Goal: Task Accomplishment & Management: Manage account settings

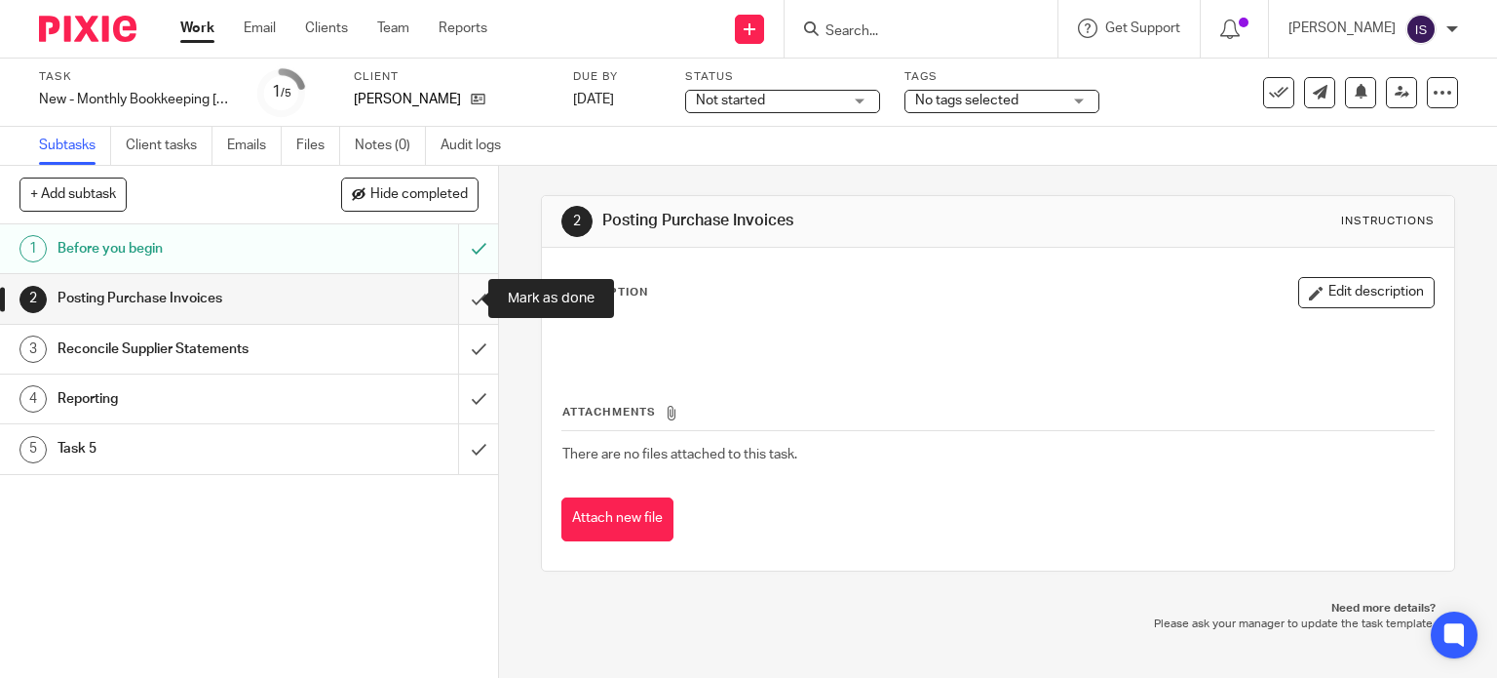
click at [452, 300] on input "submit" at bounding box center [249, 298] width 498 height 49
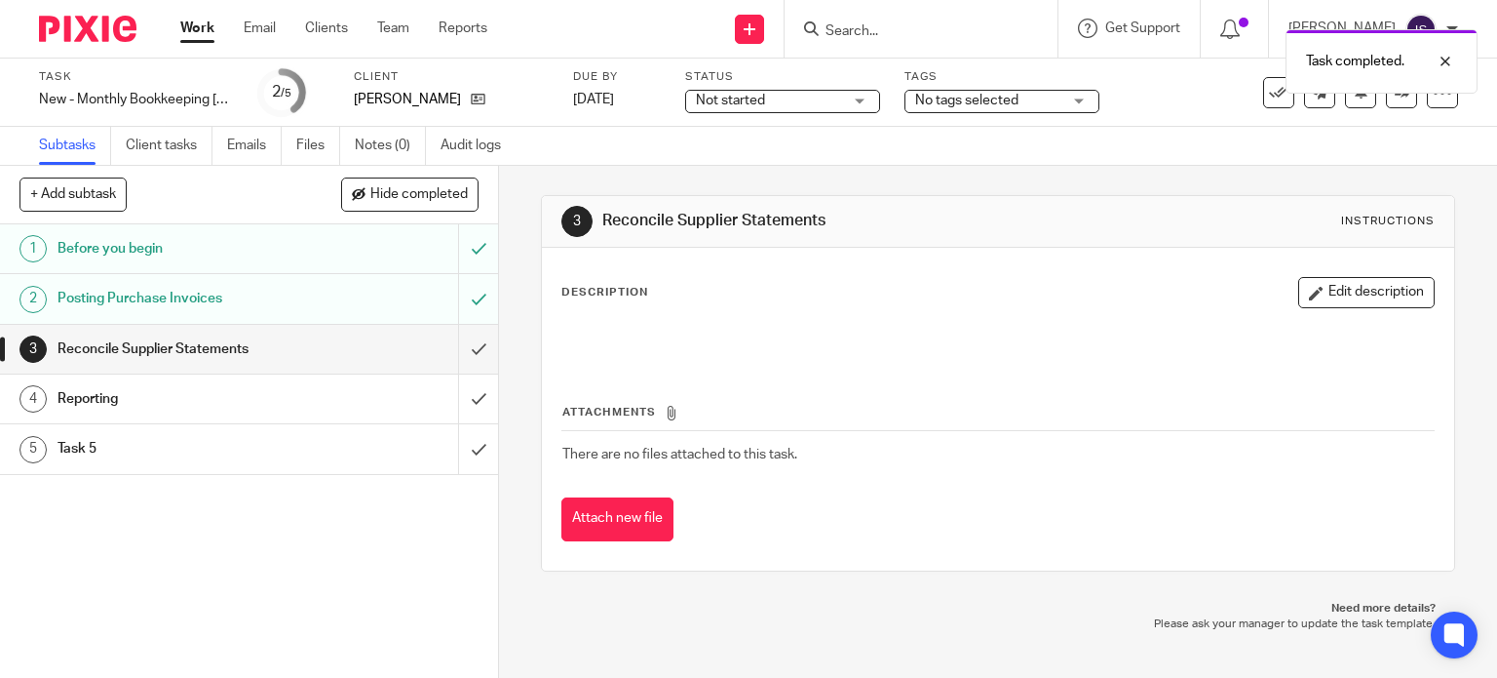
click at [458, 343] on input "submit" at bounding box center [249, 349] width 498 height 49
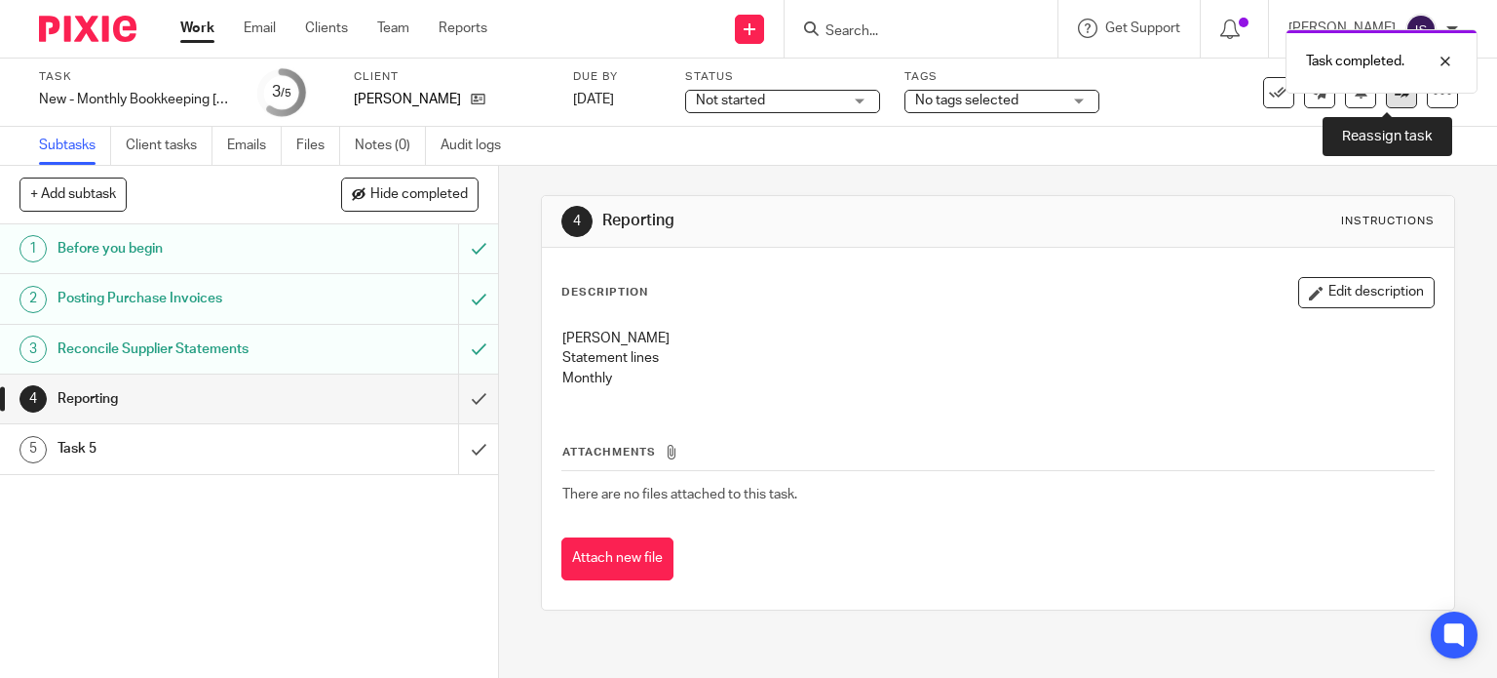
click at [1386, 100] on link at bounding box center [1401, 92] width 31 height 31
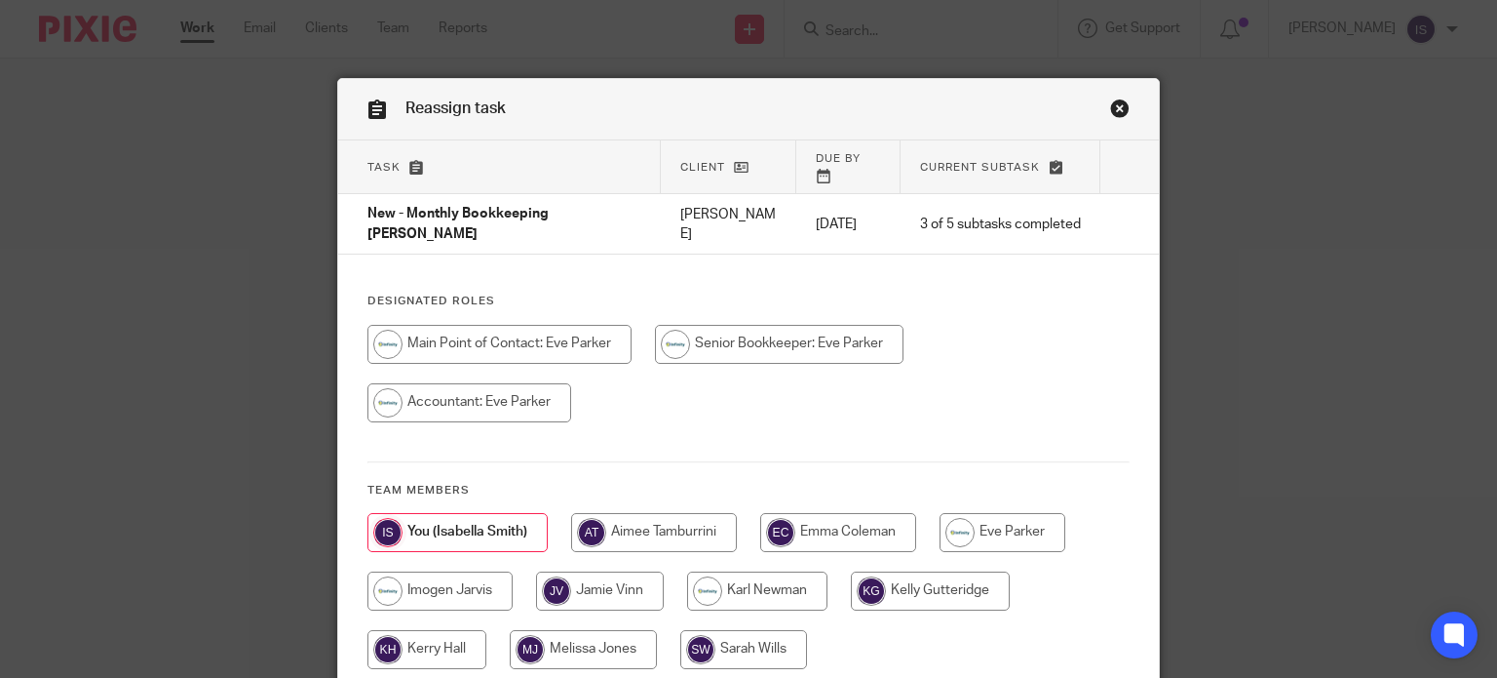
click at [990, 513] on input "radio" at bounding box center [1003, 532] width 126 height 39
radio input "true"
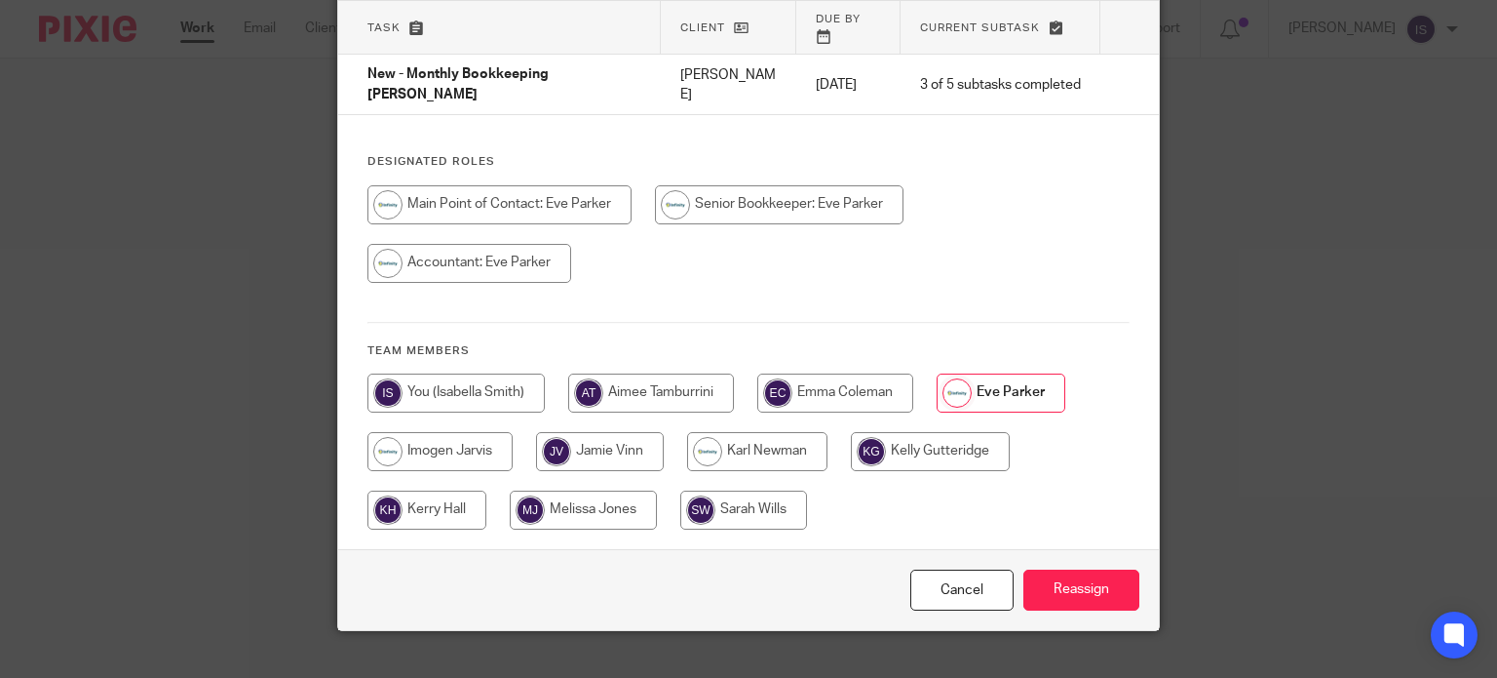
scroll to position [140, 0]
click at [1080, 579] on div "Cancel Reassign" at bounding box center [749, 589] width 822 height 82
click at [1080, 568] on input "Reassign" at bounding box center [1082, 589] width 116 height 42
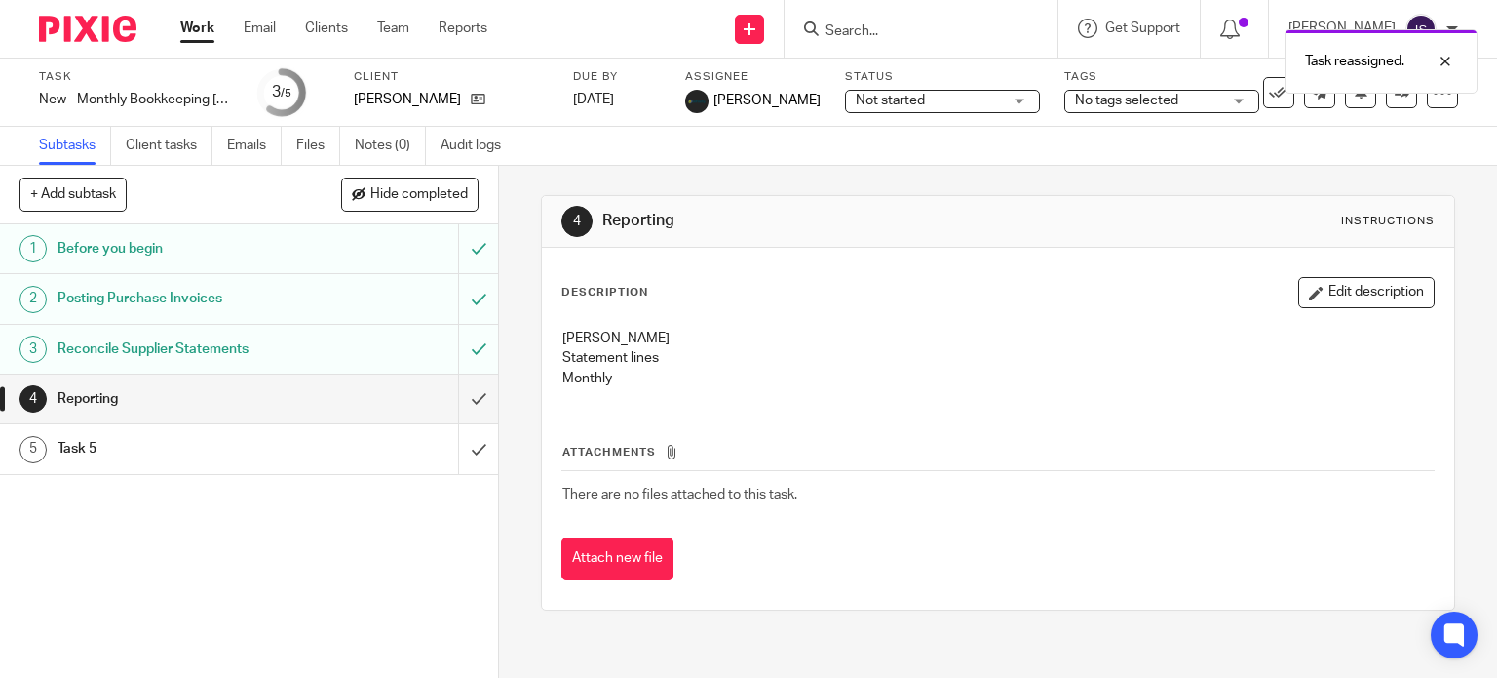
click at [191, 30] on link "Work" at bounding box center [197, 28] width 34 height 19
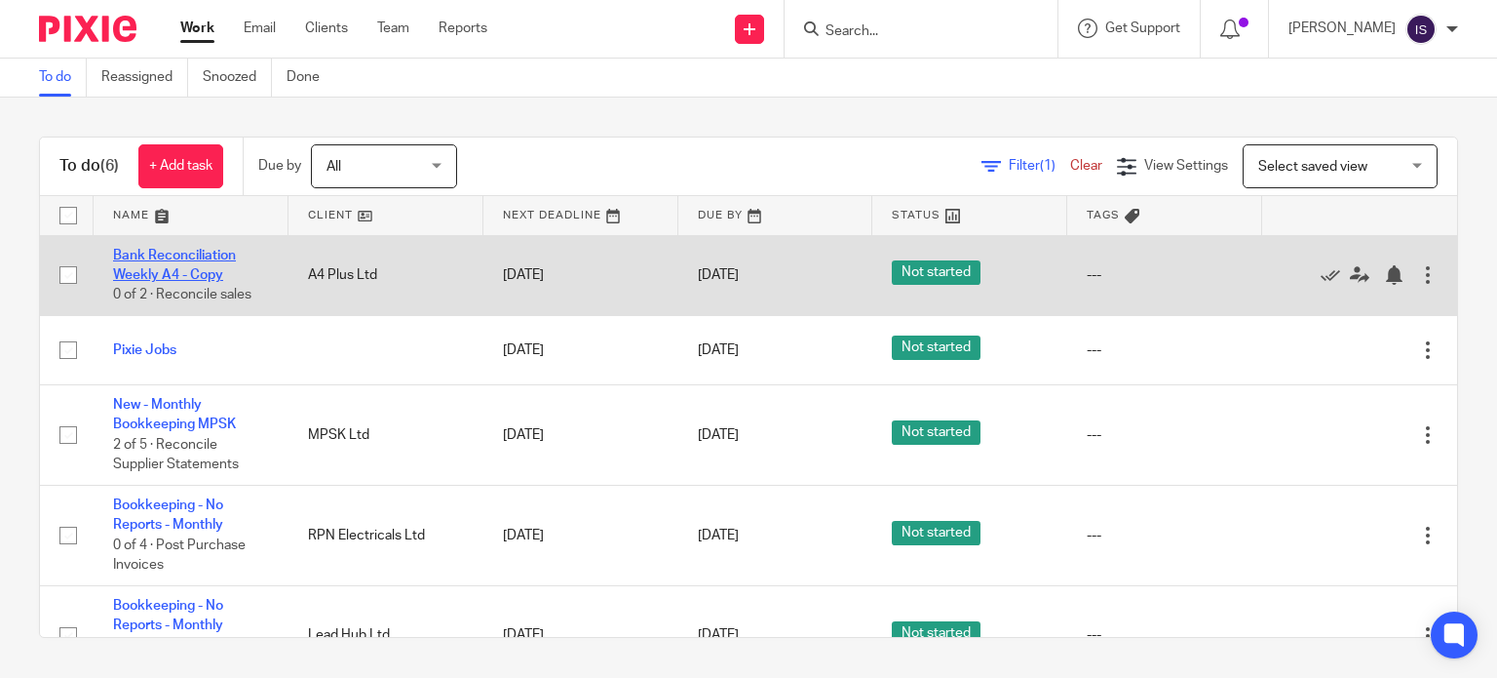
click at [183, 252] on link "Bank Reconciliation Weekly A4 - Copy" at bounding box center [174, 265] width 123 height 33
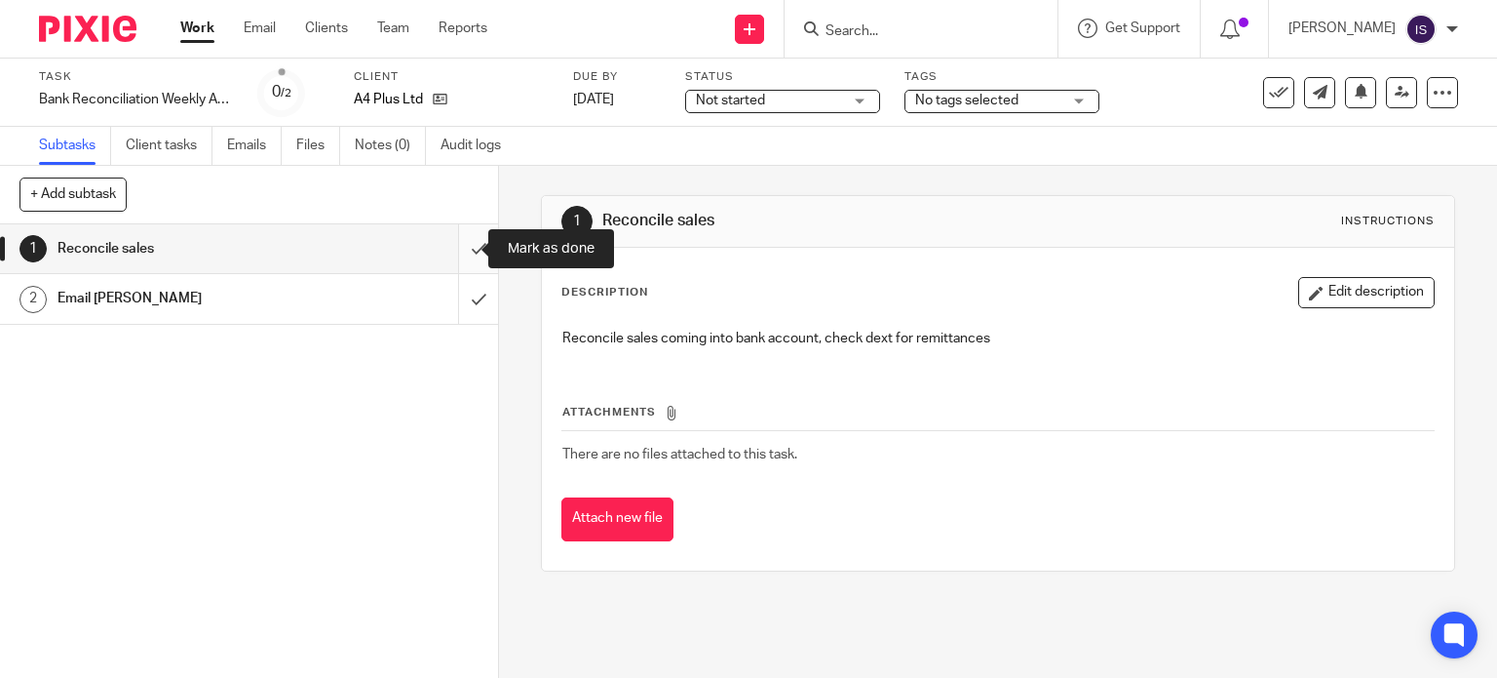
click at [460, 243] on input "submit" at bounding box center [249, 248] width 498 height 49
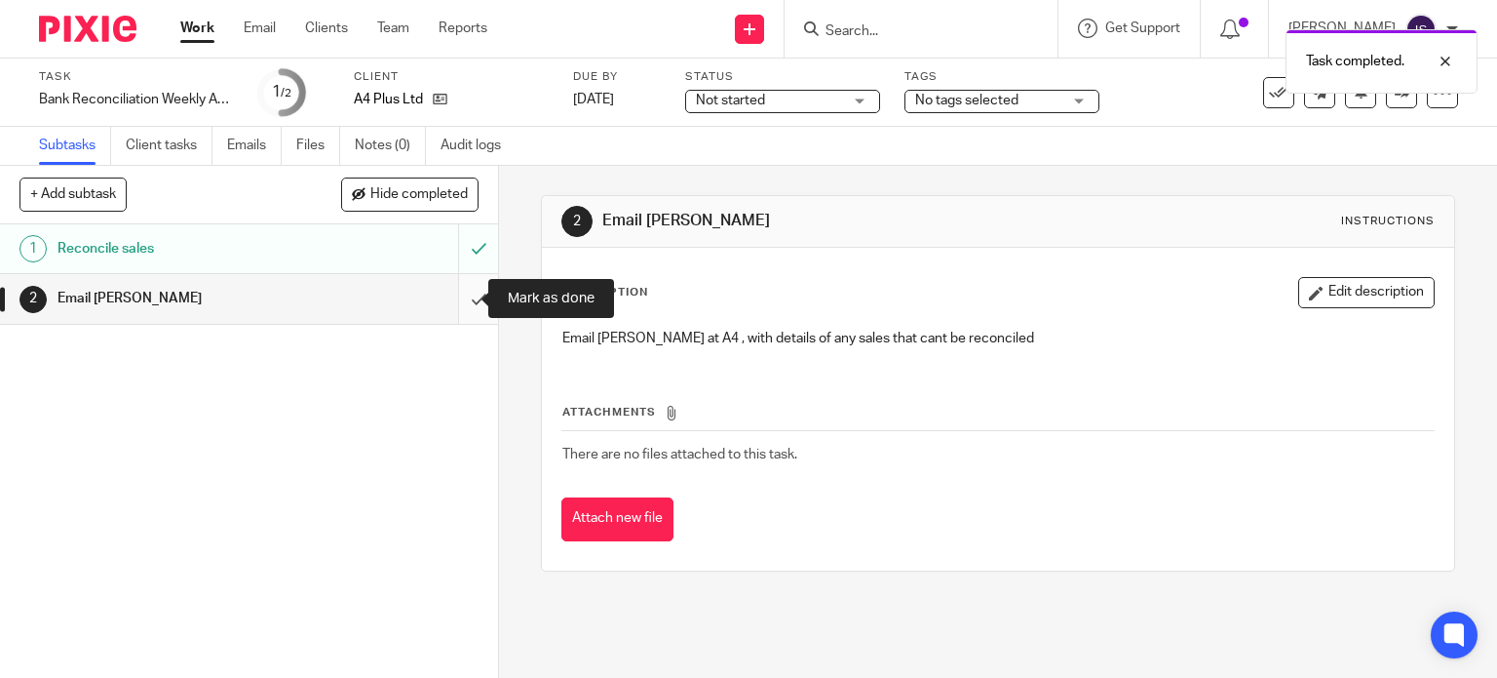
click at [458, 287] on input "submit" at bounding box center [249, 298] width 498 height 49
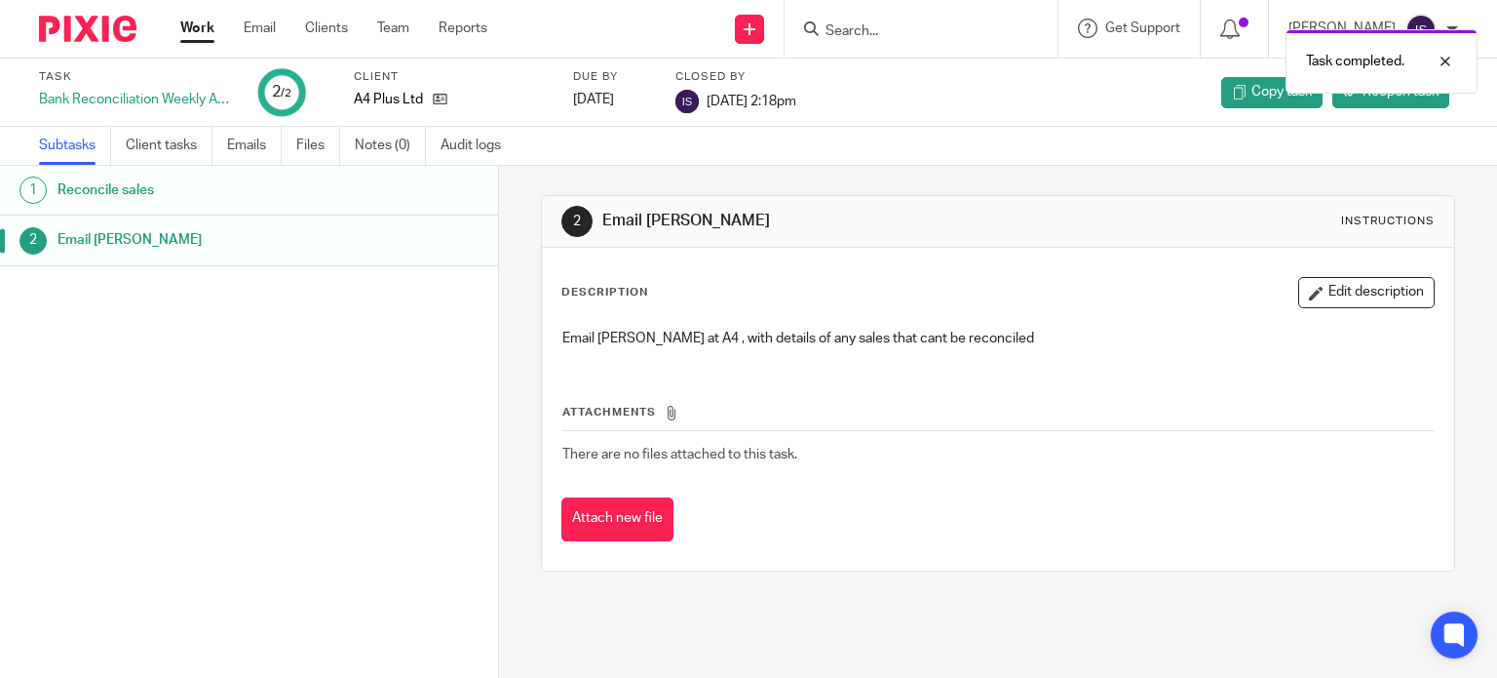
click at [201, 30] on link "Work" at bounding box center [197, 28] width 34 height 19
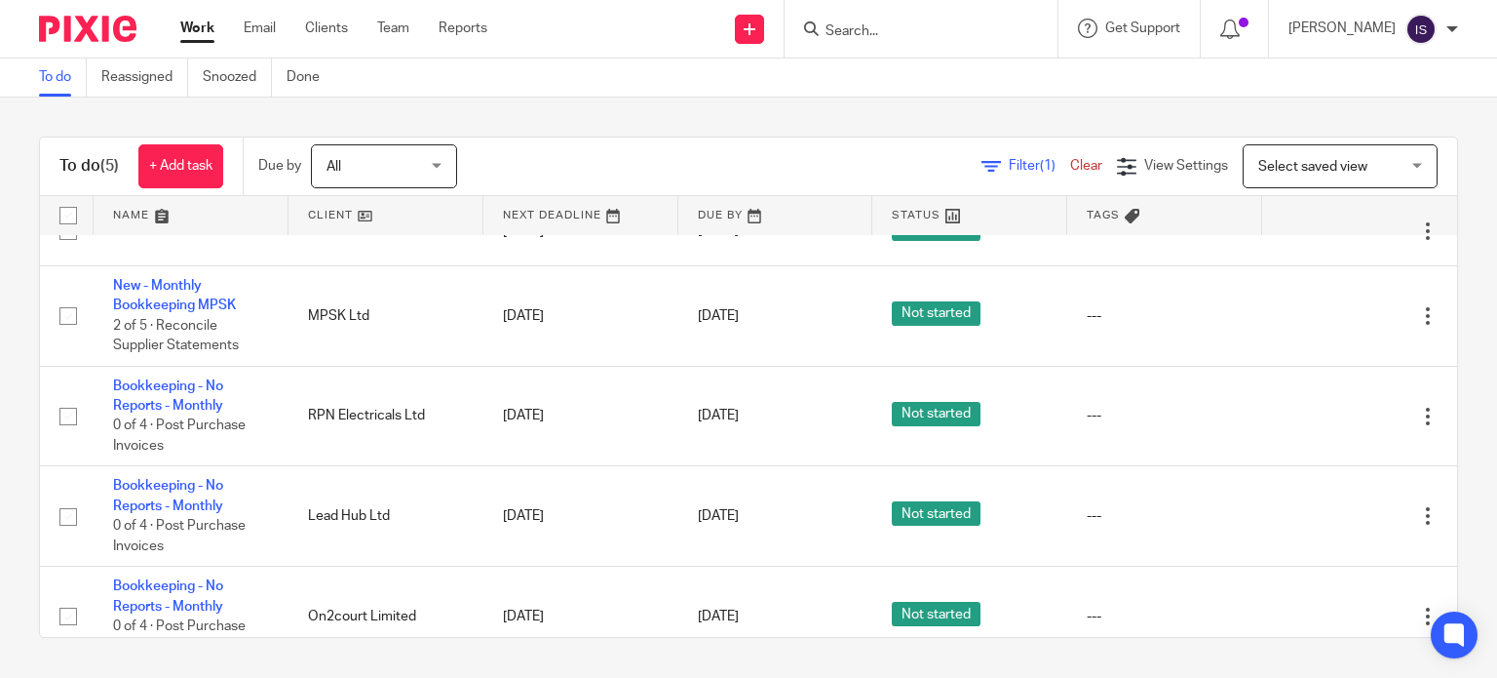
scroll to position [70, 0]
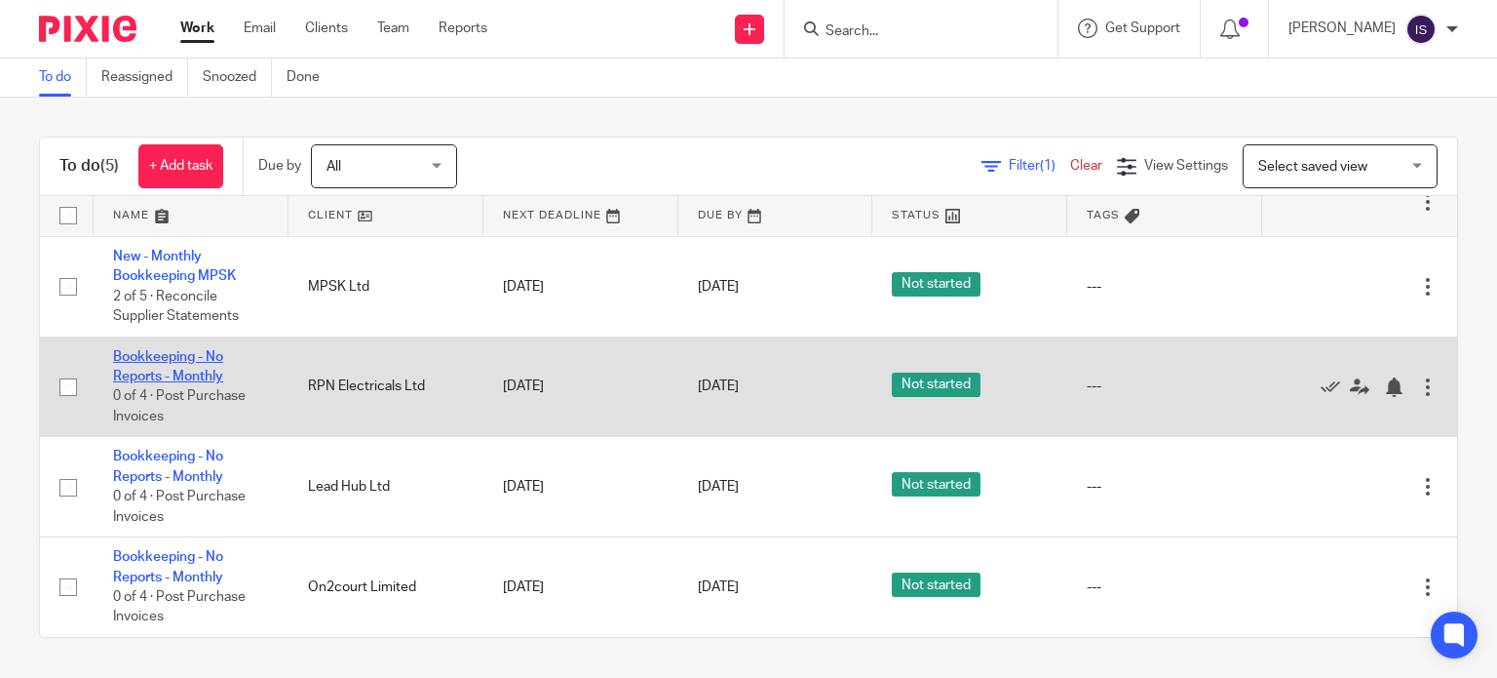
click at [179, 360] on link "Bookkeeping - No Reports - Monthly" at bounding box center [168, 366] width 110 height 33
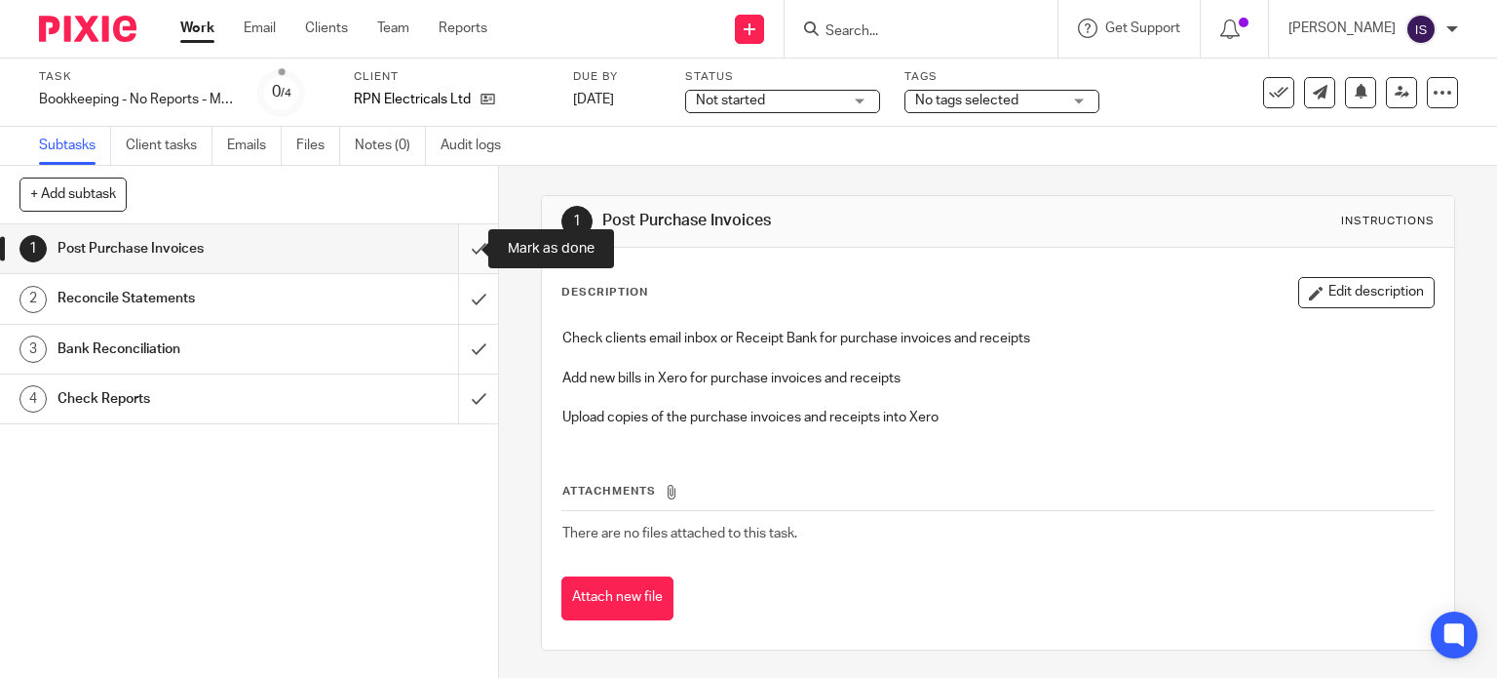
click at [460, 249] on input "submit" at bounding box center [249, 248] width 498 height 49
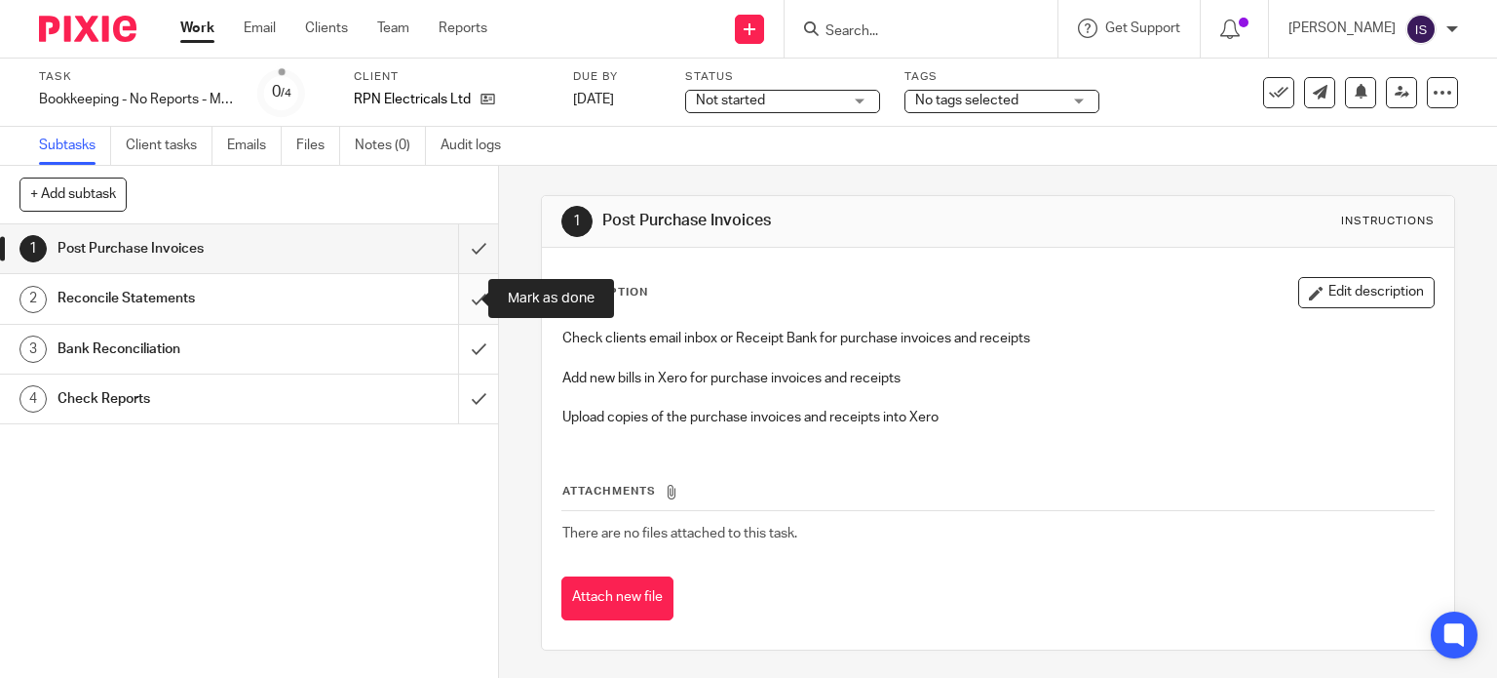
click at [456, 290] on input "submit" at bounding box center [249, 298] width 498 height 49
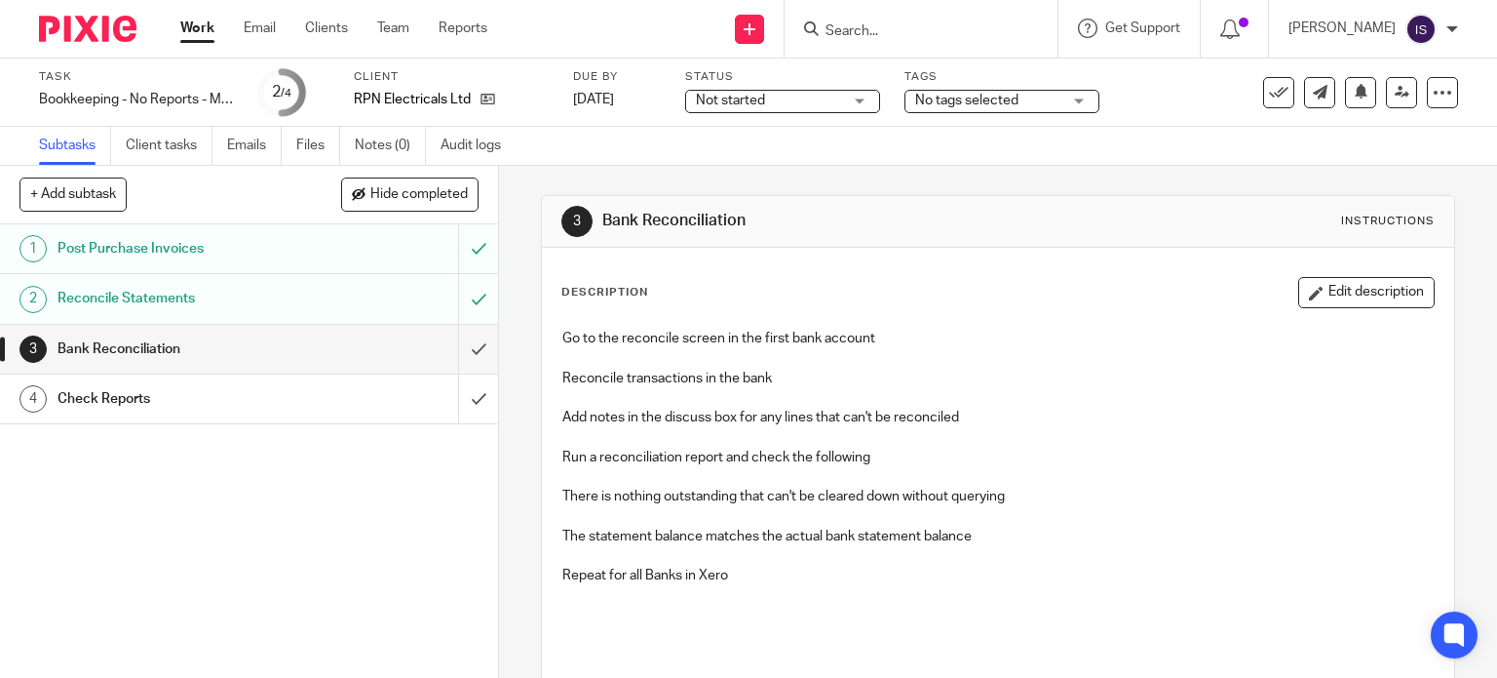
click at [454, 338] on input "submit" at bounding box center [249, 349] width 498 height 49
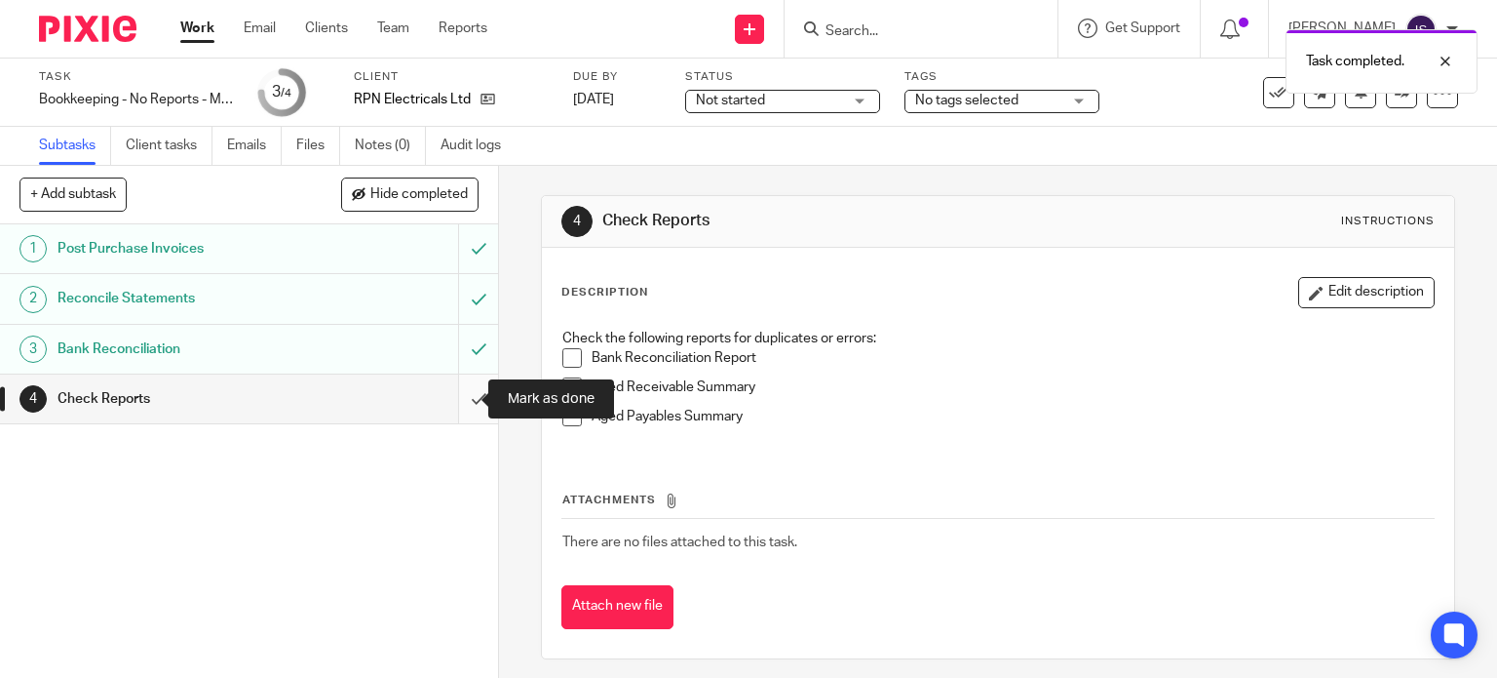
click at [464, 397] on input "submit" at bounding box center [249, 398] width 498 height 49
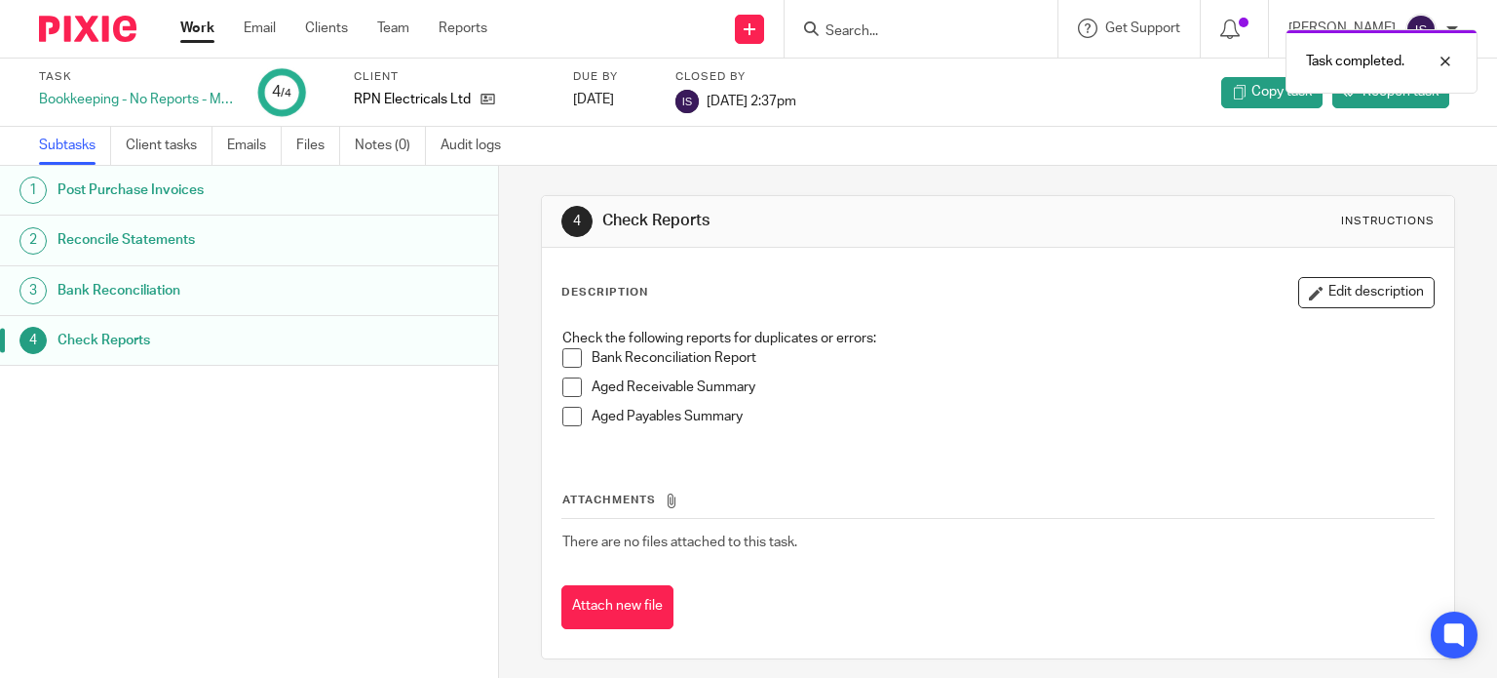
click at [181, 43] on div "Work Email Clients Team Reports Work Email Clients Team Reports Settings" at bounding box center [339, 29] width 356 height 58
click at [190, 38] on link "Work" at bounding box center [197, 28] width 34 height 19
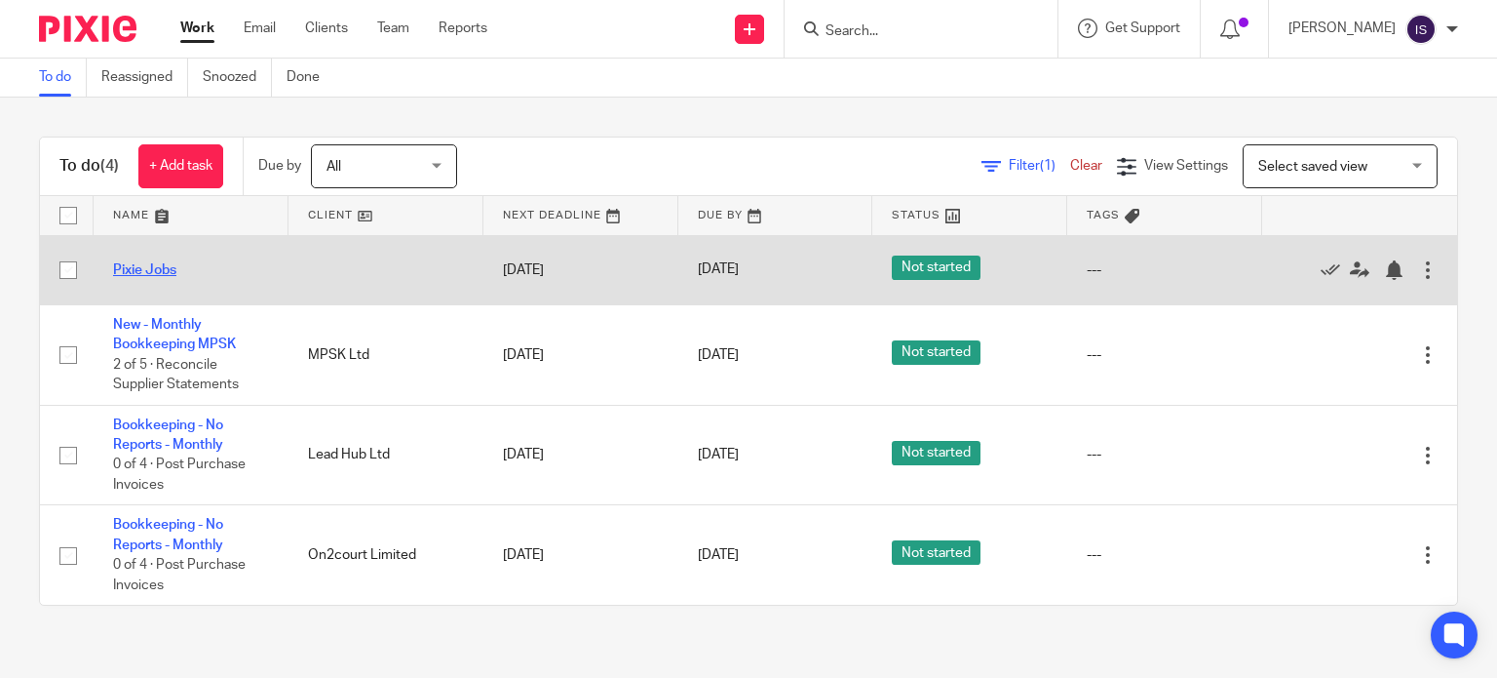
click at [140, 268] on link "Pixie Jobs" at bounding box center [144, 270] width 63 height 14
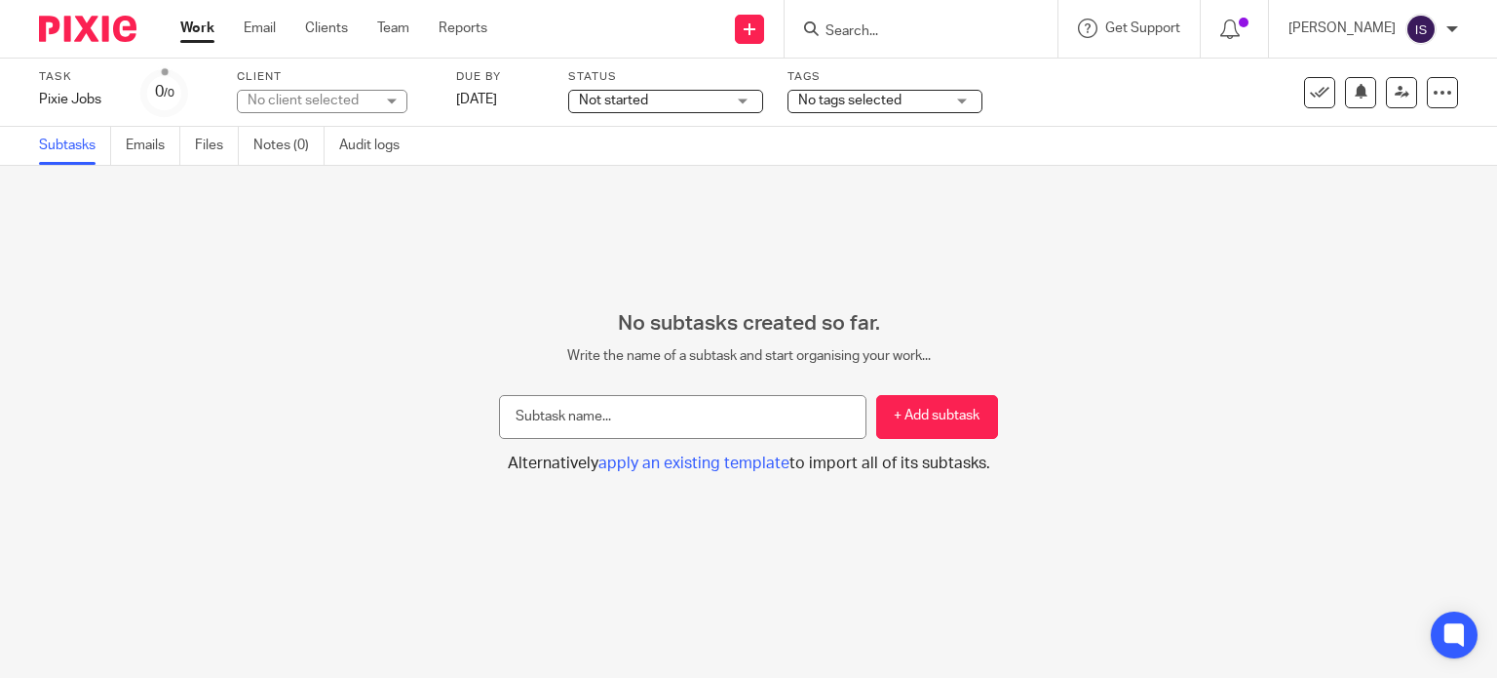
drag, startPoint x: 191, startPoint y: 31, endPoint x: 203, endPoint y: 35, distance: 12.3
click at [193, 32] on link "Work" at bounding box center [197, 28] width 34 height 19
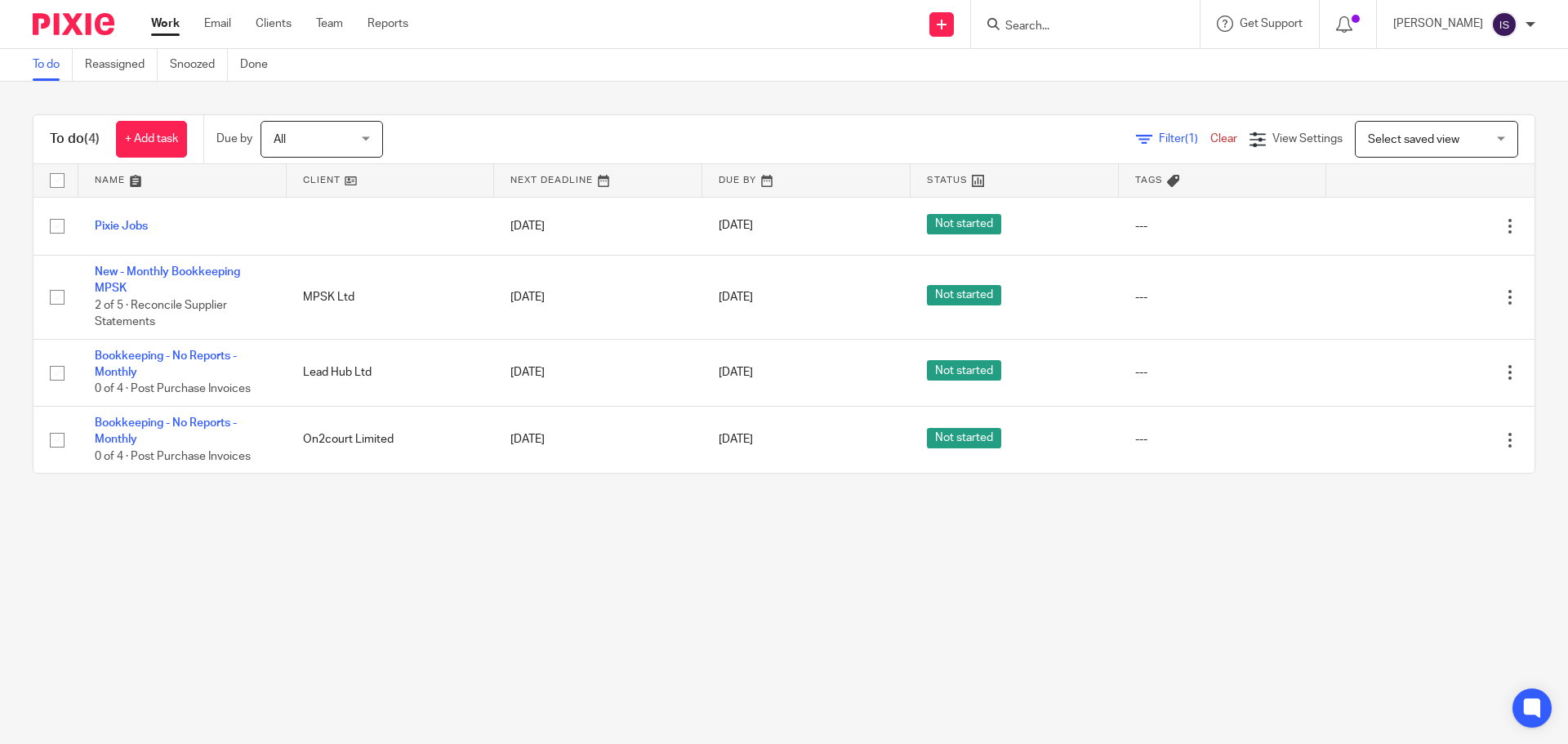
click at [1085, 19] on input "Search" at bounding box center [1076, 27] width 147 height 15
type input "mex"
click at [1069, 71] on link at bounding box center [1138, 70] width 276 height 38
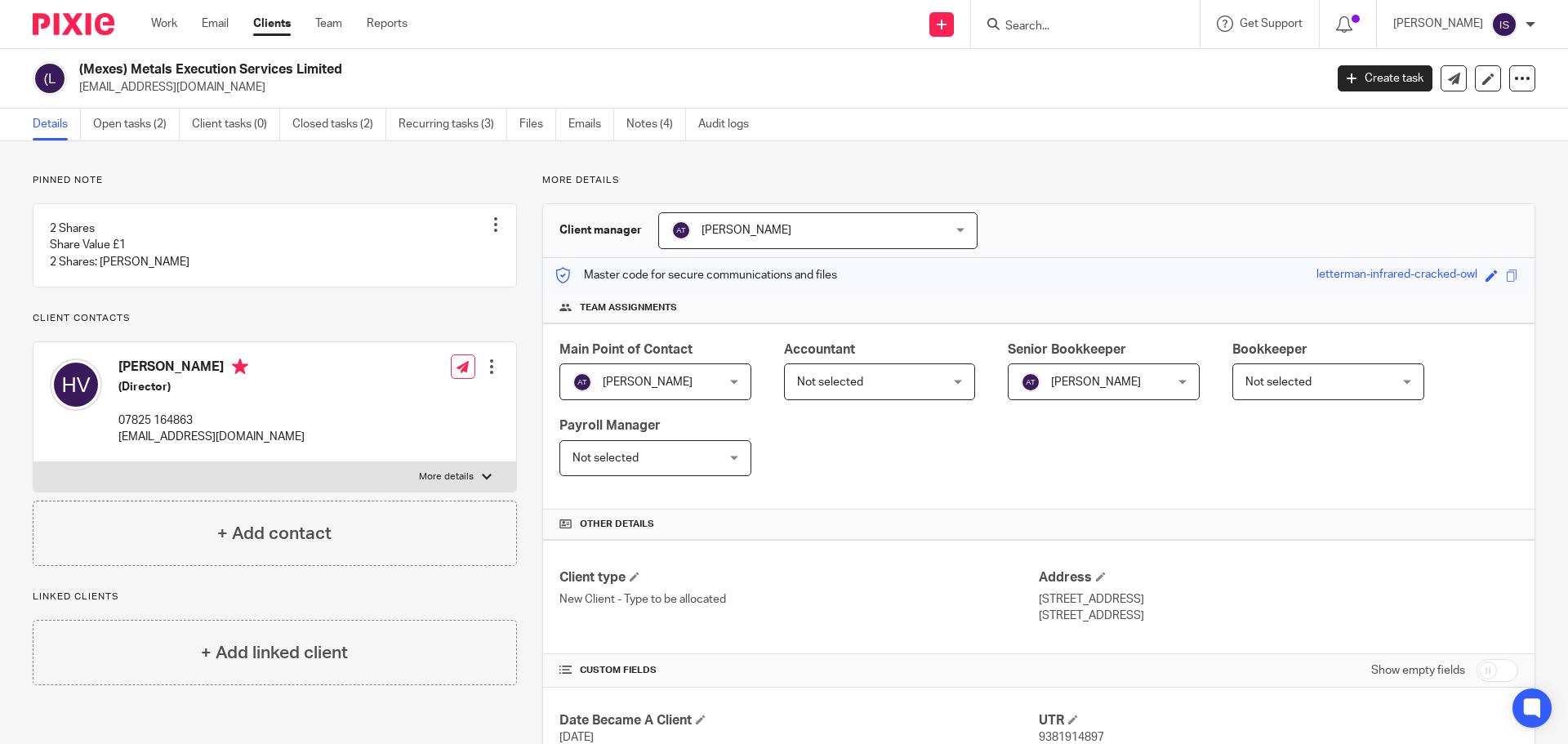
click at [823, 378] on span "Not selected" at bounding box center [829, 382] width 66 height 12
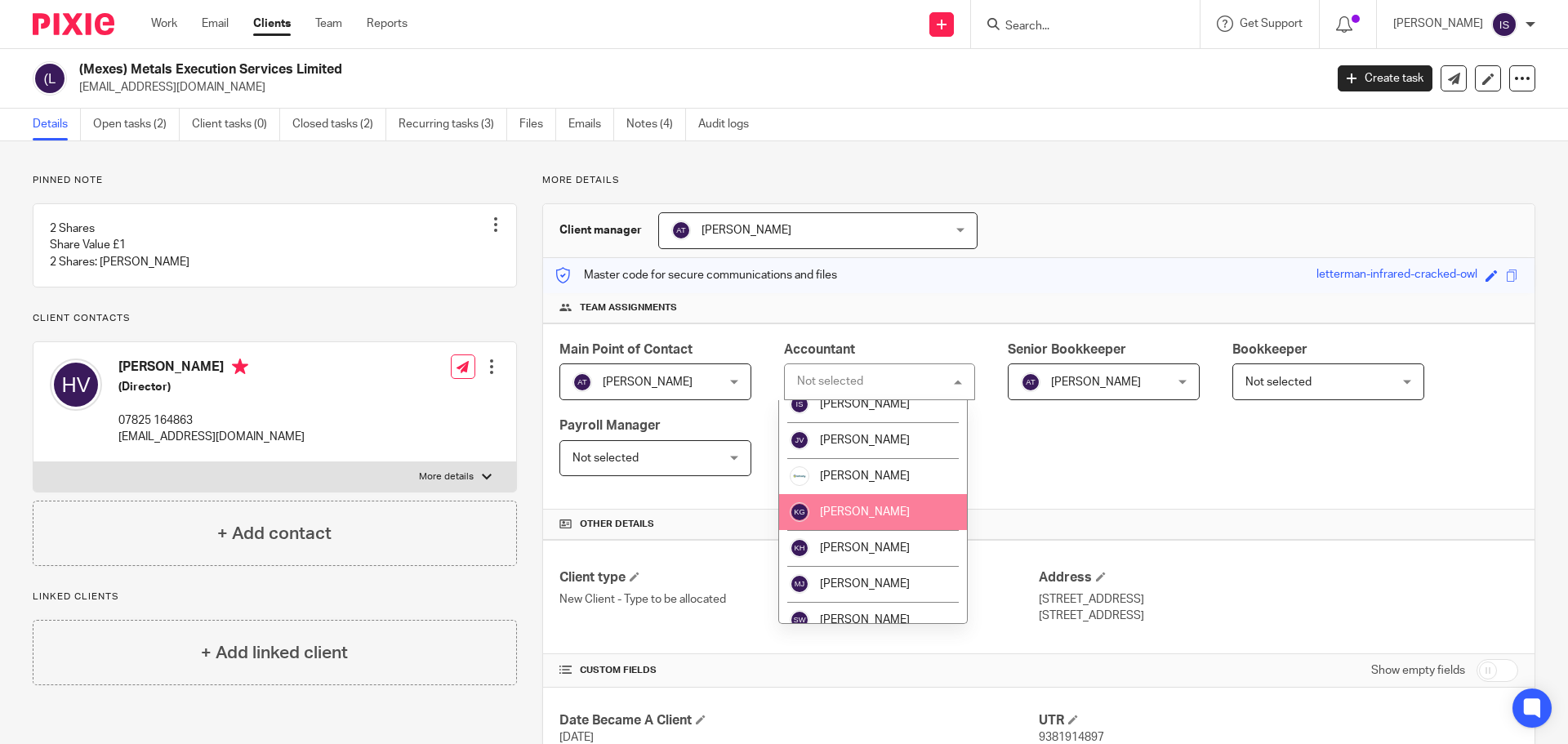
scroll to position [206, 0]
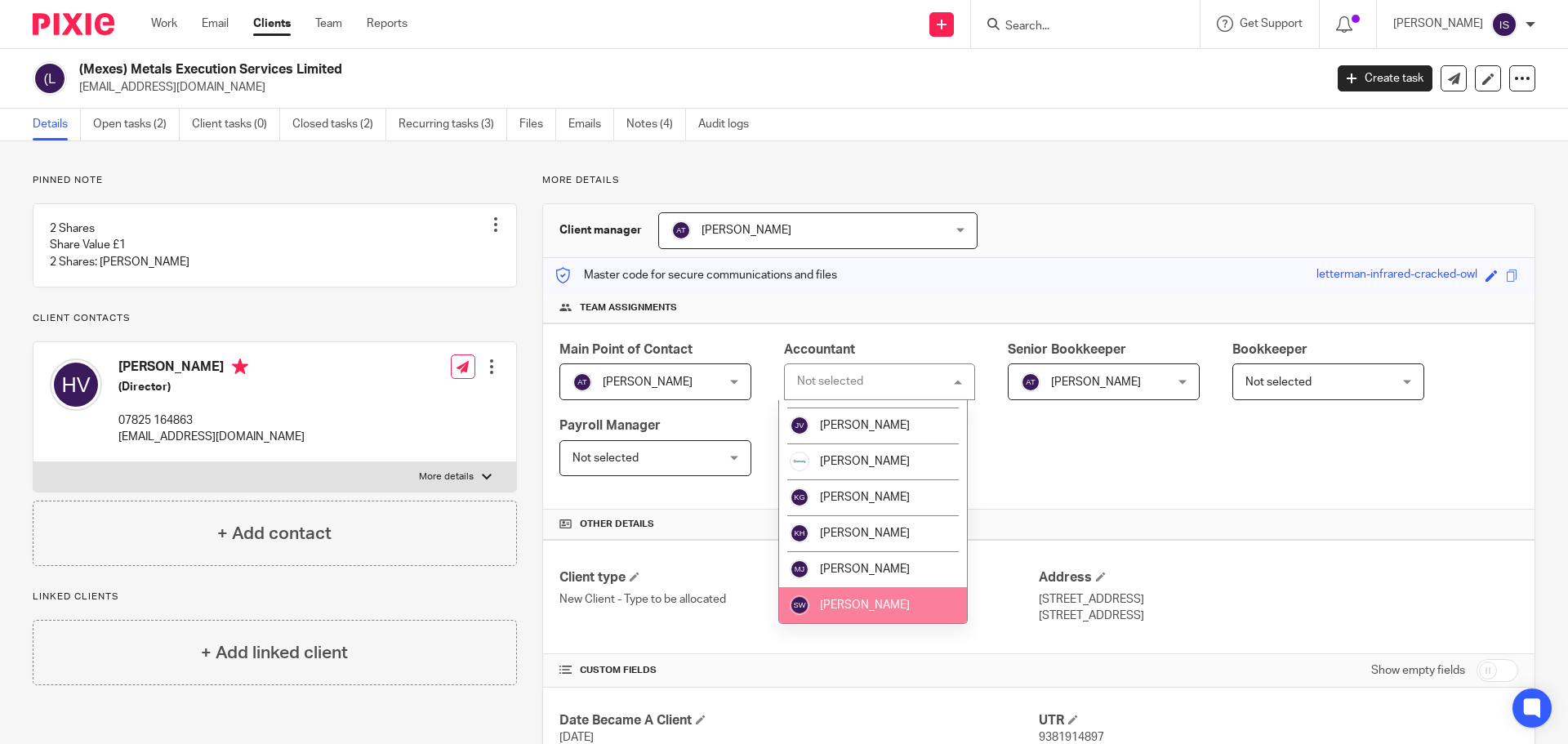
click at [852, 597] on li "[PERSON_NAME]" at bounding box center [873, 605] width 188 height 36
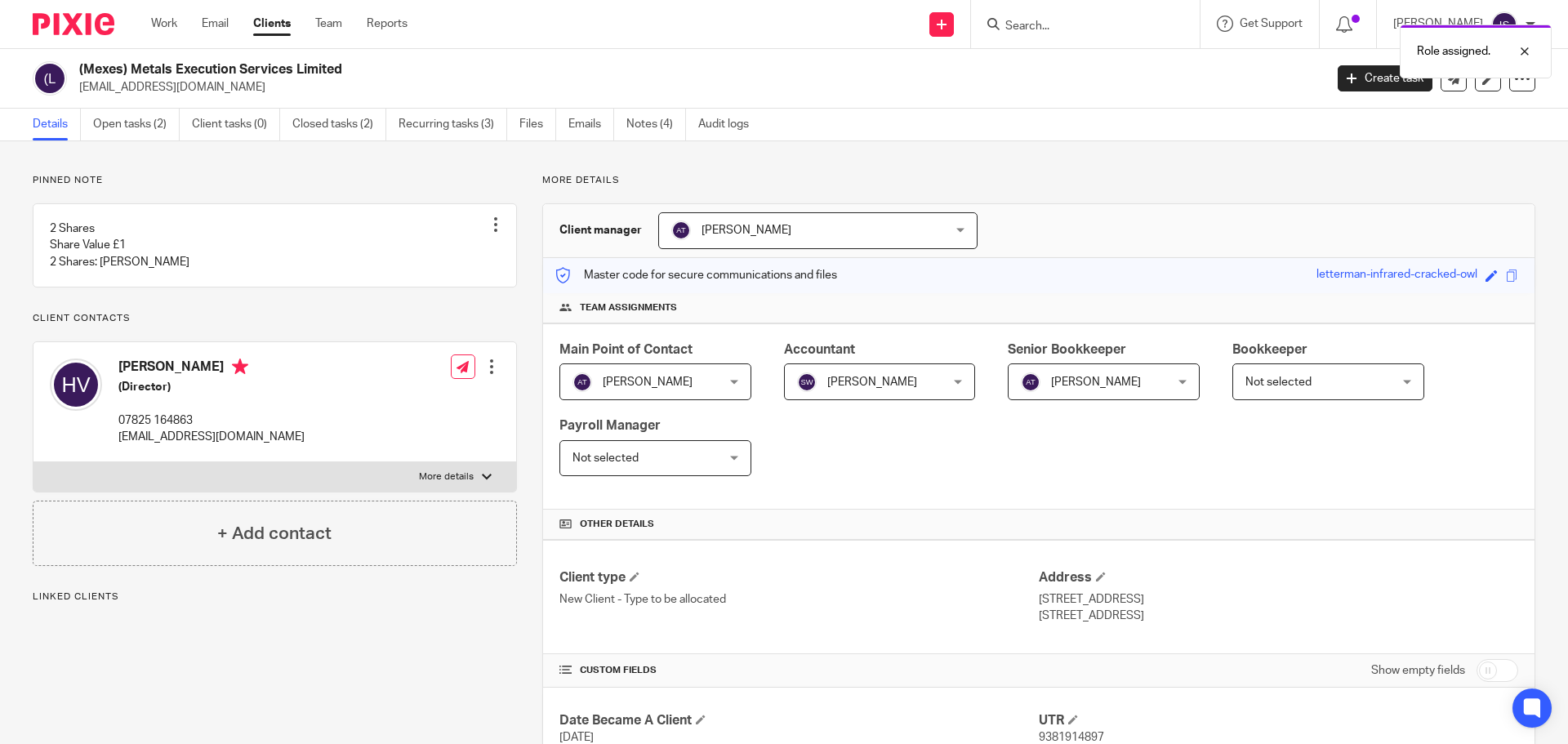
click at [1096, 393] on span "[PERSON_NAME]" at bounding box center [1092, 381] width 142 height 34
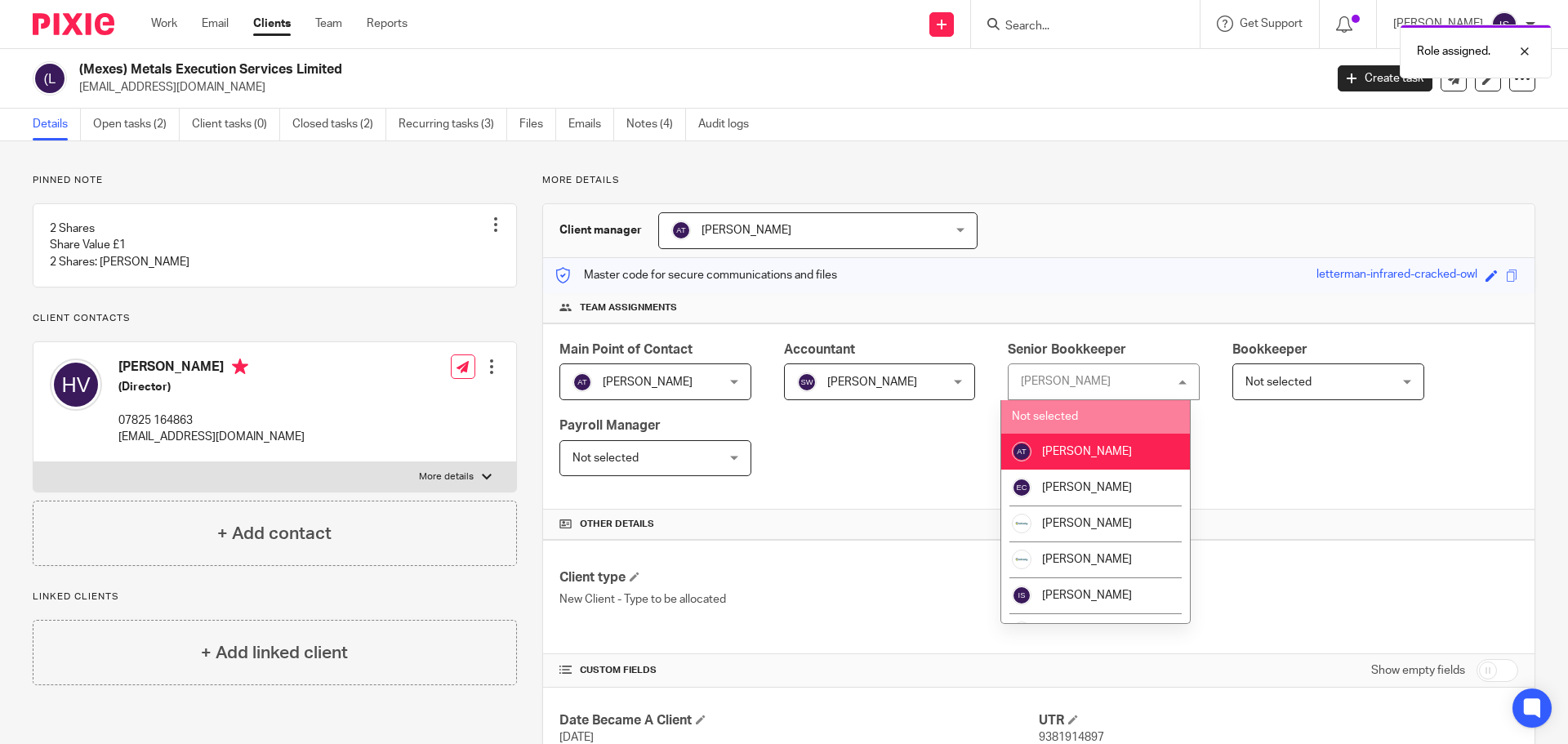
click at [1103, 406] on li "Not selected" at bounding box center [1095, 417] width 188 height 34
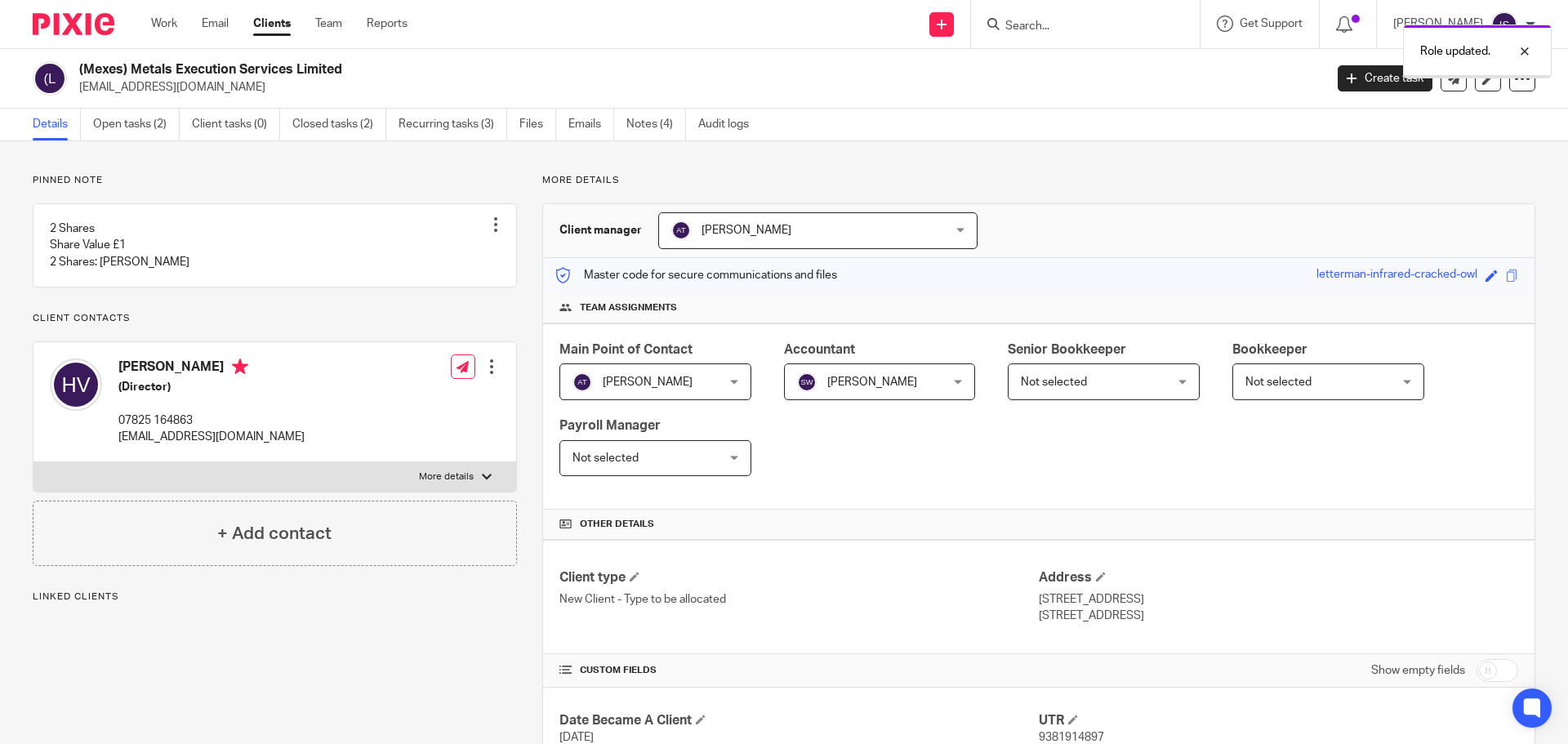
click at [652, 388] on span "[PERSON_NAME]" at bounding box center [643, 381] width 142 height 34
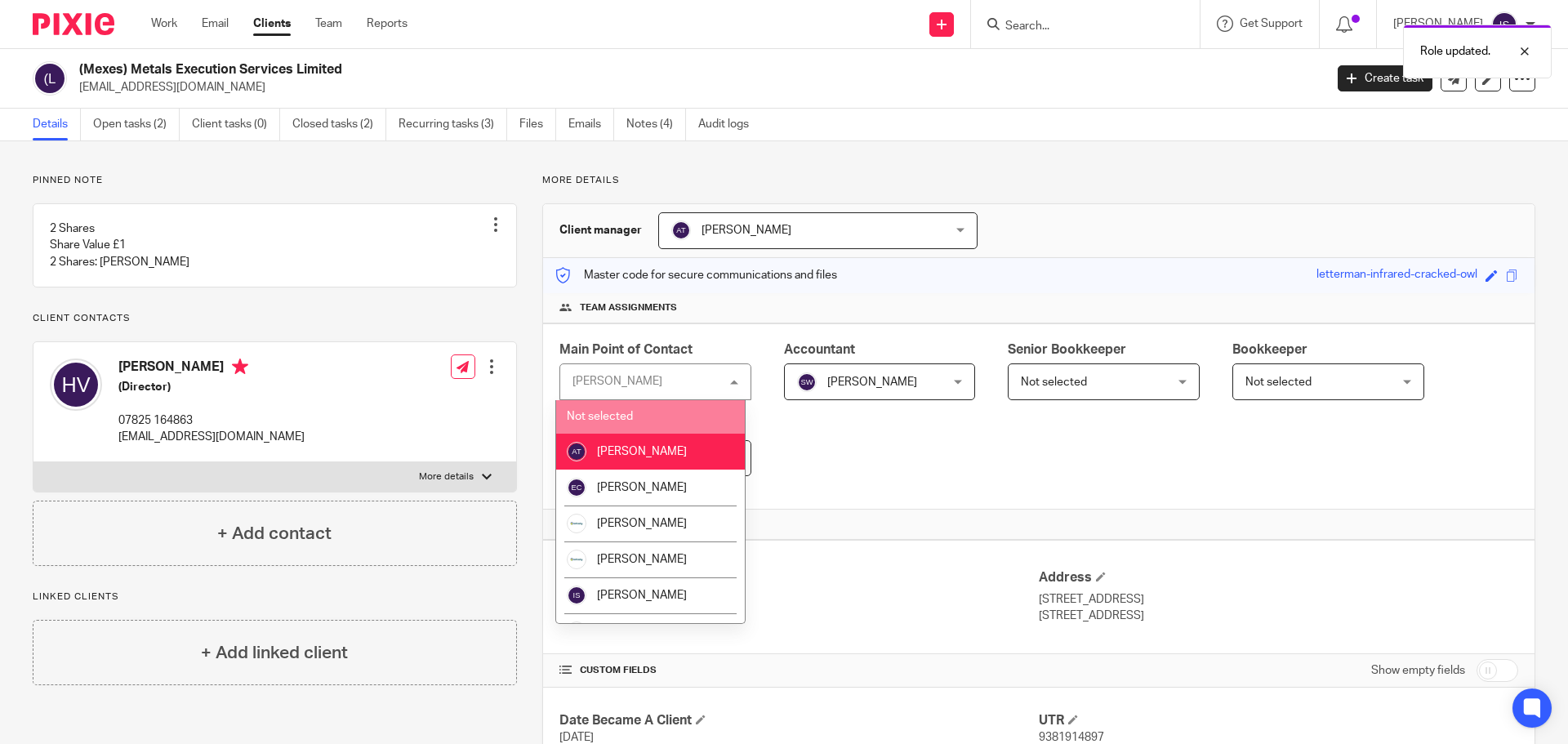
click at [797, 449] on div "Main Point of Contact Aimee Tamburrini Aimee Tamburrini Not selected Aimee Tamb…" at bounding box center [1039, 416] width 992 height 187
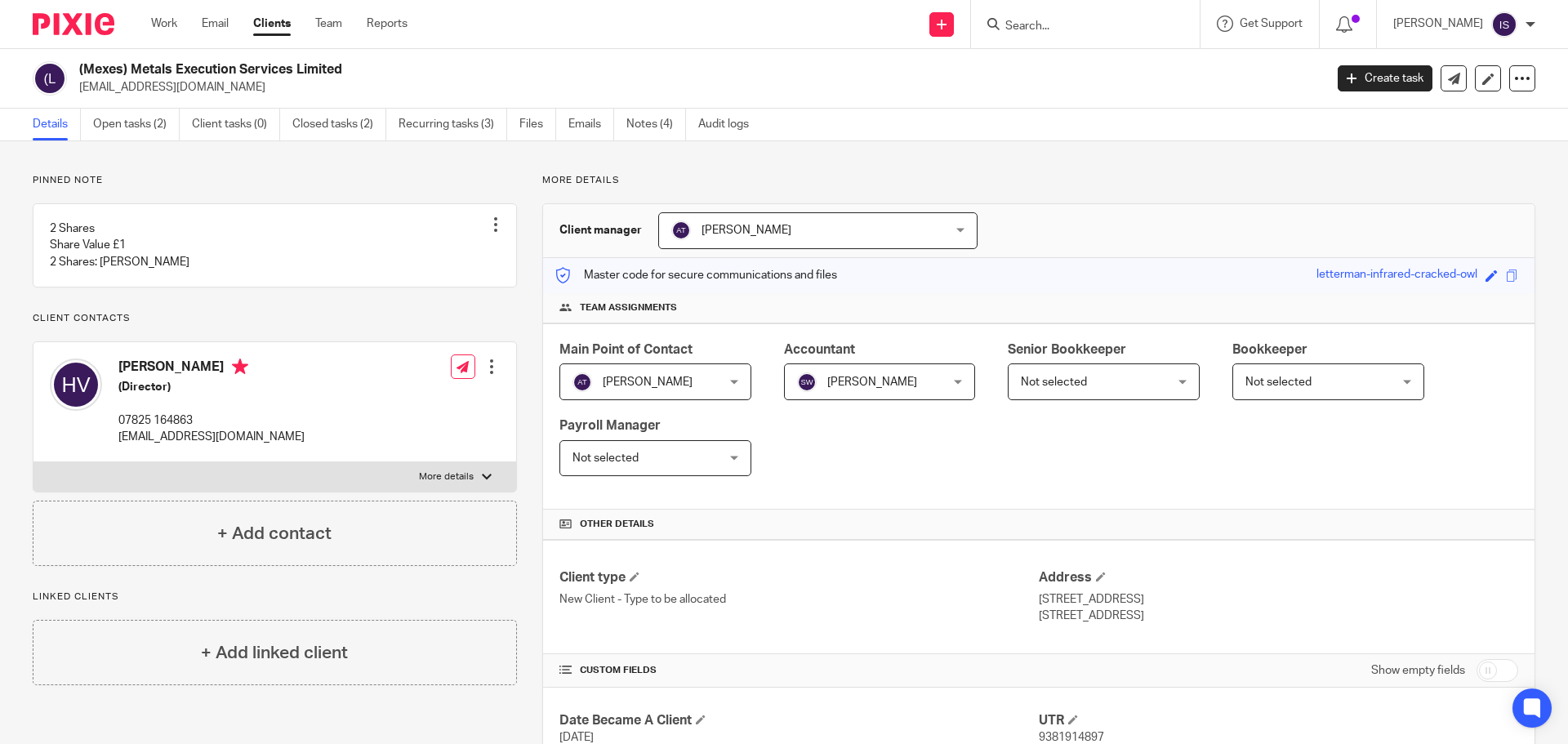
click at [1025, 23] on input "Search" at bounding box center [1076, 27] width 147 height 15
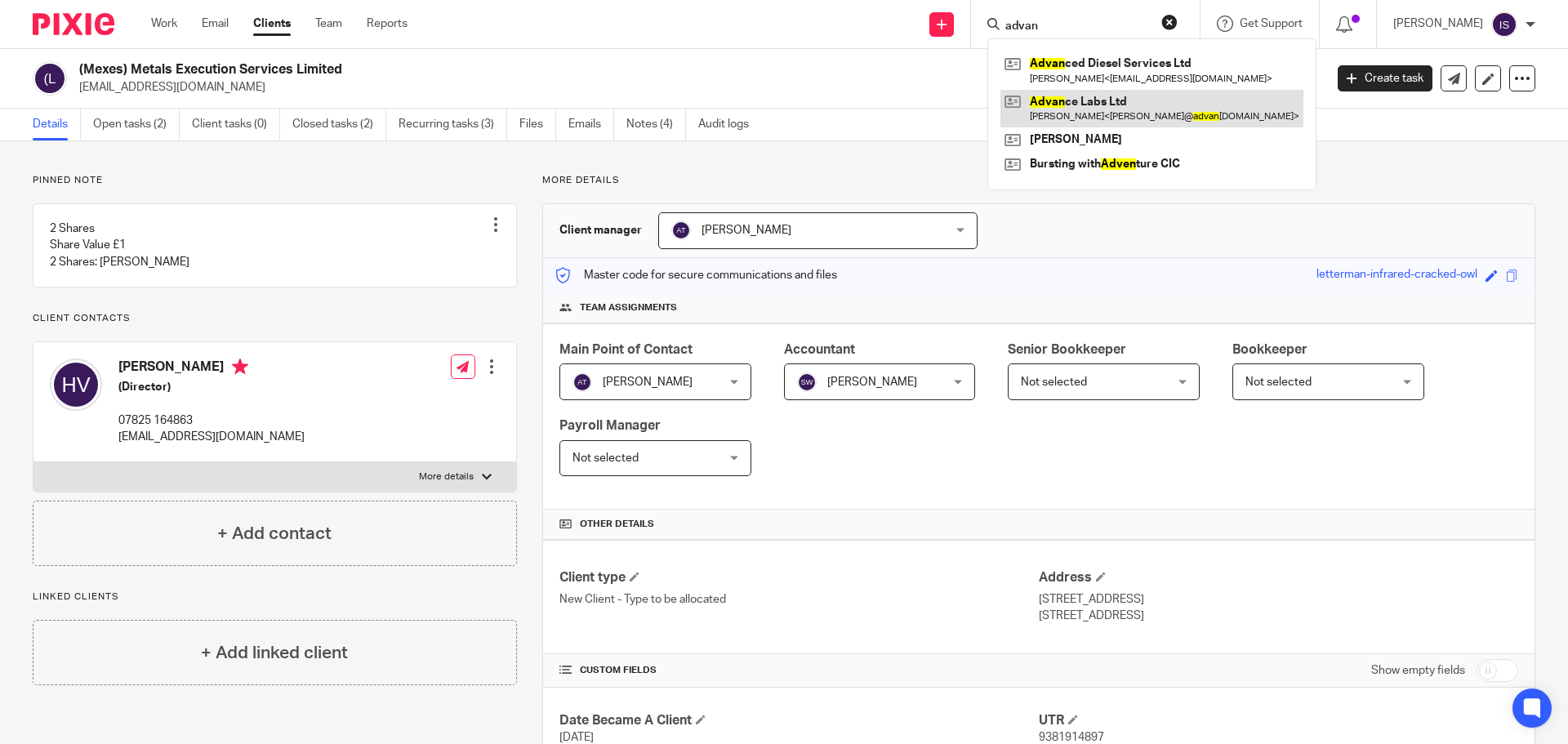
type input "advan"
click at [1101, 97] on link at bounding box center [1152, 108] width 303 height 38
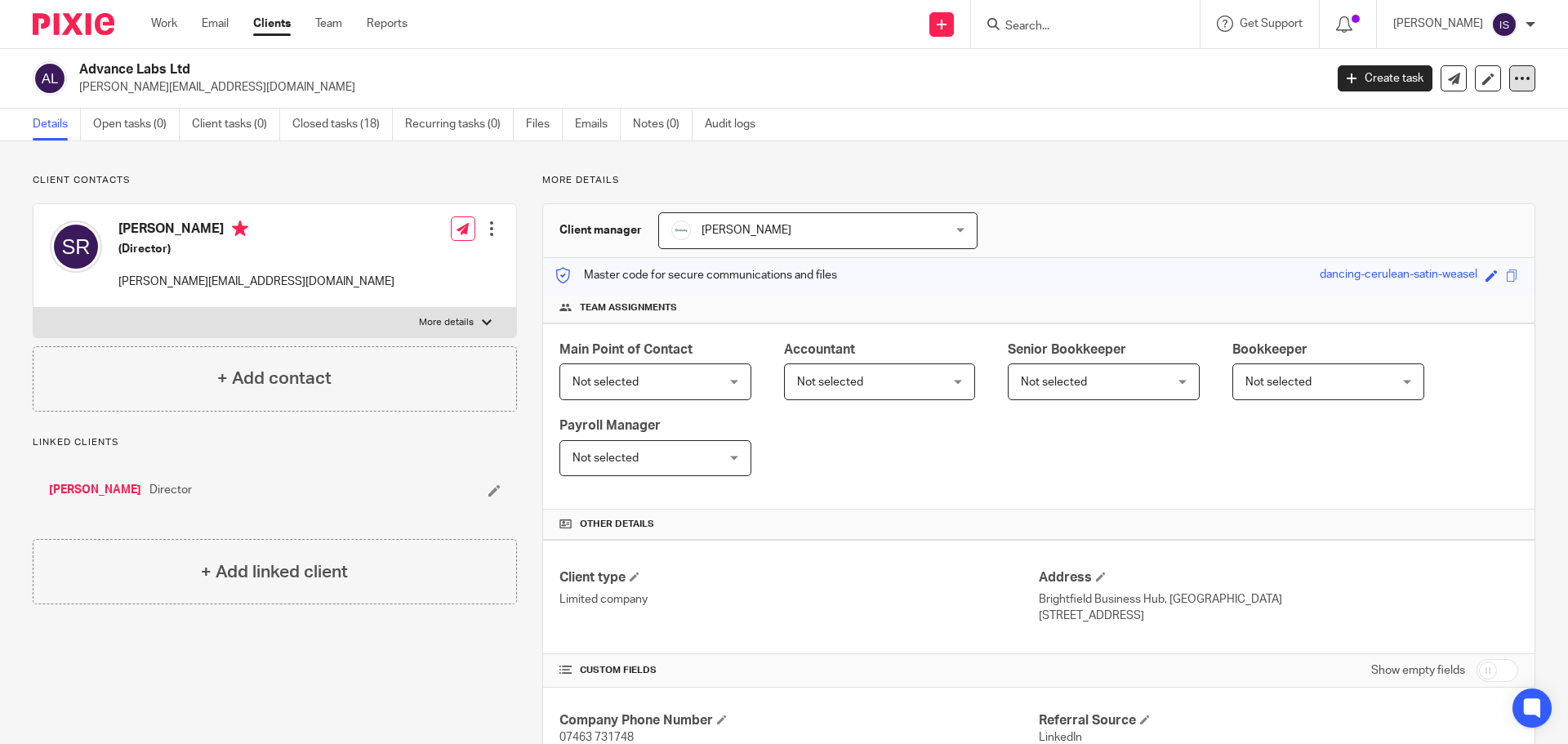
click at [1509, 68] on div at bounding box center [1522, 78] width 26 height 26
click at [1397, 183] on button "Archive client" at bounding box center [1420, 189] width 180 height 21
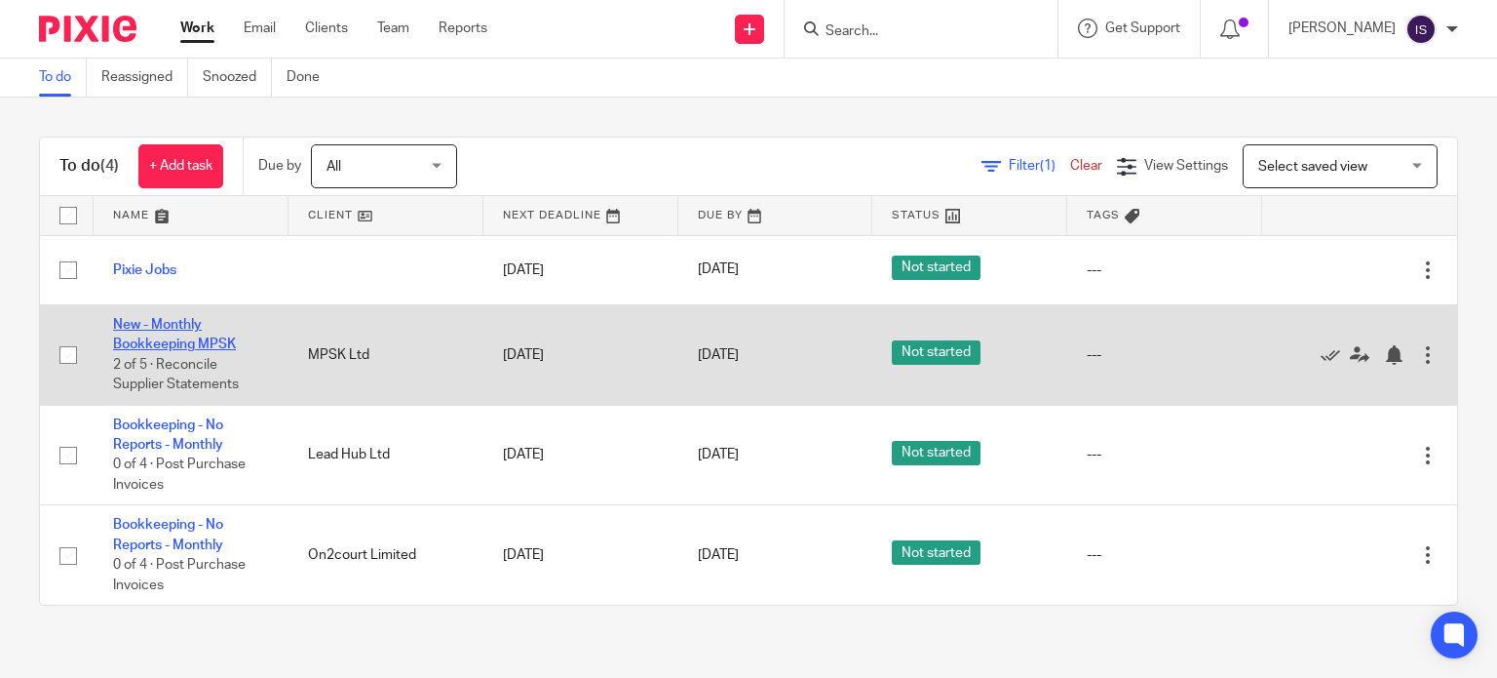
click at [175, 342] on link "New - Monthly Bookkeeping MPSK" at bounding box center [174, 334] width 123 height 33
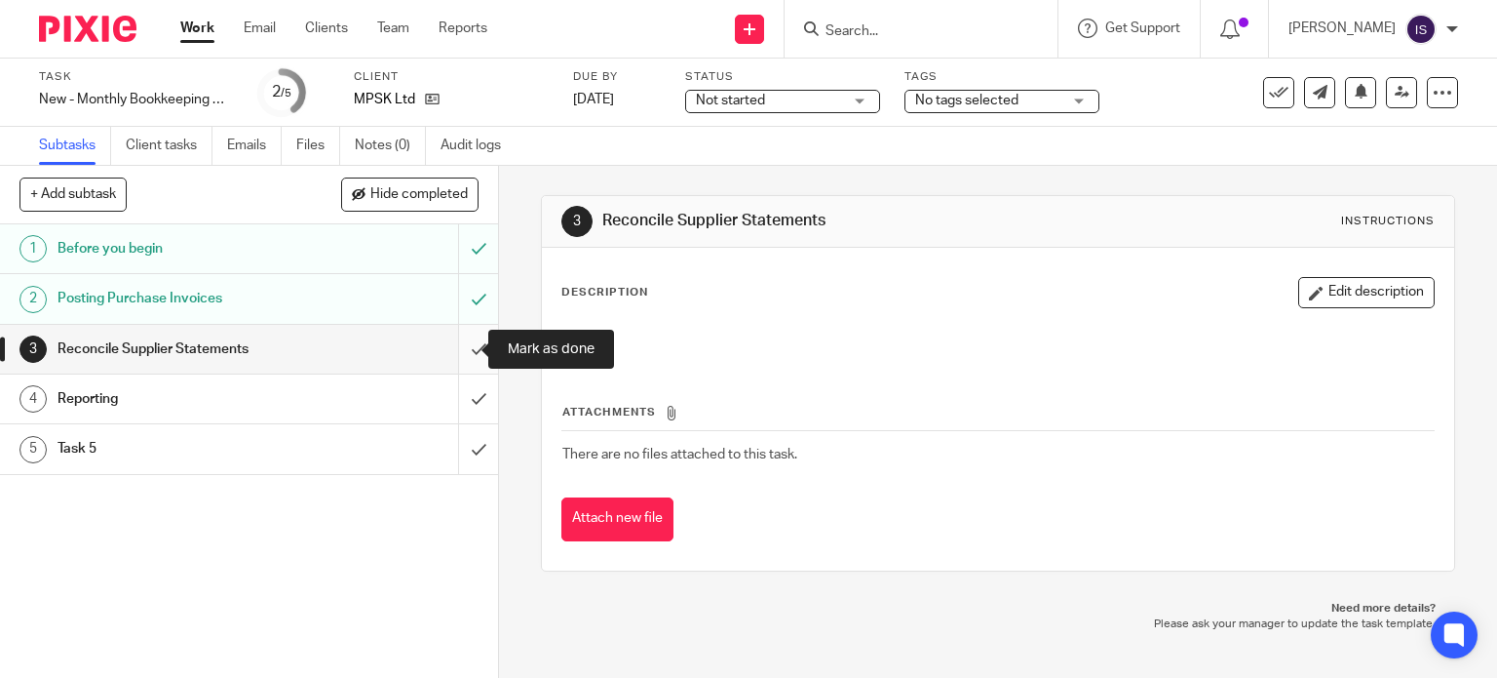
click at [461, 358] on input "submit" at bounding box center [249, 349] width 498 height 49
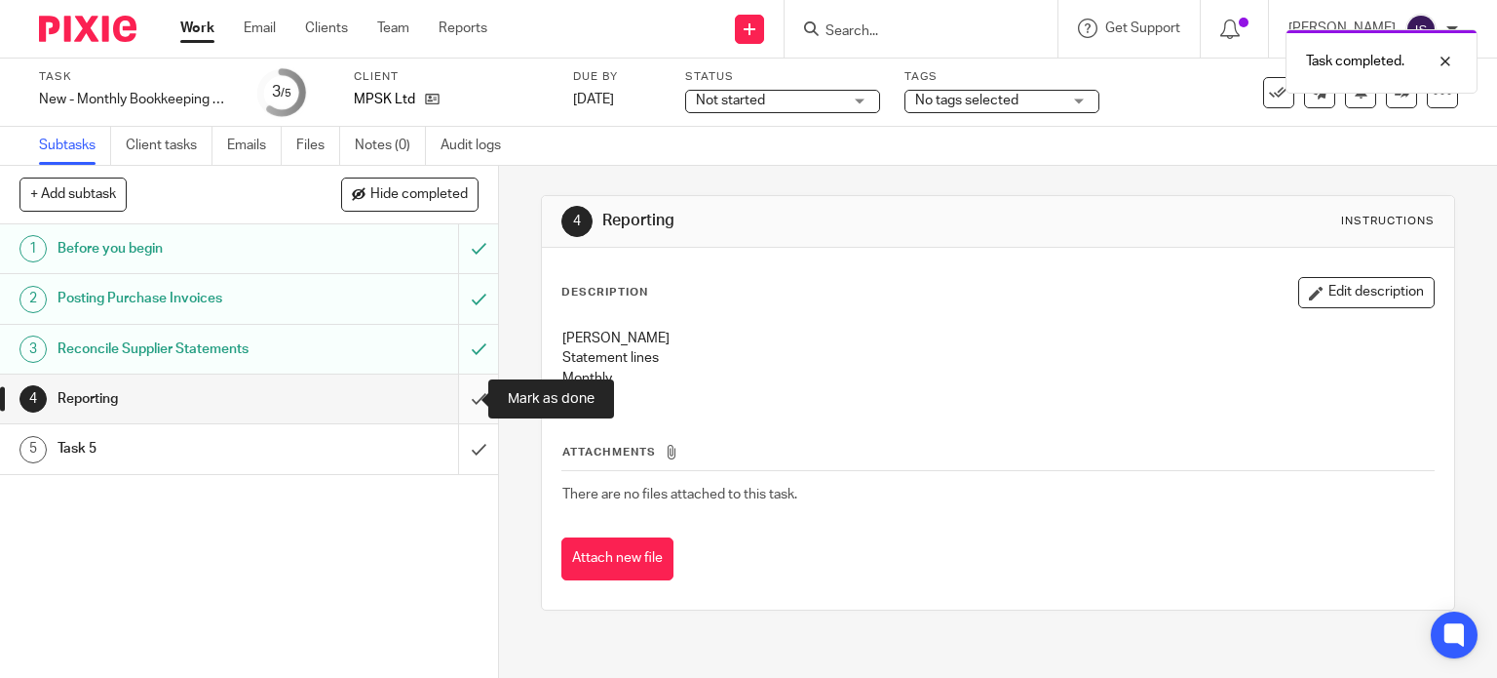
click at [457, 381] on input "submit" at bounding box center [249, 398] width 498 height 49
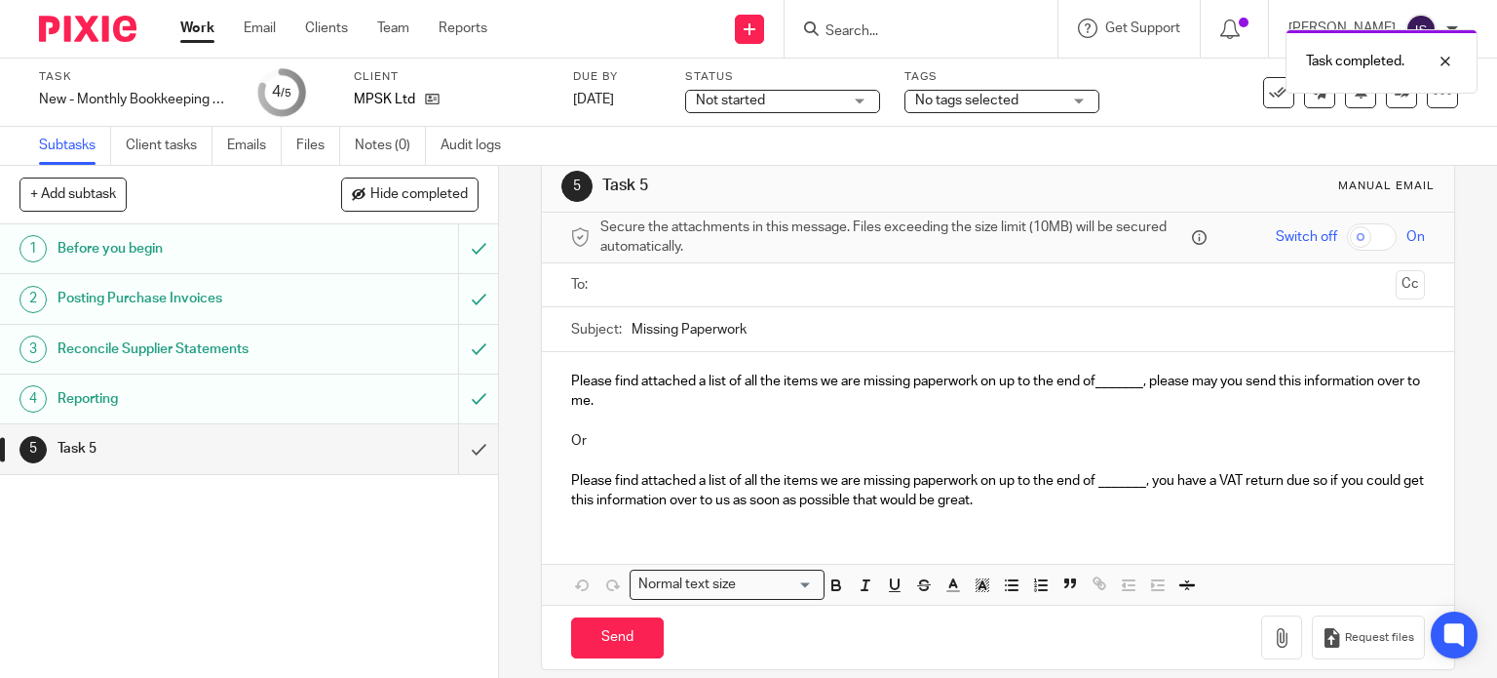
scroll to position [54, 0]
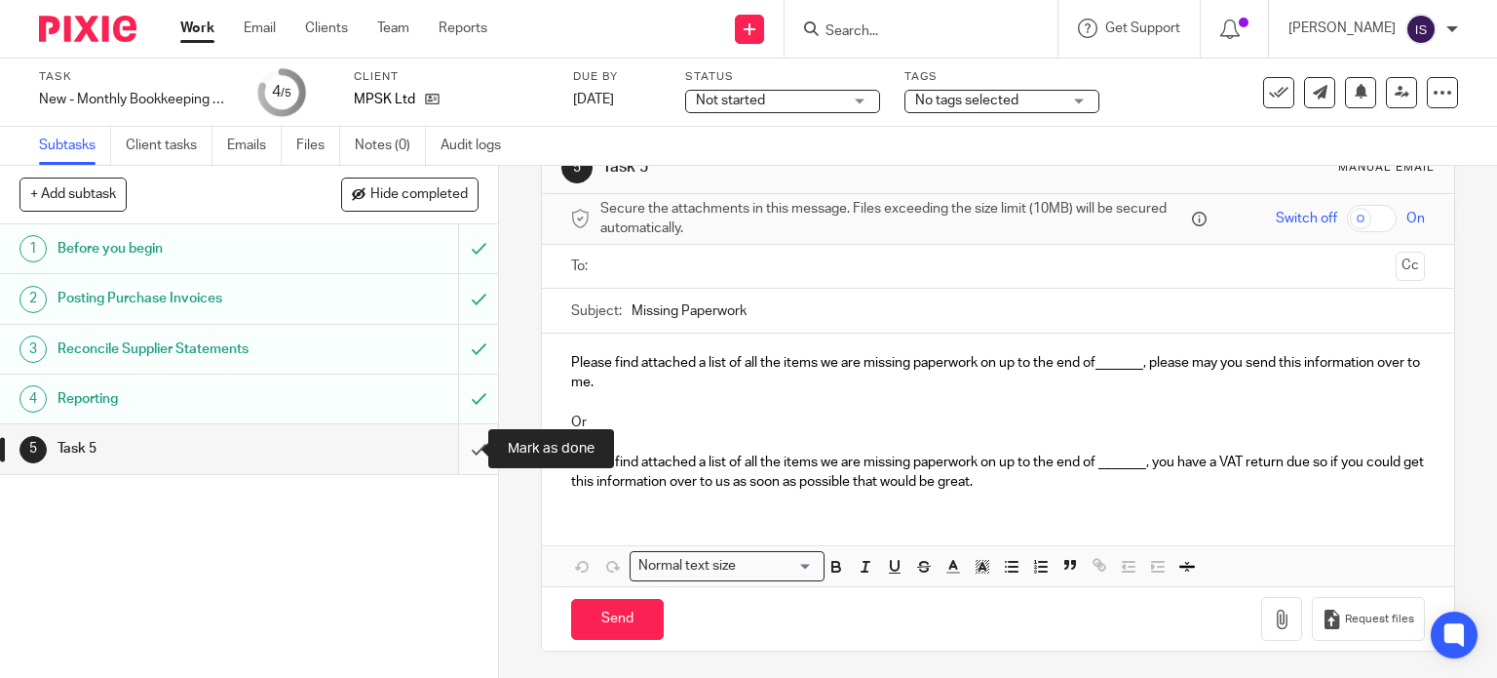
click at [460, 452] on input "submit" at bounding box center [249, 448] width 498 height 49
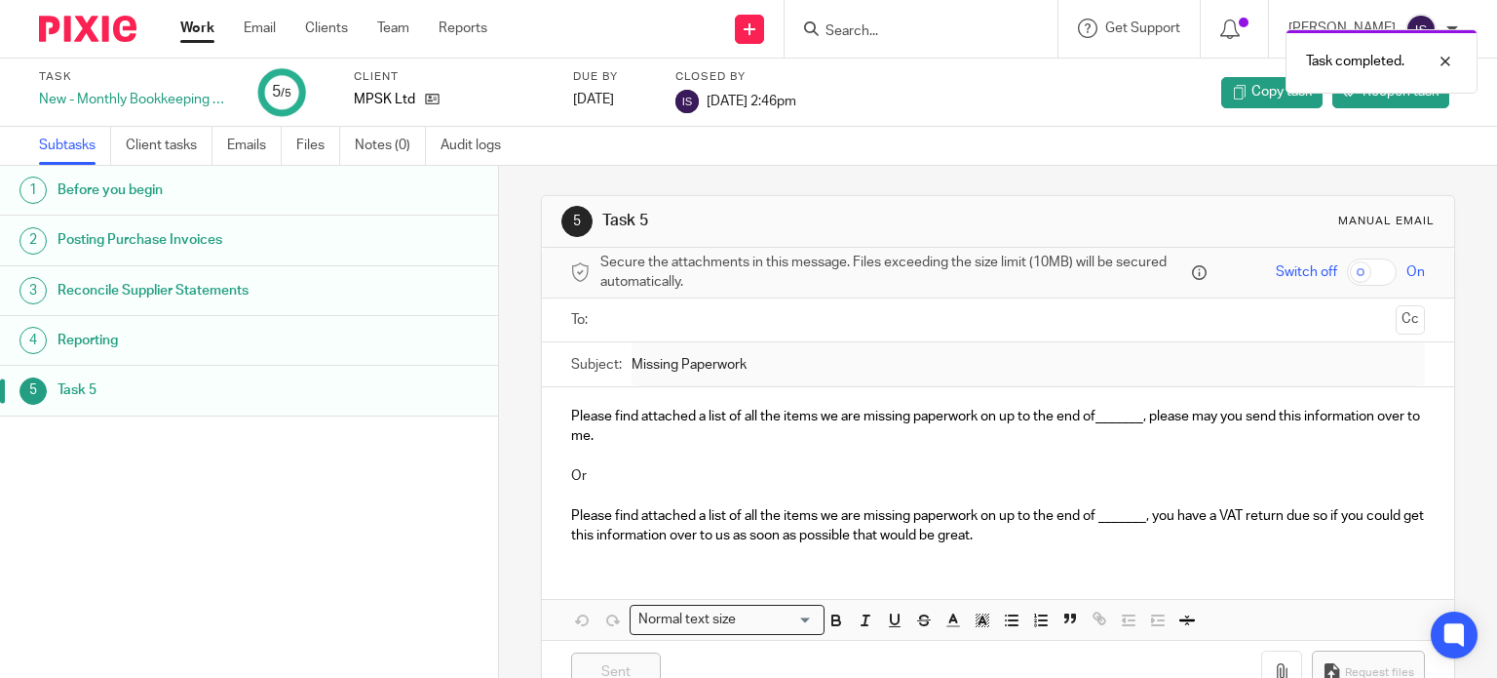
click at [207, 38] on link "Work" at bounding box center [197, 28] width 34 height 19
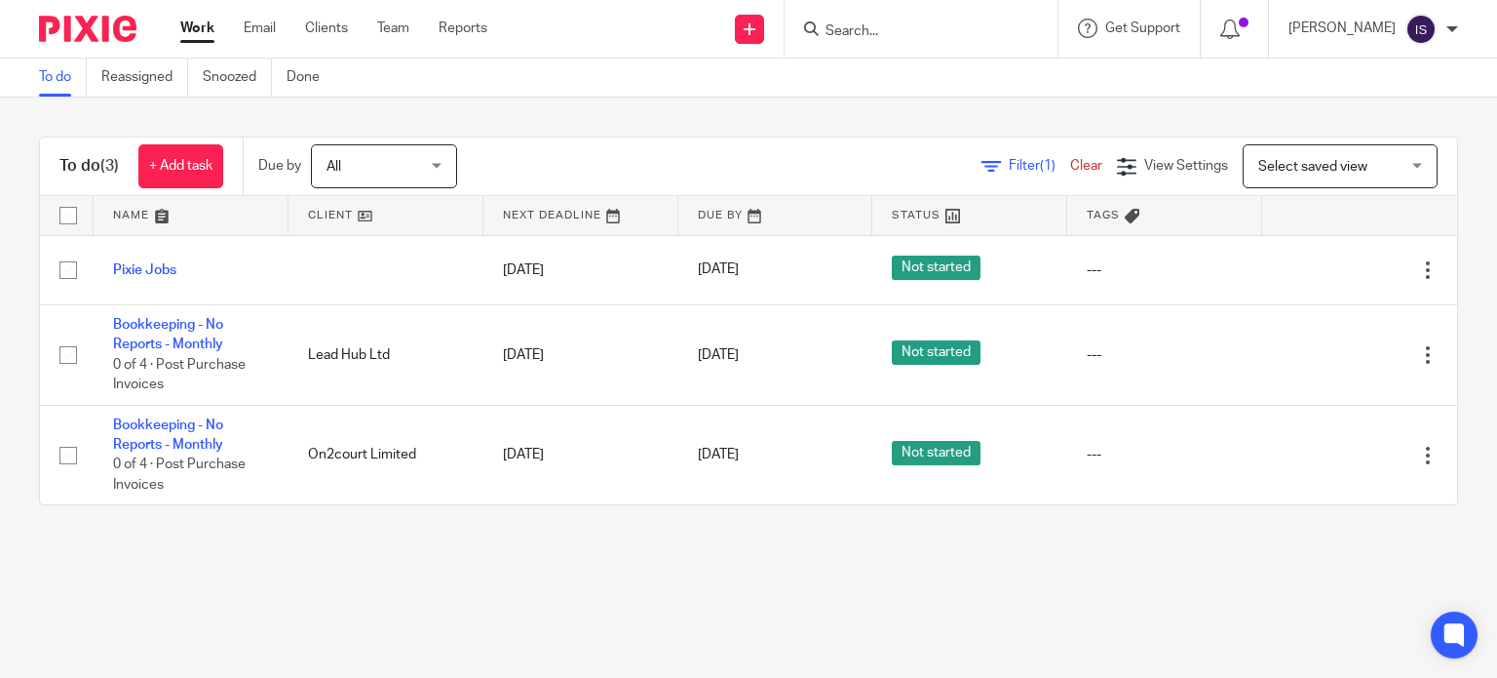
click at [897, 15] on div at bounding box center [921, 29] width 273 height 58
click at [893, 38] on input "Search" at bounding box center [911, 32] width 175 height 18
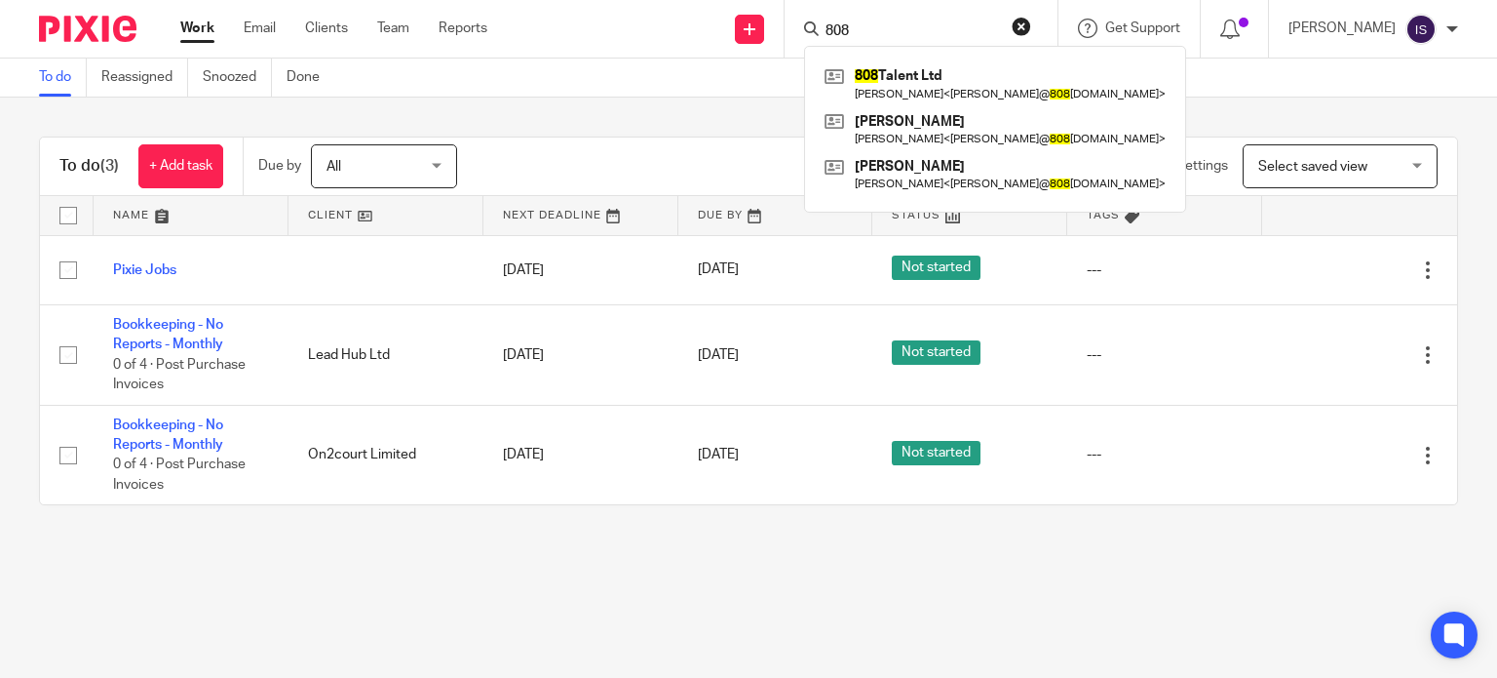
type input "808"
click button "submit" at bounding box center [0, 0] width 0 height 0
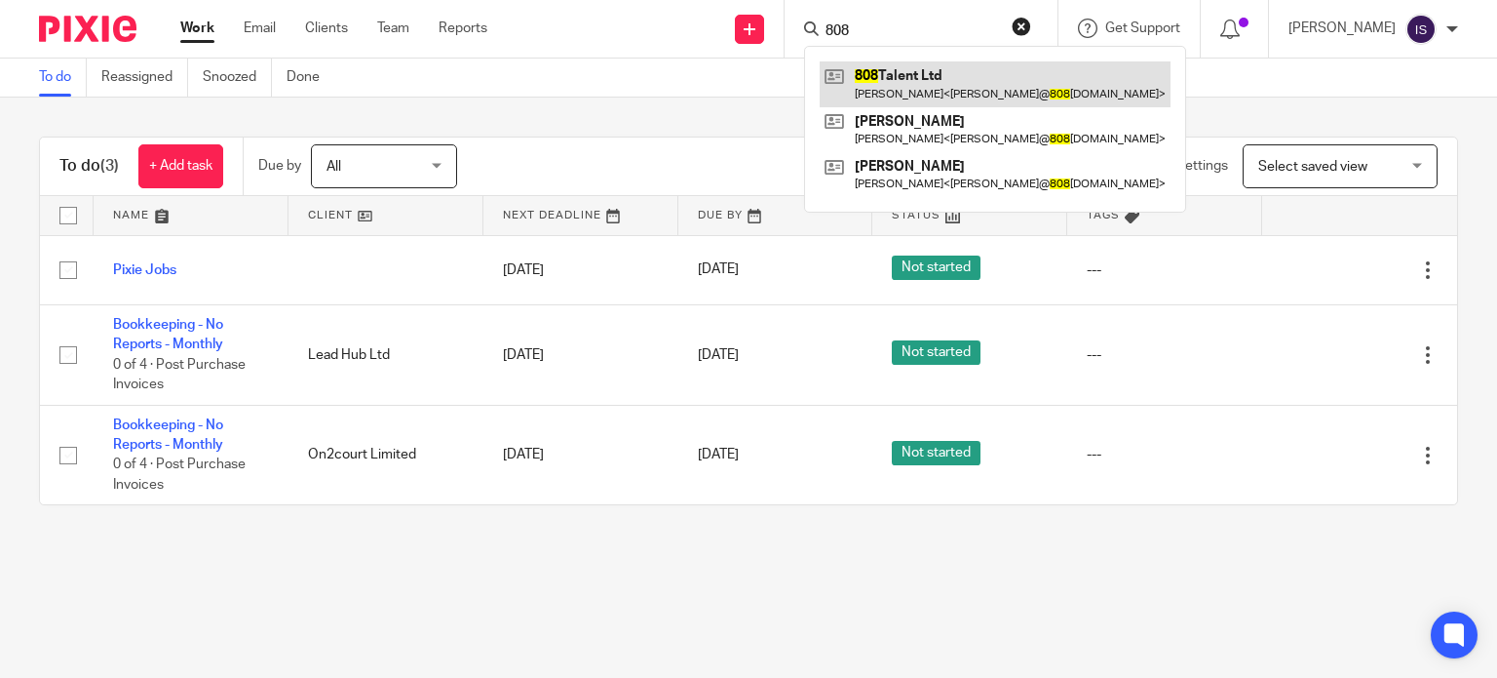
click at [988, 72] on link at bounding box center [995, 83] width 351 height 45
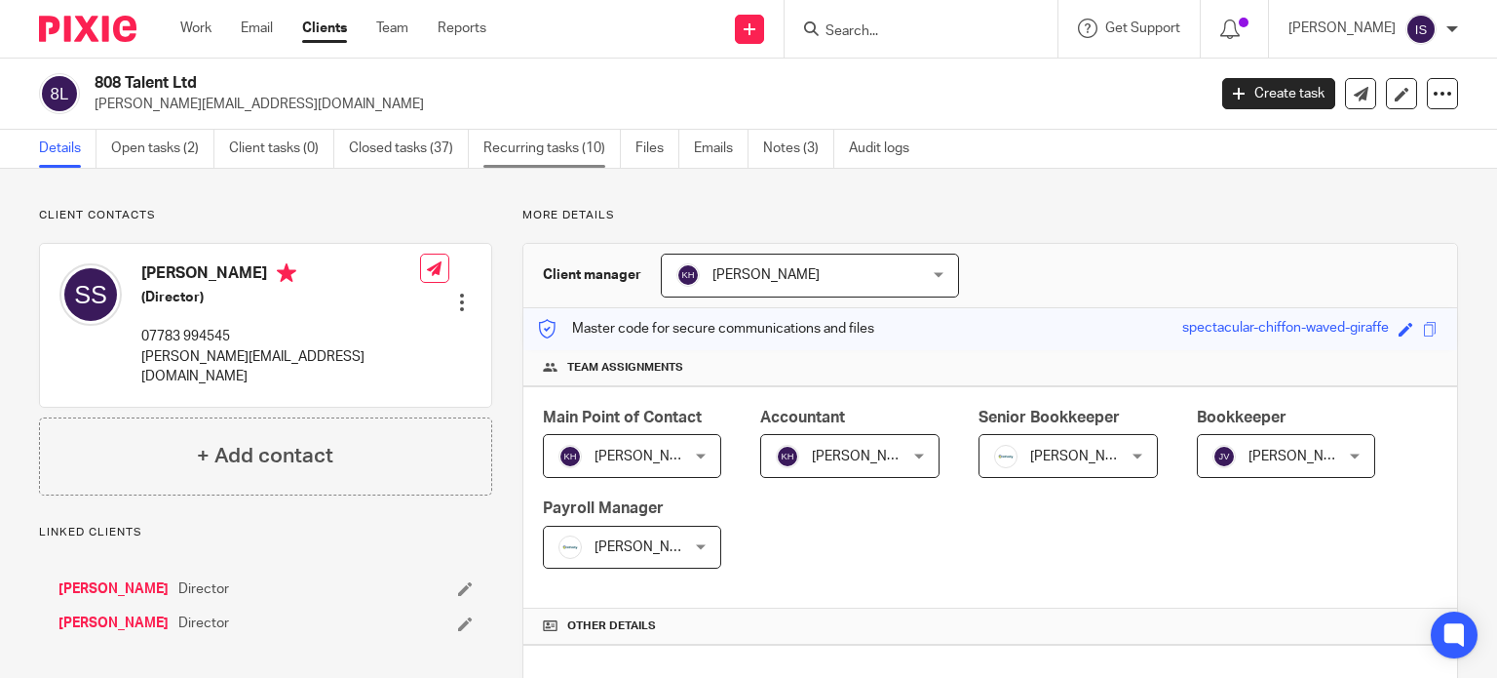
click at [561, 151] on link "Recurring tasks (10)" at bounding box center [552, 149] width 137 height 38
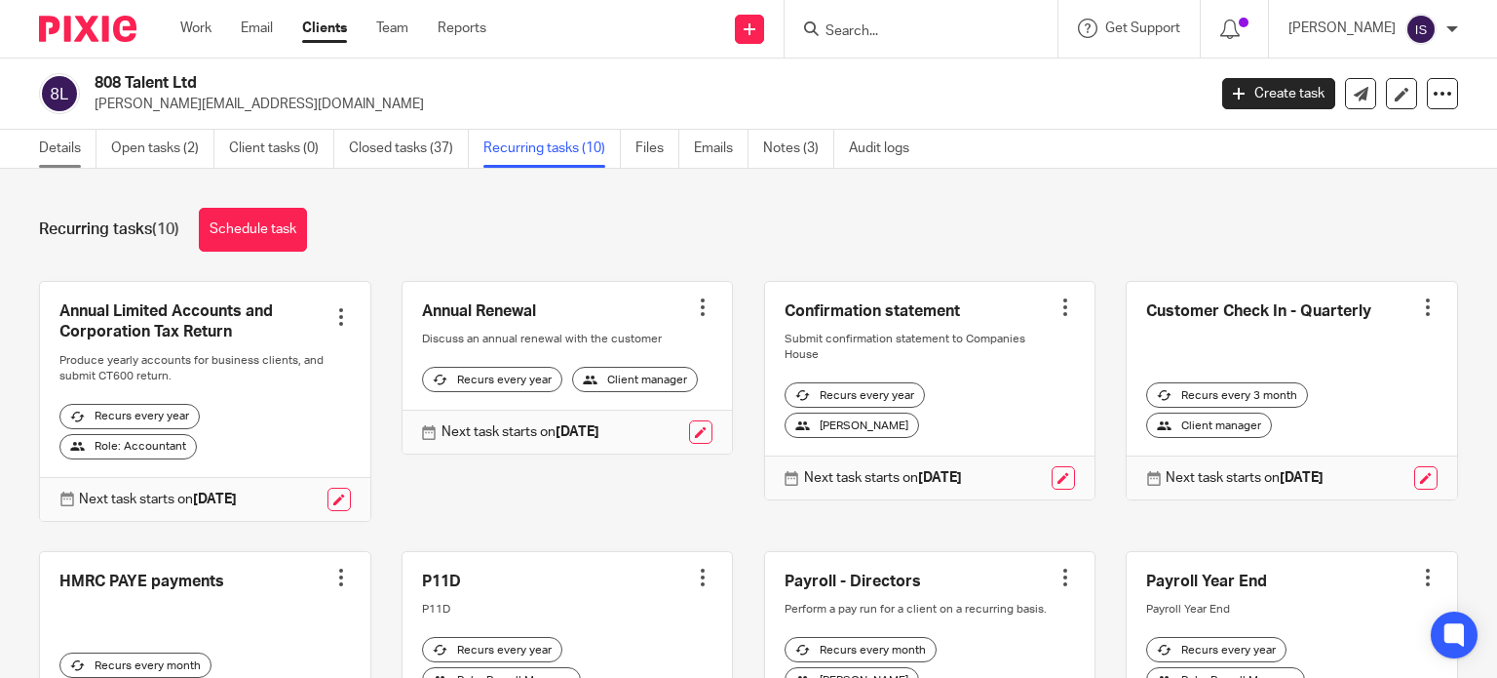
click at [58, 151] on link "Details" at bounding box center [68, 149] width 58 height 38
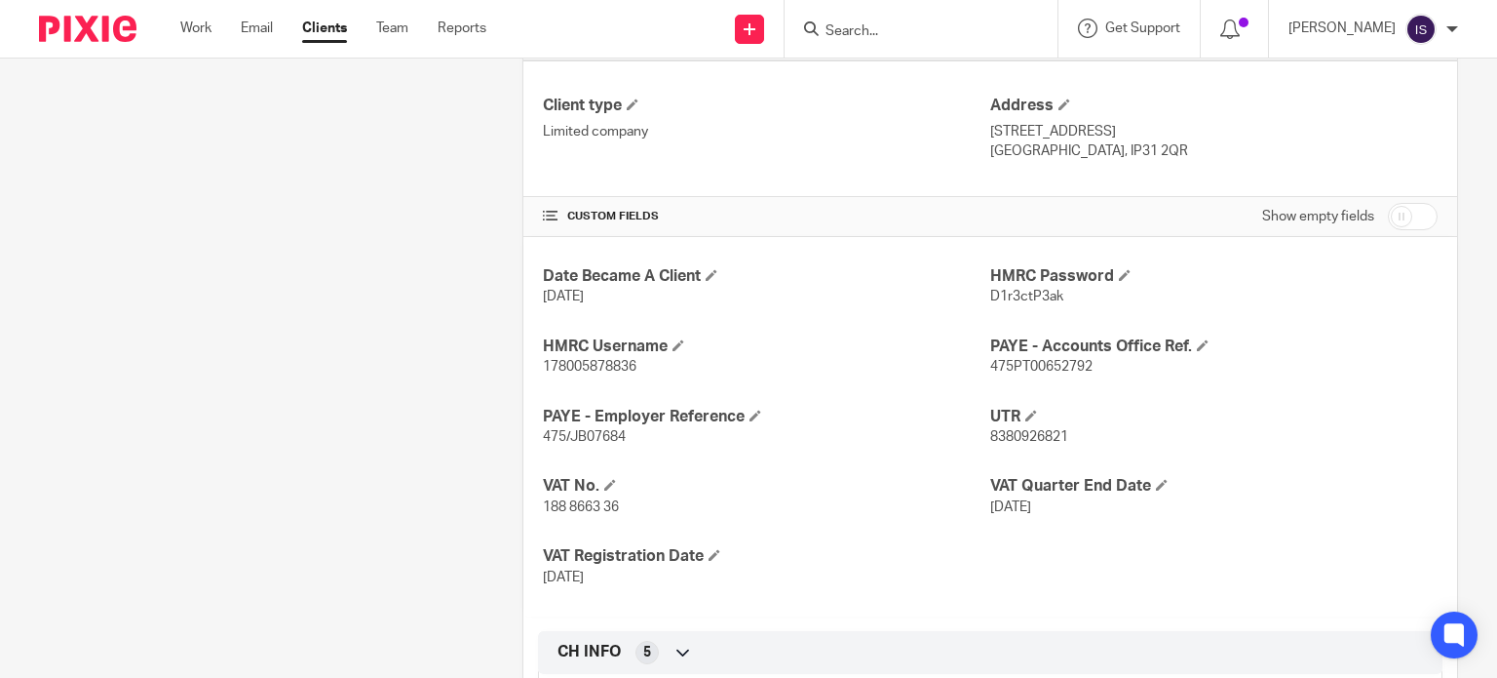
scroll to position [585, 0]
click at [597, 429] on span "475/JB07684" at bounding box center [584, 436] width 83 height 14
drag, startPoint x: 597, startPoint y: 427, endPoint x: 590, endPoint y: 435, distance: 10.4
click at [597, 429] on span "475/JB07684" at bounding box center [584, 436] width 83 height 14
copy span "JB07684"
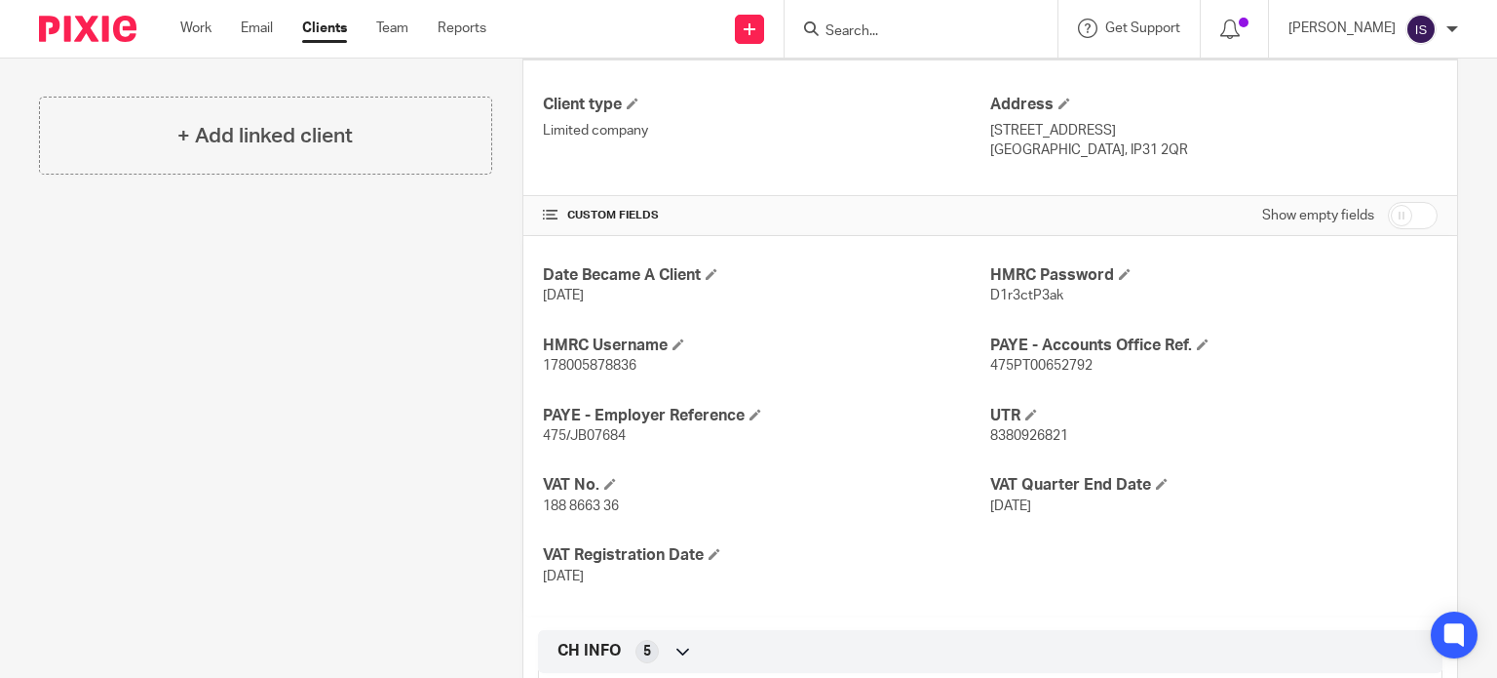
click at [1023, 362] on span "475PT00652792" at bounding box center [1041, 366] width 102 height 14
copy span "475PT00652792"
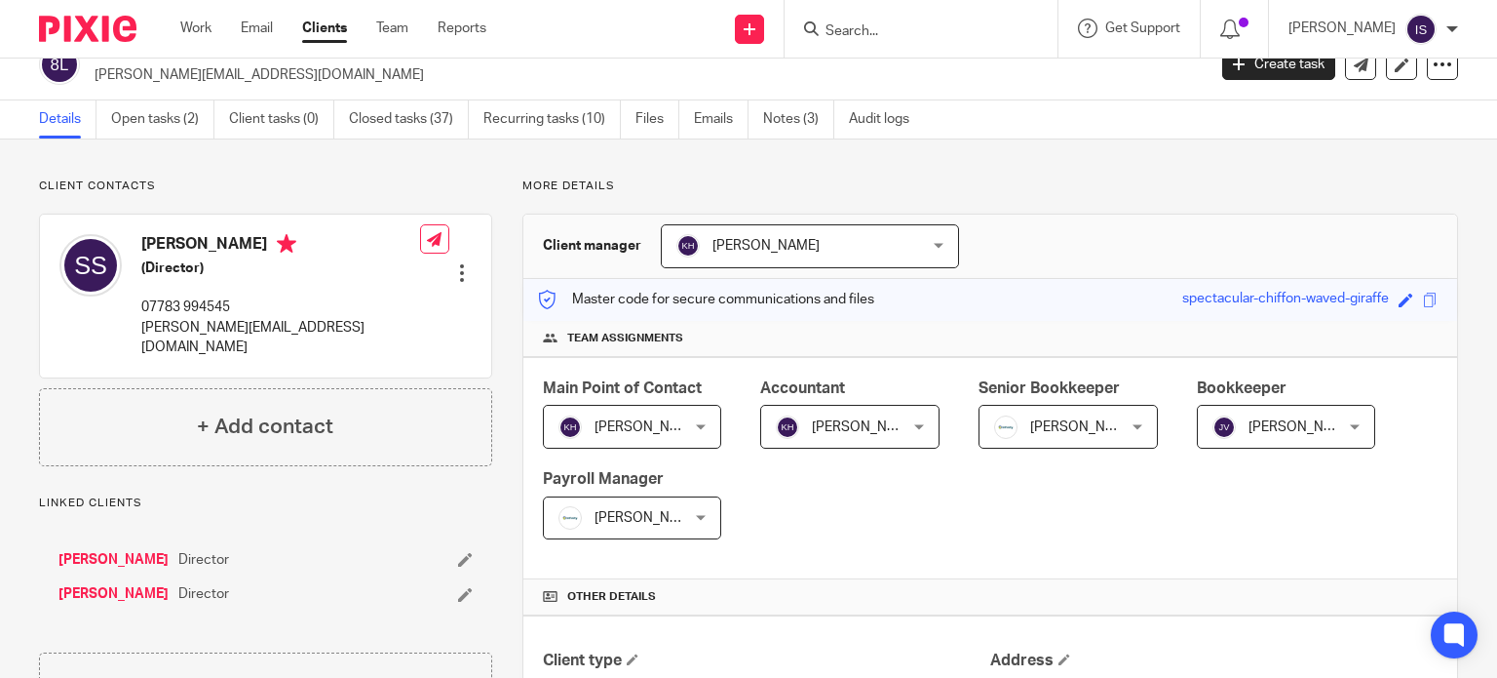
scroll to position [0, 0]
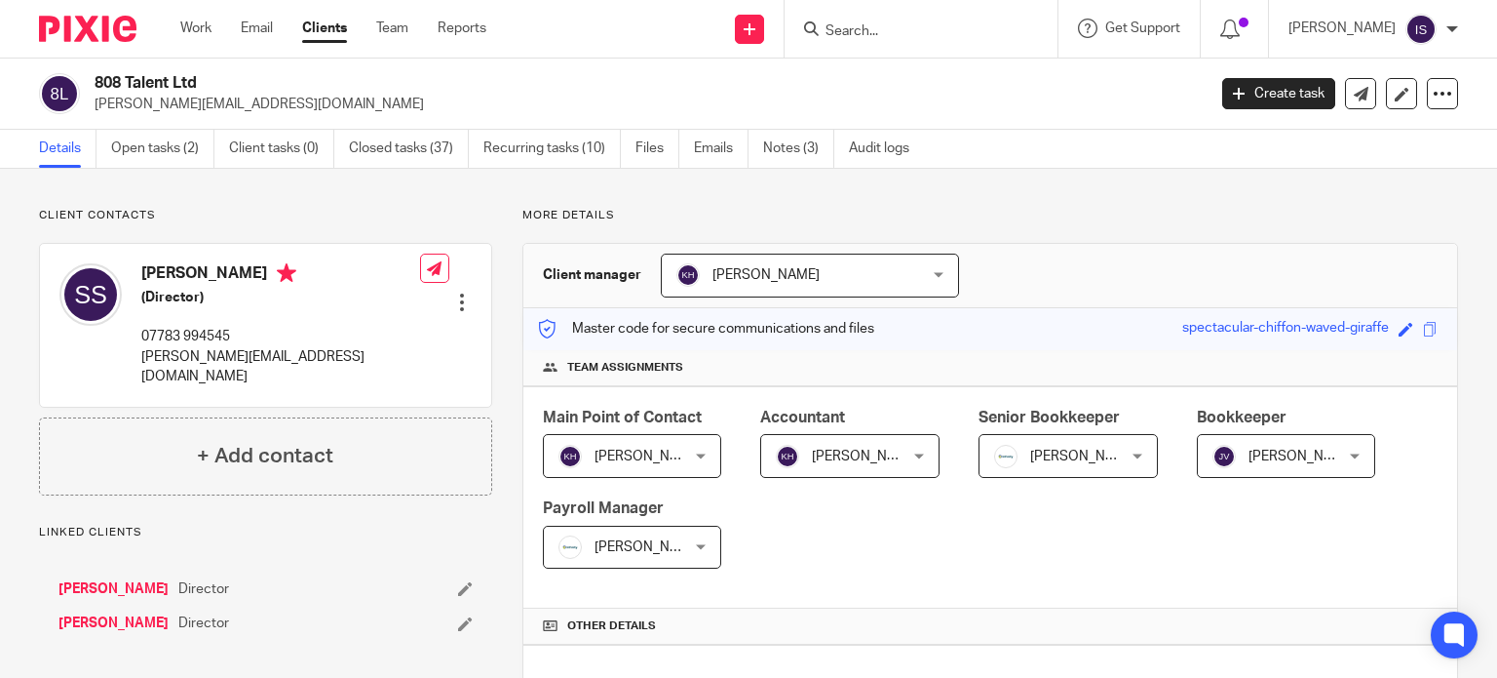
click at [873, 19] on form at bounding box center [928, 29] width 208 height 24
click at [874, 27] on input "Search" at bounding box center [911, 32] width 175 height 18
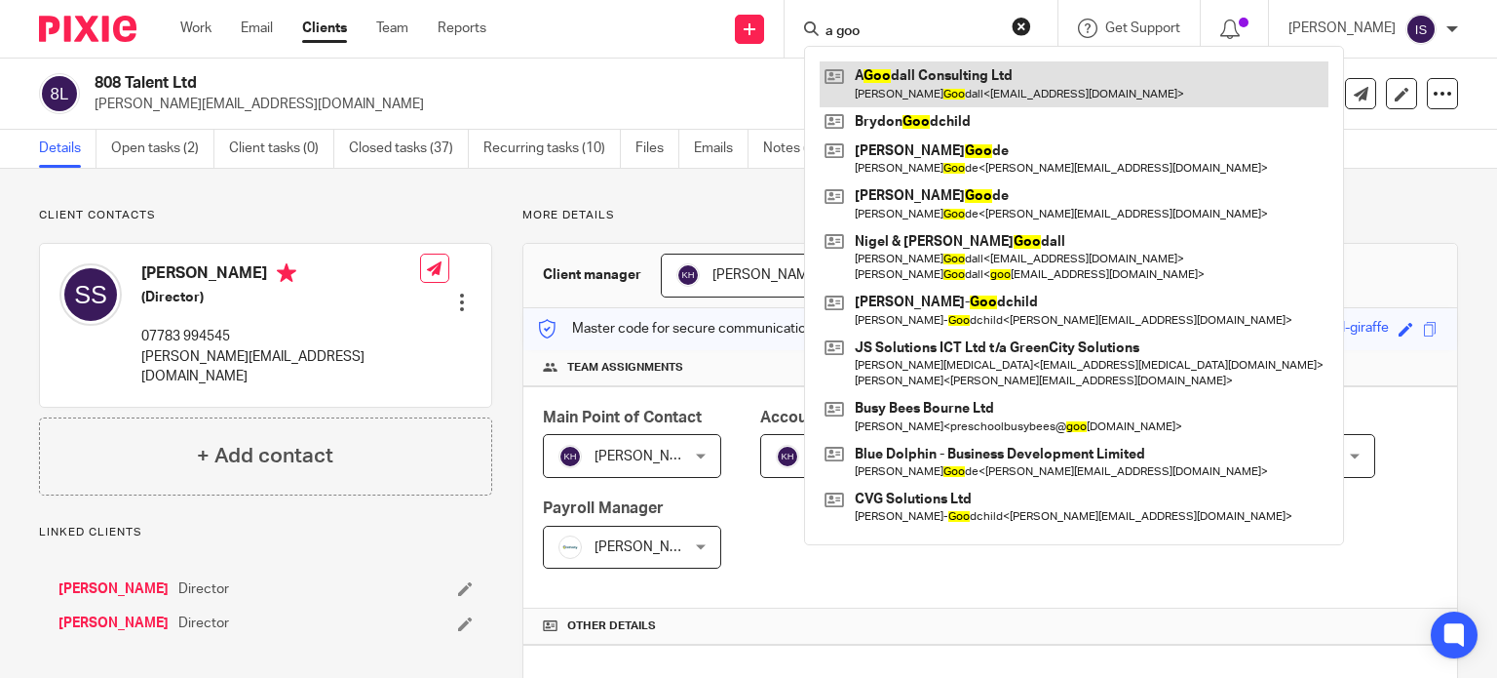
type input "a goo"
click at [1026, 81] on link at bounding box center [1074, 83] width 509 height 45
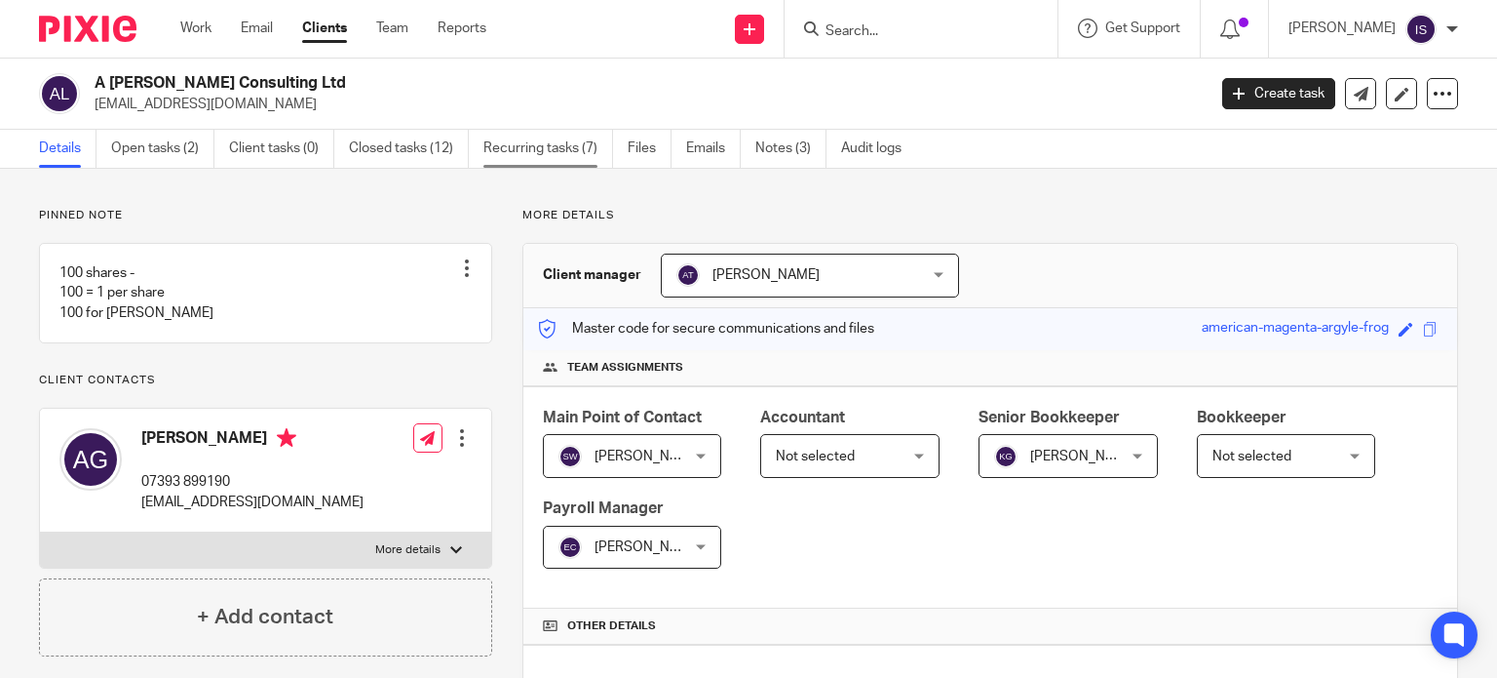
click at [517, 132] on link "Recurring tasks (7)" at bounding box center [549, 149] width 130 height 38
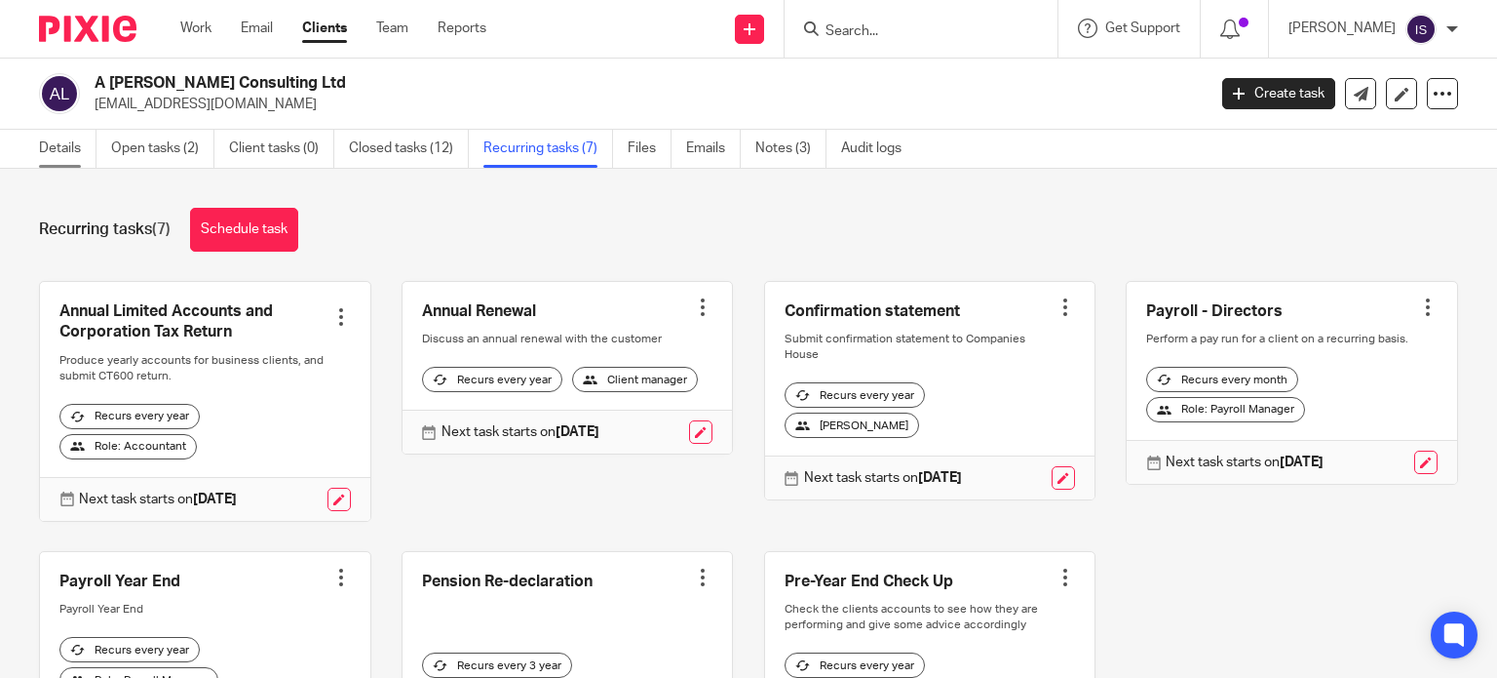
click at [43, 140] on link "Details" at bounding box center [68, 149] width 58 height 38
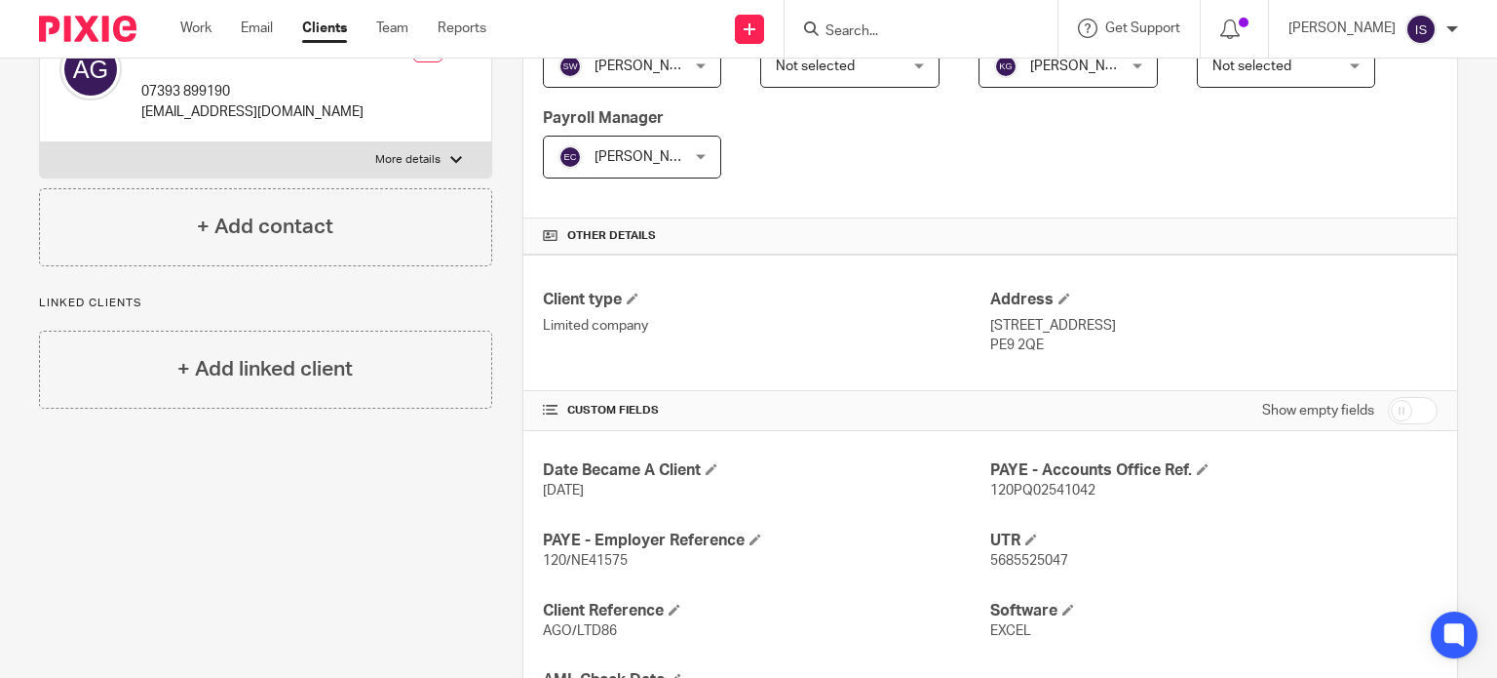
scroll to position [780, 0]
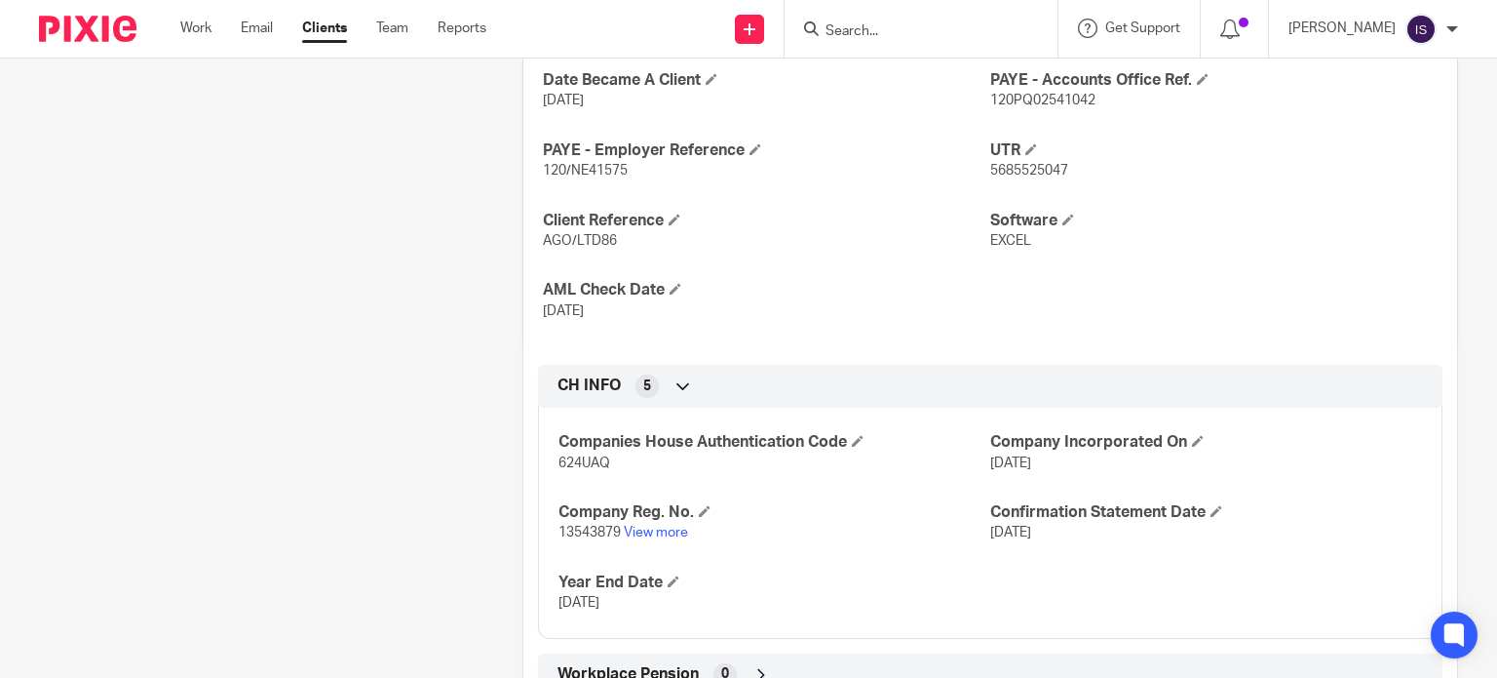
click at [604, 161] on p "120/NE41575" at bounding box center [766, 170] width 447 height 19
copy span "NE41575"
click at [1026, 101] on span "120PQ02541042" at bounding box center [1042, 101] width 105 height 14
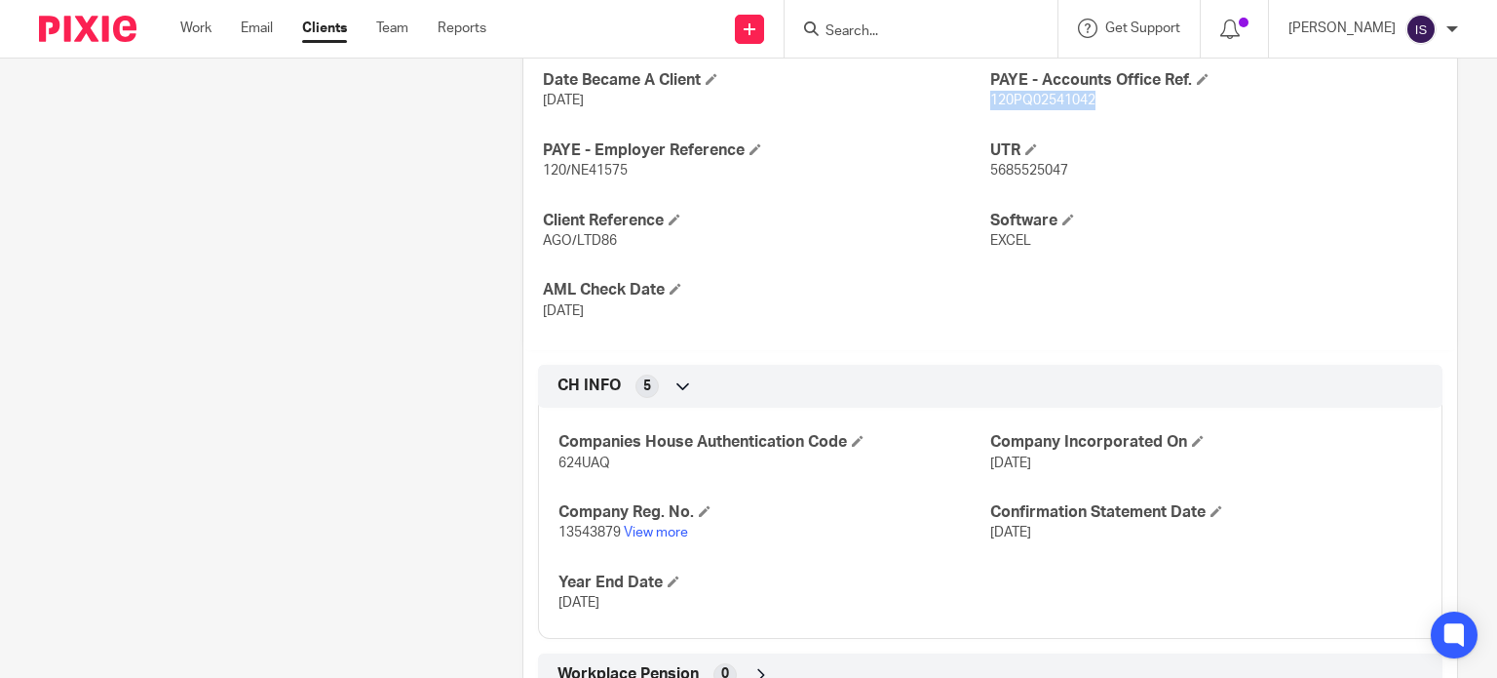
copy span "120PQ02541042"
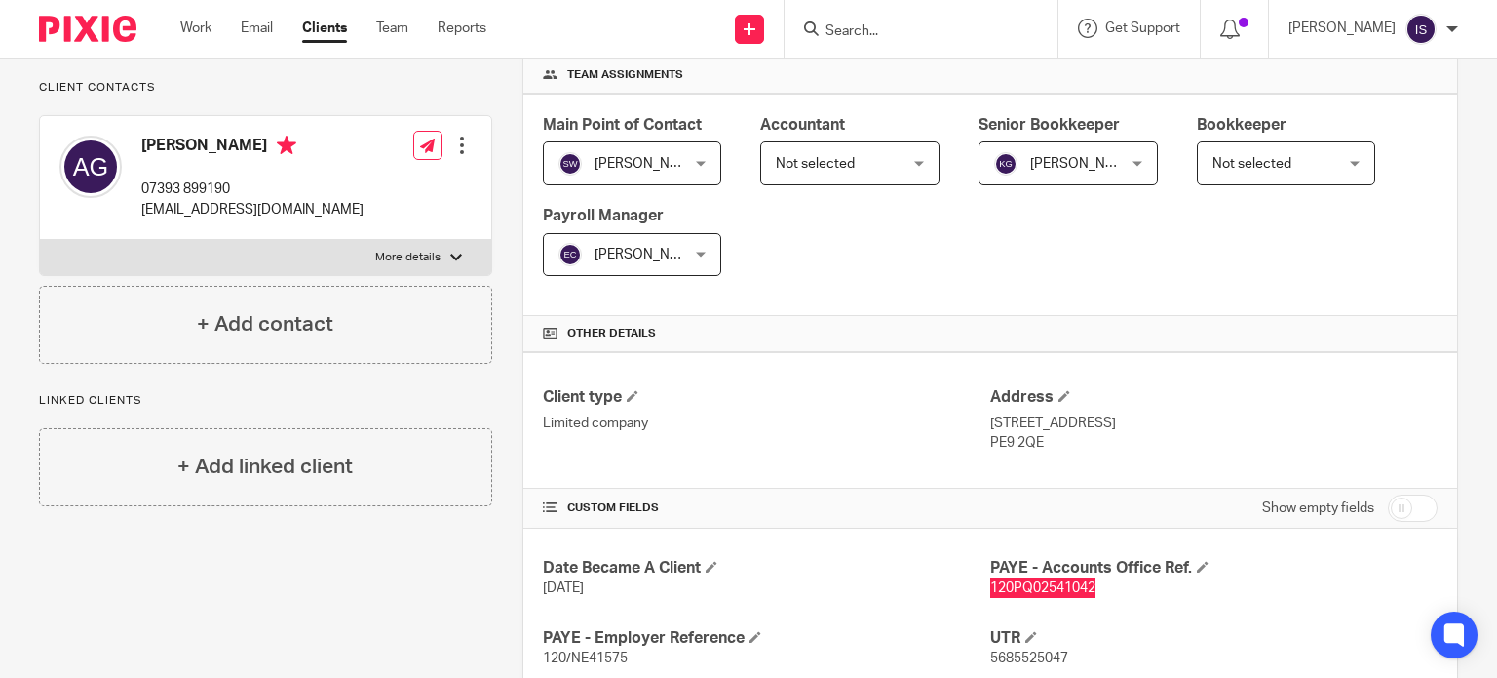
scroll to position [0, 0]
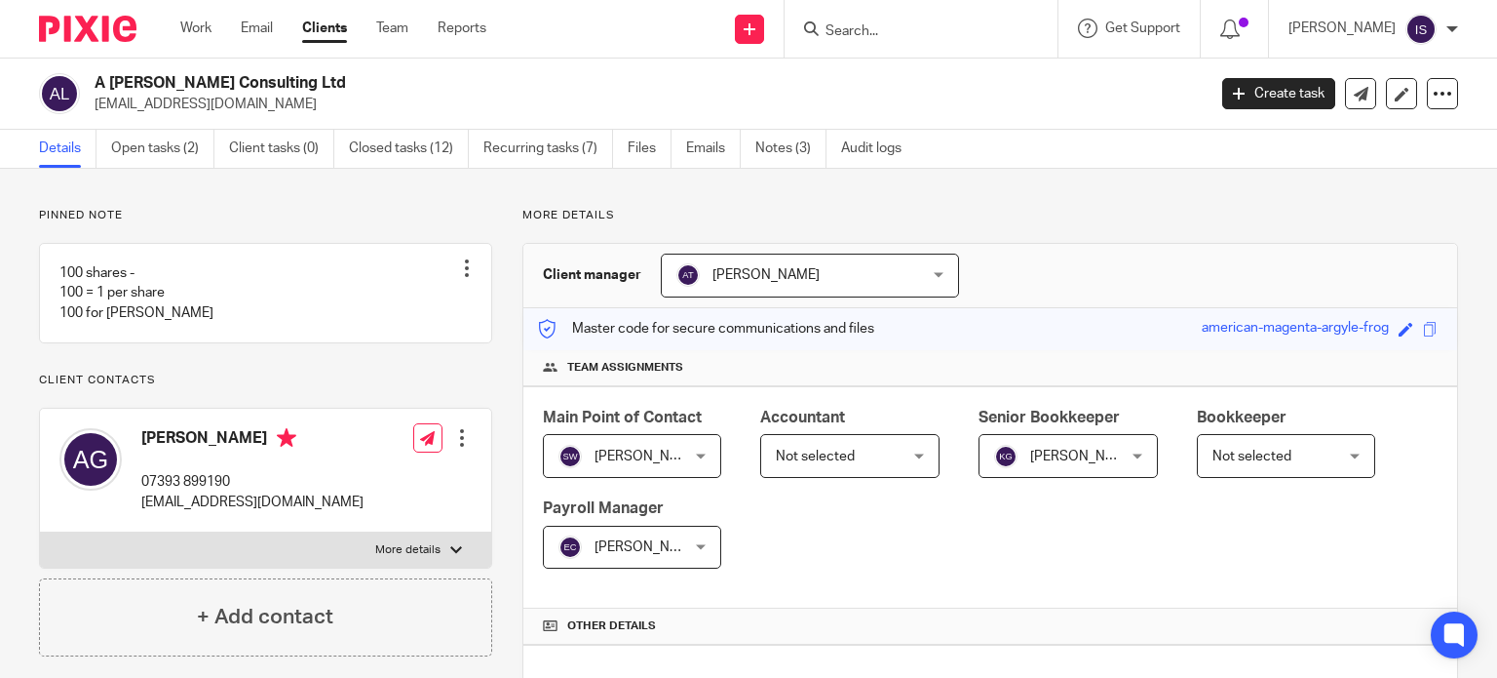
click at [940, 29] on input "Search" at bounding box center [911, 32] width 175 height 18
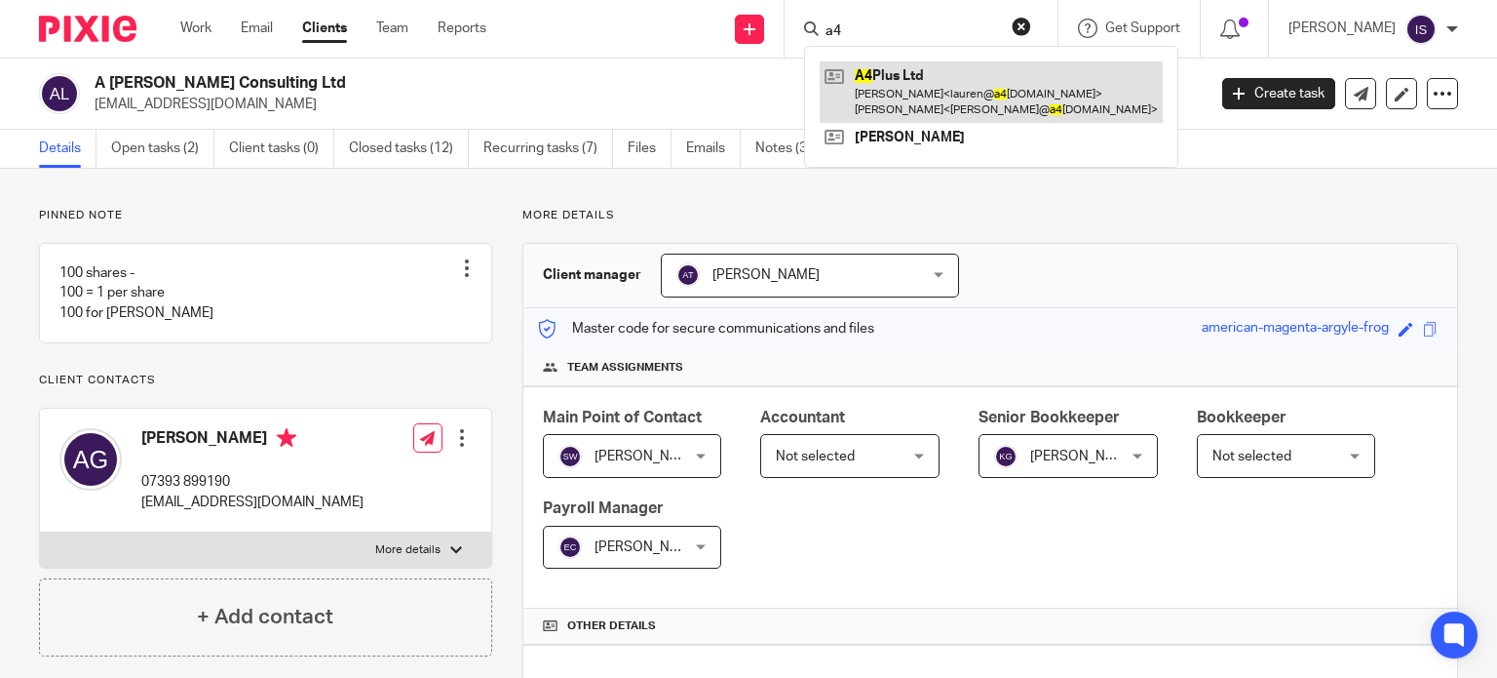
type input "a4"
click at [969, 68] on link at bounding box center [991, 91] width 343 height 60
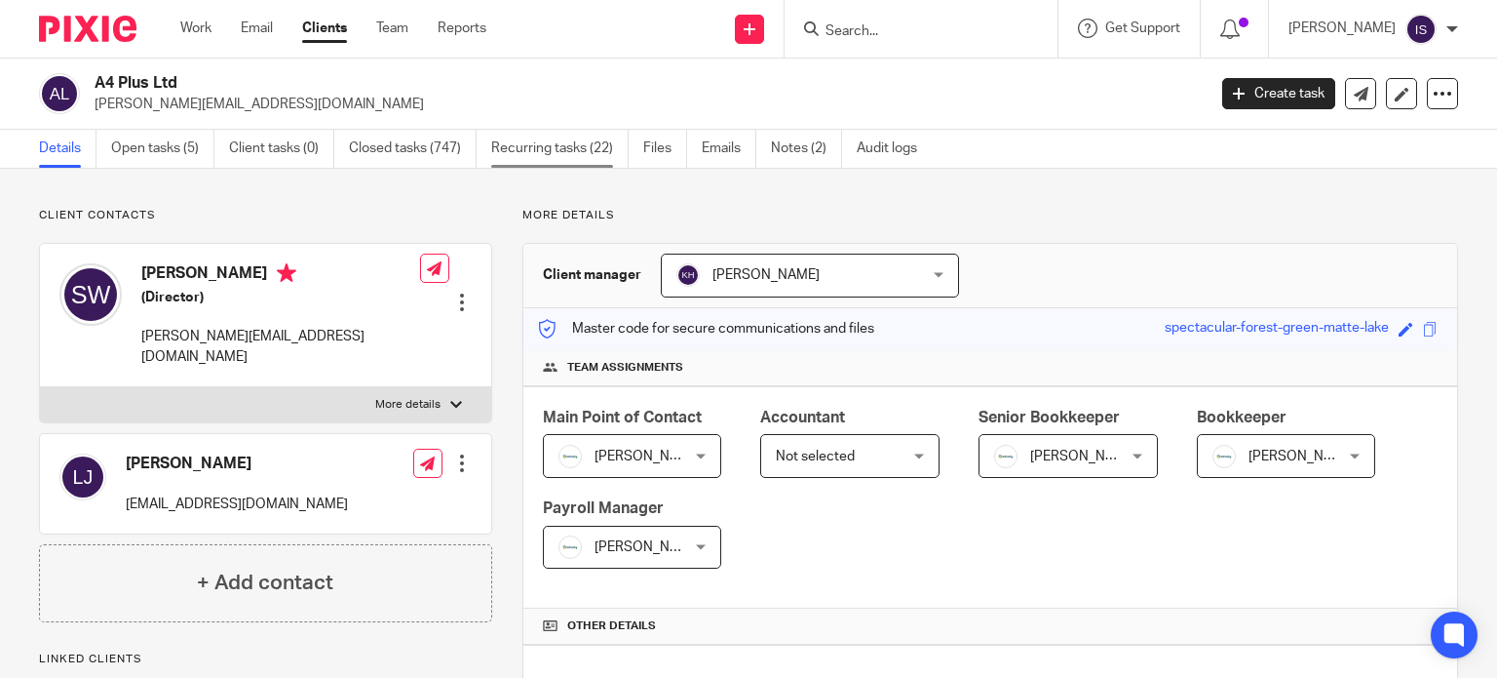
click at [500, 151] on link "Recurring tasks (22)" at bounding box center [559, 149] width 137 height 38
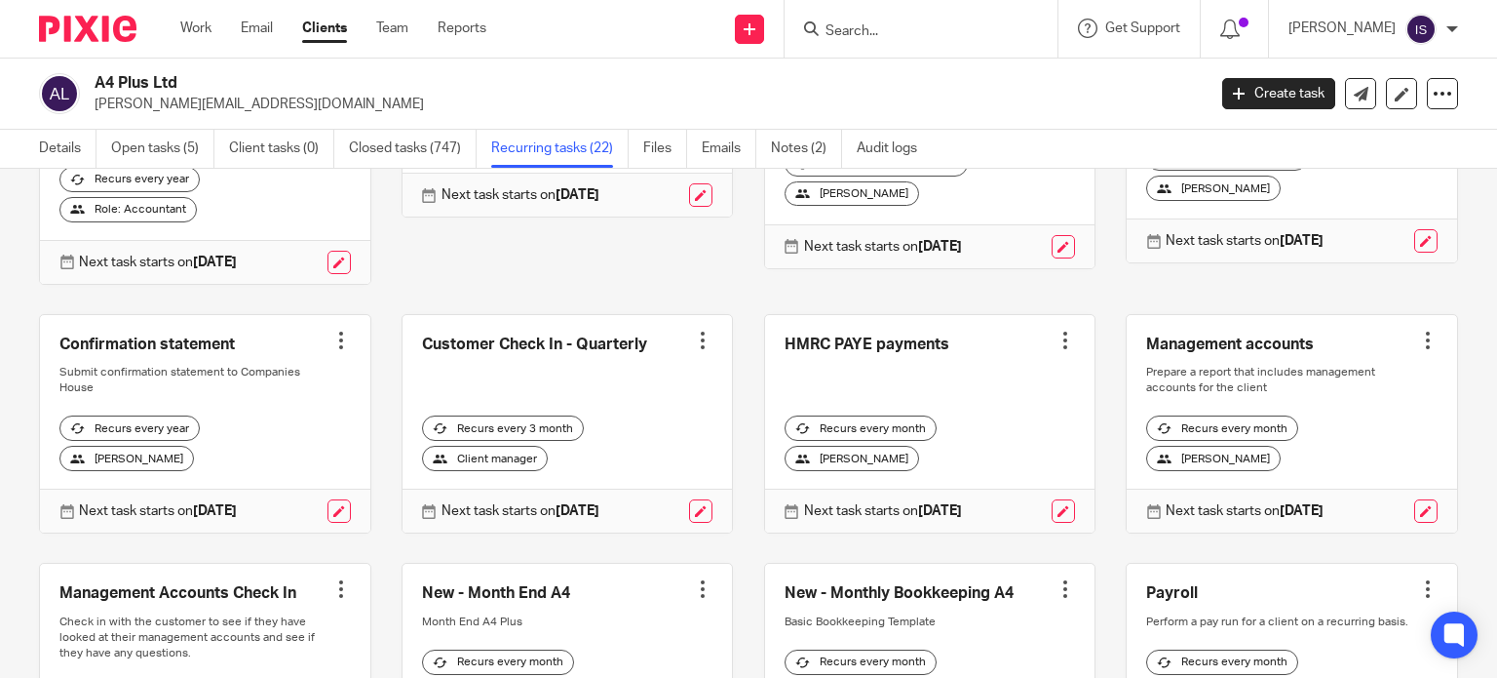
scroll to position [97, 0]
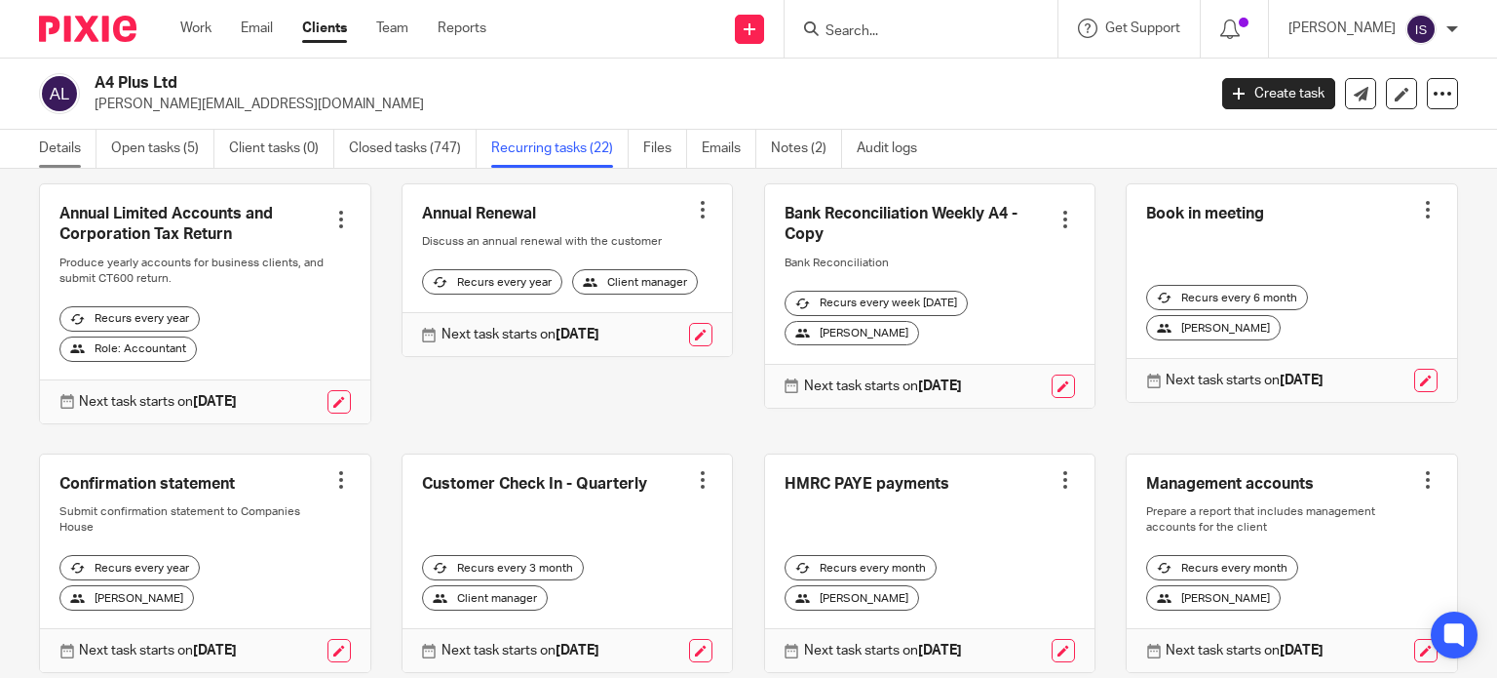
click at [67, 154] on link "Details" at bounding box center [68, 149] width 58 height 38
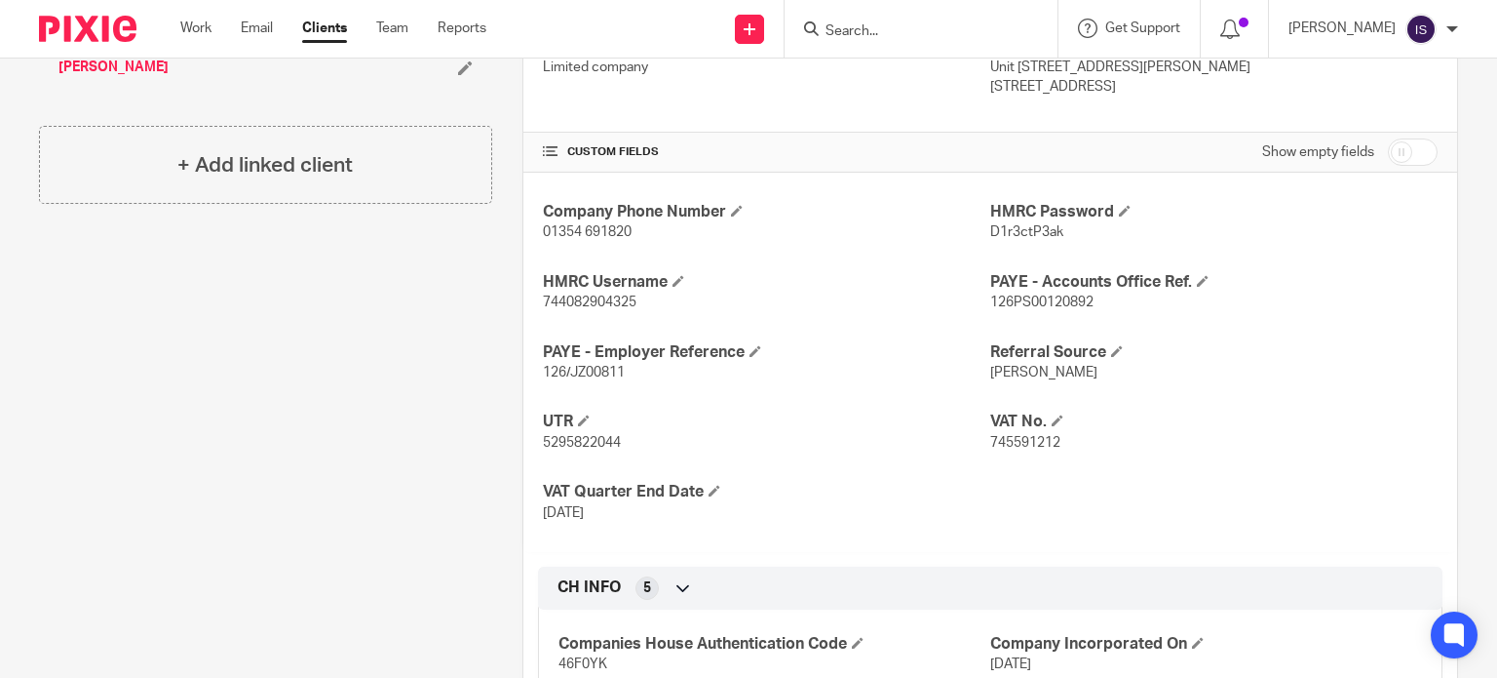
scroll to position [682, 0]
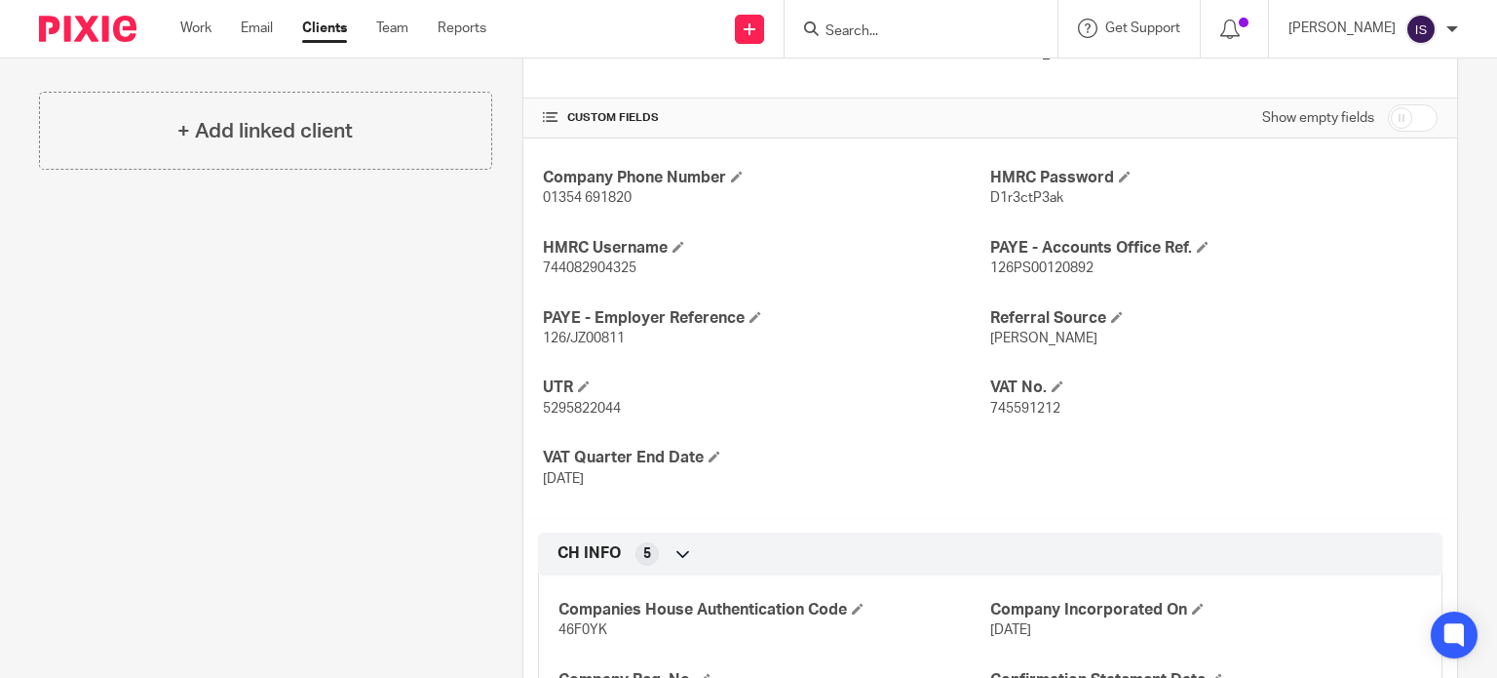
click at [602, 329] on p "126/JZ00811" at bounding box center [766, 338] width 447 height 19
copy span "JZ00811"
click at [1024, 265] on span "126PS00120892" at bounding box center [1041, 268] width 103 height 14
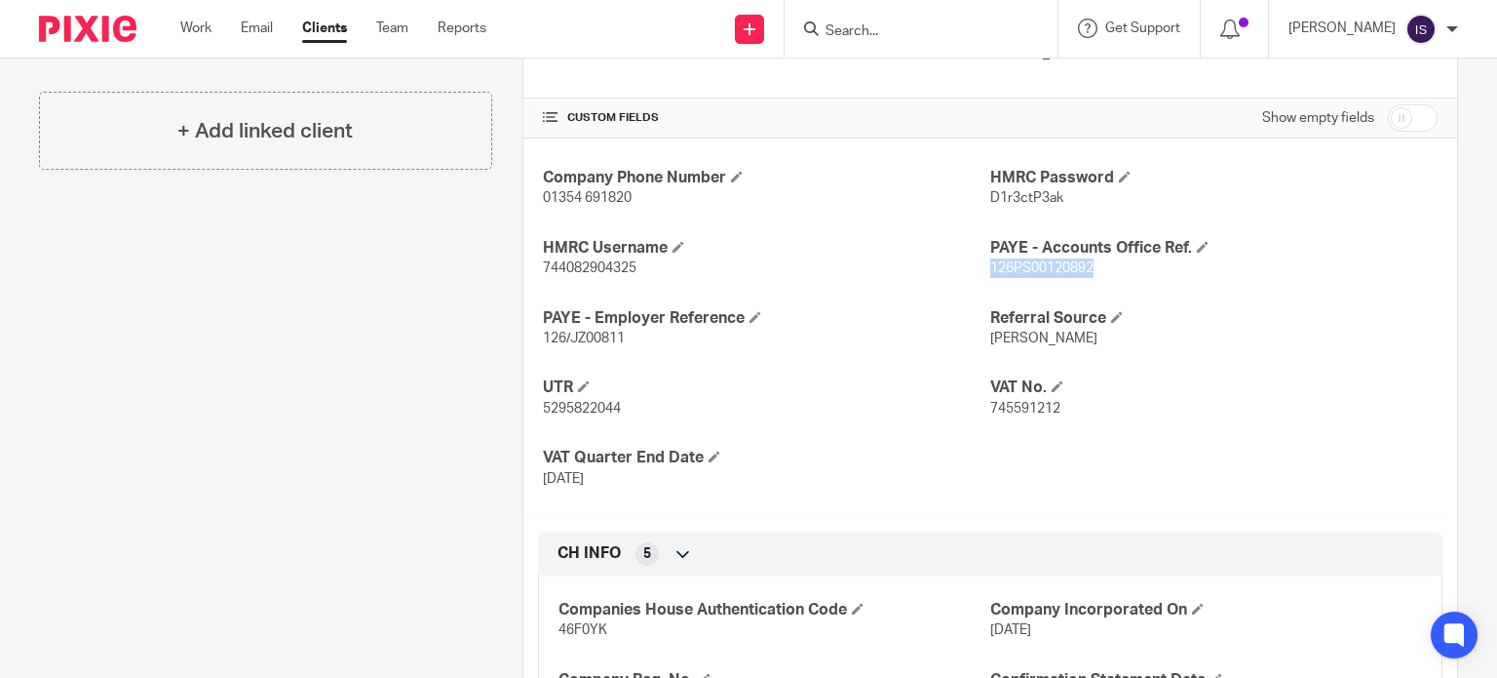
copy span "126PS00120892"
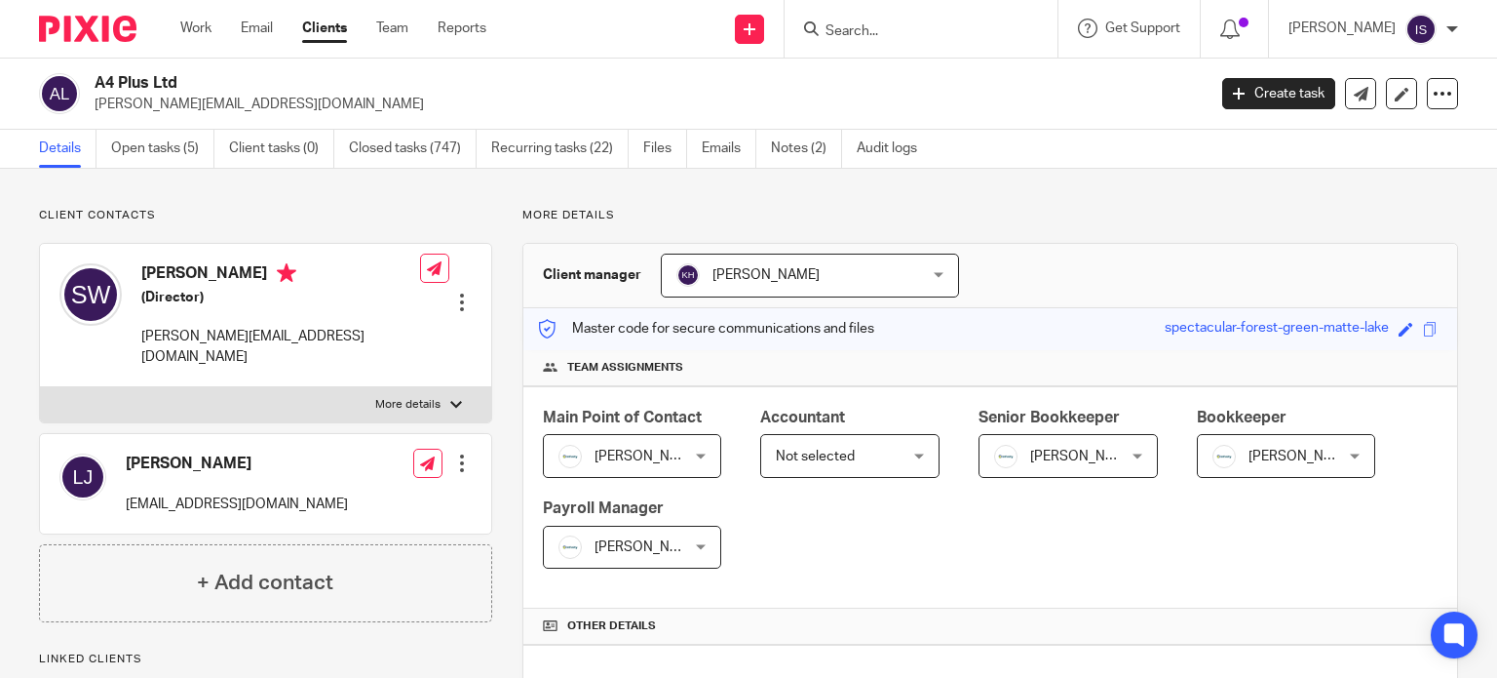
click at [999, 23] on input "Search" at bounding box center [911, 32] width 175 height 18
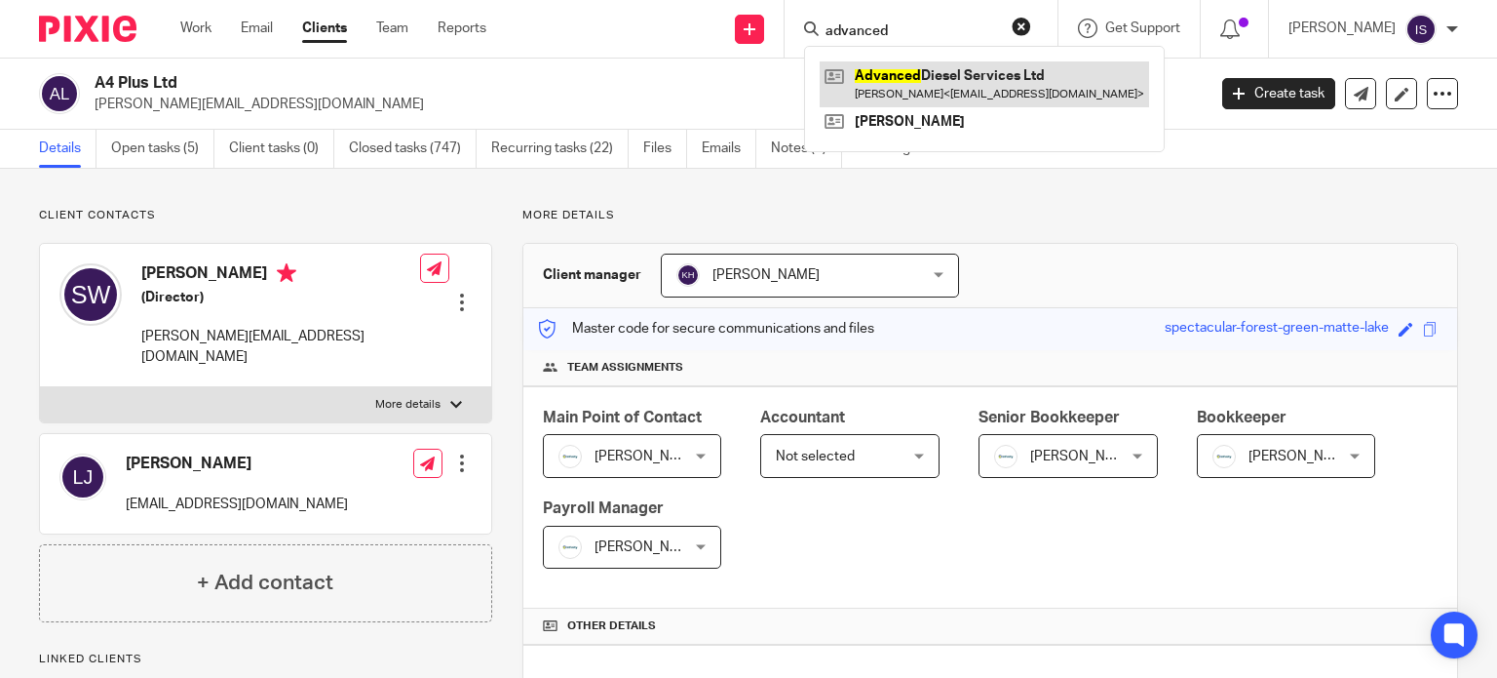
type input "advanced"
click at [1018, 79] on link at bounding box center [985, 83] width 330 height 45
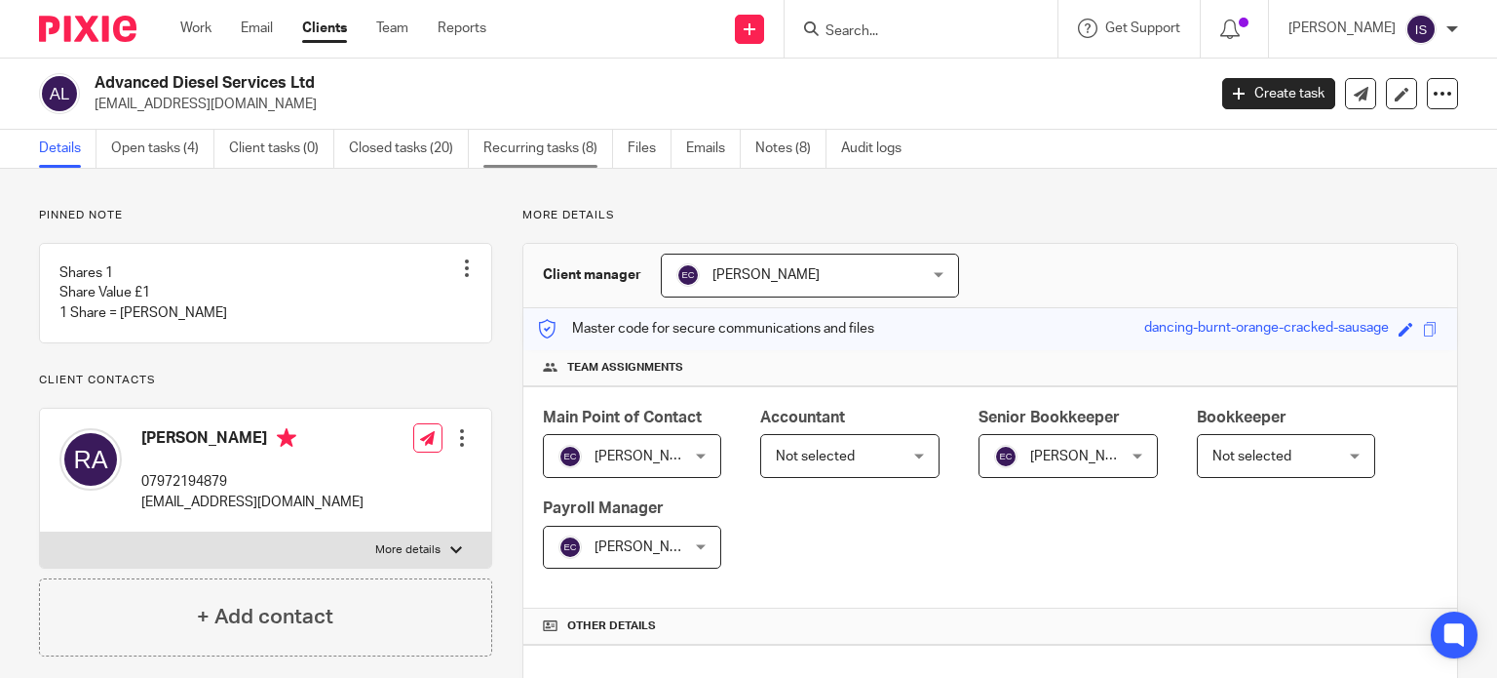
click at [522, 151] on link "Recurring tasks (8)" at bounding box center [549, 149] width 130 height 38
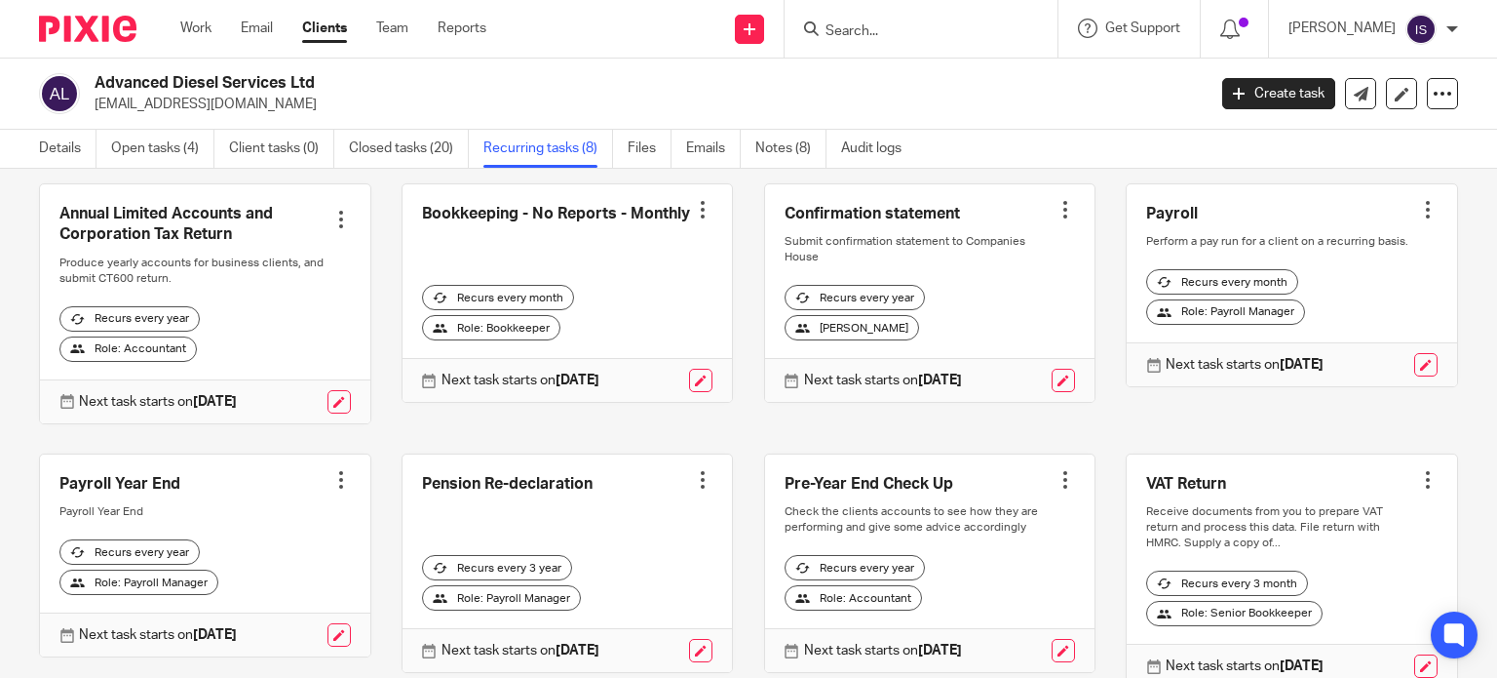
scroll to position [189, 0]
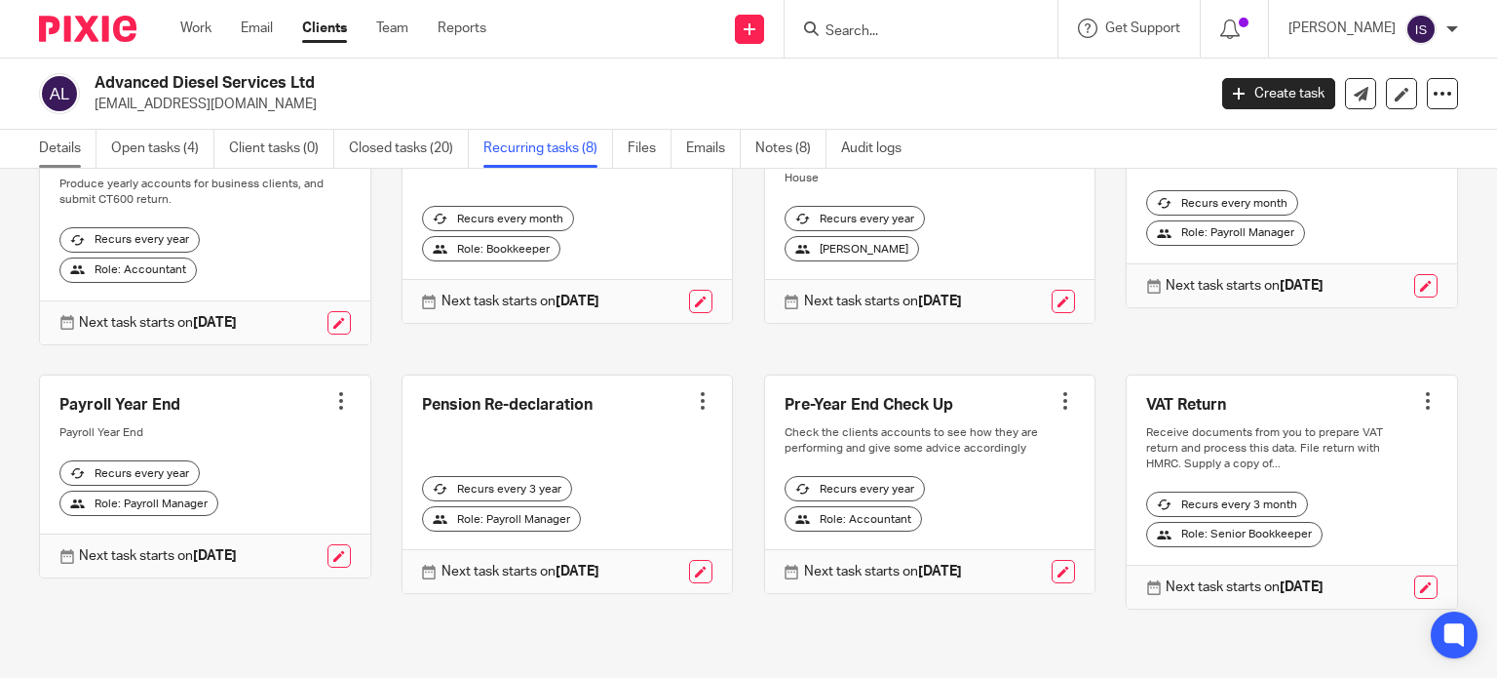
drag, startPoint x: 65, startPoint y: 147, endPoint x: 81, endPoint y: 146, distance: 15.6
click at [64, 147] on link "Details" at bounding box center [68, 149] width 58 height 38
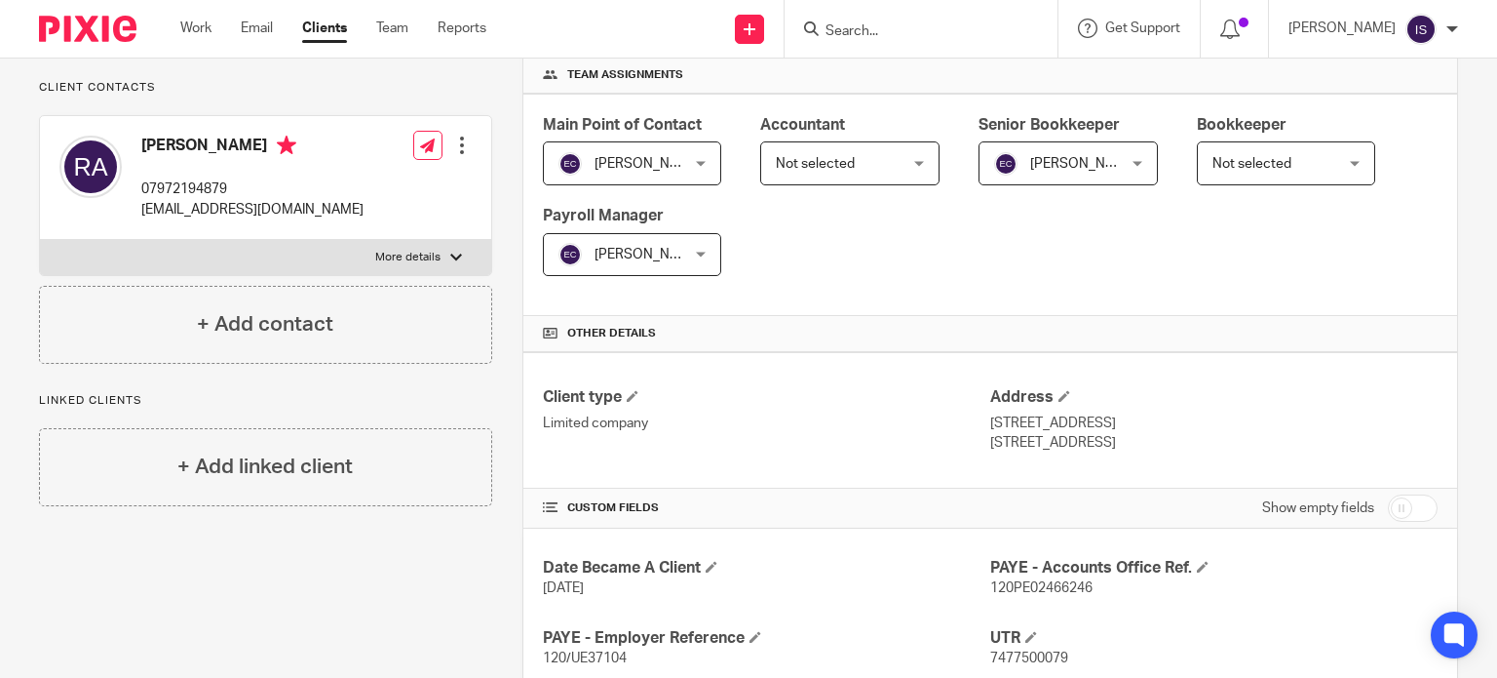
scroll to position [585, 0]
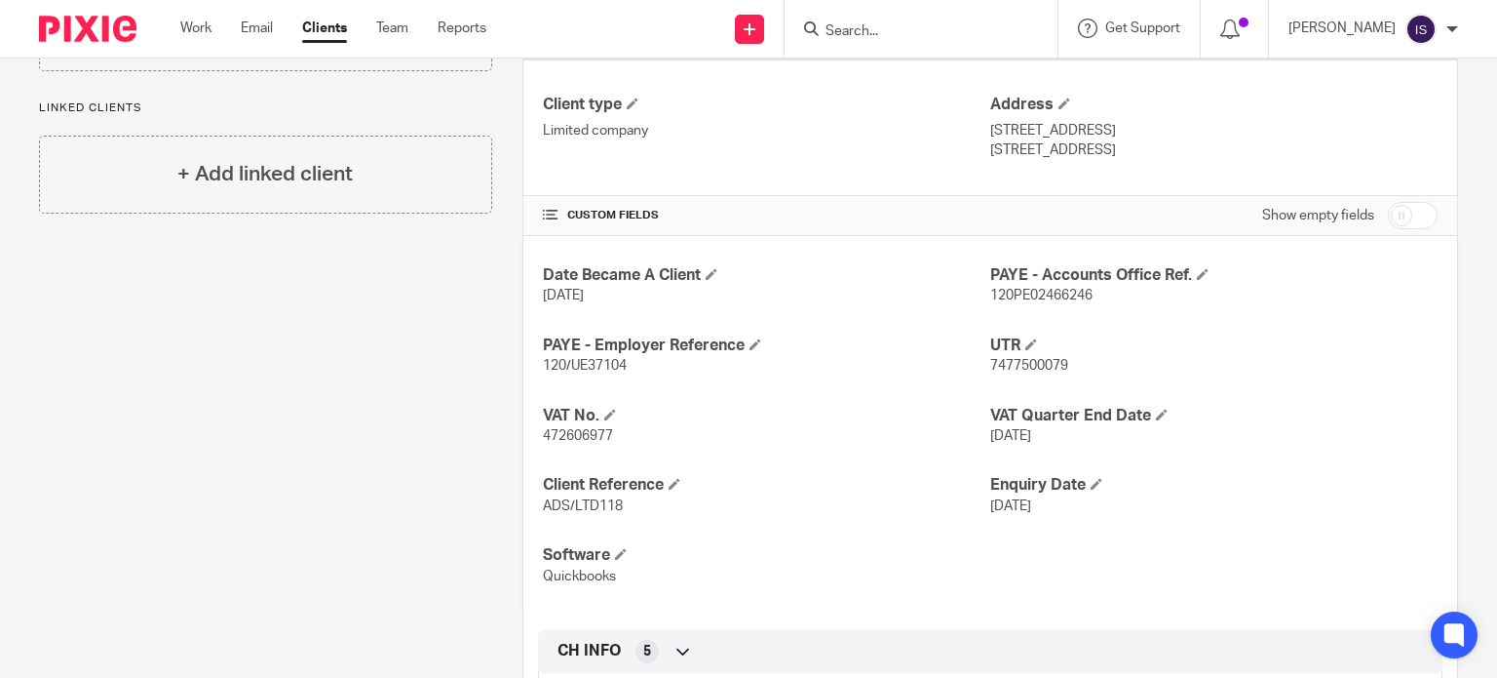
click at [593, 369] on span "120/UE37104" at bounding box center [585, 366] width 84 height 14
copy span "UE37104"
click at [1056, 298] on span "120PE02466246" at bounding box center [1041, 296] width 102 height 14
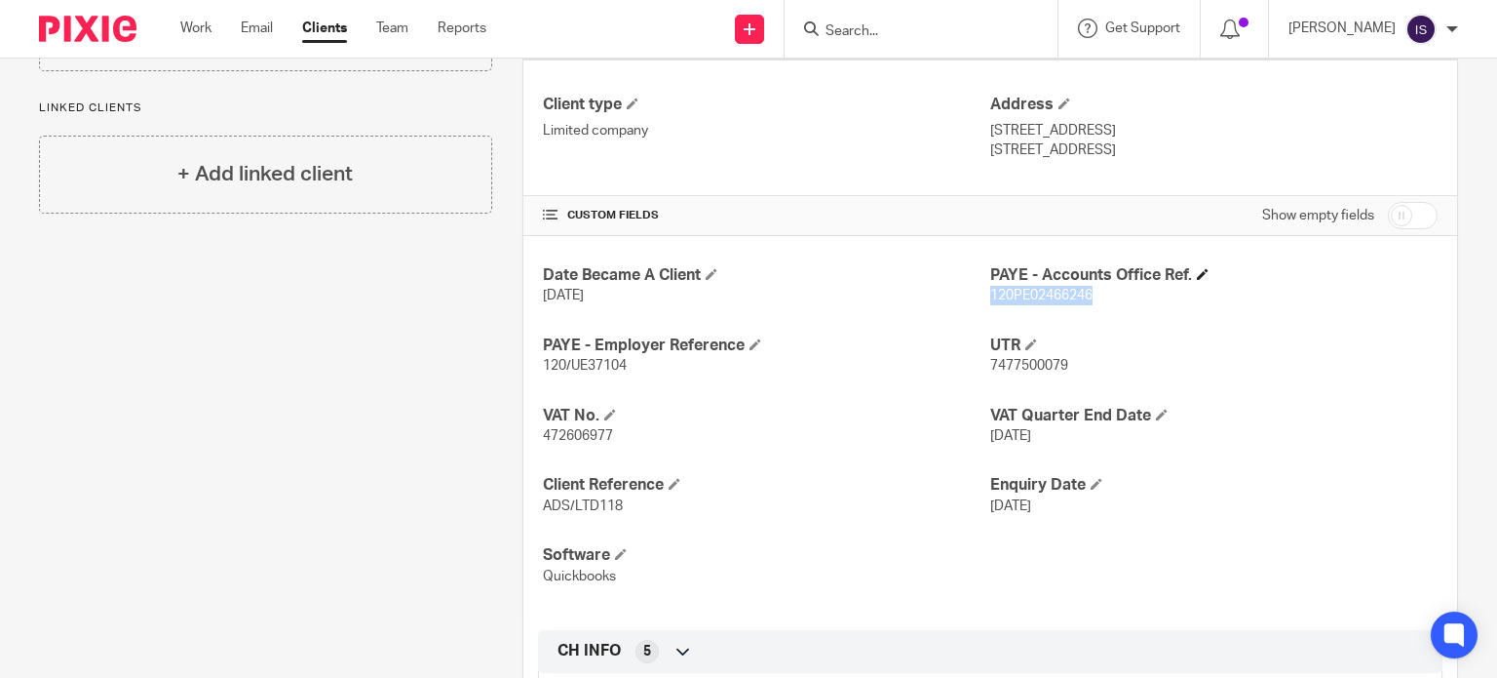
copy span "120PE02466246"
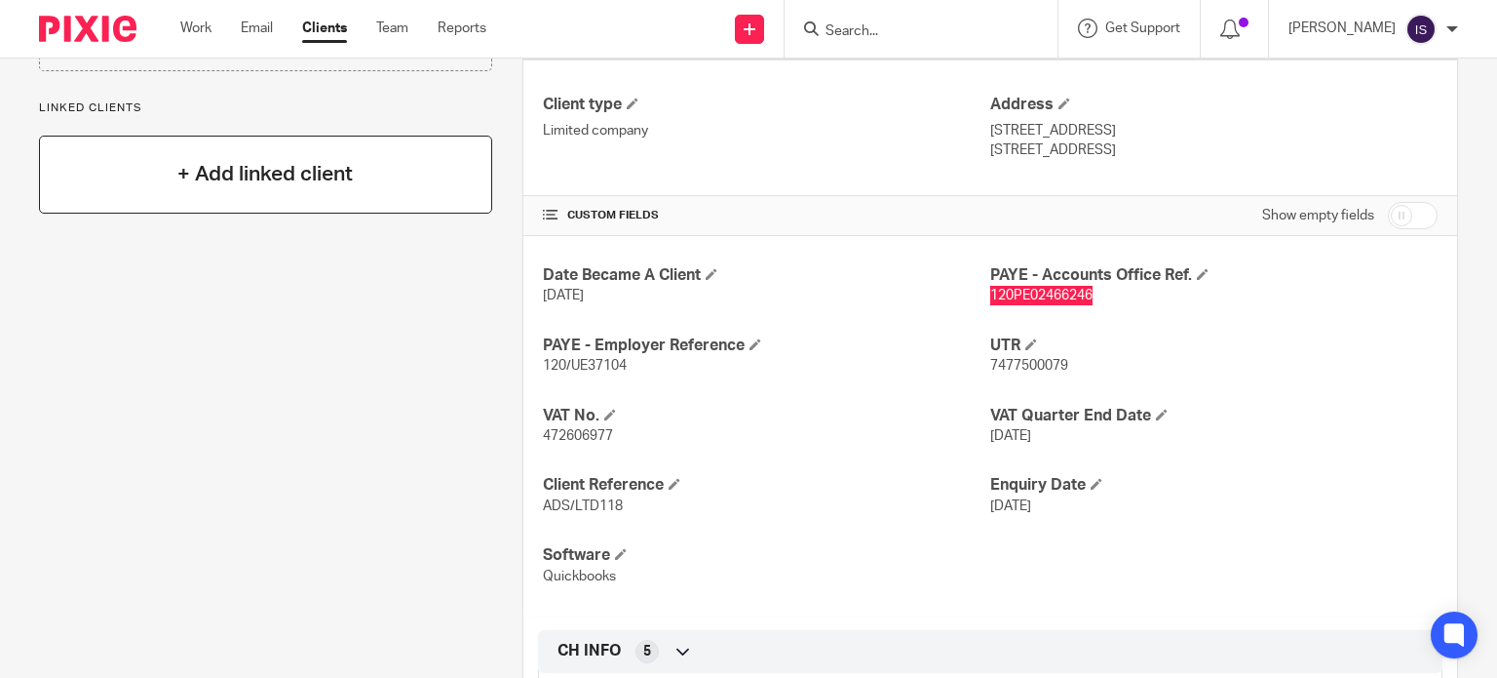
scroll to position [0, 0]
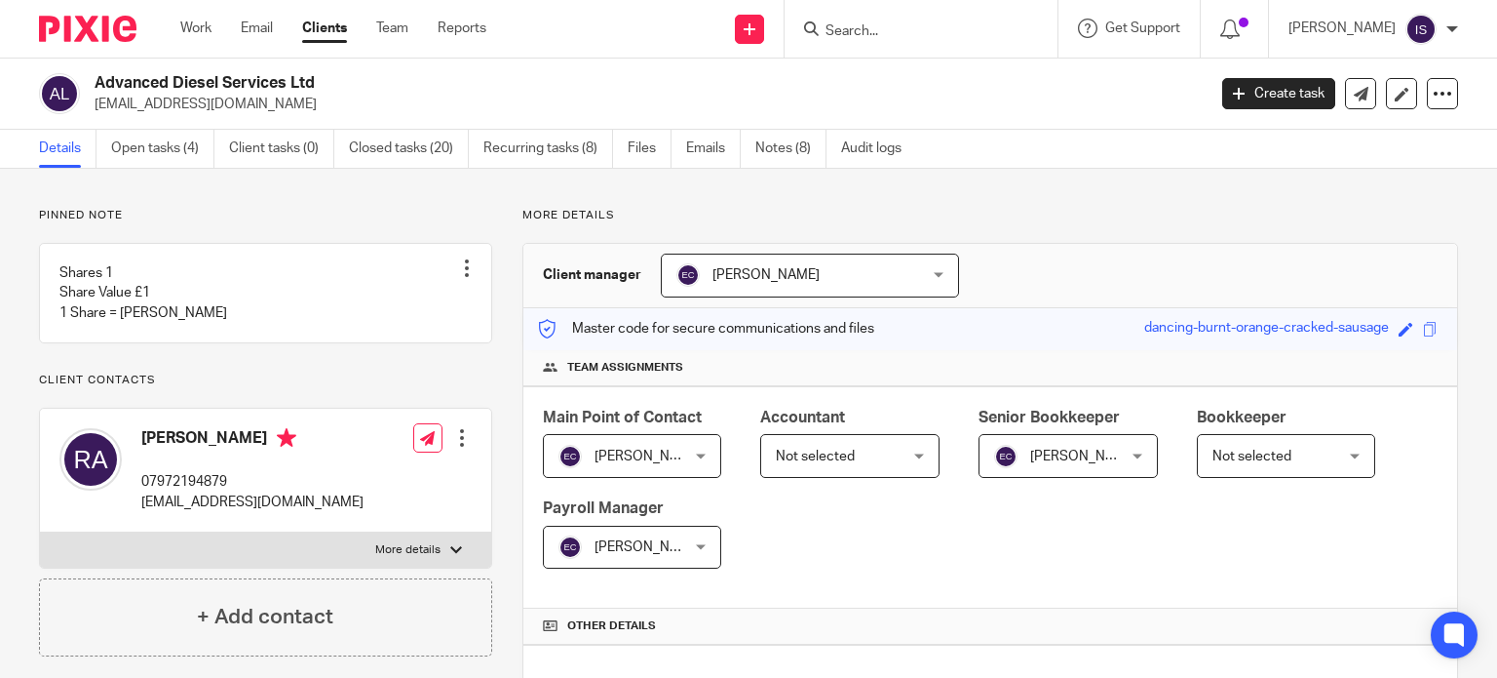
click at [889, 30] on input "Search" at bounding box center [911, 32] width 175 height 18
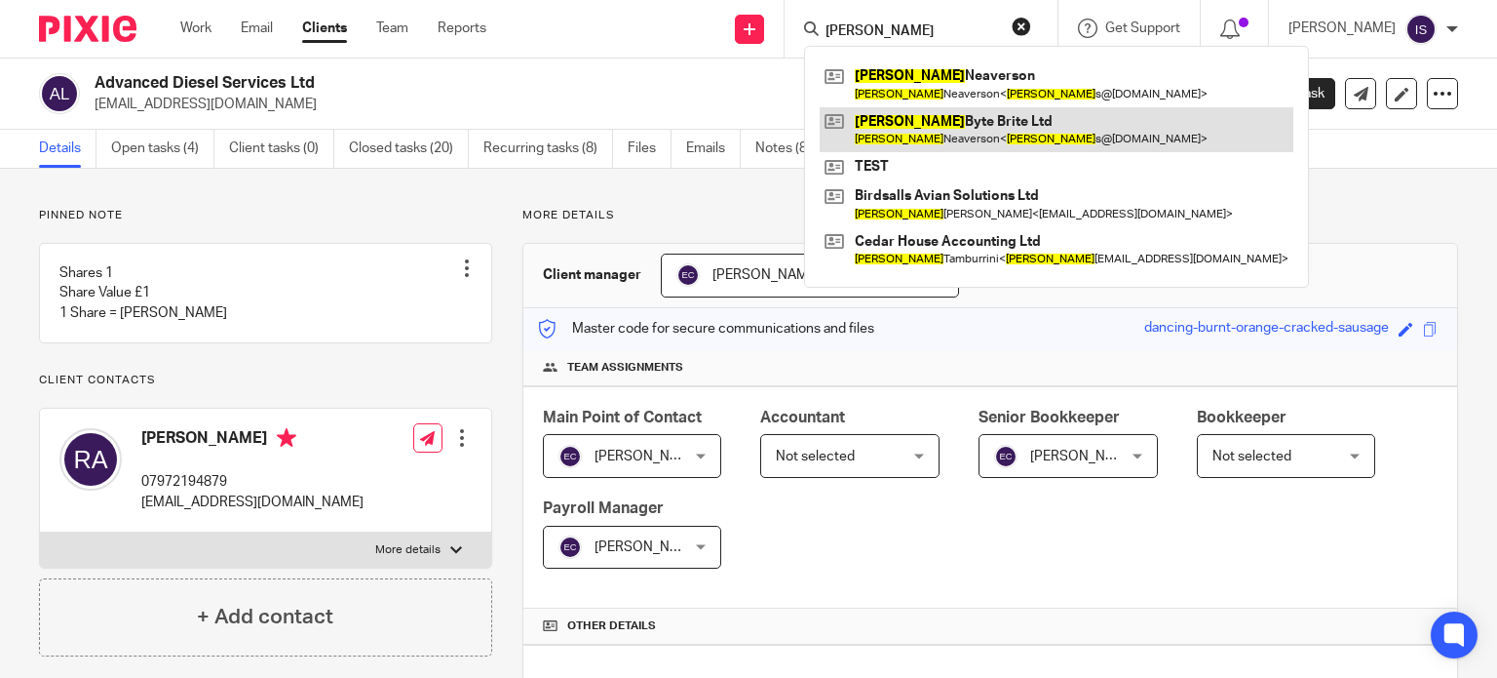
type input "aimee"
click at [941, 124] on link at bounding box center [1057, 129] width 474 height 45
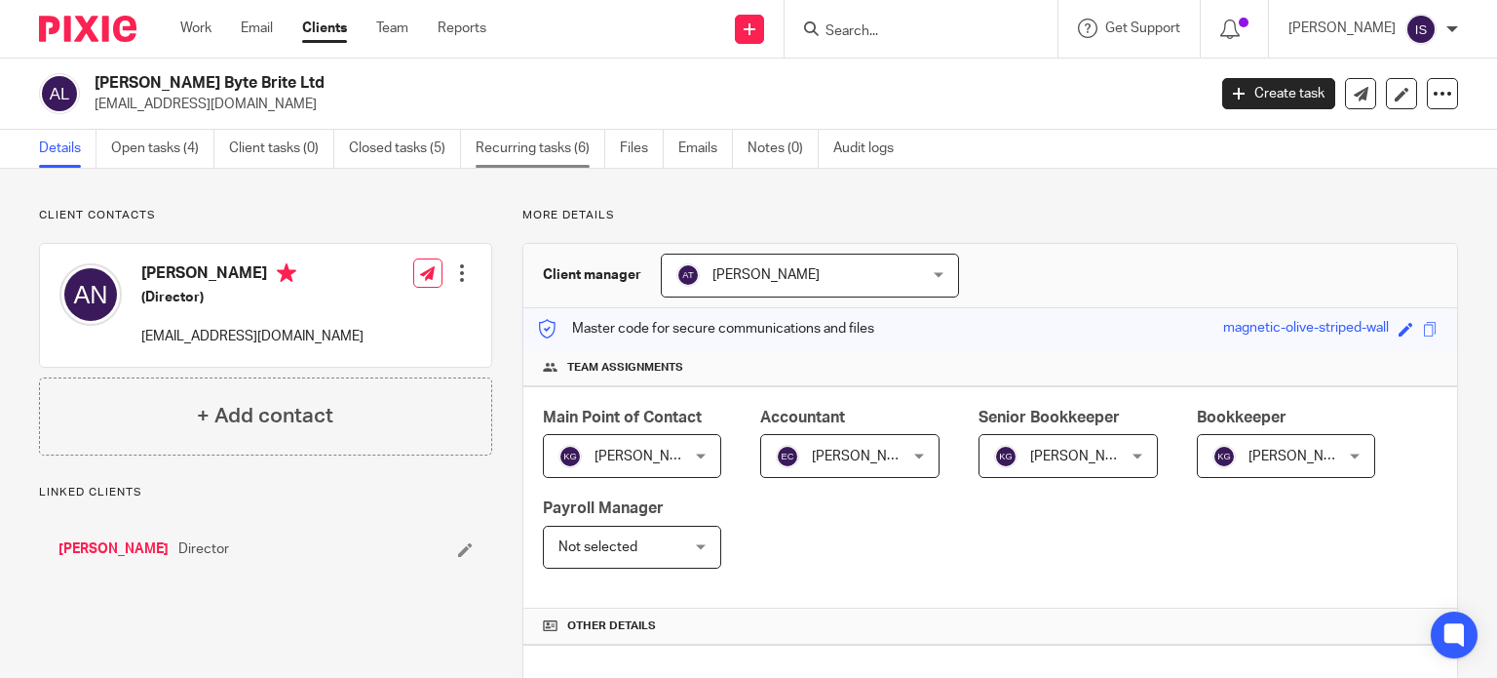
click at [549, 136] on link "Recurring tasks (6)" at bounding box center [541, 149] width 130 height 38
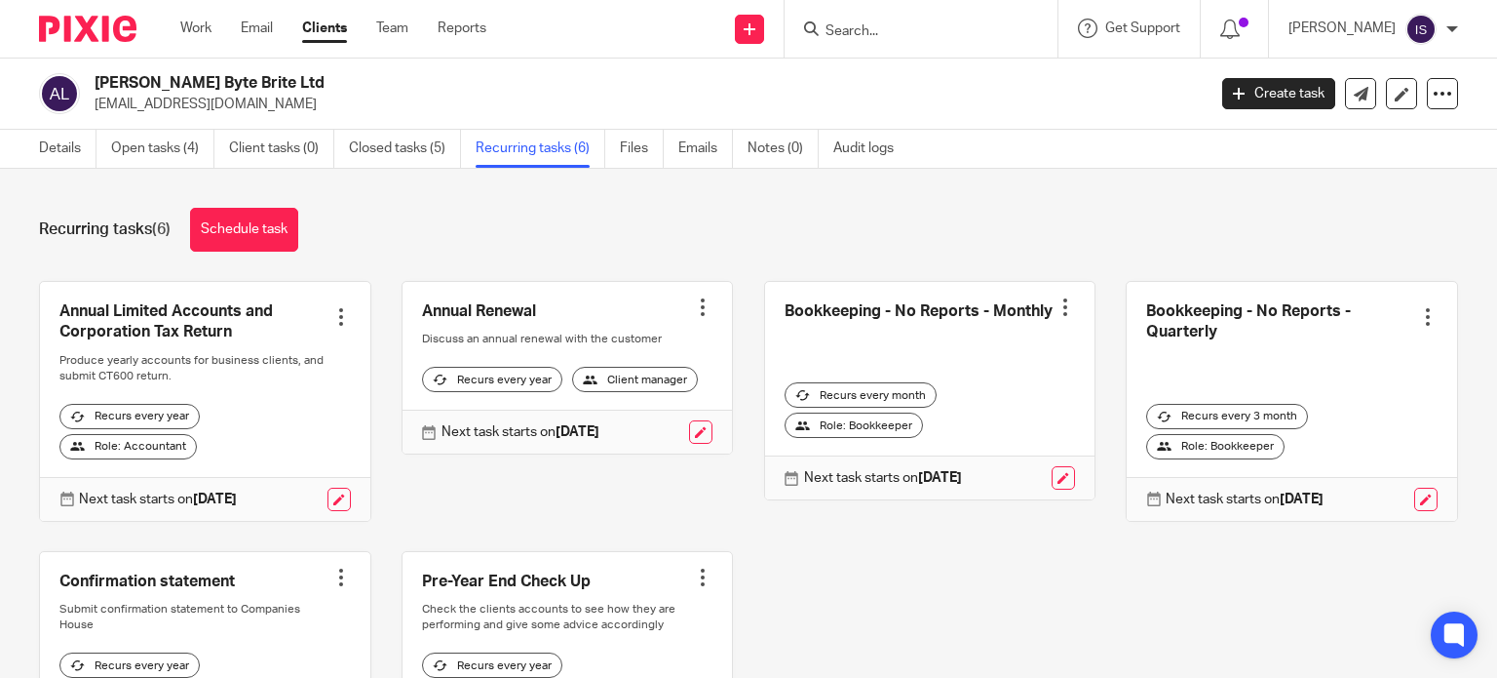
click at [515, 149] on link "Recurring tasks (6)" at bounding box center [541, 149] width 130 height 38
click at [852, 34] on input "Search" at bounding box center [911, 32] width 175 height 18
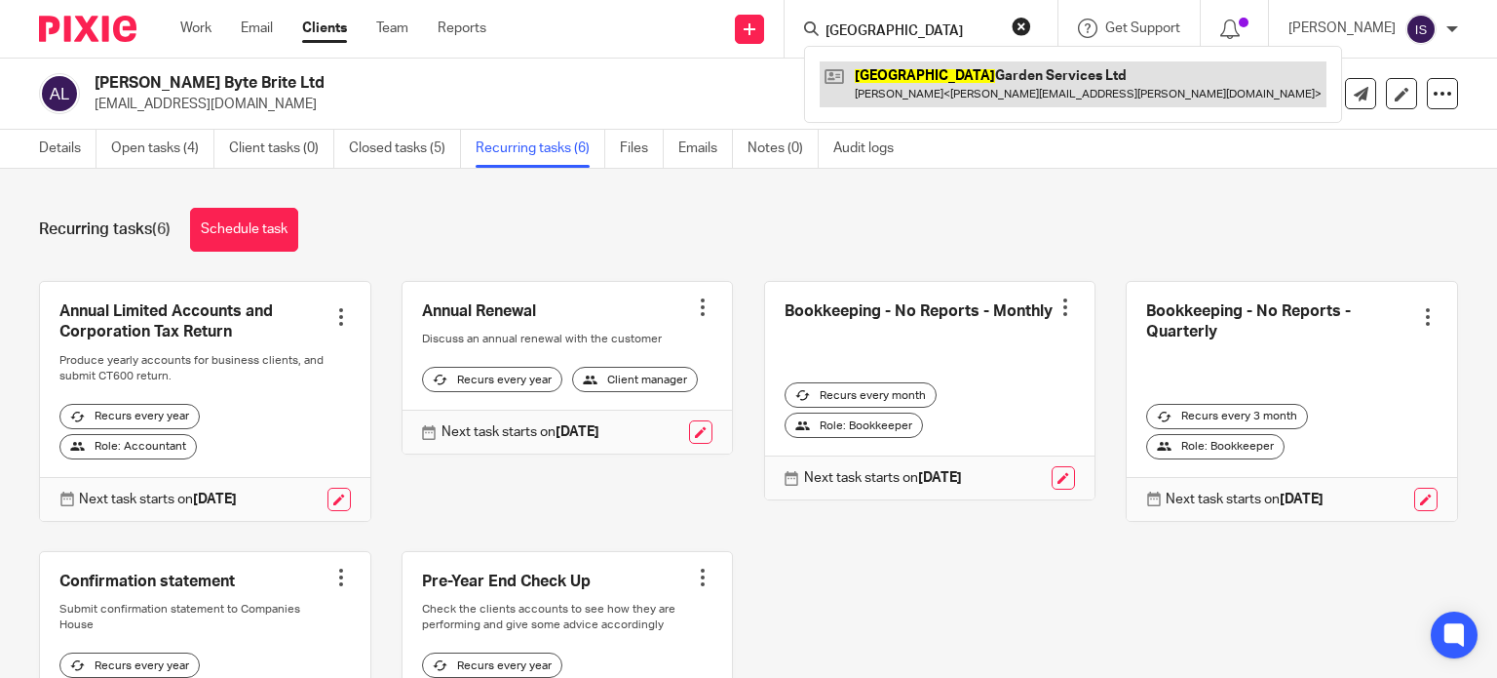
type input "albany"
click at [927, 70] on link at bounding box center [1073, 83] width 507 height 45
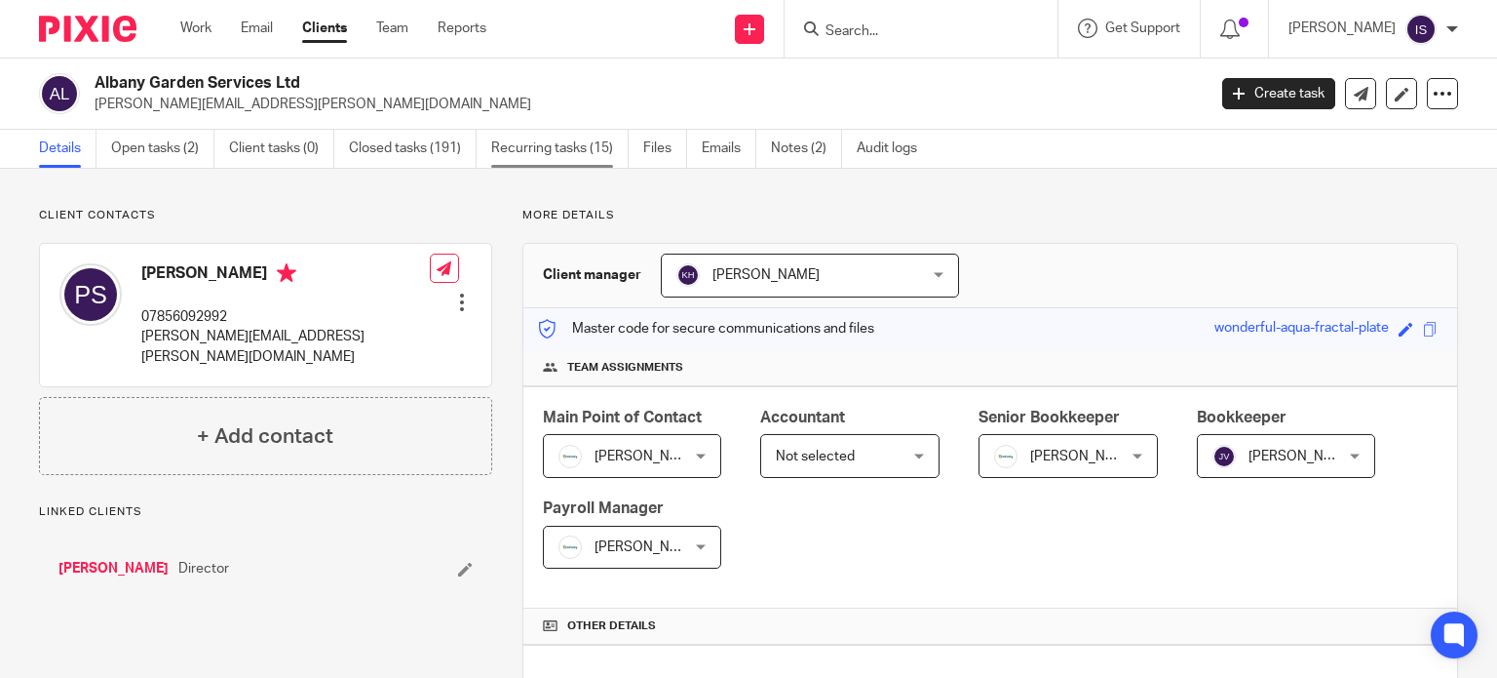
click at [585, 134] on link "Recurring tasks (15)" at bounding box center [559, 149] width 137 height 38
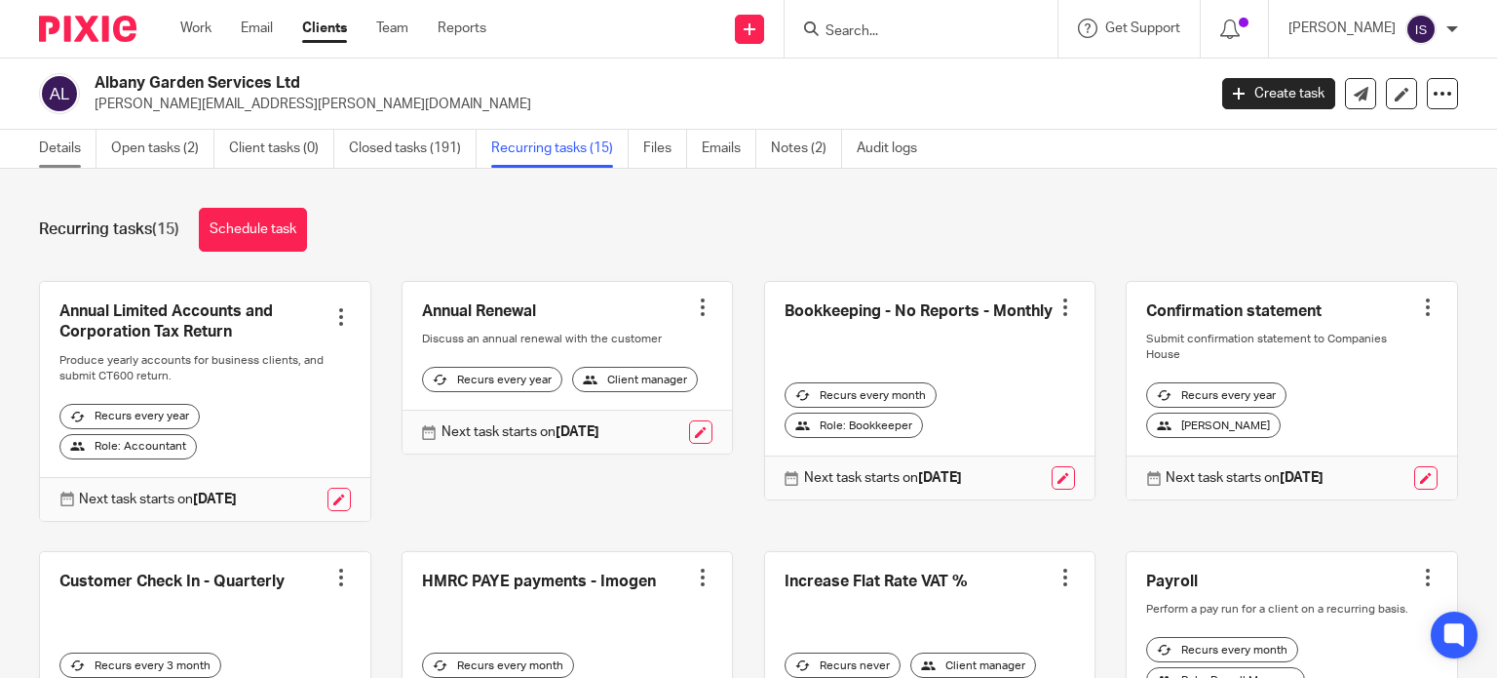
click at [71, 143] on link "Details" at bounding box center [68, 149] width 58 height 38
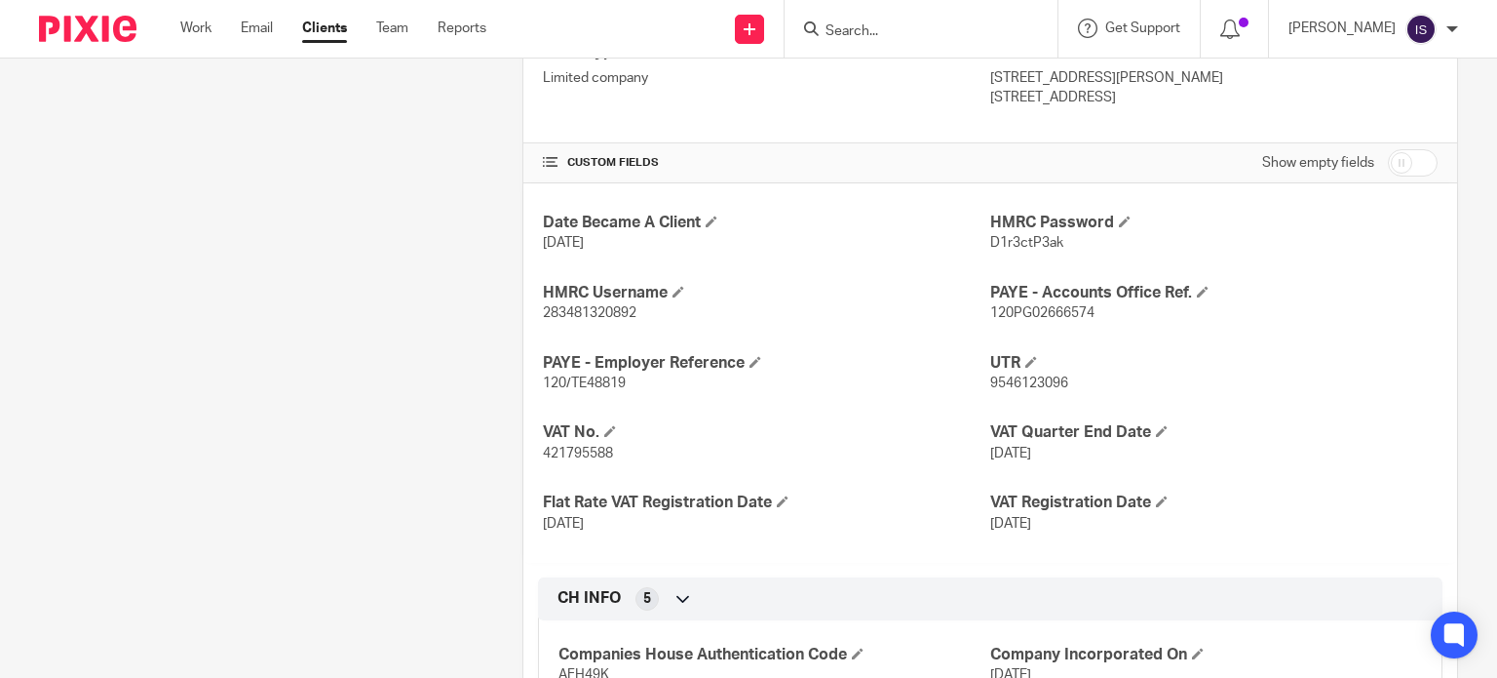
scroll to position [682, 0]
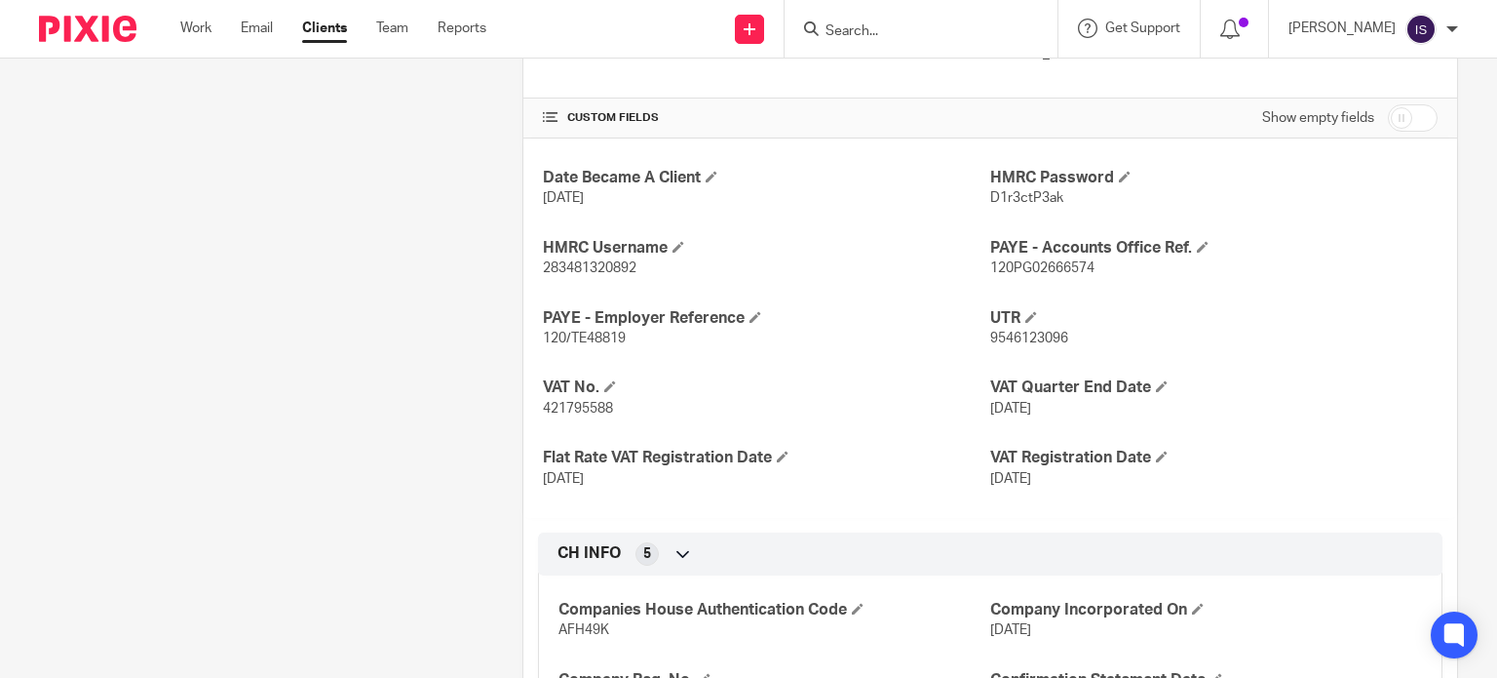
click at [594, 333] on span "120/TE48819" at bounding box center [584, 338] width 83 height 14
click at [594, 334] on span "120/TE48819" at bounding box center [584, 338] width 83 height 14
copy span "TE48819"
click at [1041, 270] on span "120PG02666574" at bounding box center [1042, 268] width 104 height 14
click at [1041, 269] on span "120PG02666574" at bounding box center [1042, 268] width 104 height 14
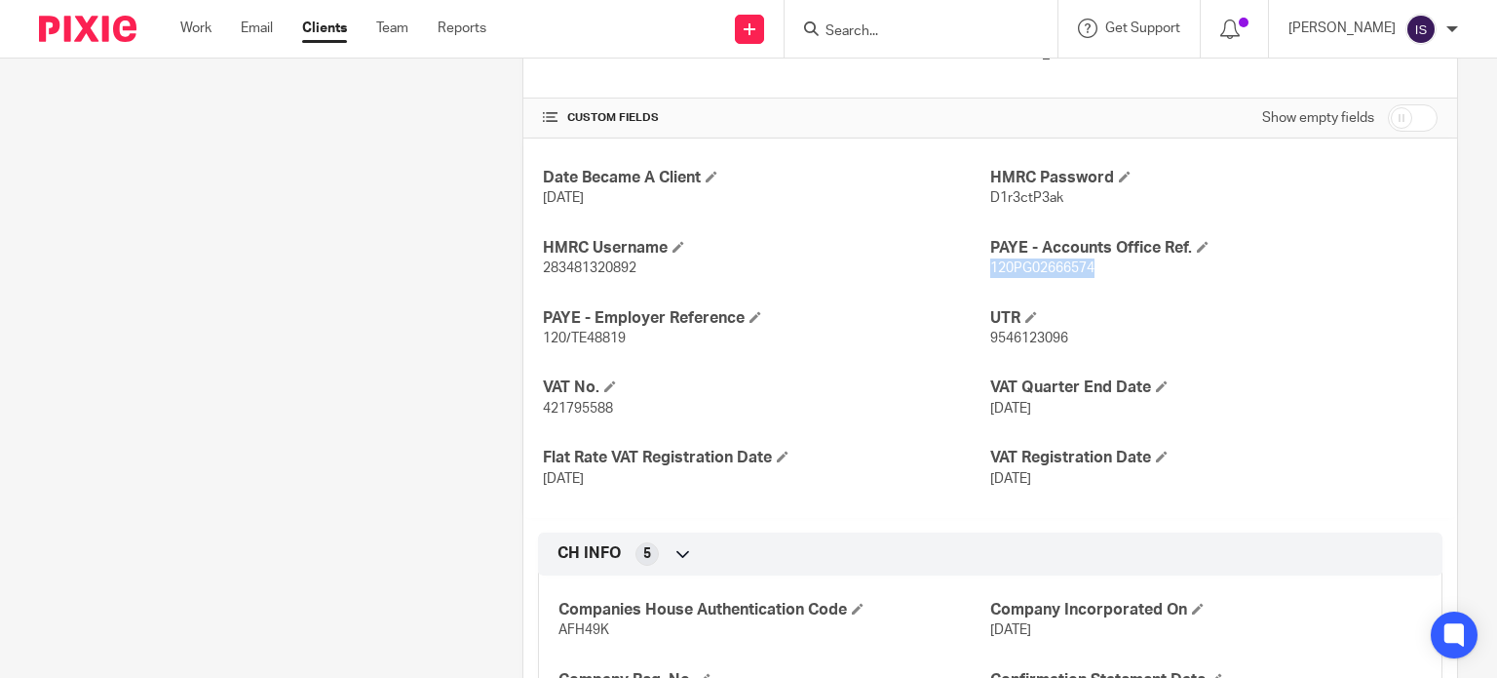
copy span "120PG02666574"
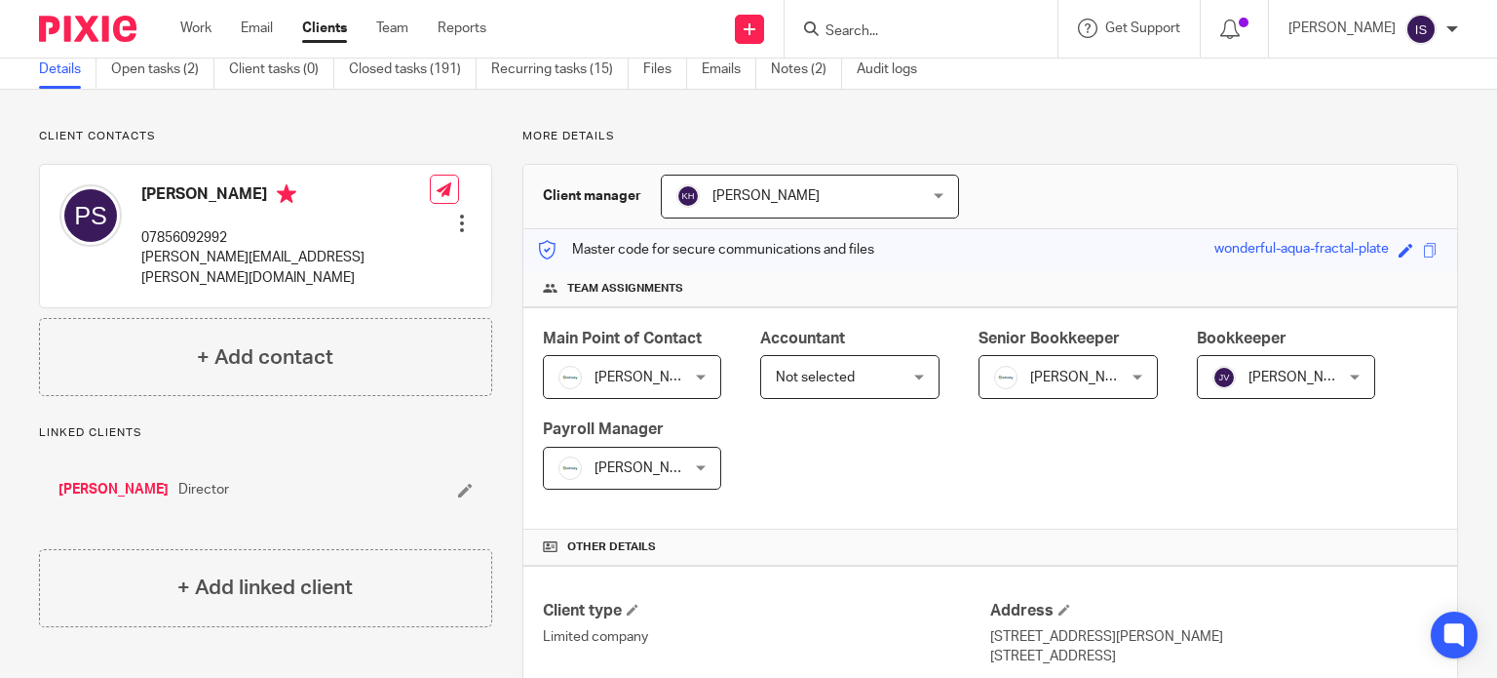
scroll to position [0, 0]
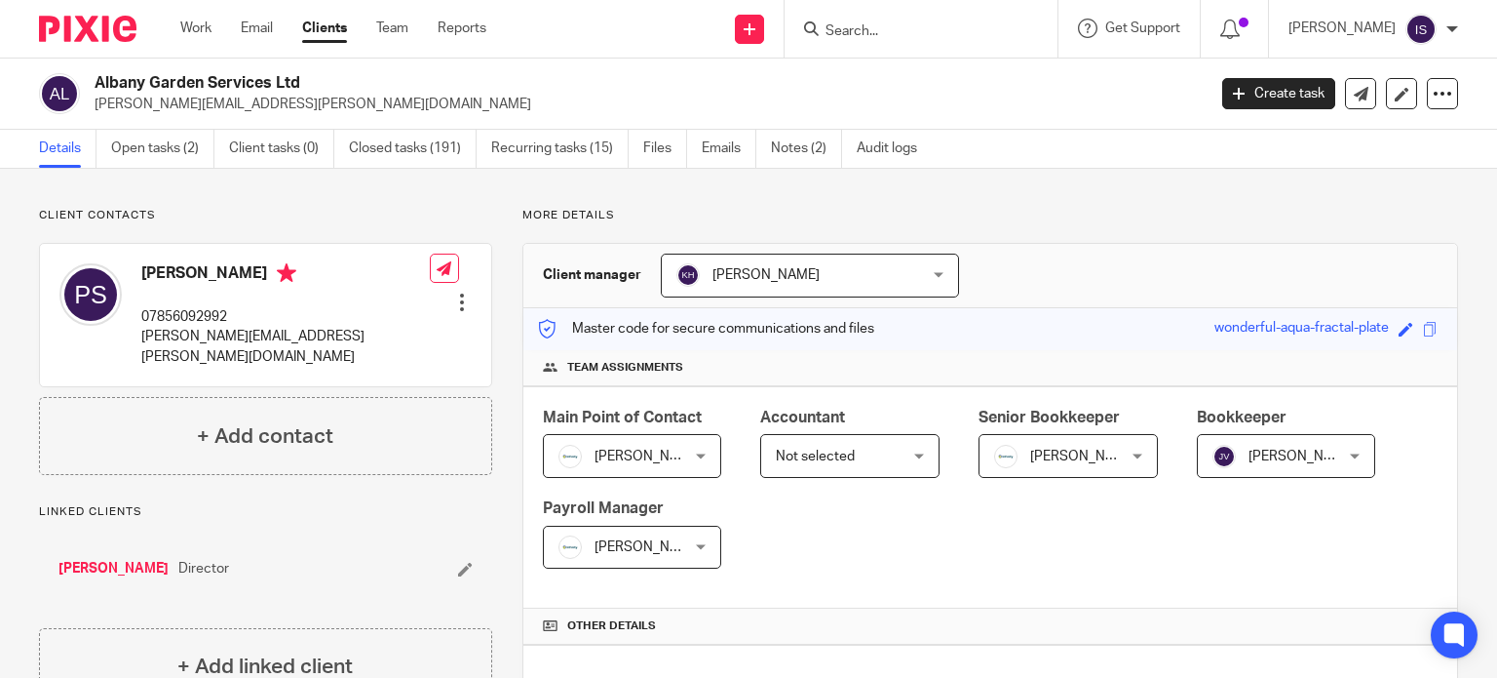
click at [879, 11] on div at bounding box center [921, 29] width 273 height 58
click at [893, 28] on input "Search" at bounding box center [911, 32] width 175 height 18
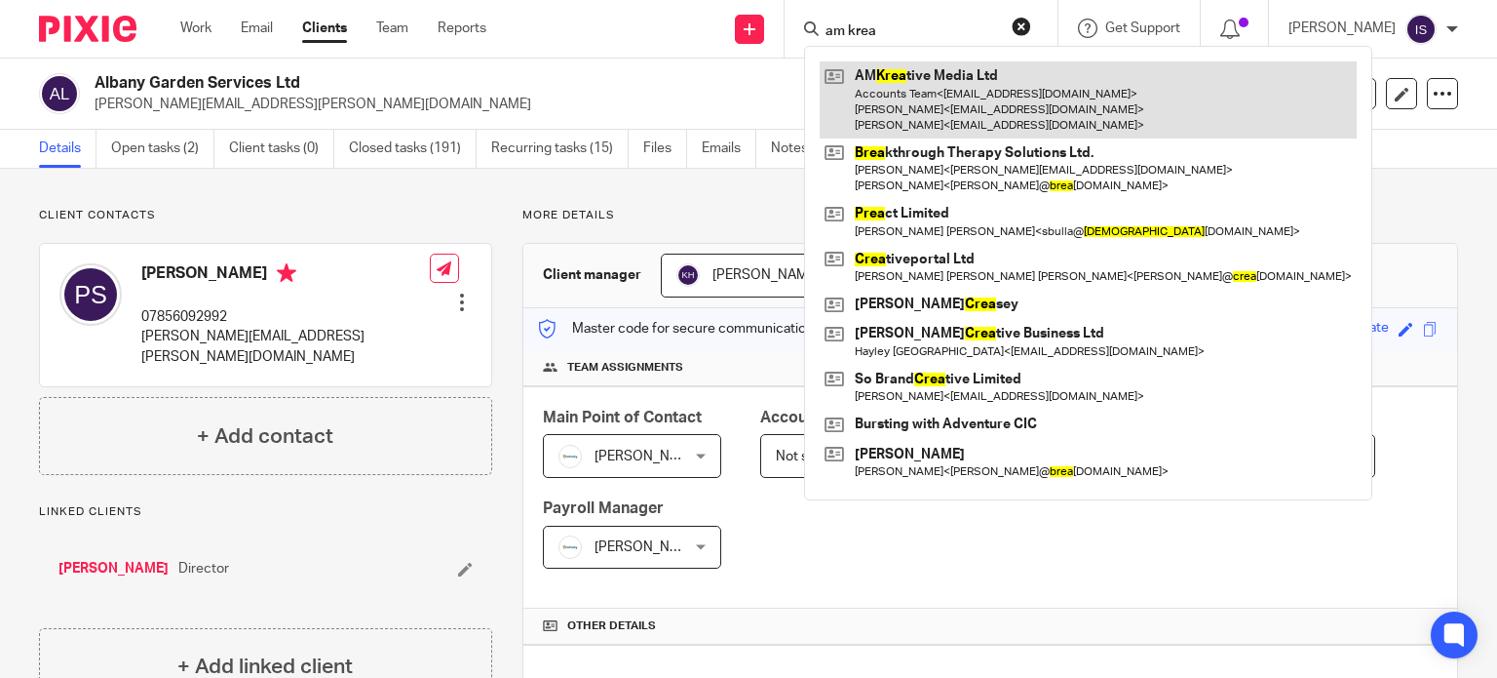
type input "am krea"
click at [991, 134] on link at bounding box center [1088, 99] width 537 height 77
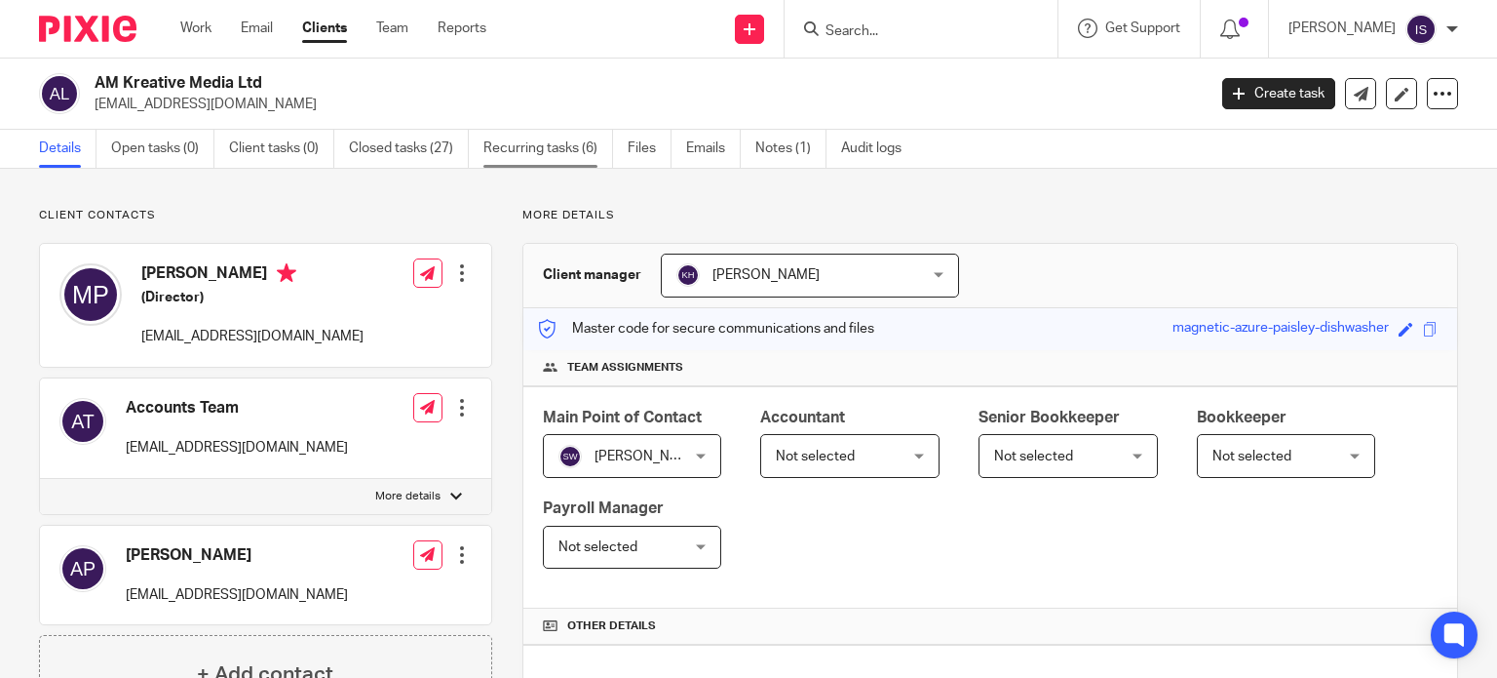
click at [519, 138] on link "Recurring tasks (6)" at bounding box center [549, 149] width 130 height 38
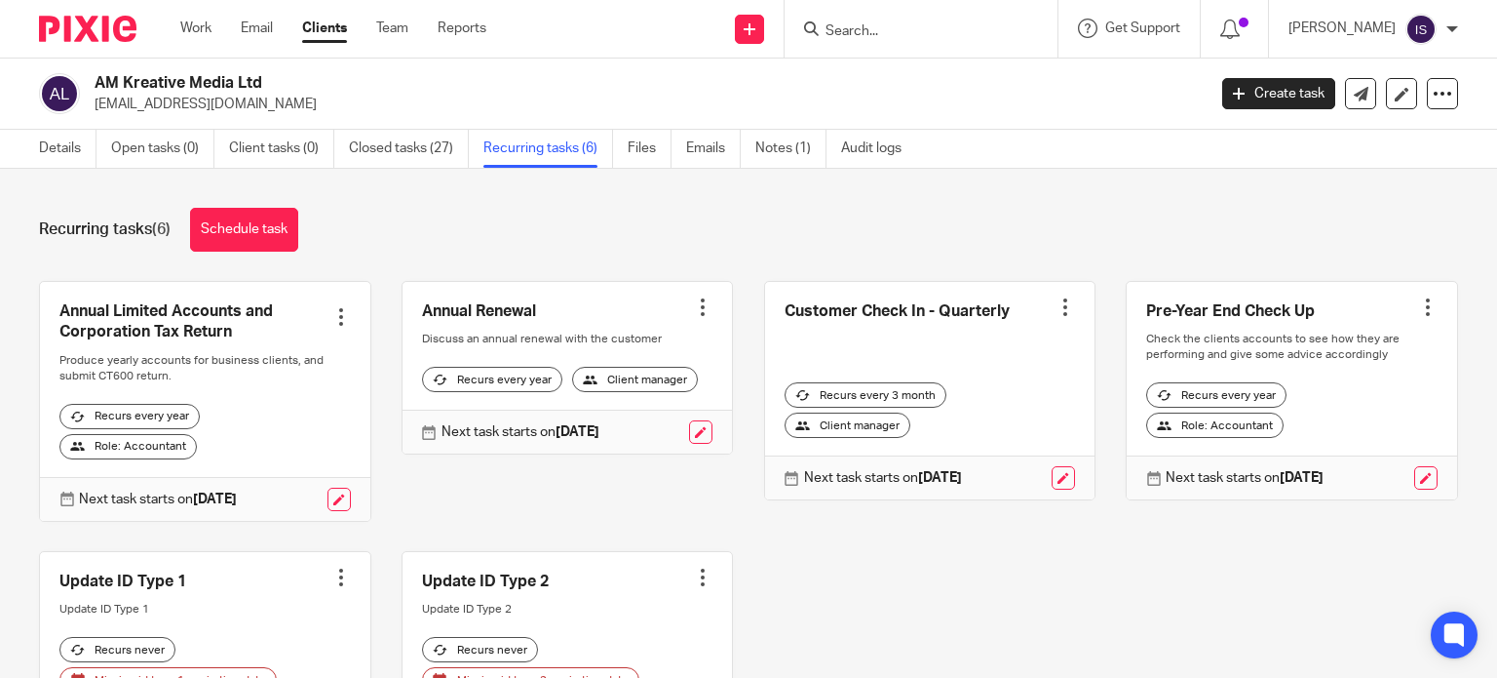
click at [854, 23] on input "Search" at bounding box center [911, 32] width 175 height 18
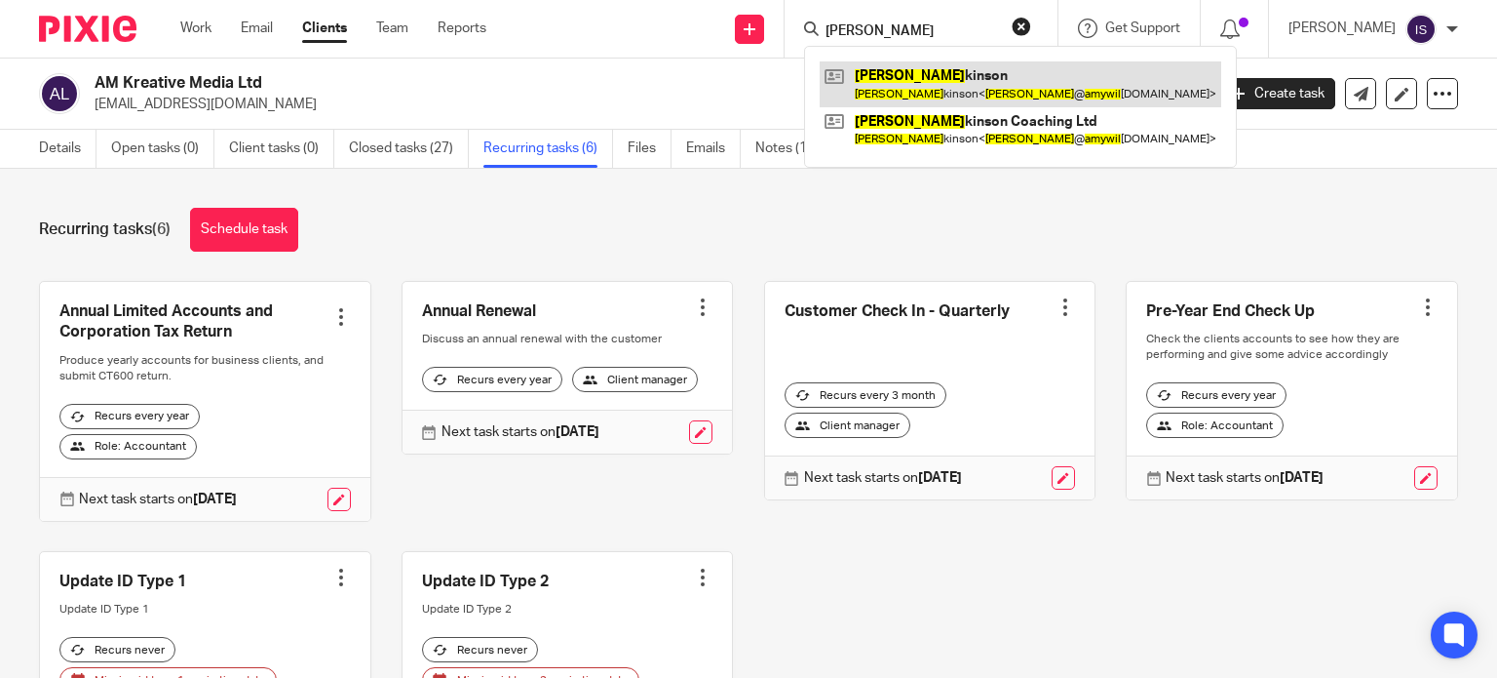
type input "amy wil"
click at [914, 74] on link at bounding box center [1021, 83] width 402 height 45
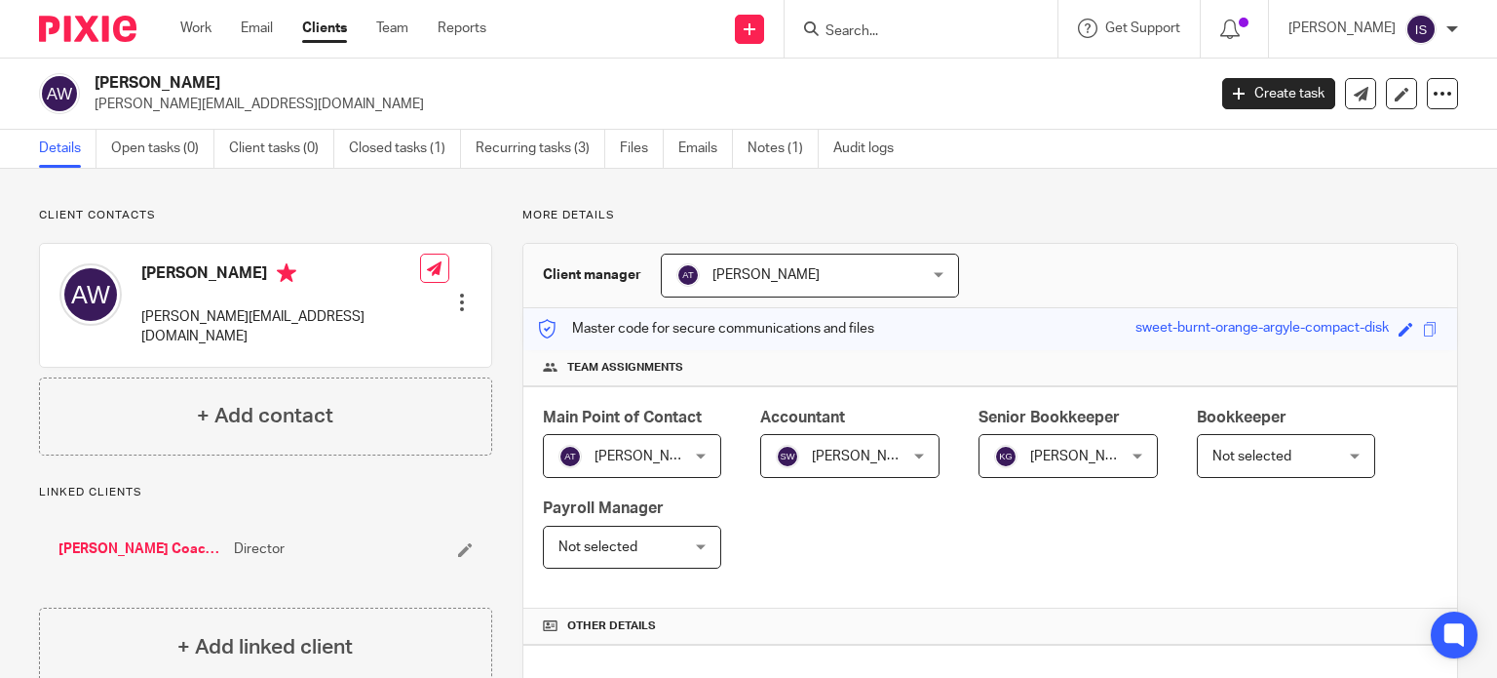
click at [905, 16] on div at bounding box center [921, 29] width 273 height 58
click at [906, 26] on input "Search" at bounding box center [911, 32] width 175 height 18
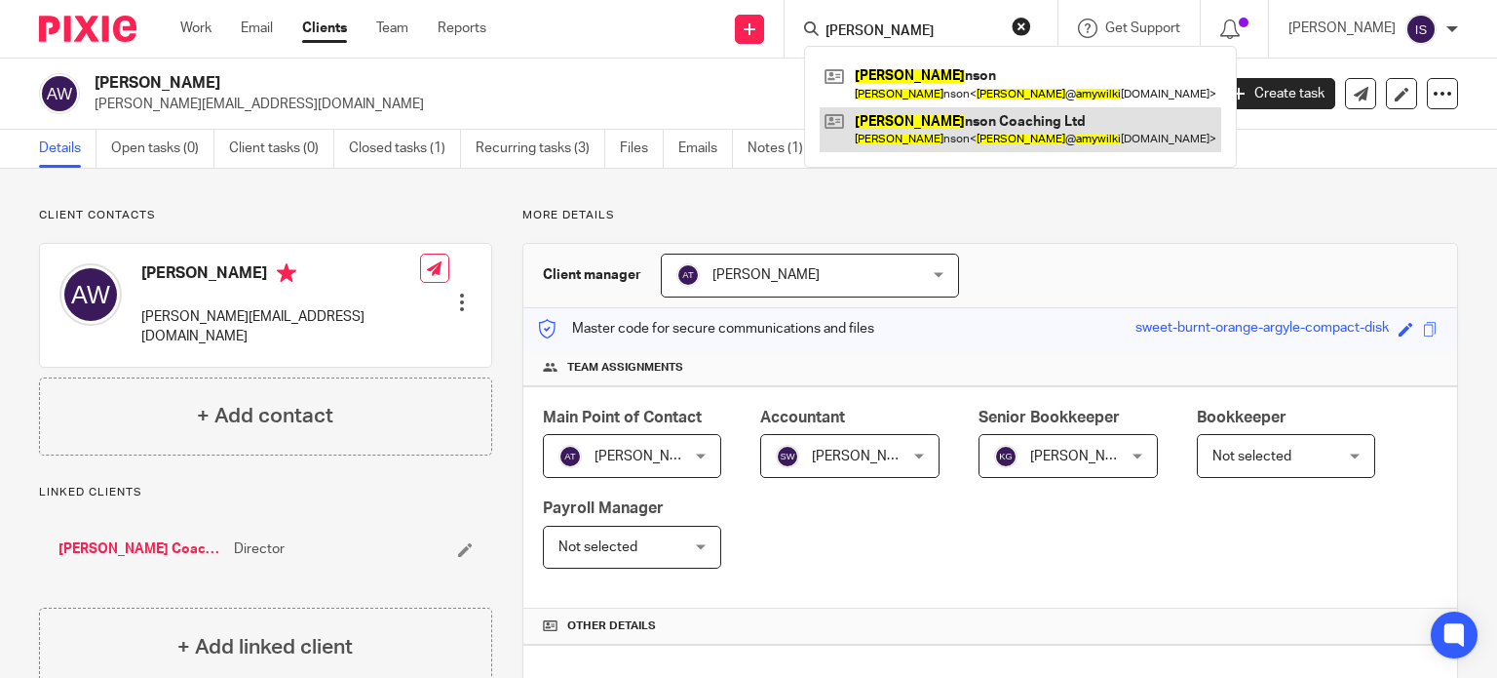
type input "[PERSON_NAME]"
click at [948, 136] on link at bounding box center [1021, 129] width 402 height 45
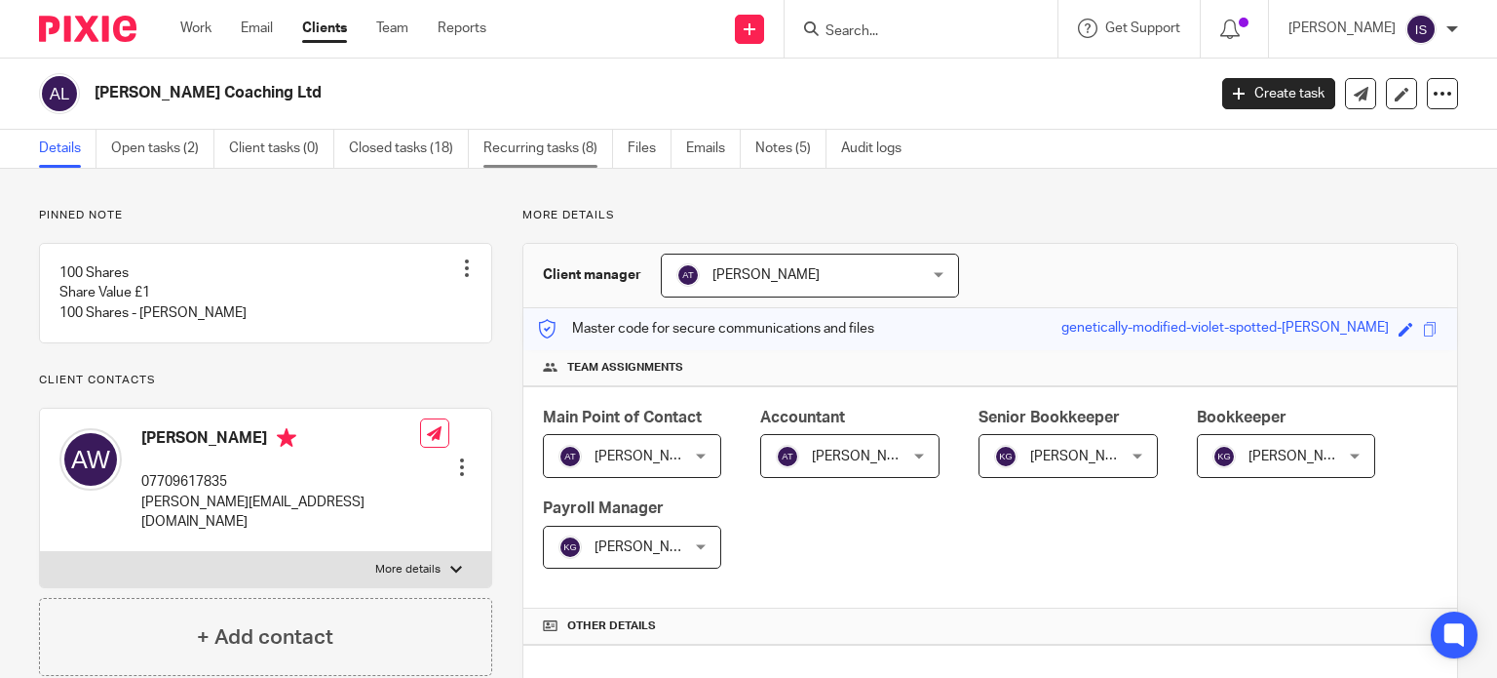
click at [570, 149] on link "Recurring tasks (8)" at bounding box center [549, 149] width 130 height 38
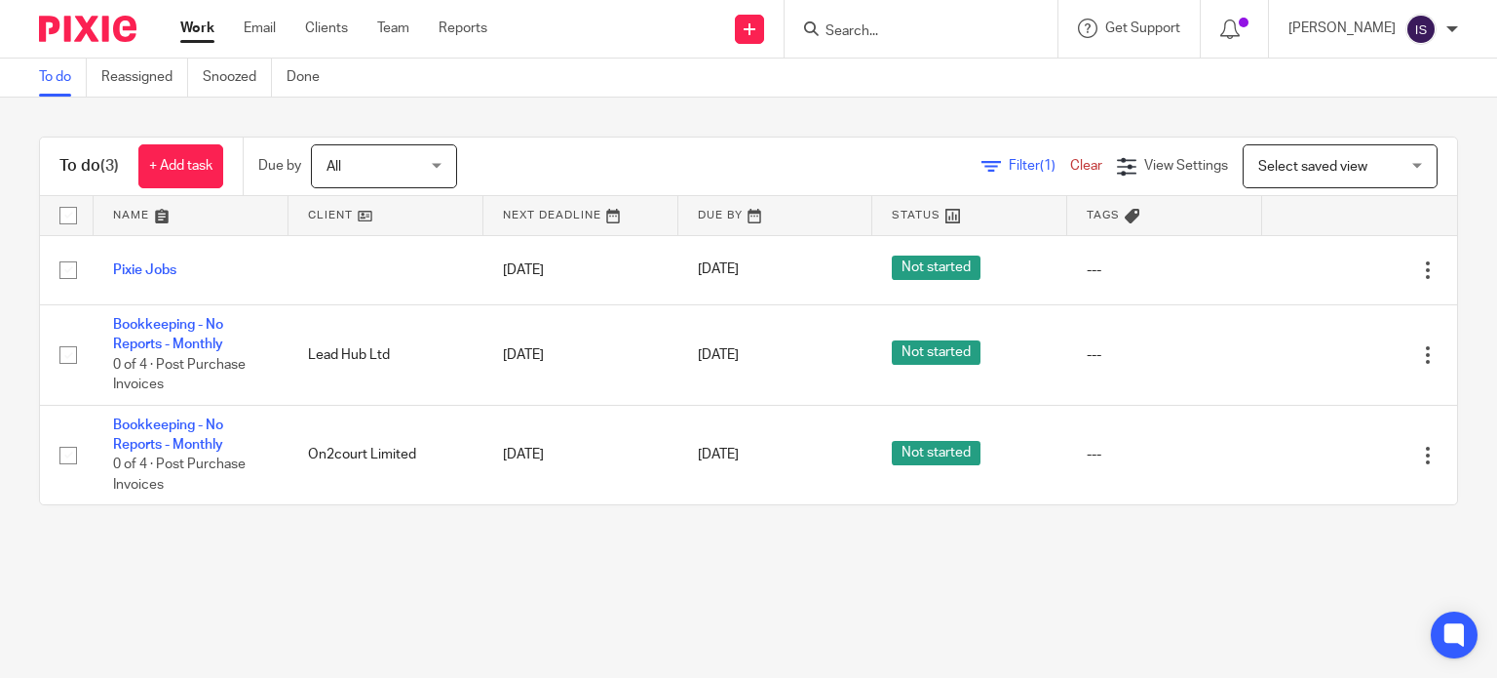
click at [945, 38] on input "Search" at bounding box center [911, 32] width 175 height 18
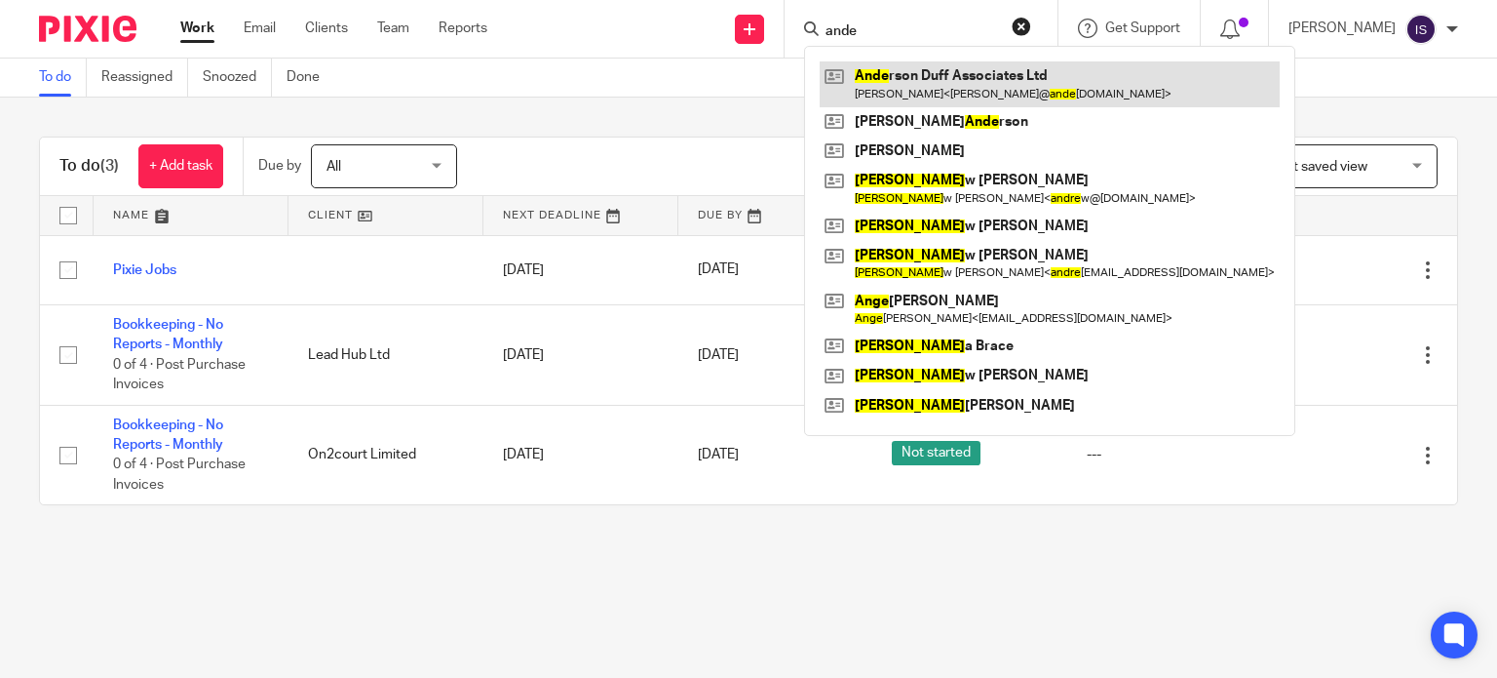
type input "ande"
click at [1012, 77] on link at bounding box center [1050, 83] width 460 height 45
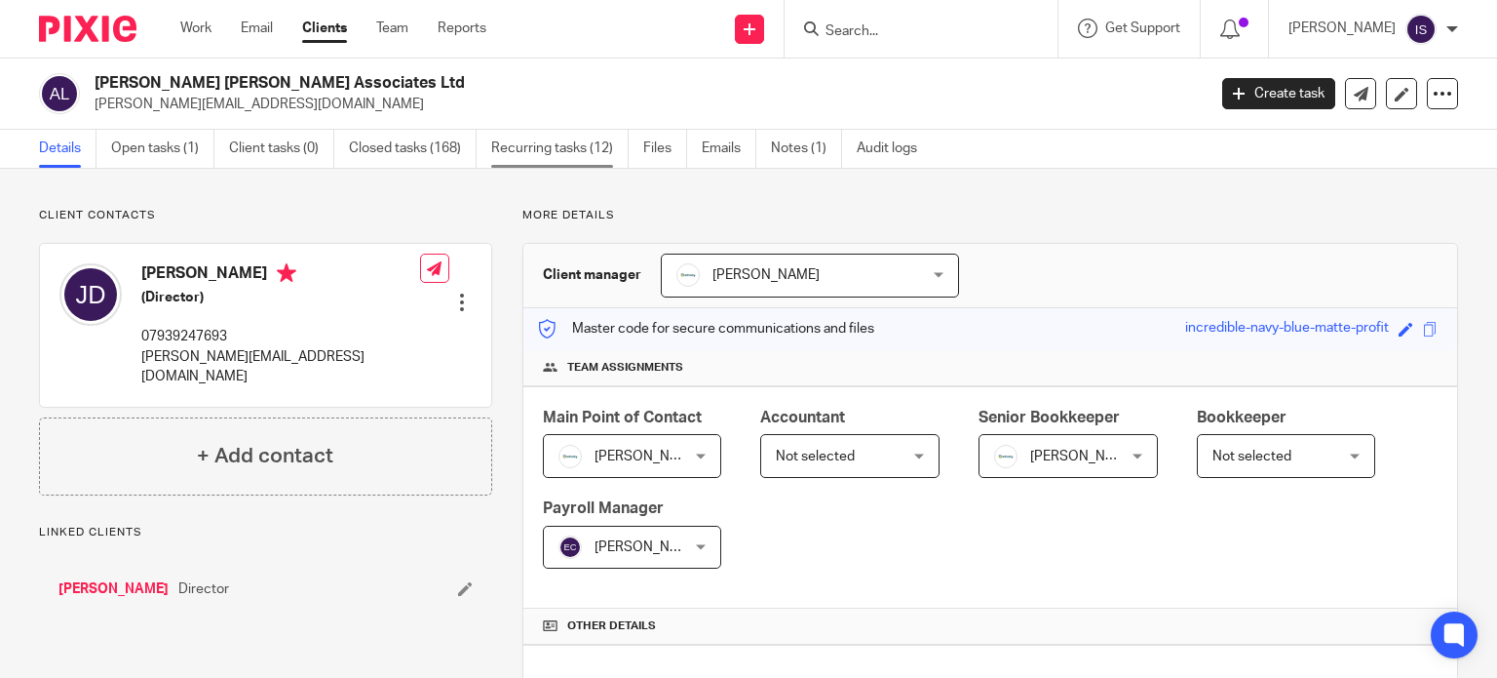
click at [524, 135] on link "Recurring tasks (12)" at bounding box center [559, 149] width 137 height 38
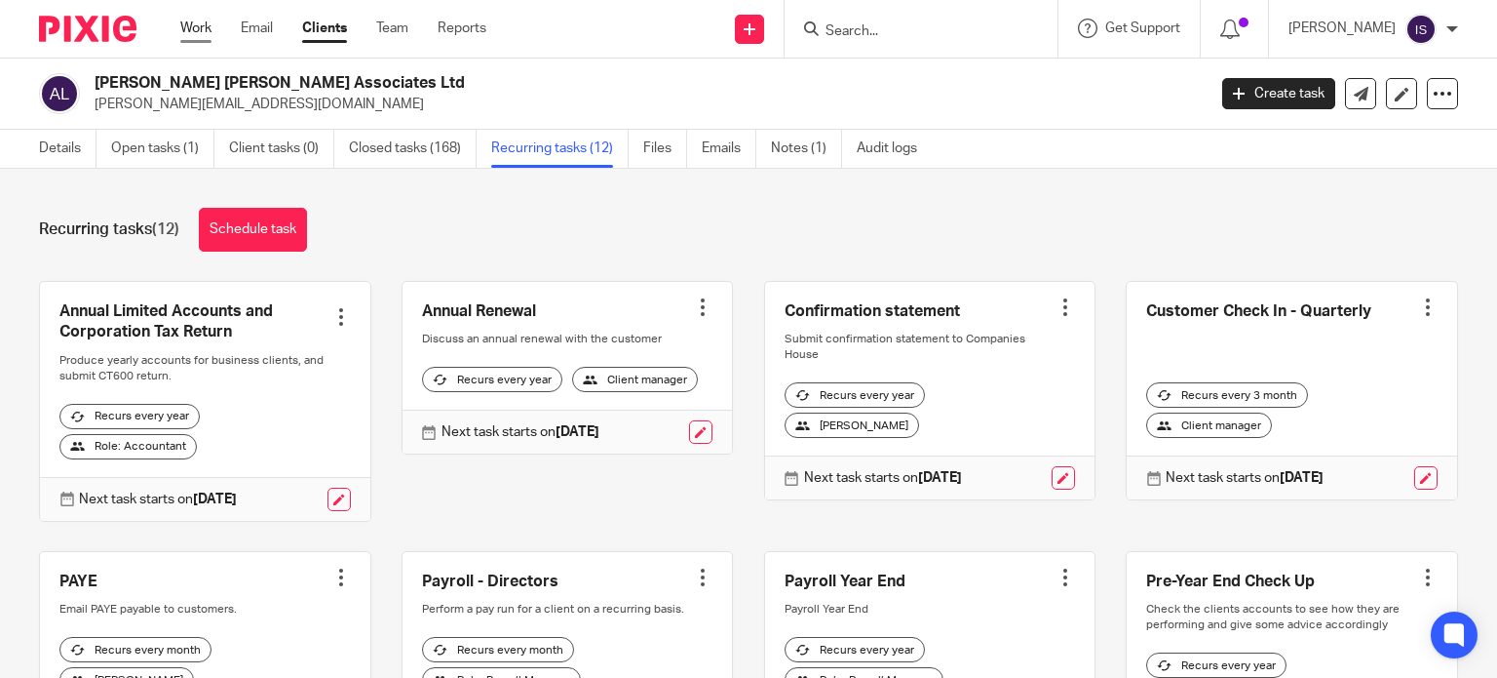
click at [203, 28] on link "Work" at bounding box center [195, 28] width 31 height 19
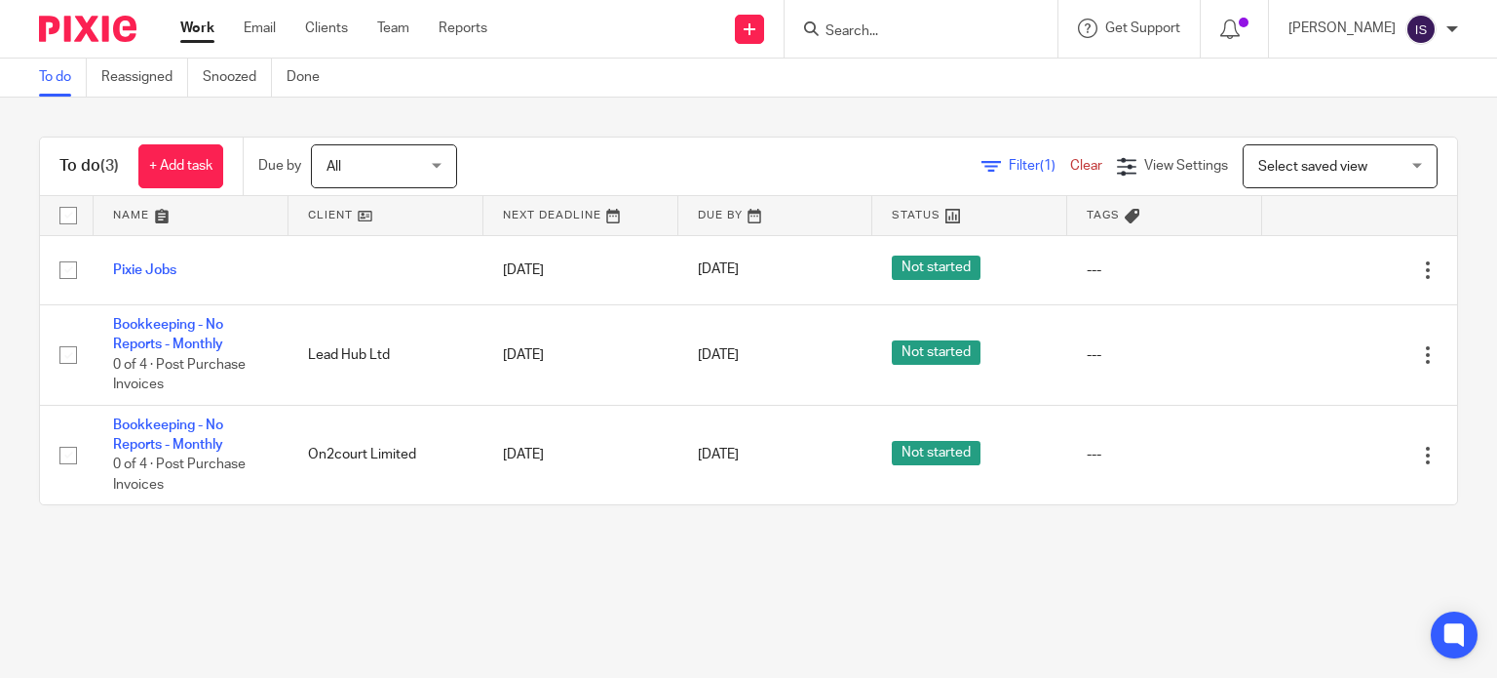
click at [885, 27] on input "Search" at bounding box center [911, 32] width 175 height 18
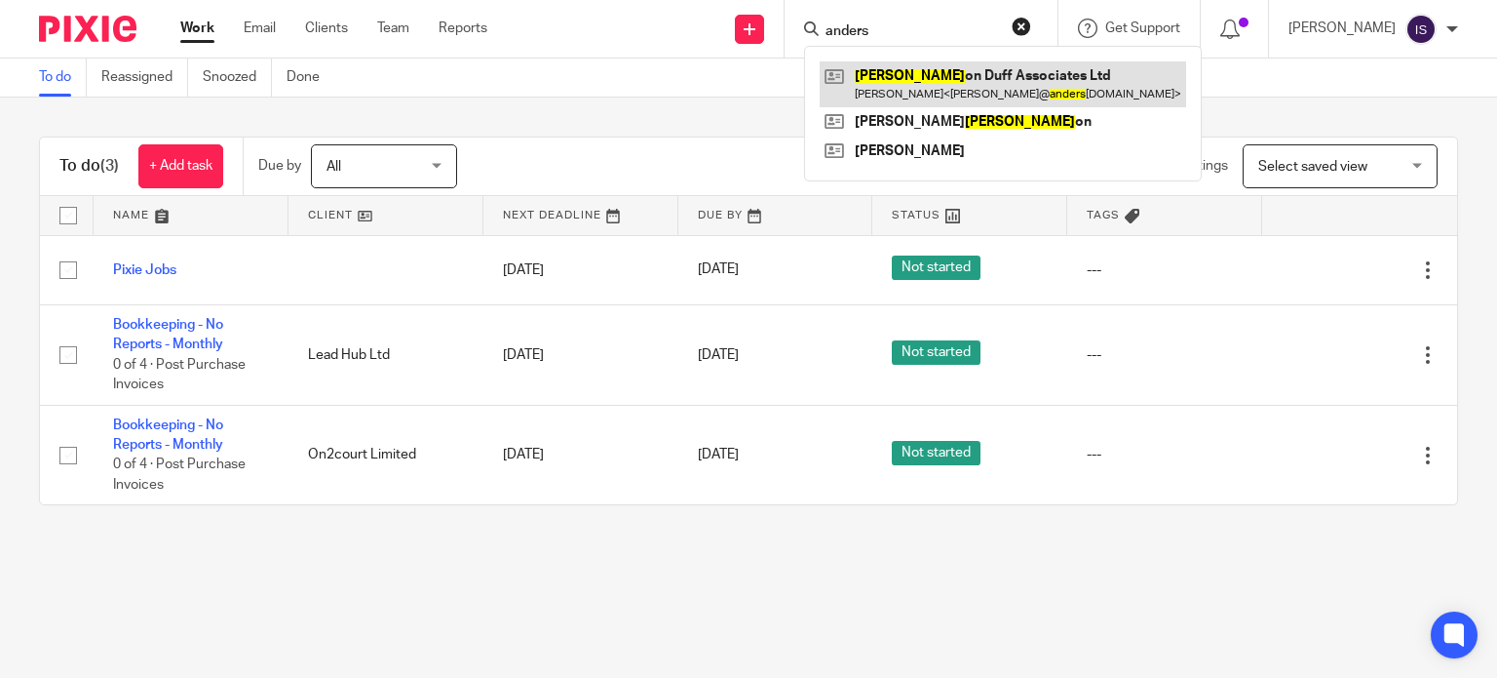
type input "anders"
click at [969, 74] on link at bounding box center [1003, 83] width 367 height 45
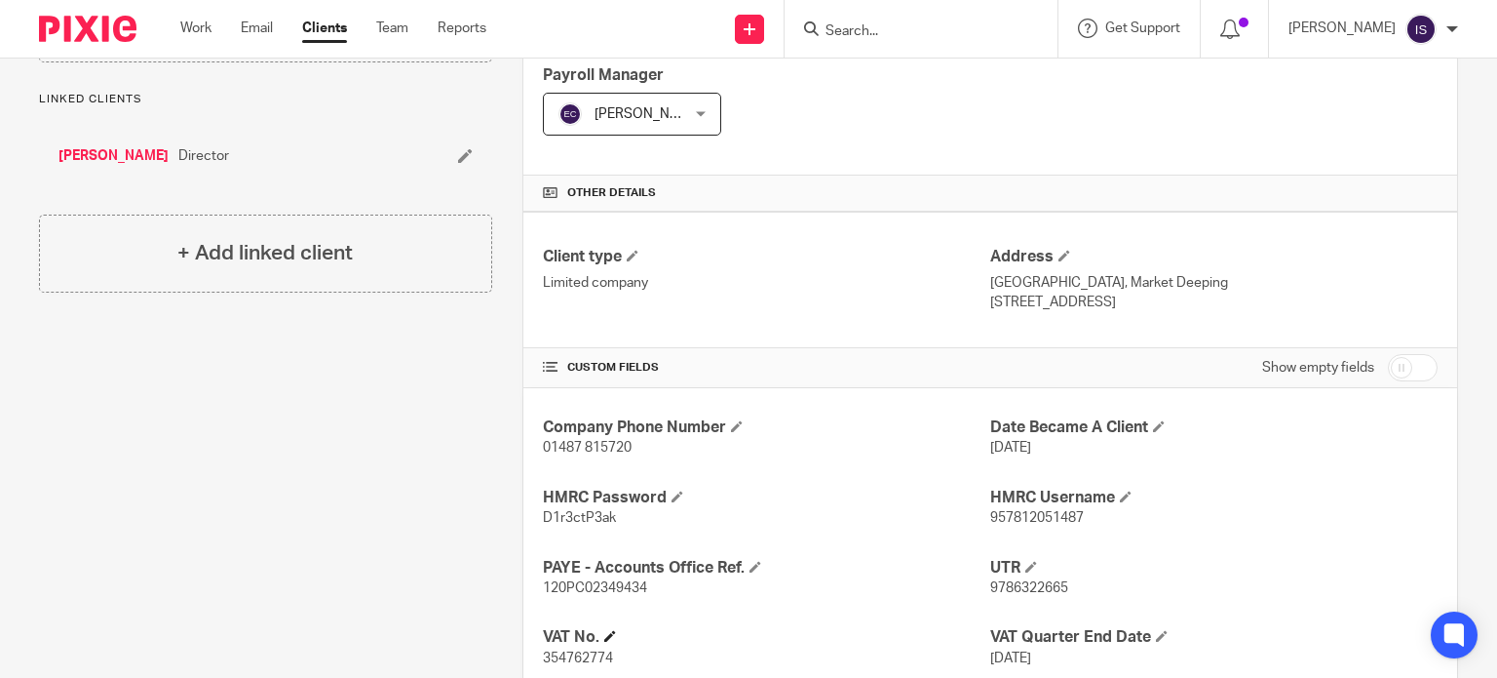
scroll to position [335, 0]
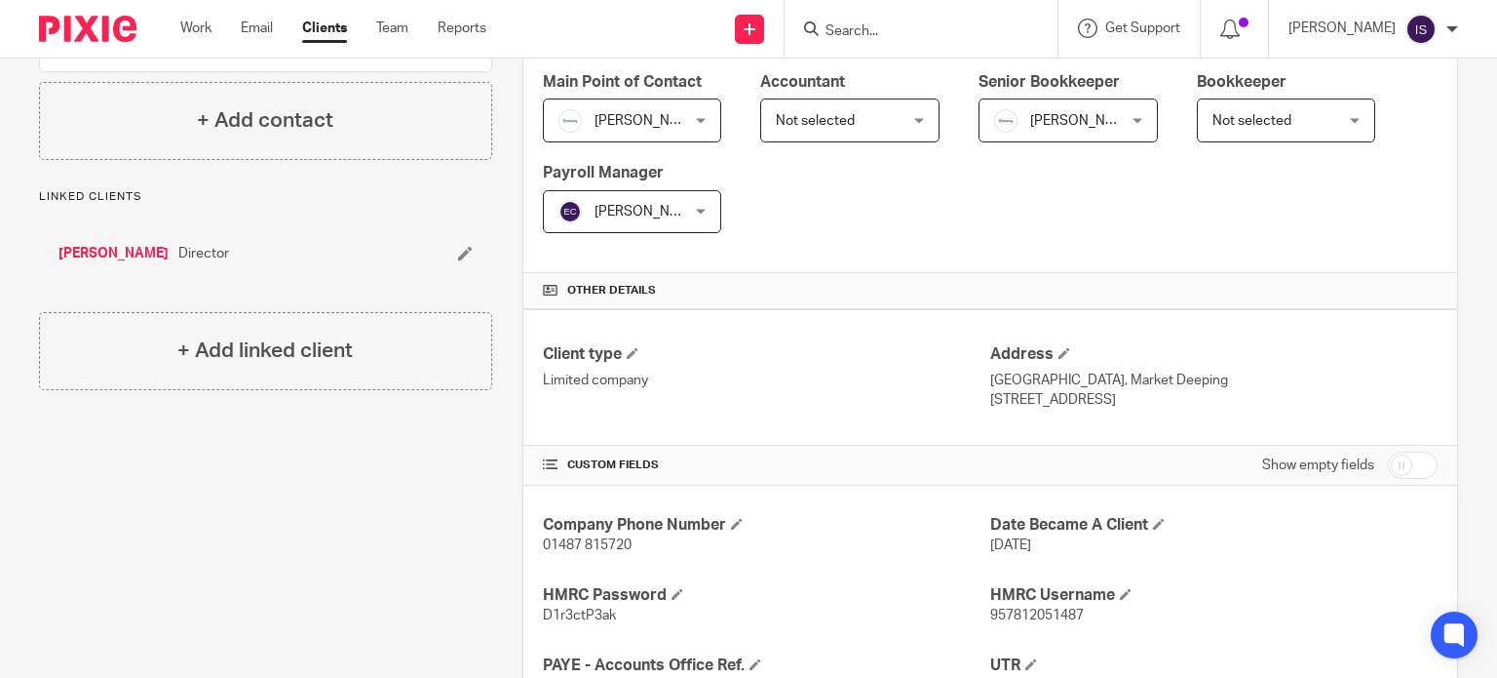
click at [897, 31] on input "Search" at bounding box center [911, 32] width 175 height 18
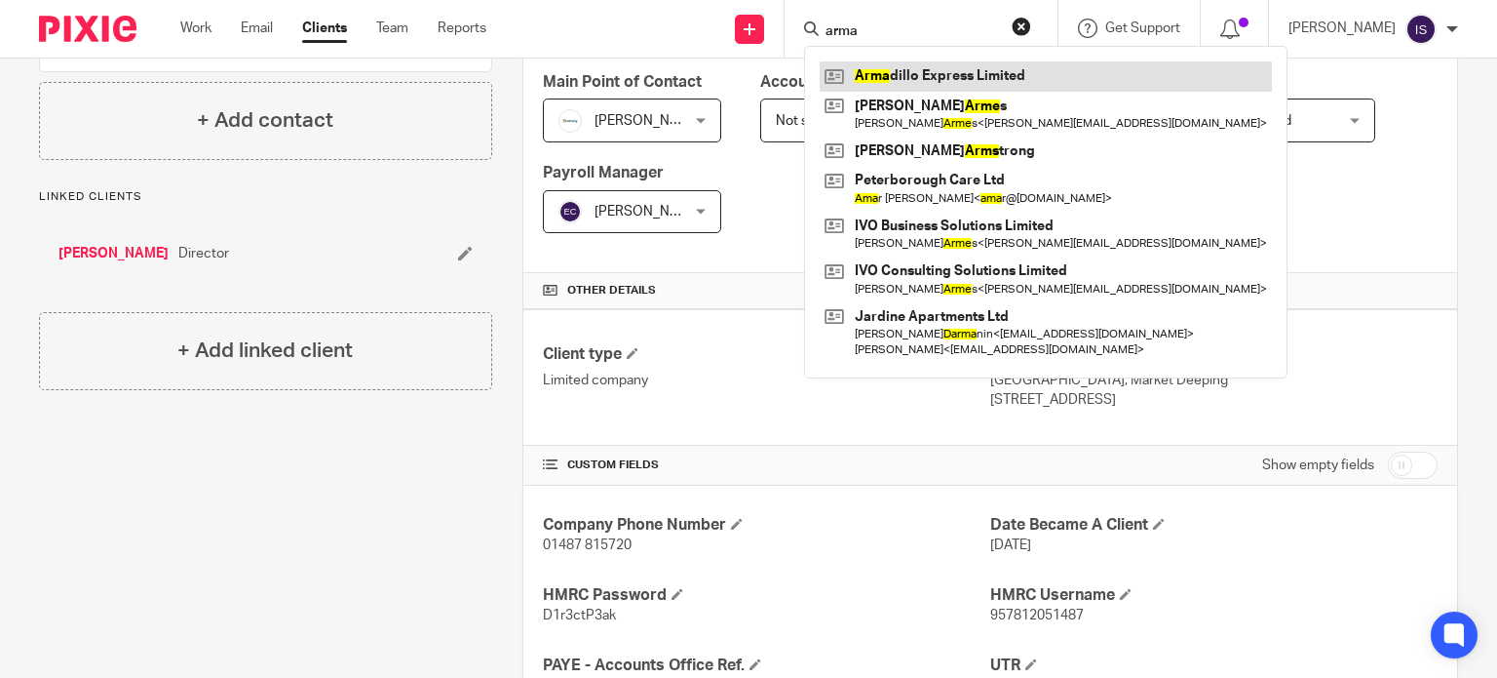
type input "arma"
click at [968, 74] on link at bounding box center [1046, 75] width 452 height 29
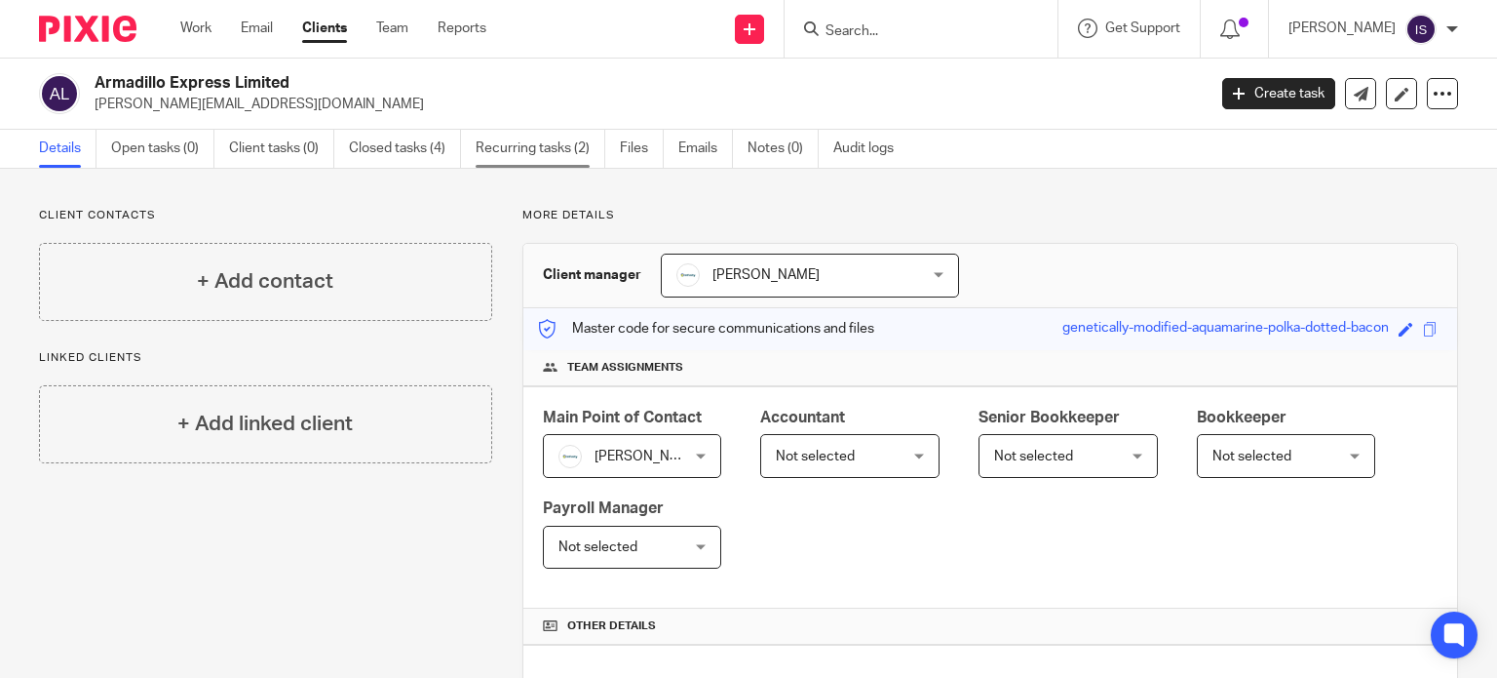
click at [526, 161] on link "Recurring tasks (2)" at bounding box center [541, 149] width 130 height 38
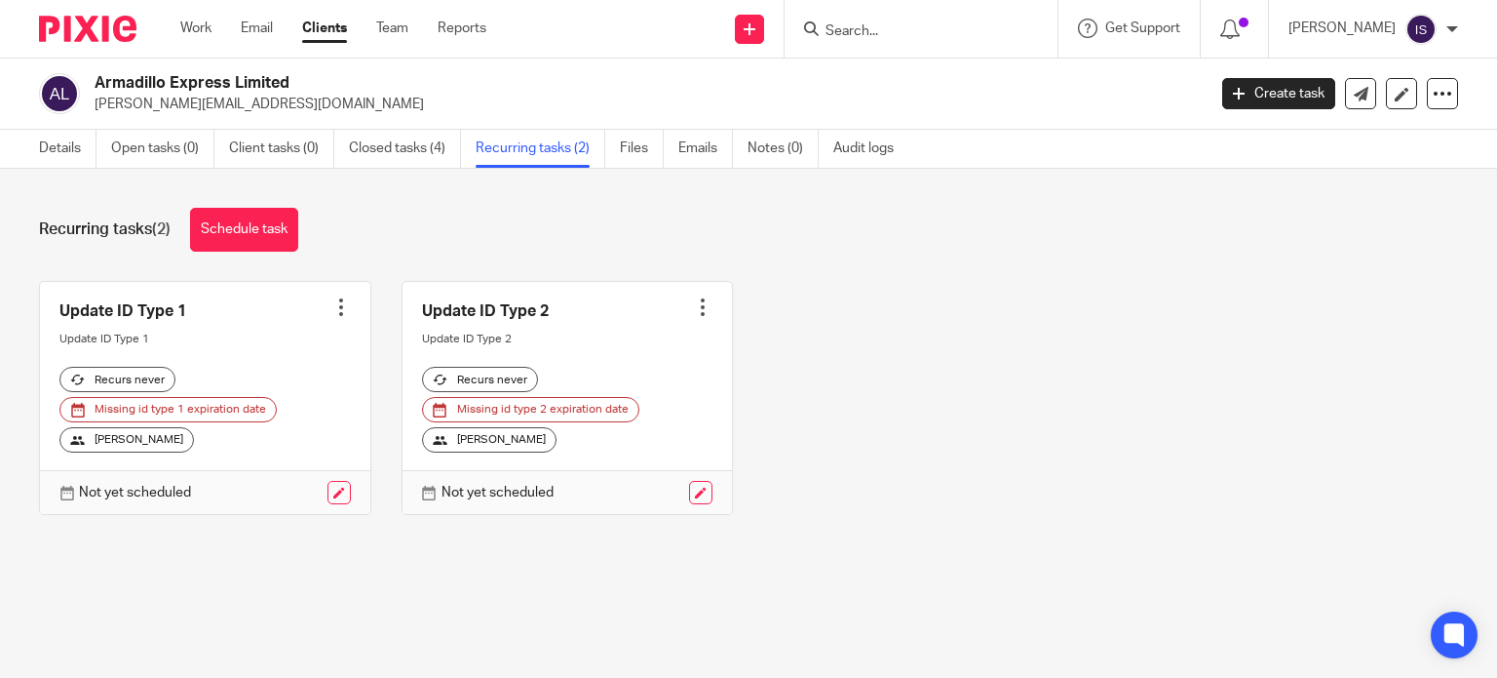
click at [908, 26] on input "Search" at bounding box center [911, 32] width 175 height 18
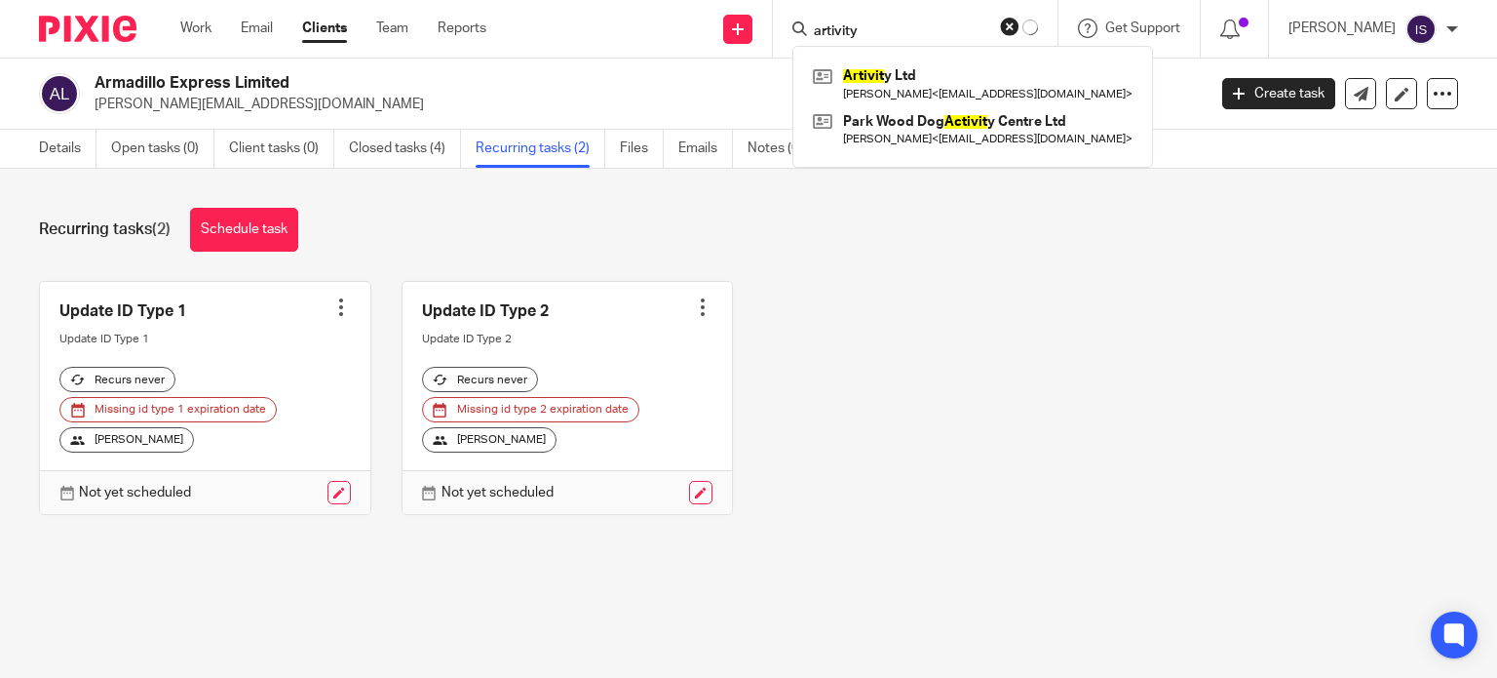
type input "artivity"
click button "submit" at bounding box center [0, 0] width 0 height 0
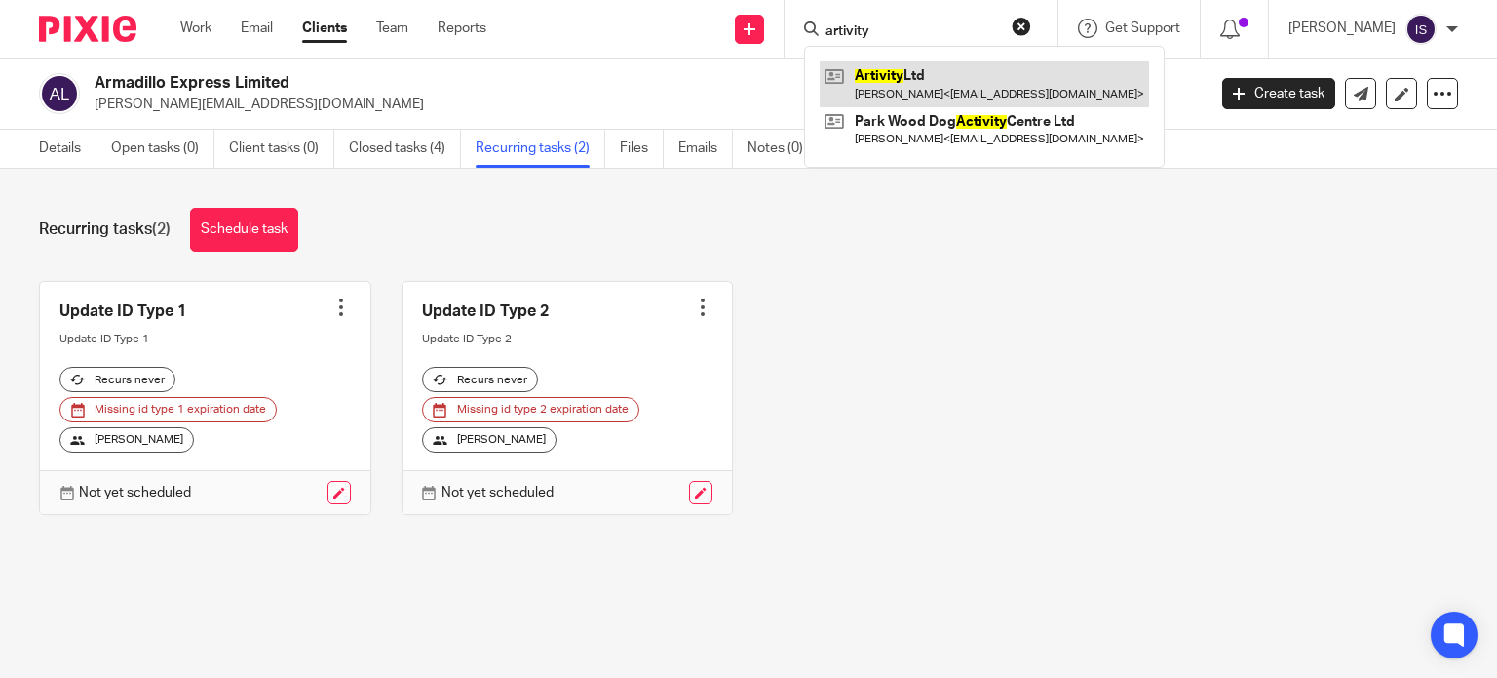
click at [1084, 80] on link at bounding box center [985, 83] width 330 height 45
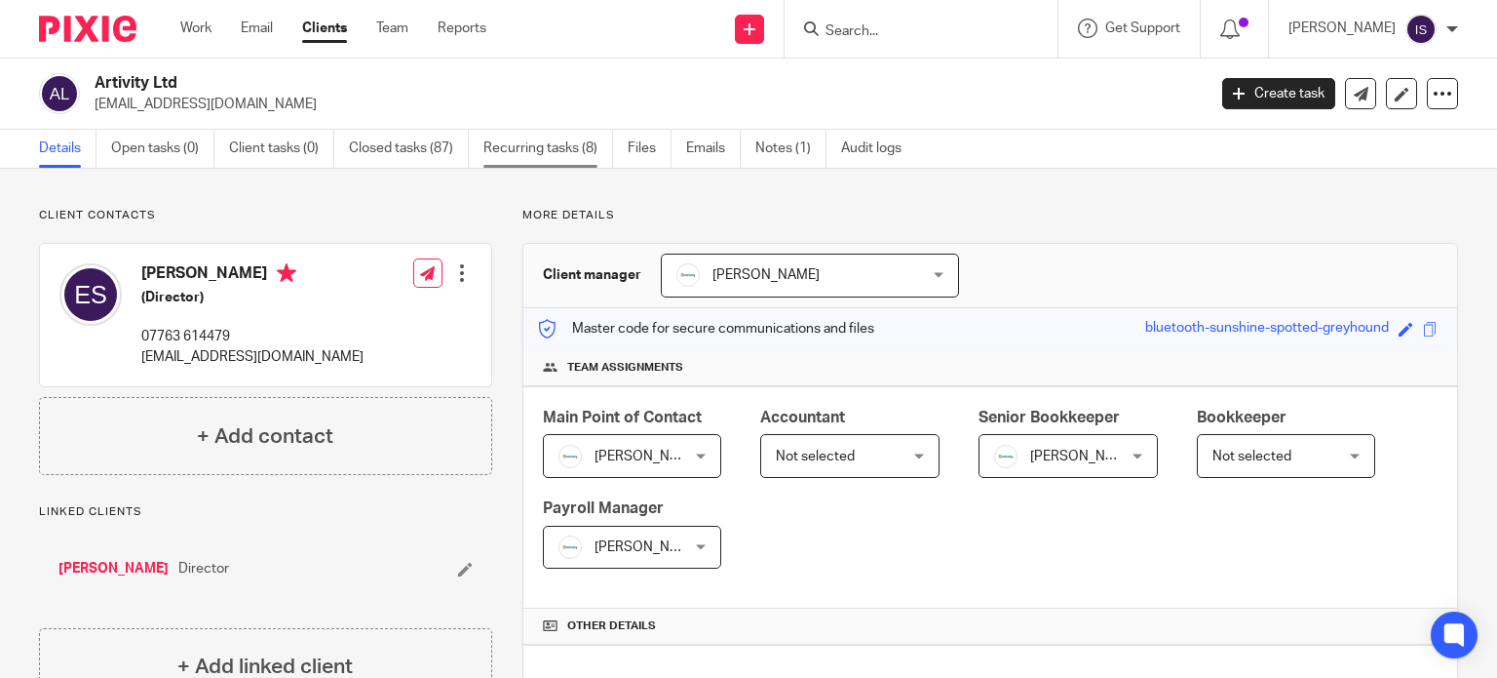
click at [527, 160] on link "Recurring tasks (8)" at bounding box center [549, 149] width 130 height 38
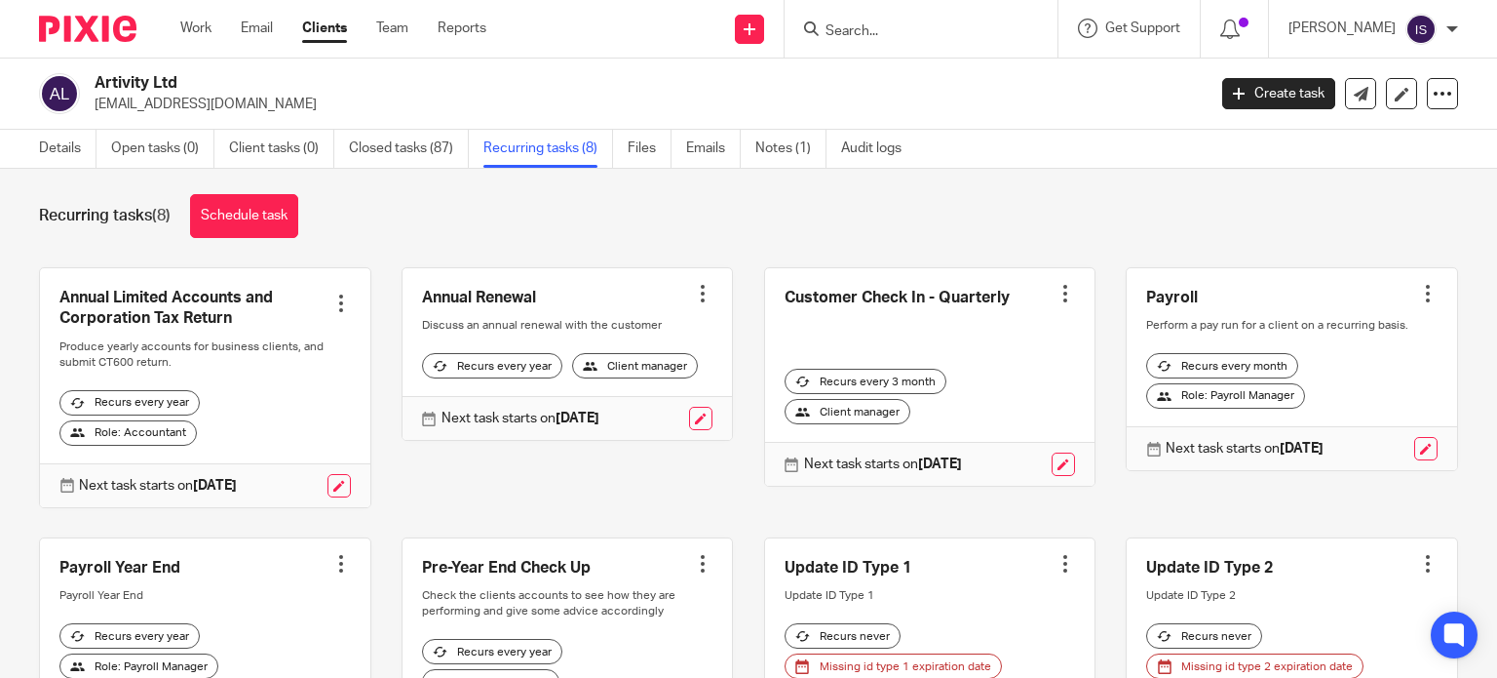
scroll to position [8, 0]
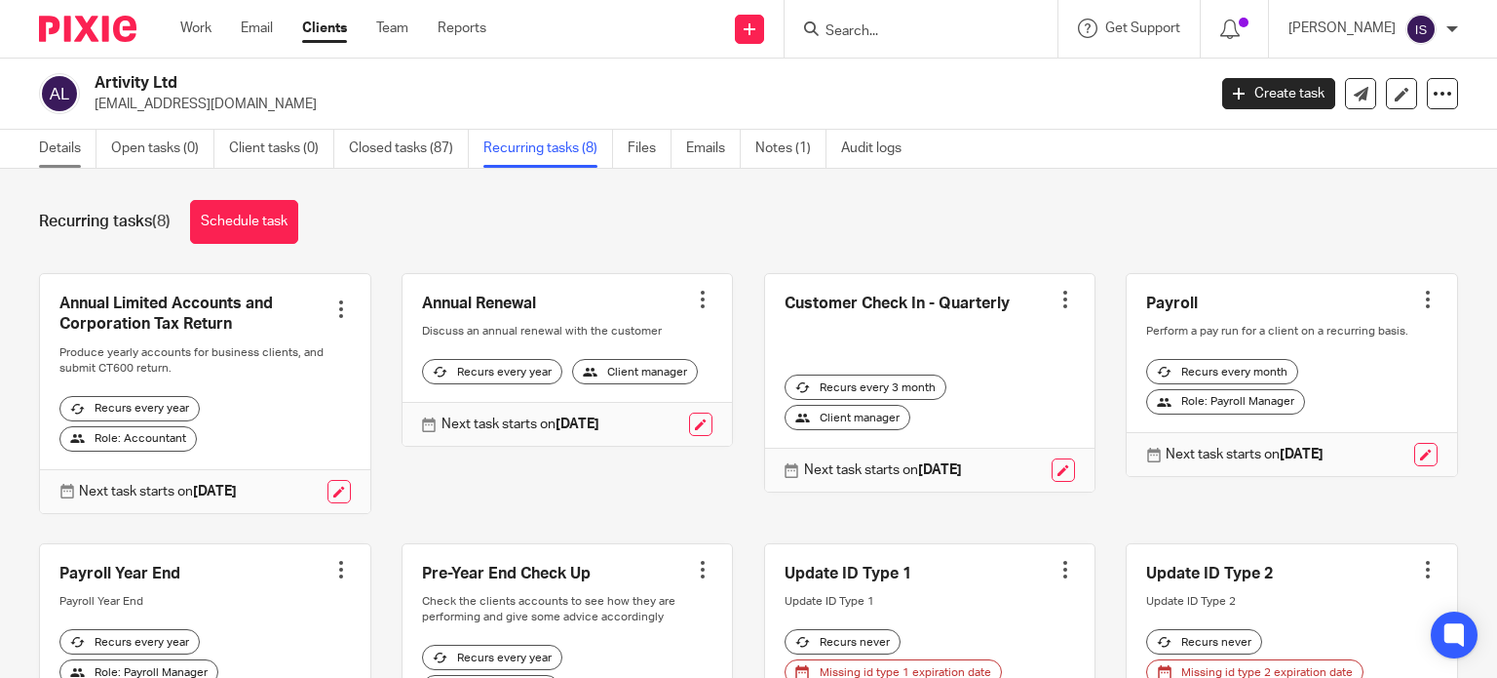
click at [69, 154] on link "Details" at bounding box center [68, 149] width 58 height 38
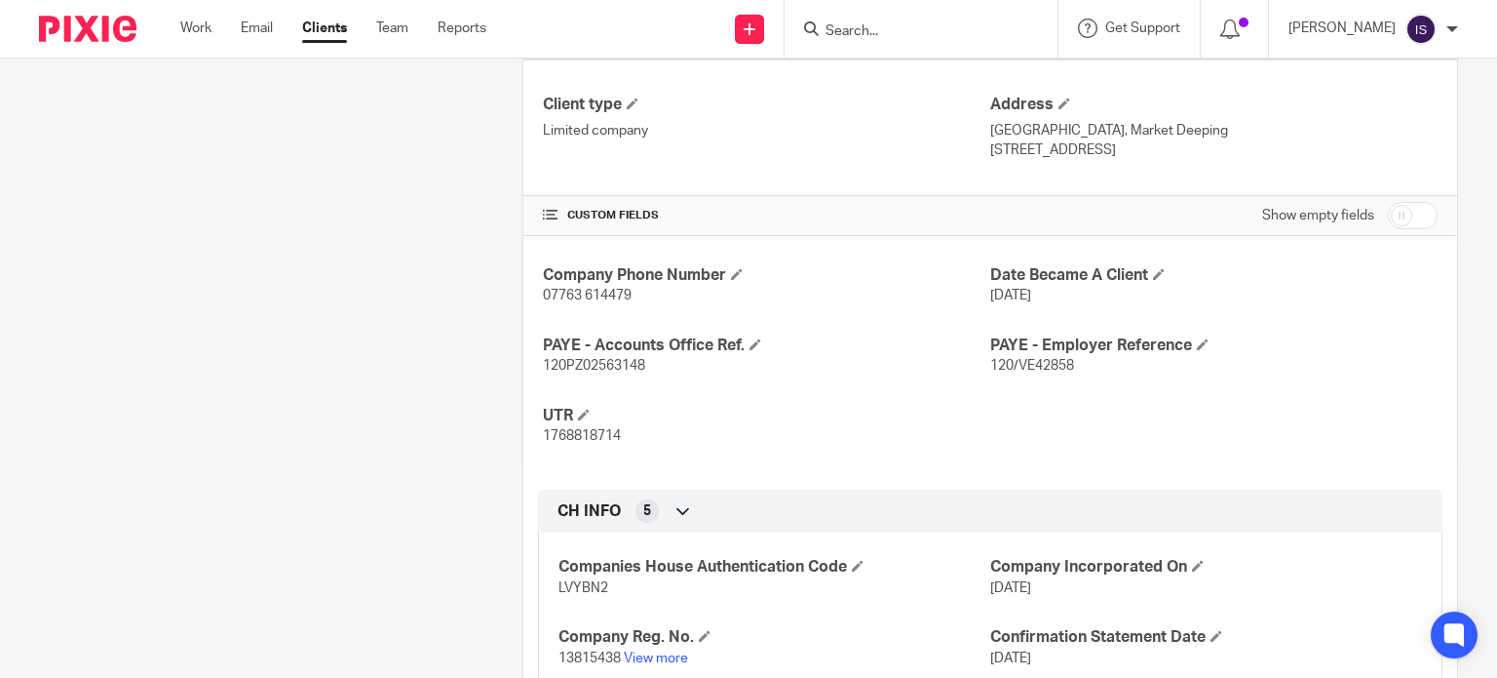
scroll to position [682, 0]
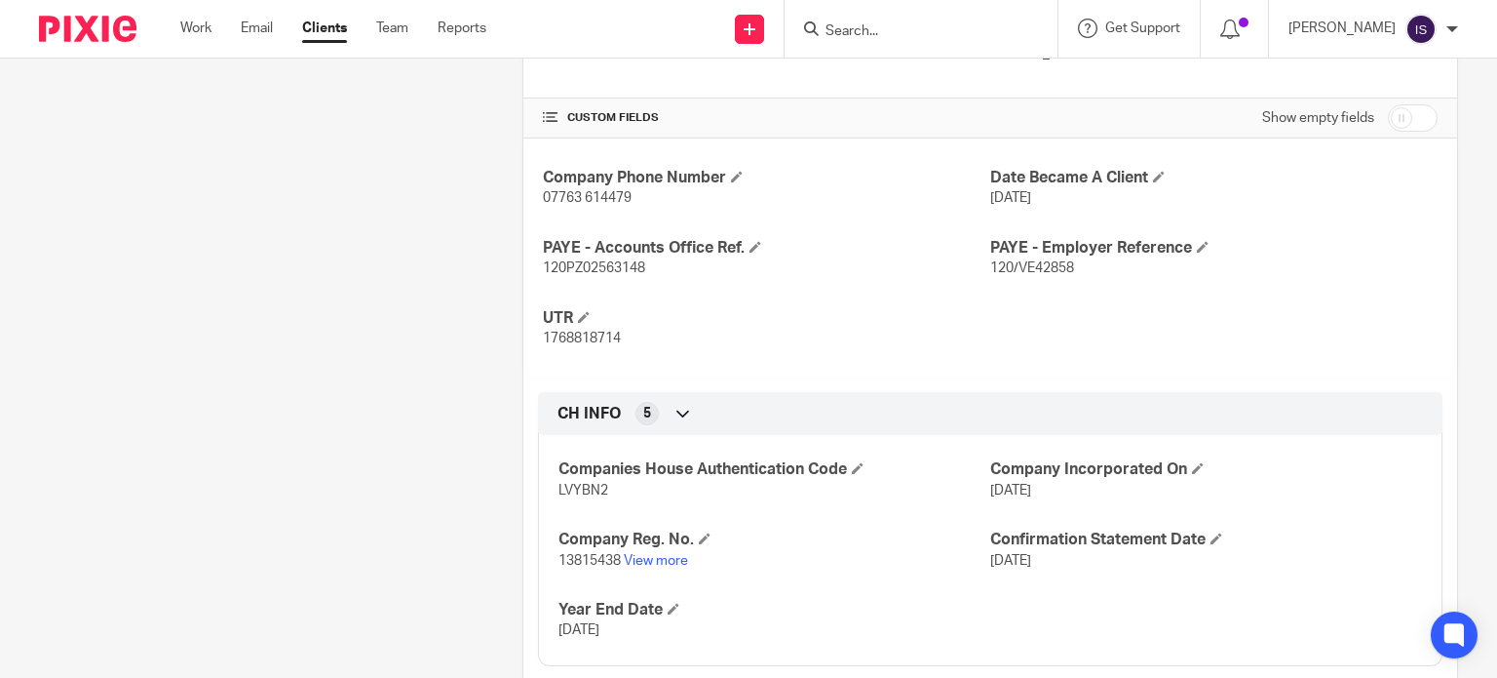
click at [1033, 268] on span "120/VE42858" at bounding box center [1032, 268] width 84 height 14
click at [1028, 267] on span "120/VE42858" at bounding box center [1032, 268] width 84 height 14
copy span "VE42858"
click at [628, 266] on span "120PZ02563148" at bounding box center [594, 268] width 102 height 14
click at [628, 264] on span "120PZ02563148" at bounding box center [594, 268] width 102 height 14
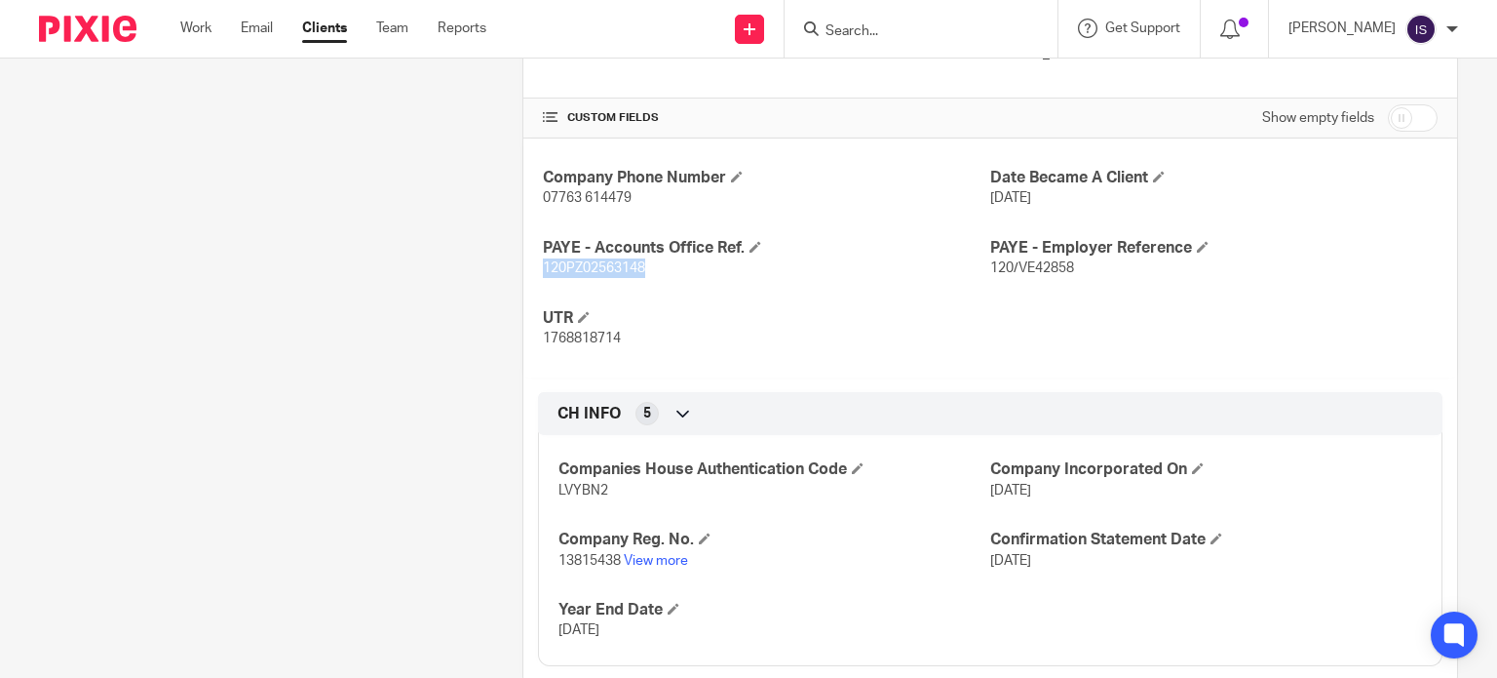
copy span "120PZ02563148"
click at [862, 30] on input "Search" at bounding box center [911, 32] width 175 height 18
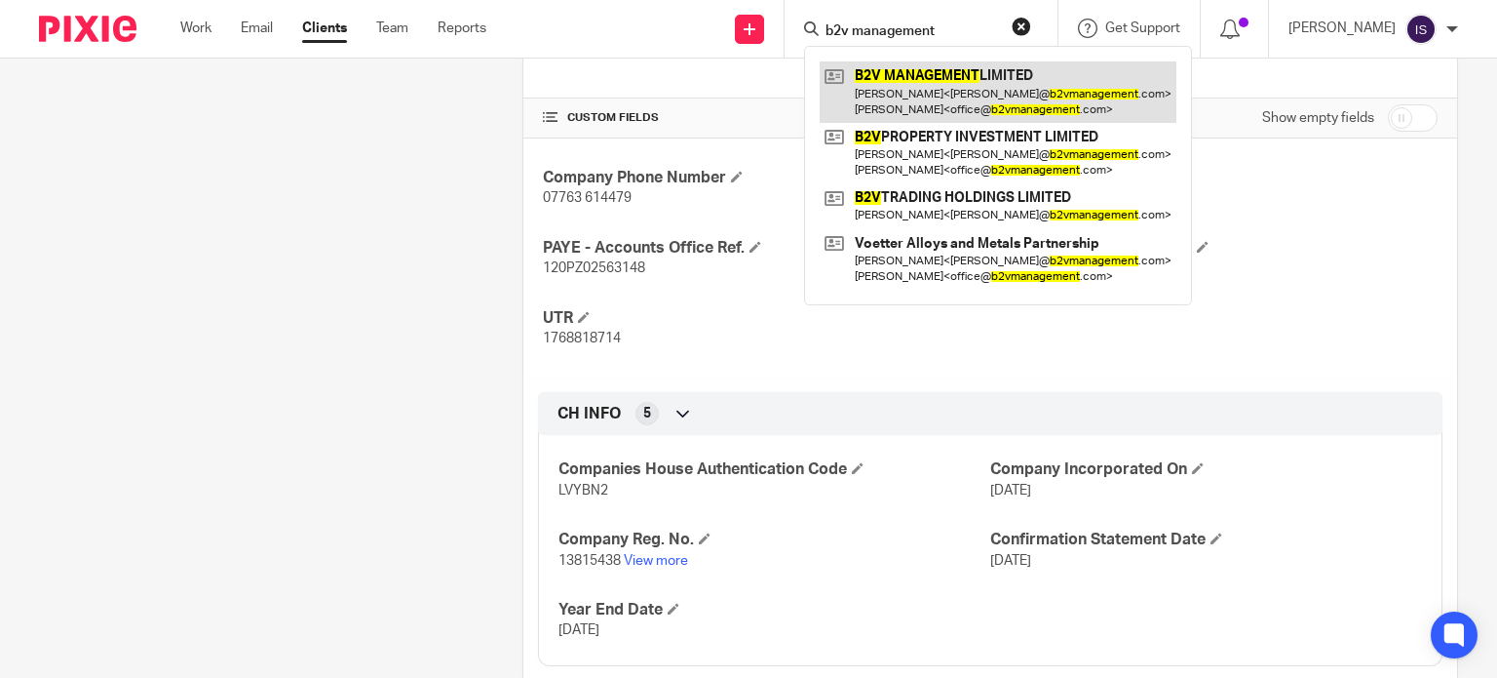
type input "b2v management"
click at [948, 89] on link at bounding box center [998, 91] width 357 height 60
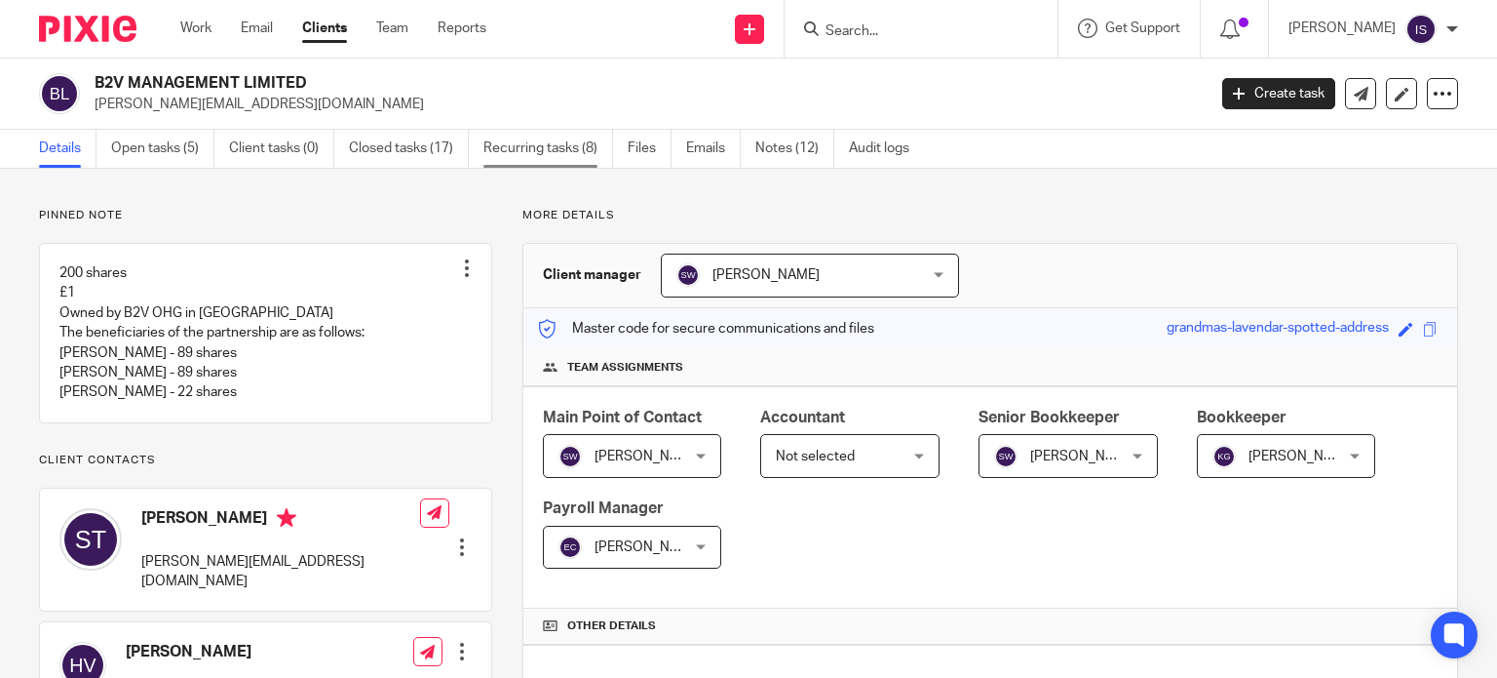
click at [562, 163] on link "Recurring tasks (8)" at bounding box center [549, 149] width 130 height 38
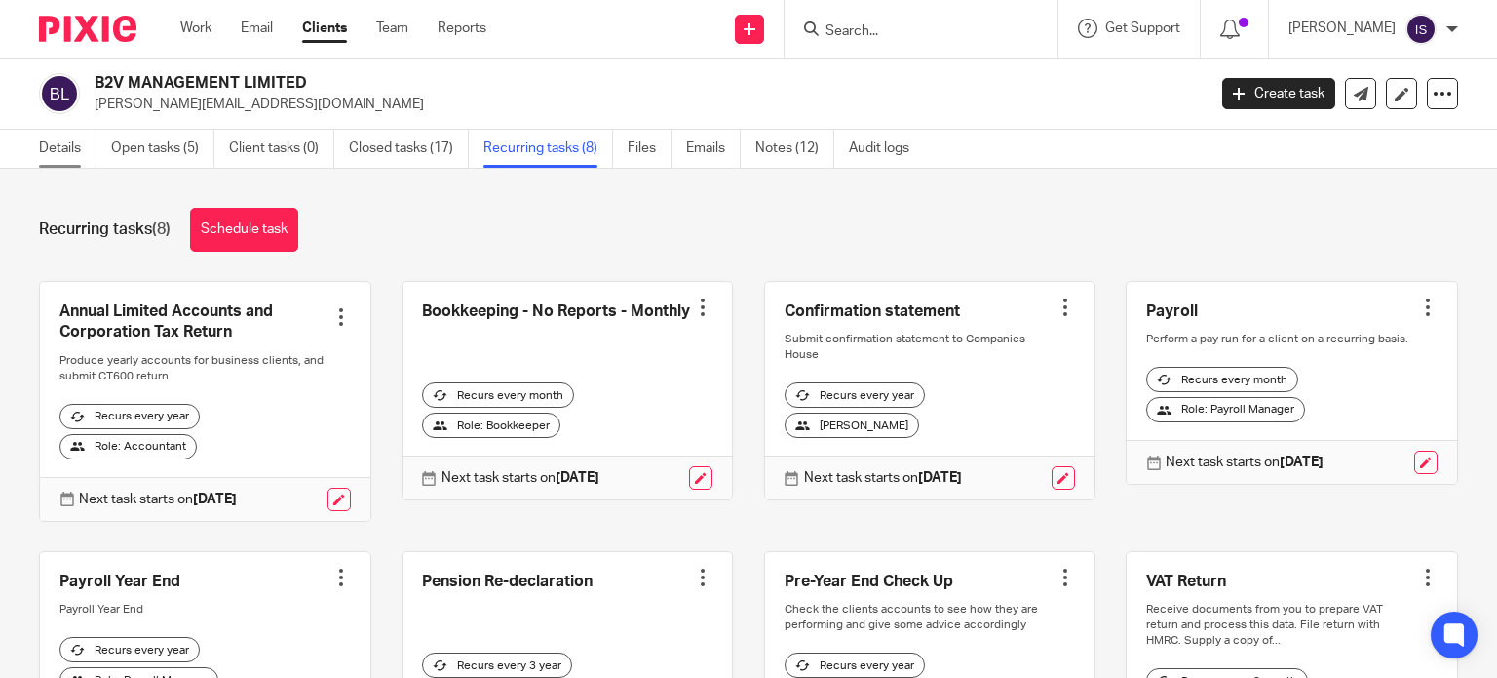
click at [67, 142] on link "Details" at bounding box center [68, 149] width 58 height 38
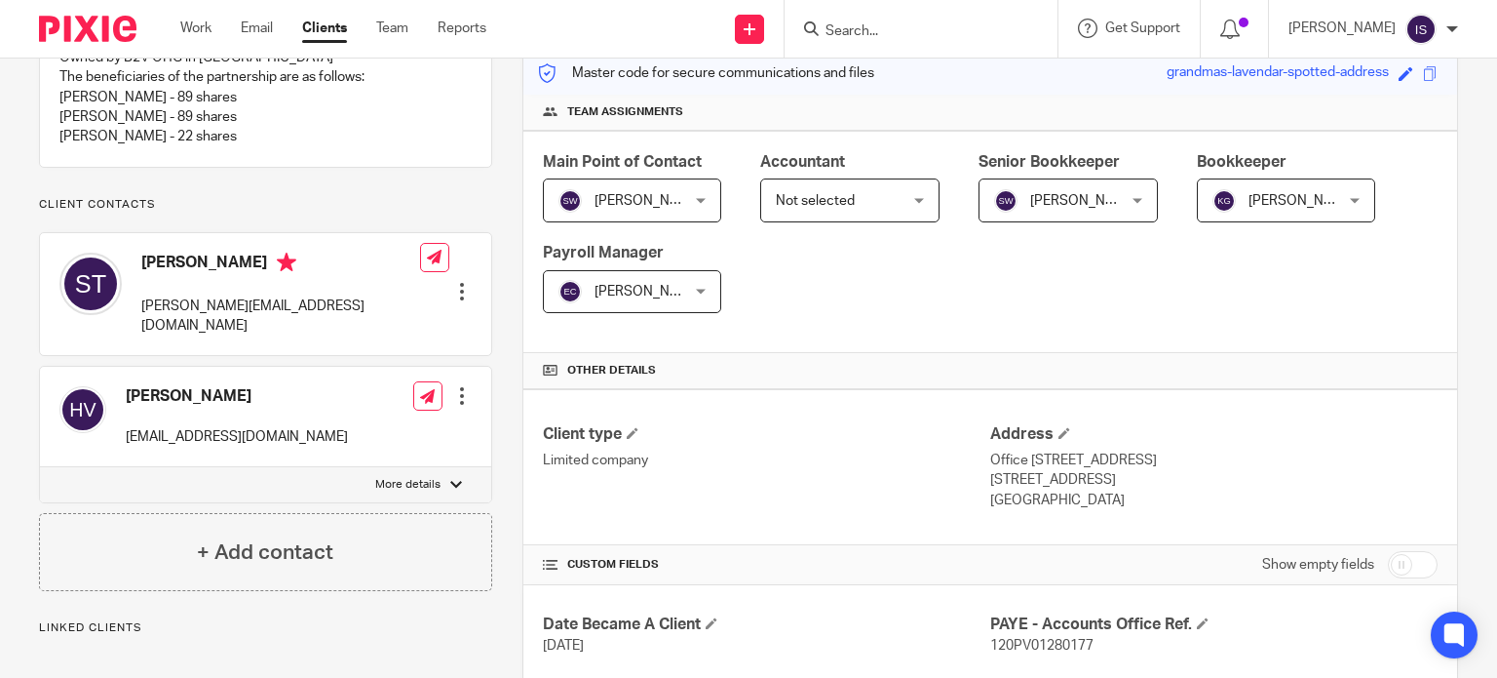
scroll to position [585, 0]
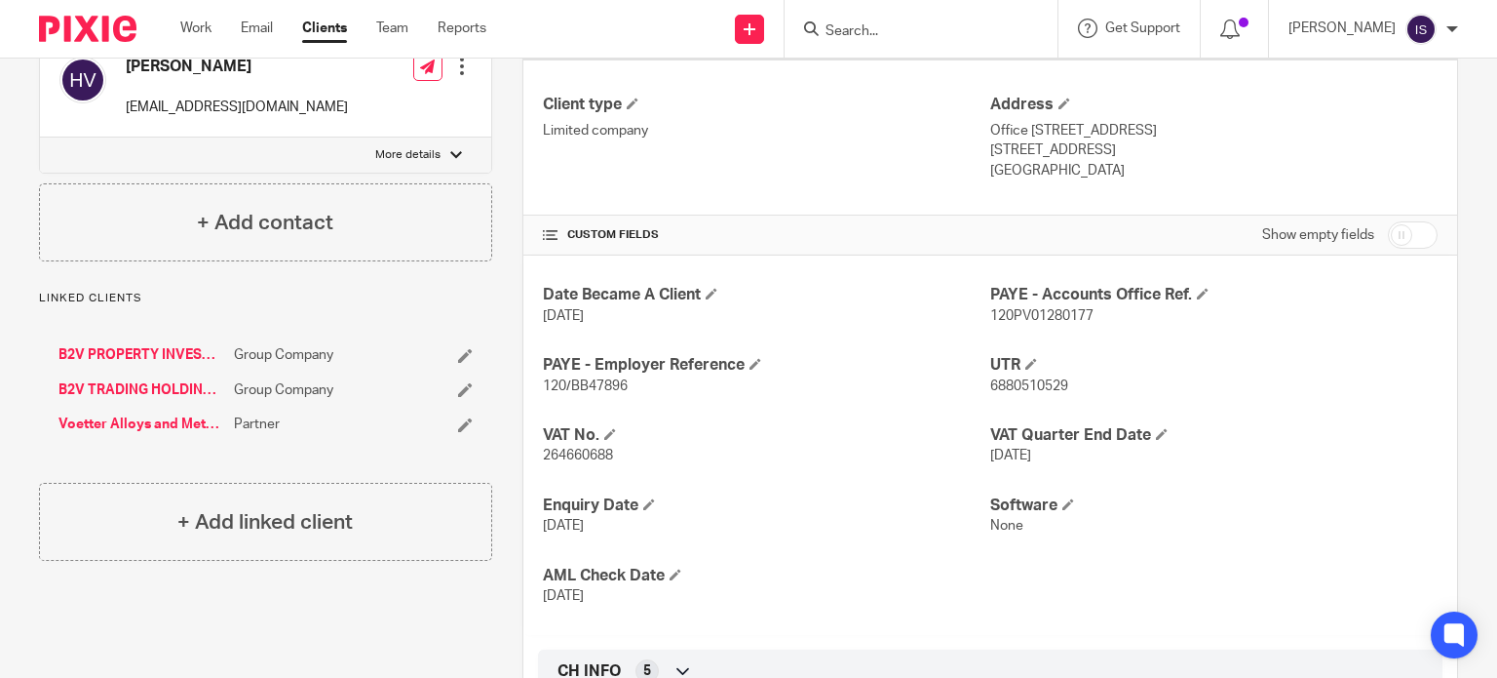
click at [594, 385] on span "120/BB47896" at bounding box center [585, 386] width 85 height 14
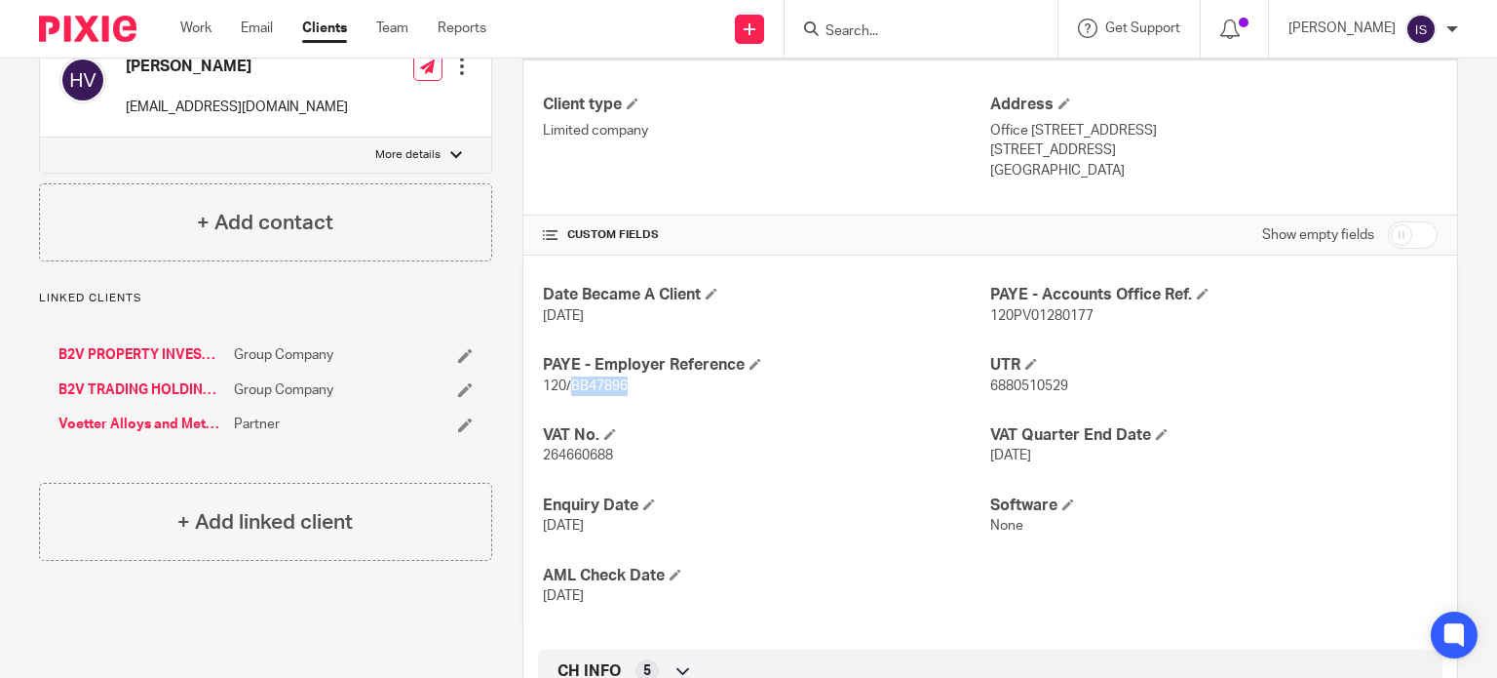
click at [594, 385] on span "120/BB47896" at bounding box center [585, 386] width 85 height 14
click at [1071, 315] on span "120PV01280177" at bounding box center [1041, 316] width 103 height 14
copy span "120PV01280177"
click at [874, 34] on input "Search" at bounding box center [911, 32] width 175 height 18
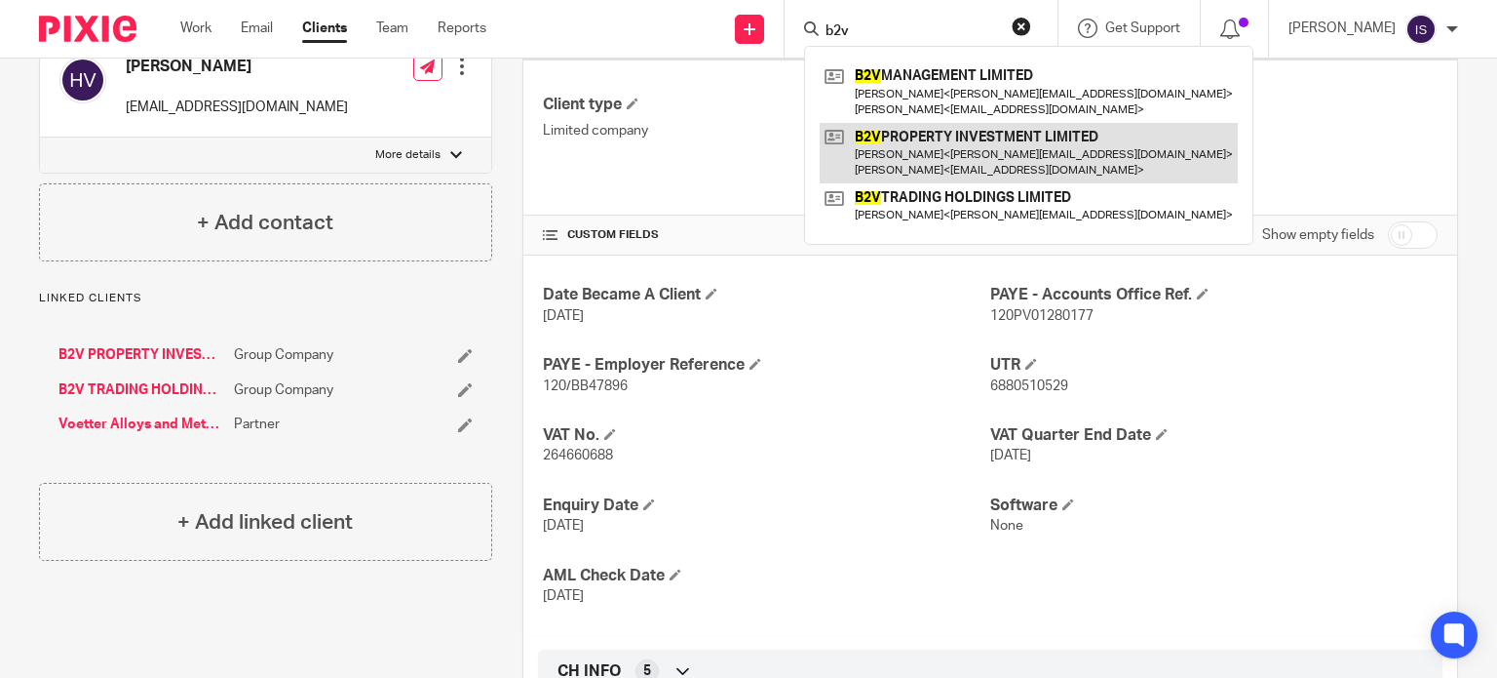
type input "b2v"
click at [1058, 147] on link at bounding box center [1029, 153] width 418 height 60
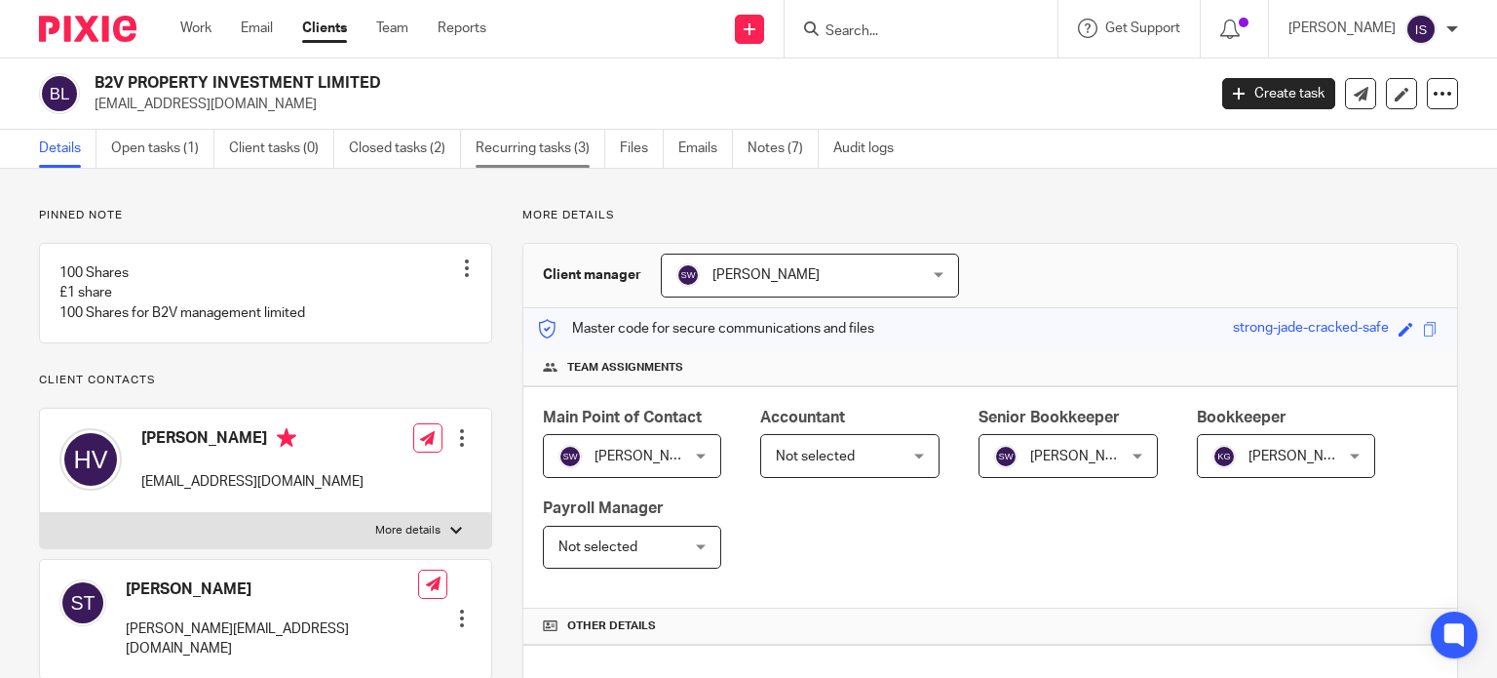
click at [548, 142] on link "Recurring tasks (3)" at bounding box center [541, 149] width 130 height 38
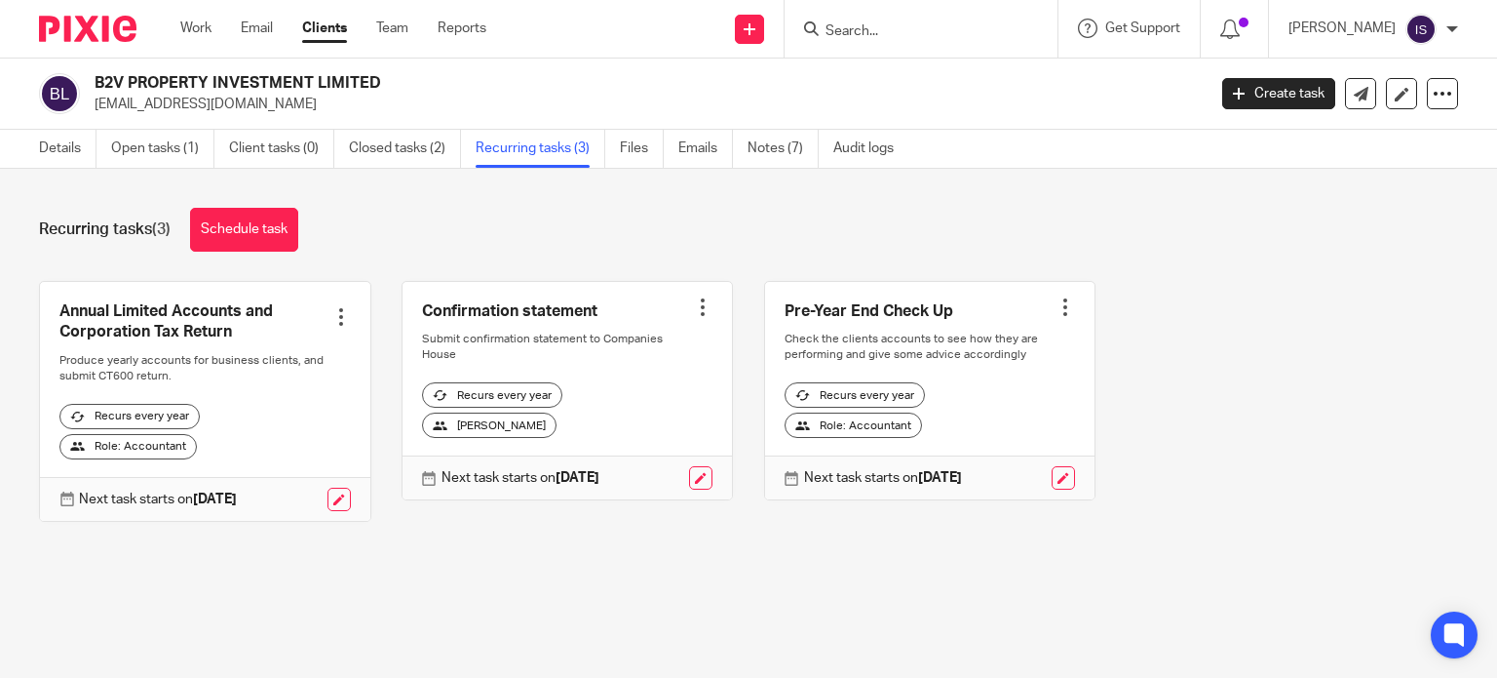
click at [911, 19] on form at bounding box center [928, 29] width 208 height 24
click at [877, 20] on form at bounding box center [928, 29] width 208 height 24
click at [874, 33] on input "Search" at bounding box center [911, 32] width 175 height 18
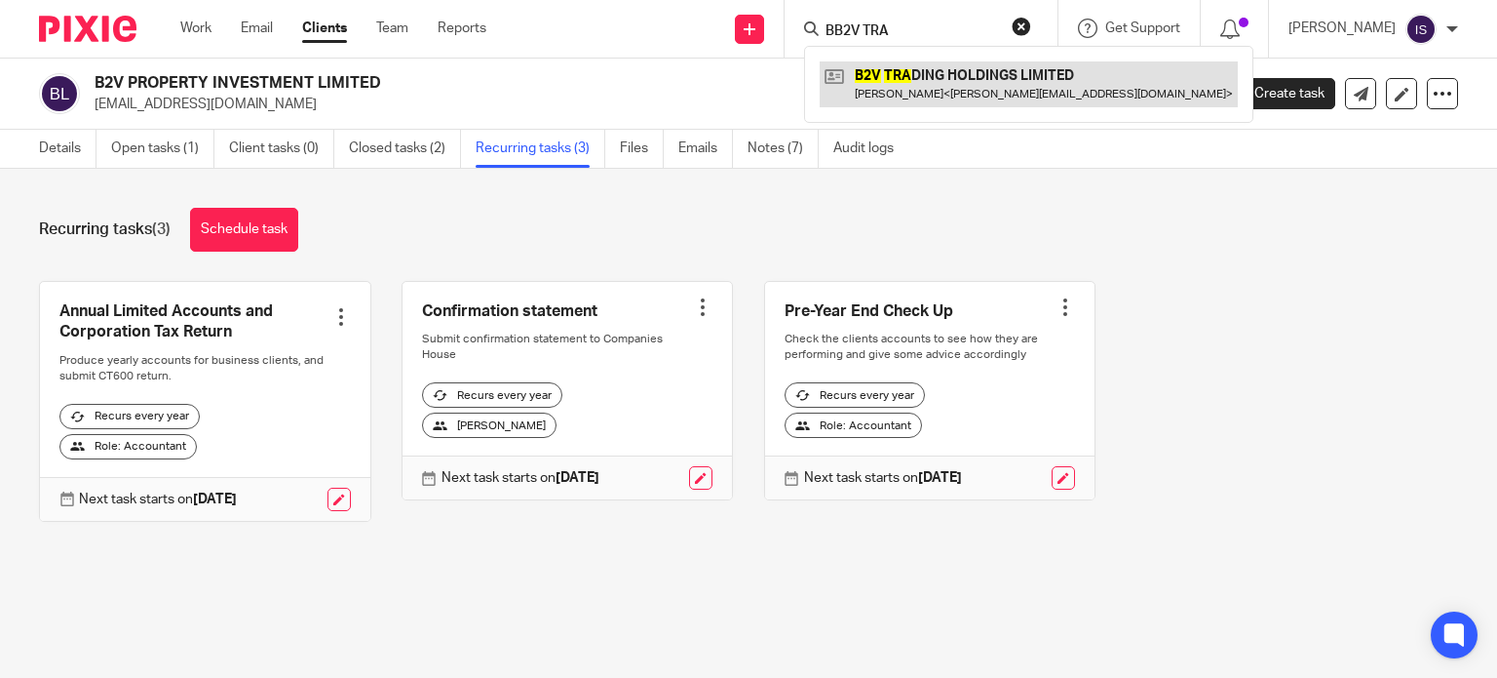
type input "BB2V TRA"
click at [1057, 89] on link at bounding box center [1029, 83] width 418 height 45
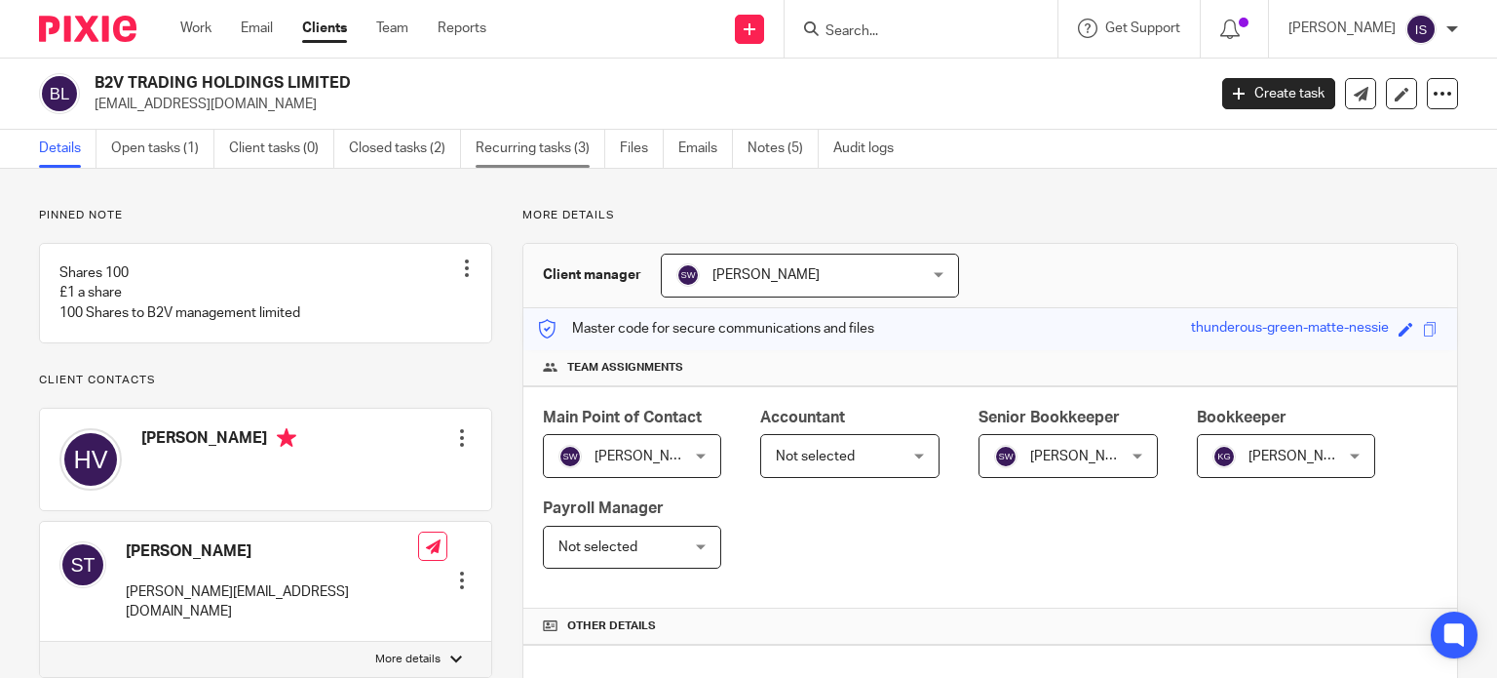
click at [551, 144] on link "Recurring tasks (3)" at bounding box center [541, 149] width 130 height 38
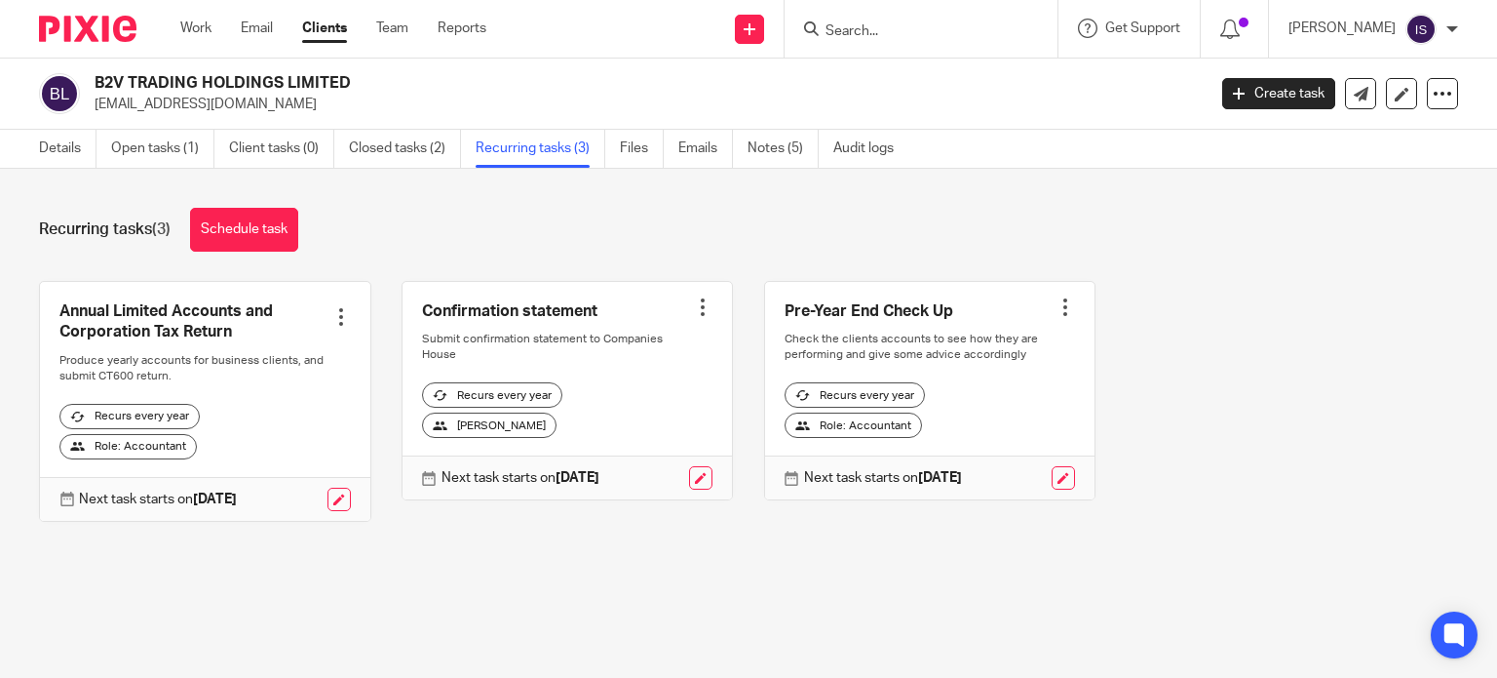
click at [952, 40] on form at bounding box center [928, 29] width 208 height 24
click at [912, 40] on form at bounding box center [928, 29] width 208 height 24
click at [896, 35] on input "Search" at bounding box center [911, 32] width 175 height 18
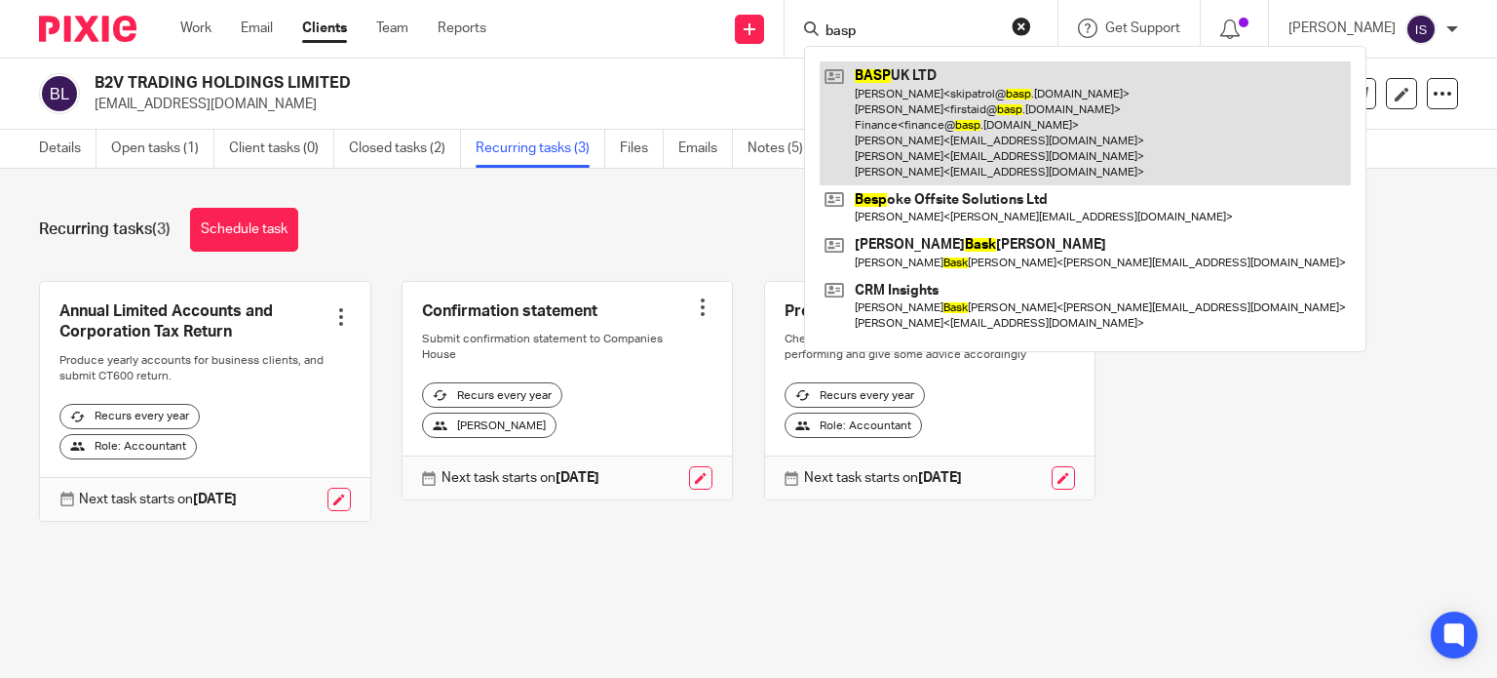
type input "basp"
click at [1014, 107] on link at bounding box center [1085, 123] width 531 height 124
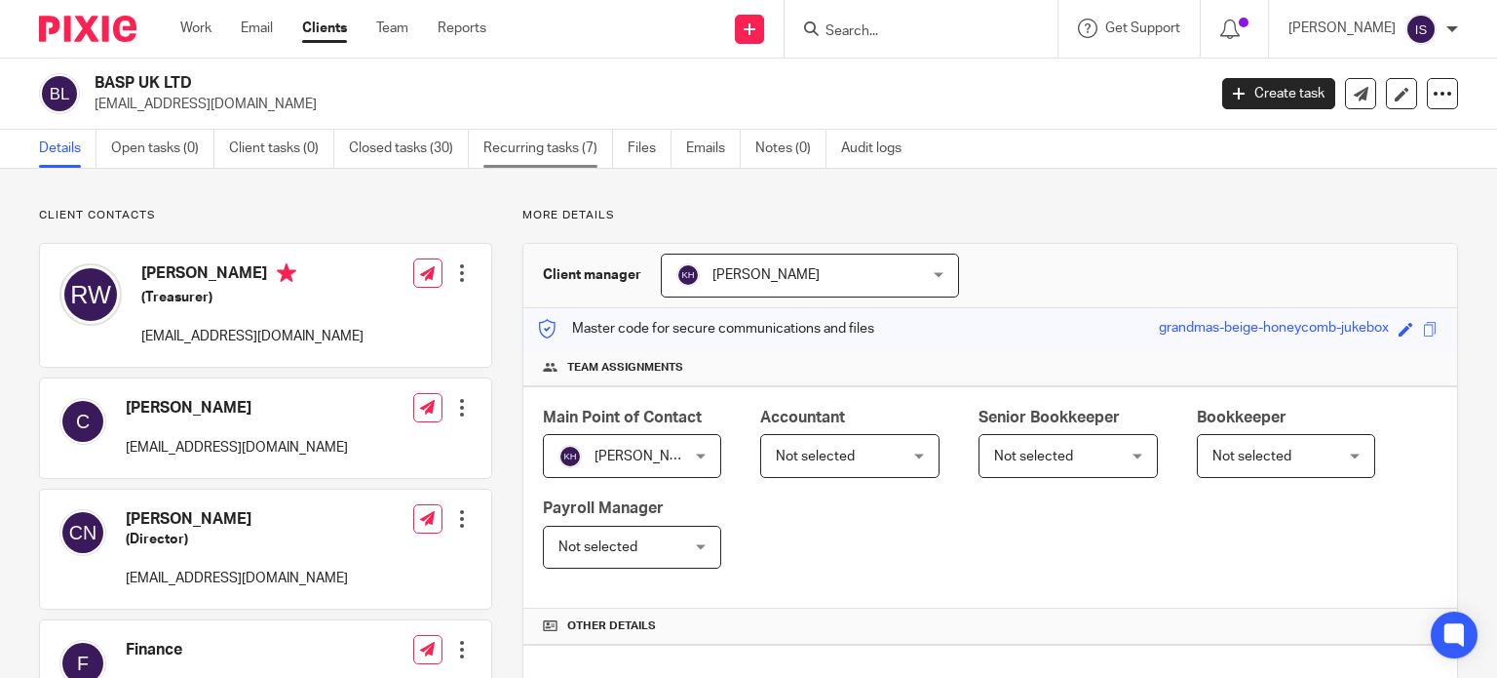
click at [558, 155] on link "Recurring tasks (7)" at bounding box center [549, 149] width 130 height 38
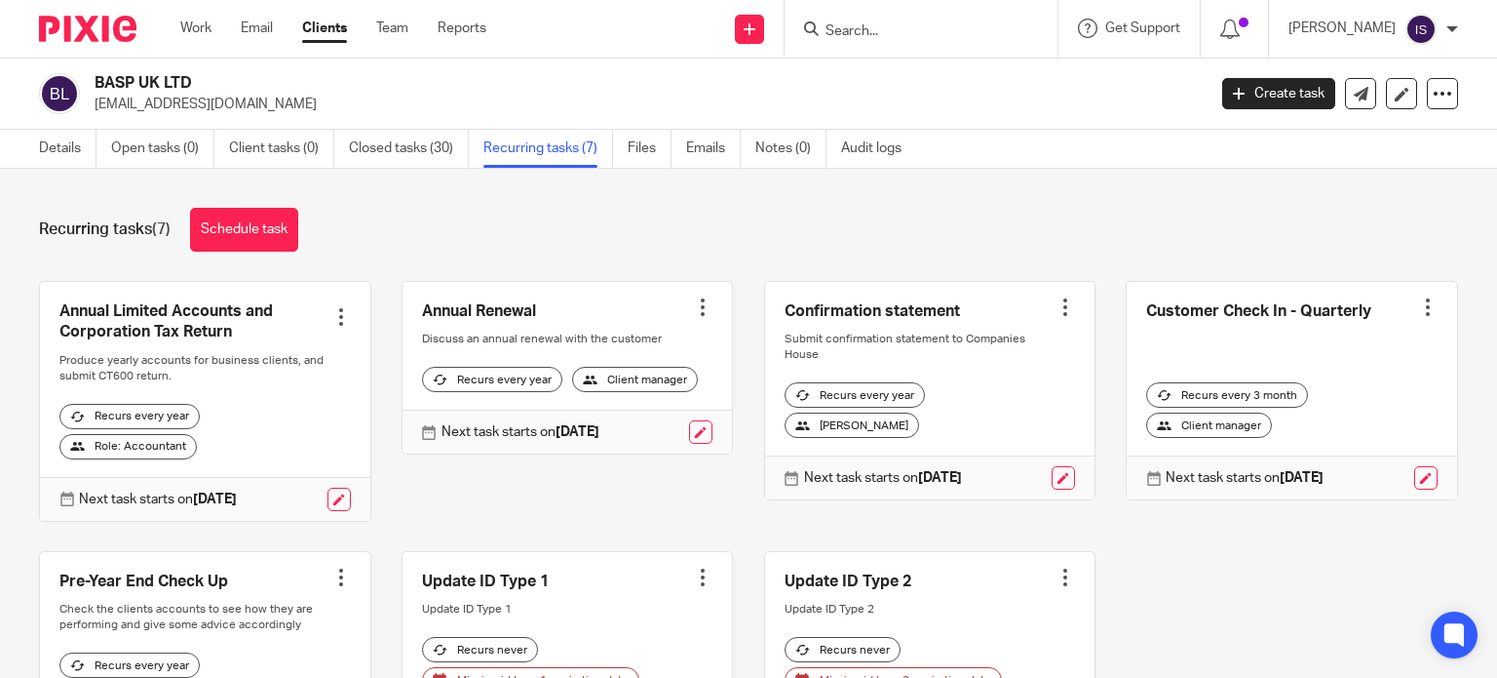
click at [854, 46] on div at bounding box center [921, 29] width 273 height 58
click at [865, 37] on input "Search" at bounding box center [911, 32] width 175 height 18
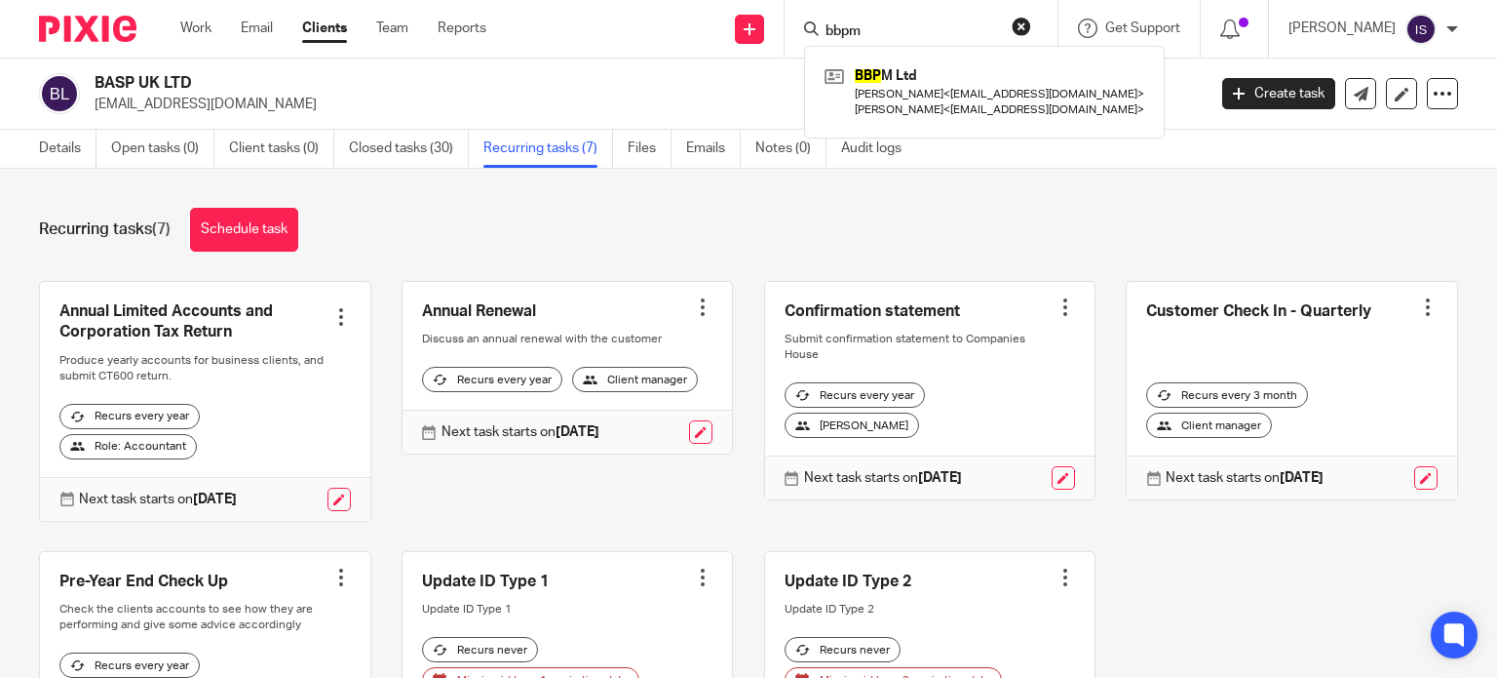
type input "bbpm"
click button "submit" at bounding box center [0, 0] width 0 height 0
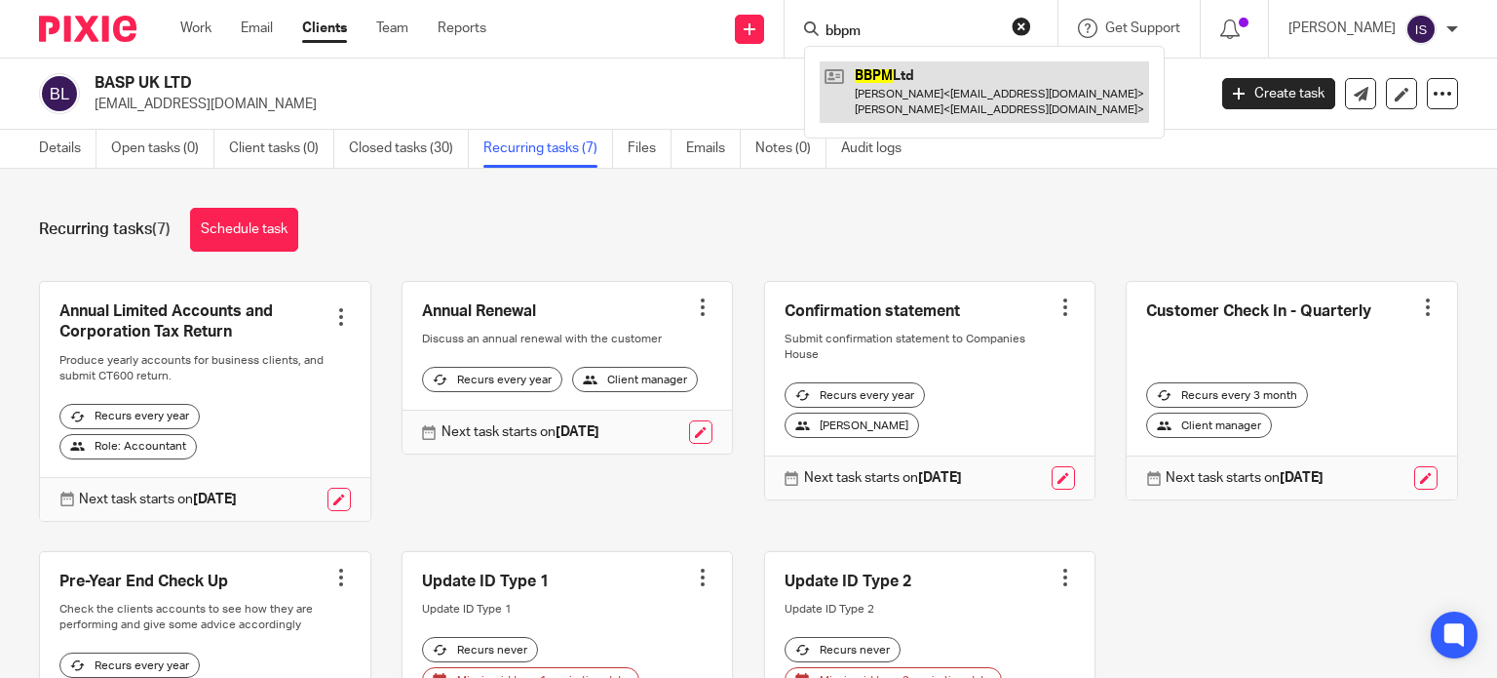
click at [1044, 95] on link at bounding box center [985, 91] width 330 height 60
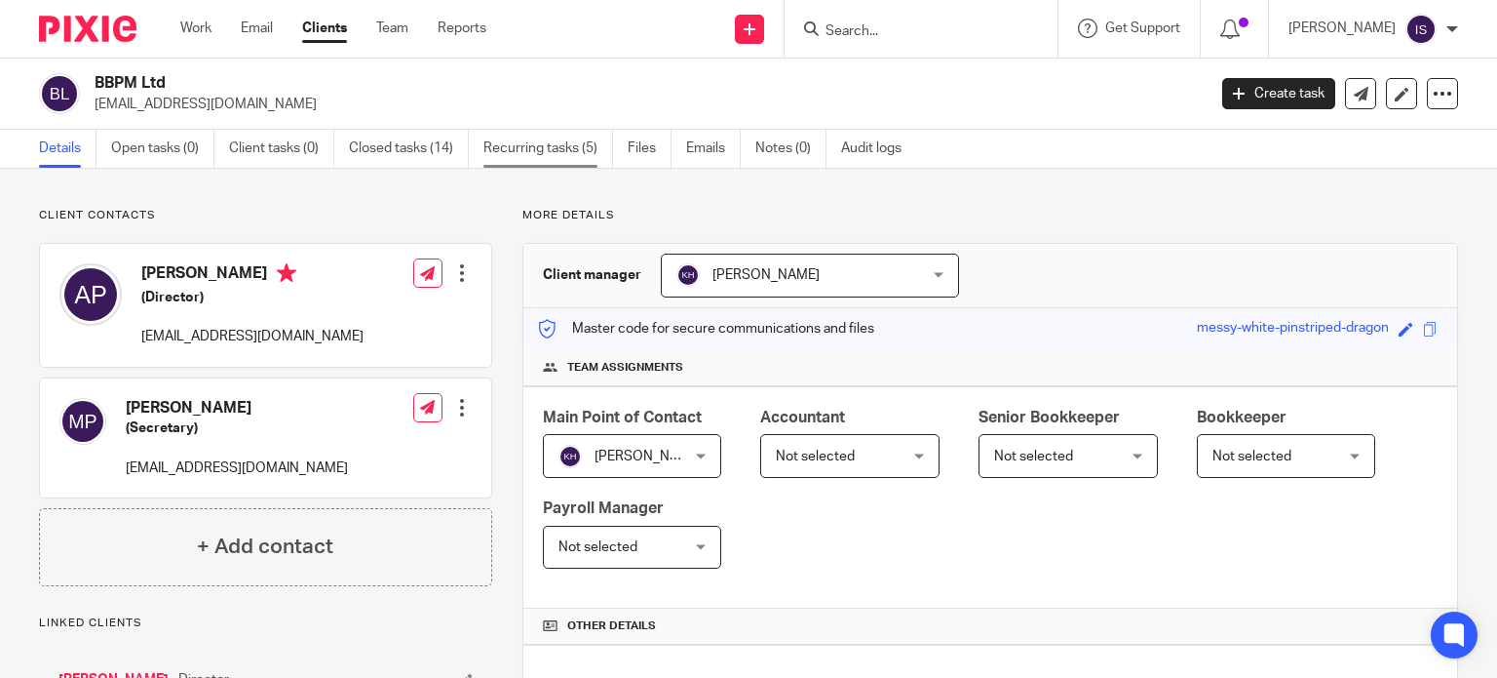
click at [518, 147] on link "Recurring tasks (5)" at bounding box center [549, 149] width 130 height 38
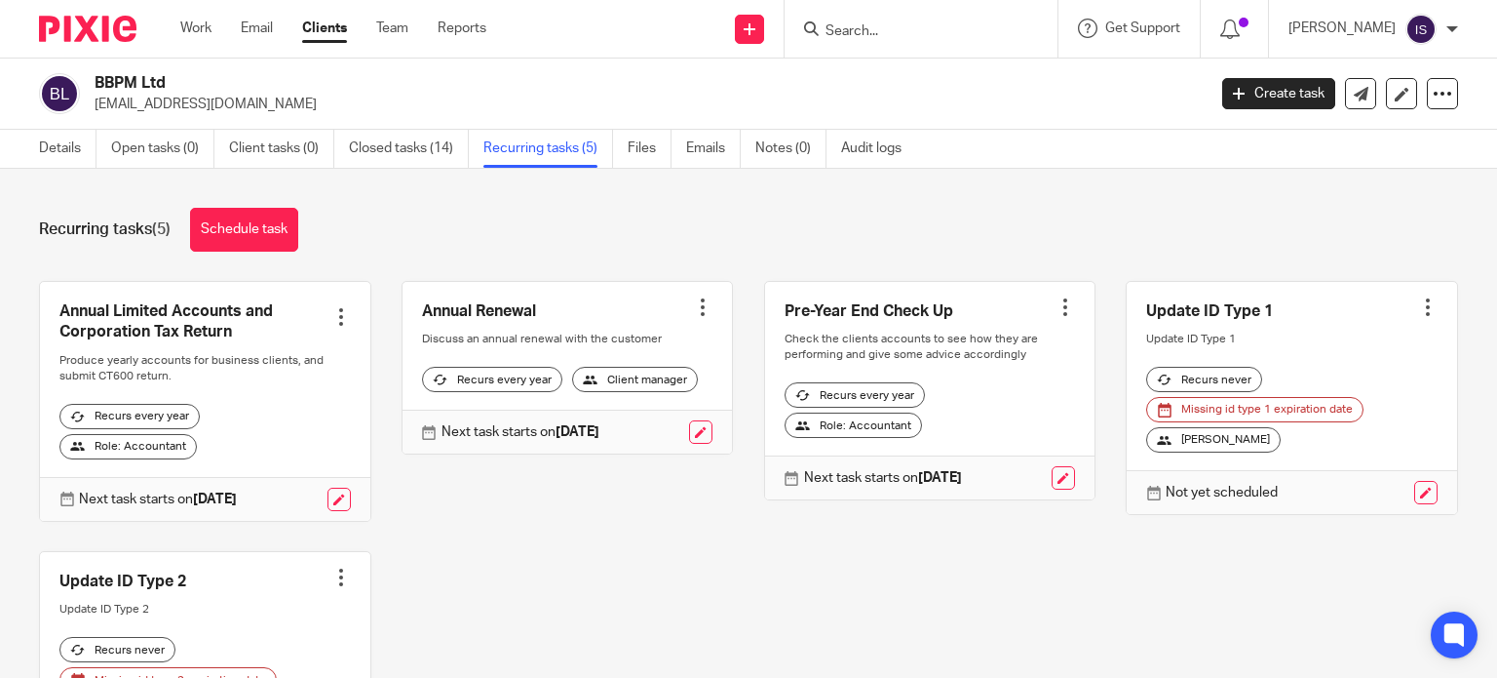
click at [933, 34] on input "Search" at bounding box center [911, 32] width 175 height 18
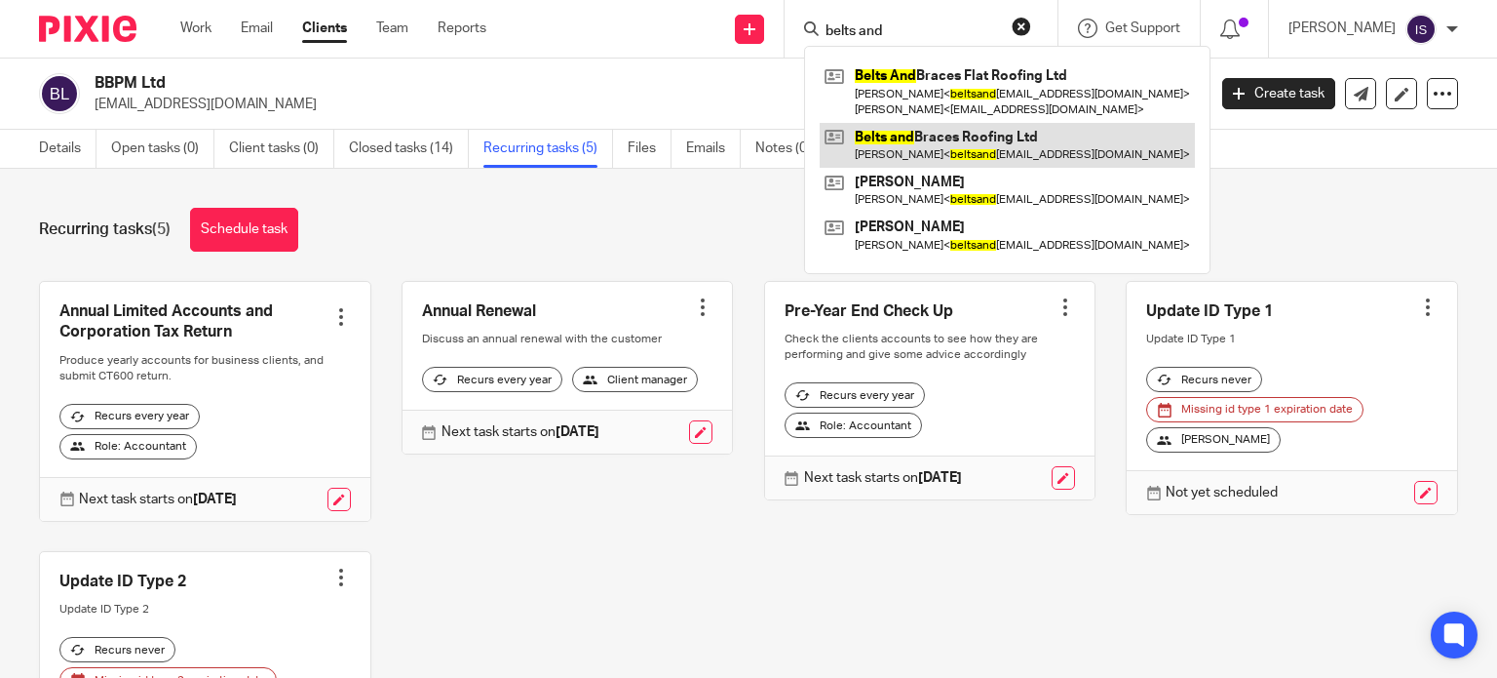
type input "belts and"
click at [983, 143] on link at bounding box center [1007, 145] width 375 height 45
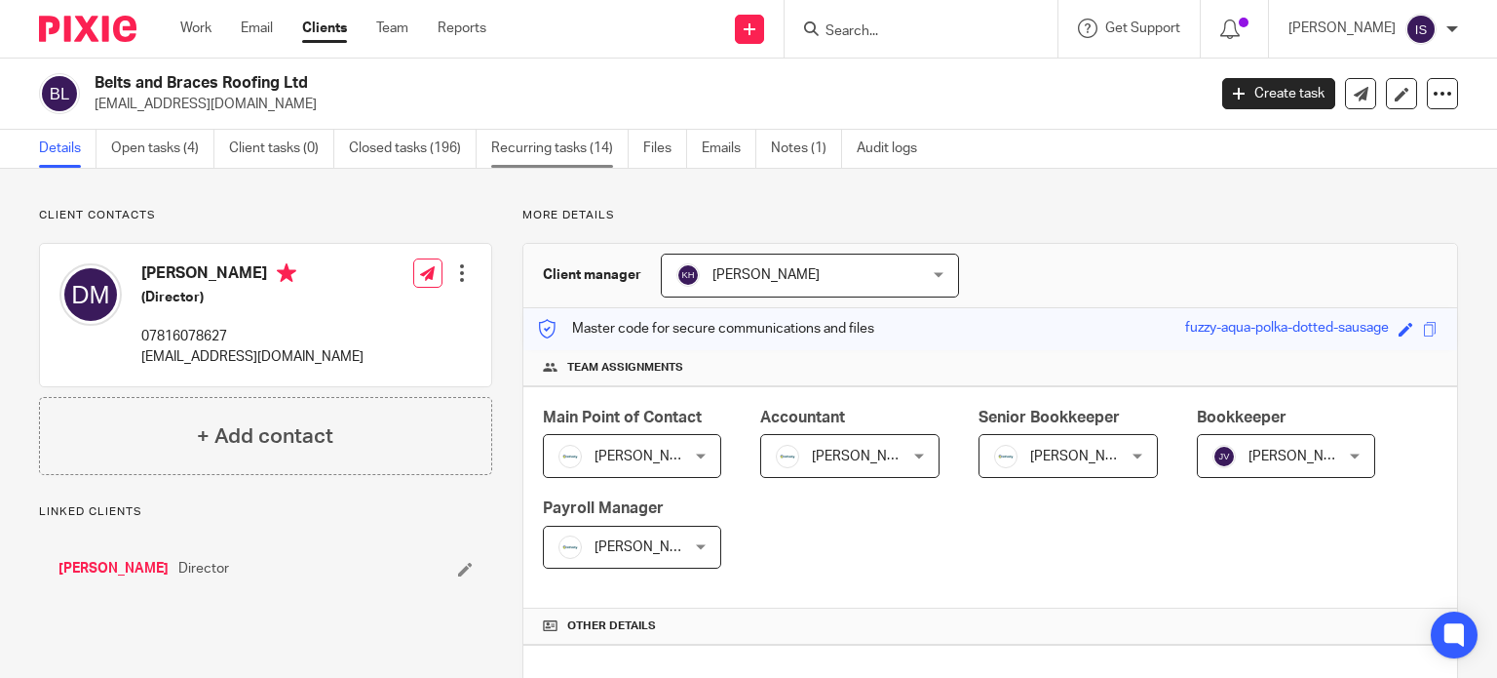
click at [580, 145] on link "Recurring tasks (14)" at bounding box center [559, 149] width 137 height 38
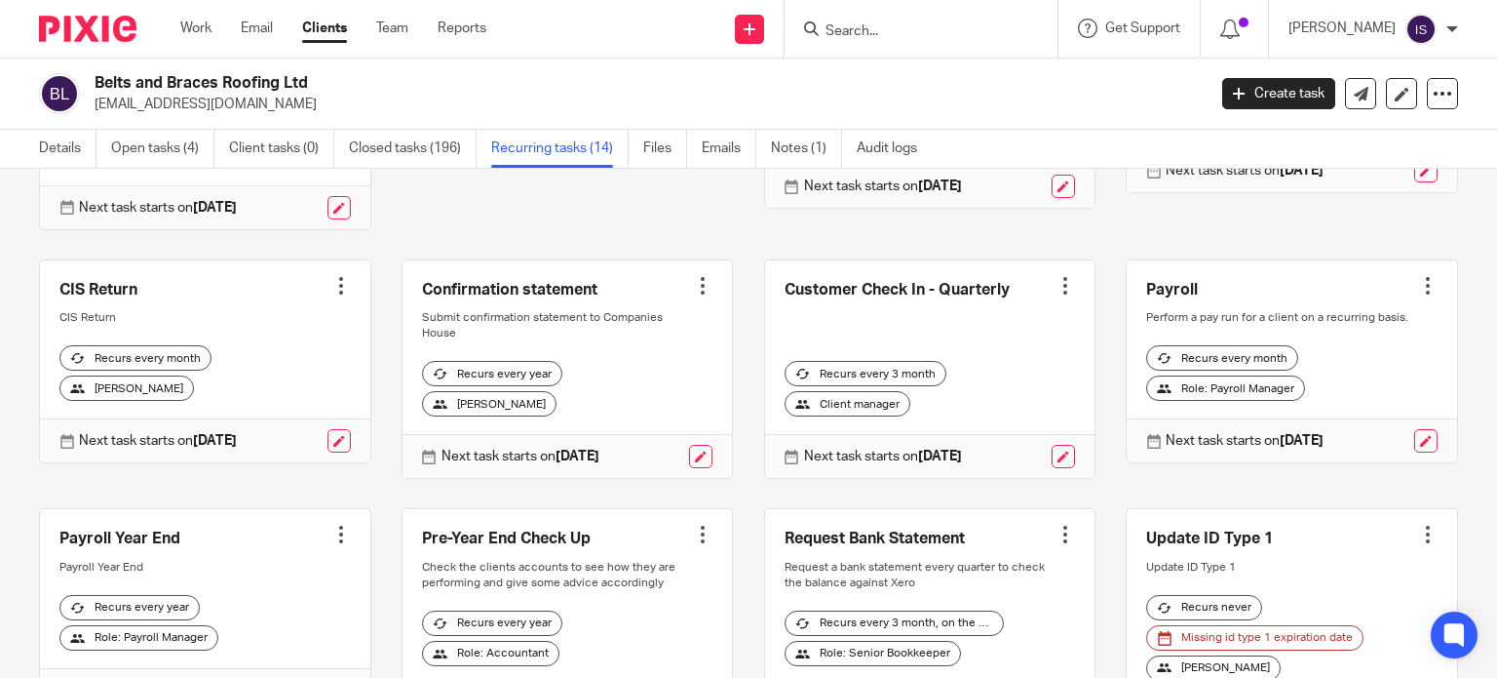
scroll to position [292, 0]
click at [61, 144] on link "Details" at bounding box center [68, 149] width 58 height 38
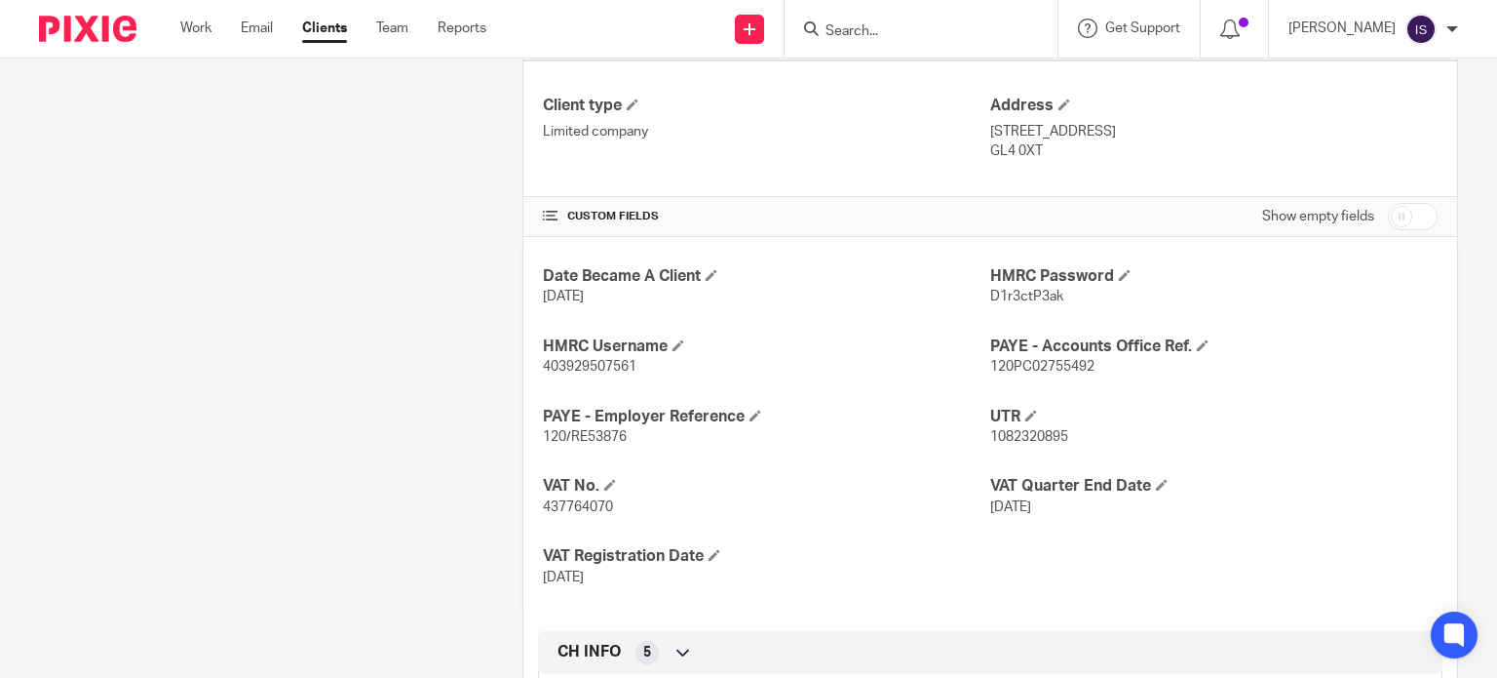
scroll to position [585, 0]
click at [584, 435] on span "120/RE53876" at bounding box center [585, 436] width 84 height 14
copy span "RE53876"
click at [1030, 369] on span "120PC02755492" at bounding box center [1042, 366] width 104 height 14
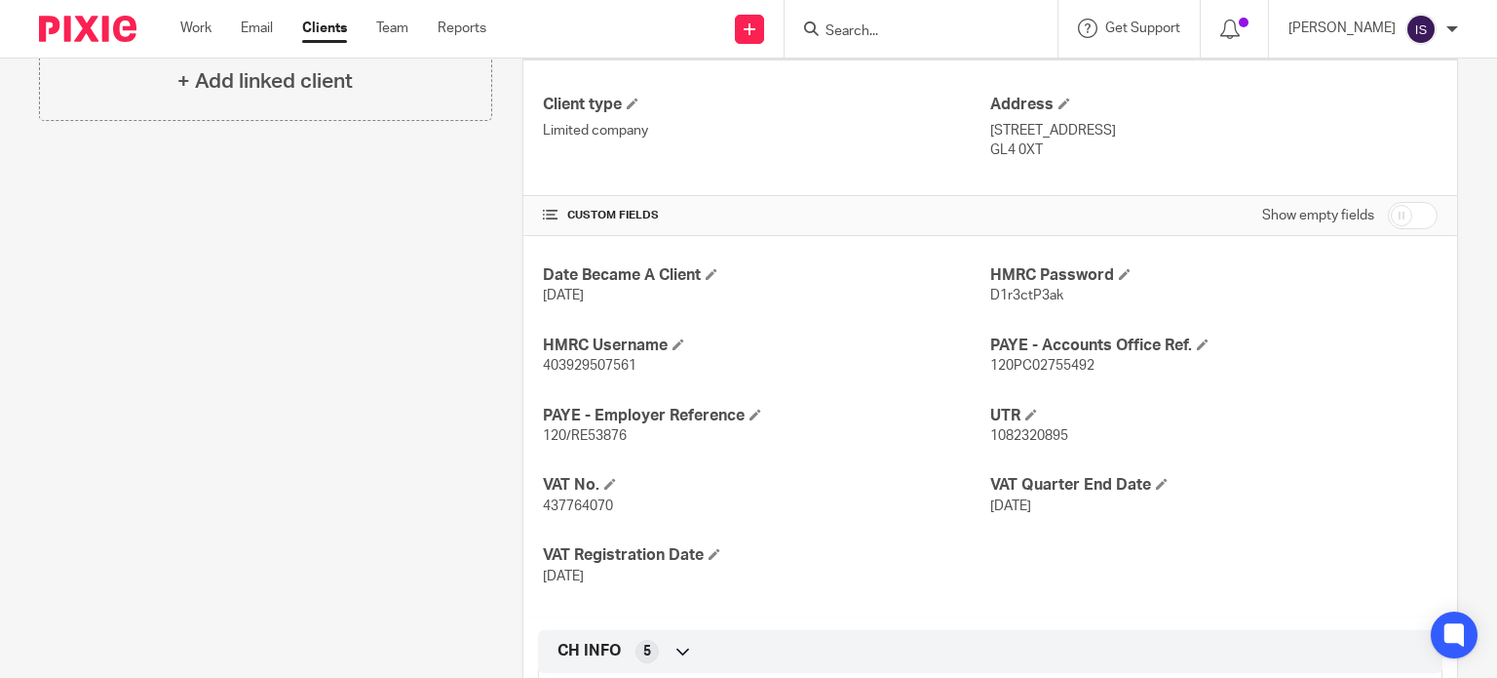
click at [1030, 366] on span "120PC02755492" at bounding box center [1042, 366] width 104 height 14
click at [1029, 361] on span "120PC02755492" at bounding box center [1042, 366] width 104 height 14
copy span "120PC02755492"
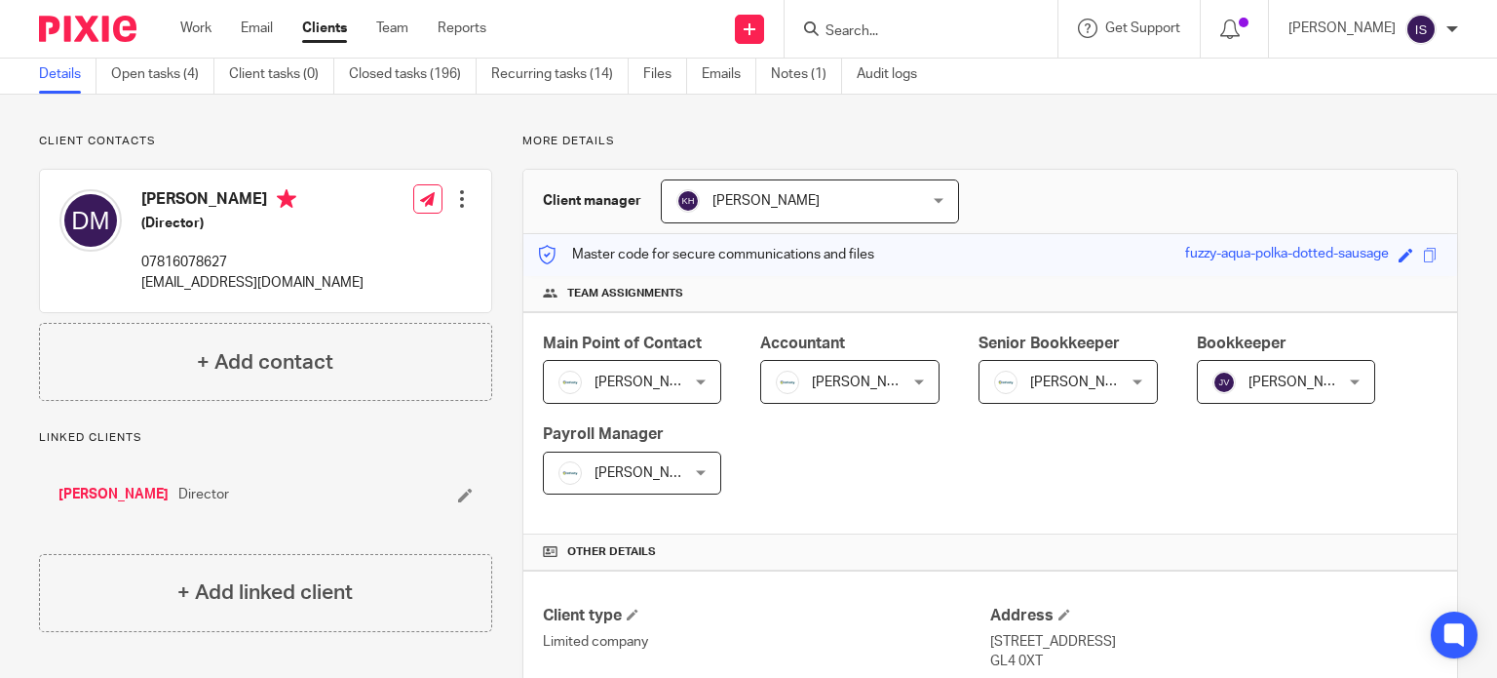
scroll to position [0, 0]
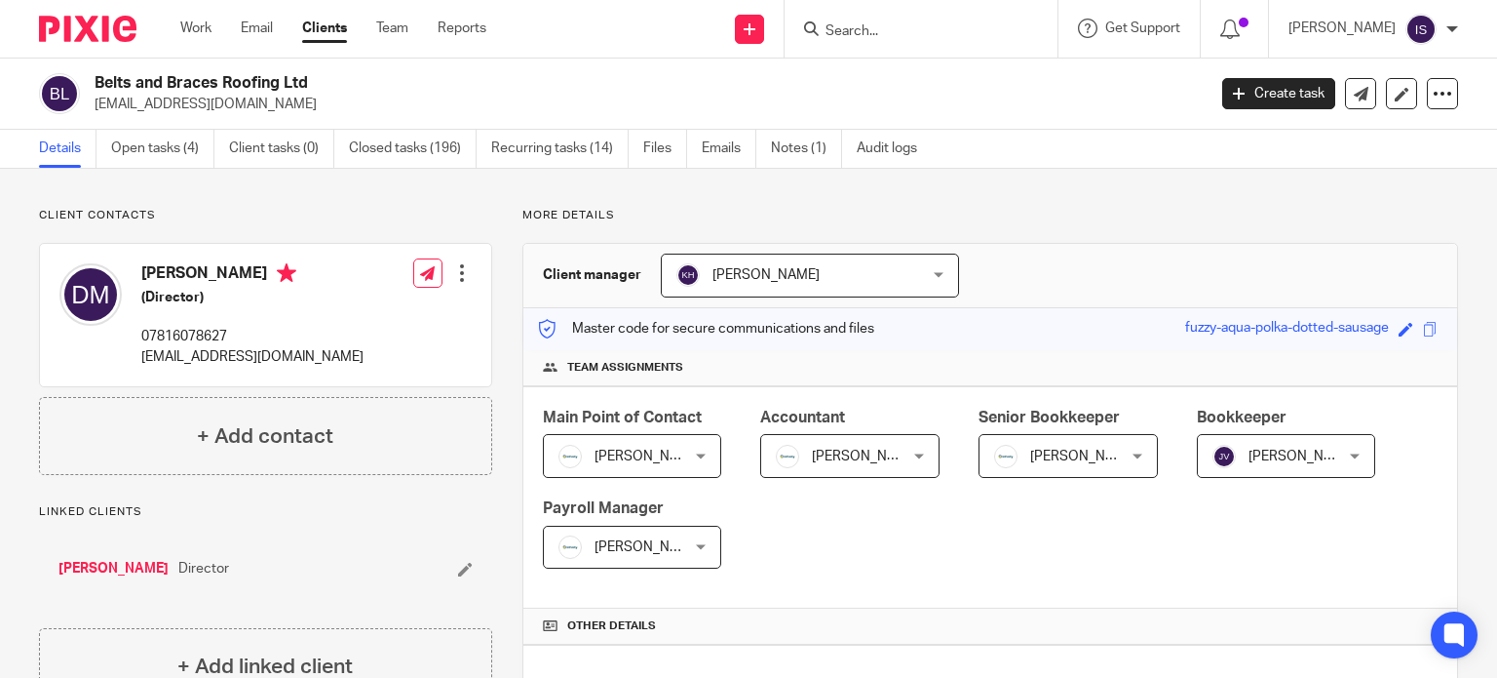
click at [905, 34] on input "Search" at bounding box center [911, 32] width 175 height 18
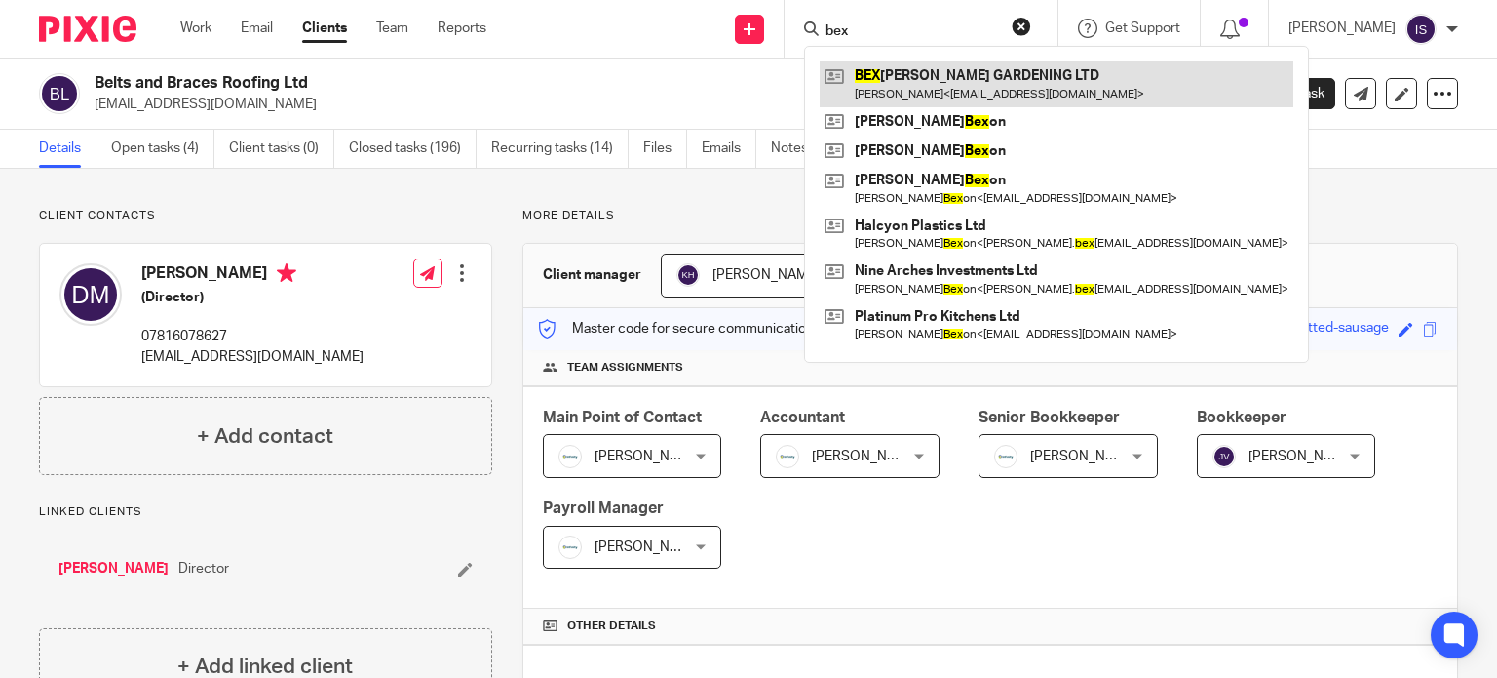
type input "bex"
click at [1034, 91] on link at bounding box center [1057, 83] width 474 height 45
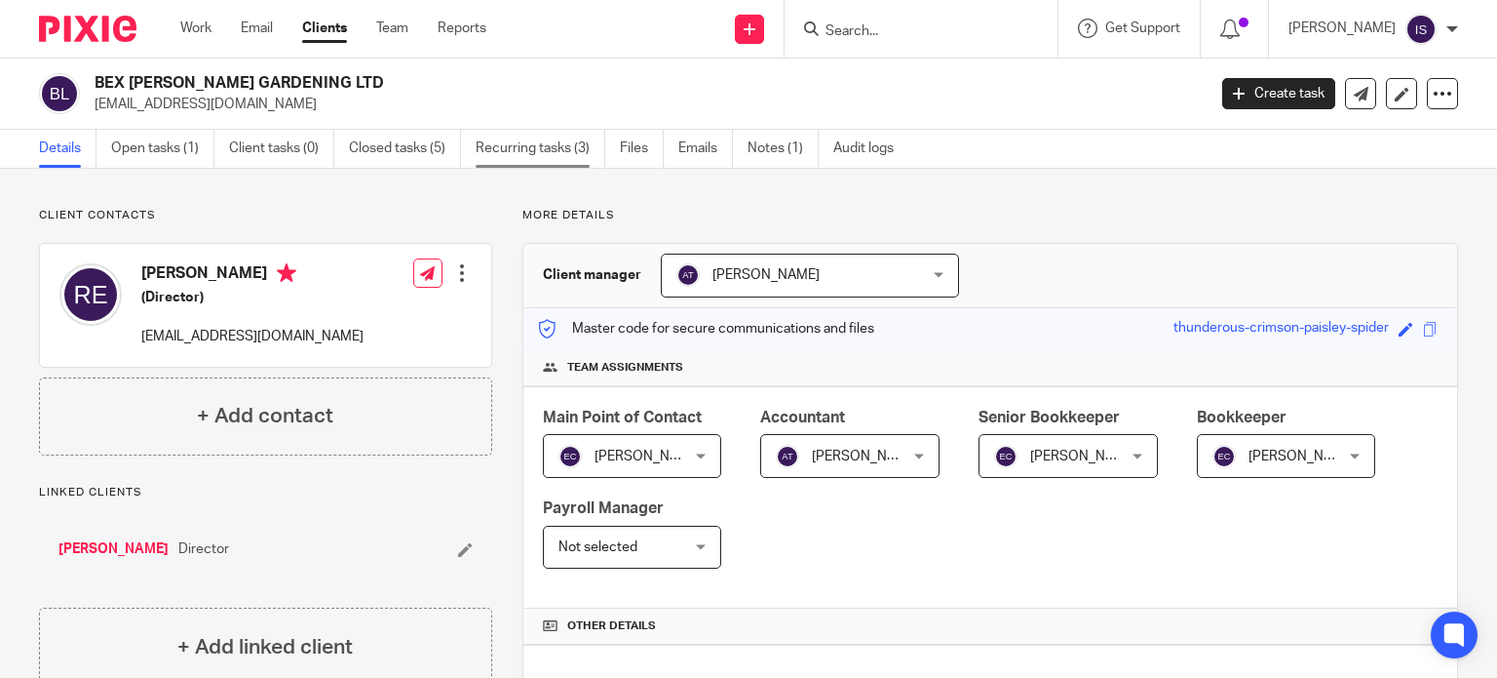
click at [554, 143] on link "Recurring tasks (3)" at bounding box center [541, 149] width 130 height 38
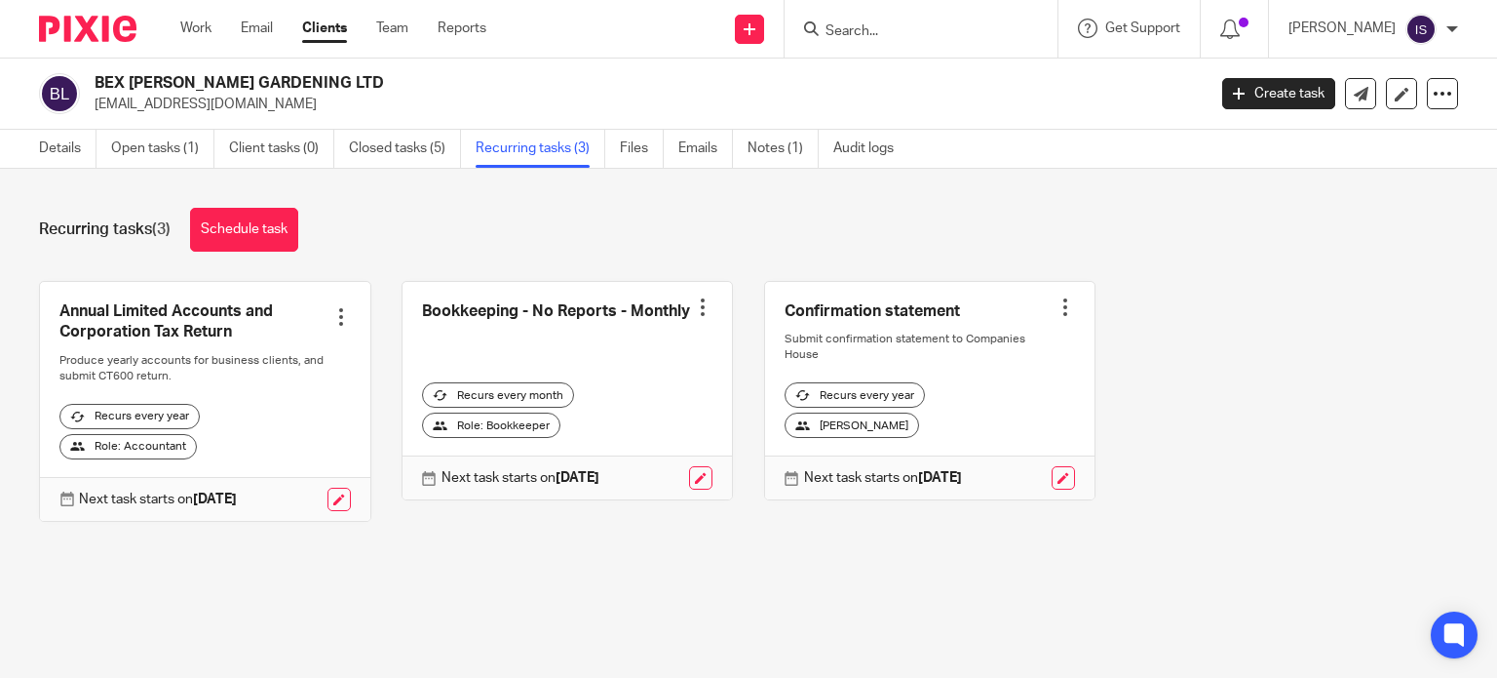
click at [932, 38] on input "Search" at bounding box center [911, 32] width 175 height 18
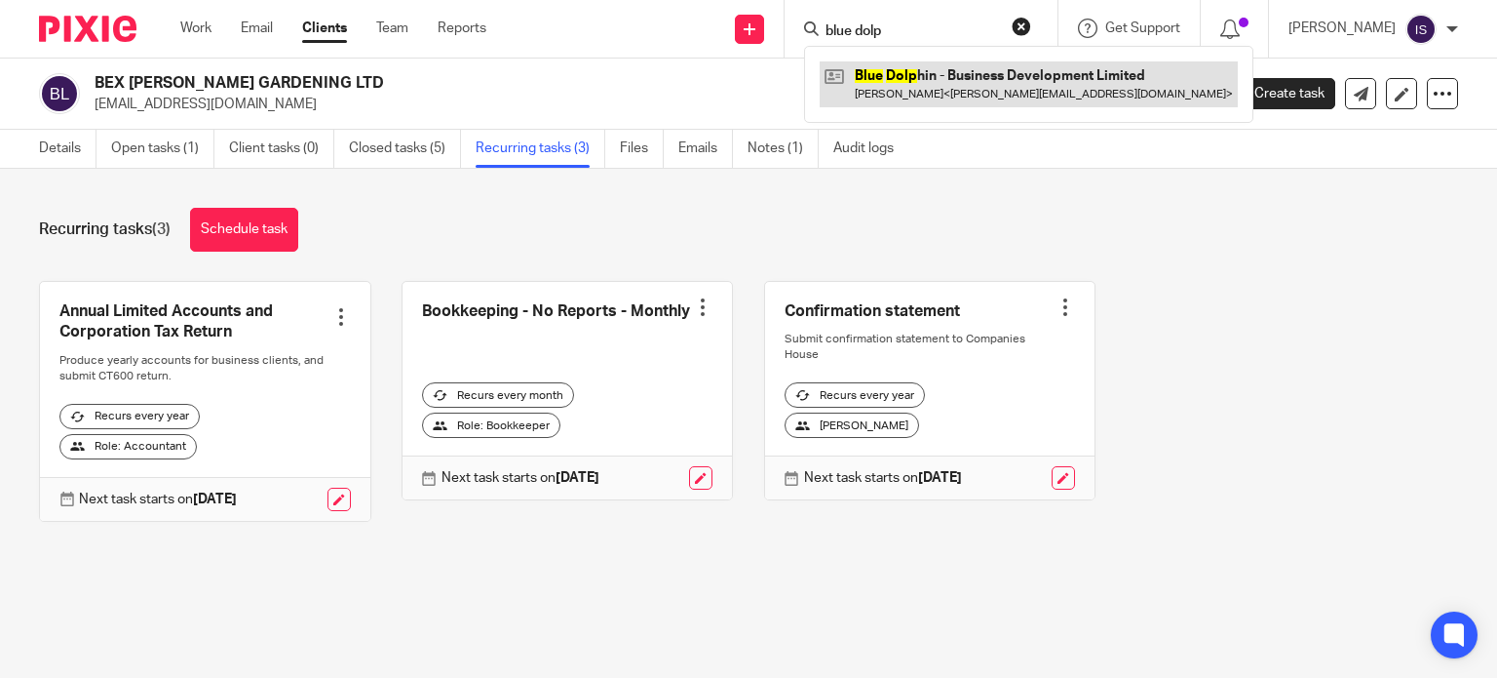
type input "blue dolp"
click at [939, 69] on link at bounding box center [1029, 83] width 418 height 45
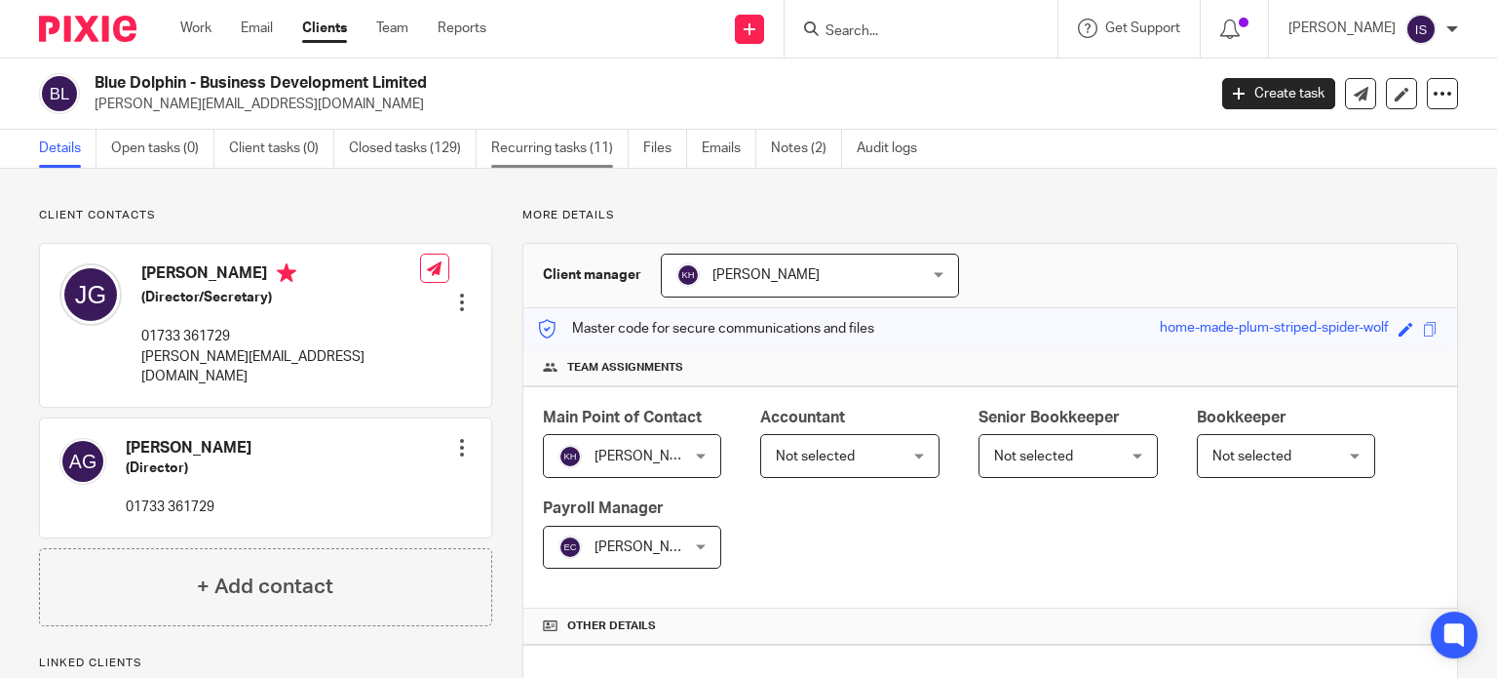
click at [571, 158] on link "Recurring tasks (11)" at bounding box center [559, 149] width 137 height 38
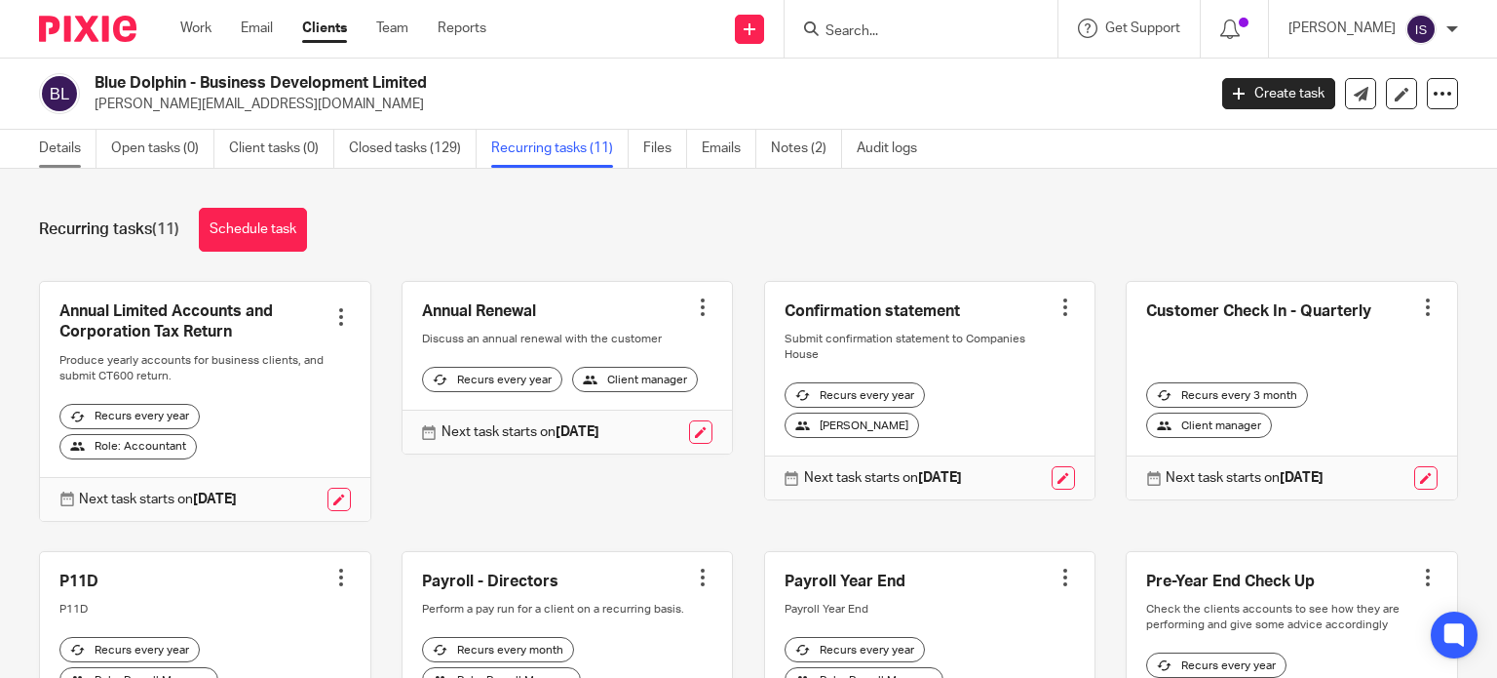
click at [54, 148] on link "Details" at bounding box center [68, 149] width 58 height 38
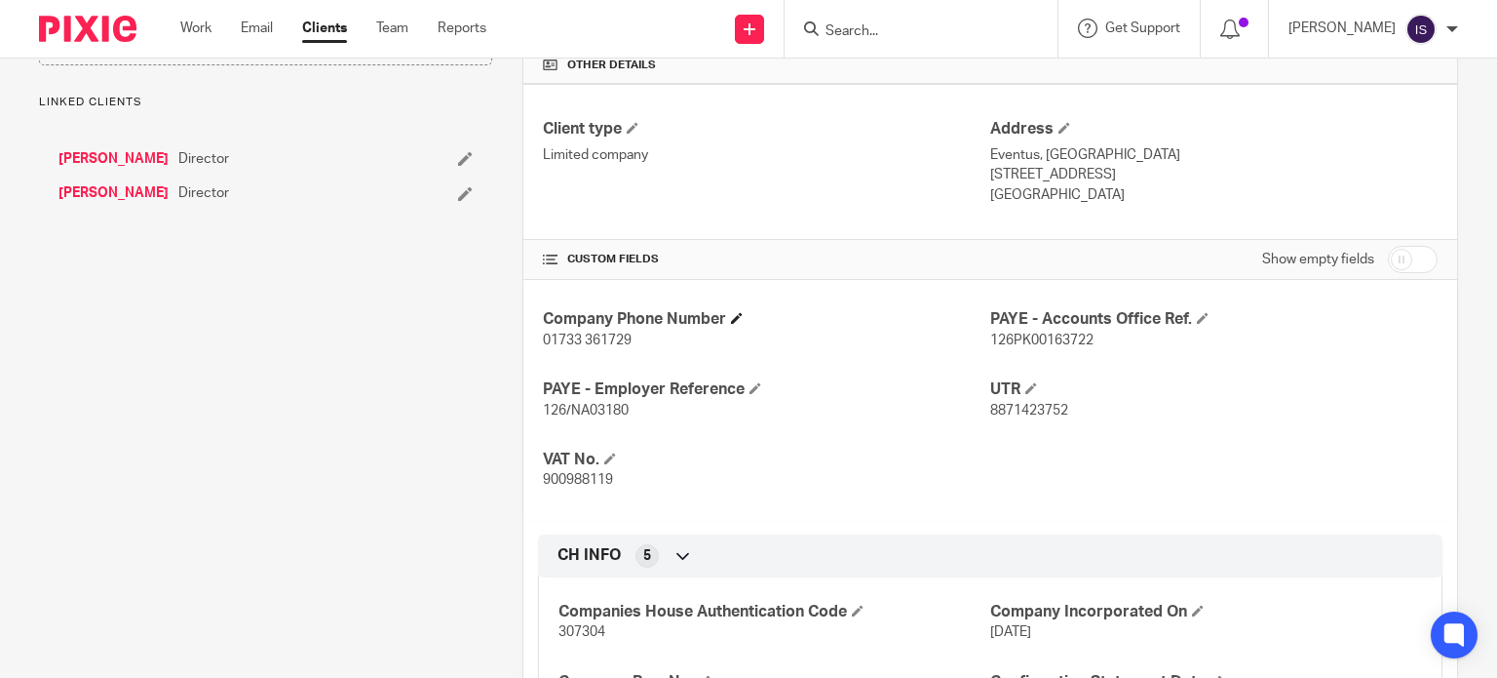
scroll to position [682, 0]
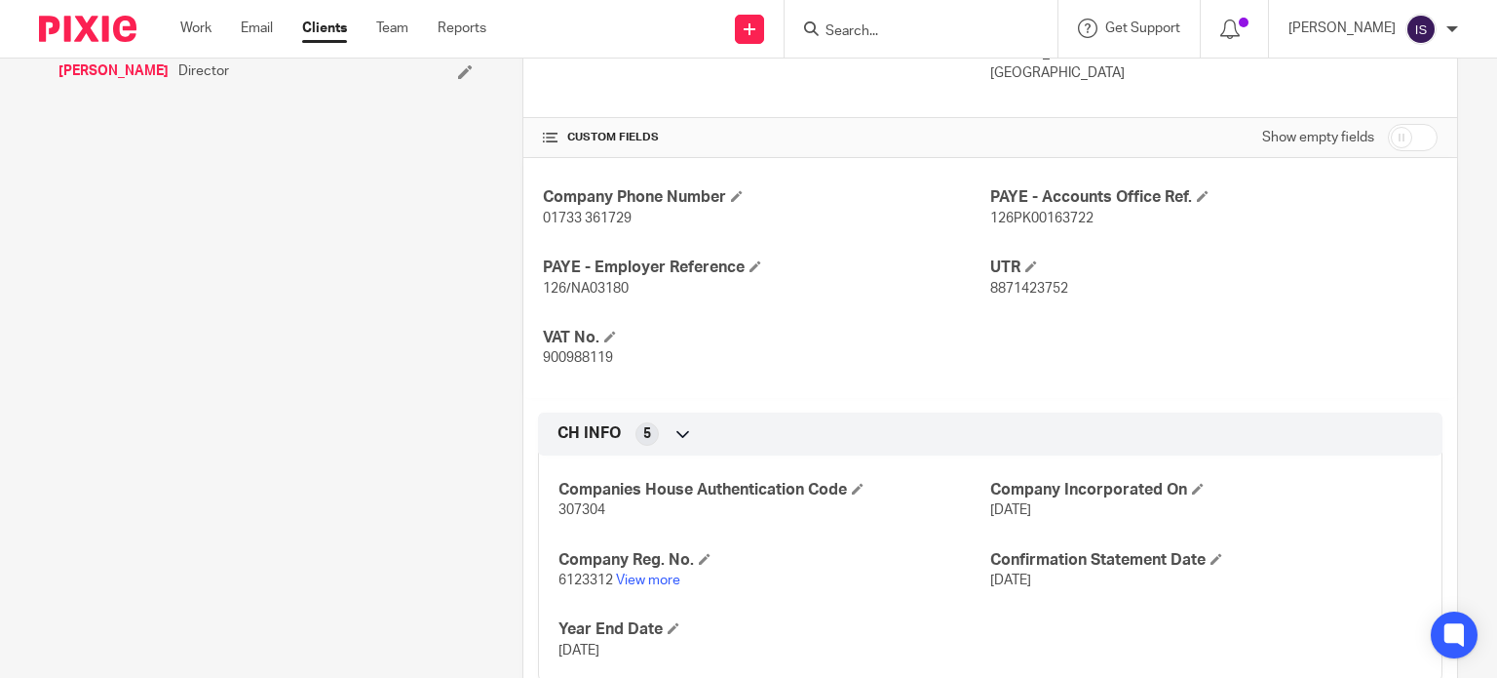
click at [570, 284] on span "126/NA03180" at bounding box center [586, 289] width 86 height 14
copy span "NA03180"
click at [1038, 218] on span "126PK00163722" at bounding box center [1041, 219] width 103 height 14
click at [1037, 218] on span "126PK00163722" at bounding box center [1041, 219] width 103 height 14
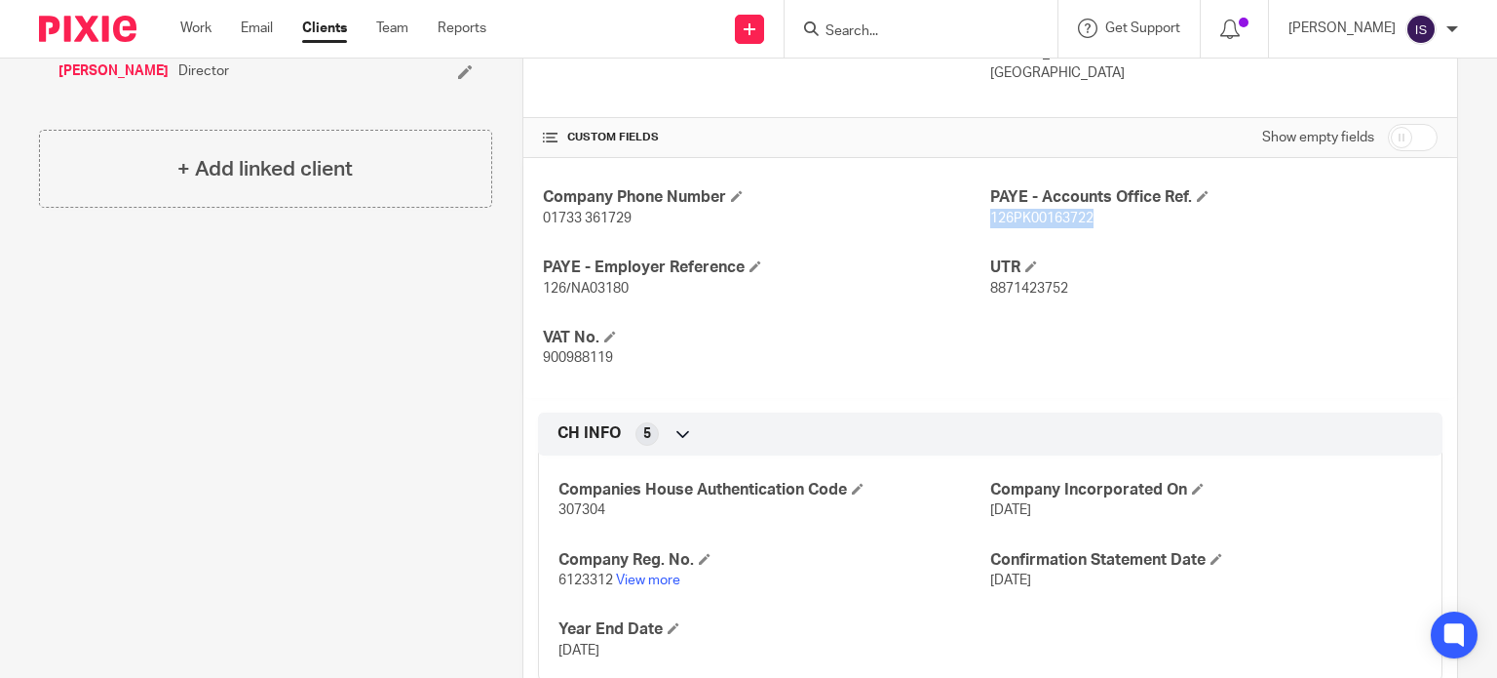
copy span "126PK00163722"
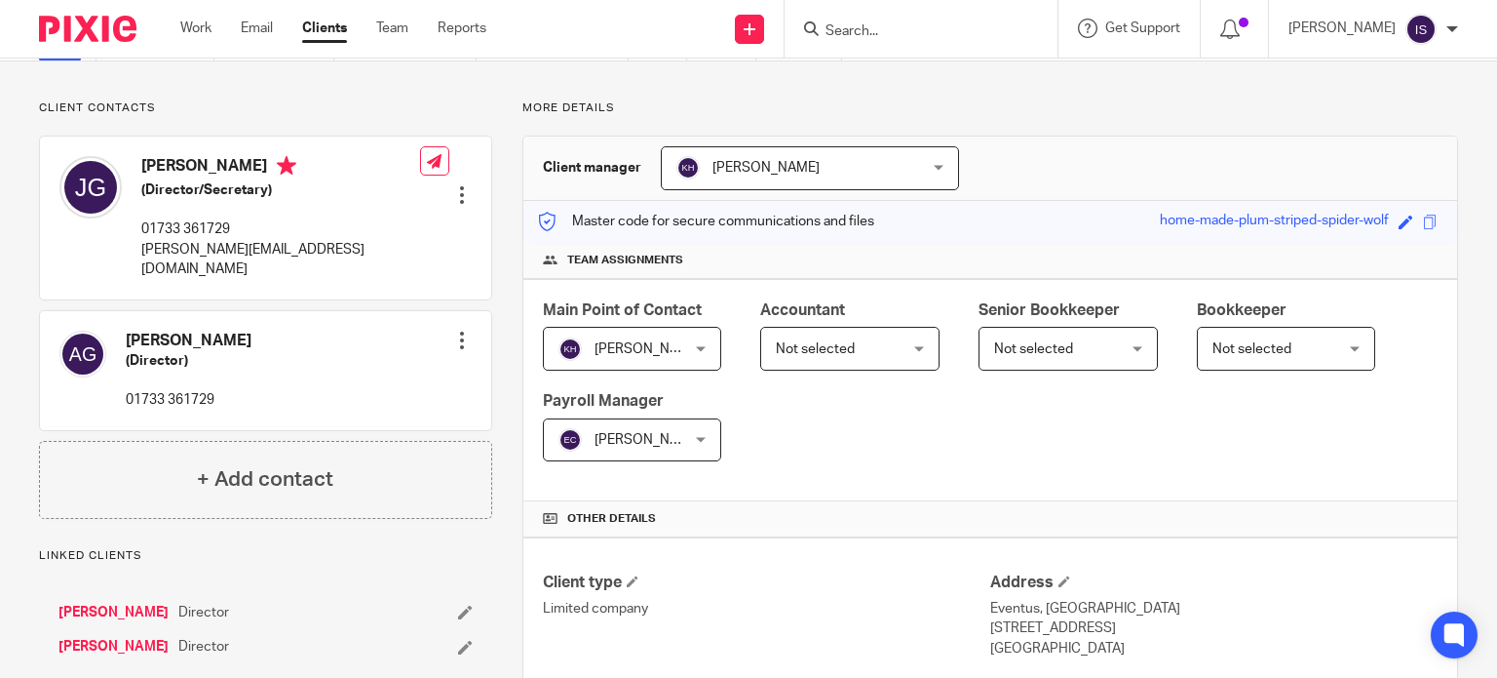
scroll to position [0, 0]
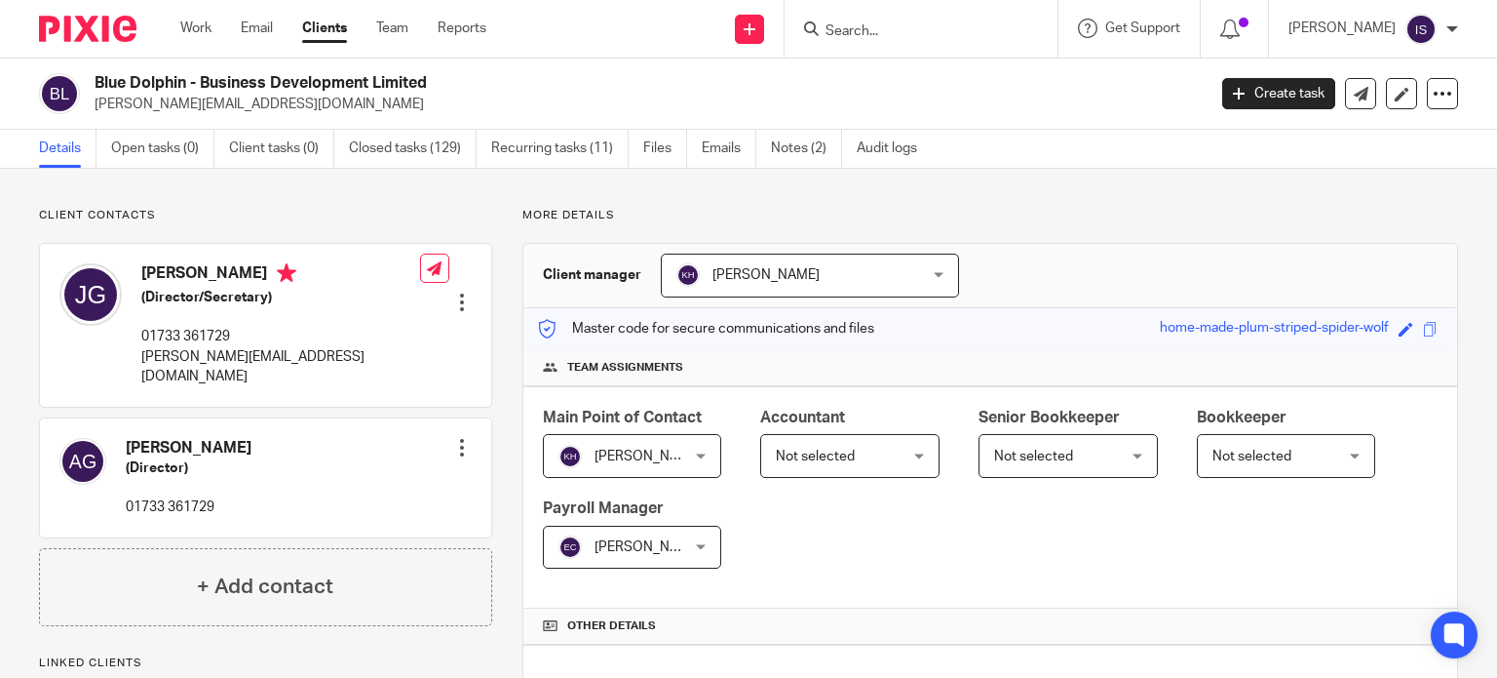
click at [840, 17] on div at bounding box center [917, 29] width 227 height 24
click at [867, 30] on input "Search" at bounding box center [911, 32] width 175 height 18
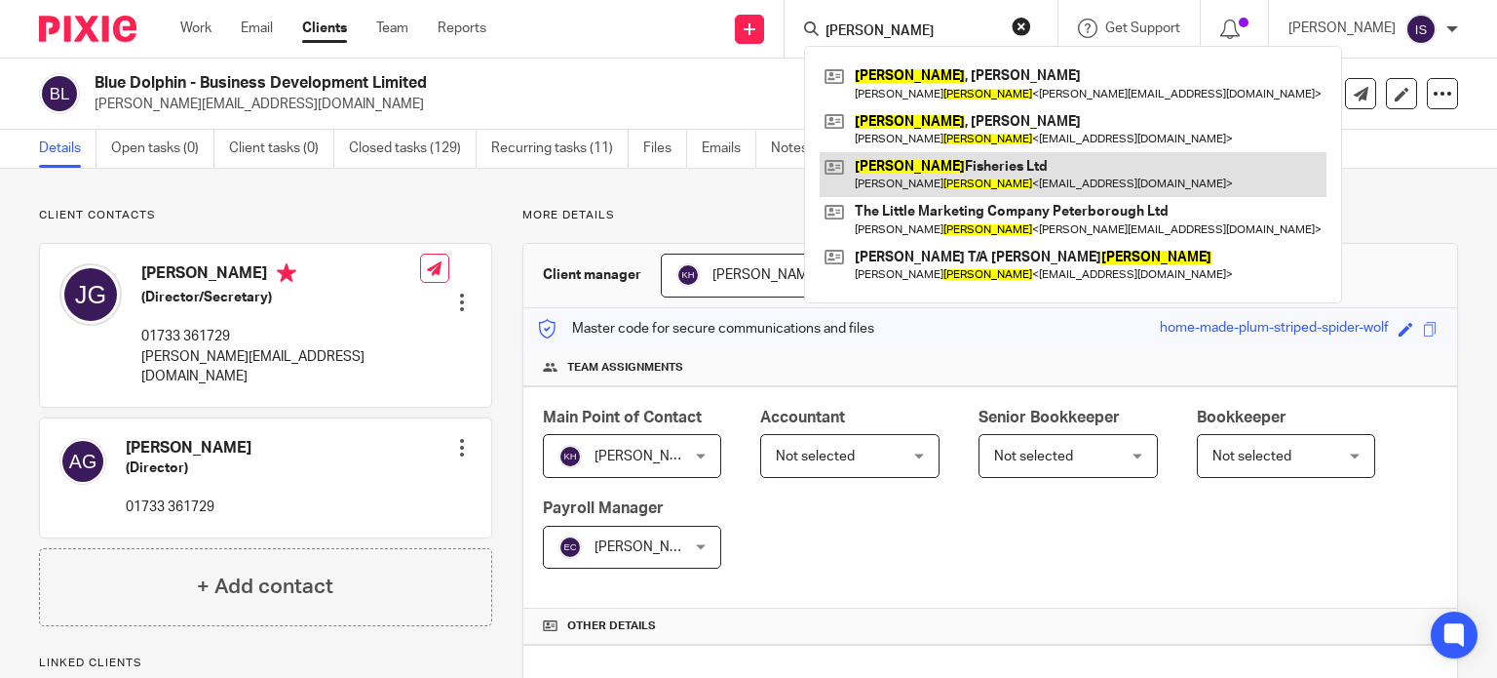
type input "brannigan"
click at [974, 159] on link at bounding box center [1073, 174] width 507 height 45
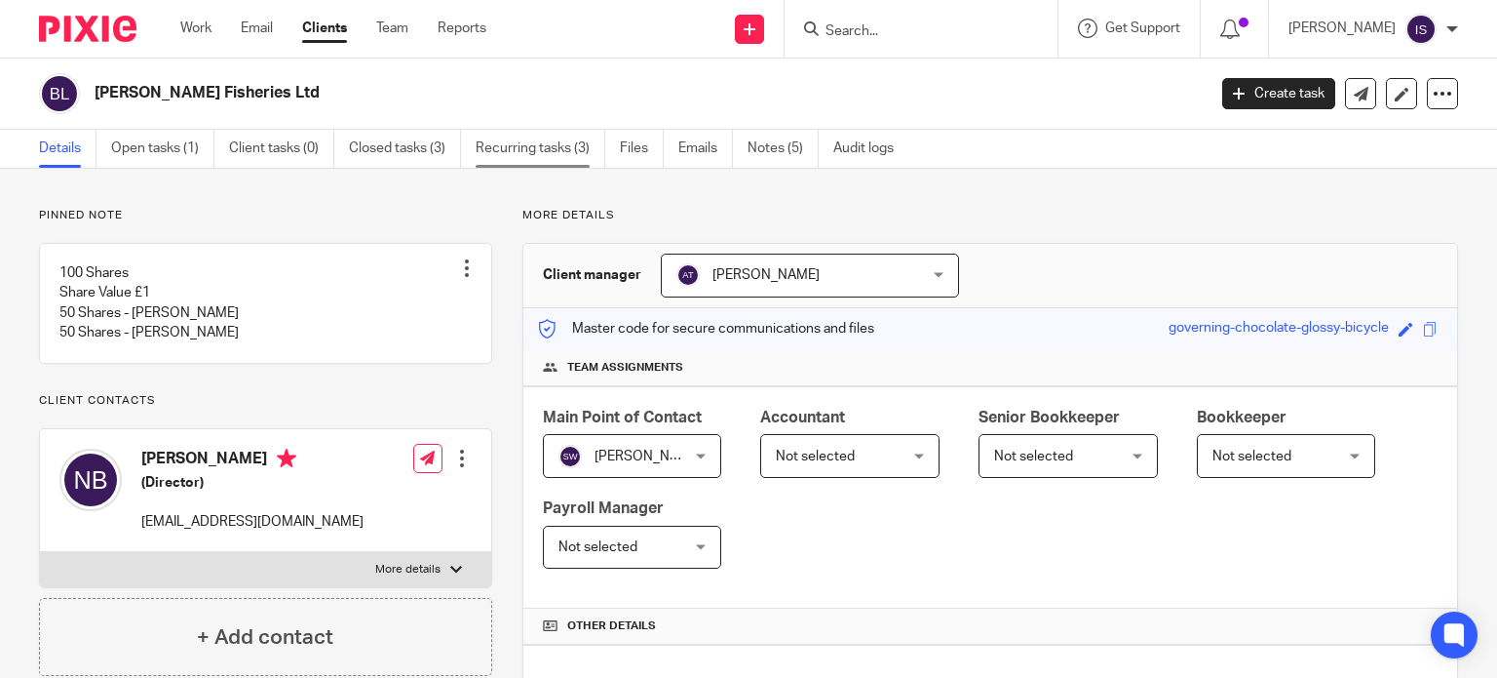
click at [548, 150] on link "Recurring tasks (3)" at bounding box center [541, 149] width 130 height 38
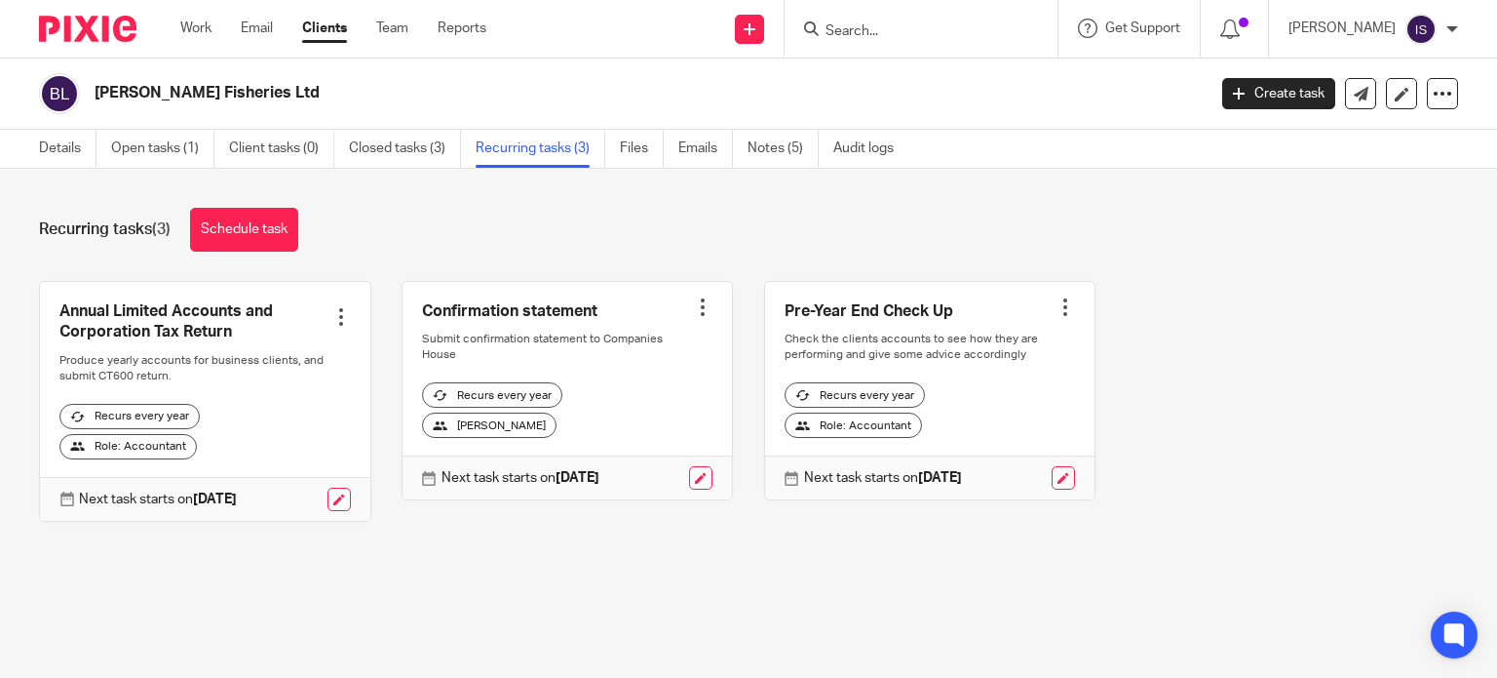
drag, startPoint x: 831, startPoint y: 11, endPoint x: 847, endPoint y: 11, distance: 16.6
click at [832, 11] on div at bounding box center [921, 29] width 273 height 58
click at [882, 23] on input "Search" at bounding box center [911, 32] width 175 height 18
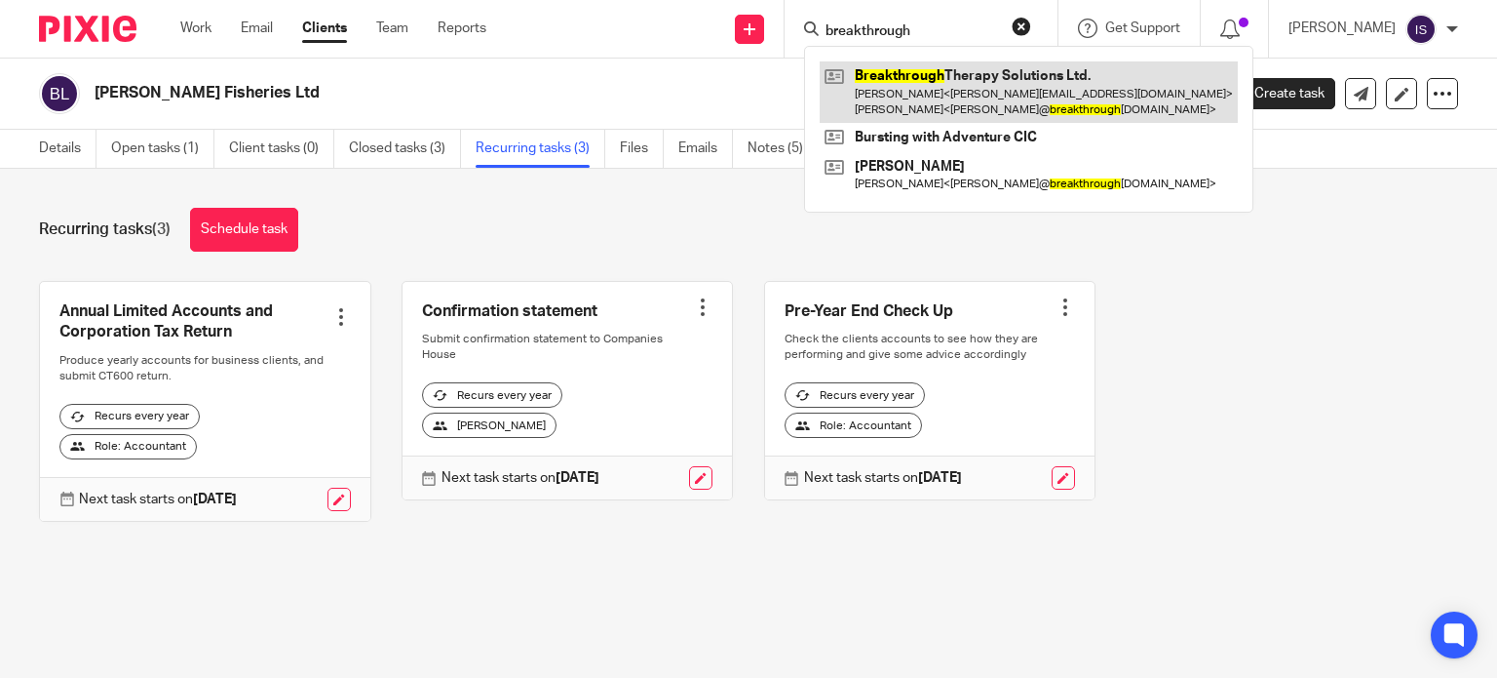
type input "breakthrough"
click at [944, 100] on link at bounding box center [1029, 91] width 418 height 60
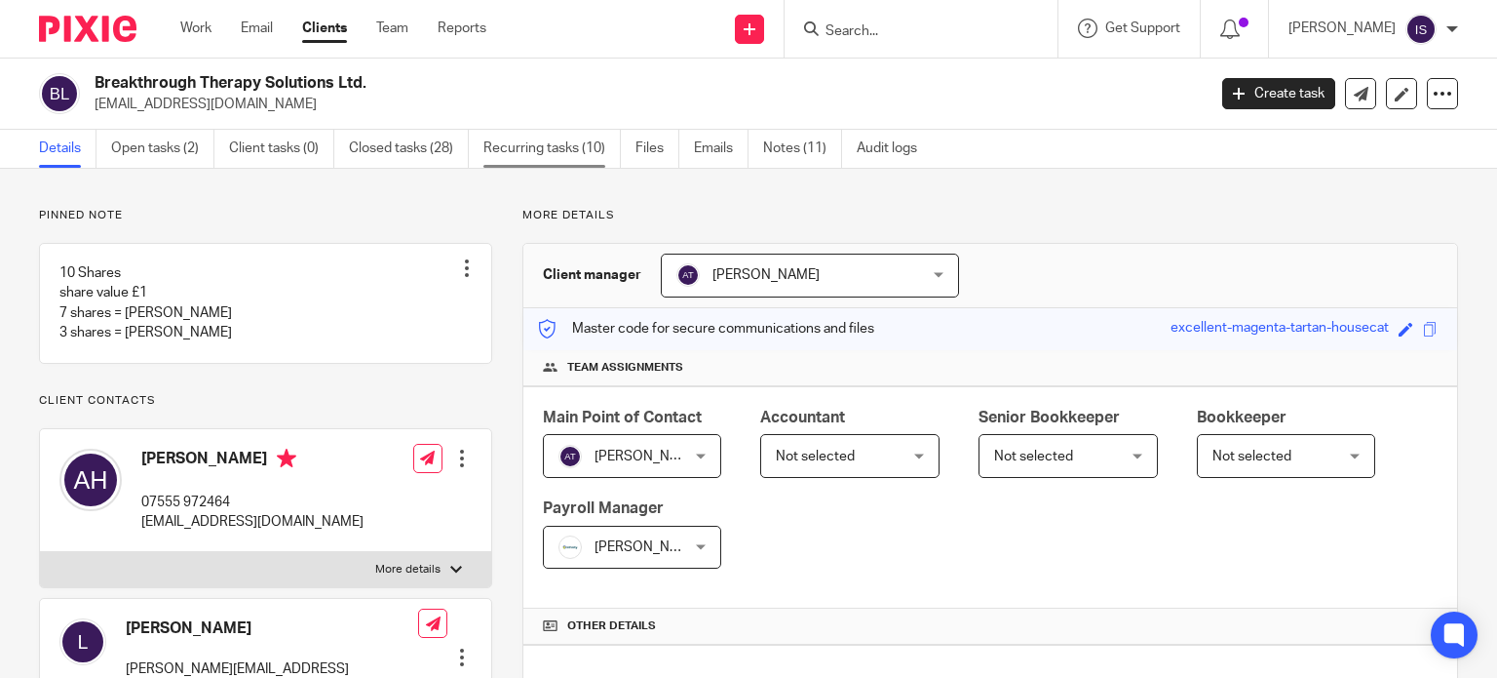
click at [542, 161] on link "Recurring tasks (10)" at bounding box center [552, 149] width 137 height 38
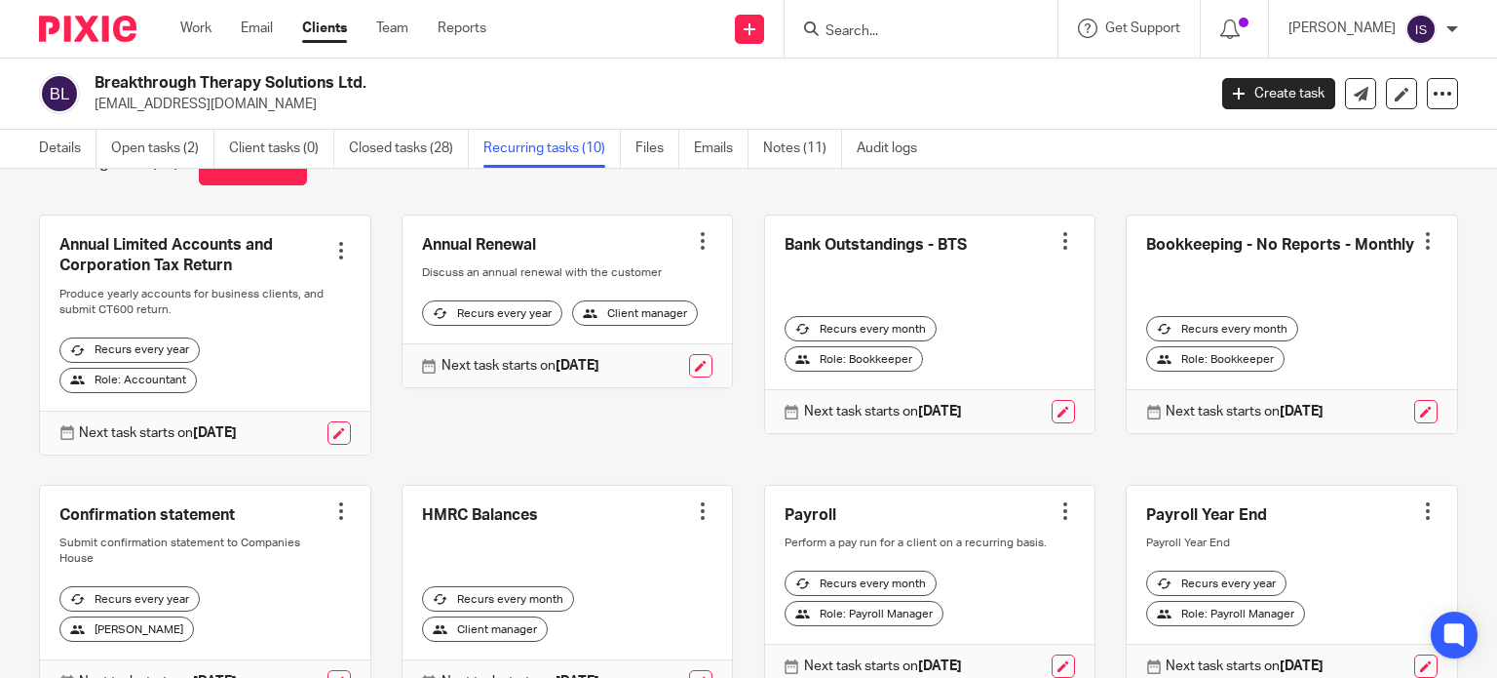
scroll to position [97, 0]
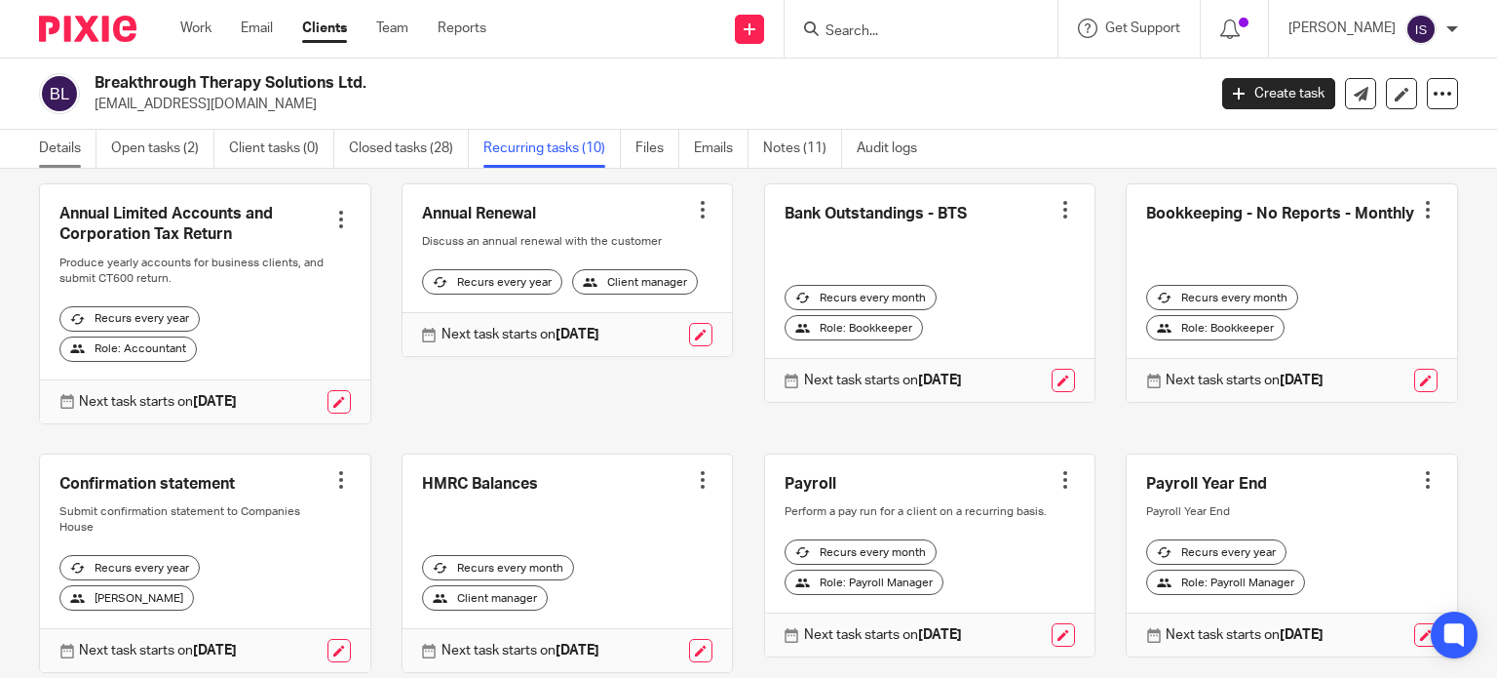
click at [66, 157] on link "Details" at bounding box center [68, 149] width 58 height 38
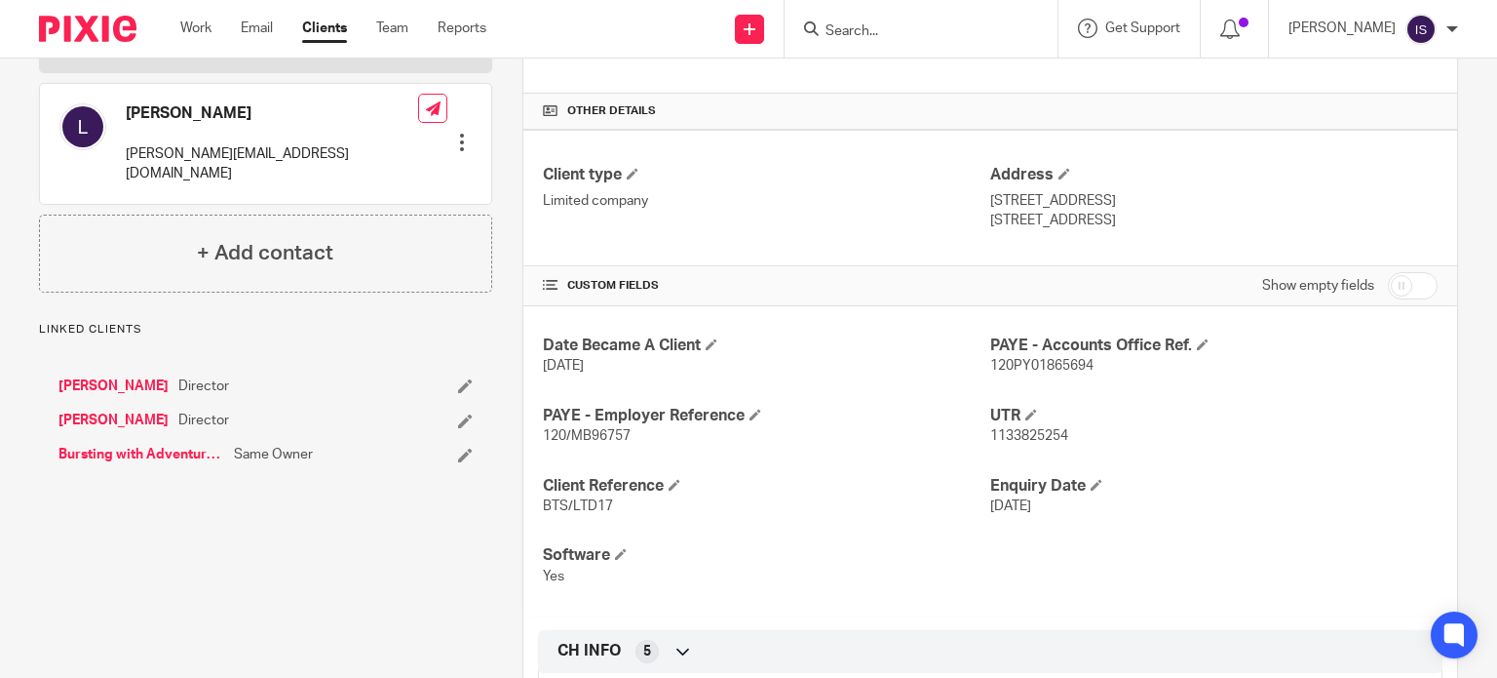
scroll to position [585, 0]
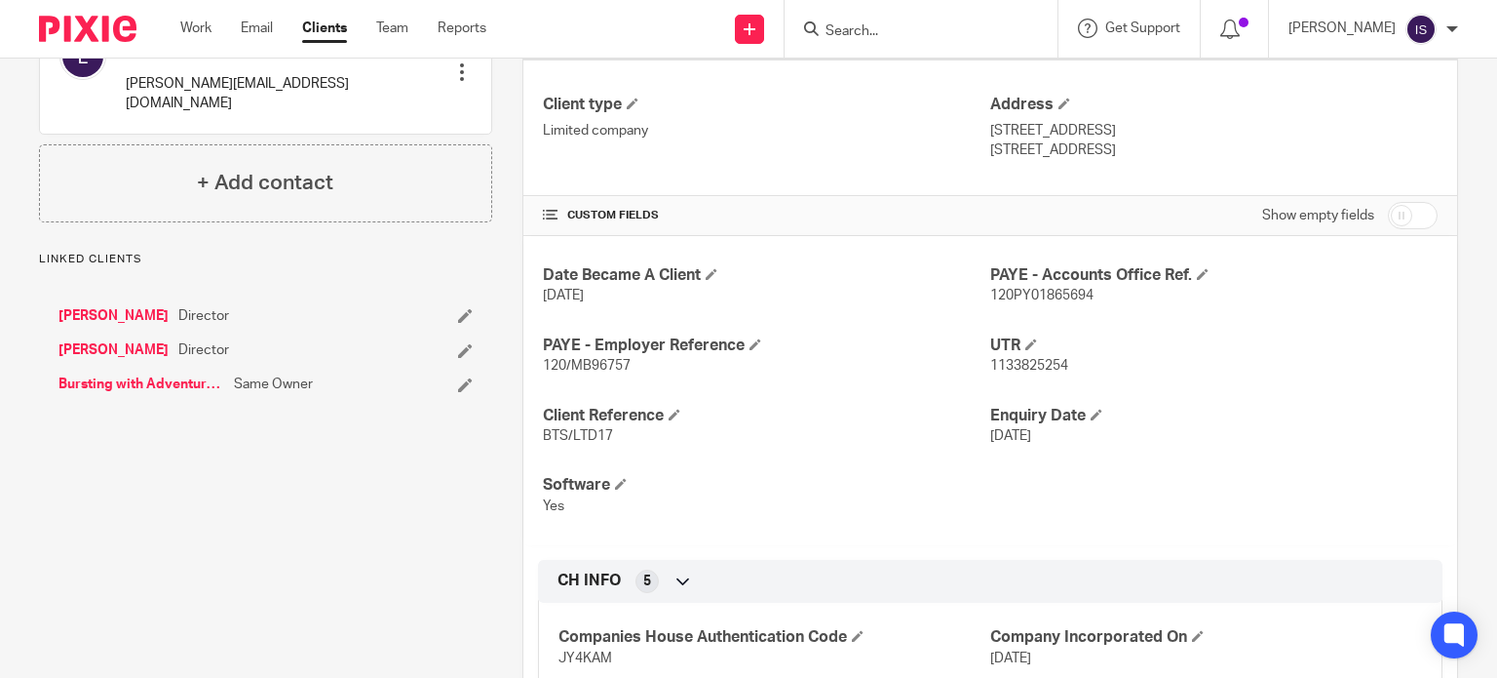
click at [602, 364] on span "120/MB96757" at bounding box center [587, 366] width 88 height 14
copy span "MB96757"
click at [1014, 293] on span "120PY01865694" at bounding box center [1041, 296] width 103 height 14
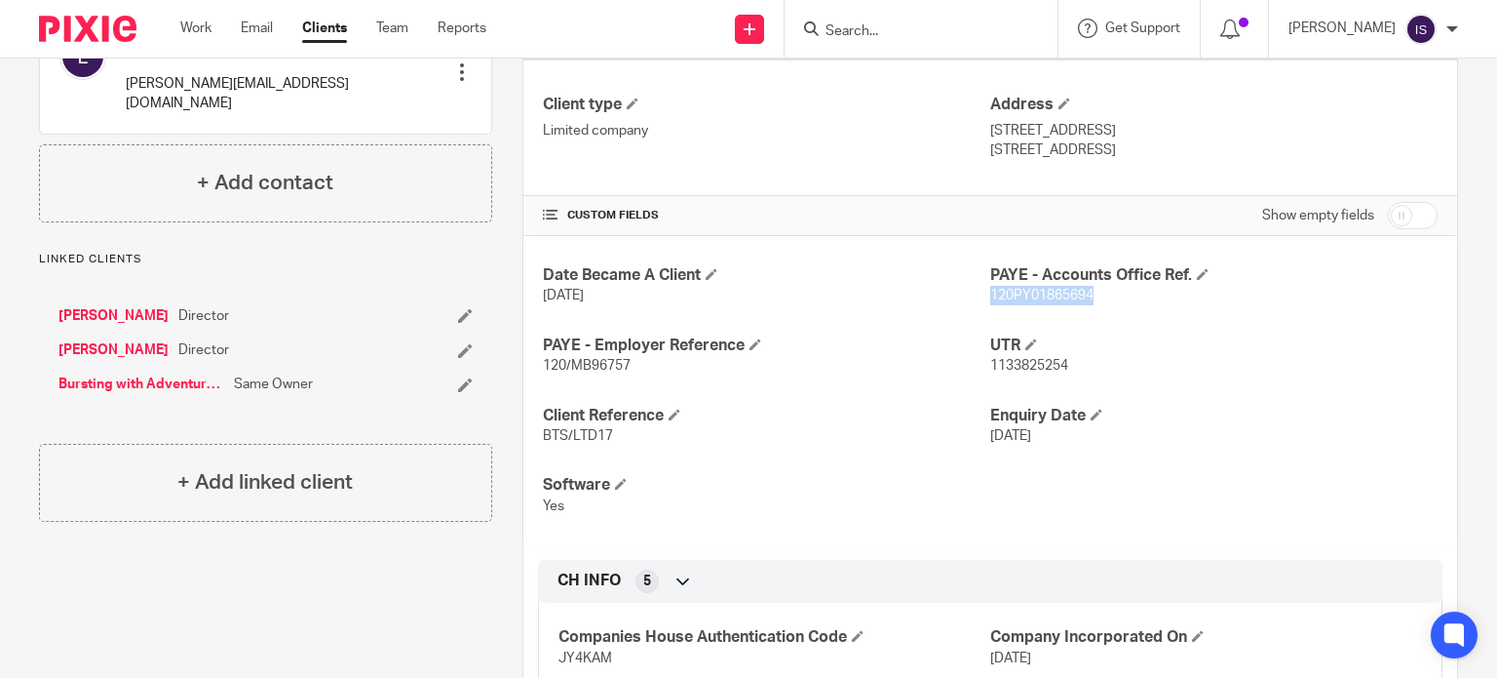
copy span "120PY01865694"
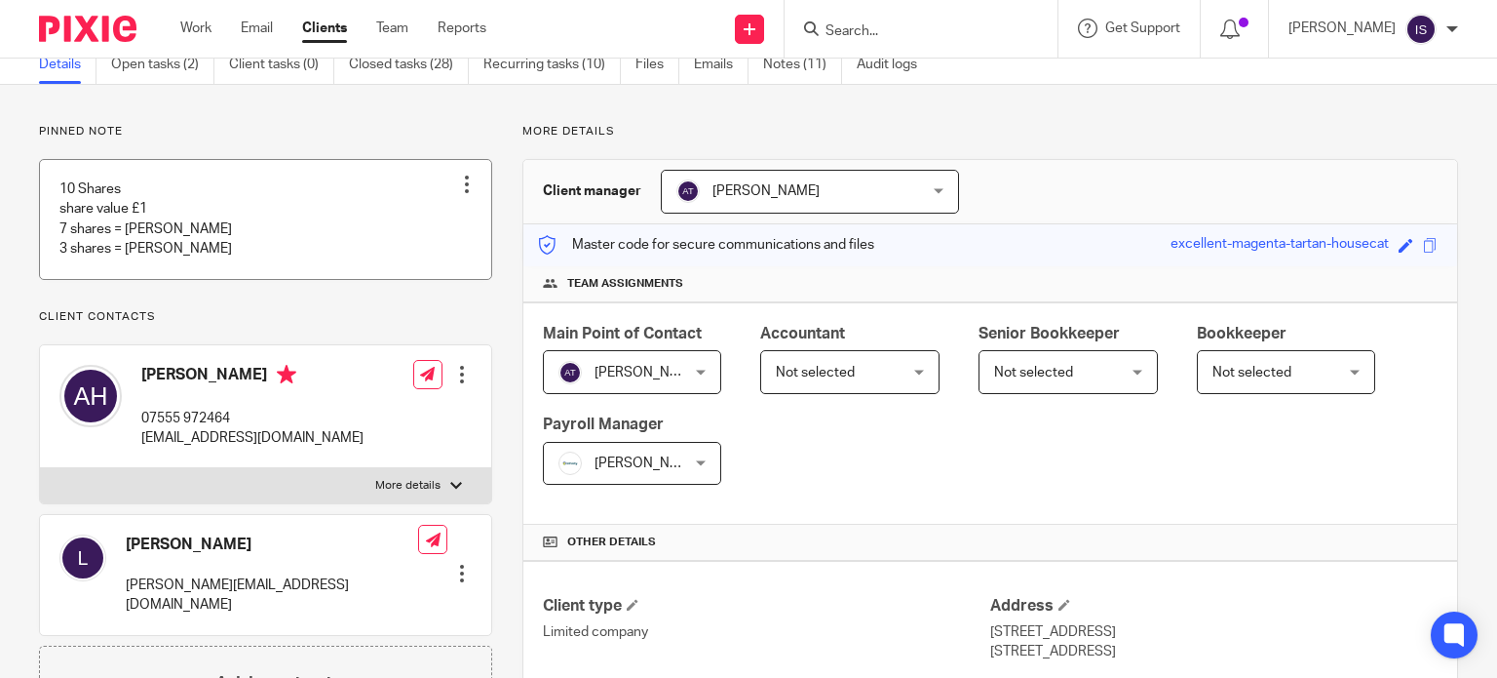
scroll to position [0, 0]
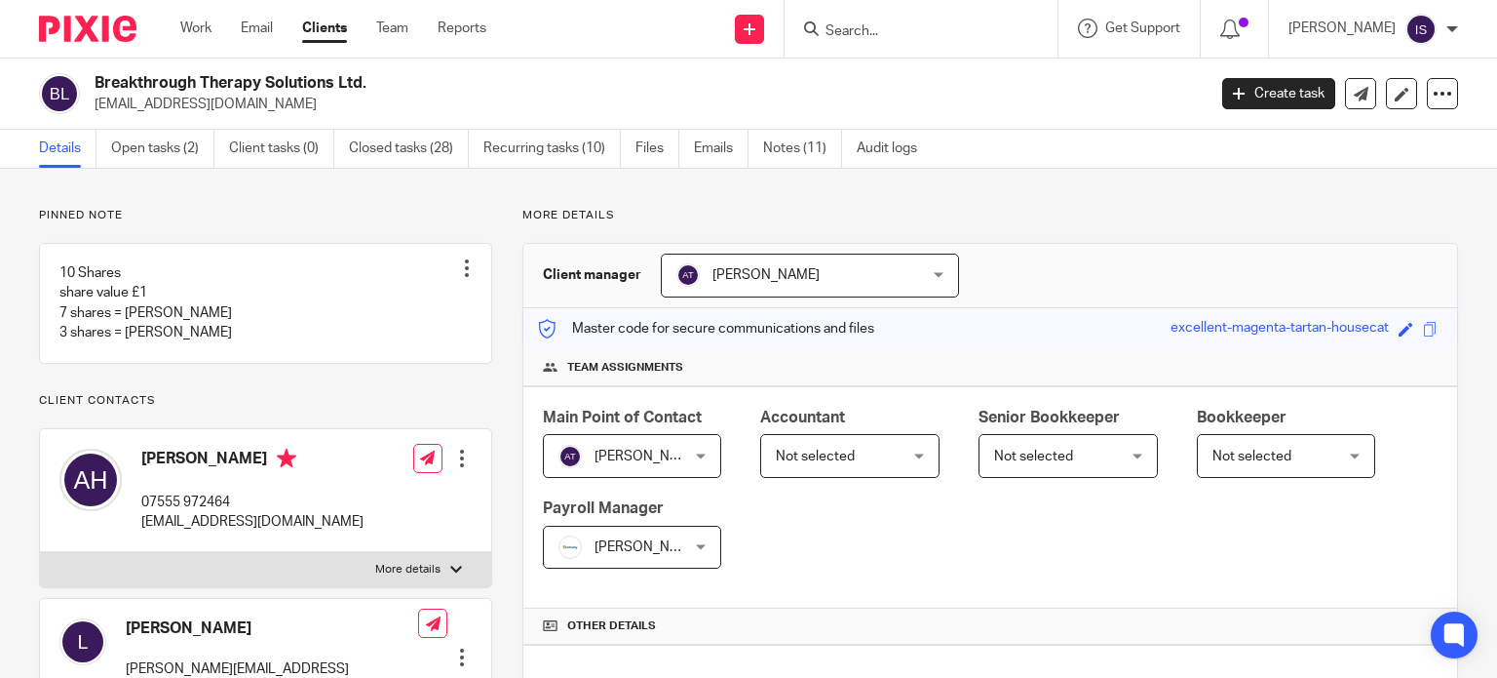
click at [909, 33] on input "Search" at bounding box center [911, 32] width 175 height 18
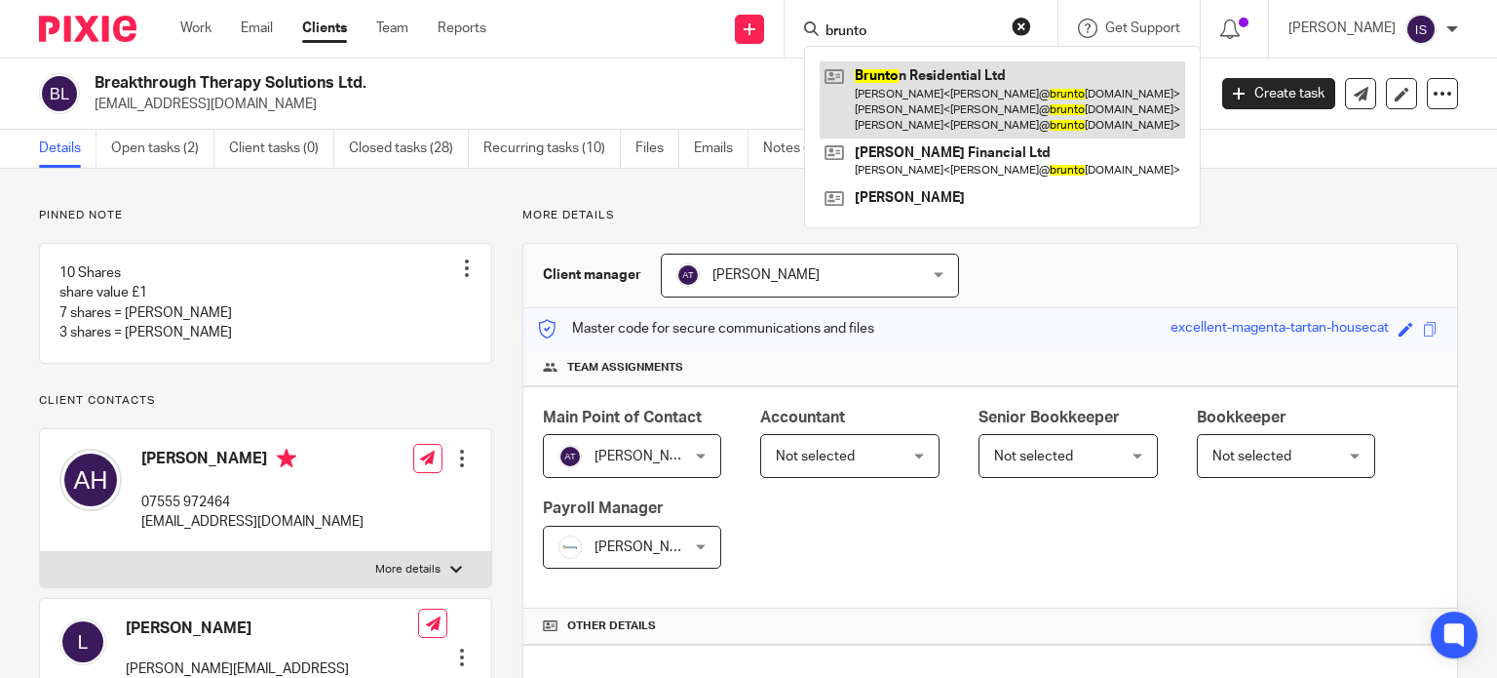
type input "brunto"
click at [944, 83] on link at bounding box center [1003, 99] width 366 height 77
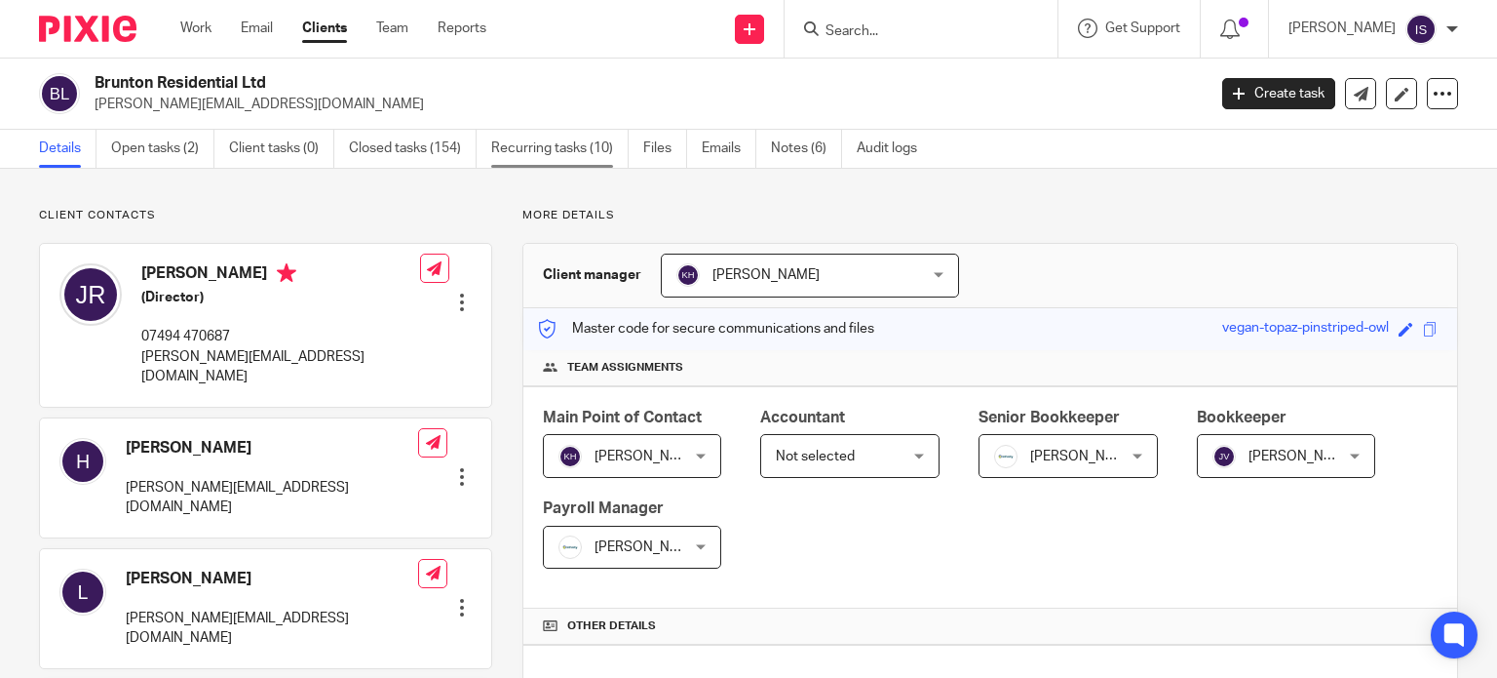
click at [552, 153] on link "Recurring tasks (10)" at bounding box center [559, 149] width 137 height 38
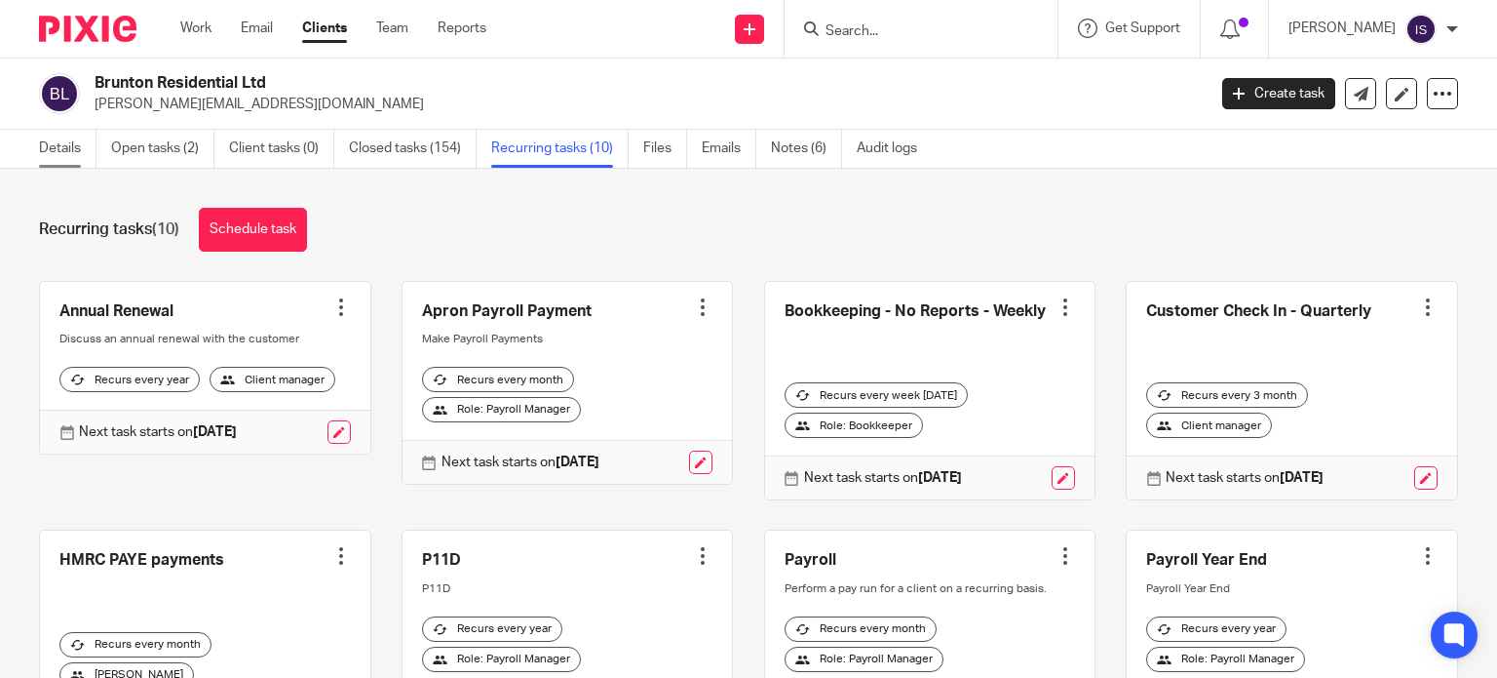
click at [68, 162] on link "Details" at bounding box center [68, 149] width 58 height 38
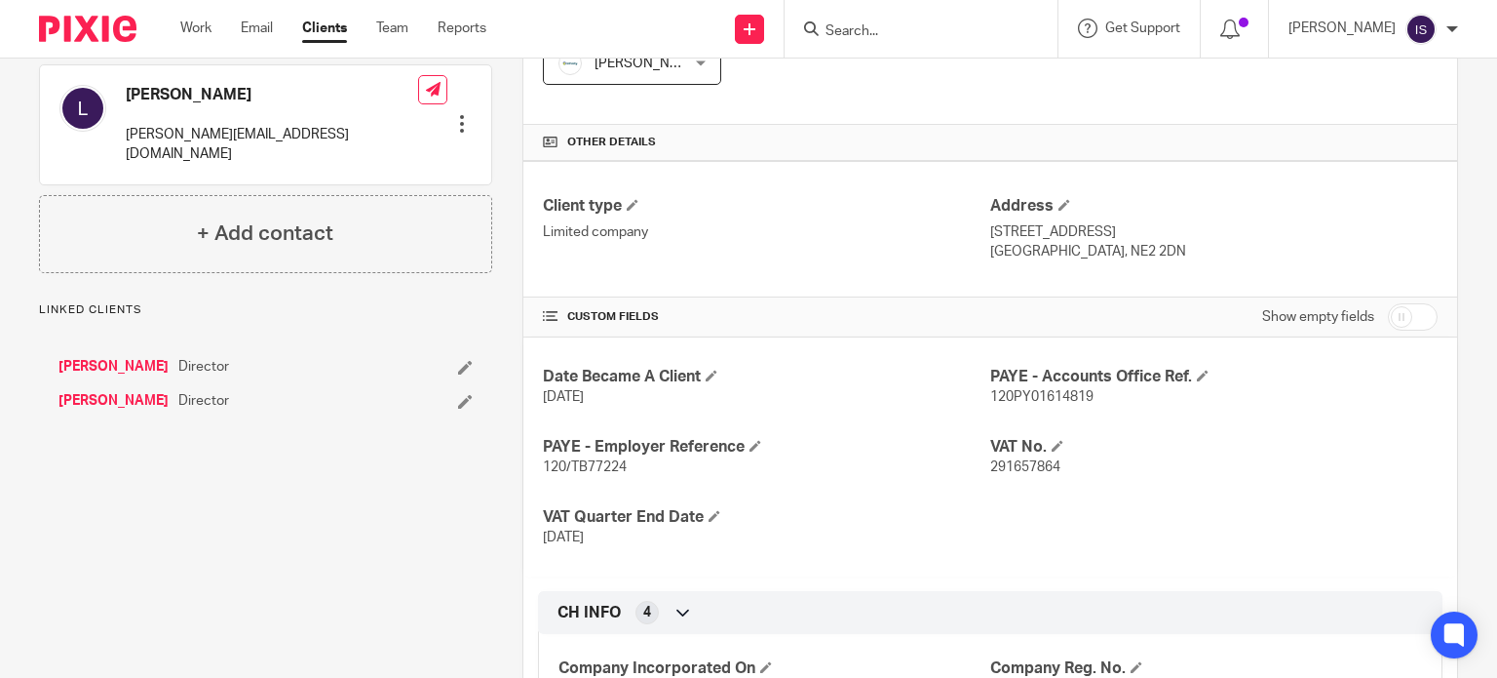
scroll to position [652, 0]
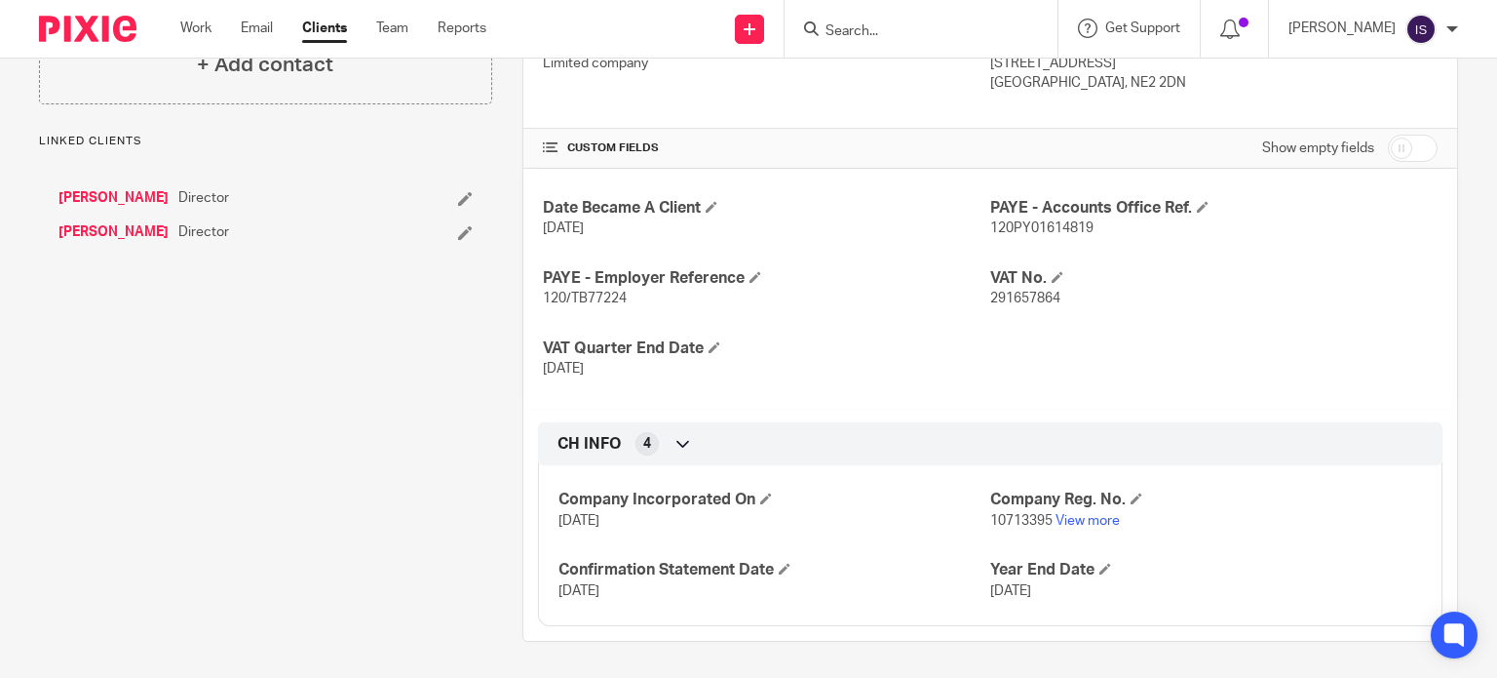
click at [569, 296] on span "120/TB77224" at bounding box center [585, 298] width 84 height 14
click at [569, 295] on span "120/TB77224" at bounding box center [585, 298] width 84 height 14
copy span "TB77224"
click at [1021, 232] on span "120PY01614819" at bounding box center [1041, 228] width 103 height 14
click at [1021, 231] on span "120PY01614819" at bounding box center [1041, 228] width 103 height 14
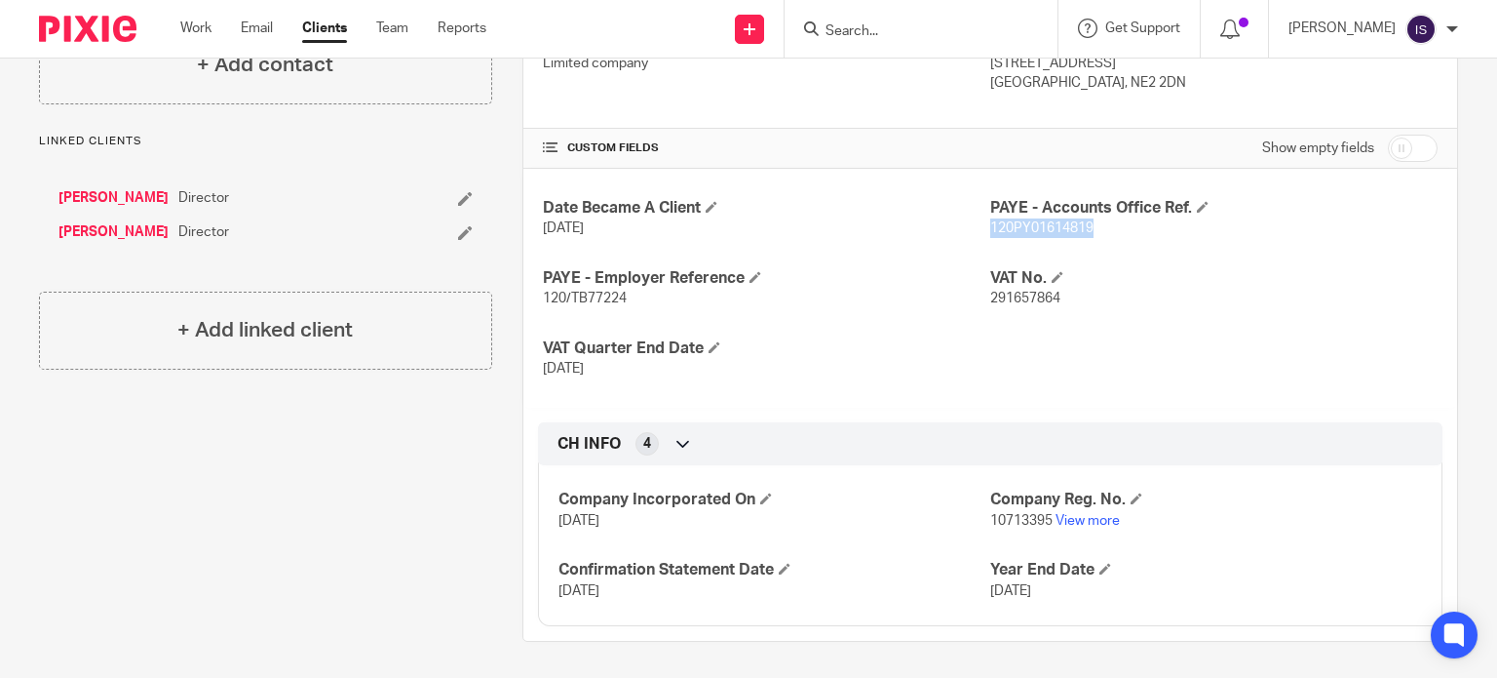
copy span "120PY01614819"
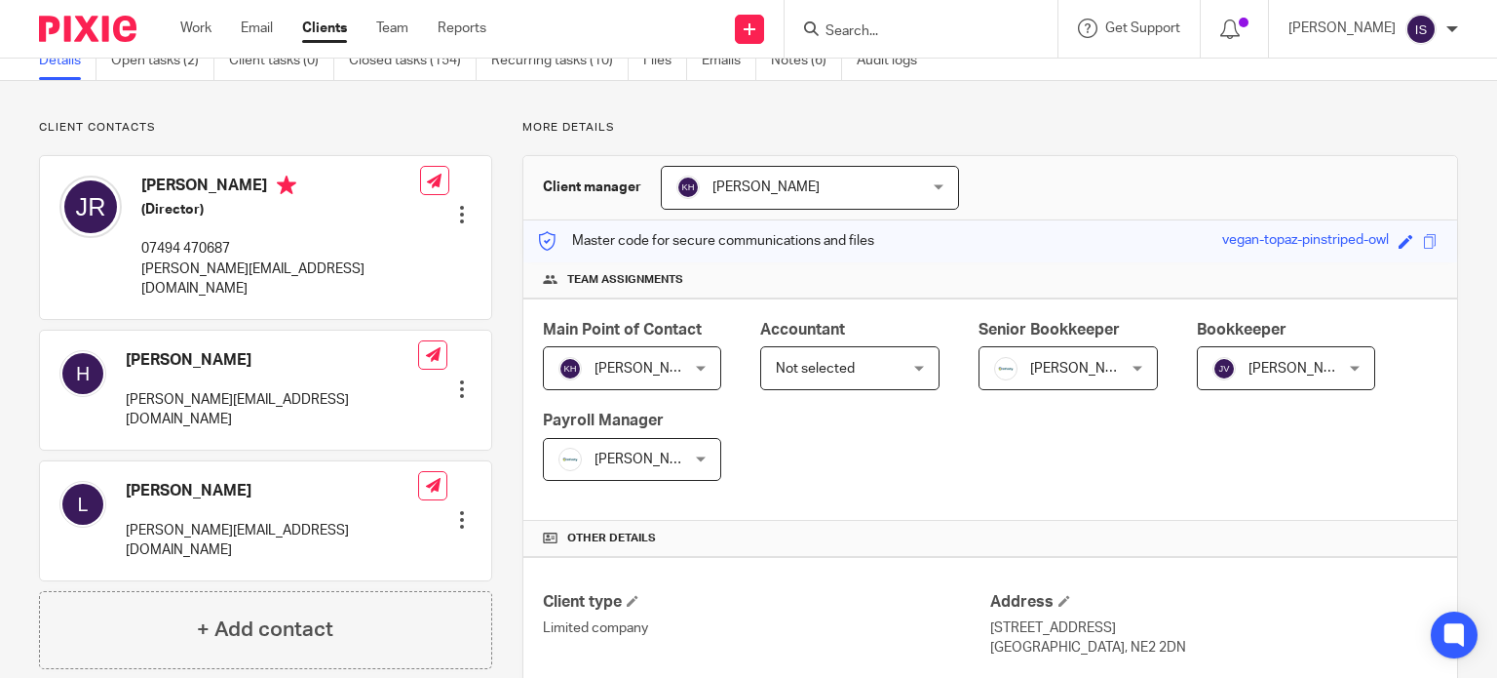
scroll to position [0, 0]
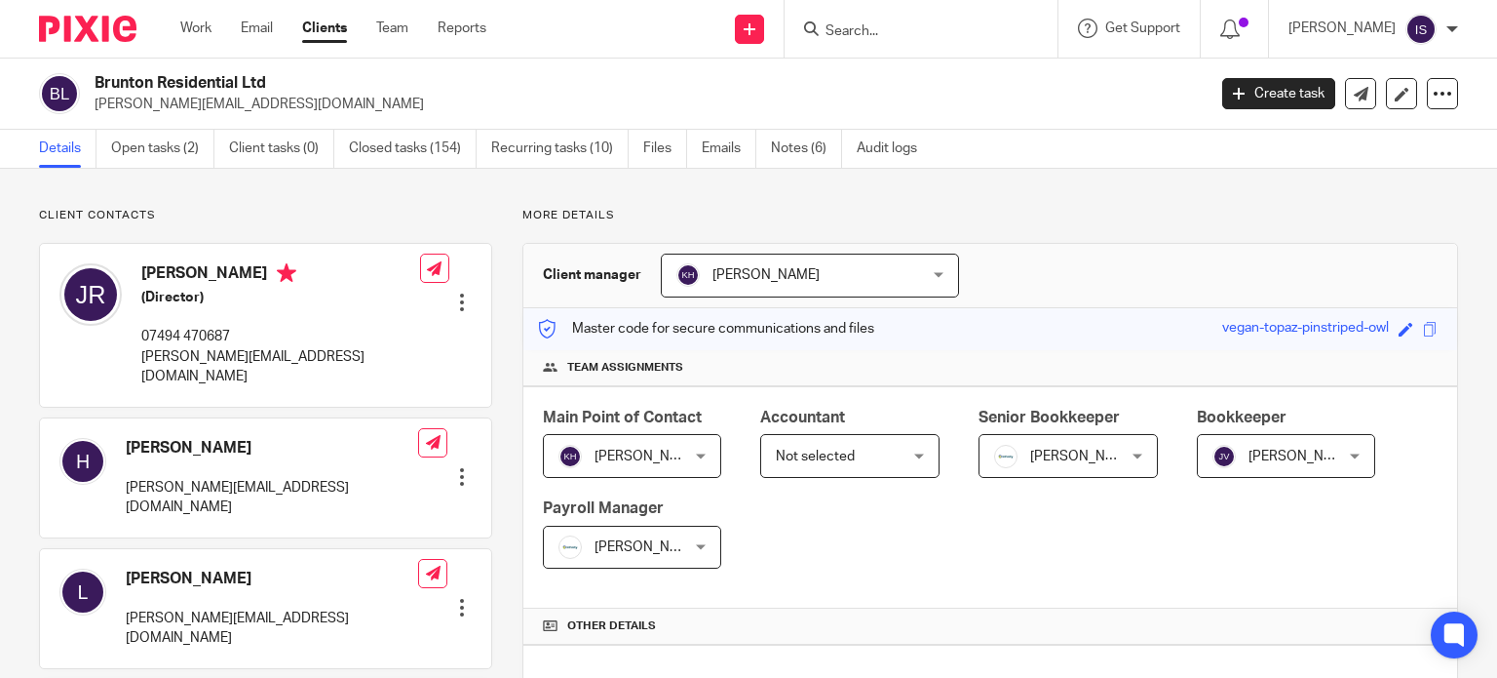
click at [867, 32] on input "Search" at bounding box center [911, 32] width 175 height 18
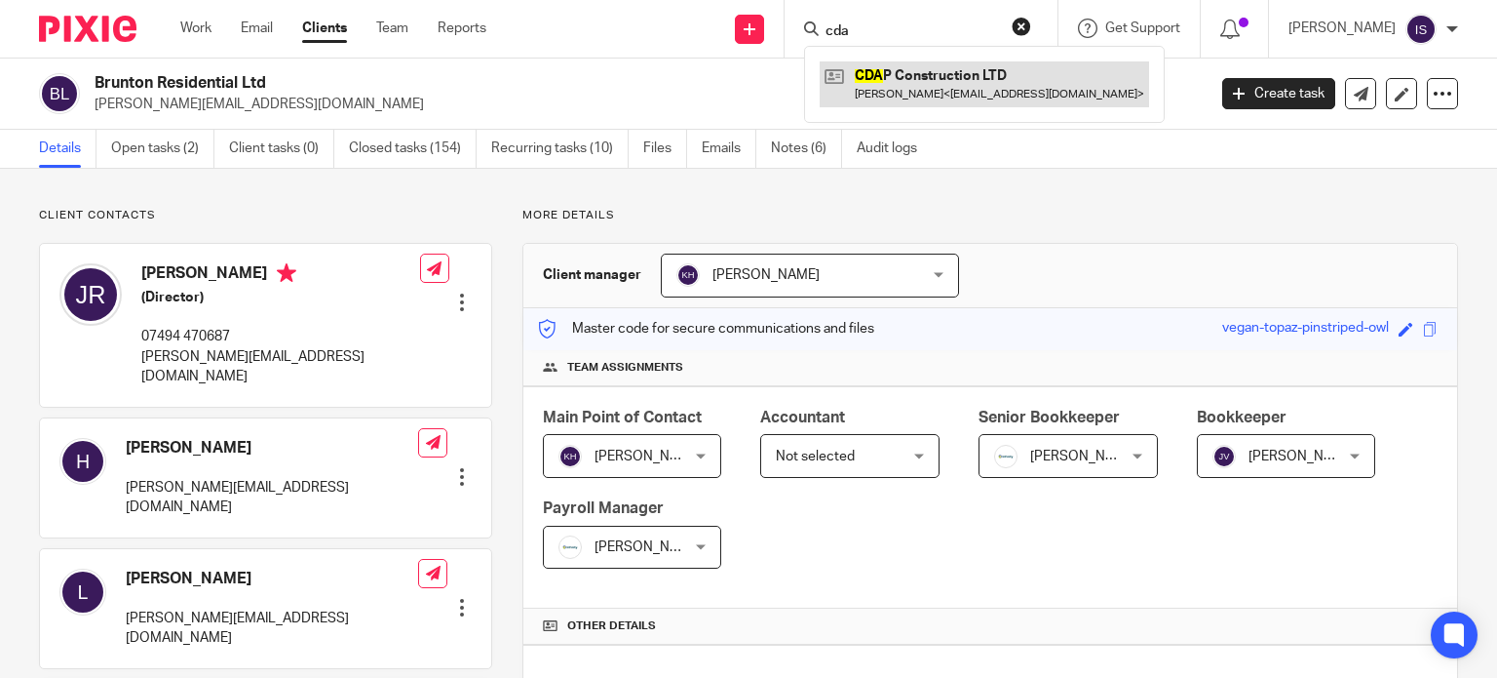
type input "cda"
click at [997, 75] on link at bounding box center [985, 83] width 330 height 45
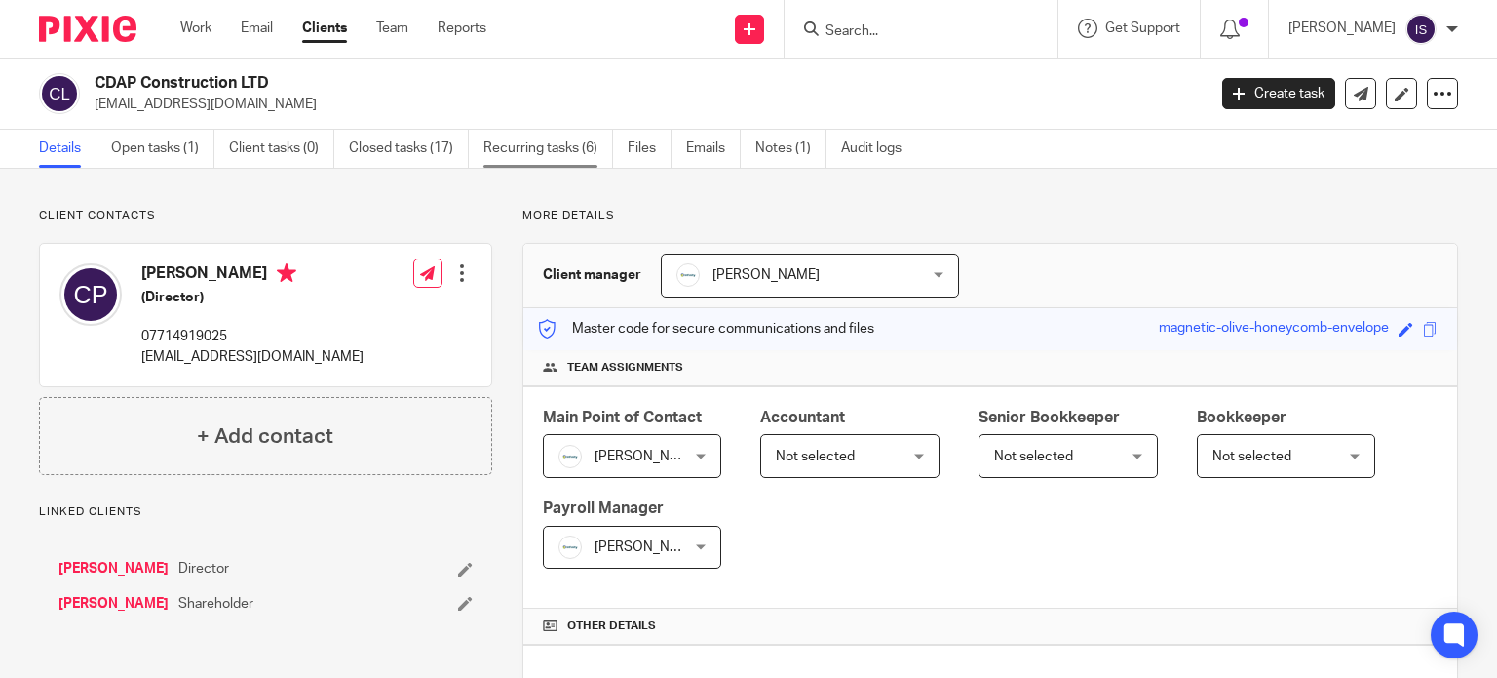
click at [554, 146] on link "Recurring tasks (6)" at bounding box center [549, 149] width 130 height 38
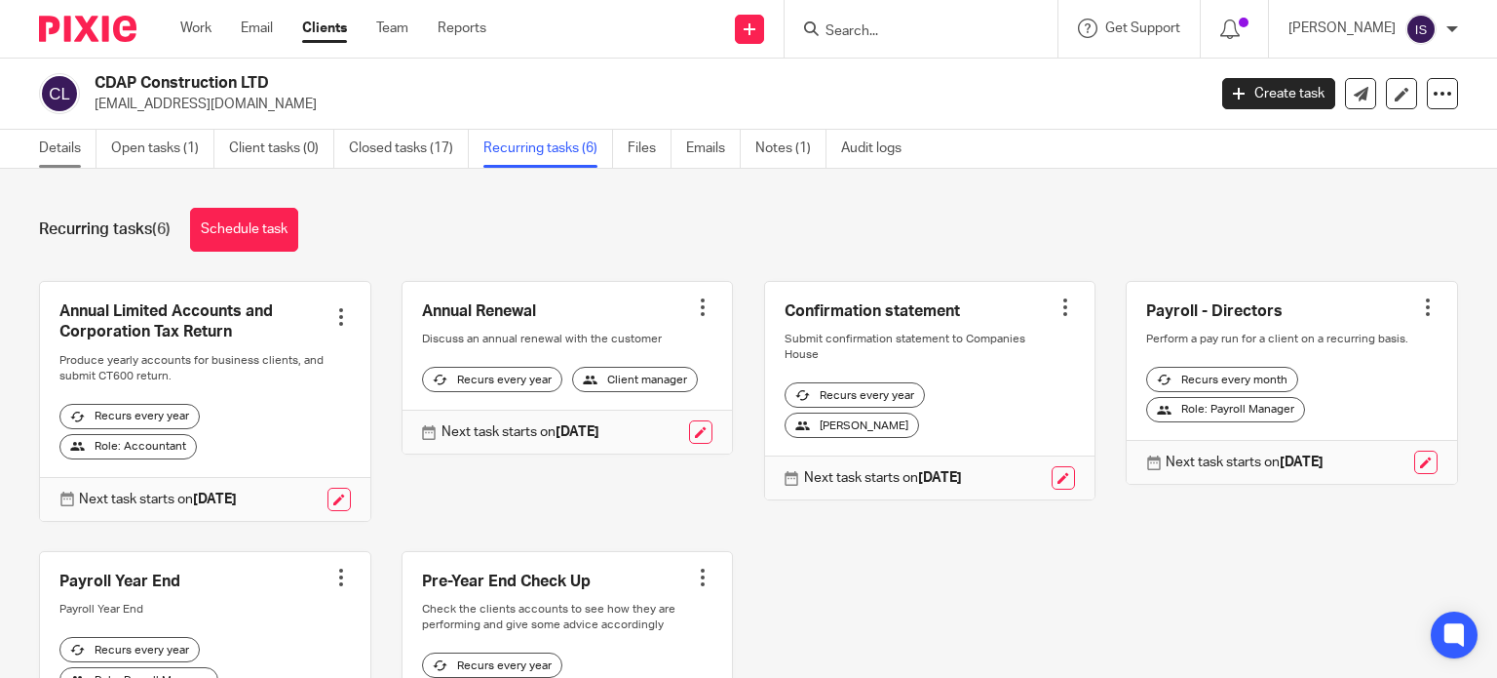
click at [71, 157] on link "Details" at bounding box center [68, 149] width 58 height 38
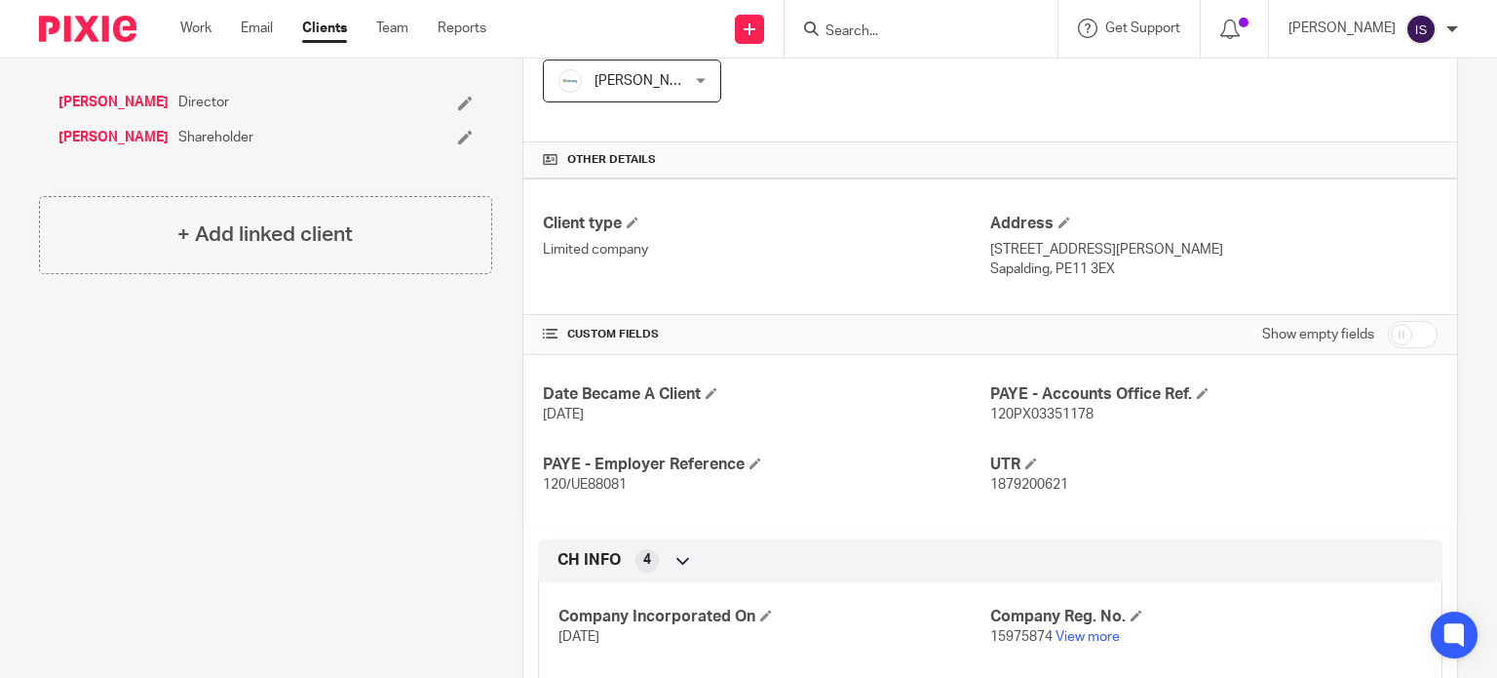
scroll to position [487, 0]
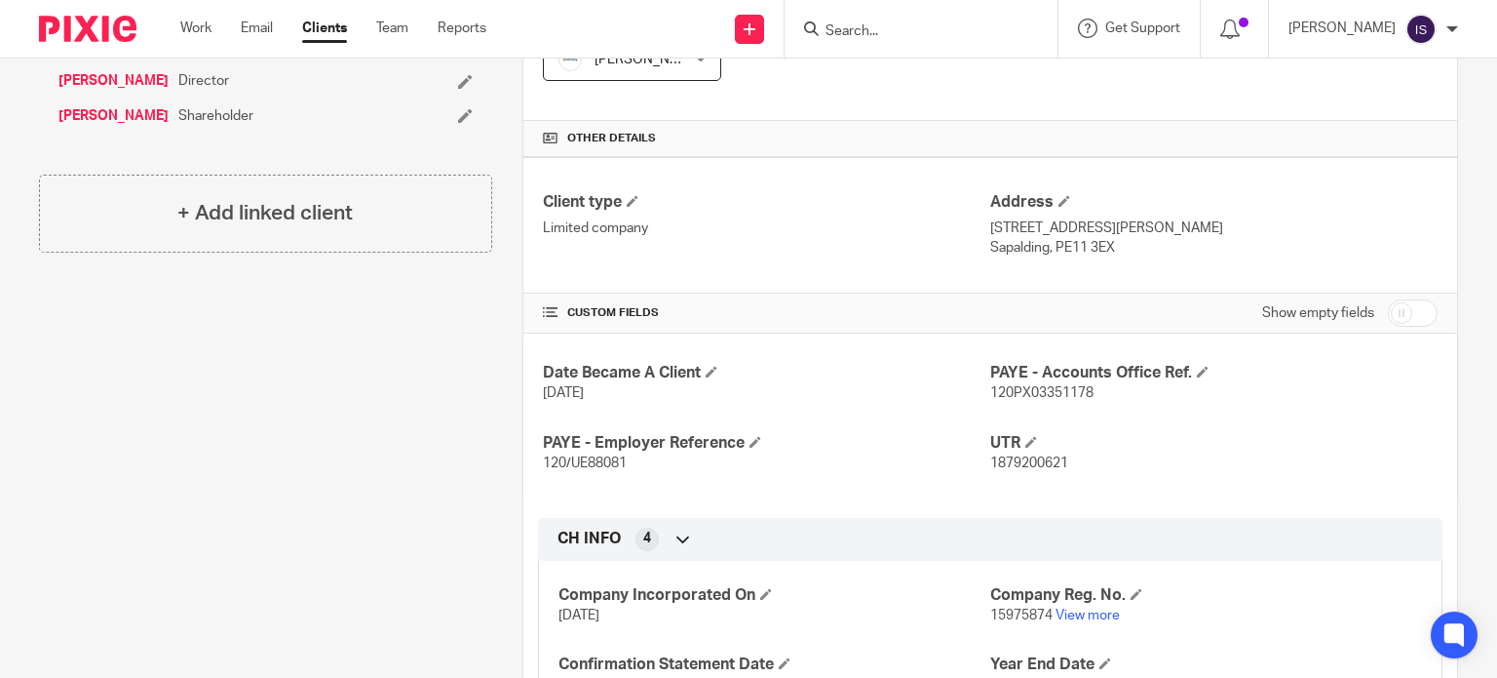
click at [596, 458] on span "120/UE88081" at bounding box center [585, 463] width 84 height 14
copy span "UE88081"
click at [1069, 393] on span "120PX03351178" at bounding box center [1041, 393] width 103 height 14
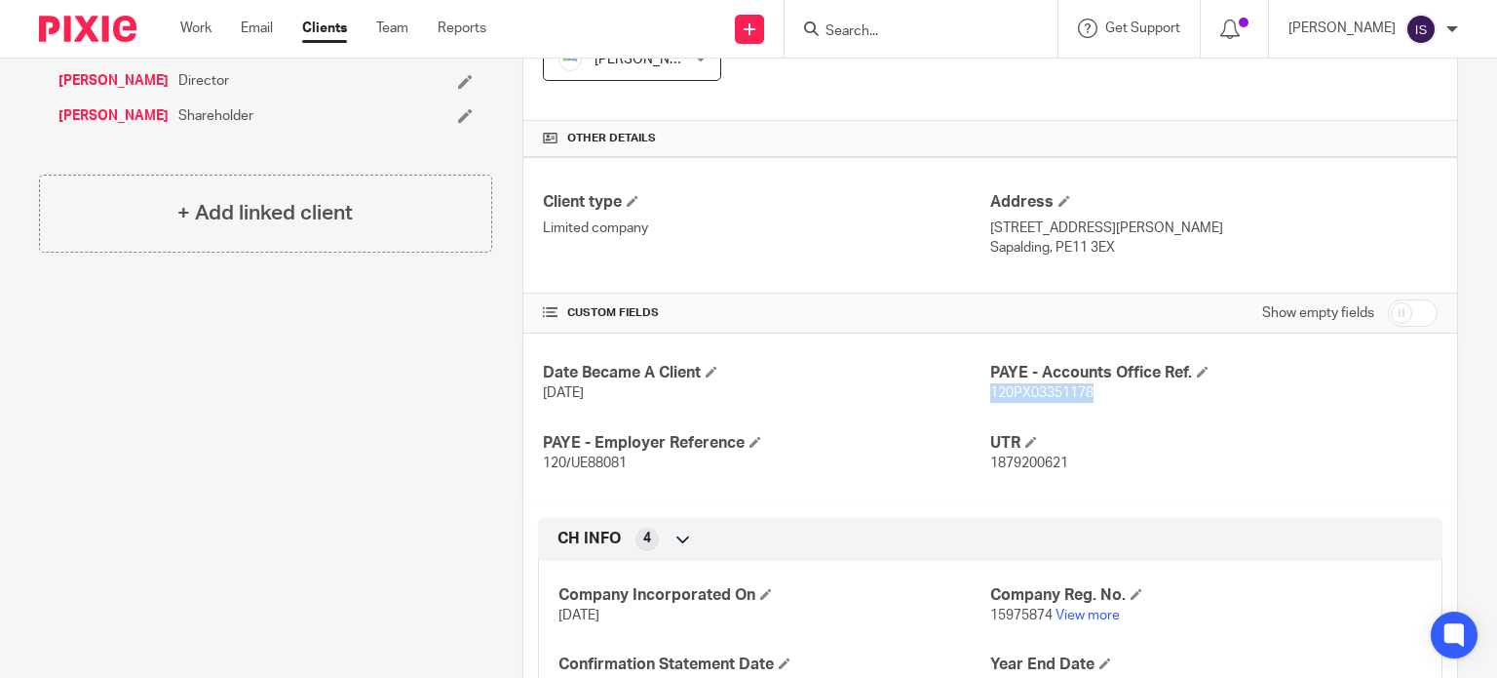
copy span "120PX03351178"
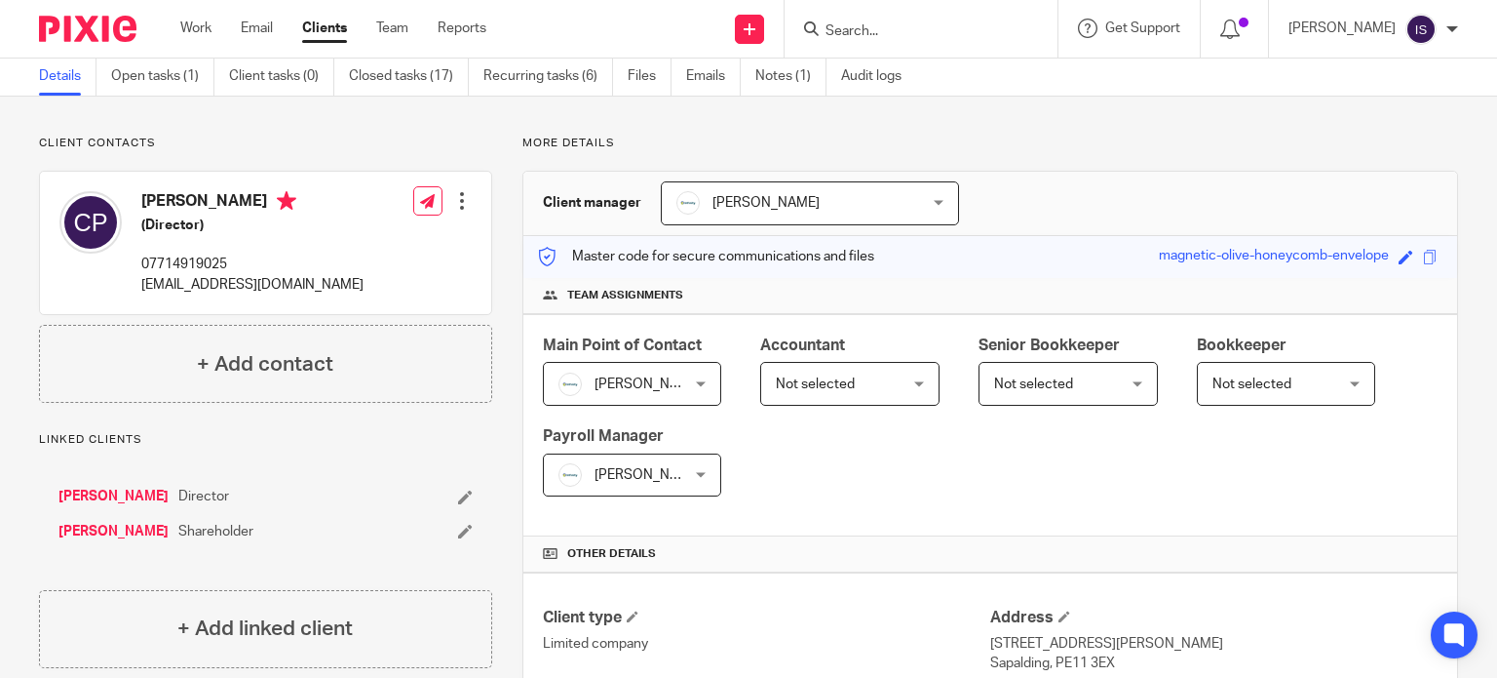
scroll to position [0, 0]
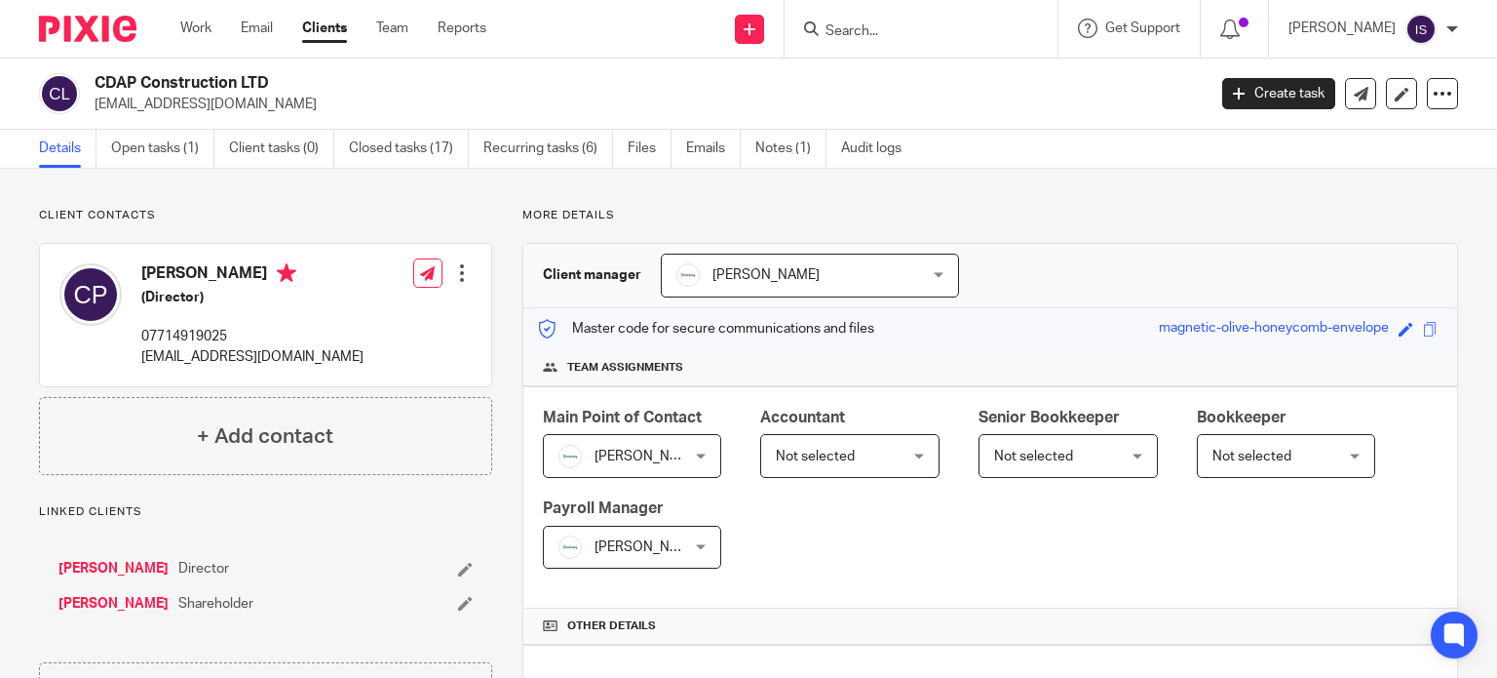
click at [864, 21] on form at bounding box center [928, 29] width 208 height 24
click at [864, 20] on form at bounding box center [928, 29] width 208 height 24
click at [866, 31] on input "Search" at bounding box center [911, 32] width 175 height 18
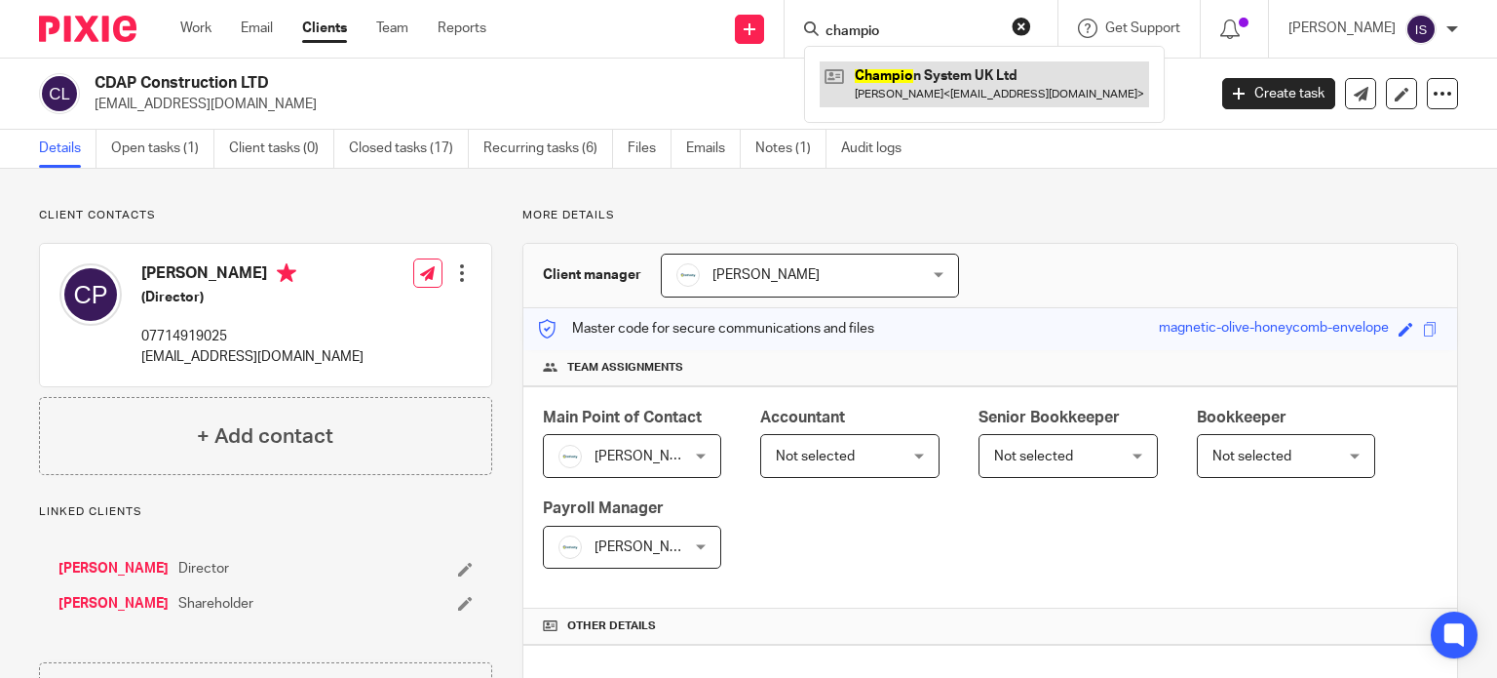
type input "champio"
click at [940, 85] on link at bounding box center [985, 83] width 330 height 45
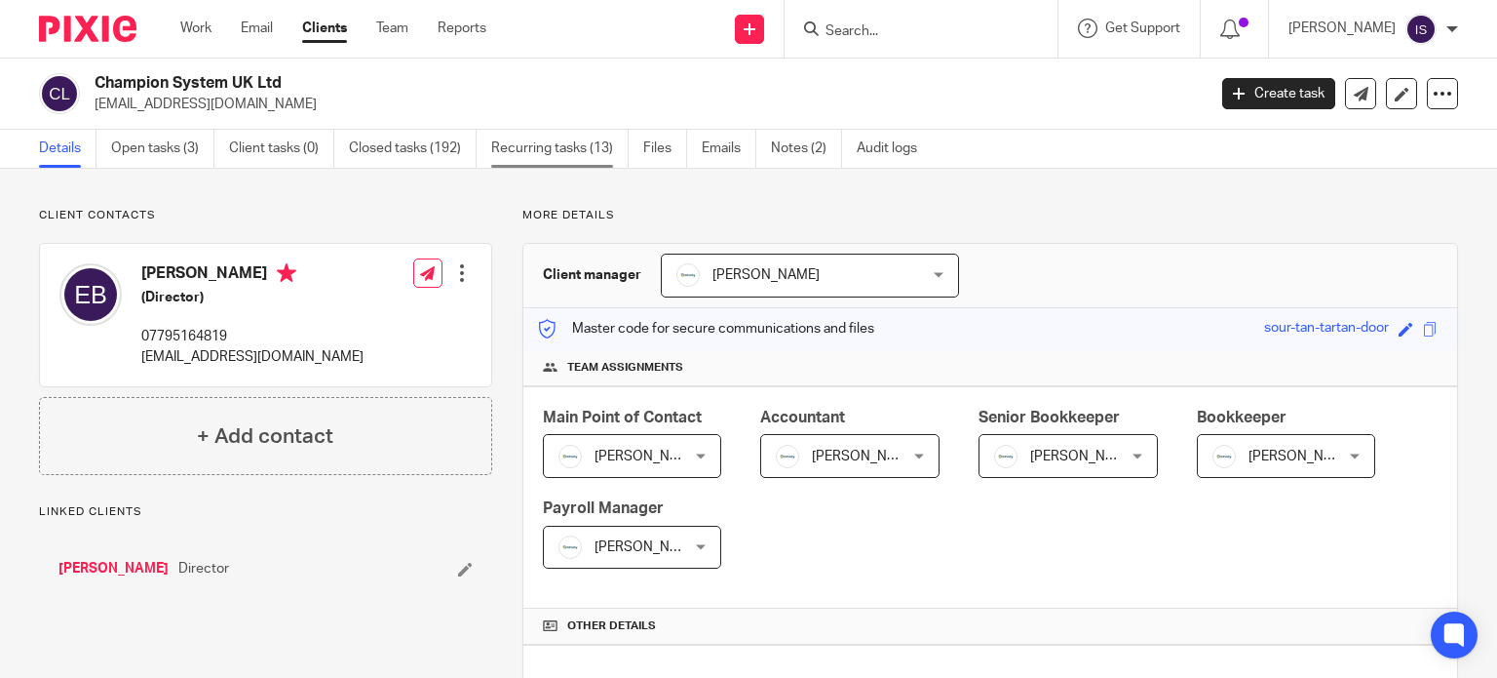
click at [557, 149] on link "Recurring tasks (13)" at bounding box center [559, 149] width 137 height 38
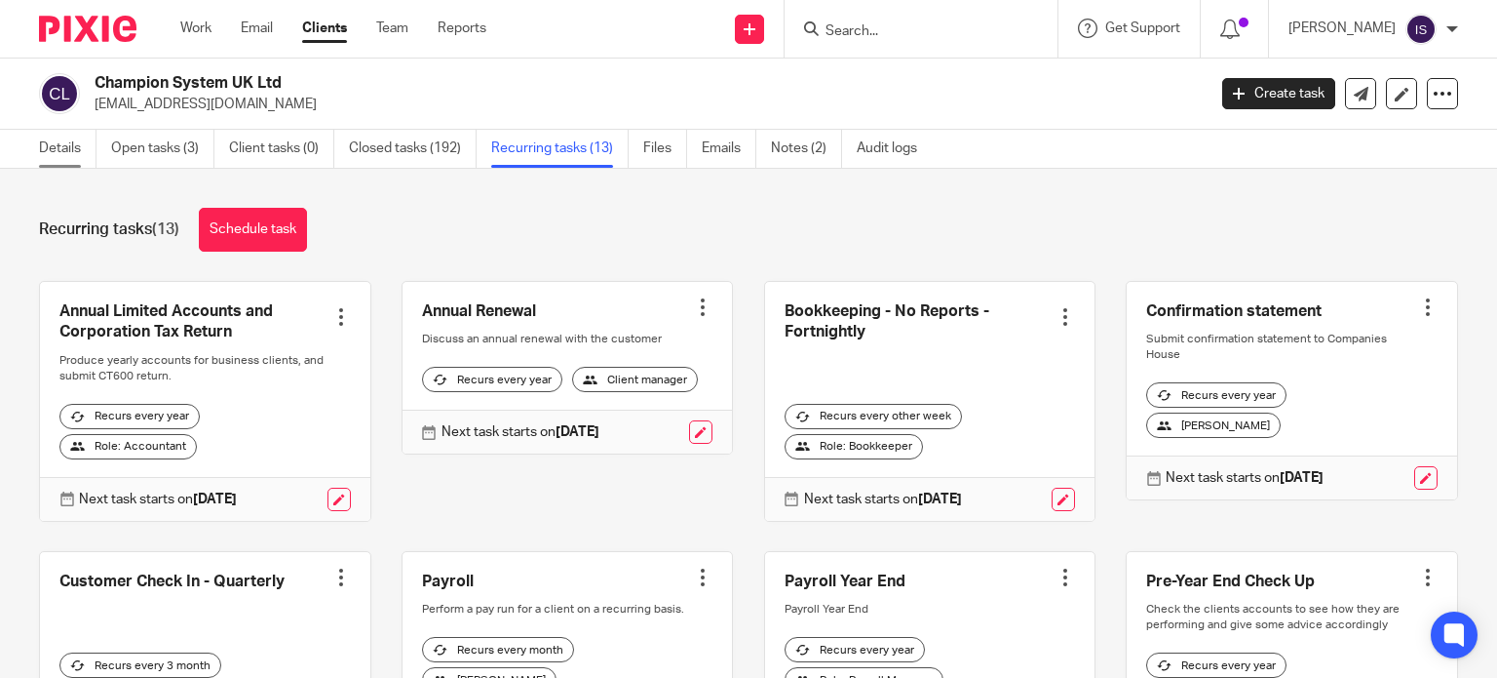
click at [55, 148] on link "Details" at bounding box center [68, 149] width 58 height 38
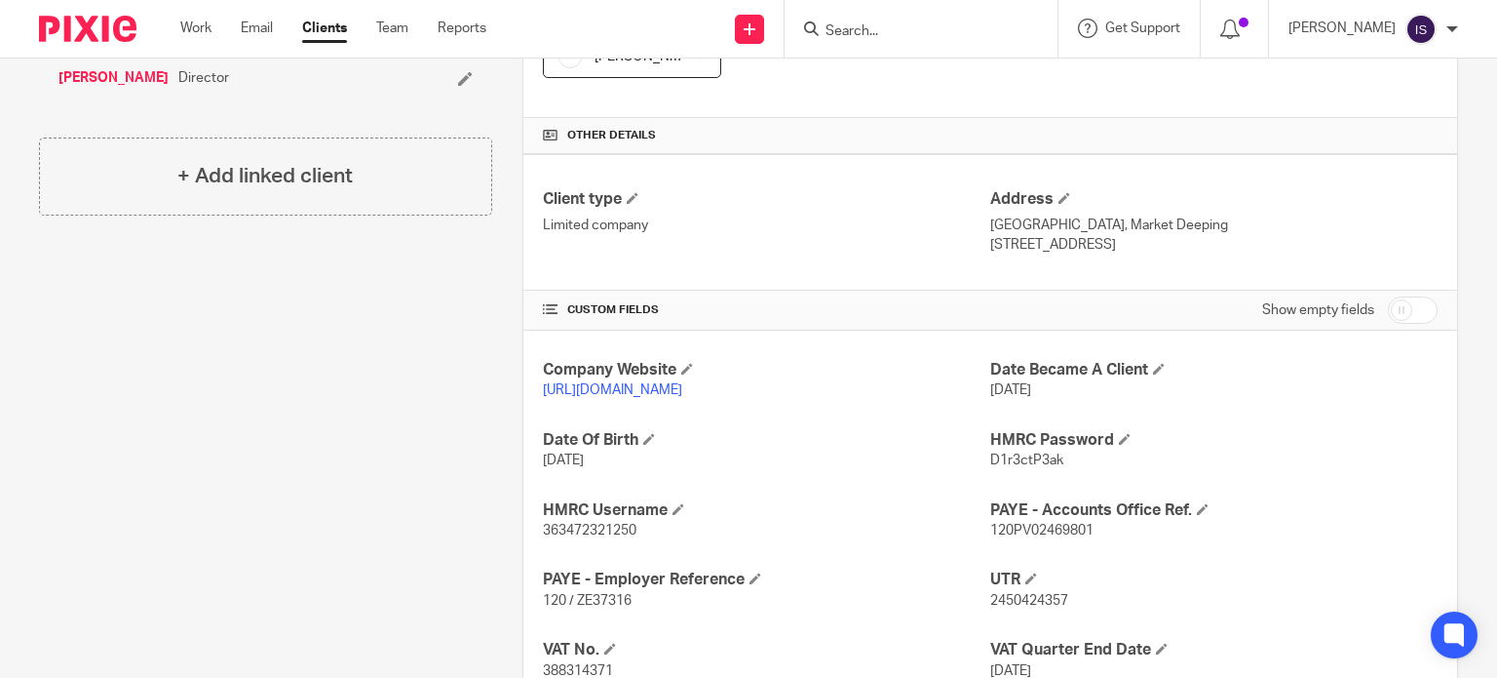
scroll to position [682, 0]
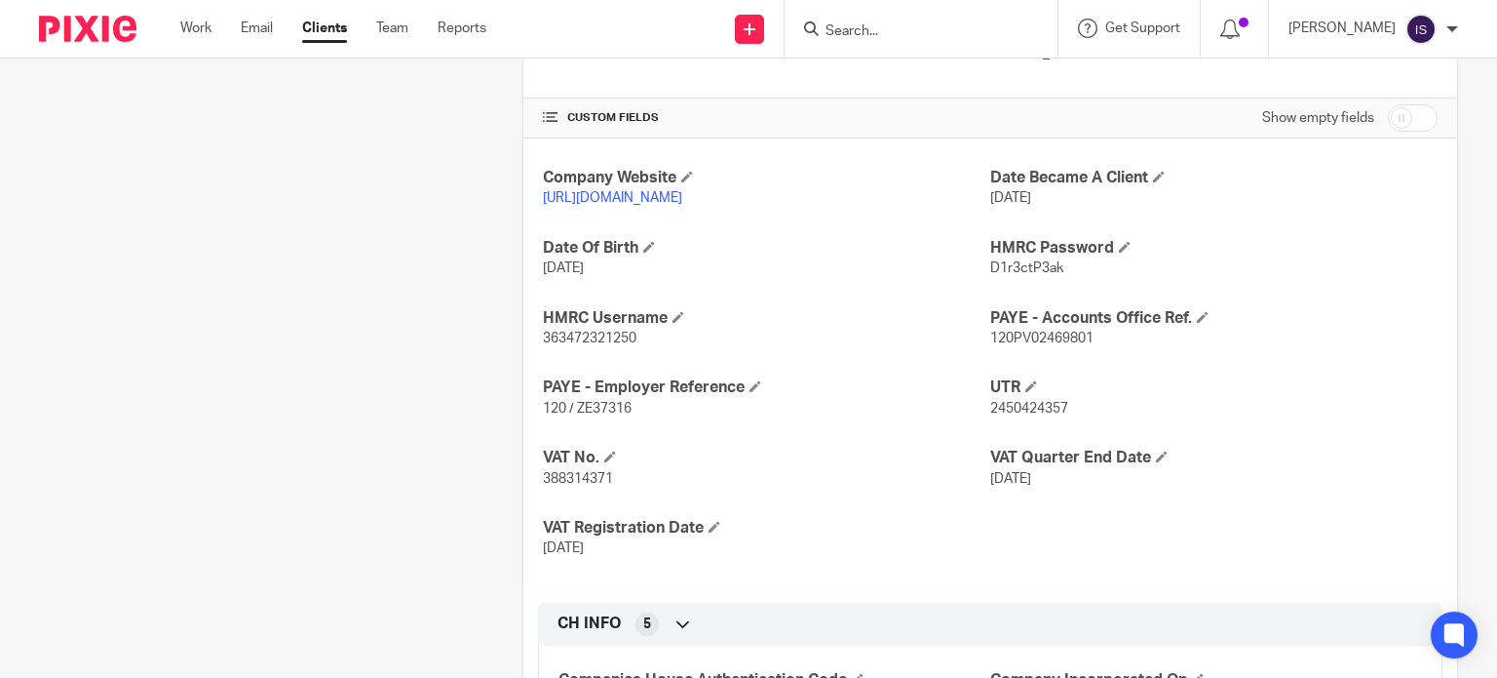
click at [591, 411] on span "120 / ZE37316" at bounding box center [587, 409] width 89 height 14
copy span "ZE37316"
click at [1014, 331] on span "120PV02469801" at bounding box center [1041, 338] width 103 height 14
click at [1013, 331] on span "120PV02469801" at bounding box center [1041, 338] width 103 height 14
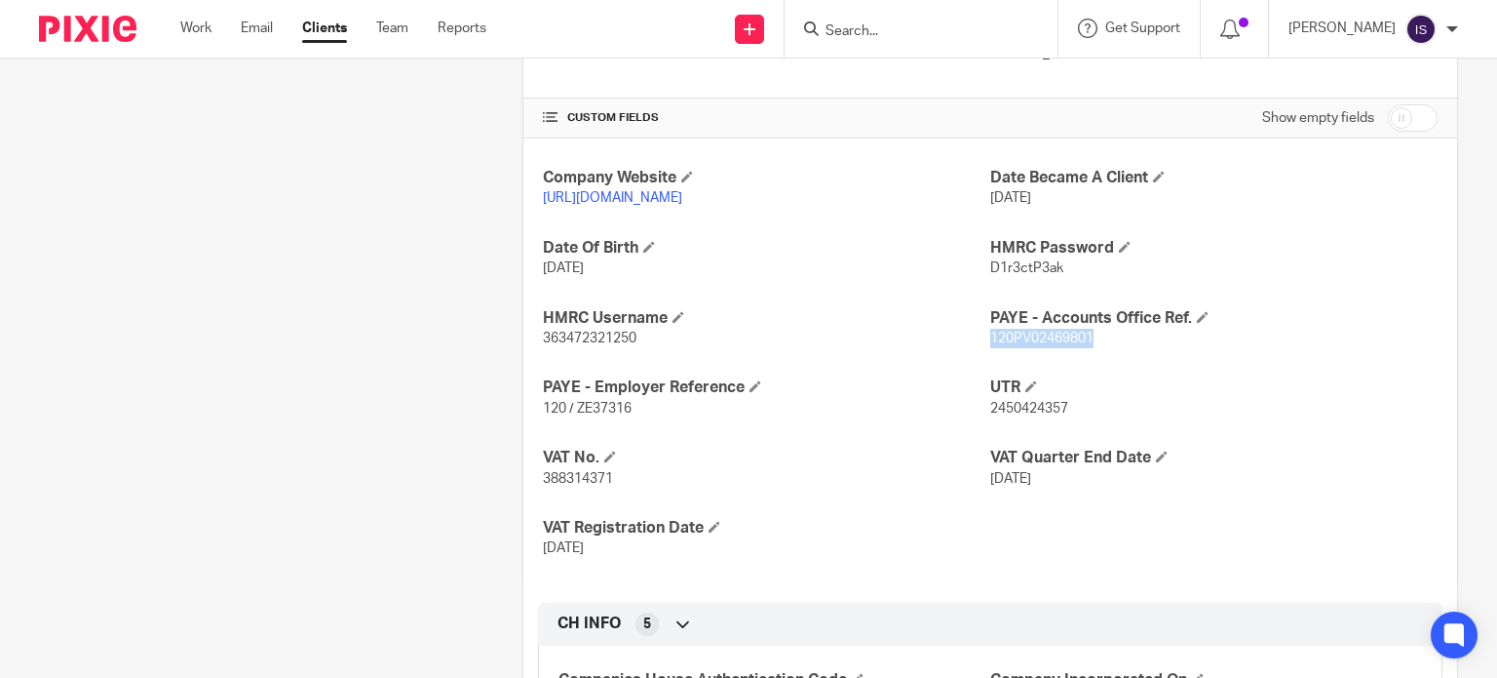
copy span "120PV02469801"
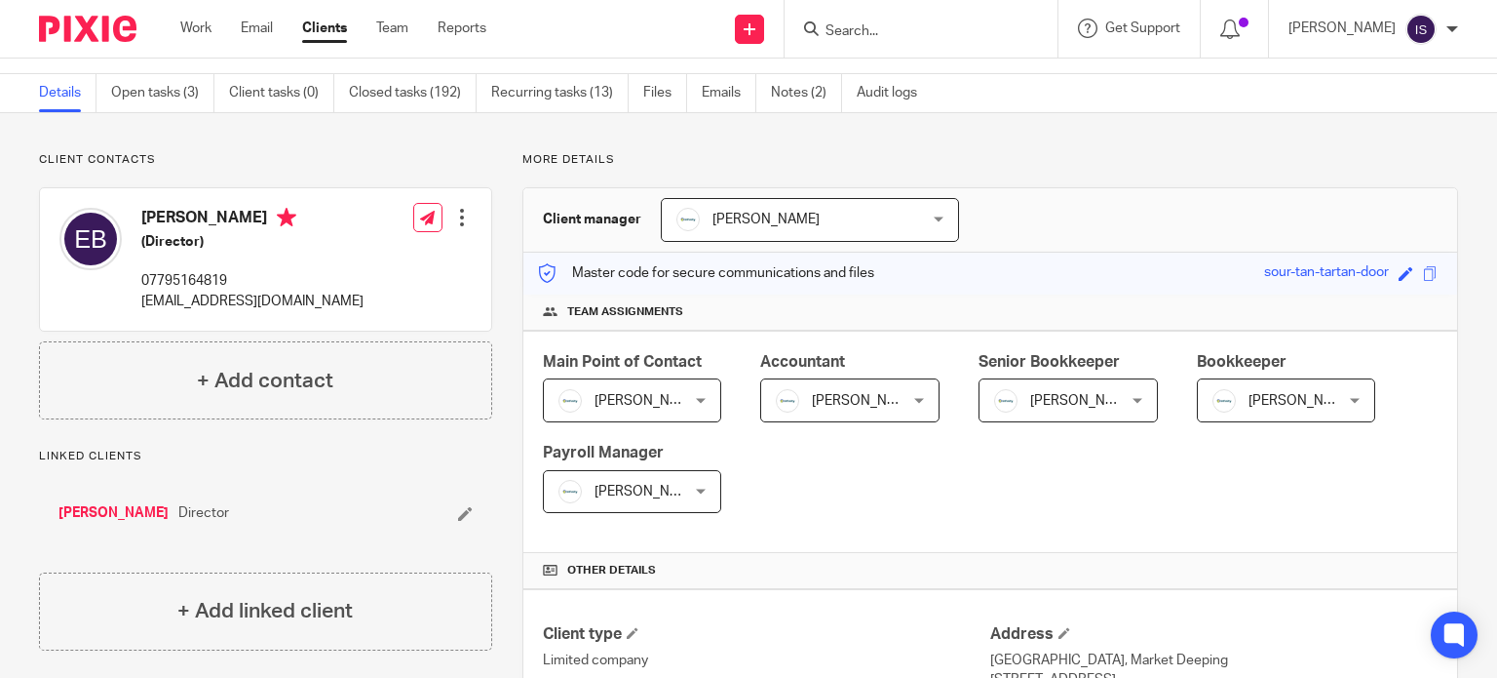
scroll to position [0, 0]
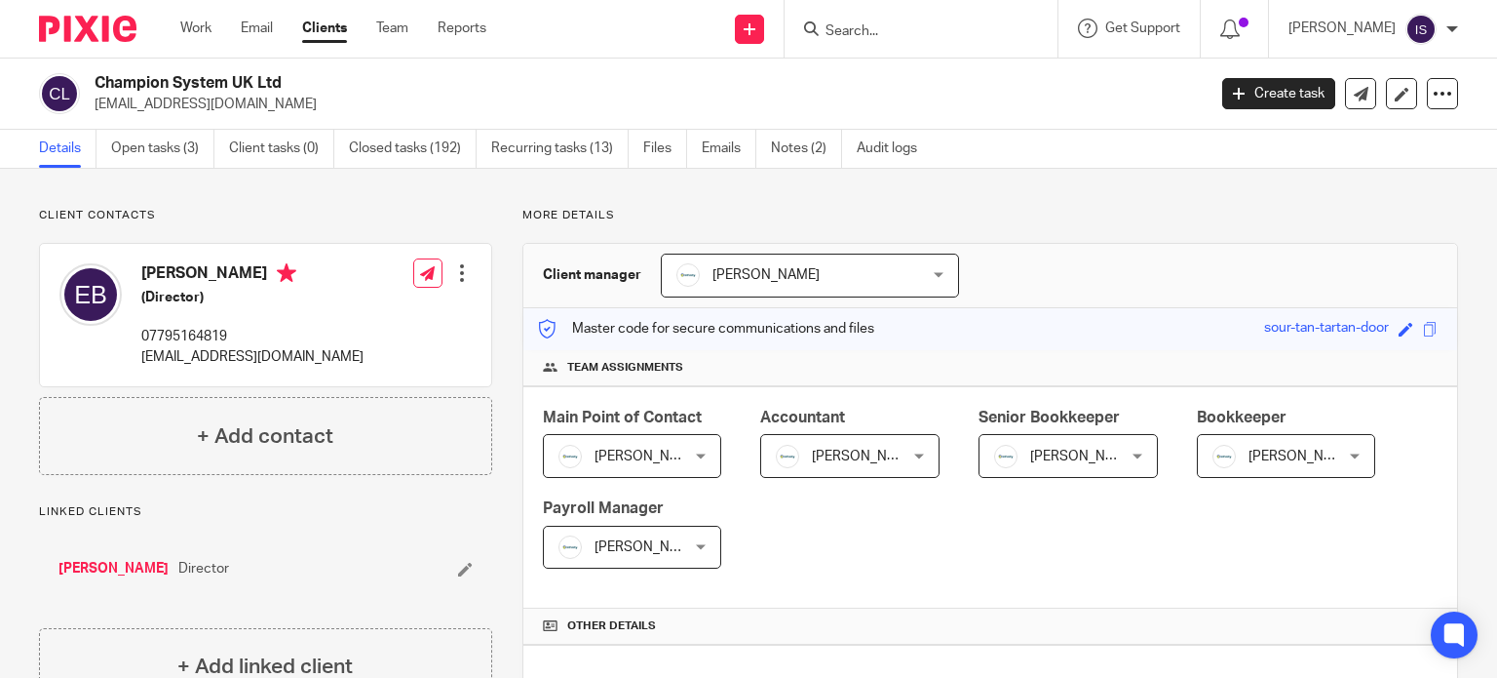
click at [879, 22] on form at bounding box center [928, 29] width 208 height 24
click at [878, 26] on input "Search" at bounding box center [911, 32] width 175 height 18
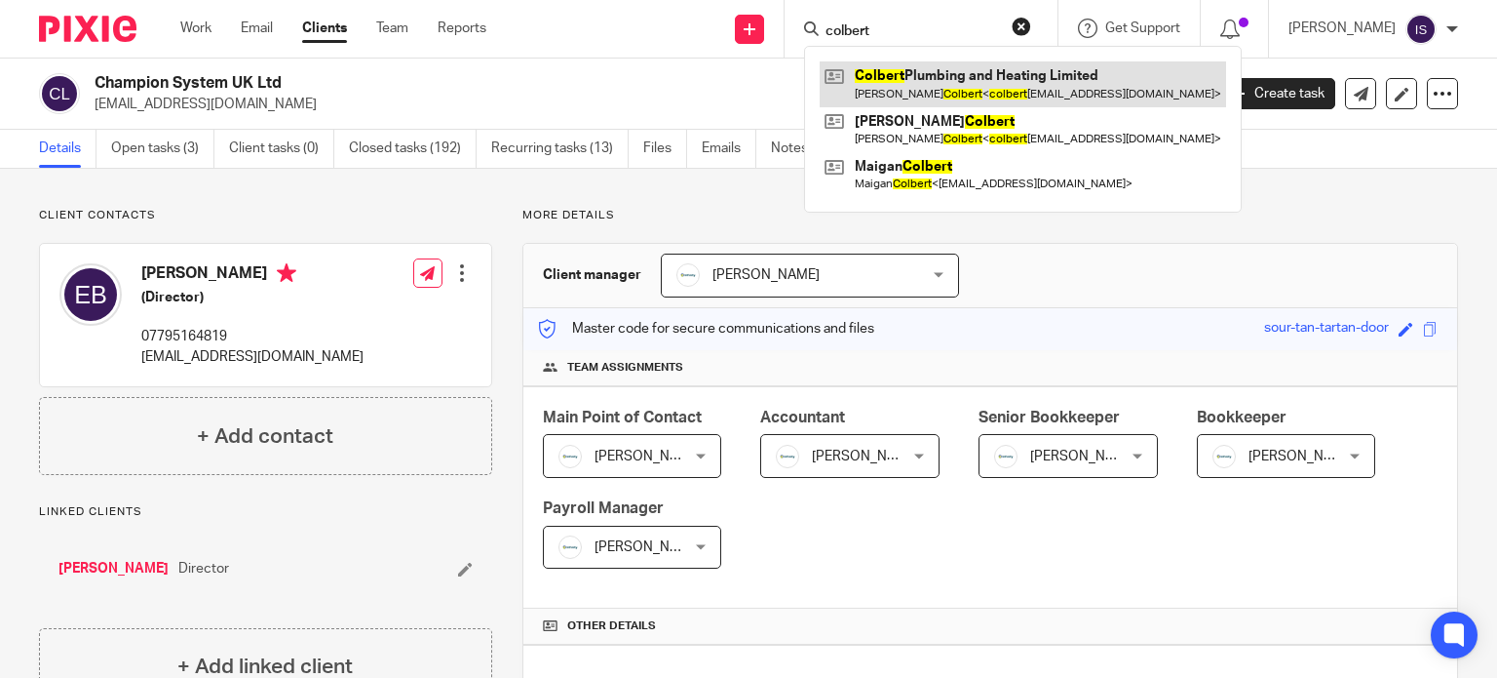
type input "colbert"
click at [976, 93] on link at bounding box center [1023, 83] width 407 height 45
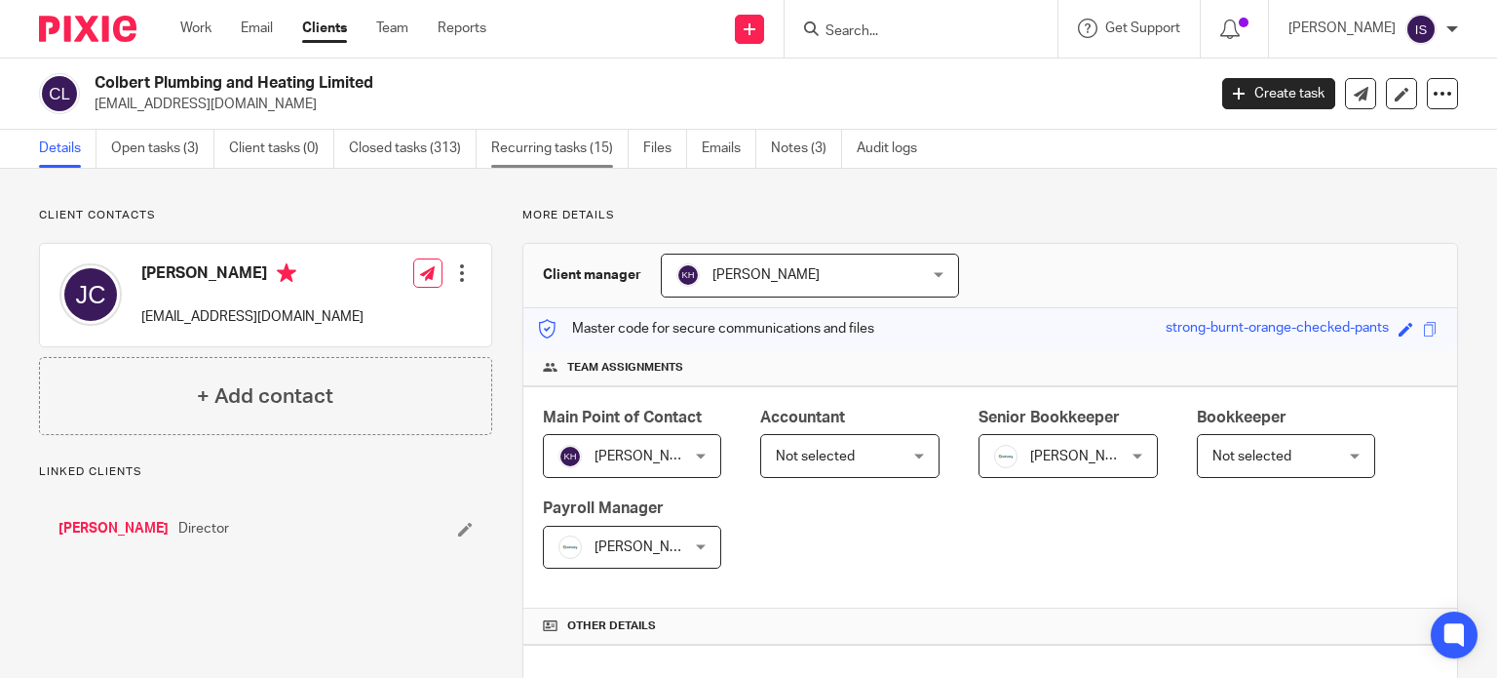
click at [577, 162] on link "Recurring tasks (15)" at bounding box center [559, 149] width 137 height 38
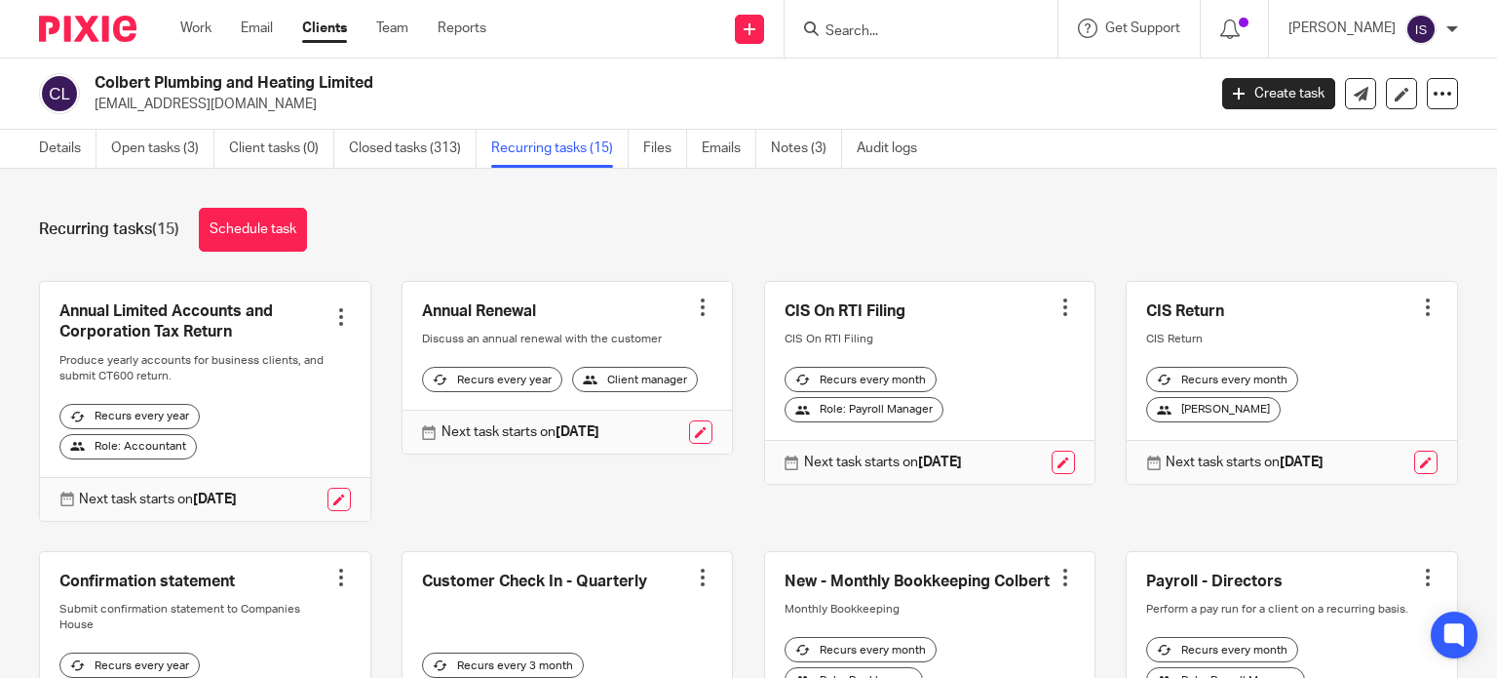
drag, startPoint x: 67, startPoint y: 155, endPoint x: 108, endPoint y: 158, distance: 41.0
click at [67, 155] on link "Details" at bounding box center [68, 149] width 58 height 38
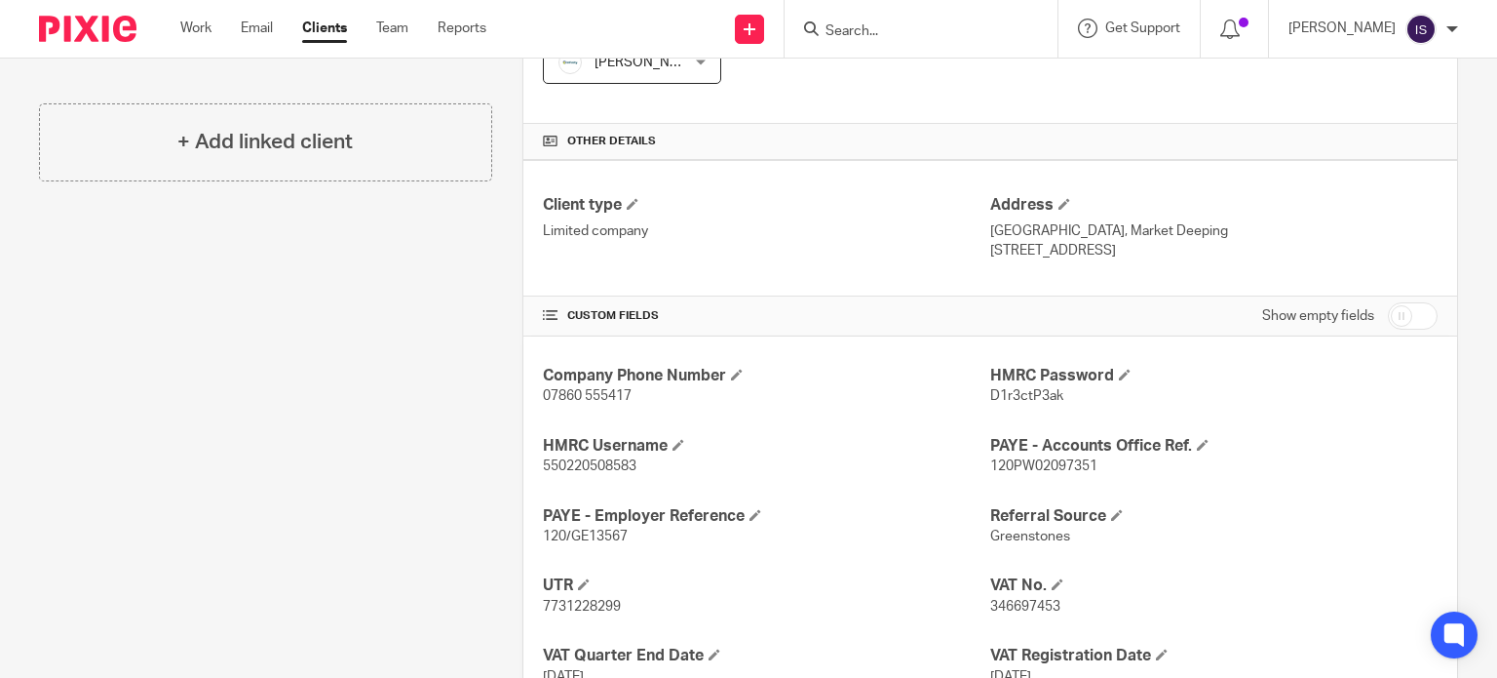
scroll to position [585, 0]
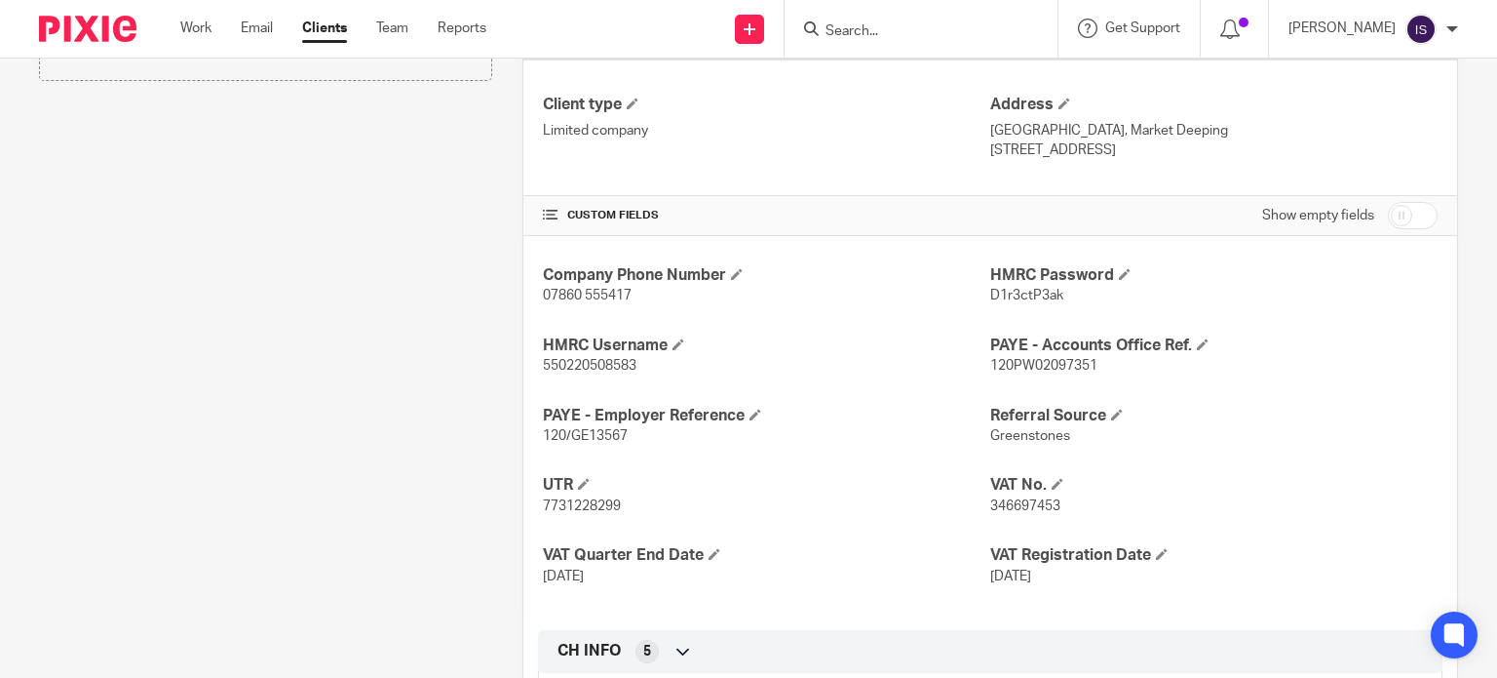
click at [598, 430] on span "120/GE13567" at bounding box center [585, 436] width 85 height 14
click at [599, 430] on span "120/GE13567" at bounding box center [585, 436] width 85 height 14
copy span "GE13567"
click at [1021, 366] on span "120PW02097351" at bounding box center [1043, 366] width 107 height 14
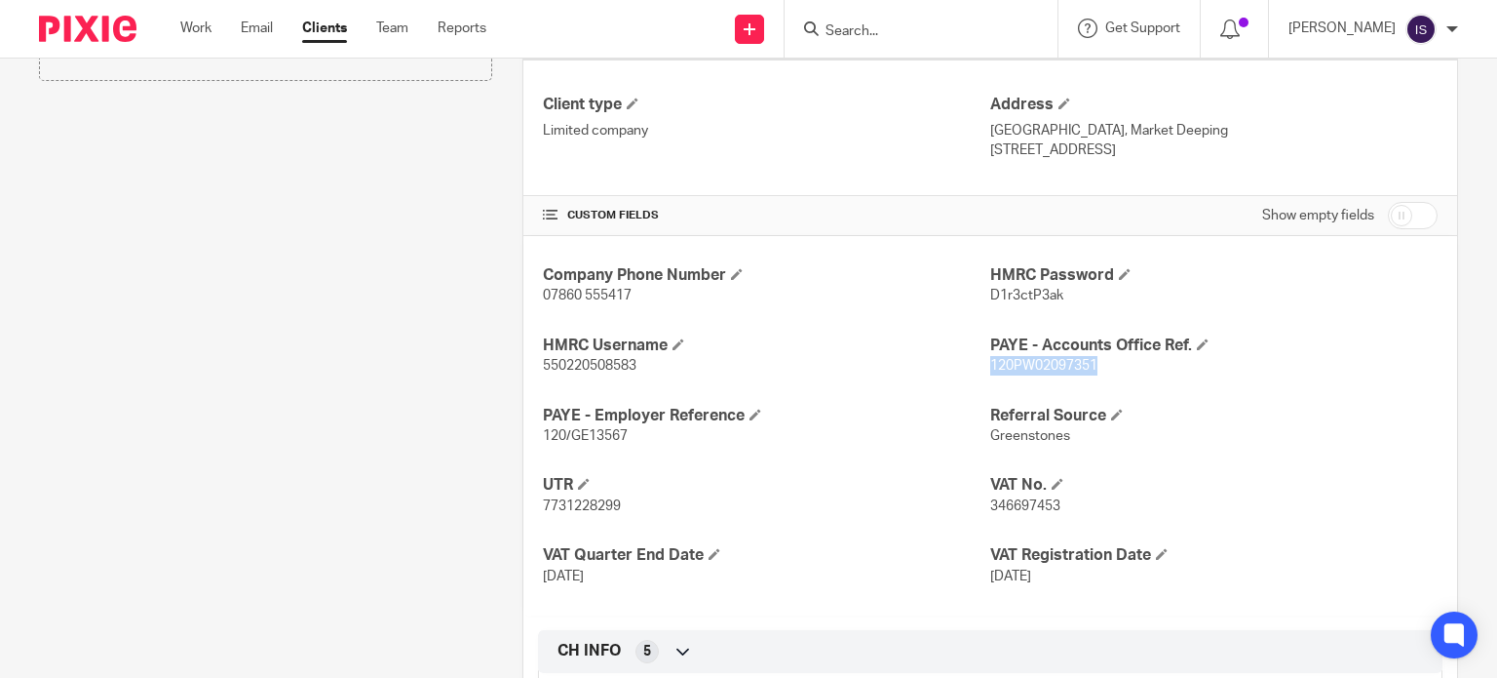
copy span "120PW02097351"
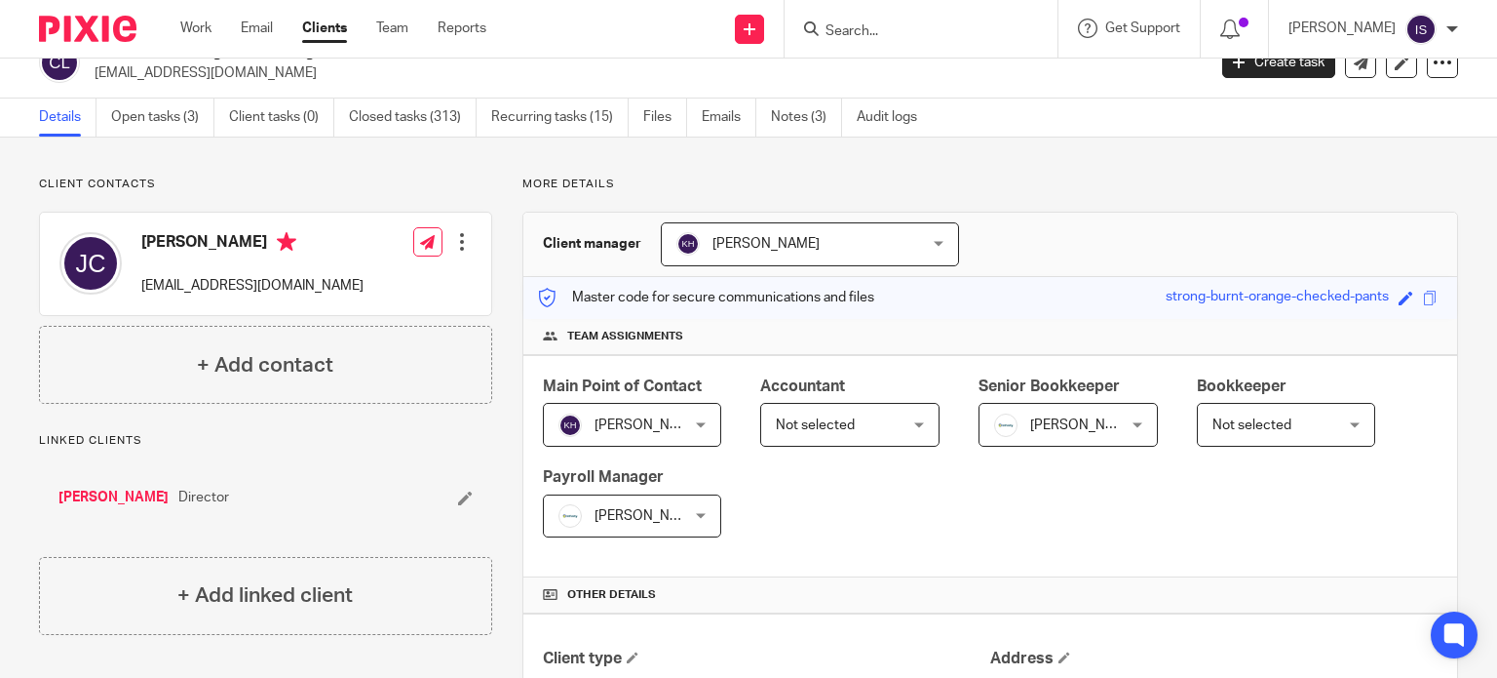
scroll to position [0, 0]
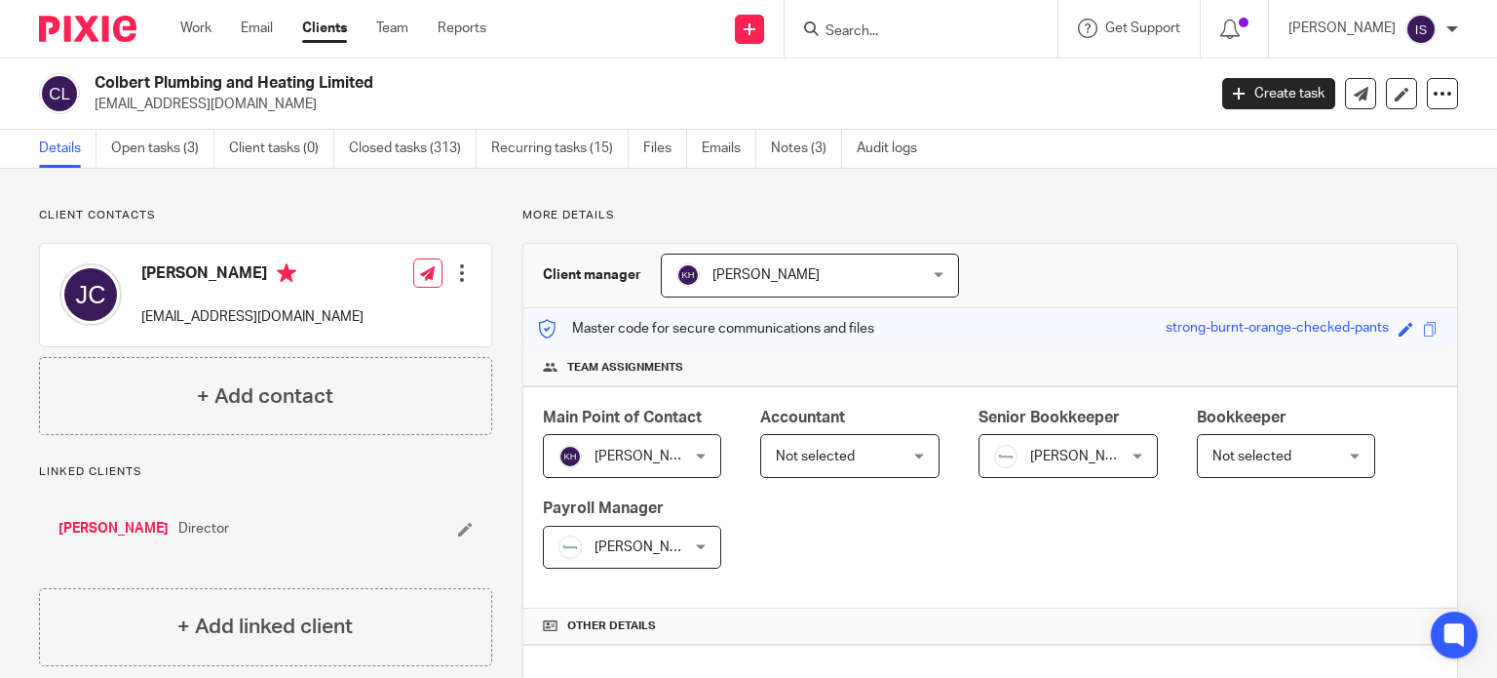
click at [863, 26] on input "Search" at bounding box center [911, 32] width 175 height 18
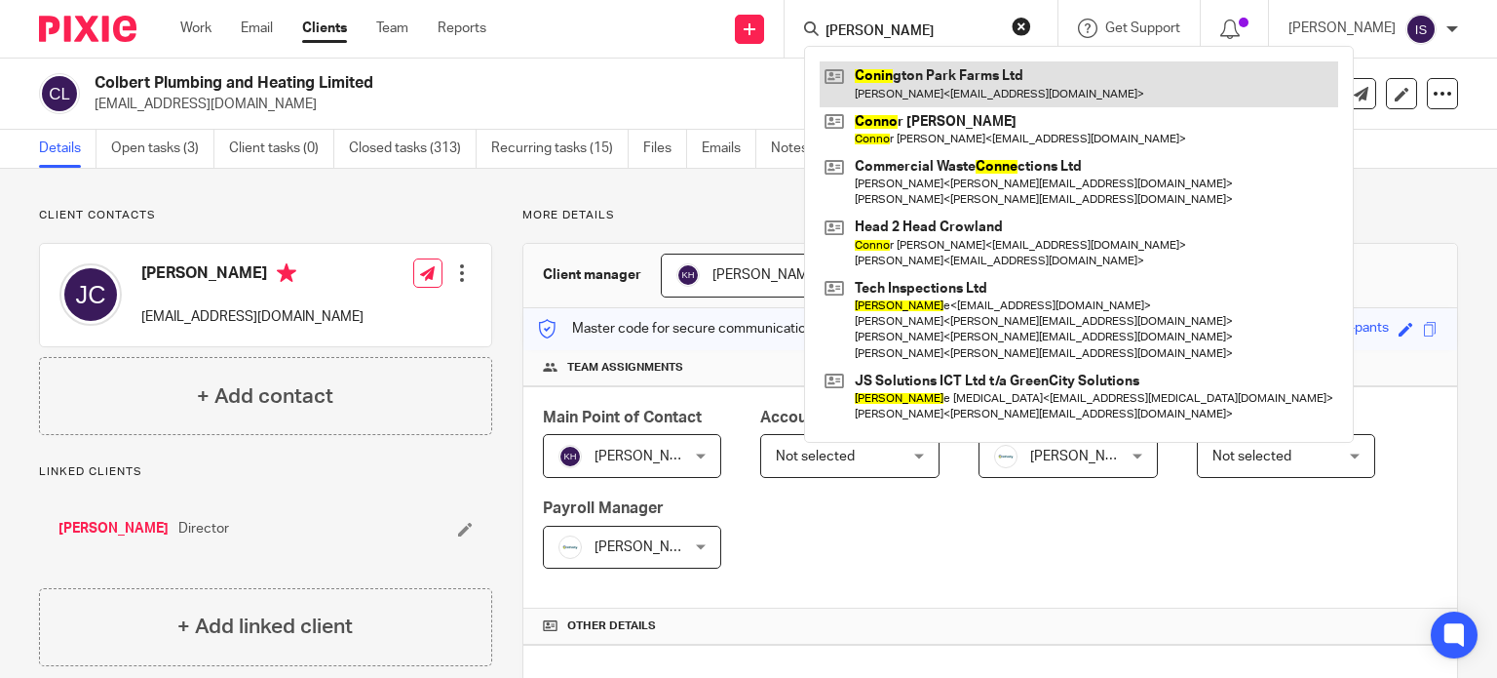
type input "conni"
click at [967, 93] on link at bounding box center [1079, 83] width 519 height 45
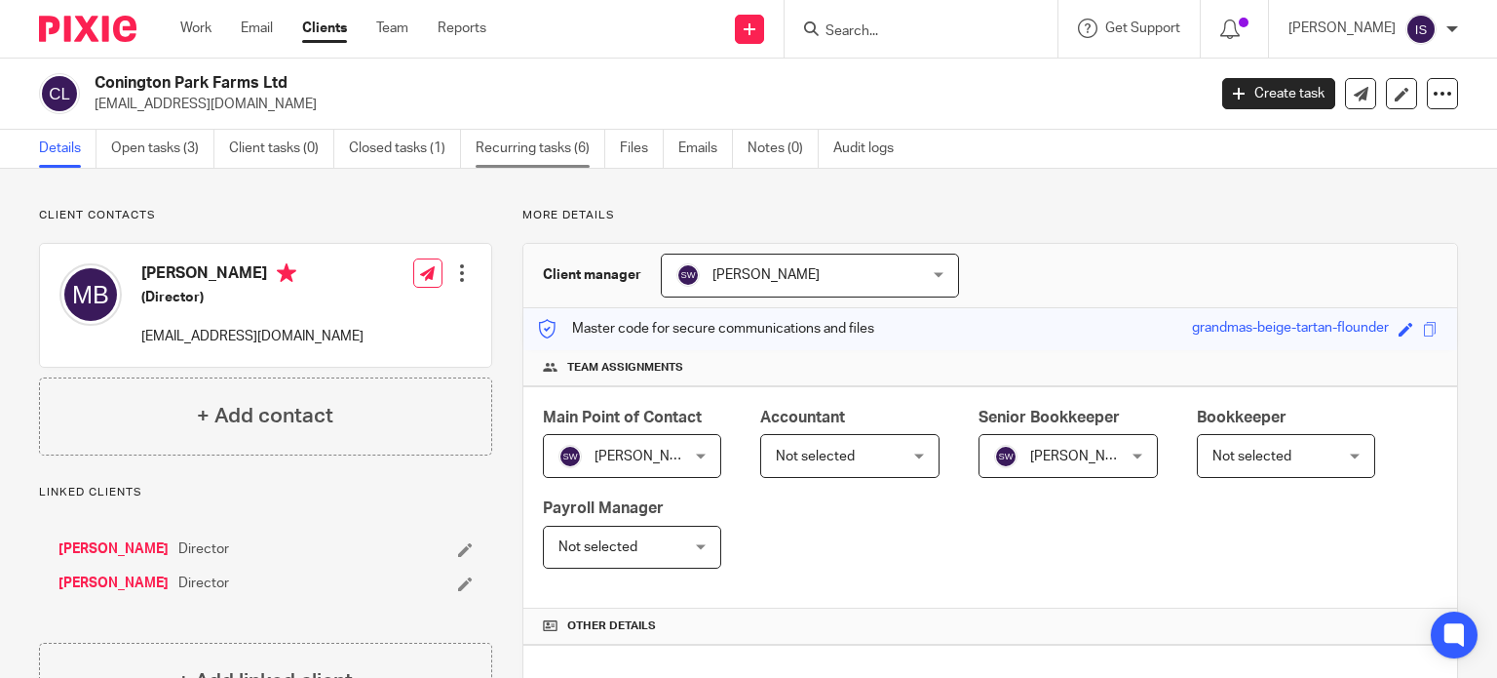
click at [547, 143] on link "Recurring tasks (6)" at bounding box center [541, 149] width 130 height 38
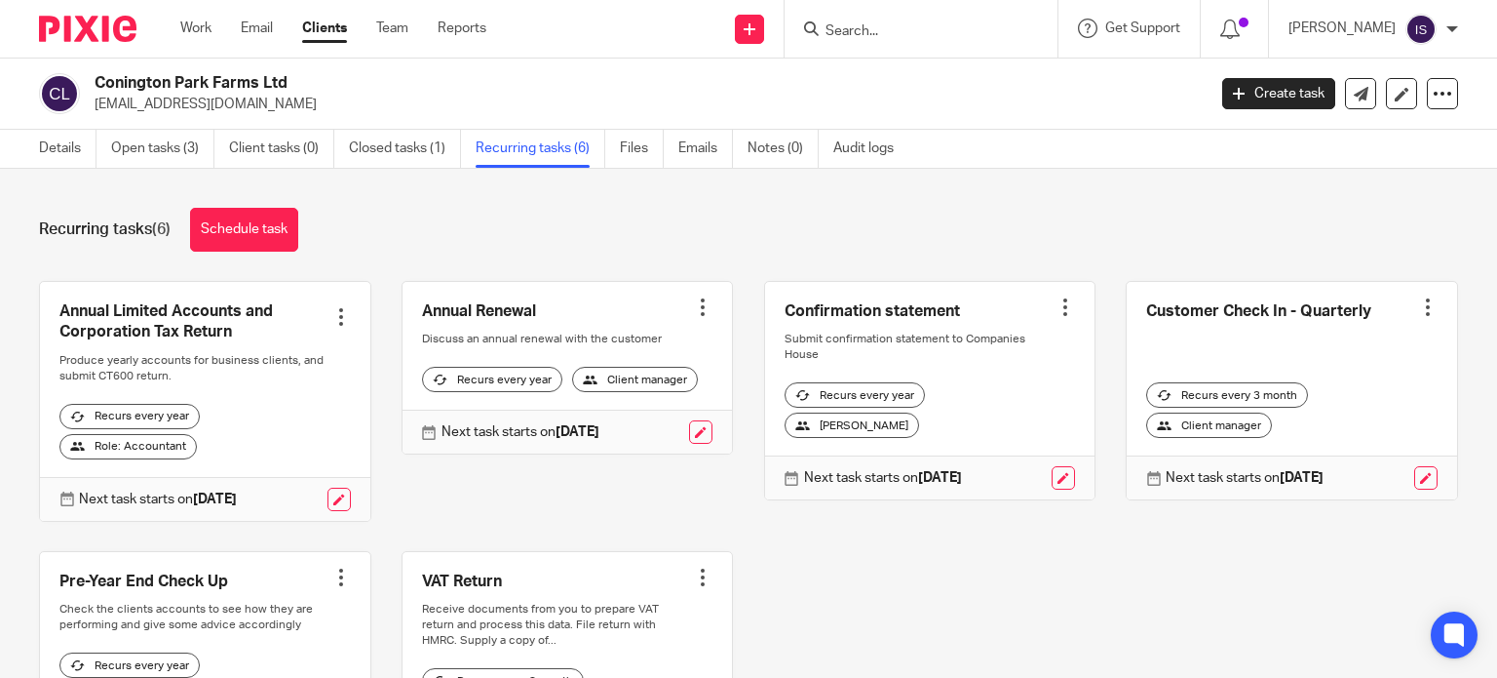
click at [897, 48] on div at bounding box center [921, 29] width 273 height 58
click at [897, 41] on div at bounding box center [921, 29] width 273 height 58
click at [897, 26] on input "Search" at bounding box center [911, 32] width 175 height 18
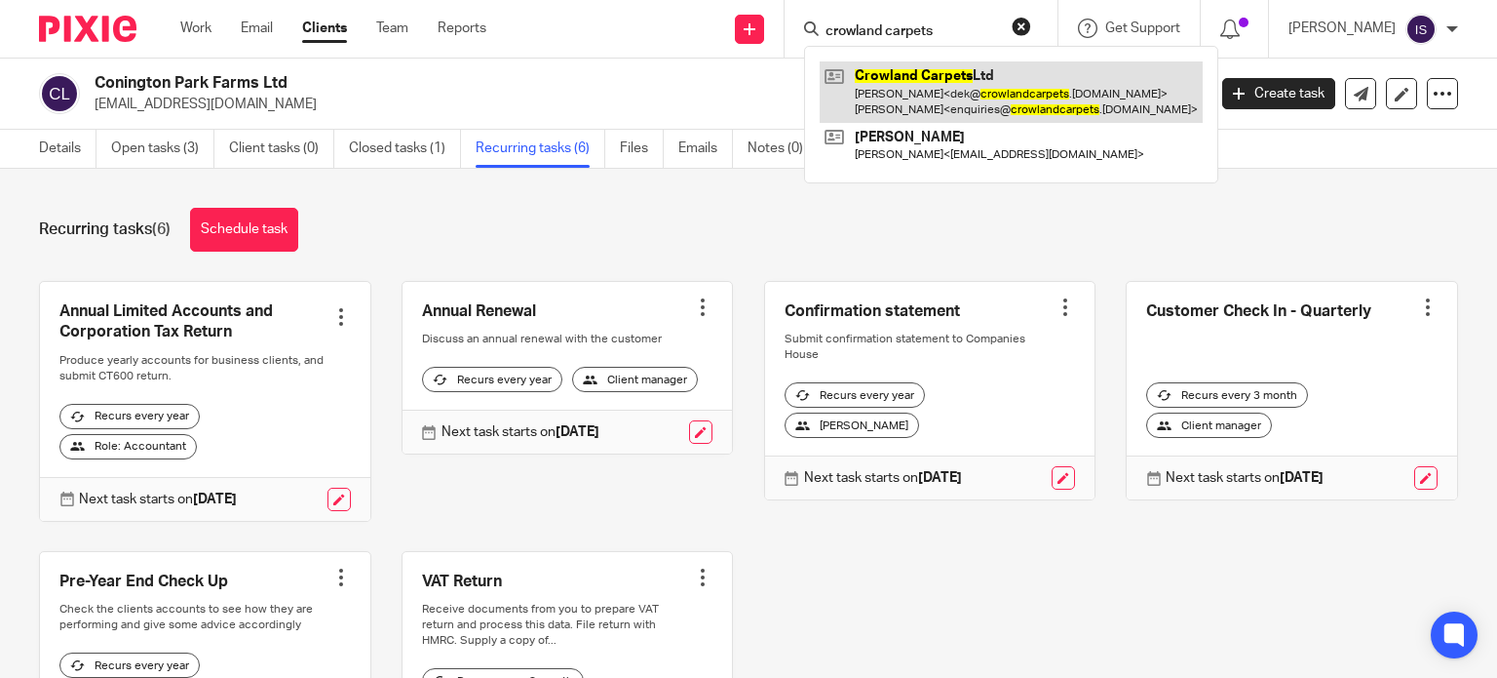
type input "crowland carpets"
click at [919, 96] on link at bounding box center [1011, 91] width 383 height 60
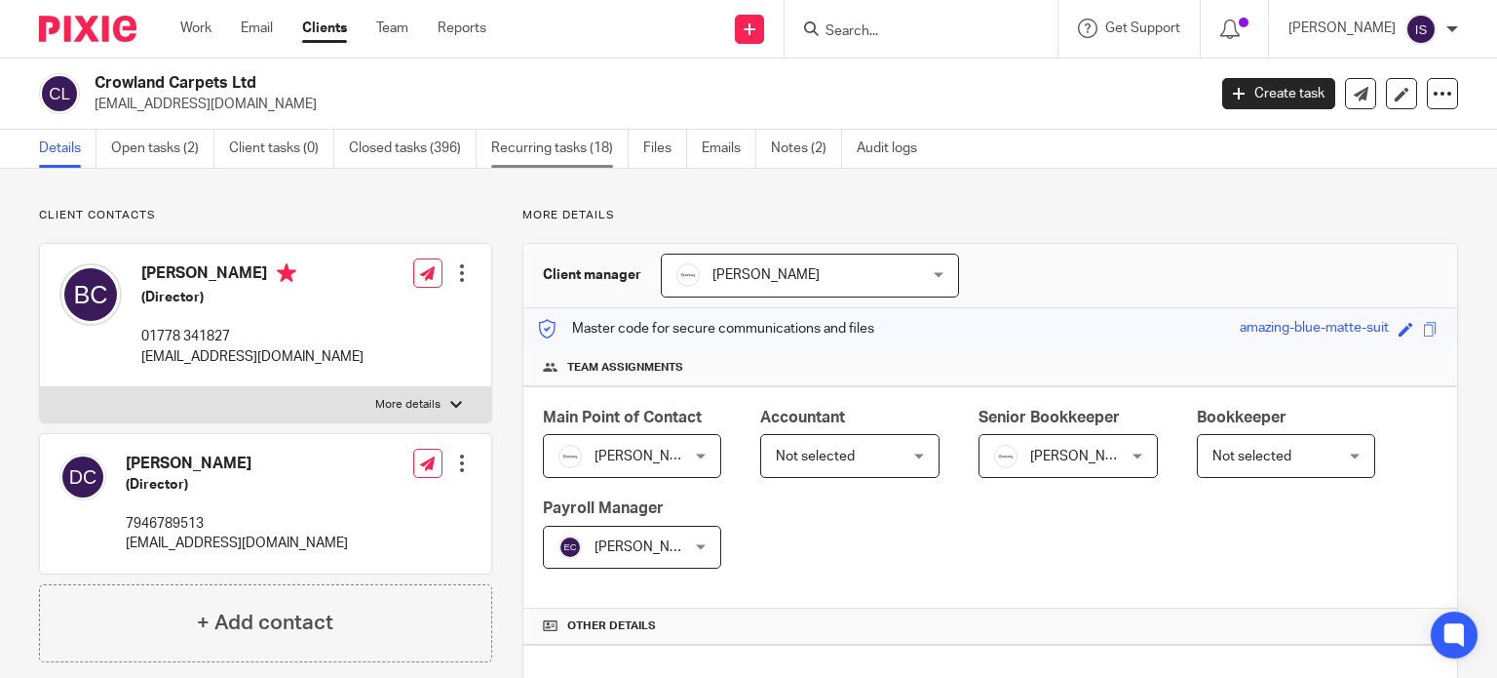
click at [539, 147] on link "Recurring tasks (18)" at bounding box center [559, 149] width 137 height 38
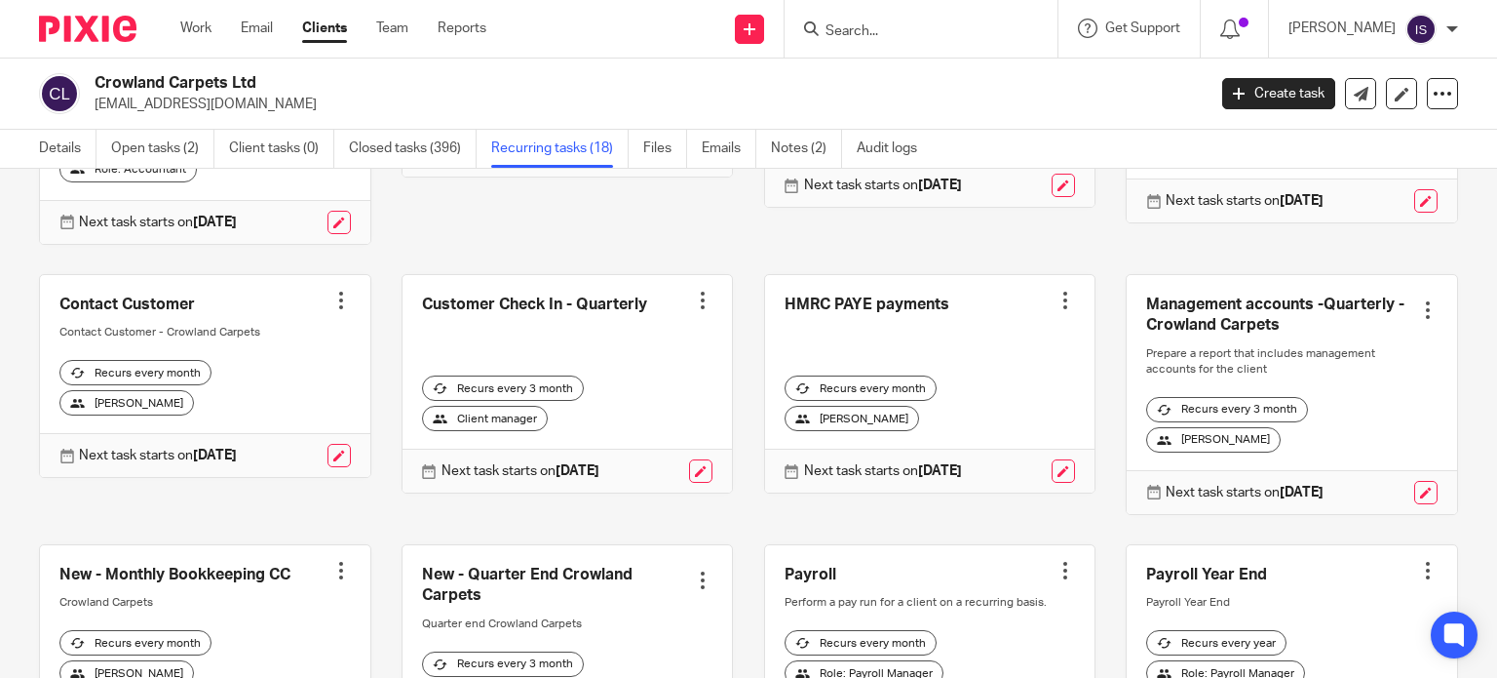
scroll to position [292, 0]
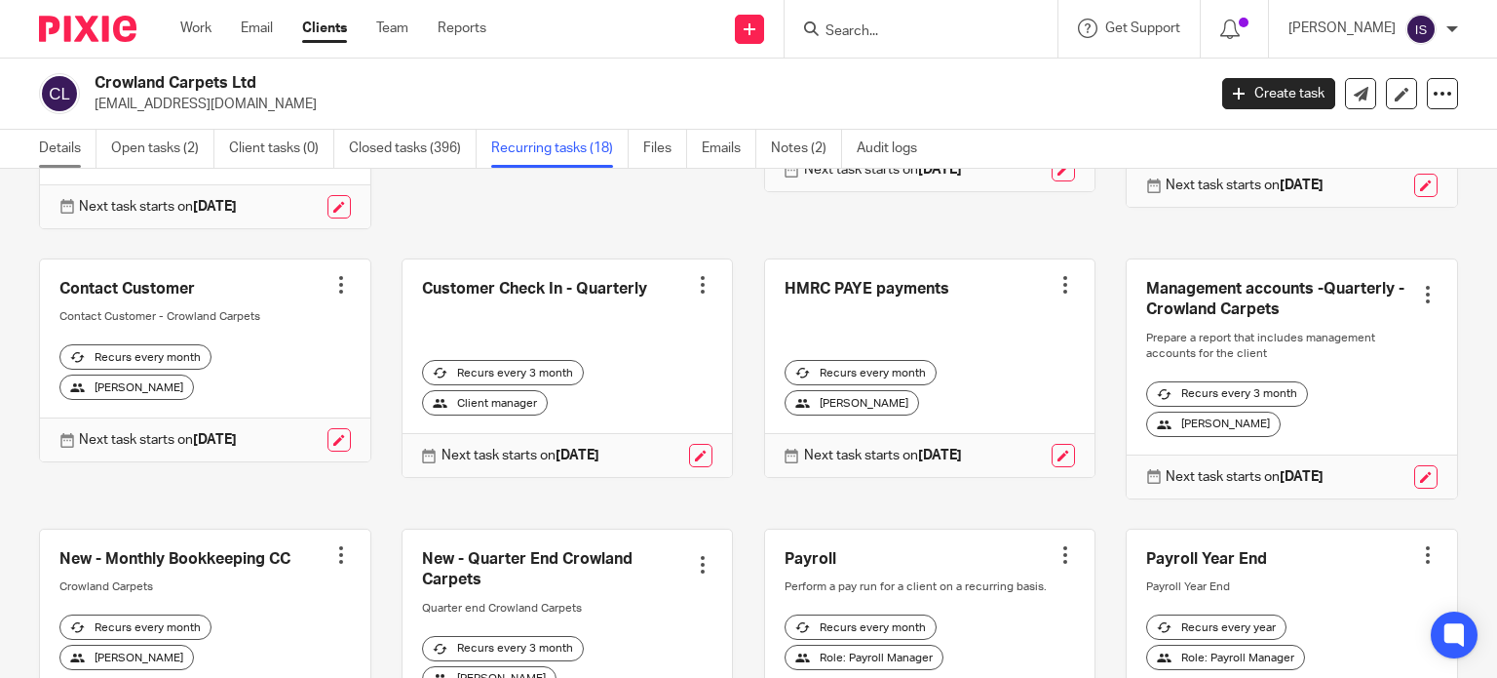
click at [60, 147] on link "Details" at bounding box center [68, 149] width 58 height 38
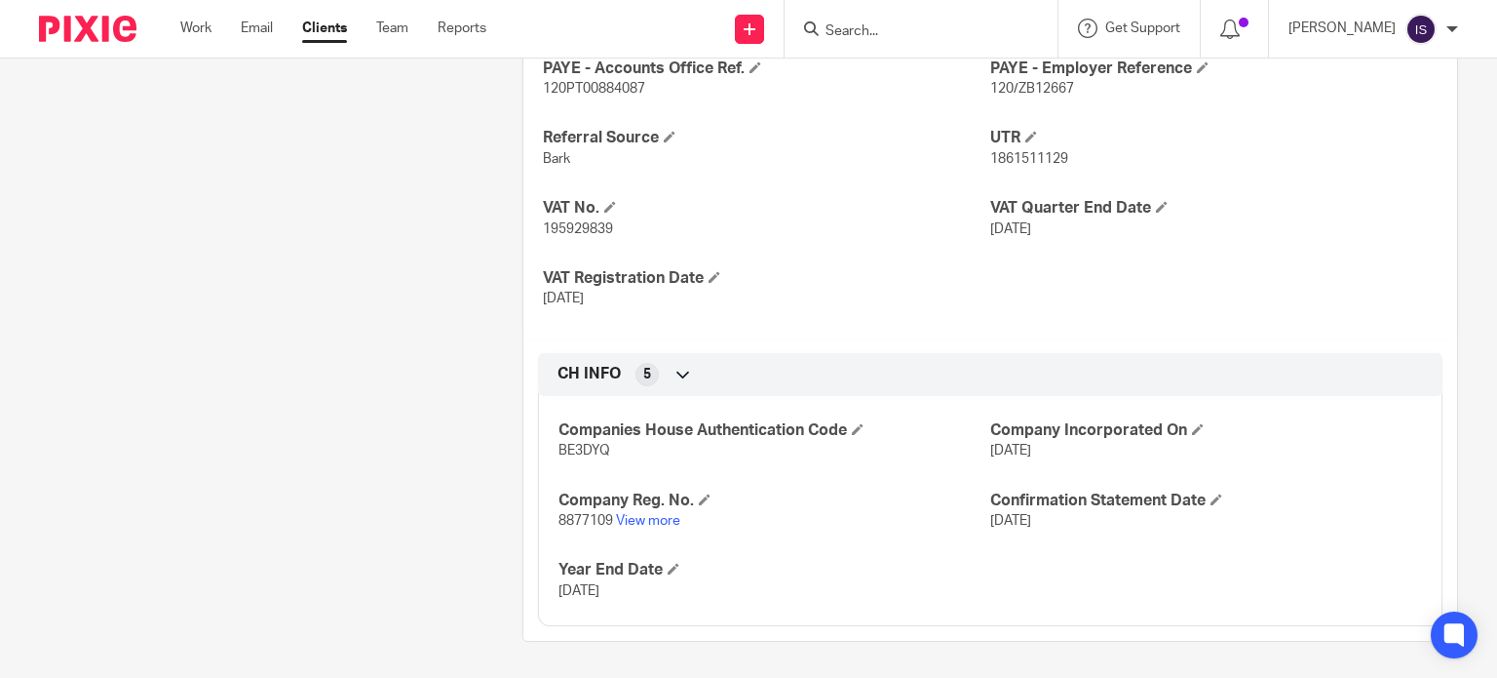
scroll to position [835, 0]
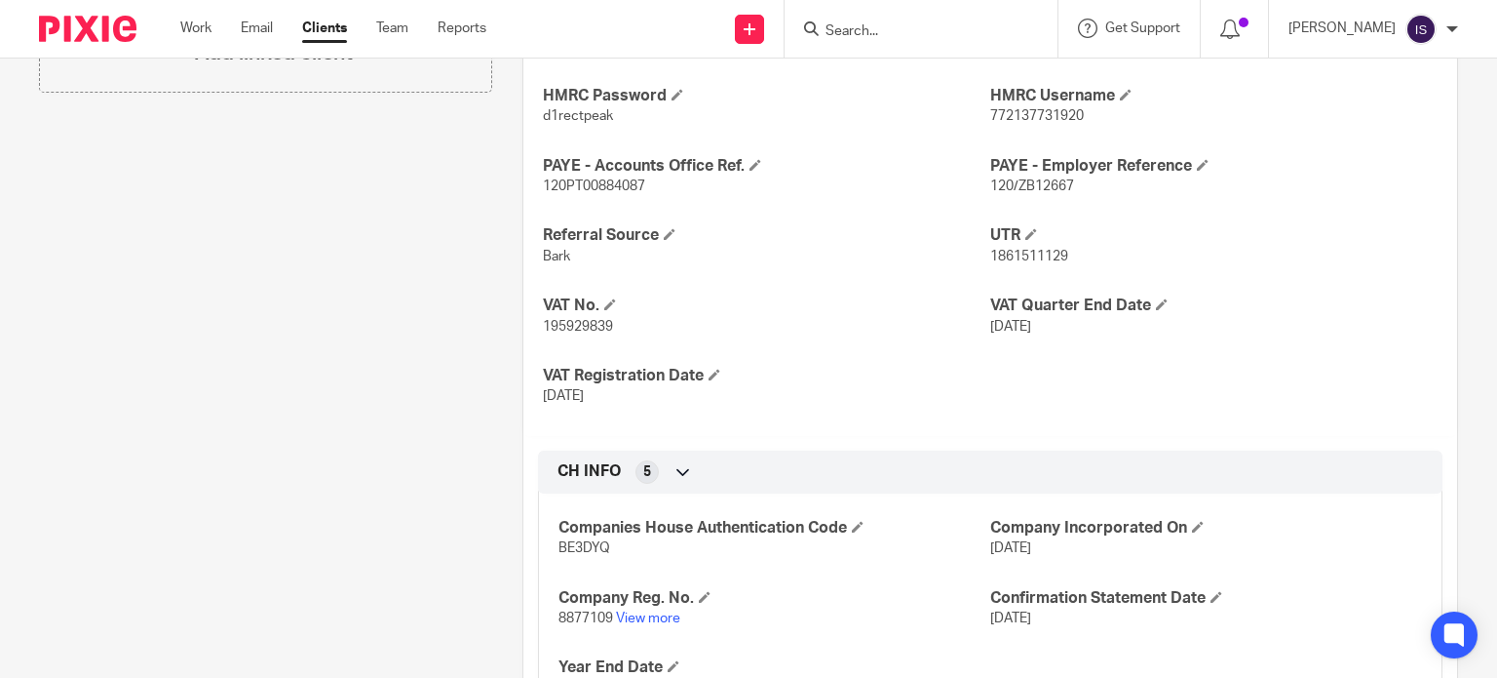
click at [1051, 184] on span "120/ZB12667" at bounding box center [1032, 186] width 84 height 14
copy span "ZB12667"
click at [577, 196] on div "Company Phone Number 01778 341827 Company Website http://www.crowlandcarpets.co…" at bounding box center [991, 210] width 934 height 449
click at [575, 182] on span "120PT00884087" at bounding box center [594, 186] width 102 height 14
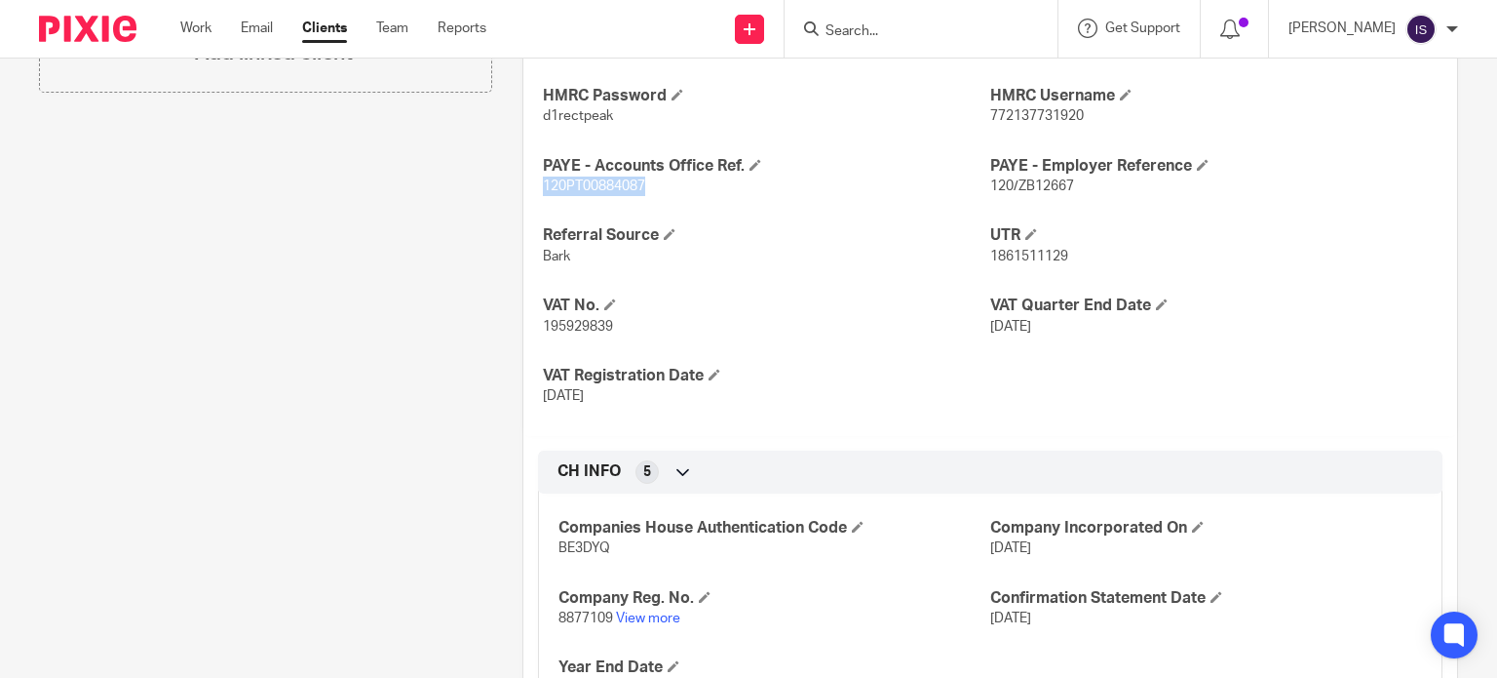
click at [575, 182] on span "120PT00884087" at bounding box center [594, 186] width 102 height 14
copy span "120PT00884087"
click at [877, 40] on form at bounding box center [928, 29] width 208 height 24
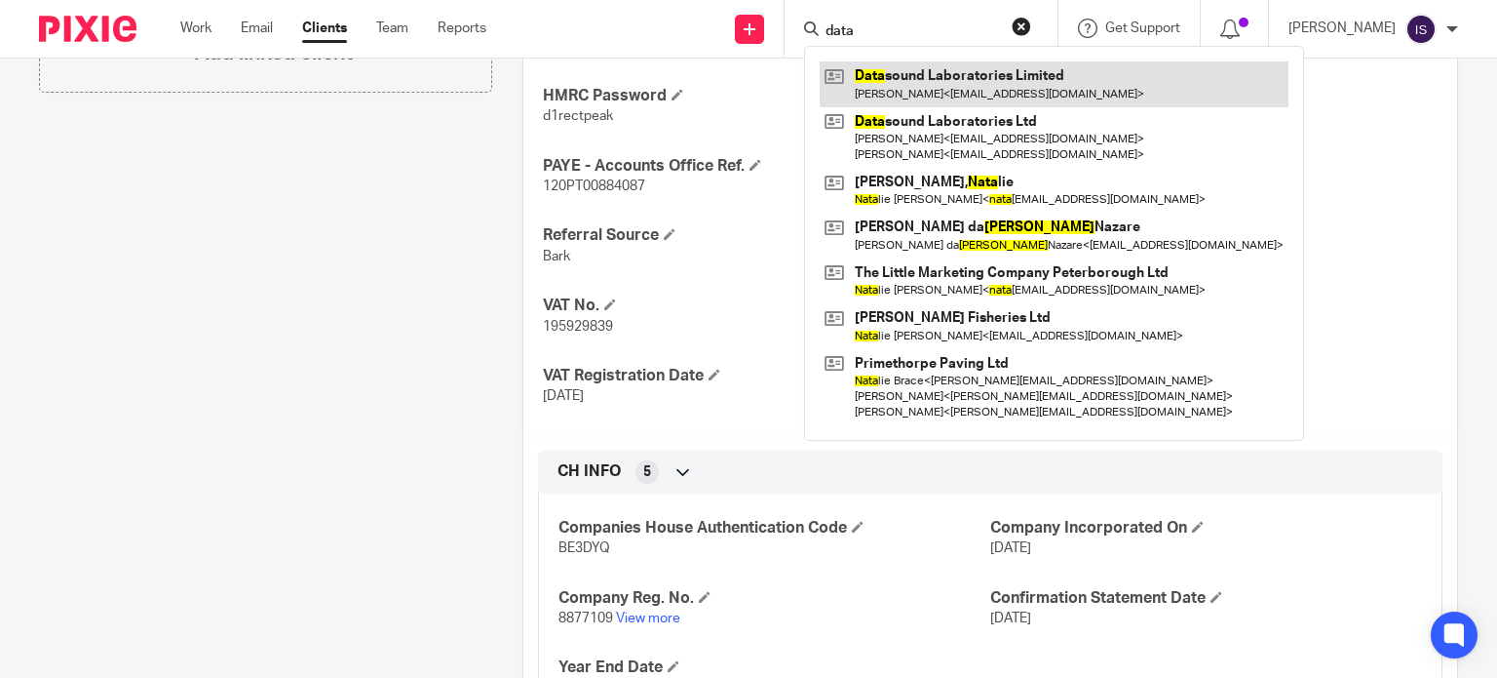
type input "data"
click at [993, 91] on link at bounding box center [1054, 83] width 469 height 45
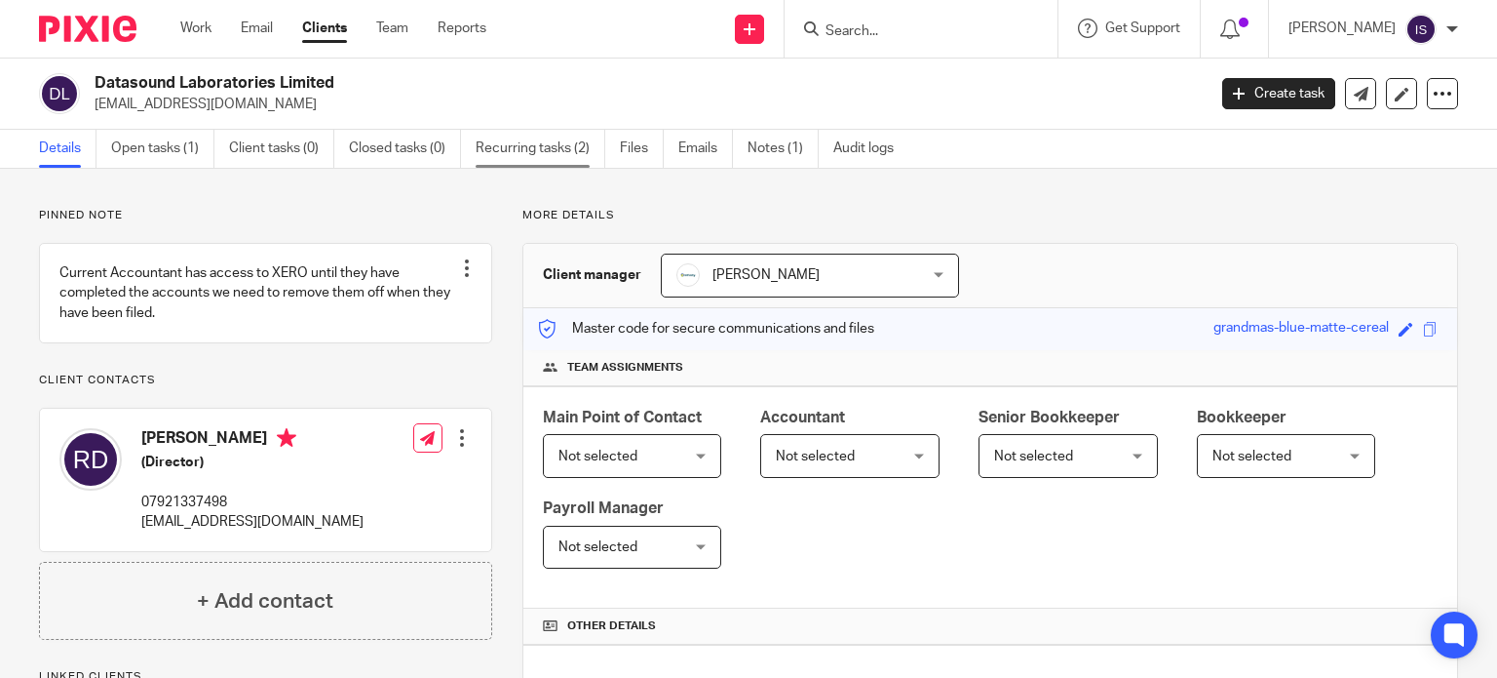
click at [537, 137] on link "Recurring tasks (2)" at bounding box center [541, 149] width 130 height 38
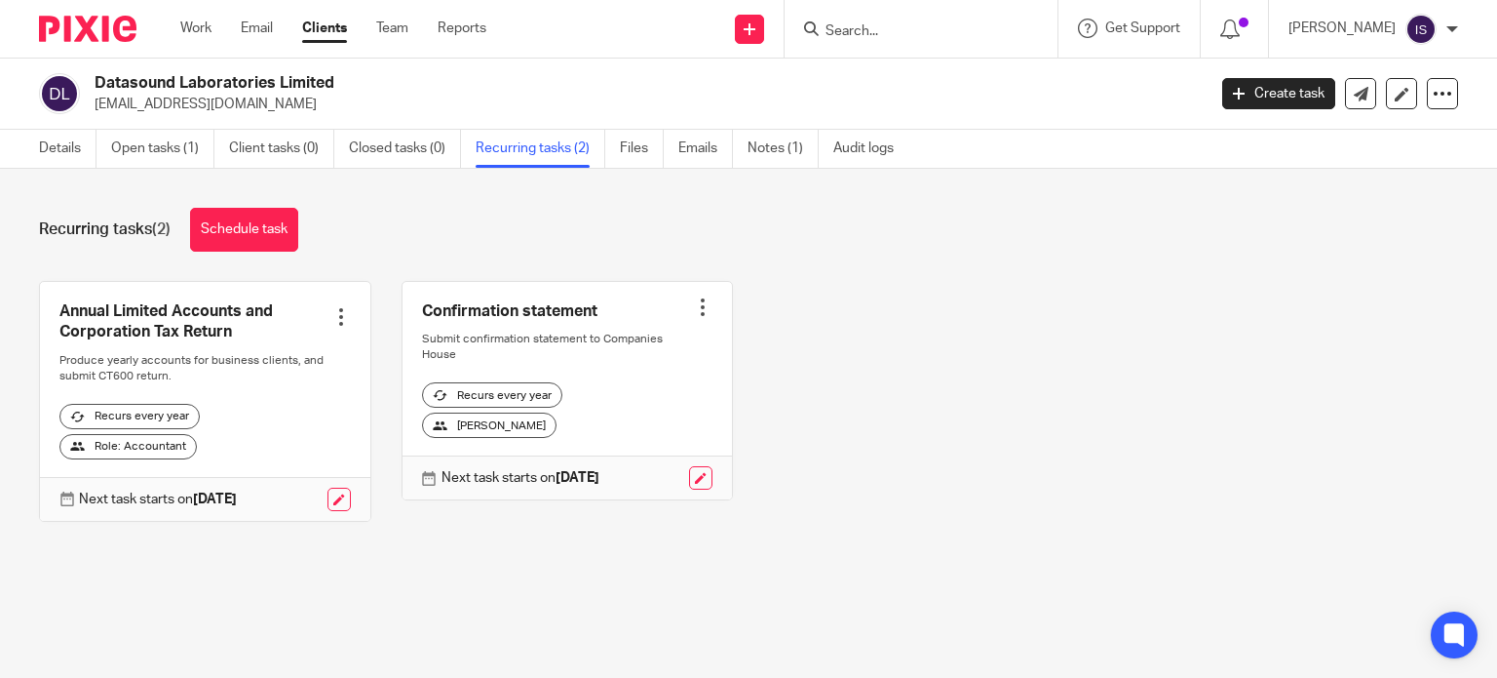
click at [885, 33] on input "Search" at bounding box center [911, 32] width 175 height 18
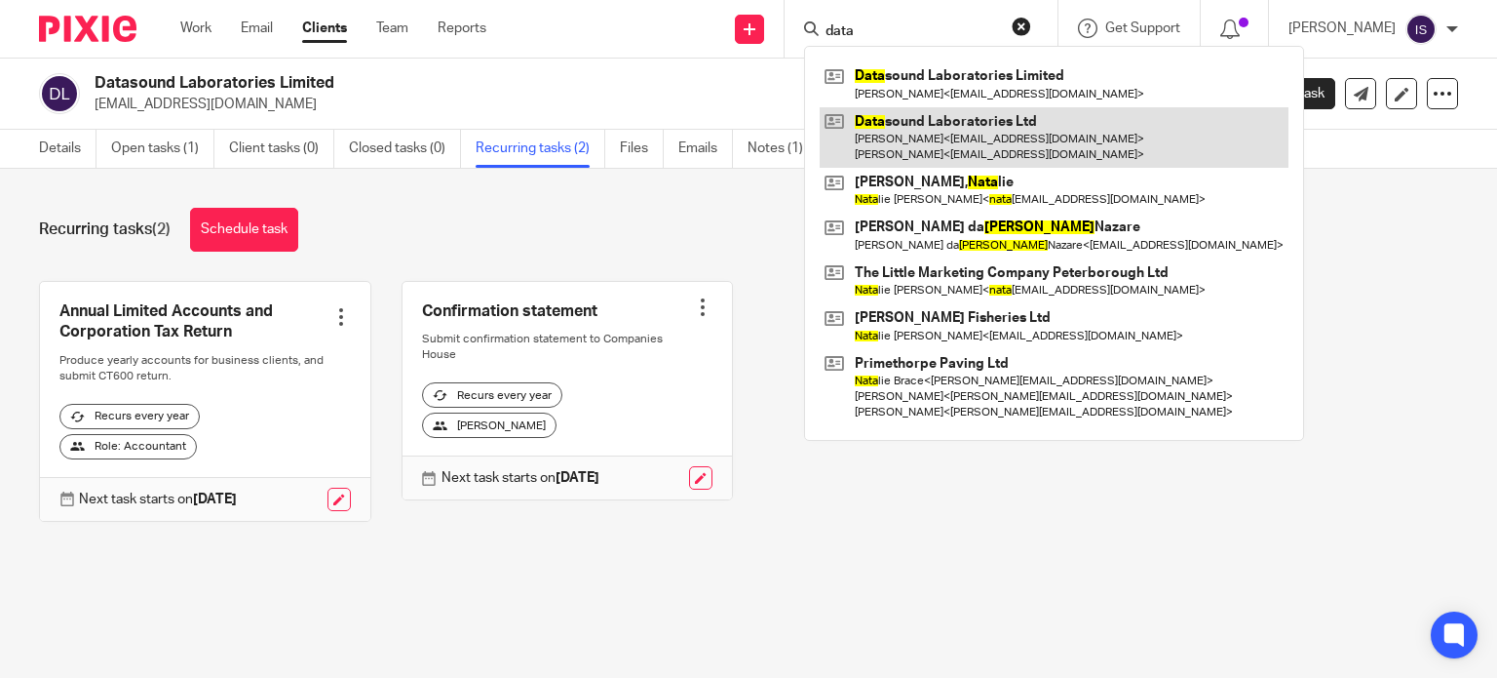
type input "data"
click at [1046, 133] on link at bounding box center [1054, 137] width 469 height 60
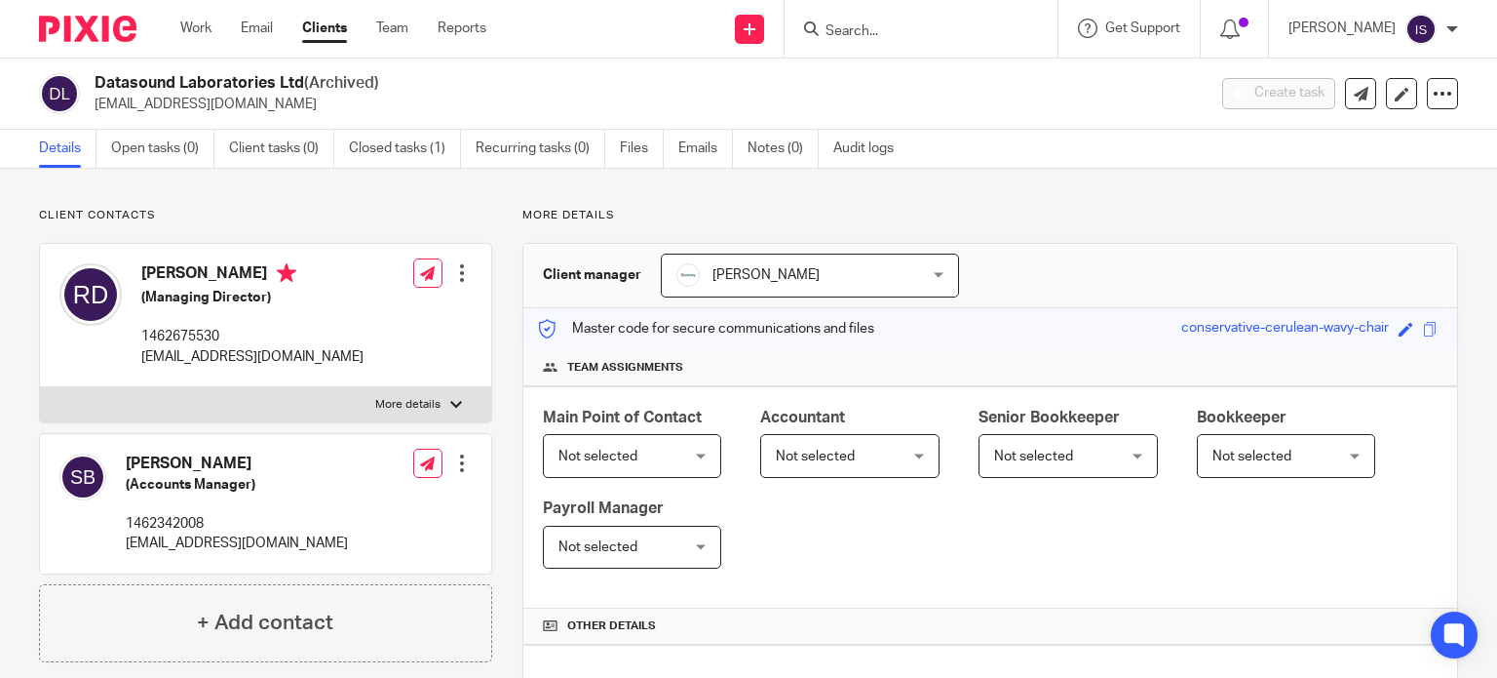
click at [948, 37] on input "Search" at bounding box center [911, 32] width 175 height 18
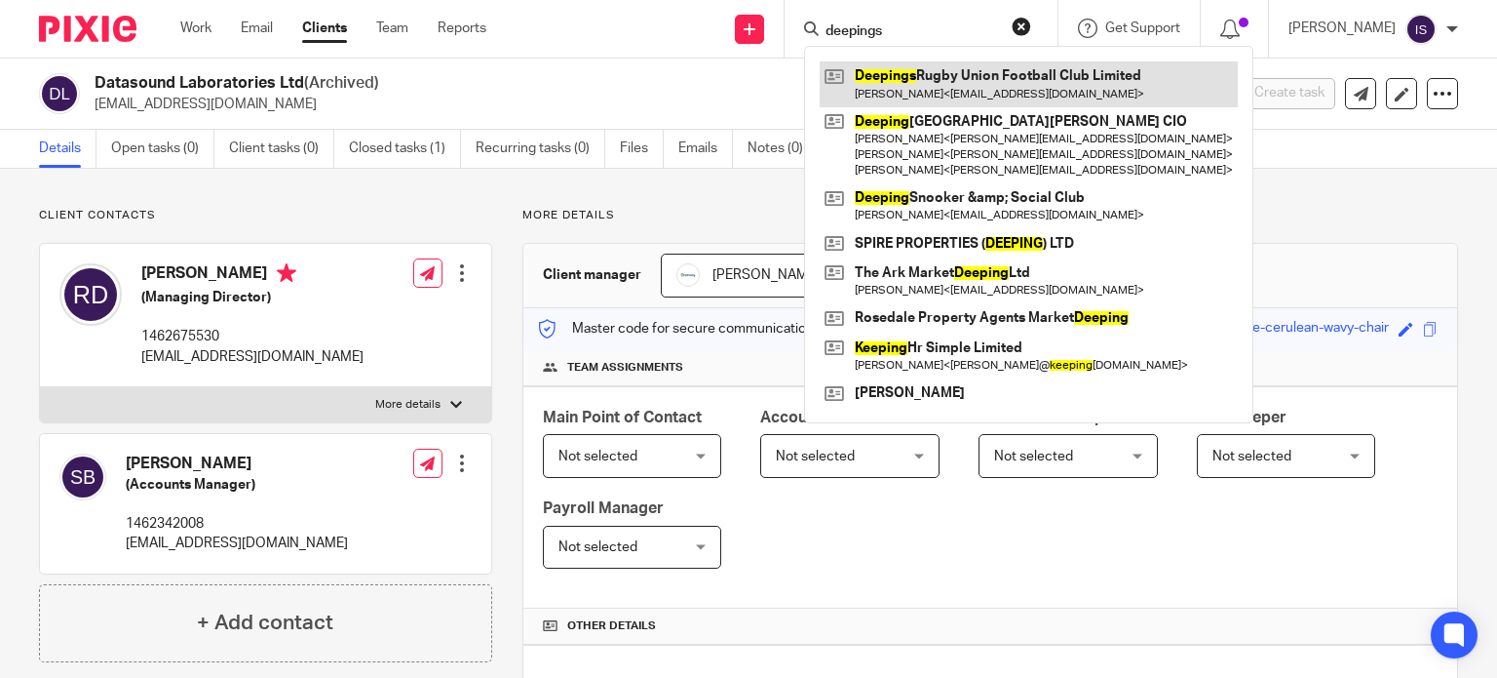
type input "deepings"
click at [975, 95] on link at bounding box center [1029, 83] width 418 height 45
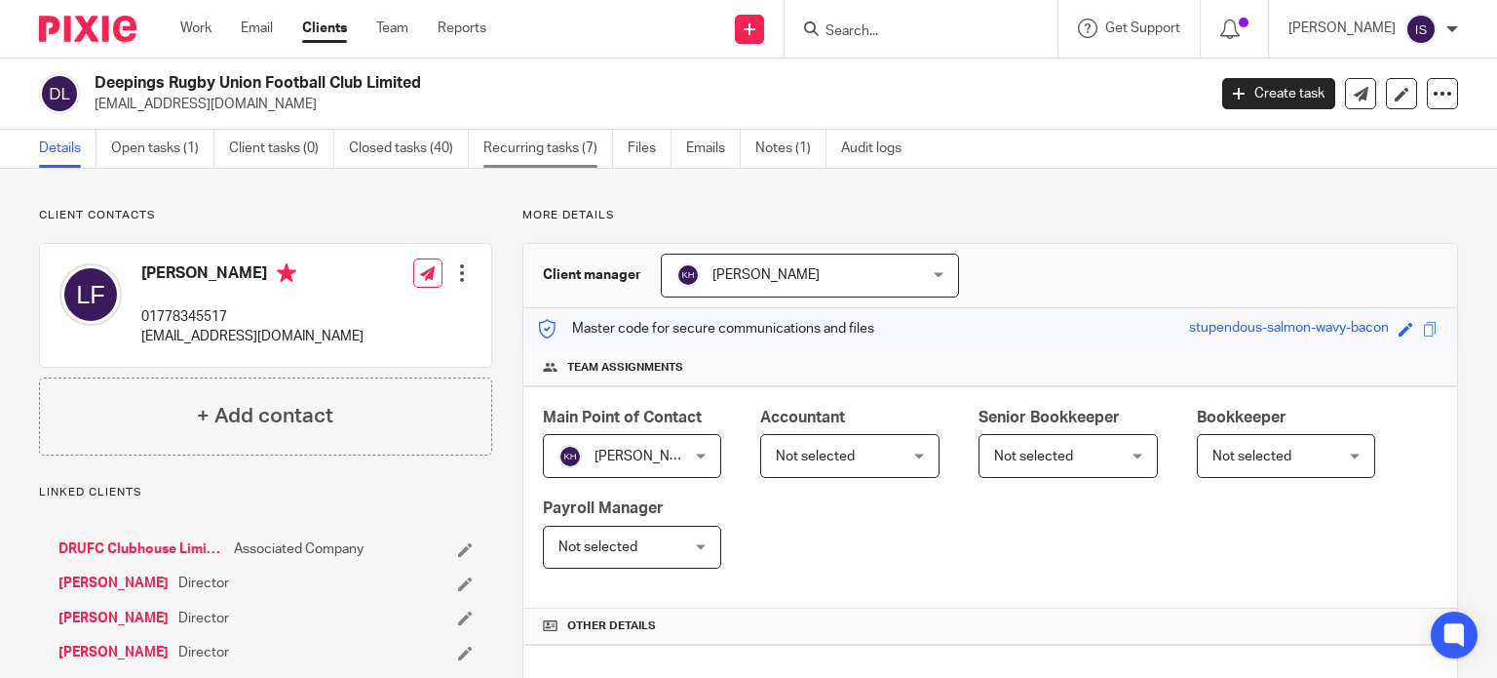
click at [508, 152] on link "Recurring tasks (7)" at bounding box center [549, 149] width 130 height 38
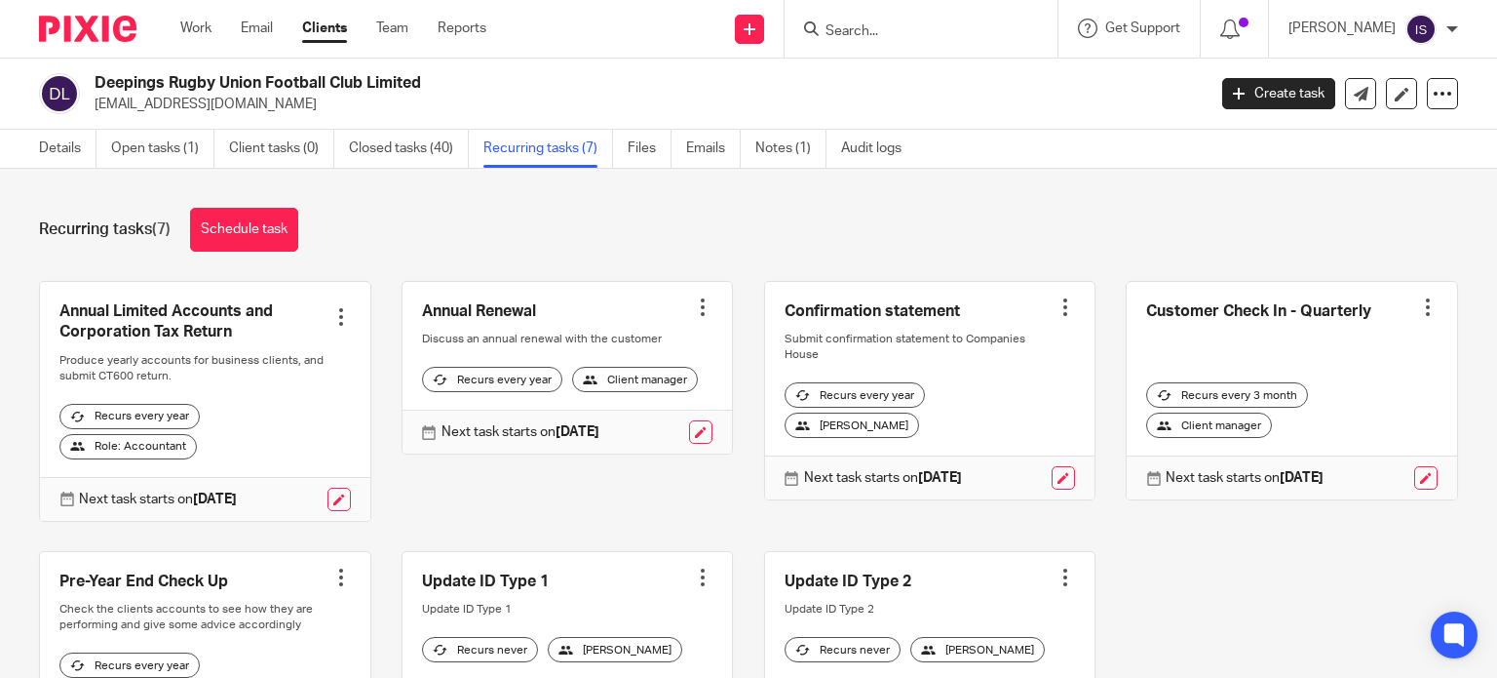
click at [866, 19] on form at bounding box center [928, 29] width 208 height 24
click at [872, 19] on form at bounding box center [928, 29] width 208 height 24
click at [873, 34] on input "Search" at bounding box center [911, 32] width 175 height 18
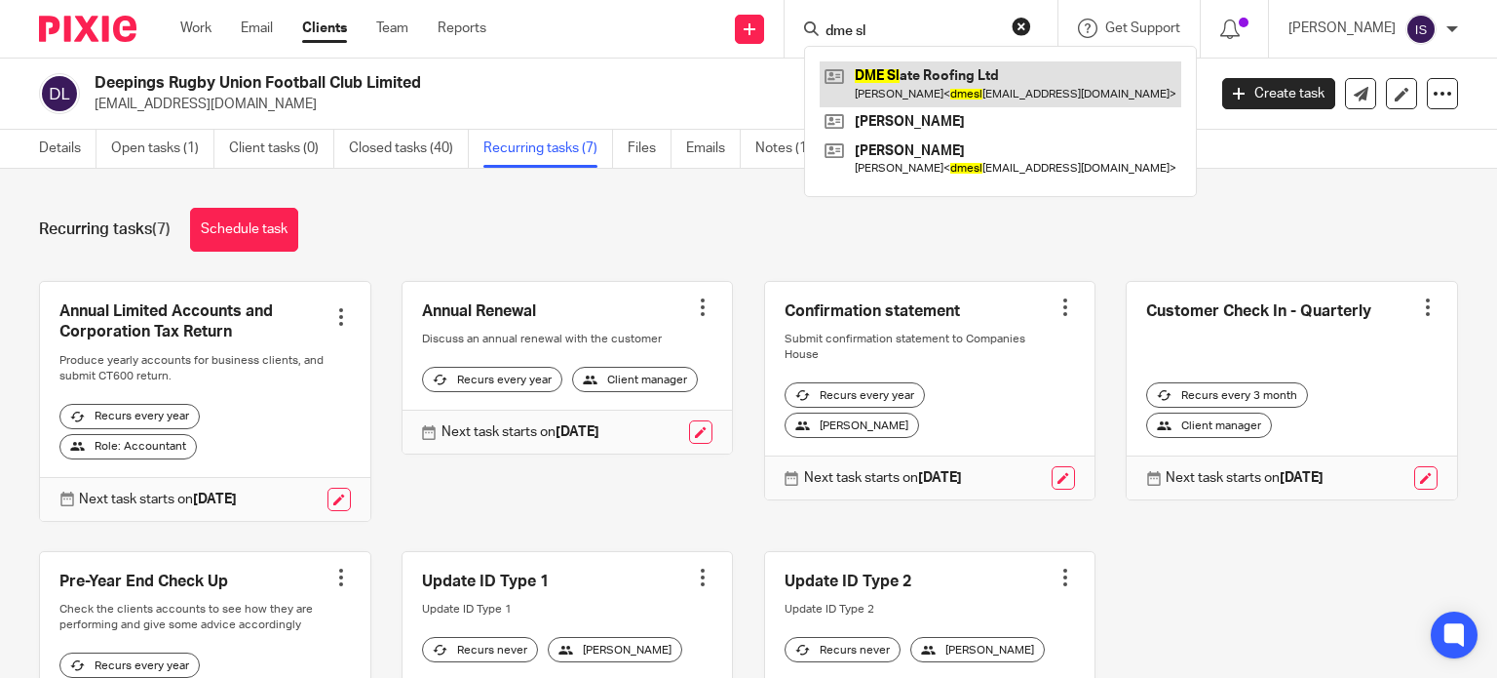
type input "dme sl"
click at [897, 90] on link at bounding box center [1001, 83] width 362 height 45
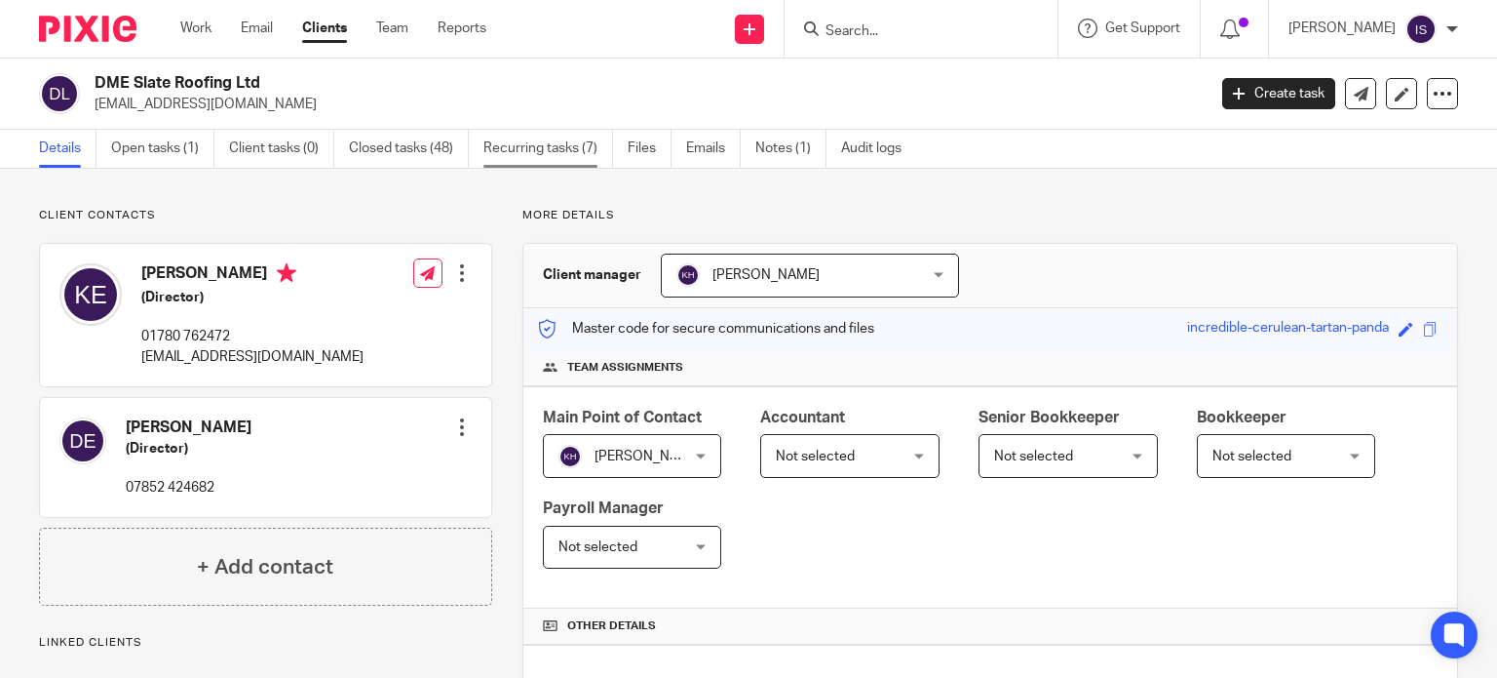
click at [524, 154] on link "Recurring tasks (7)" at bounding box center [549, 149] width 130 height 38
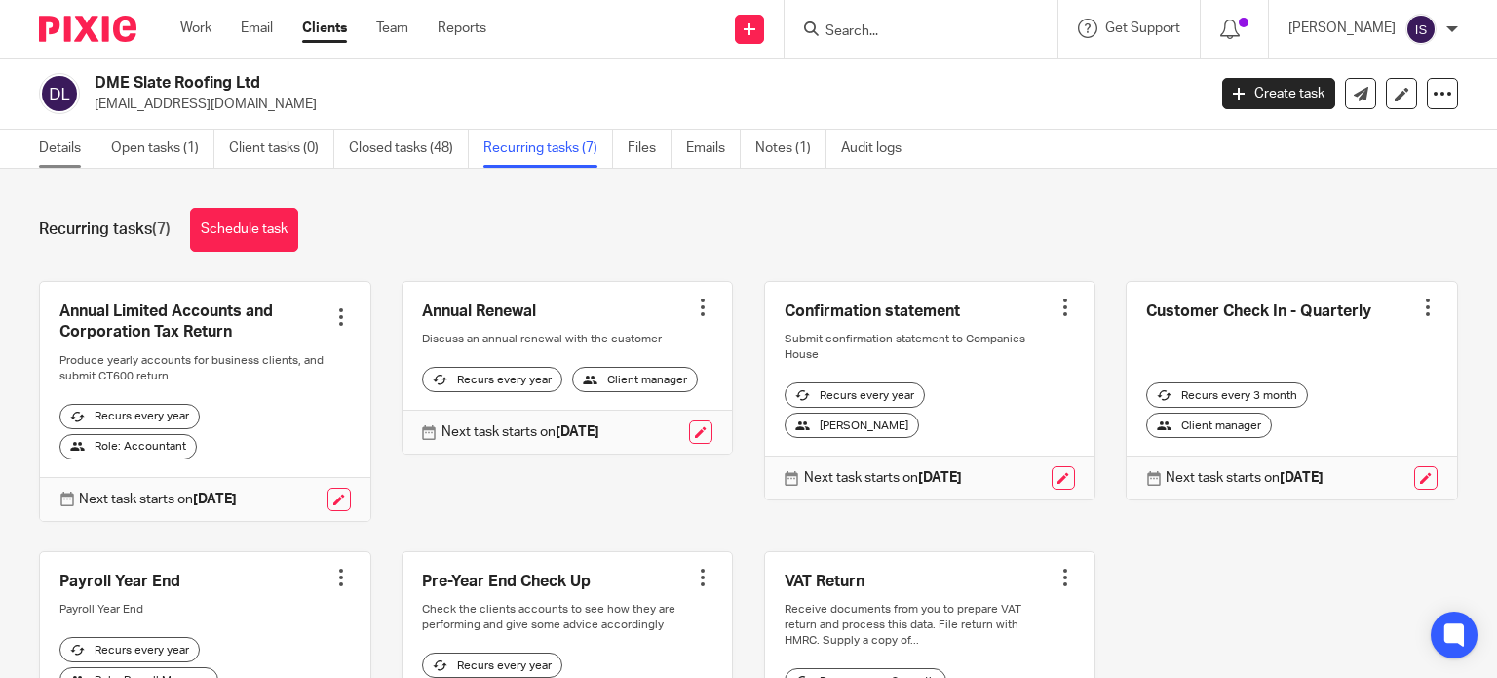
click at [69, 152] on link "Details" at bounding box center [68, 149] width 58 height 38
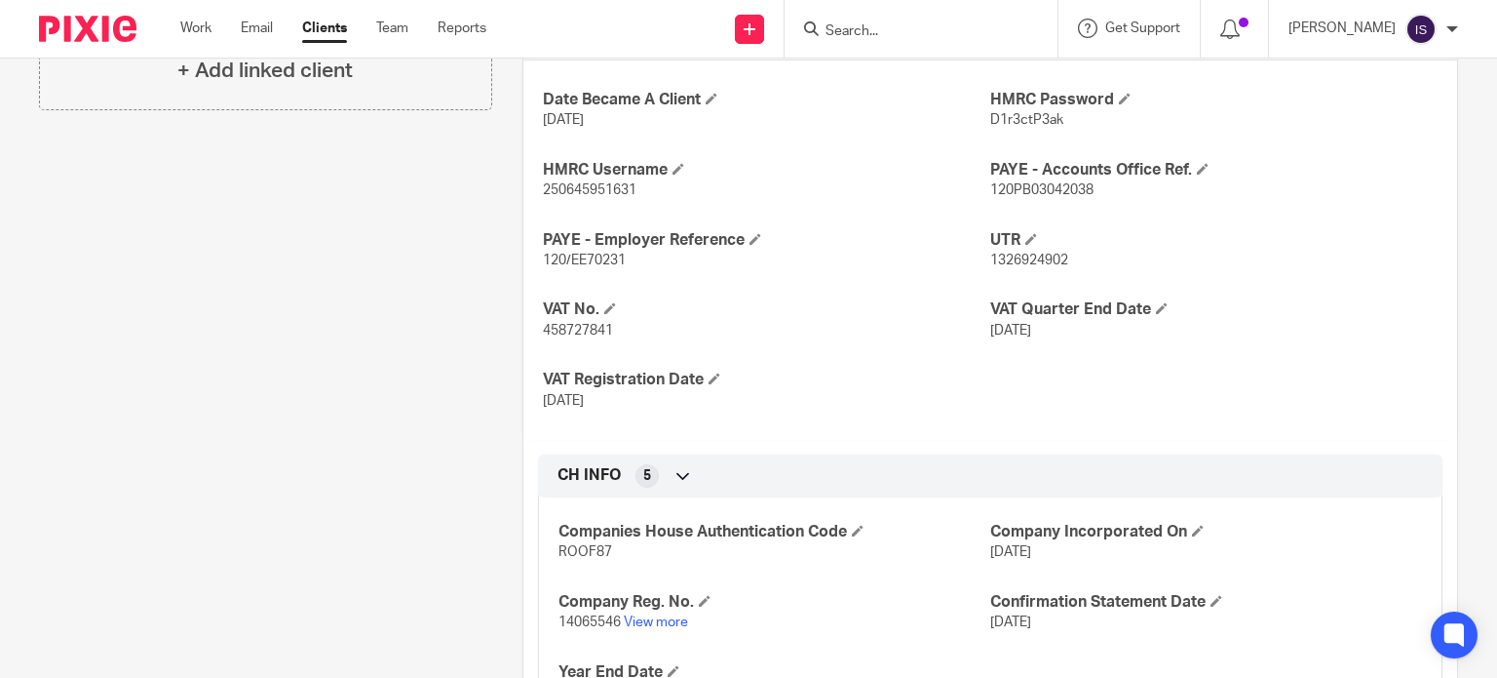
scroll to position [667, 0]
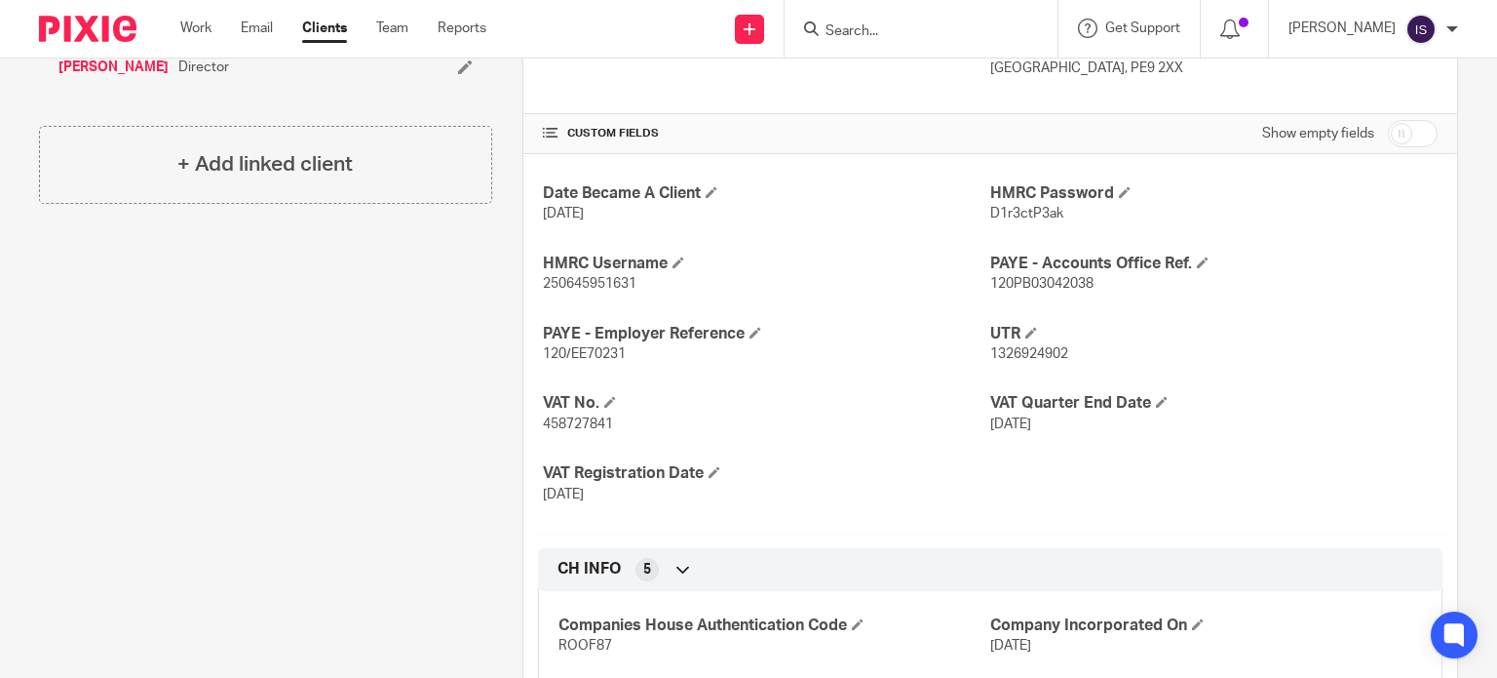
click at [601, 358] on span "120/EE70231" at bounding box center [584, 354] width 83 height 14
click at [598, 350] on span "120/EE70231" at bounding box center [584, 354] width 83 height 14
copy span "EE70231"
click at [1057, 277] on span "120PB03042038" at bounding box center [1041, 284] width 103 height 14
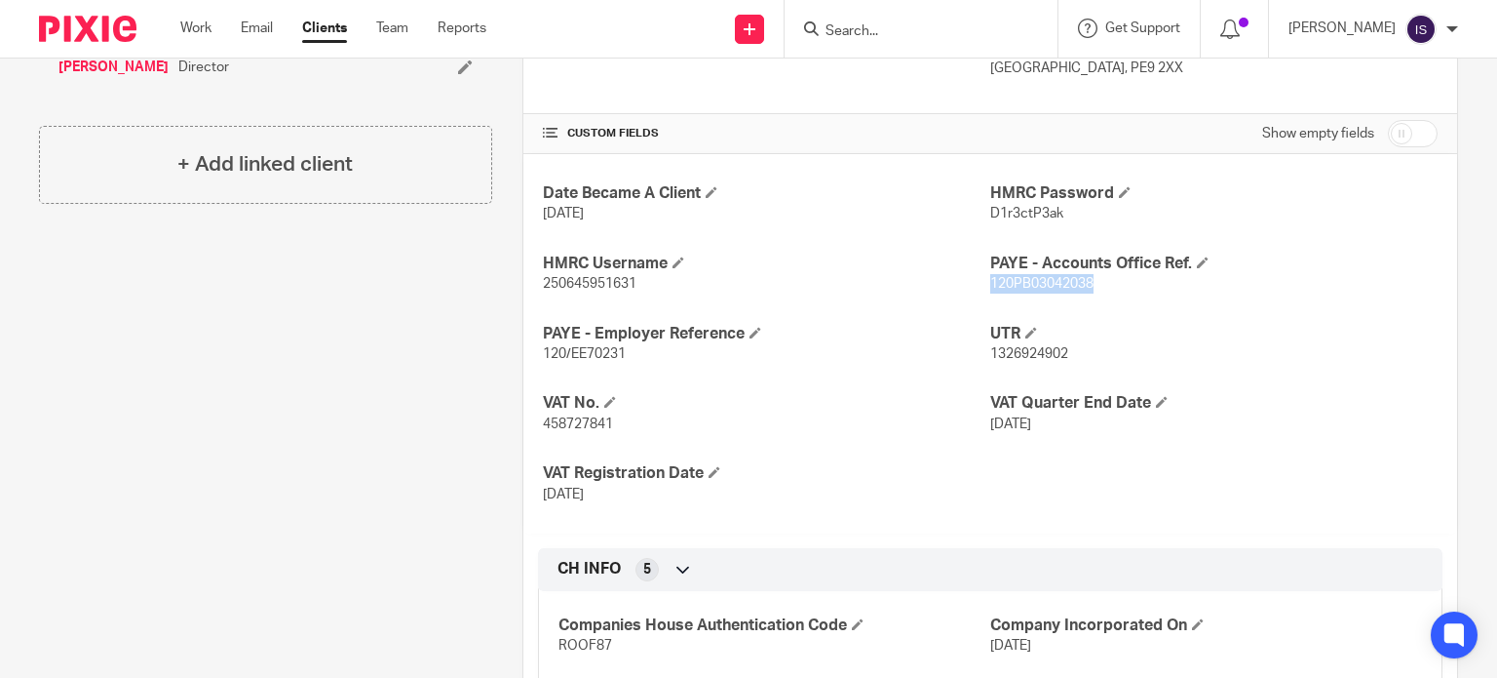
click at [1060, 278] on span "120PB03042038" at bounding box center [1041, 284] width 103 height 14
copy span "120PB03042038"
click at [871, 32] on input "Search" at bounding box center [911, 32] width 175 height 18
type input "dna"
click at [963, 88] on link at bounding box center [941, 75] width 242 height 29
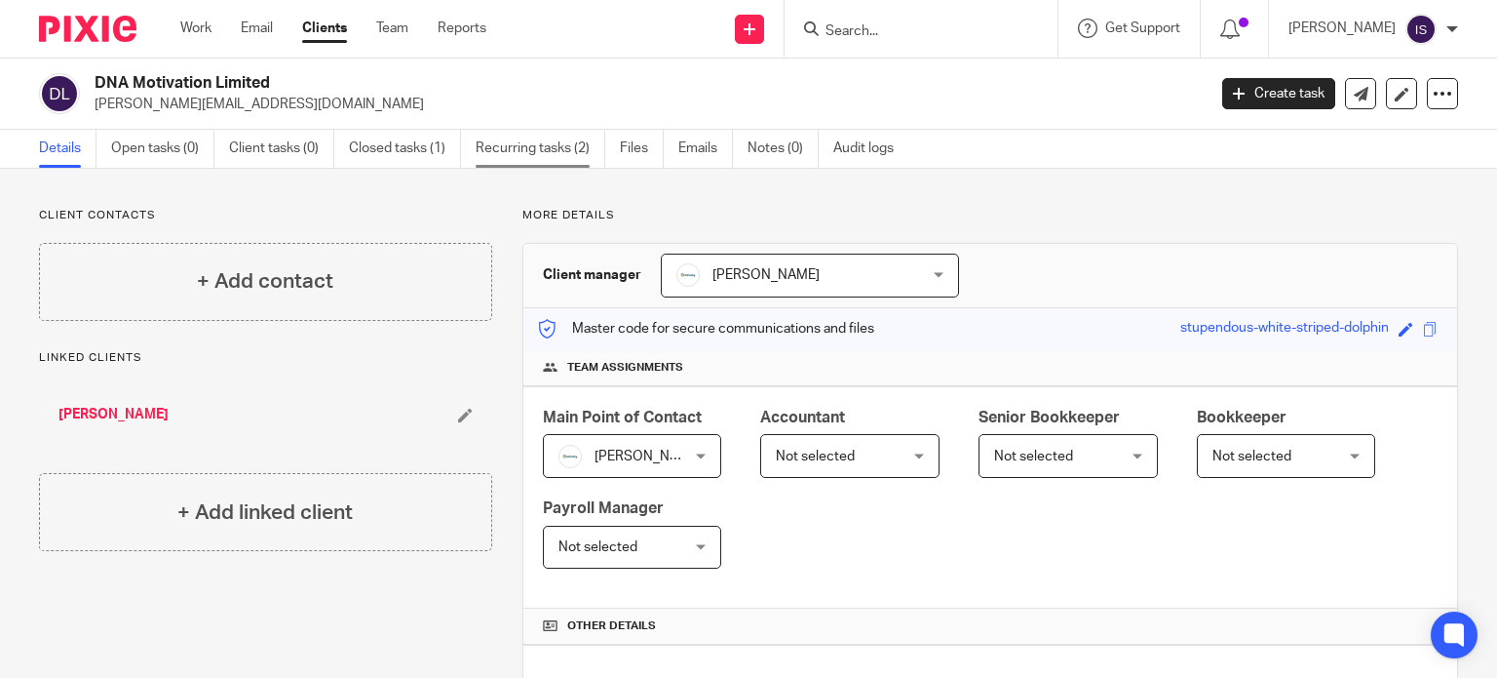
click at [519, 148] on link "Recurring tasks (2)" at bounding box center [541, 149] width 130 height 38
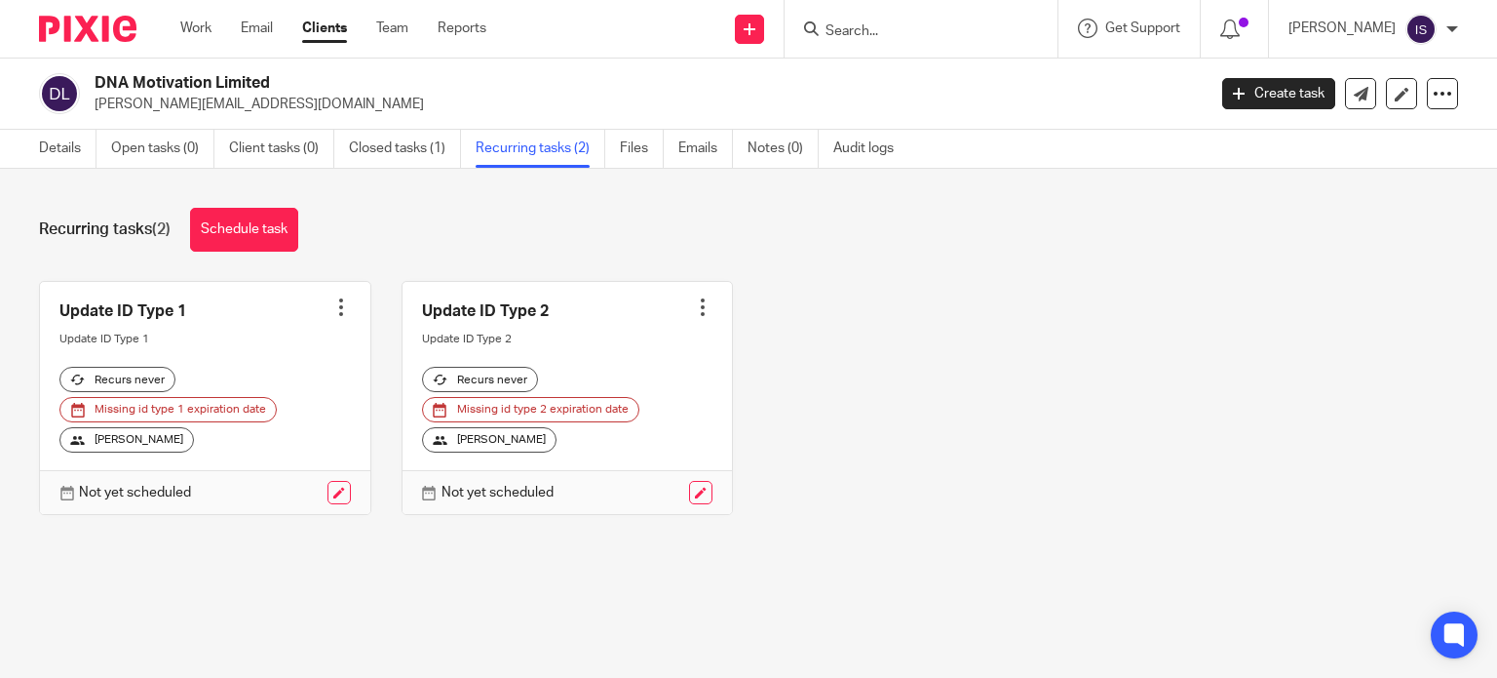
click at [864, 23] on form at bounding box center [928, 29] width 208 height 24
click at [862, 38] on input "Search" at bounding box center [911, 32] width 175 height 18
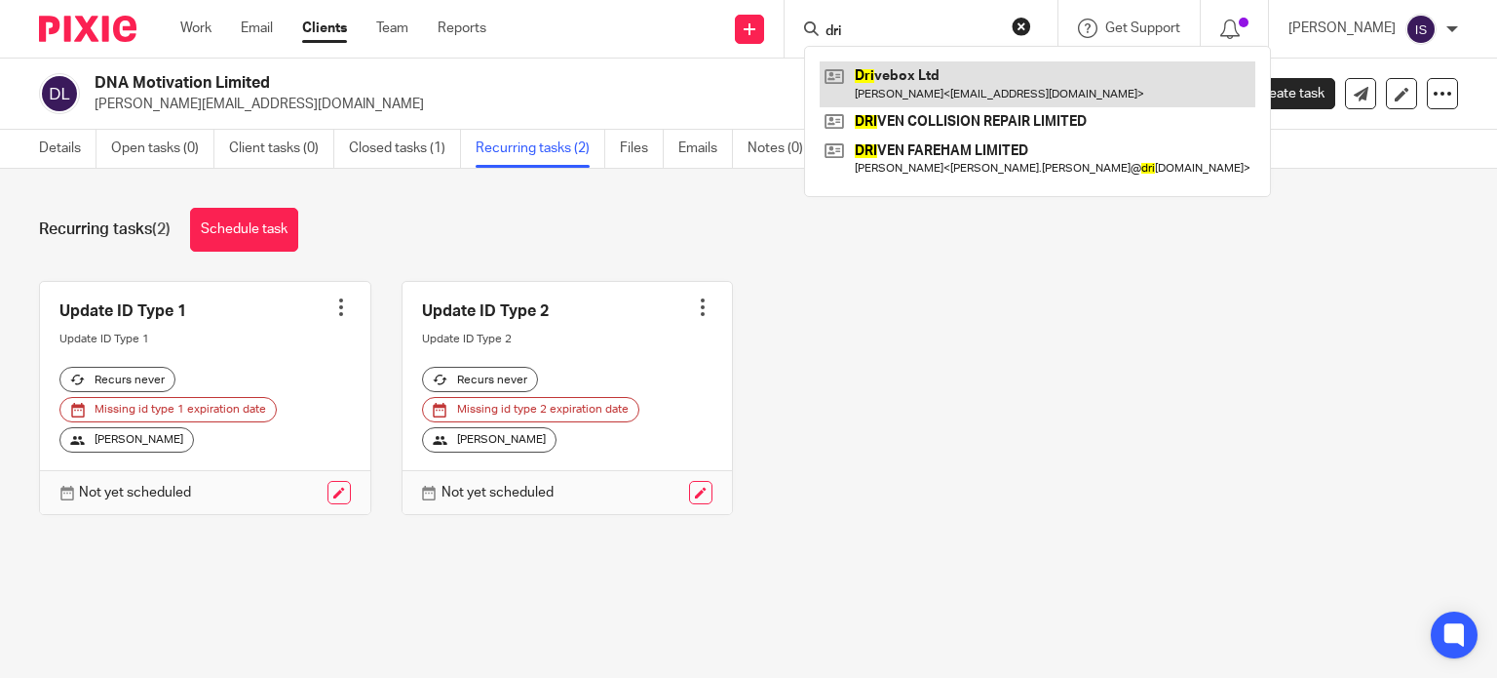
type input "dri"
click at [984, 84] on link at bounding box center [1038, 83] width 436 height 45
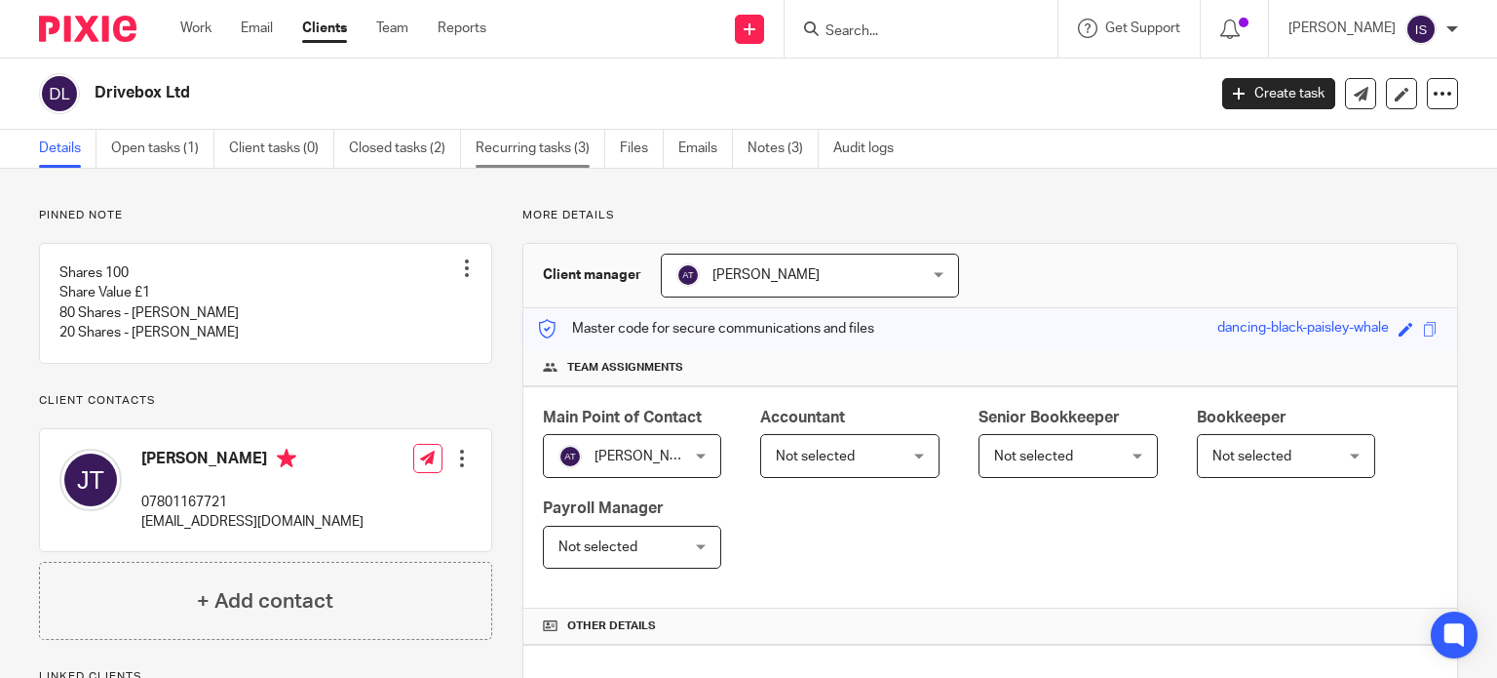
click at [566, 138] on link "Recurring tasks (3)" at bounding box center [541, 149] width 130 height 38
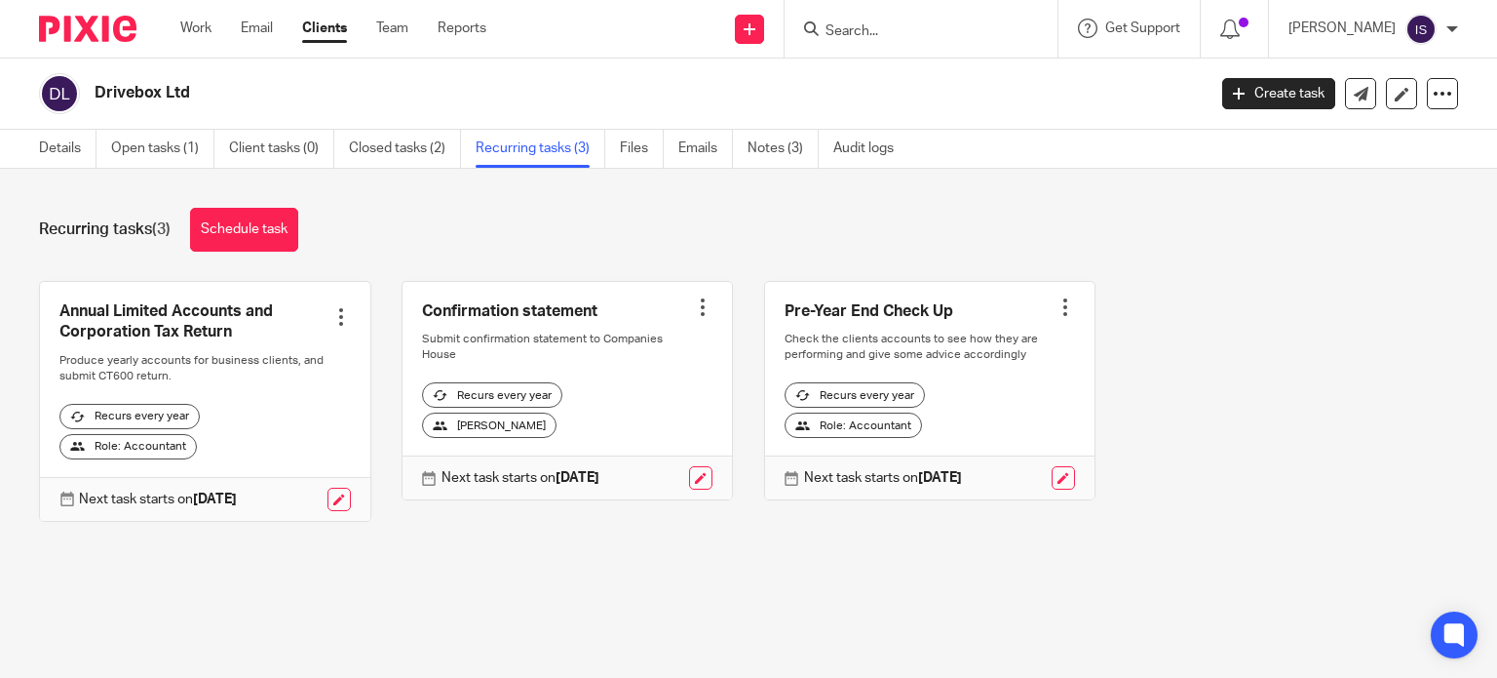
click at [858, 21] on form at bounding box center [928, 29] width 208 height 24
click at [866, 37] on input "Search" at bounding box center [911, 32] width 175 height 18
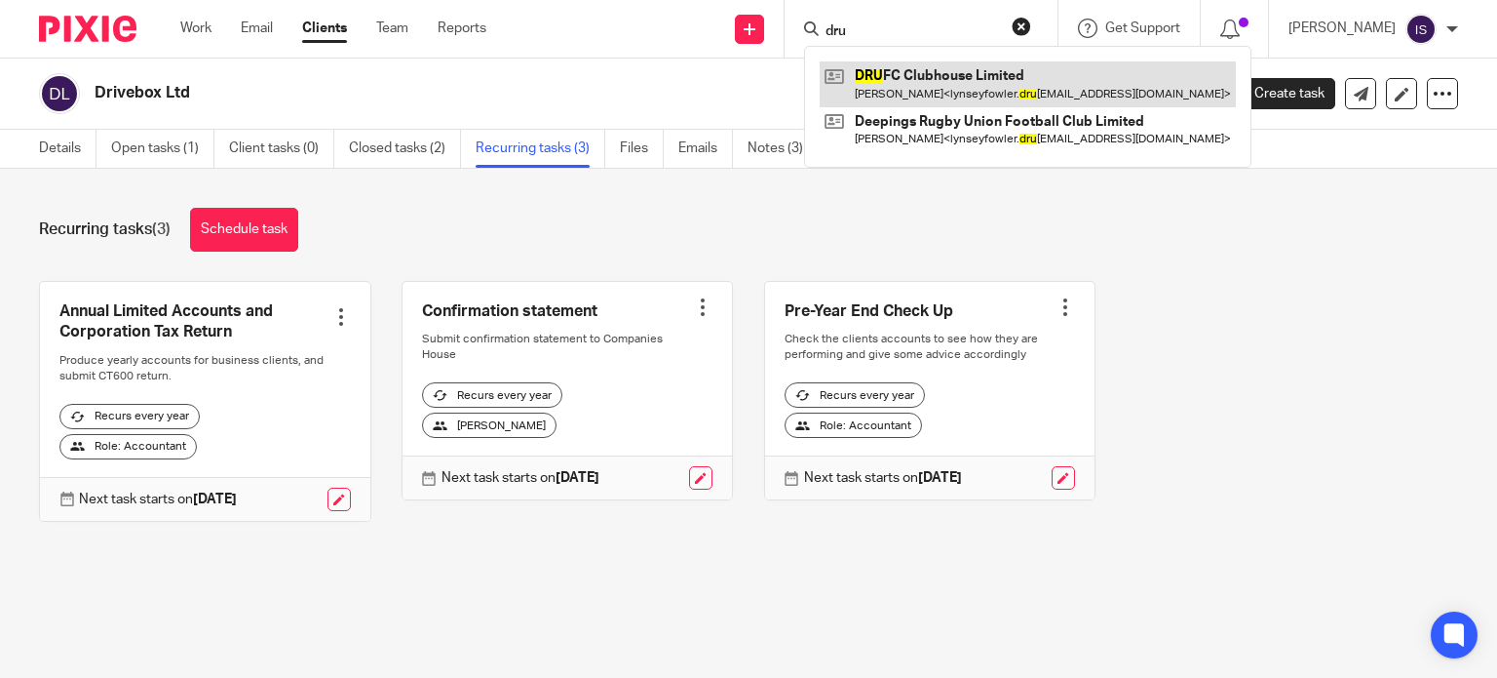
type input "dru"
click at [961, 96] on link at bounding box center [1028, 83] width 416 height 45
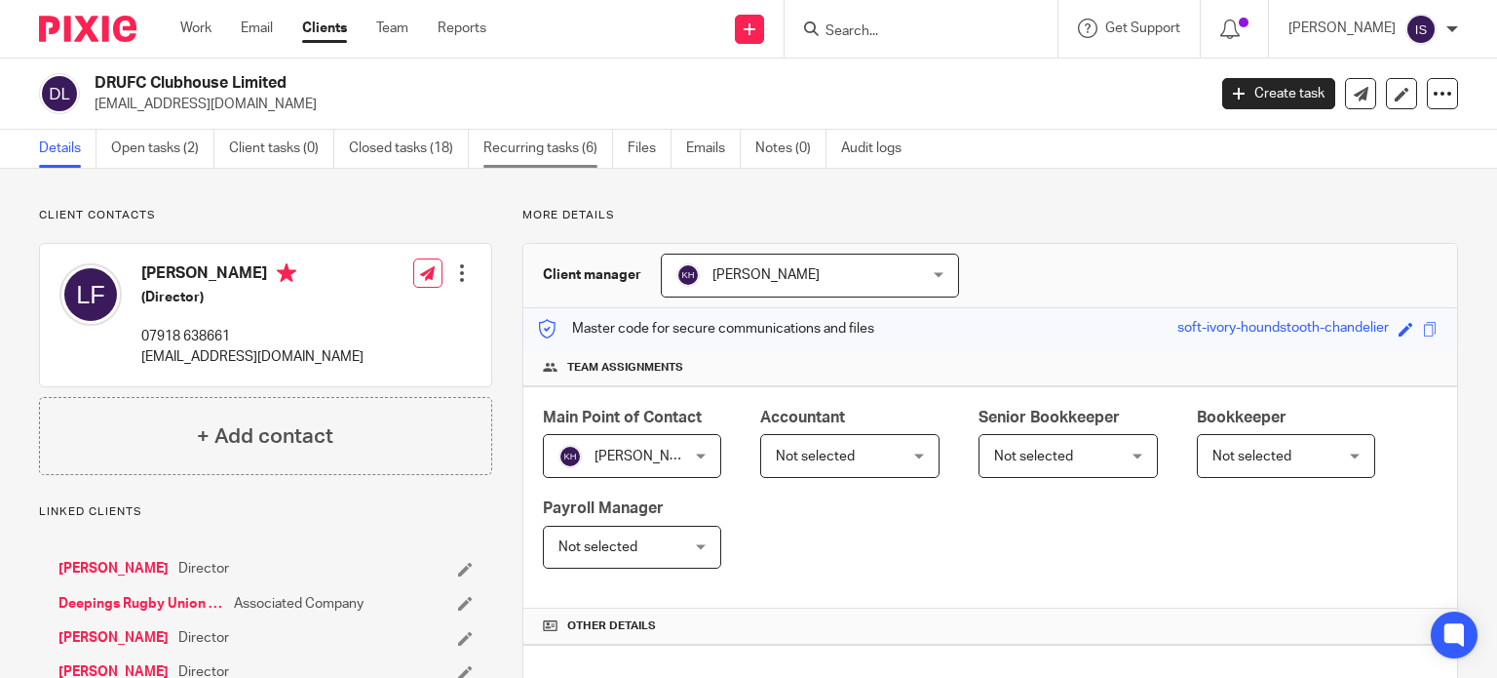
click at [572, 159] on link "Recurring tasks (6)" at bounding box center [549, 149] width 130 height 38
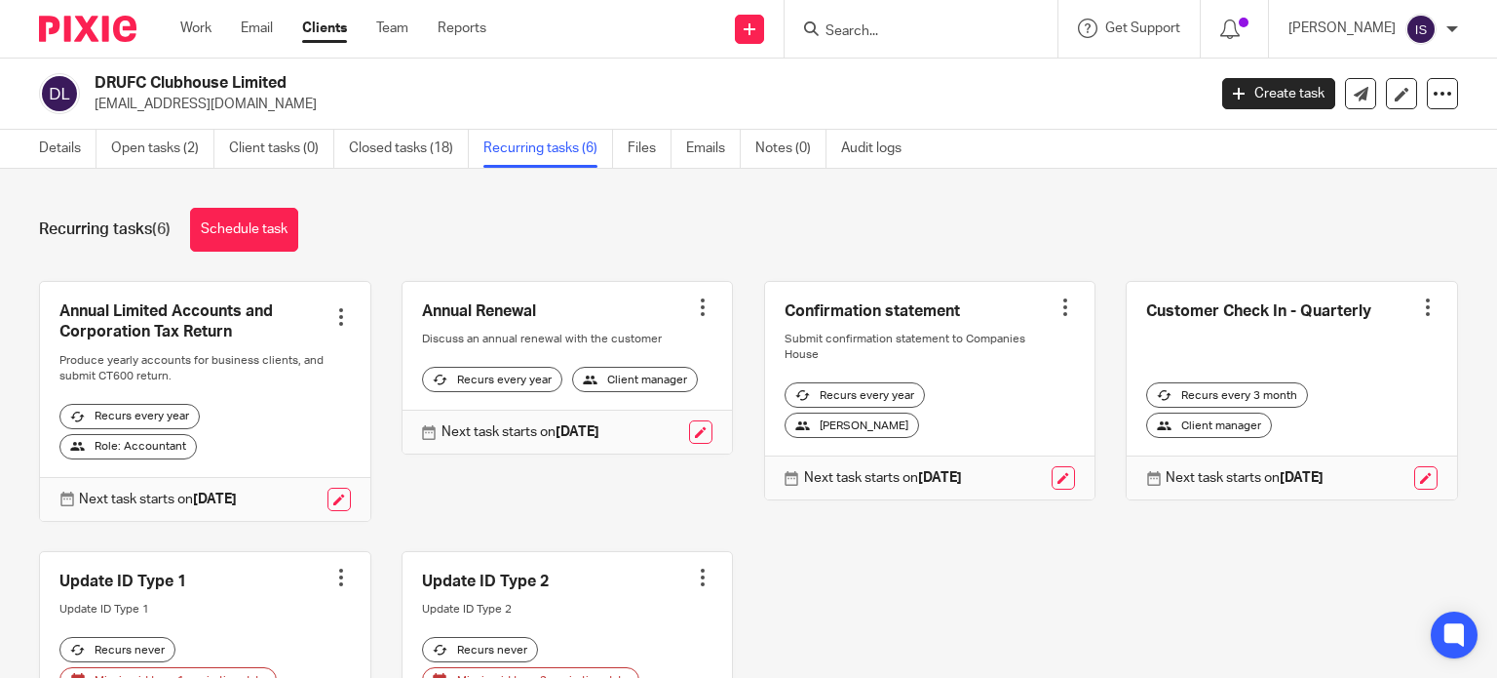
click at [979, 34] on input "Search" at bounding box center [911, 32] width 175 height 18
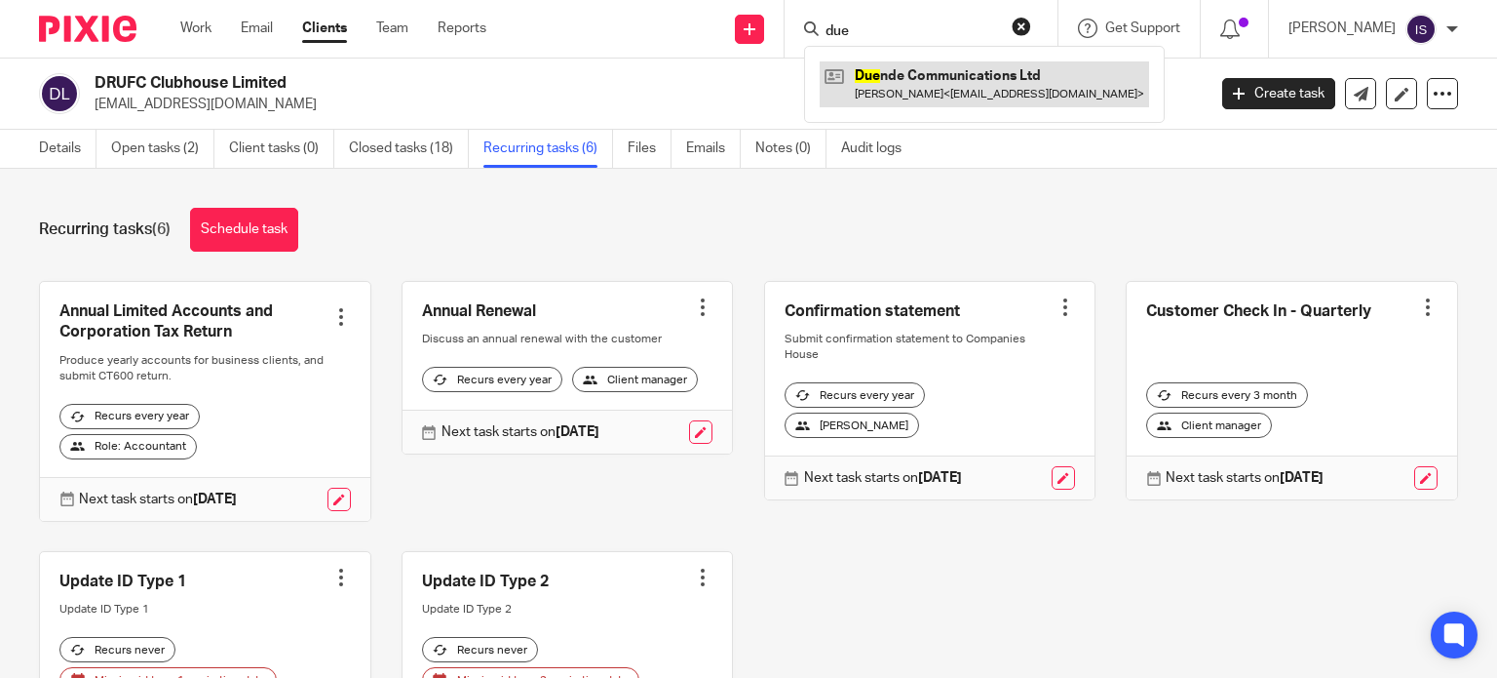
type input "due"
click at [1043, 72] on link at bounding box center [985, 83] width 330 height 45
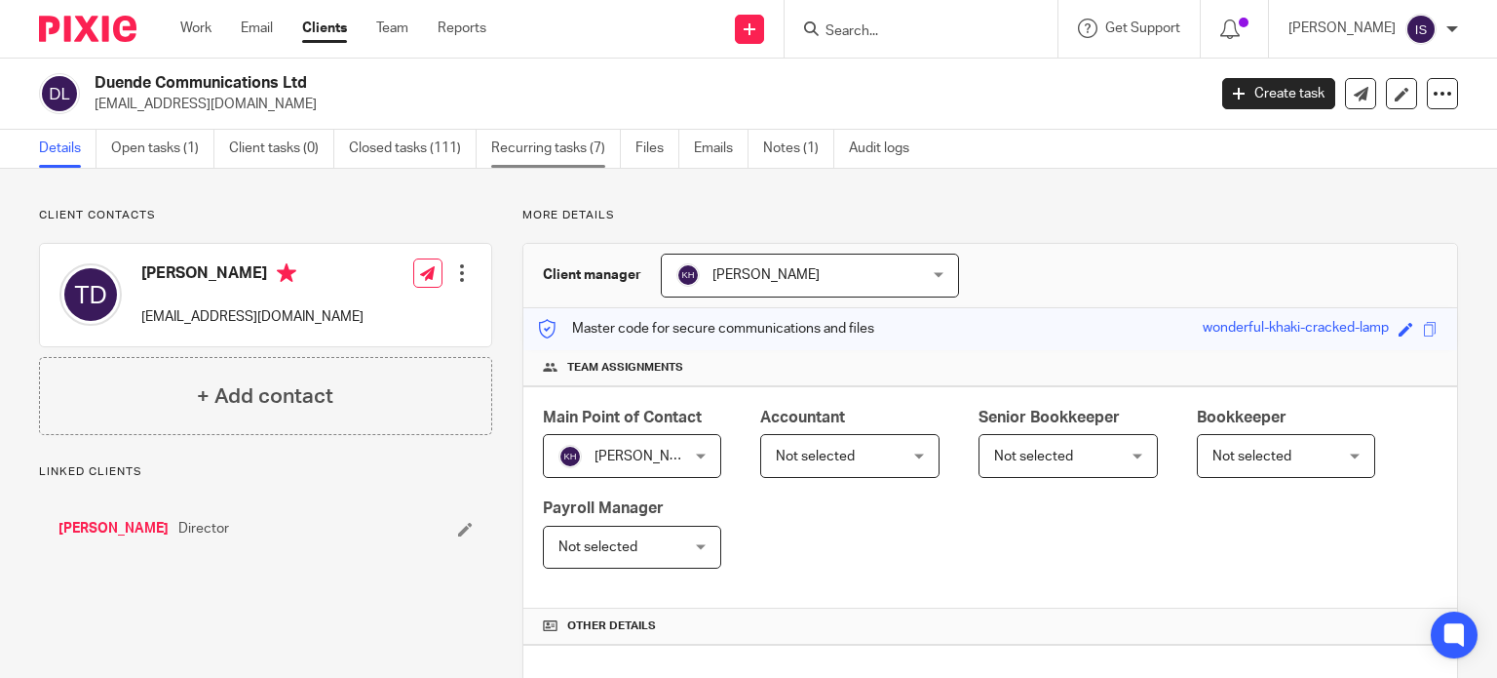
click at [557, 157] on link "Recurring tasks (7)" at bounding box center [556, 149] width 130 height 38
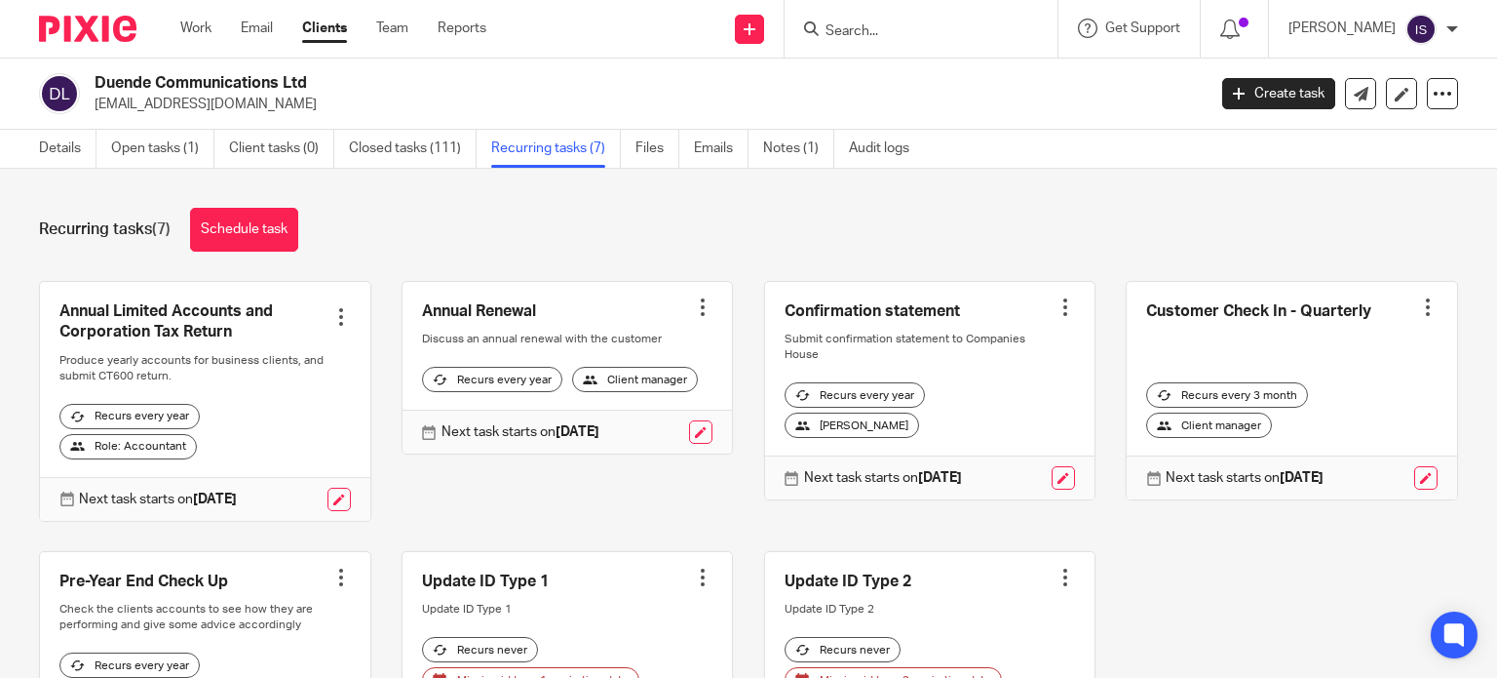
drag, startPoint x: 886, startPoint y: 26, endPoint x: 835, endPoint y: 16, distance: 52.8
click at [886, 26] on input "Search" at bounding box center [911, 32] width 175 height 18
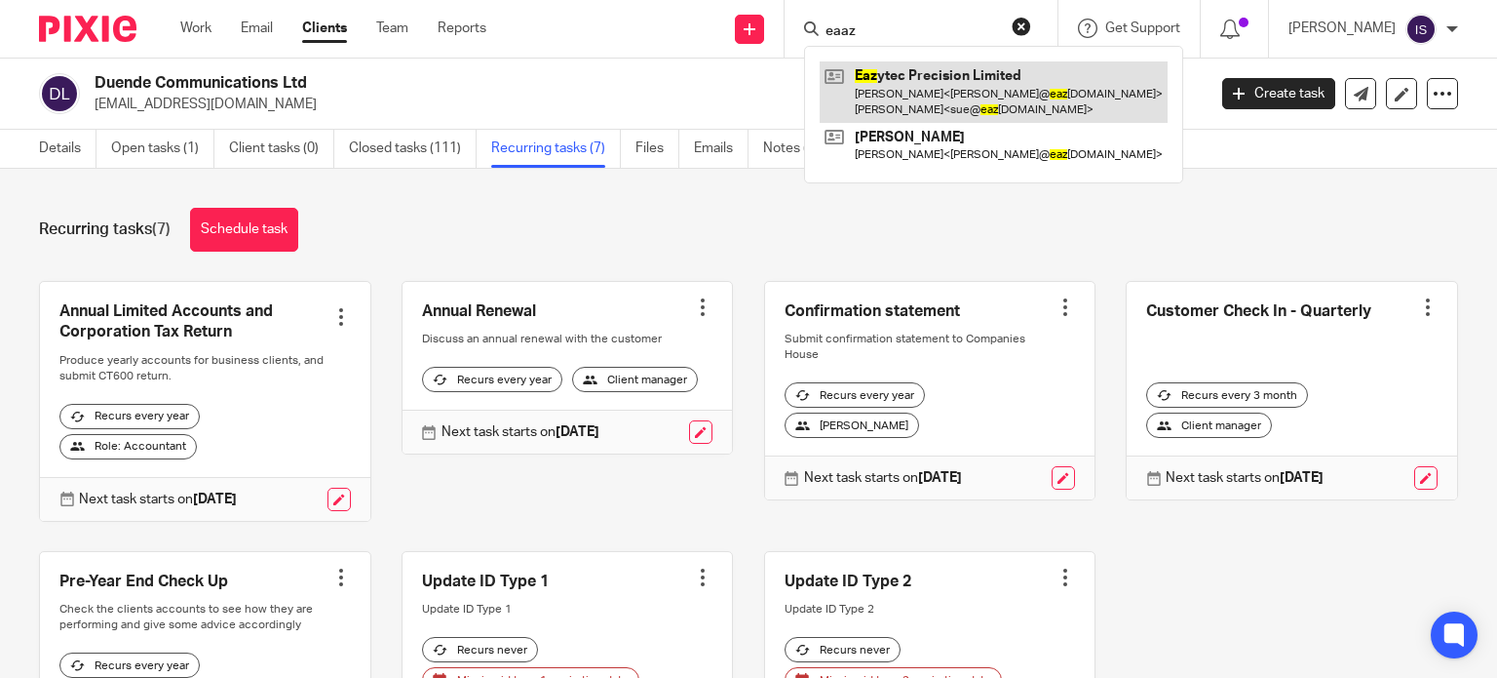
type input "eaaz"
click at [913, 76] on link at bounding box center [994, 91] width 348 height 60
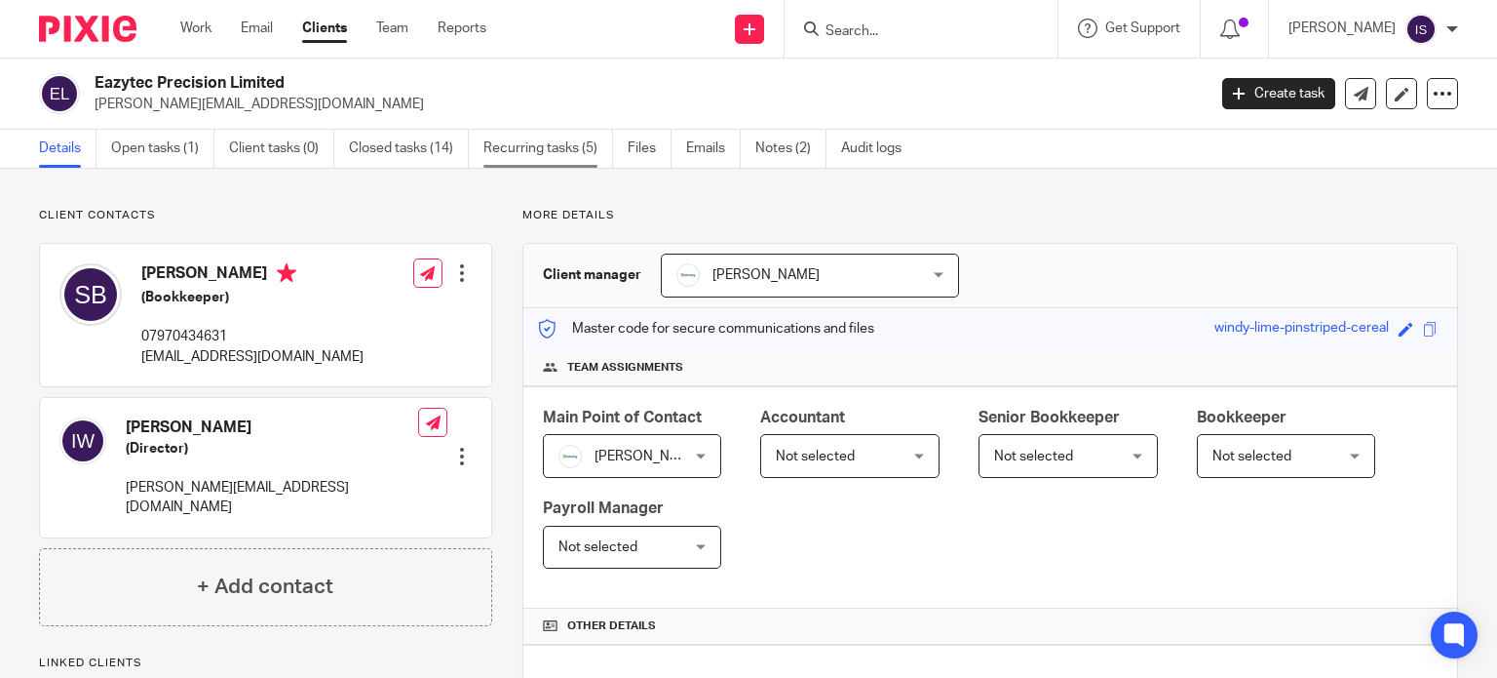
click at [569, 154] on link "Recurring tasks (5)" at bounding box center [549, 149] width 130 height 38
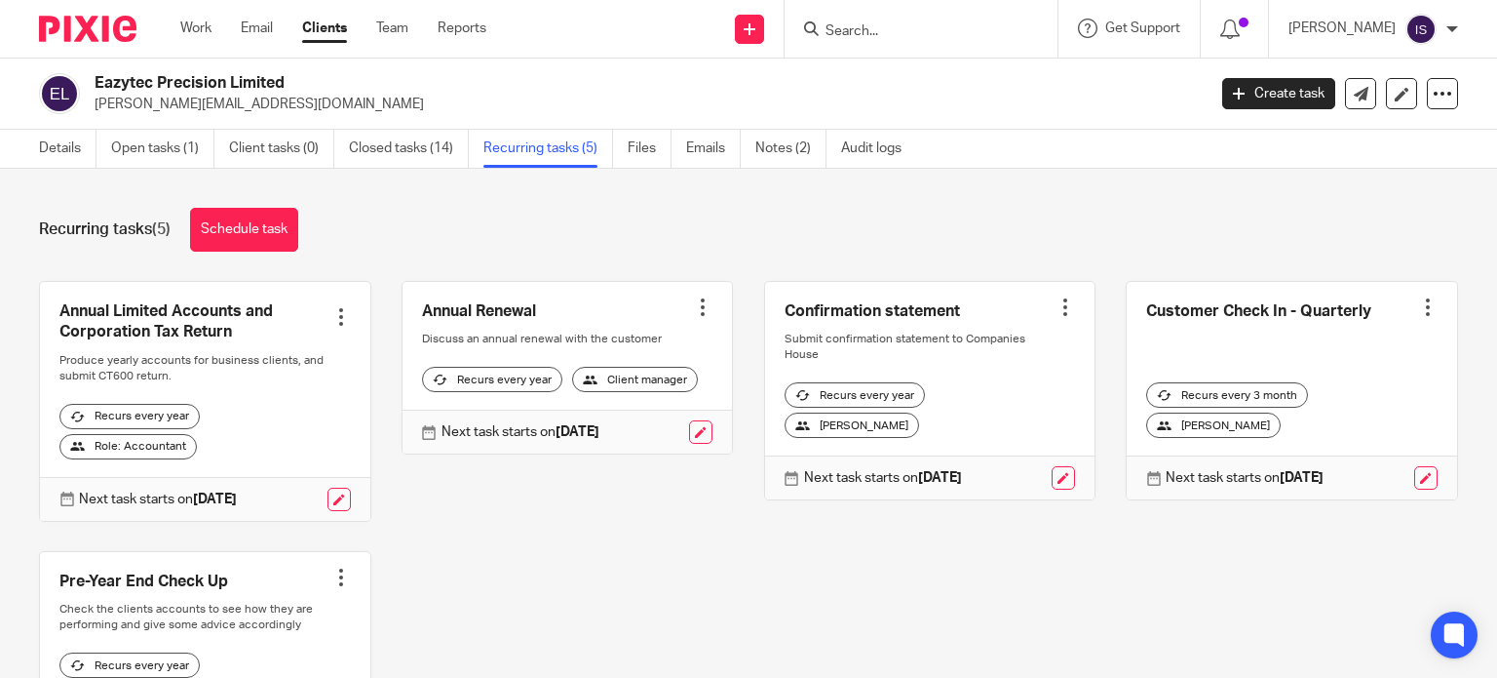
click at [921, 40] on div at bounding box center [921, 29] width 273 height 58
click at [918, 24] on input "Search" at bounding box center [911, 32] width 175 height 18
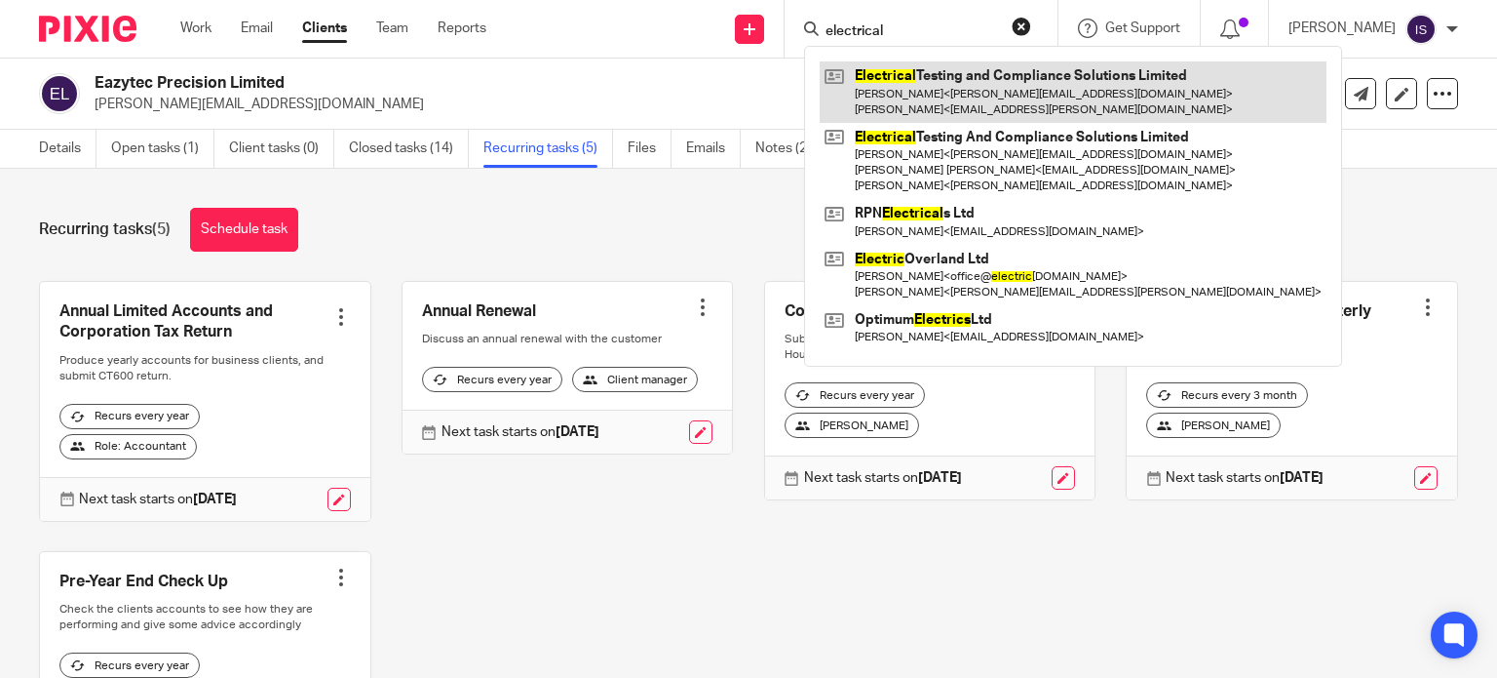
type input "electrical"
click at [1054, 76] on link at bounding box center [1073, 91] width 507 height 60
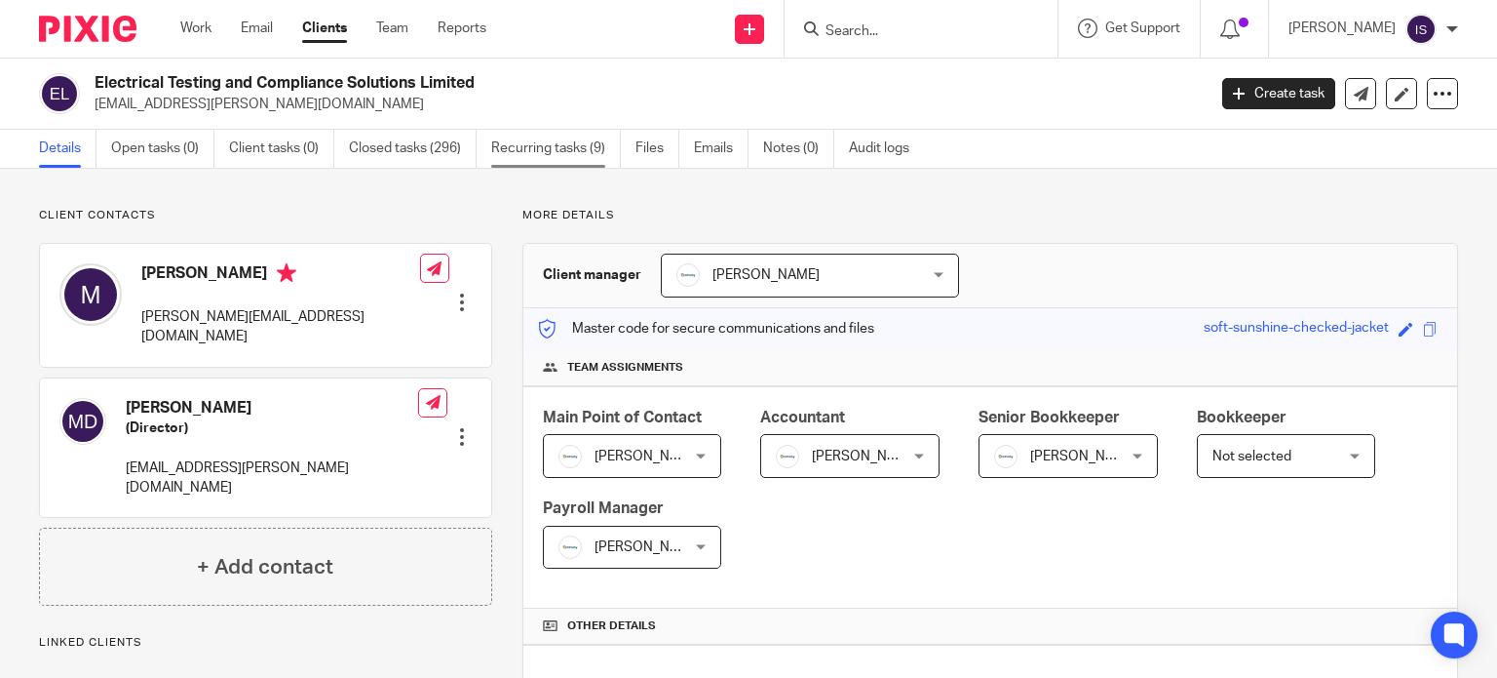
click at [606, 152] on link "Recurring tasks (9)" at bounding box center [556, 149] width 130 height 38
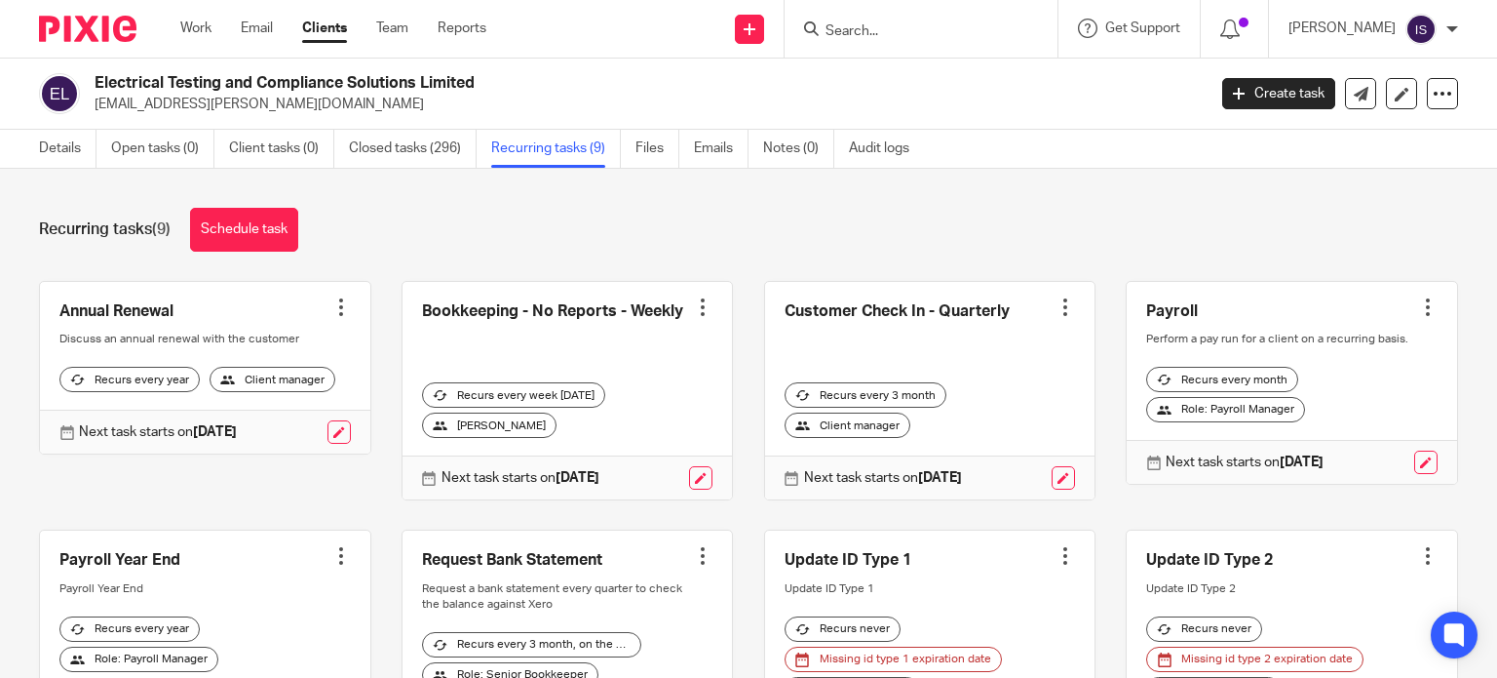
click at [35, 139] on div "Details Open tasks (0) Client tasks (0) Closed tasks (296) Recurring tasks (9) …" at bounding box center [479, 149] width 958 height 38
click at [63, 178] on div "Recurring tasks (9) Schedule task Annual Renewal Create task Clone template Rec…" at bounding box center [748, 423] width 1497 height 509
click at [63, 167] on link "Details" at bounding box center [68, 149] width 58 height 38
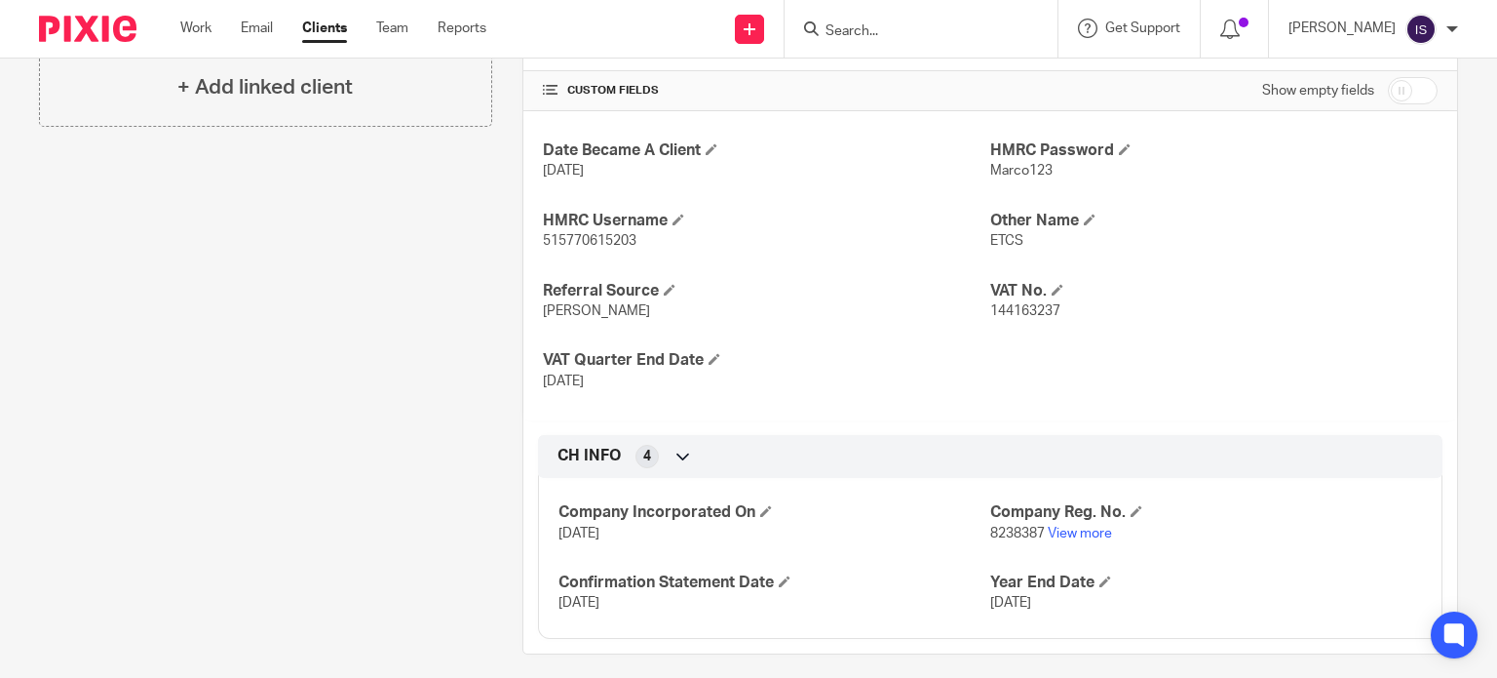
scroll to position [722, 0]
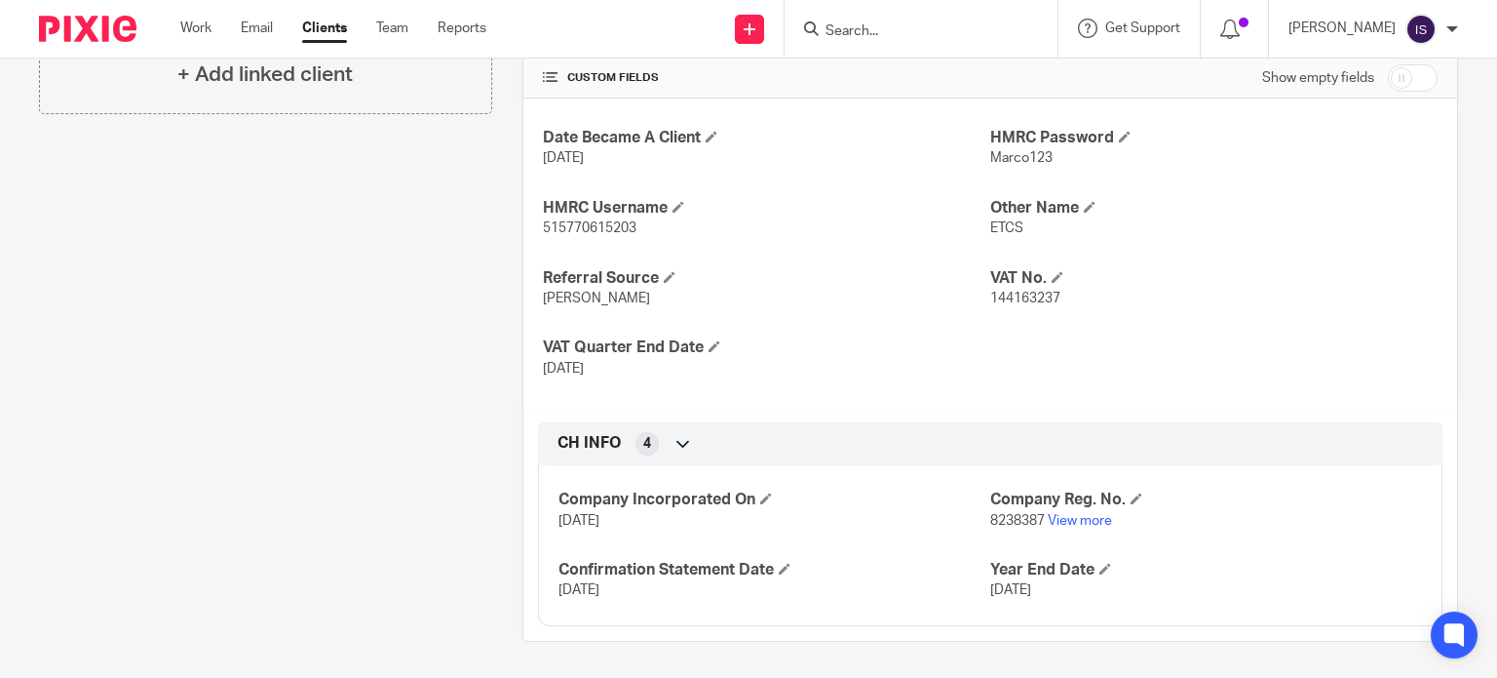
click at [869, 15] on div at bounding box center [921, 29] width 273 height 58
click at [874, 19] on form at bounding box center [928, 29] width 208 height 24
click at [875, 23] on input "Search" at bounding box center [911, 32] width 175 height 18
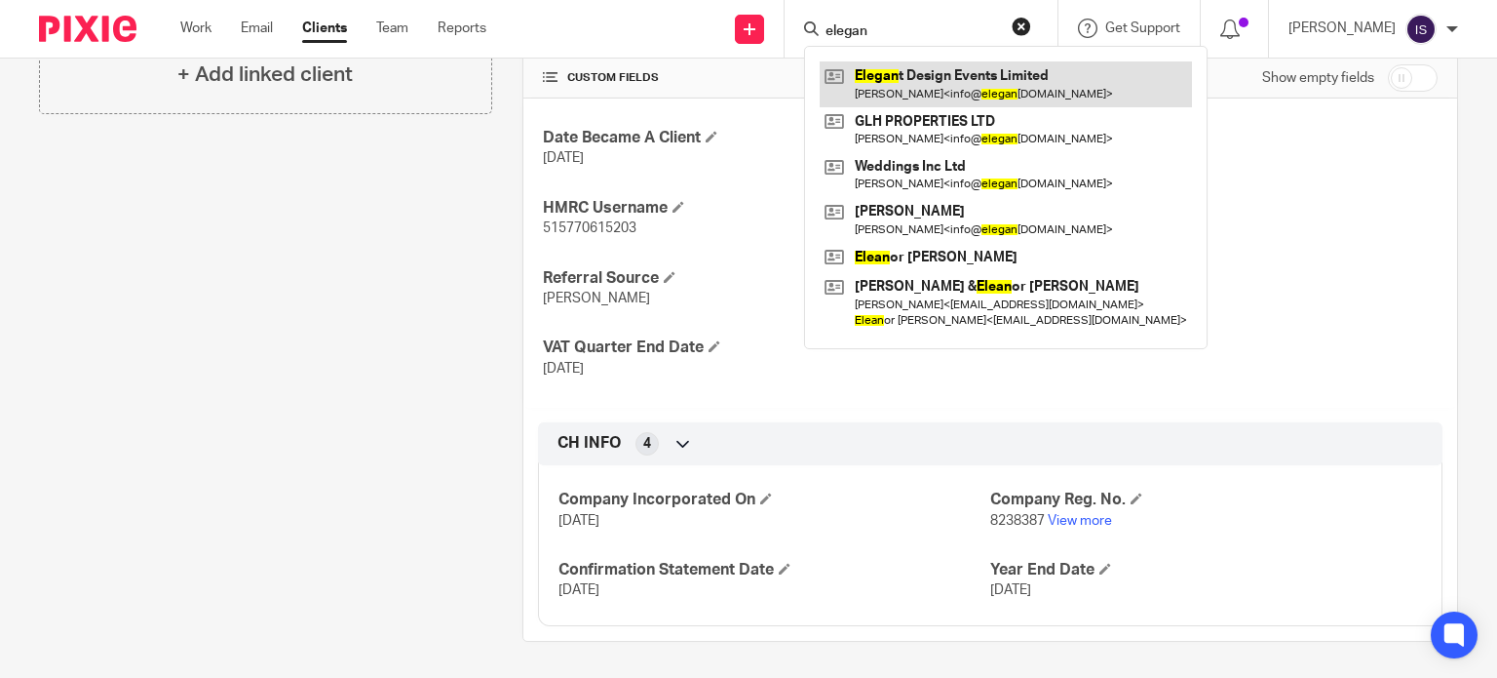
type input "elegan"
click at [1063, 81] on link at bounding box center [1006, 83] width 372 height 45
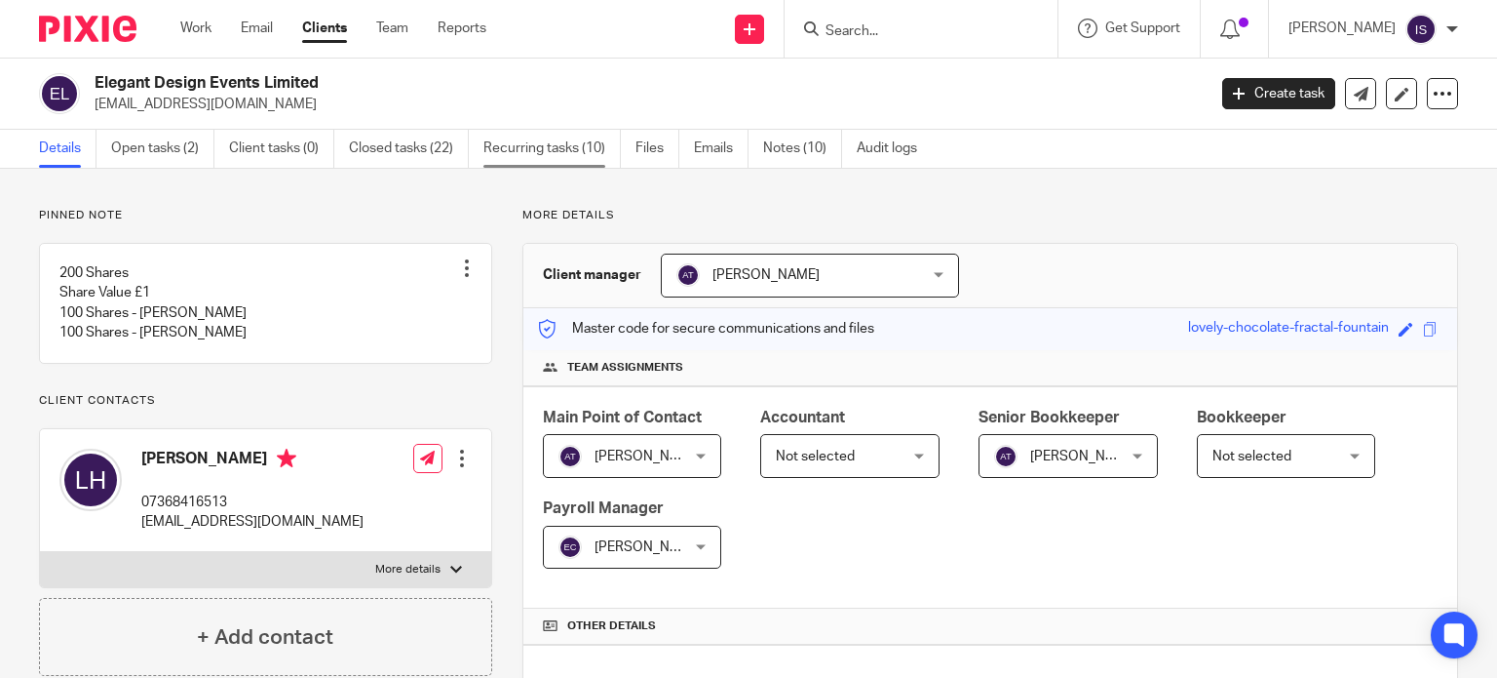
click at [591, 151] on link "Recurring tasks (10)" at bounding box center [552, 149] width 137 height 38
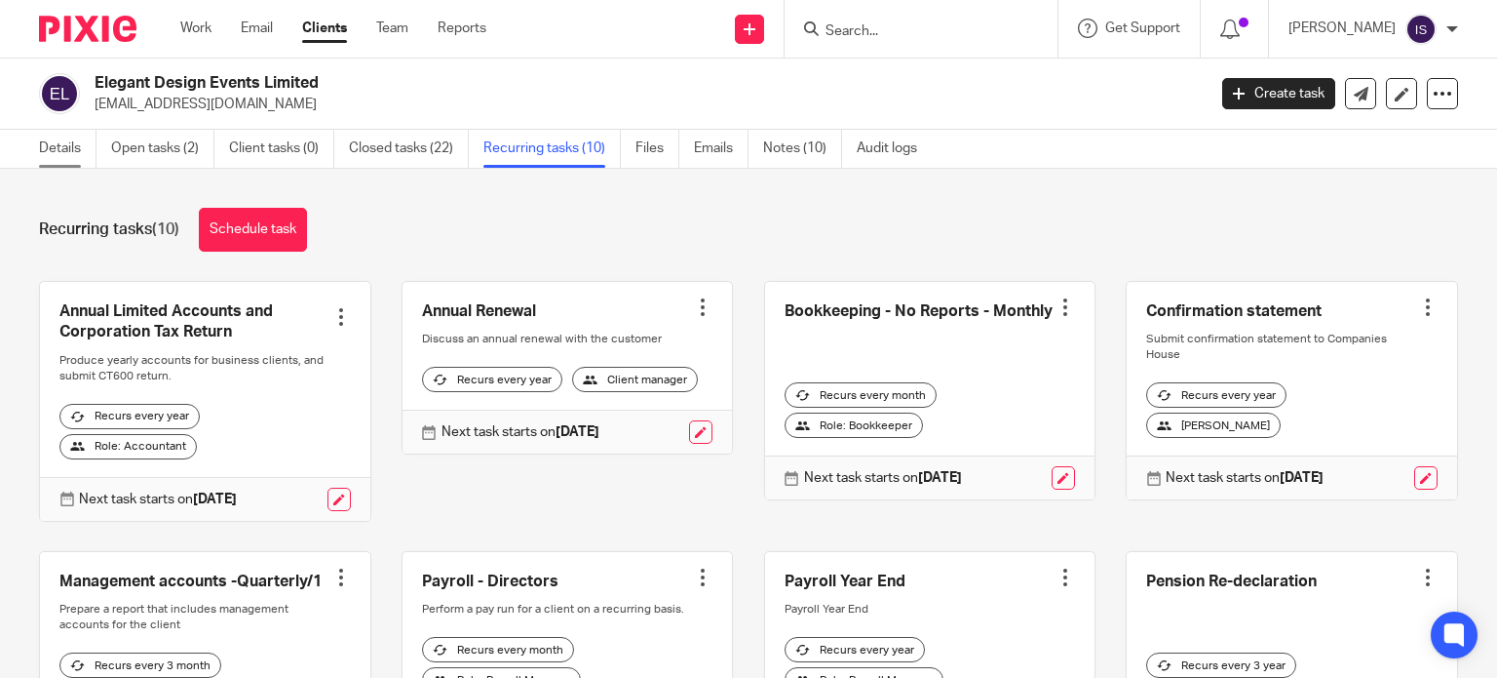
click at [64, 148] on link "Details" at bounding box center [68, 149] width 58 height 38
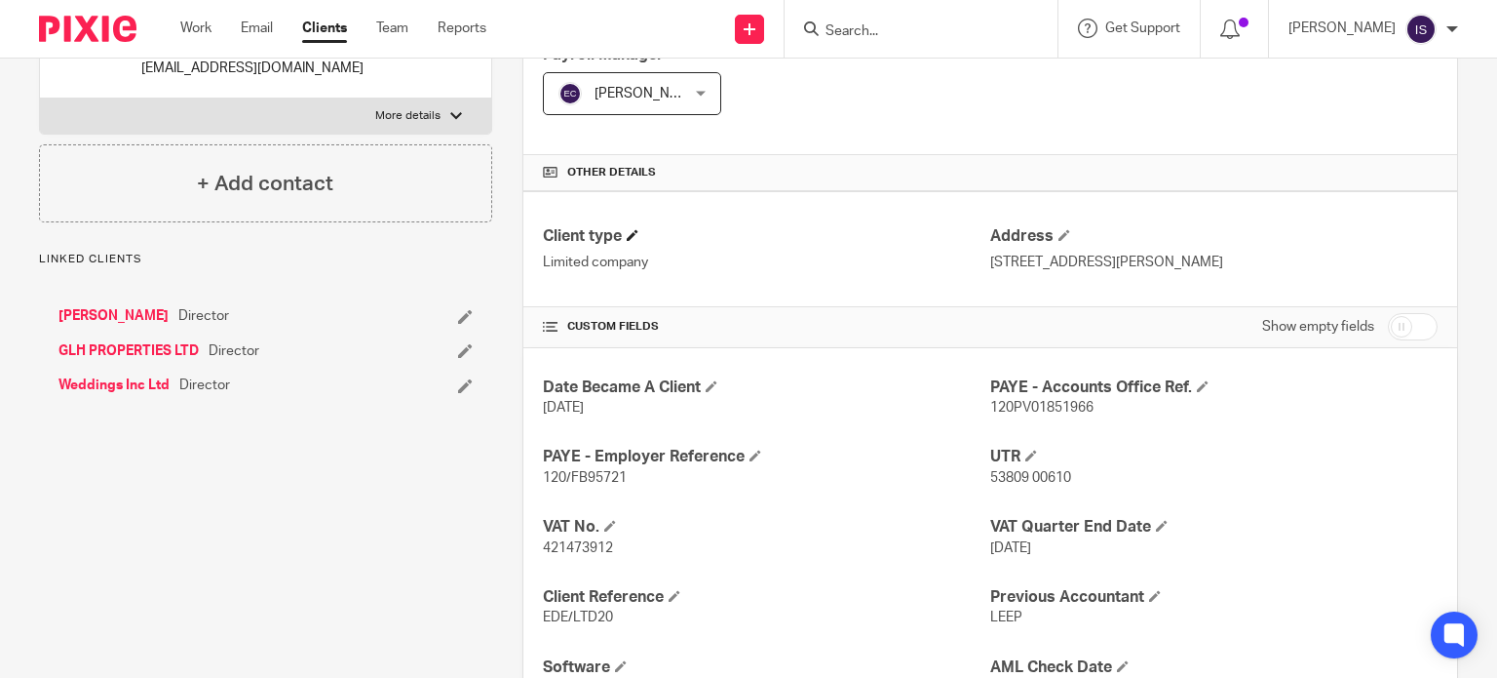
scroll to position [585, 0]
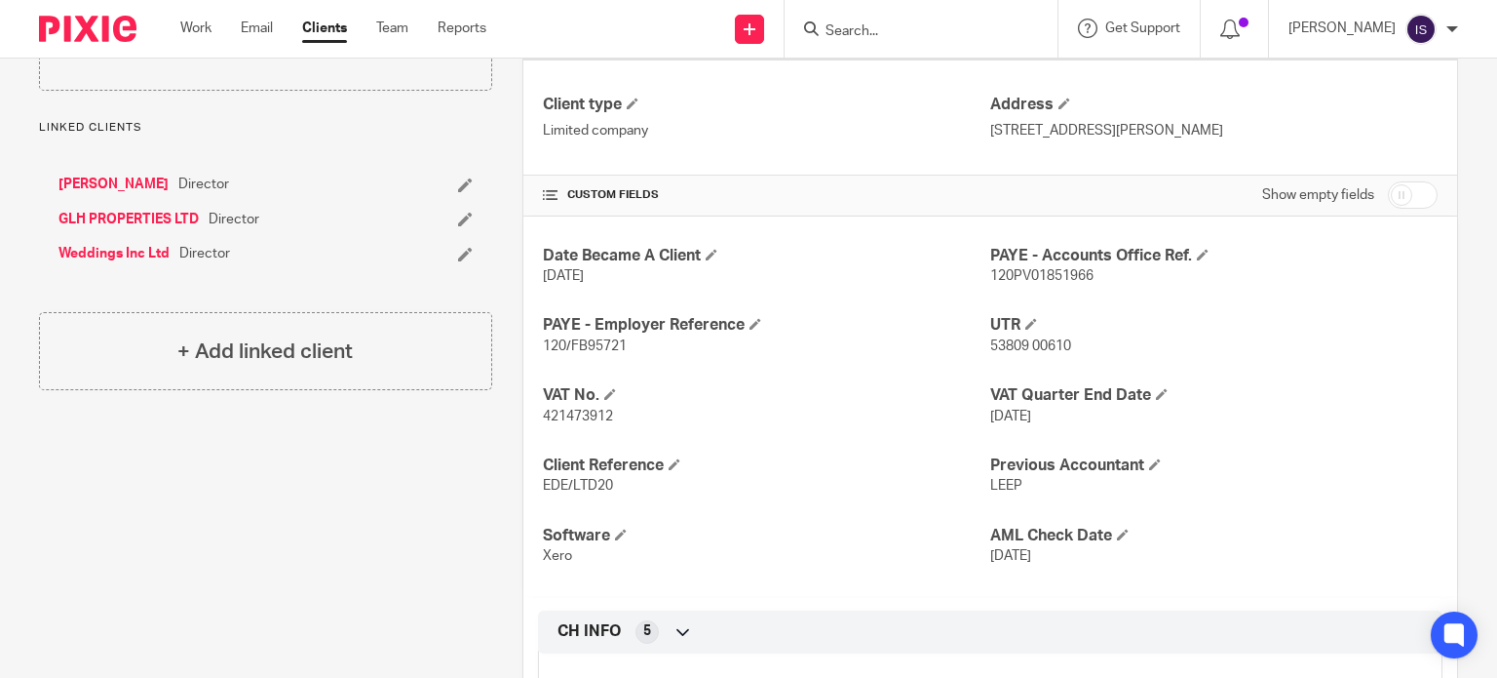
click at [585, 341] on span "120/FB95721" at bounding box center [585, 346] width 84 height 14
click at [585, 343] on span "120/FB95721" at bounding box center [585, 346] width 84 height 14
click at [586, 344] on span "120/FB95721" at bounding box center [585, 346] width 84 height 14
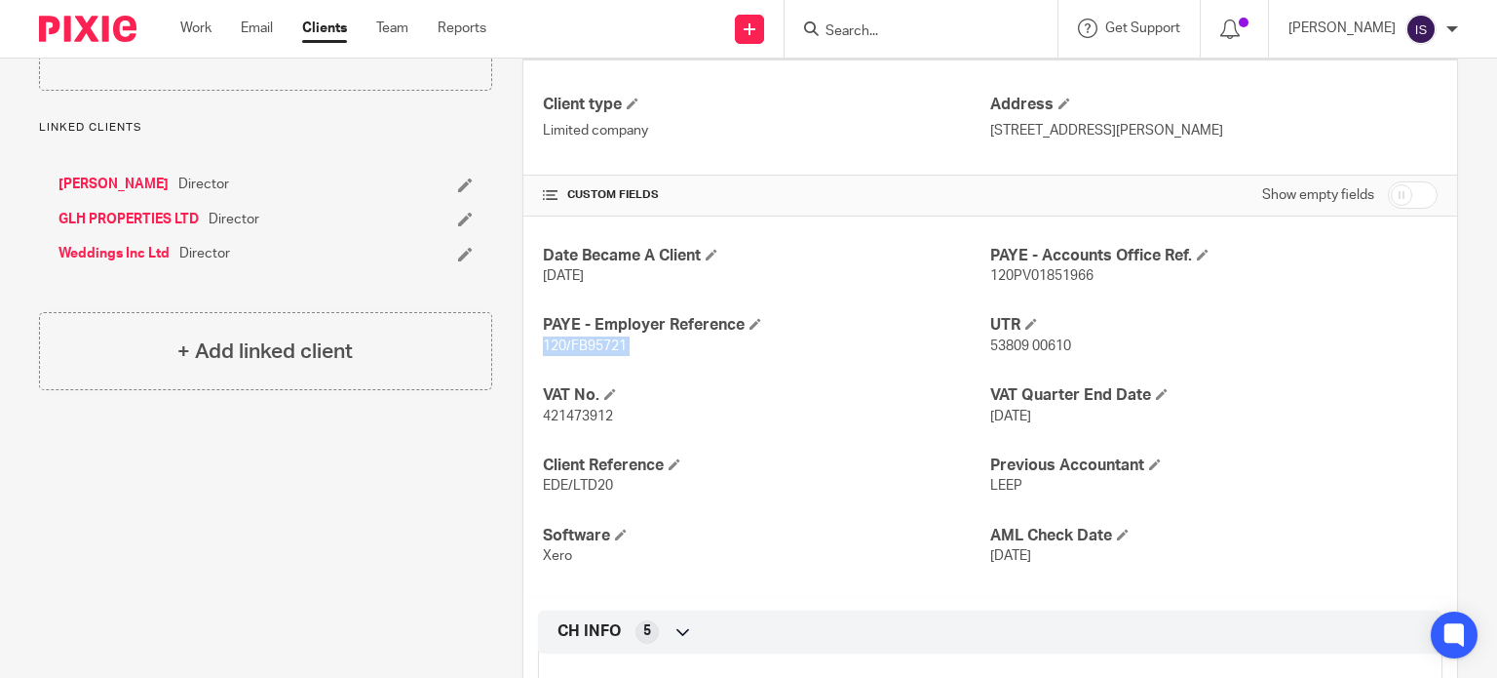
click at [586, 344] on span "120/FB95721" at bounding box center [585, 346] width 84 height 14
click at [591, 374] on div "Date Became A Client 23 Sep 2019 PAYE - Accounts Office Ref. 120PV01851966 PAYE…" at bounding box center [991, 405] width 934 height 379
click at [592, 345] on span "120/FB95721" at bounding box center [585, 346] width 84 height 14
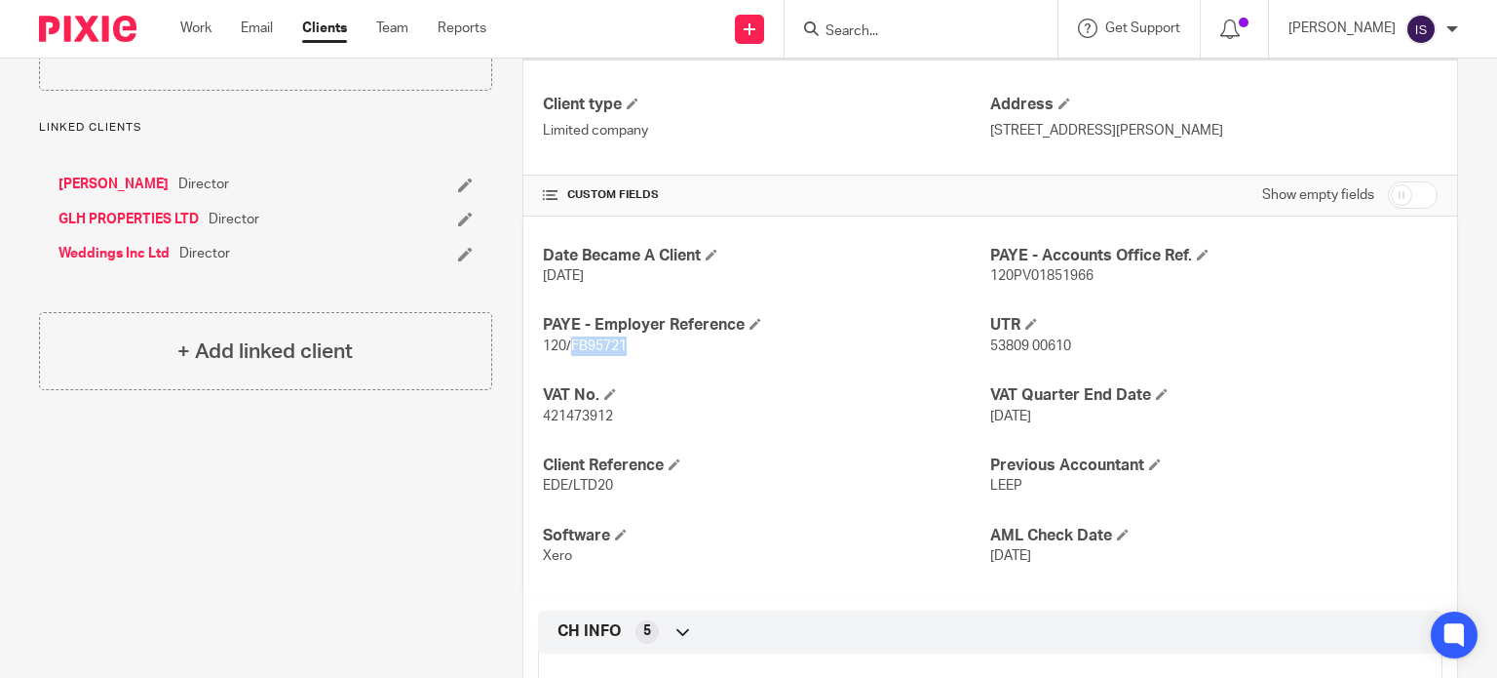
copy span "FB95721"
click at [1051, 281] on p "120PV01851966" at bounding box center [1213, 275] width 447 height 19
copy span "120PV01851966"
click at [872, 30] on input "Search" at bounding box center [911, 32] width 175 height 18
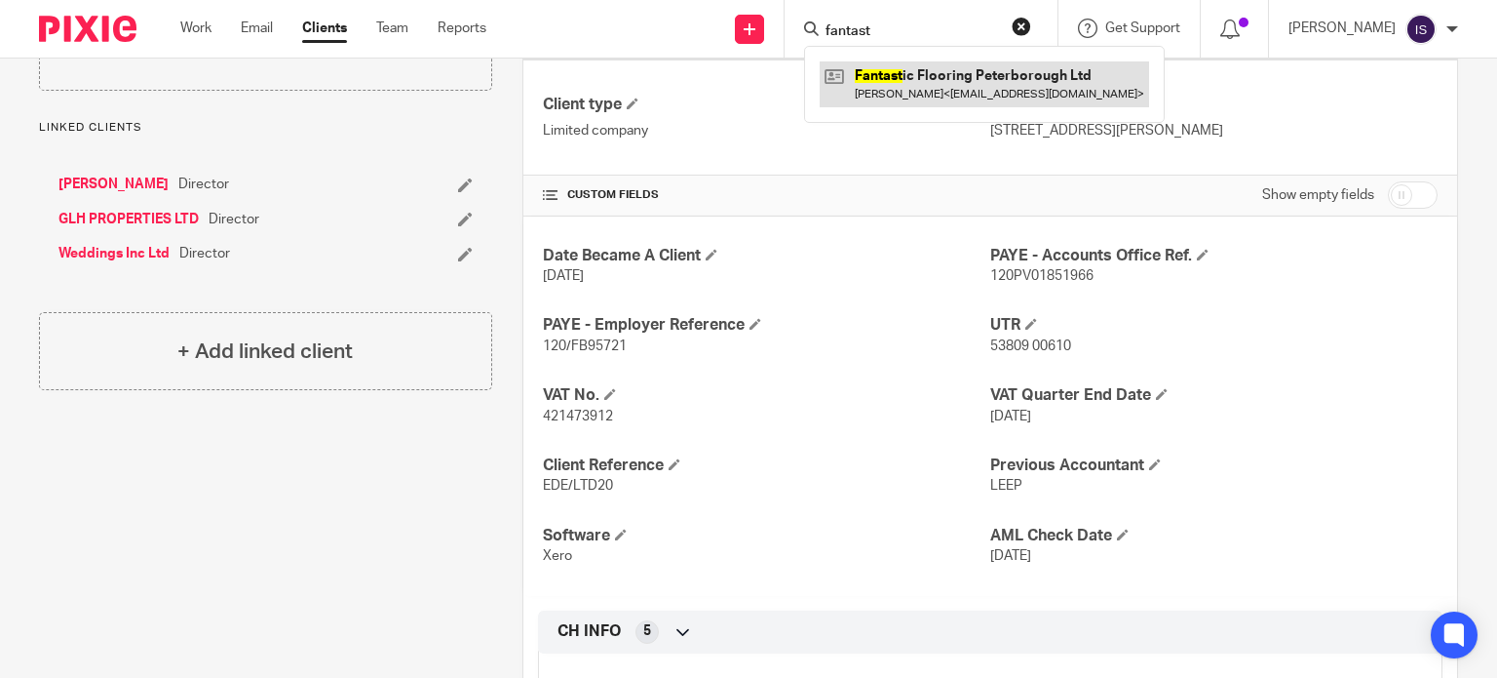
type input "fantast"
click at [942, 91] on link at bounding box center [985, 83] width 330 height 45
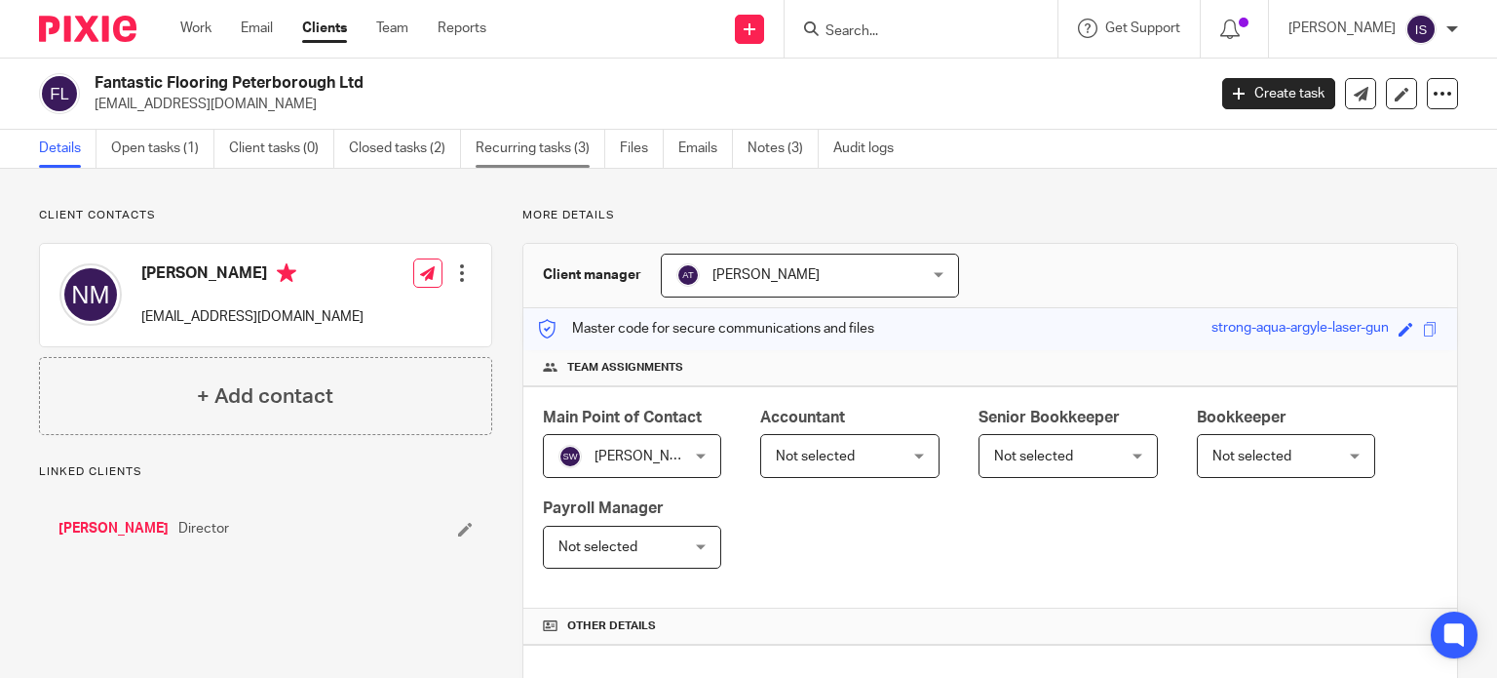
click at [544, 142] on link "Recurring tasks (3)" at bounding box center [541, 149] width 130 height 38
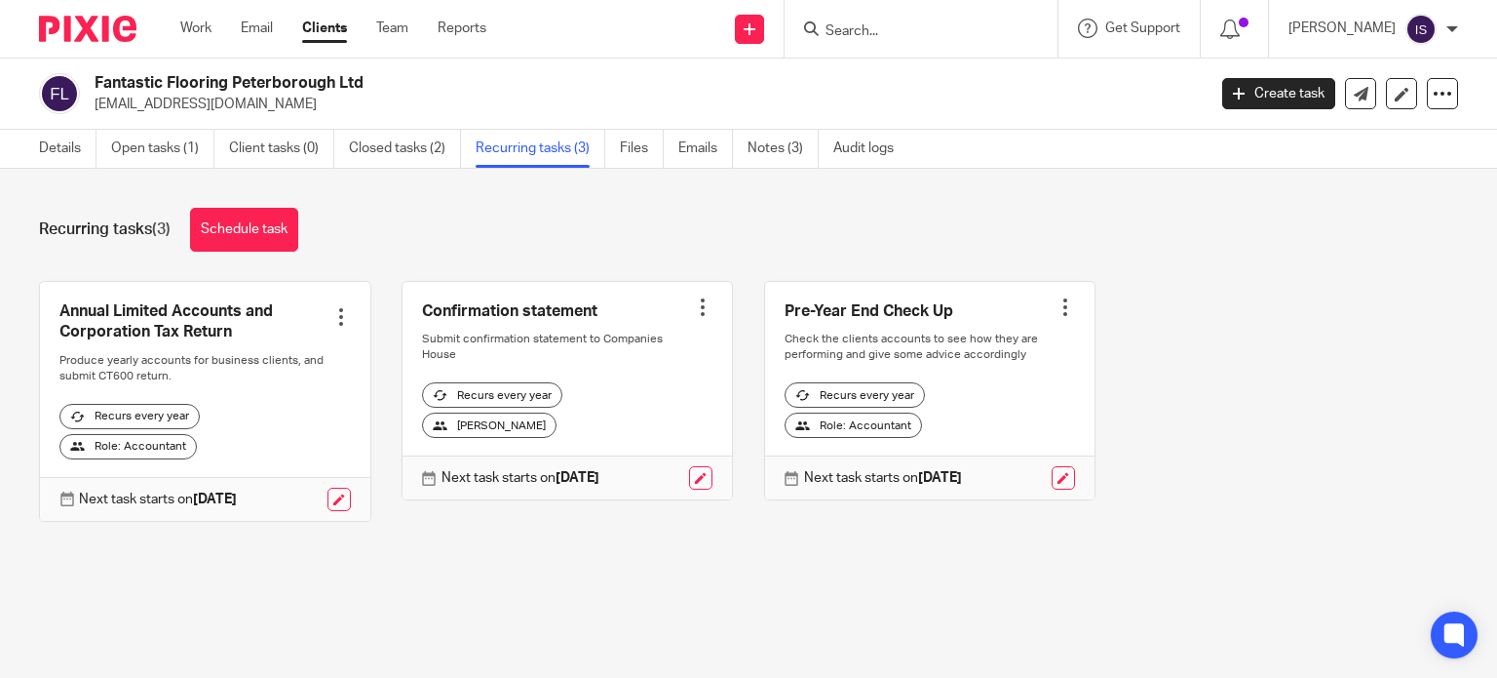
click at [940, 17] on form at bounding box center [928, 29] width 208 height 24
click at [926, 23] on input "Search" at bounding box center [911, 32] width 175 height 18
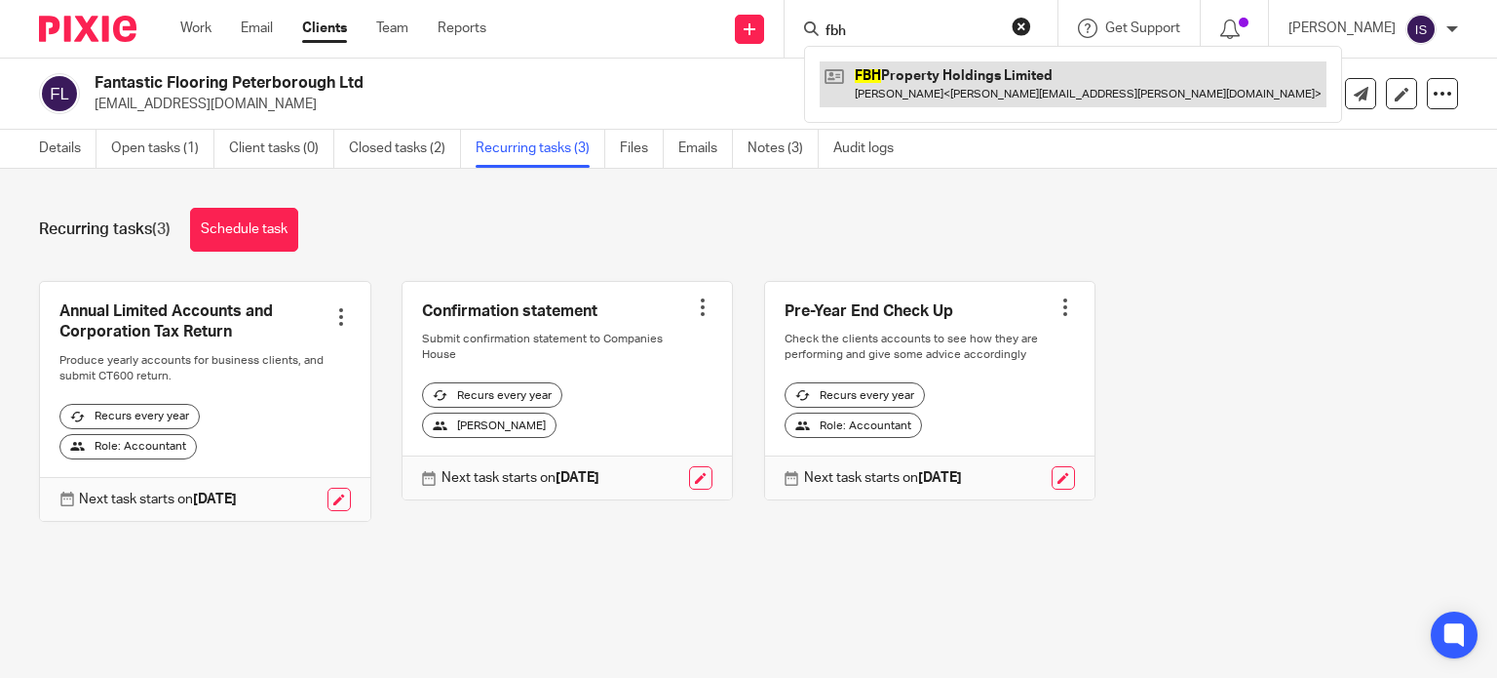
type input "fbh"
click at [909, 69] on link at bounding box center [1073, 83] width 507 height 45
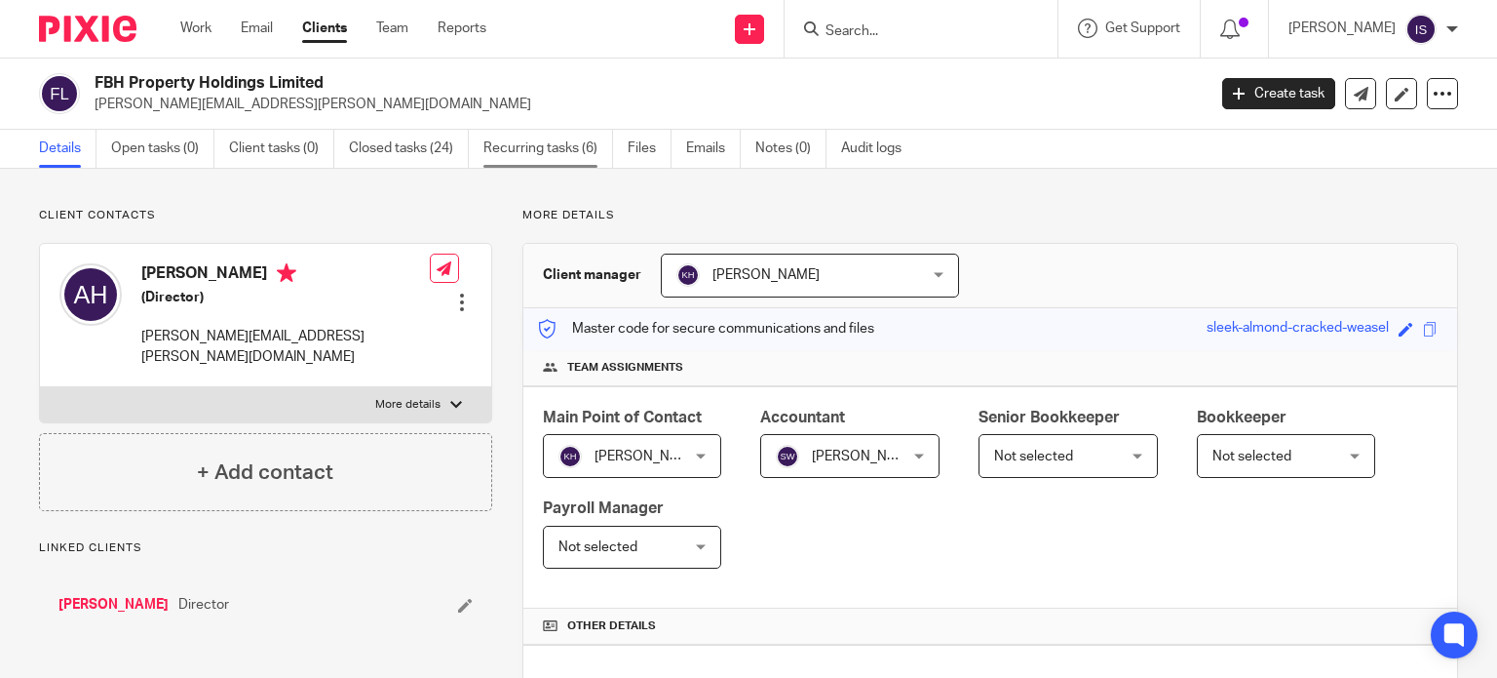
click at [546, 155] on link "Recurring tasks (6)" at bounding box center [549, 149] width 130 height 38
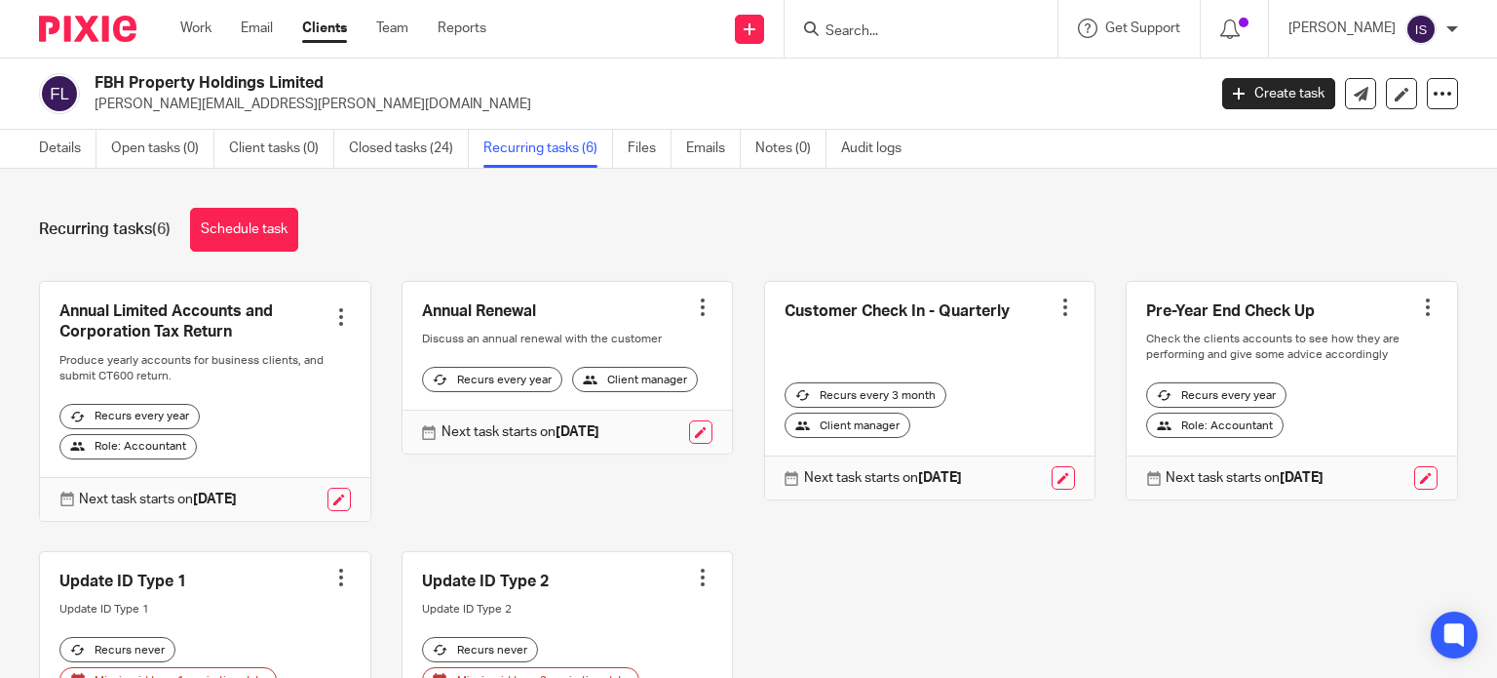
click at [893, 17] on form at bounding box center [928, 29] width 208 height 24
click at [893, 19] on form at bounding box center [928, 29] width 208 height 24
click at [874, 23] on input "Search" at bounding box center [911, 32] width 175 height 18
type input "floor c"
click at [916, 97] on link at bounding box center [953, 83] width 267 height 45
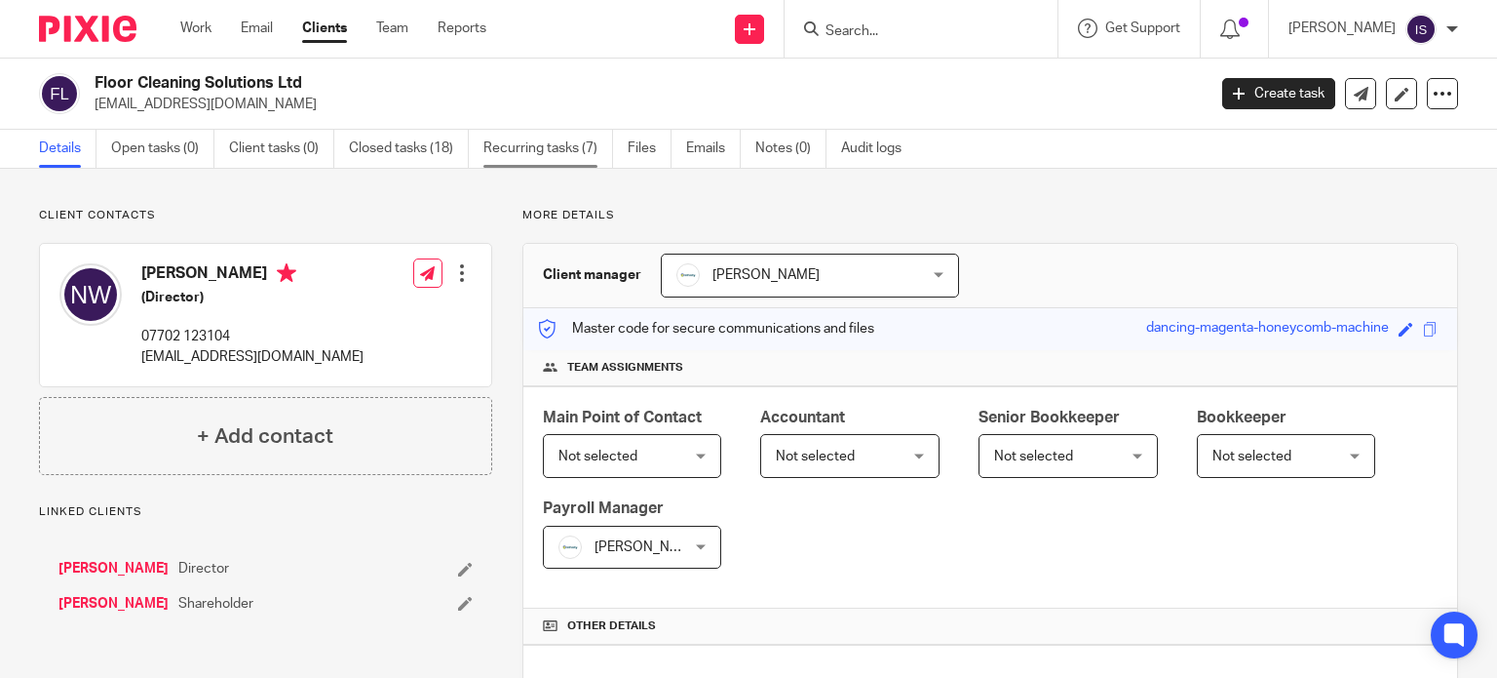
click at [572, 152] on link "Recurring tasks (7)" at bounding box center [549, 149] width 130 height 38
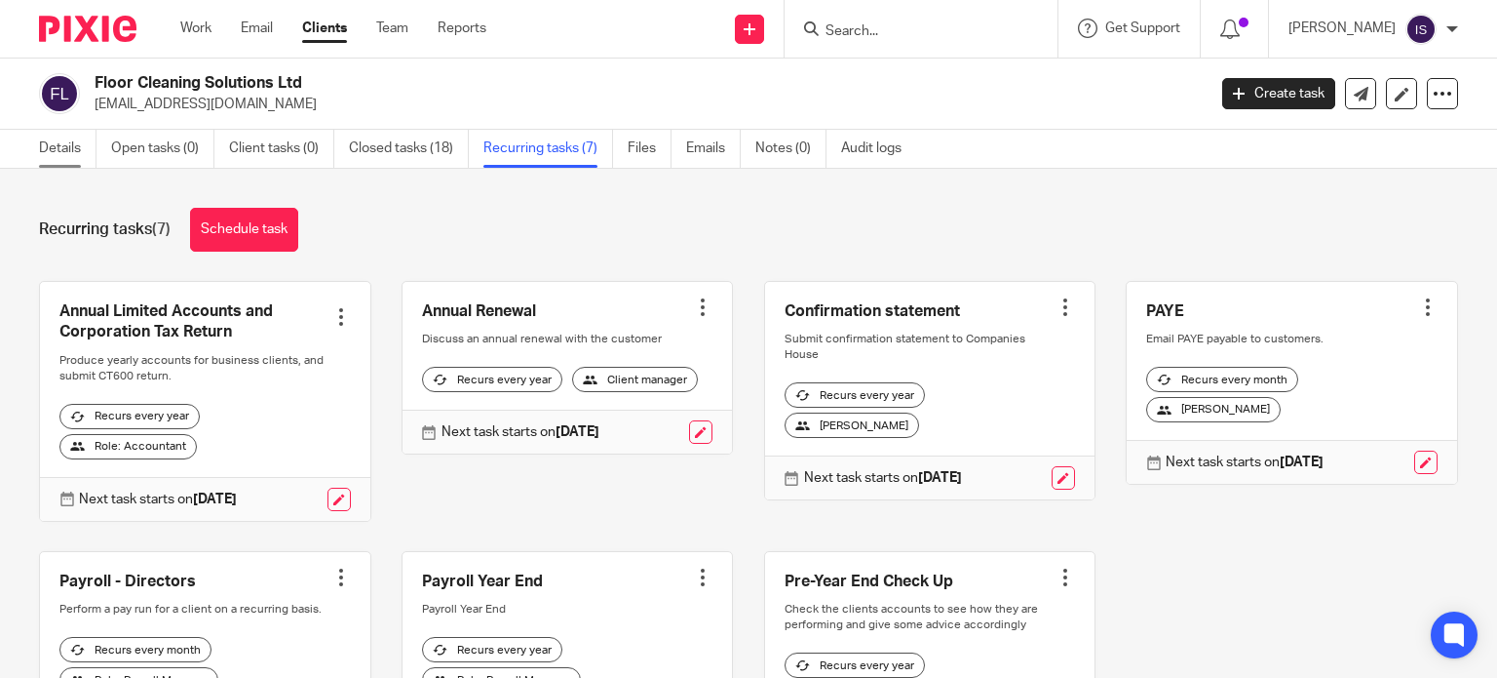
click at [64, 147] on link "Details" at bounding box center [68, 149] width 58 height 38
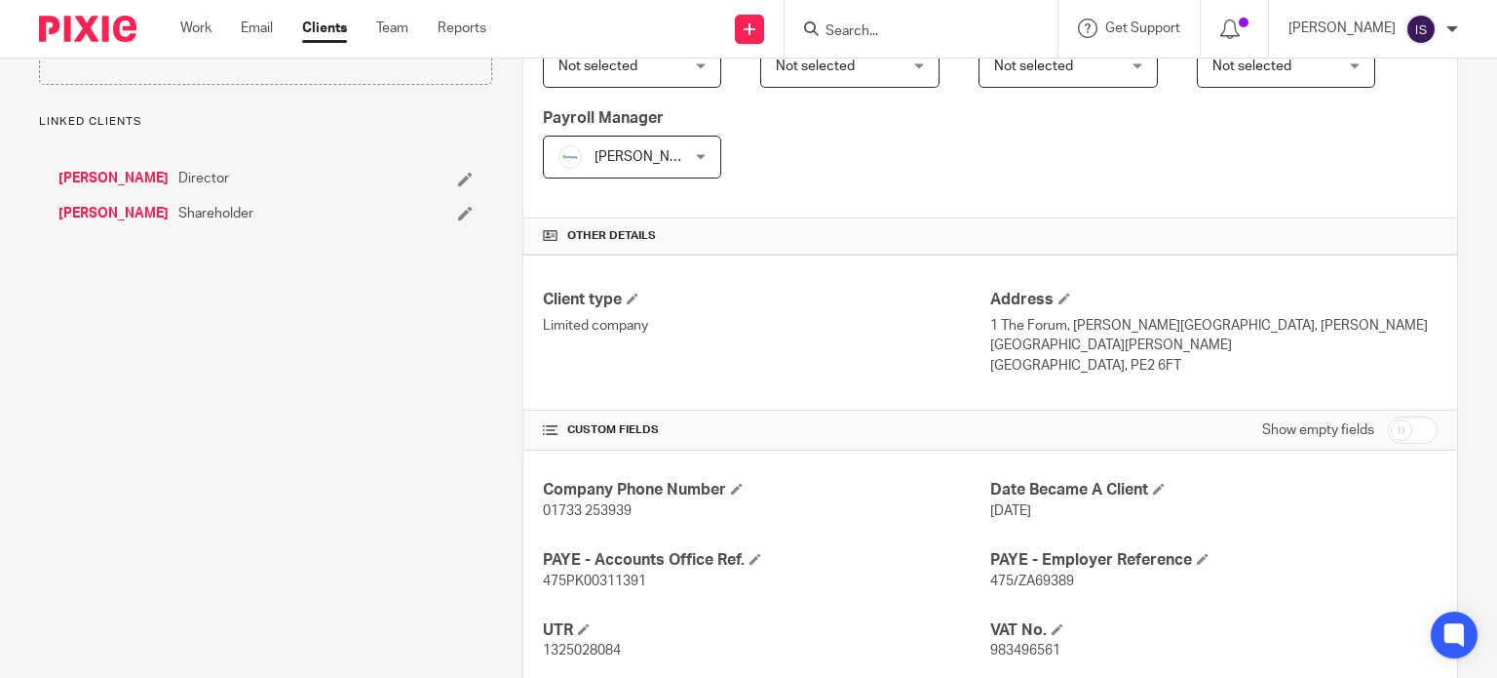
scroll to position [682, 0]
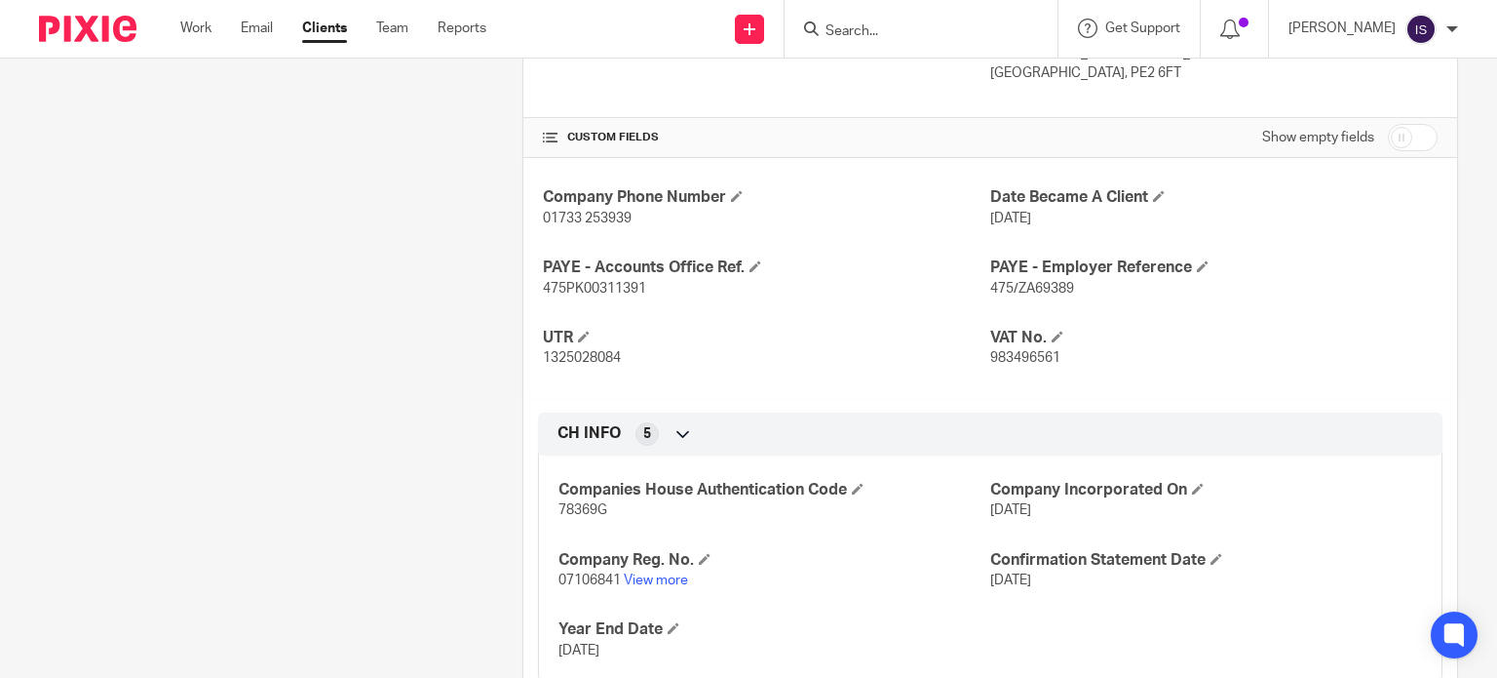
click at [1014, 282] on span "475/ZA69389" at bounding box center [1032, 289] width 84 height 14
copy span "ZA69389"
click at [609, 282] on span "475PK00311391" at bounding box center [594, 289] width 103 height 14
click at [610, 282] on span "475PK00311391" at bounding box center [594, 289] width 103 height 14
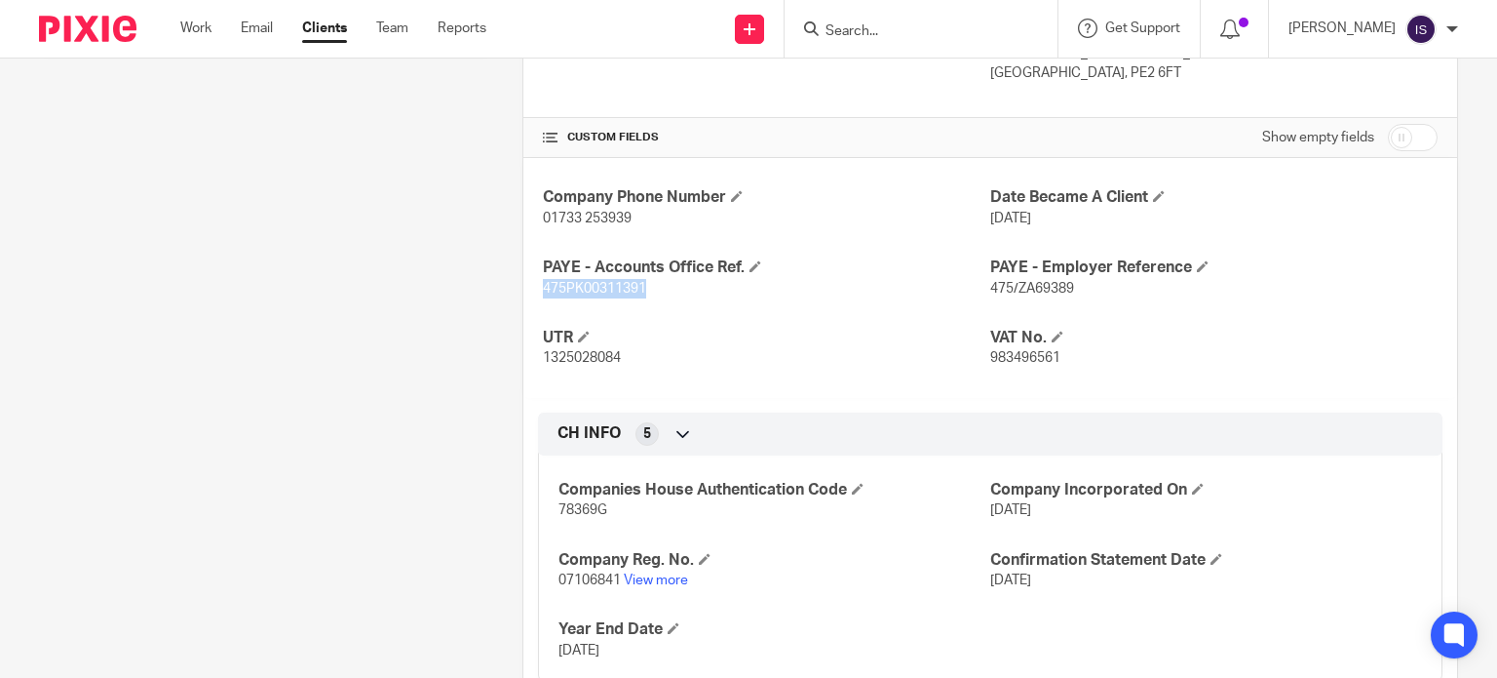
copy span "475PK00311391"
click at [890, 30] on input "Search" at bounding box center [911, 32] width 175 height 18
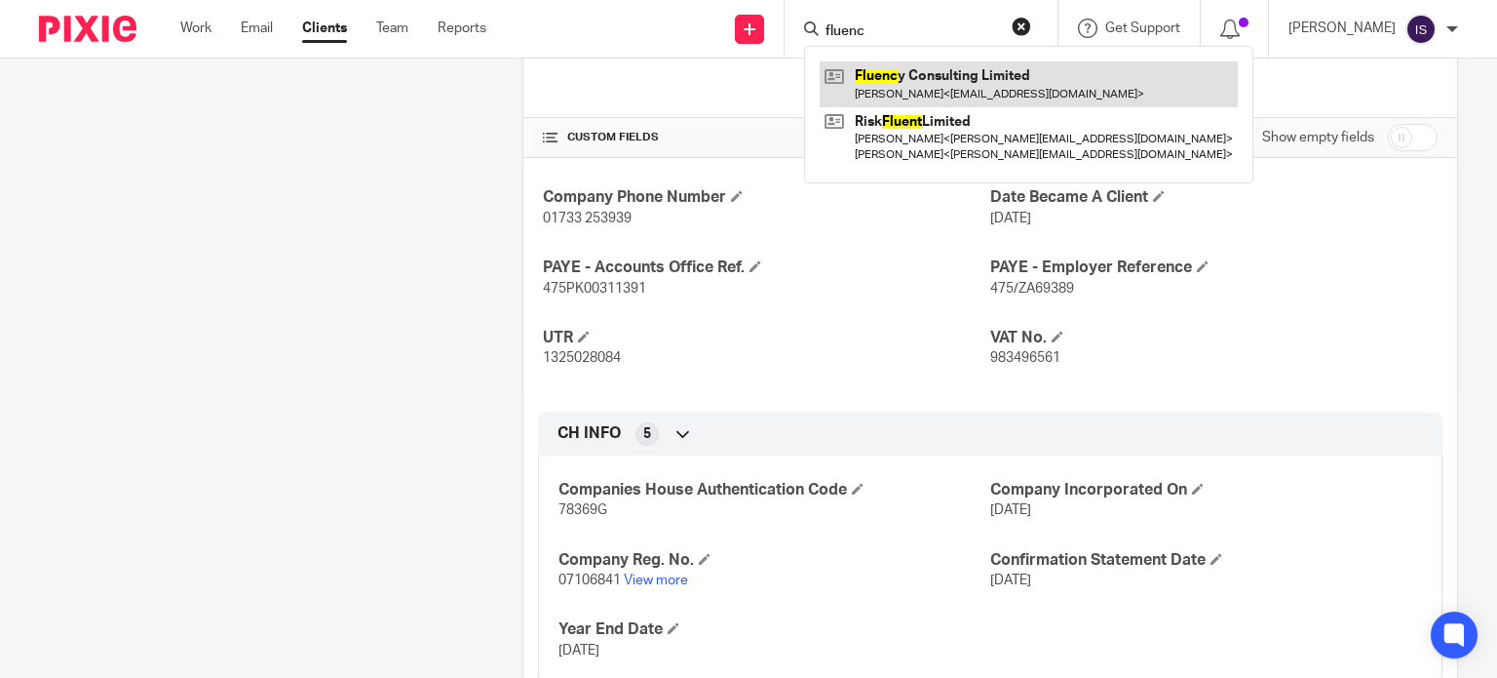
type input "fluenc"
click at [946, 61] on link at bounding box center [1029, 83] width 418 height 45
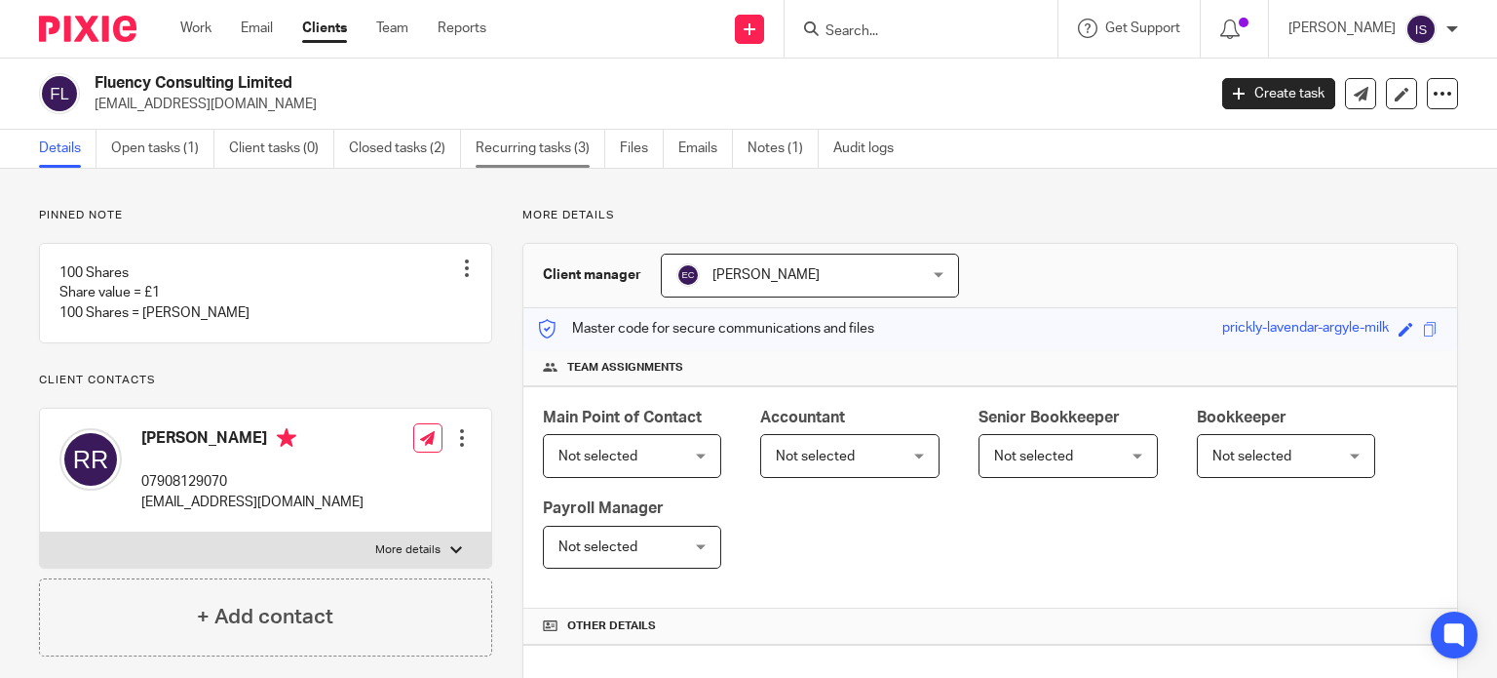
click at [588, 148] on link "Recurring tasks (3)" at bounding box center [541, 149] width 130 height 38
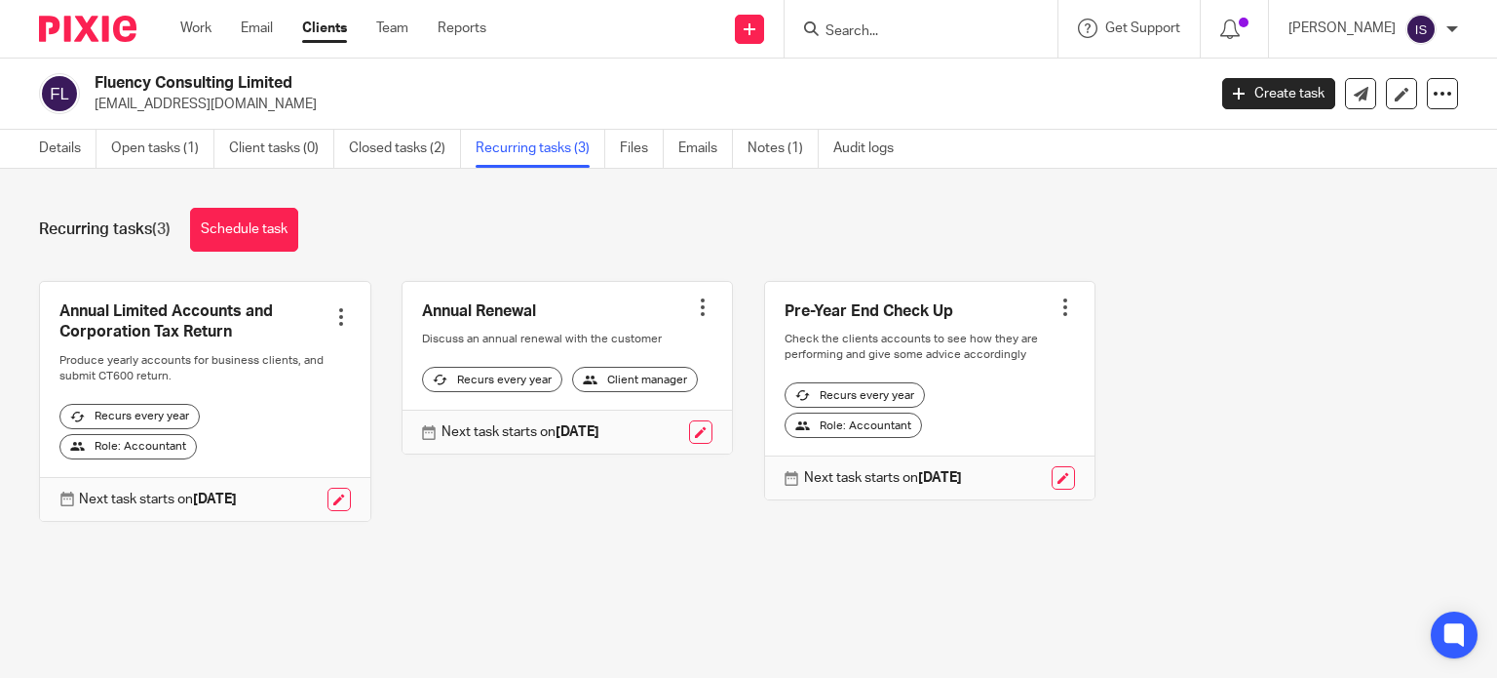
click at [850, 25] on input "Search" at bounding box center [911, 32] width 175 height 18
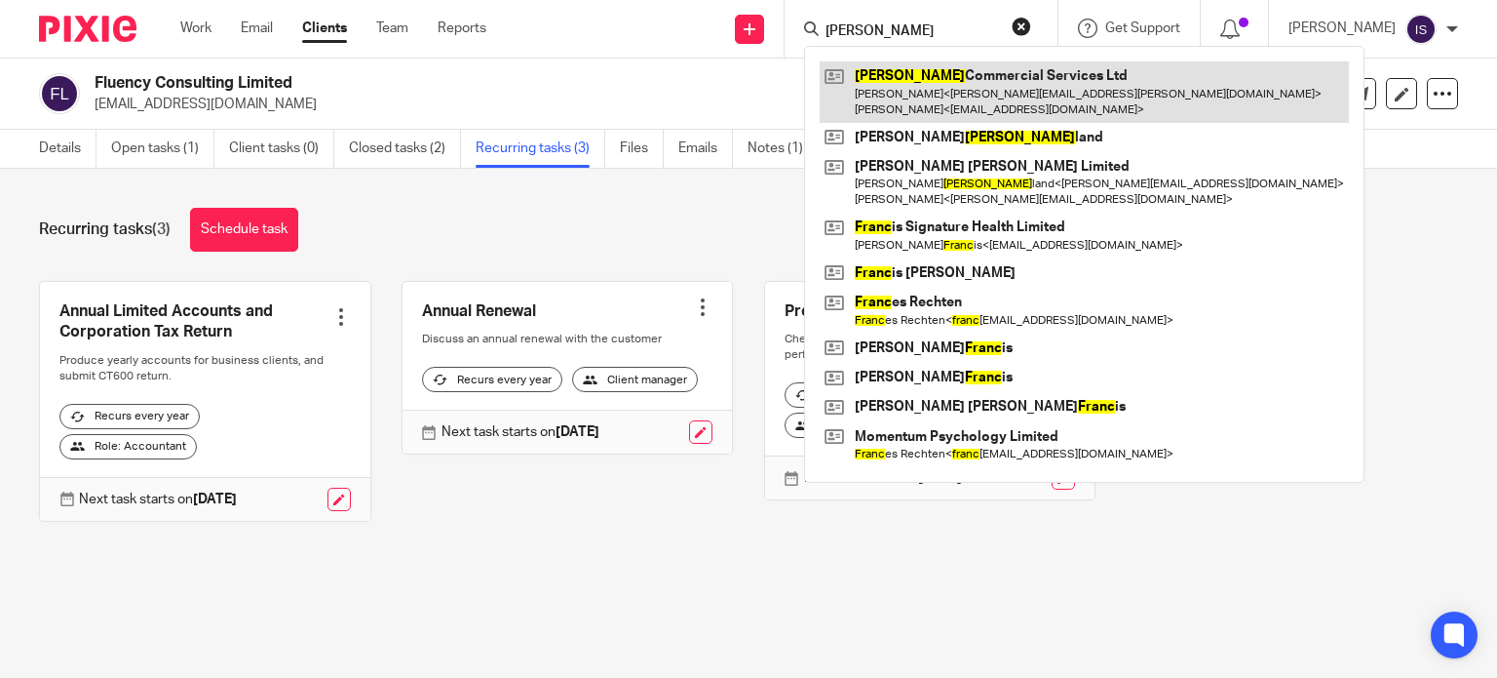
type input "[PERSON_NAME]"
click at [1107, 95] on link at bounding box center [1084, 91] width 529 height 60
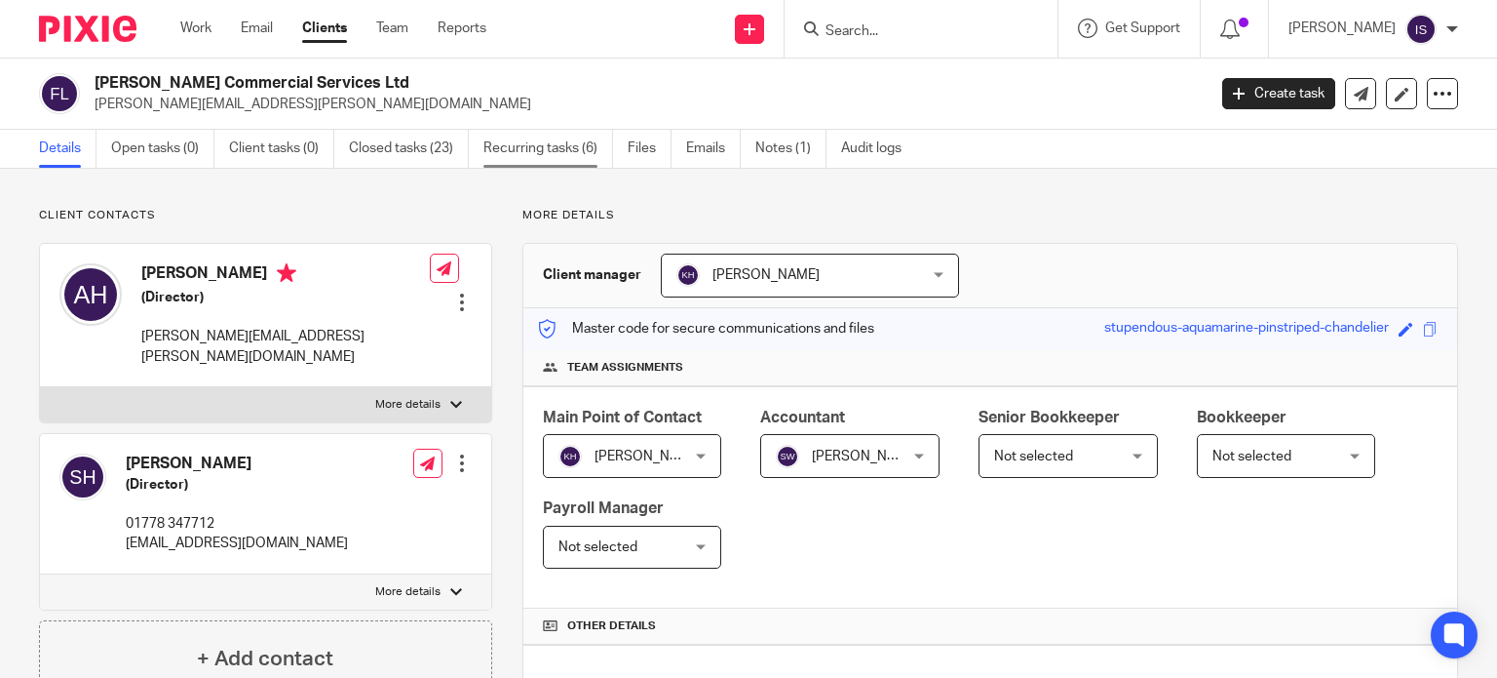
click at [560, 156] on link "Recurring tasks (6)" at bounding box center [549, 149] width 130 height 38
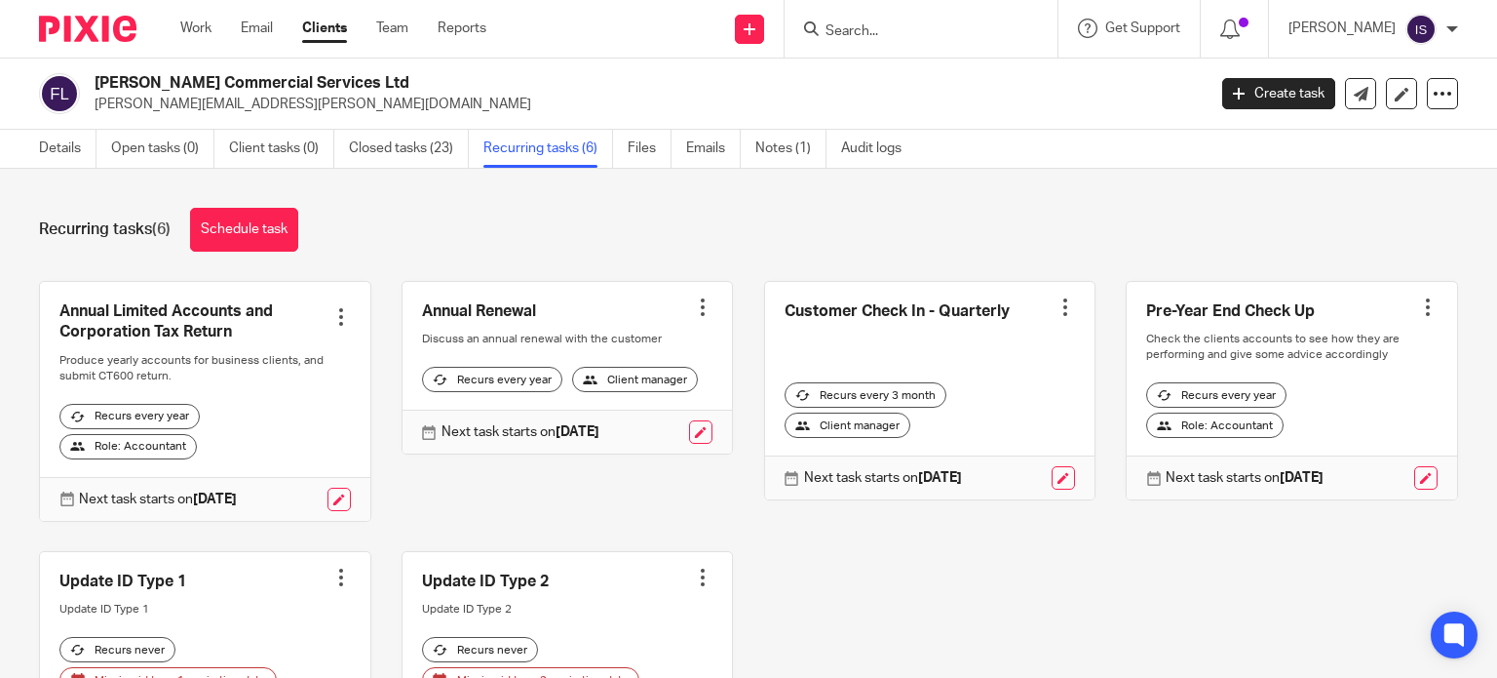
click at [851, 34] on input "Search" at bounding box center [911, 32] width 175 height 18
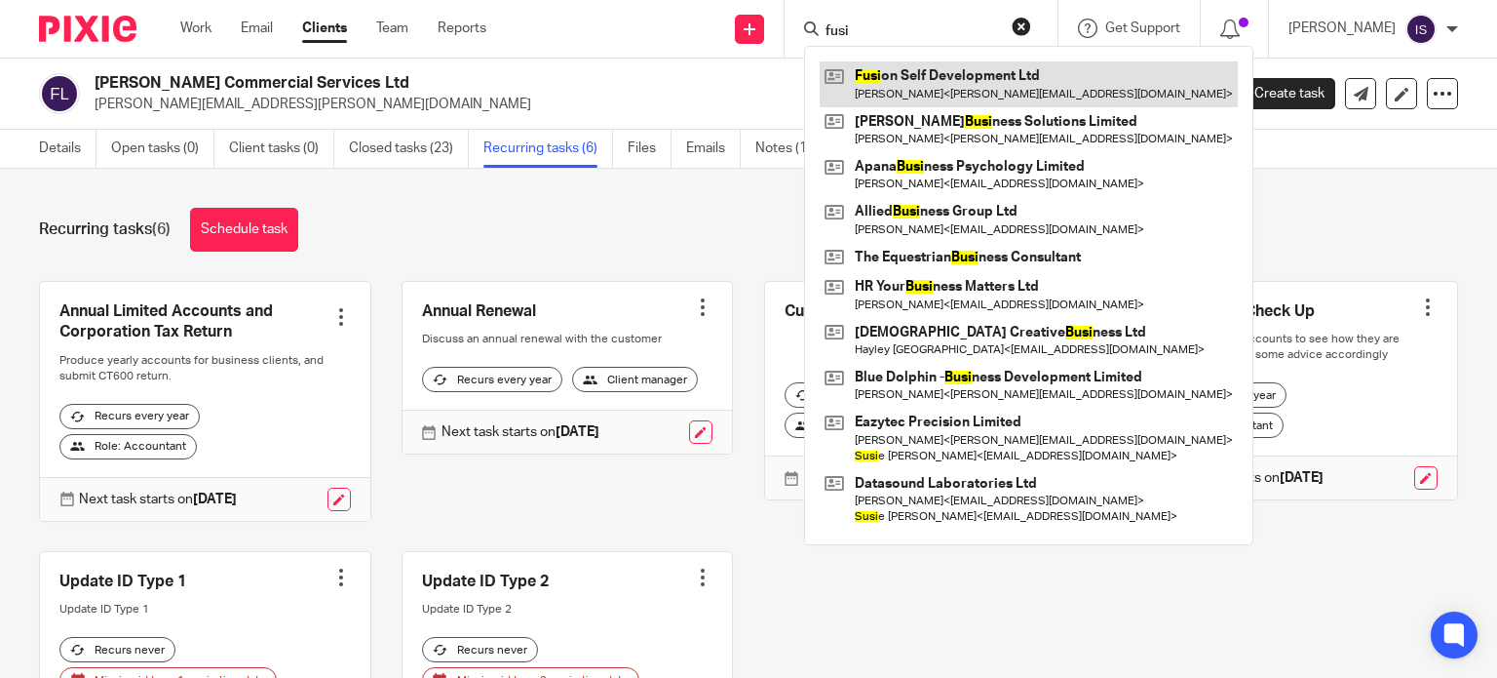
type input "fusi"
click at [966, 86] on link at bounding box center [1029, 83] width 418 height 45
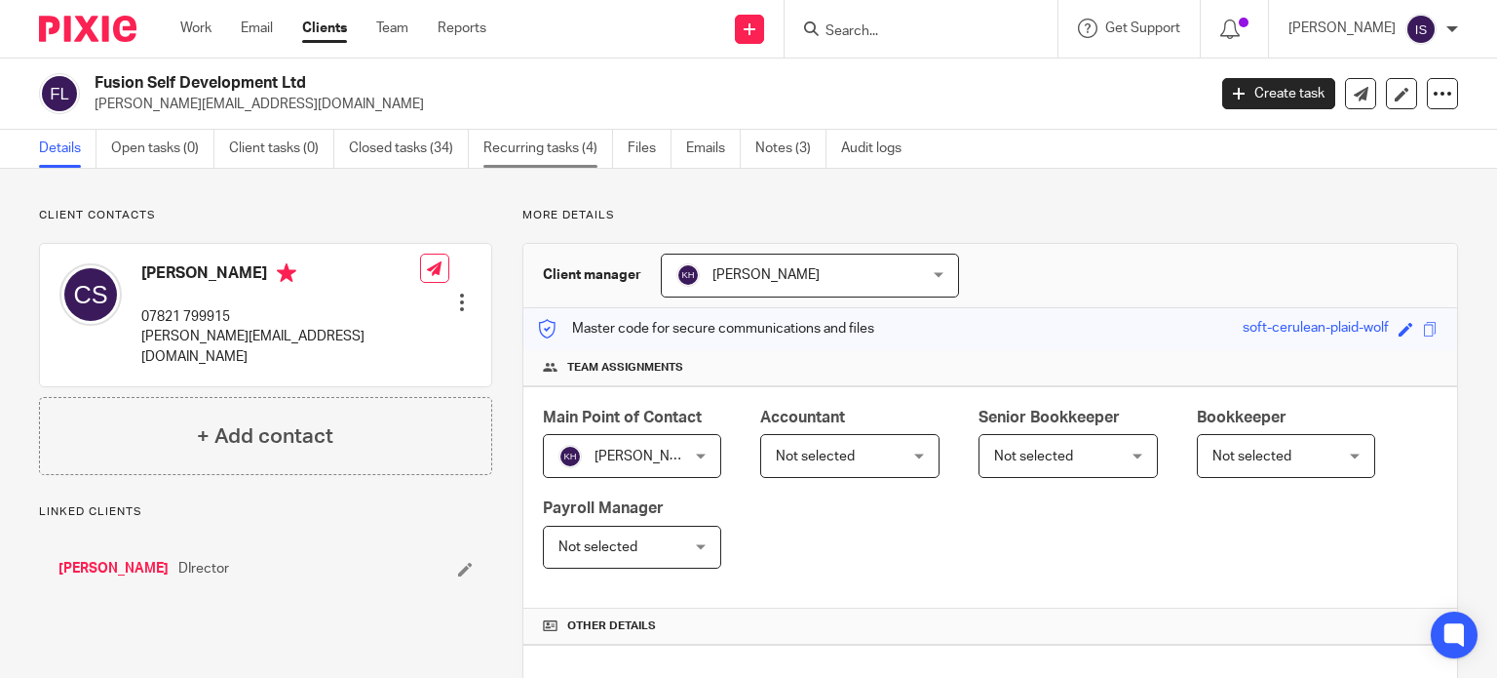
click at [578, 140] on link "Recurring tasks (4)" at bounding box center [549, 149] width 130 height 38
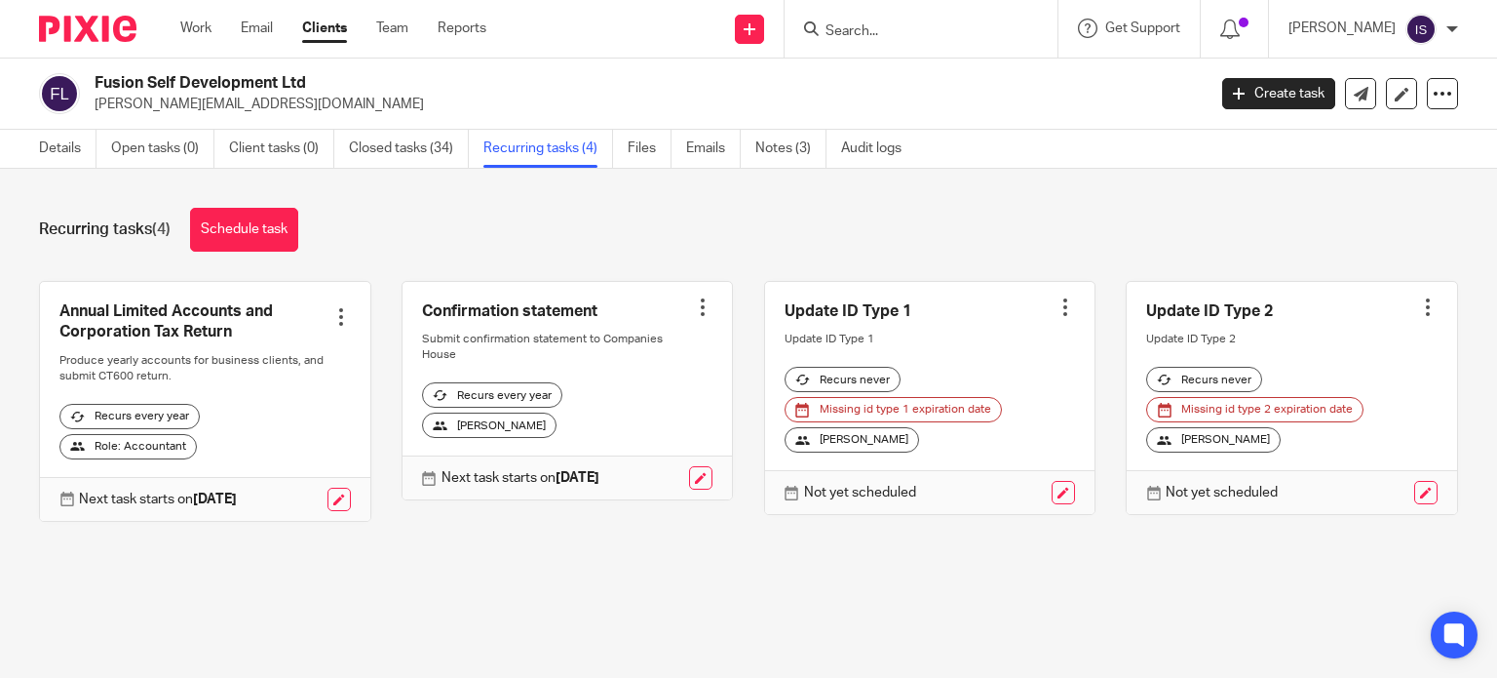
click at [888, 39] on input "Search" at bounding box center [911, 32] width 175 height 18
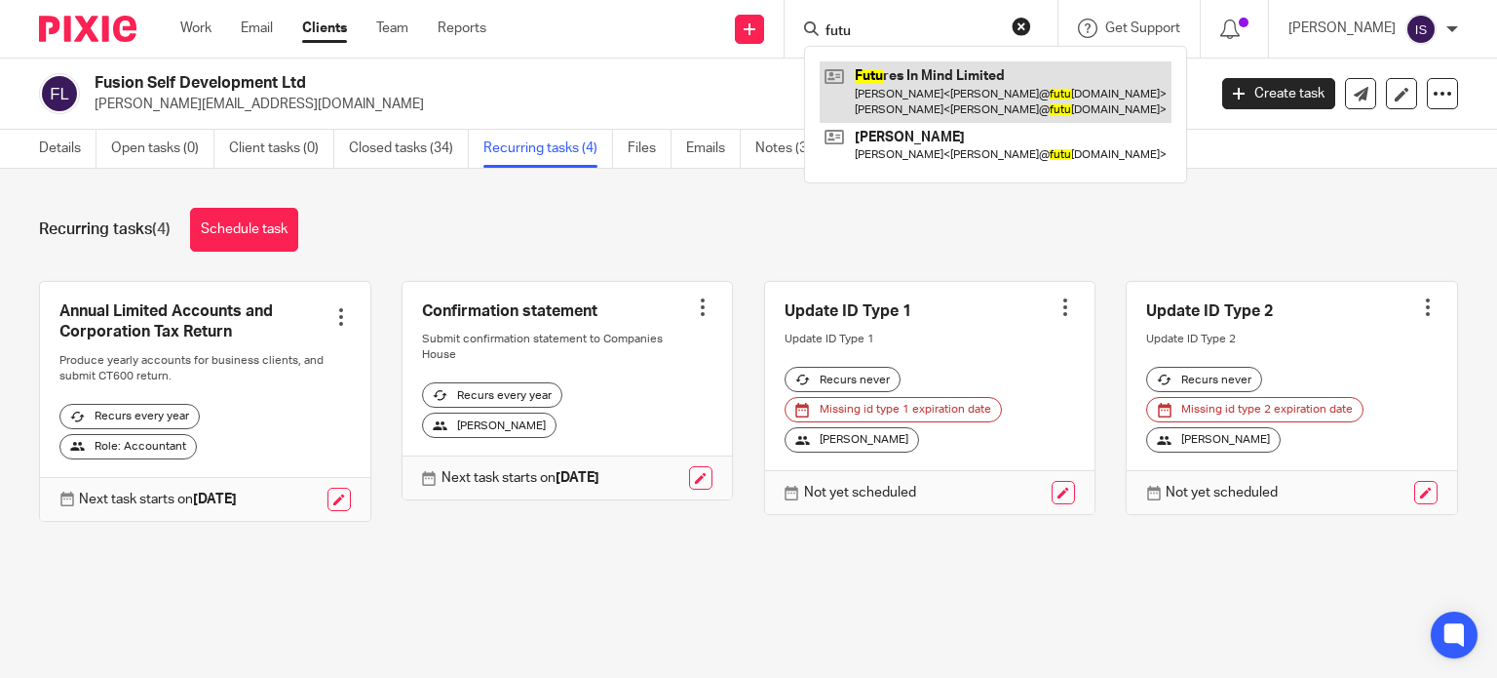
type input "futu"
click at [1030, 78] on link at bounding box center [996, 91] width 352 height 60
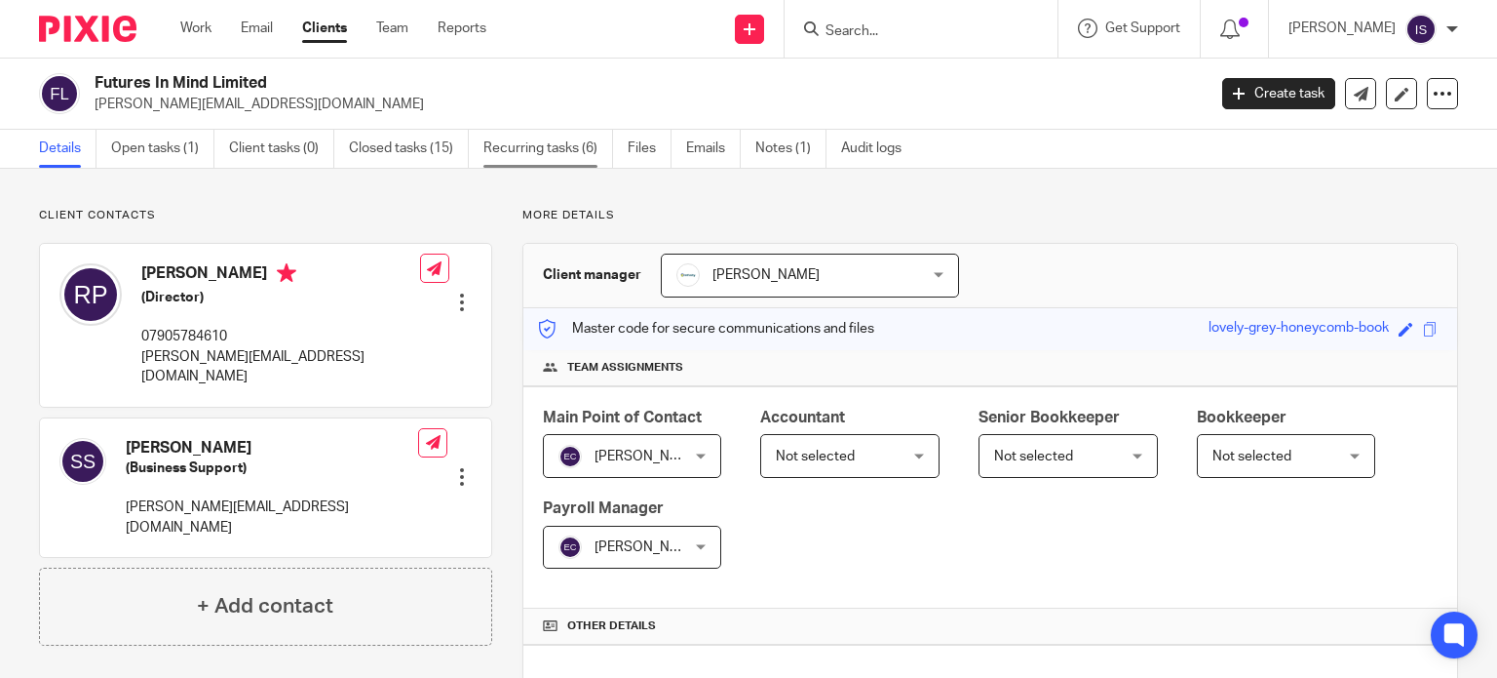
click at [585, 147] on link "Recurring tasks (6)" at bounding box center [549, 149] width 130 height 38
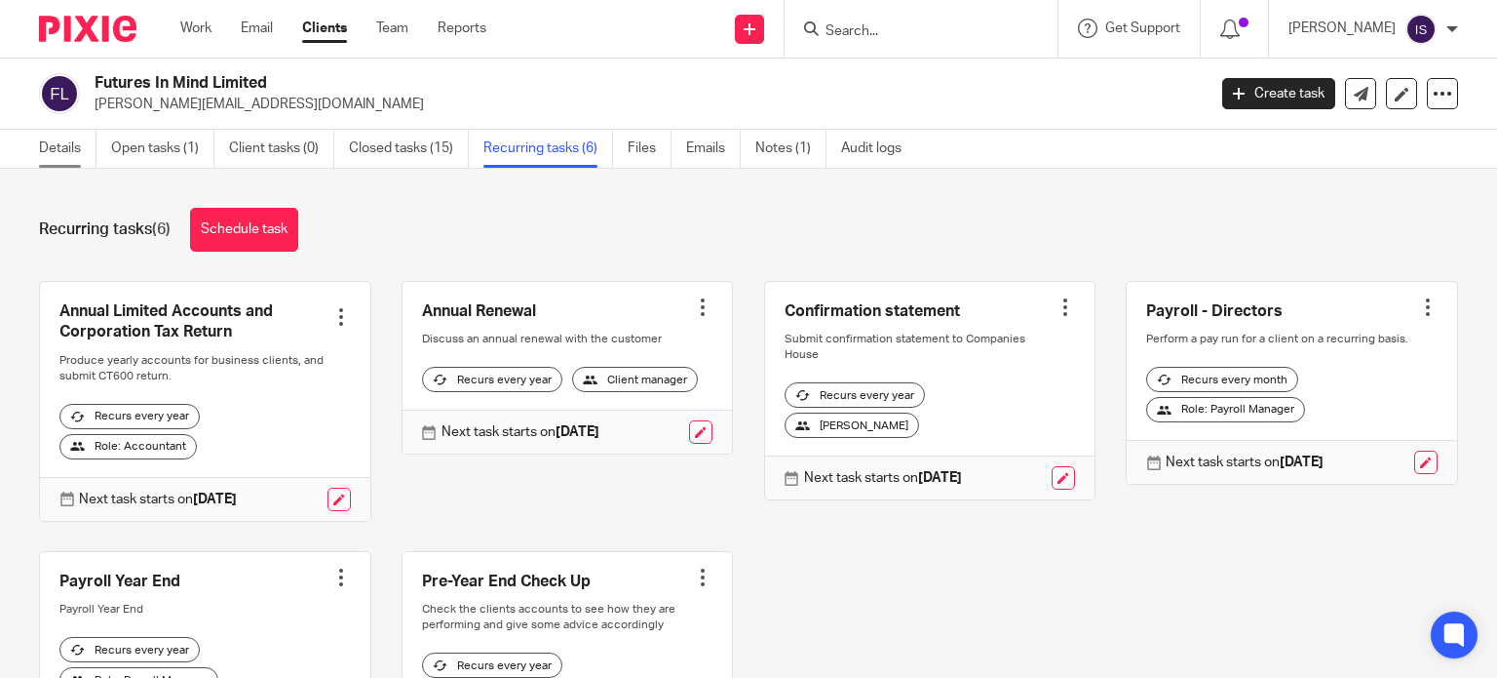
click at [65, 136] on link "Details" at bounding box center [68, 149] width 58 height 38
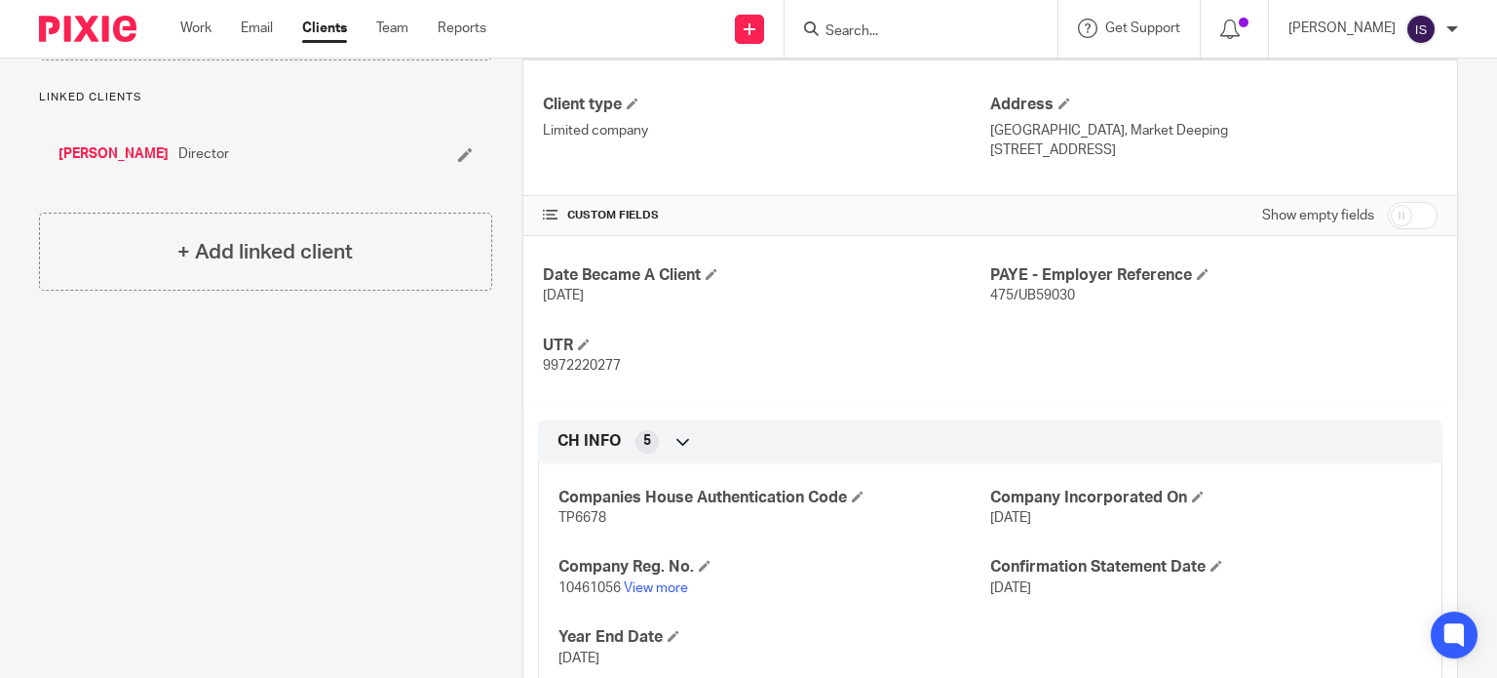
scroll to position [652, 0]
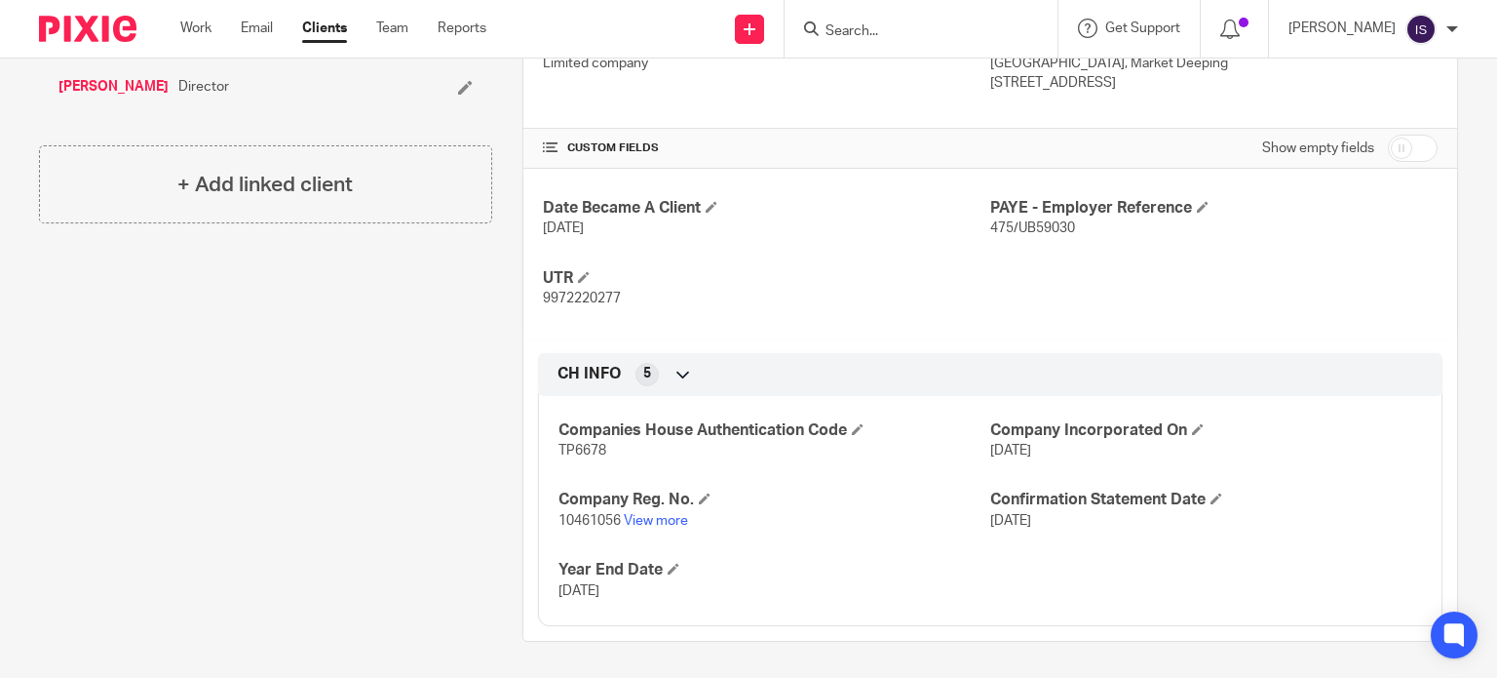
click at [875, 28] on input "Search" at bounding box center [911, 32] width 175 height 18
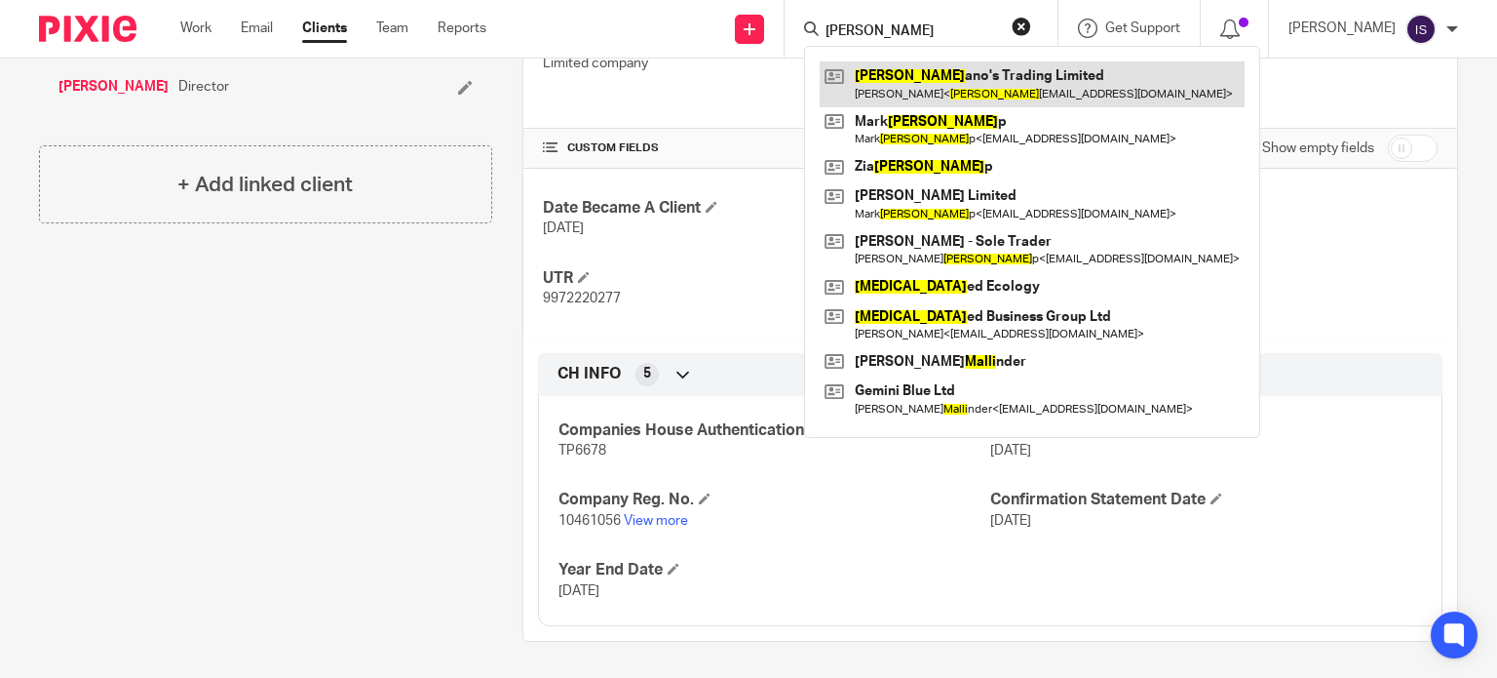
type input "[PERSON_NAME]"
click at [980, 80] on link at bounding box center [1032, 83] width 425 height 45
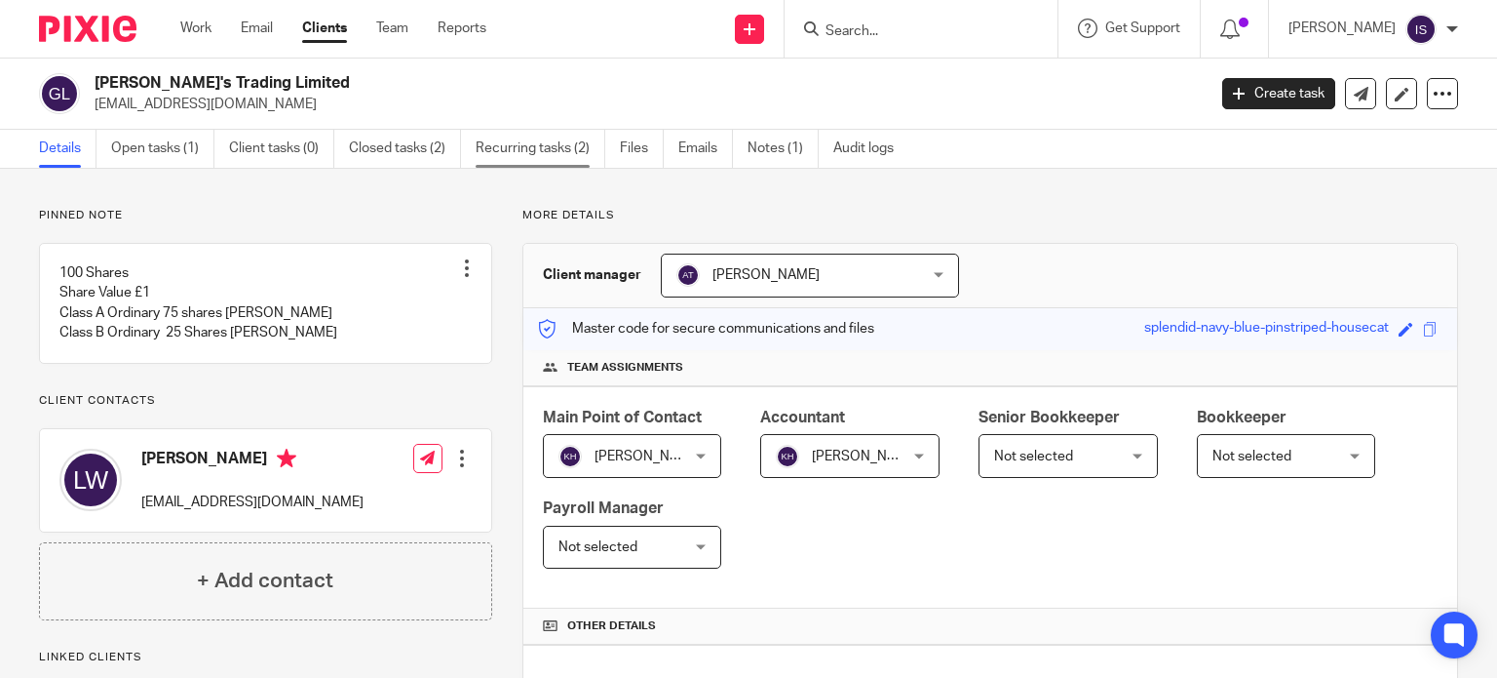
click at [543, 131] on link "Recurring tasks (2)" at bounding box center [541, 149] width 130 height 38
click at [529, 130] on link "Recurring tasks (2)" at bounding box center [541, 149] width 130 height 38
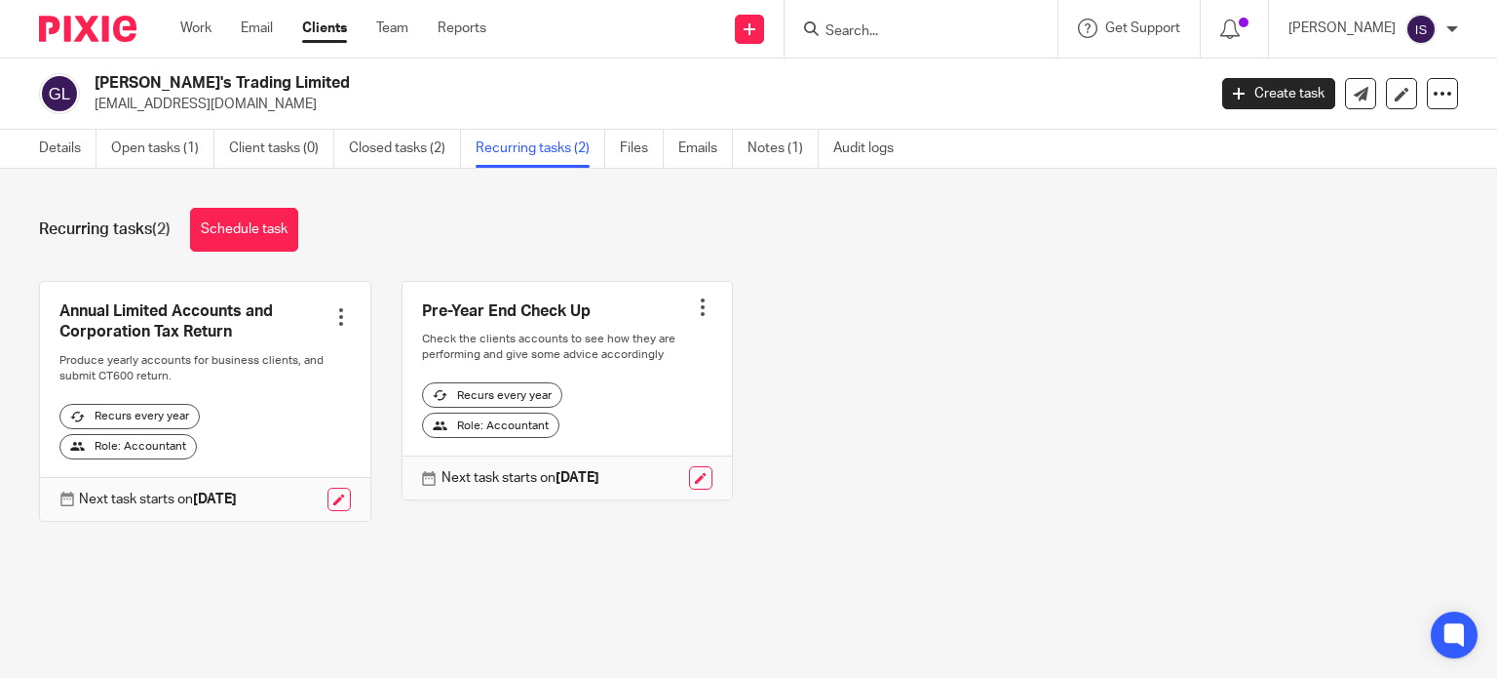
click at [855, 20] on form at bounding box center [928, 29] width 208 height 24
click at [863, 25] on input "Search" at bounding box center [911, 32] width 175 height 18
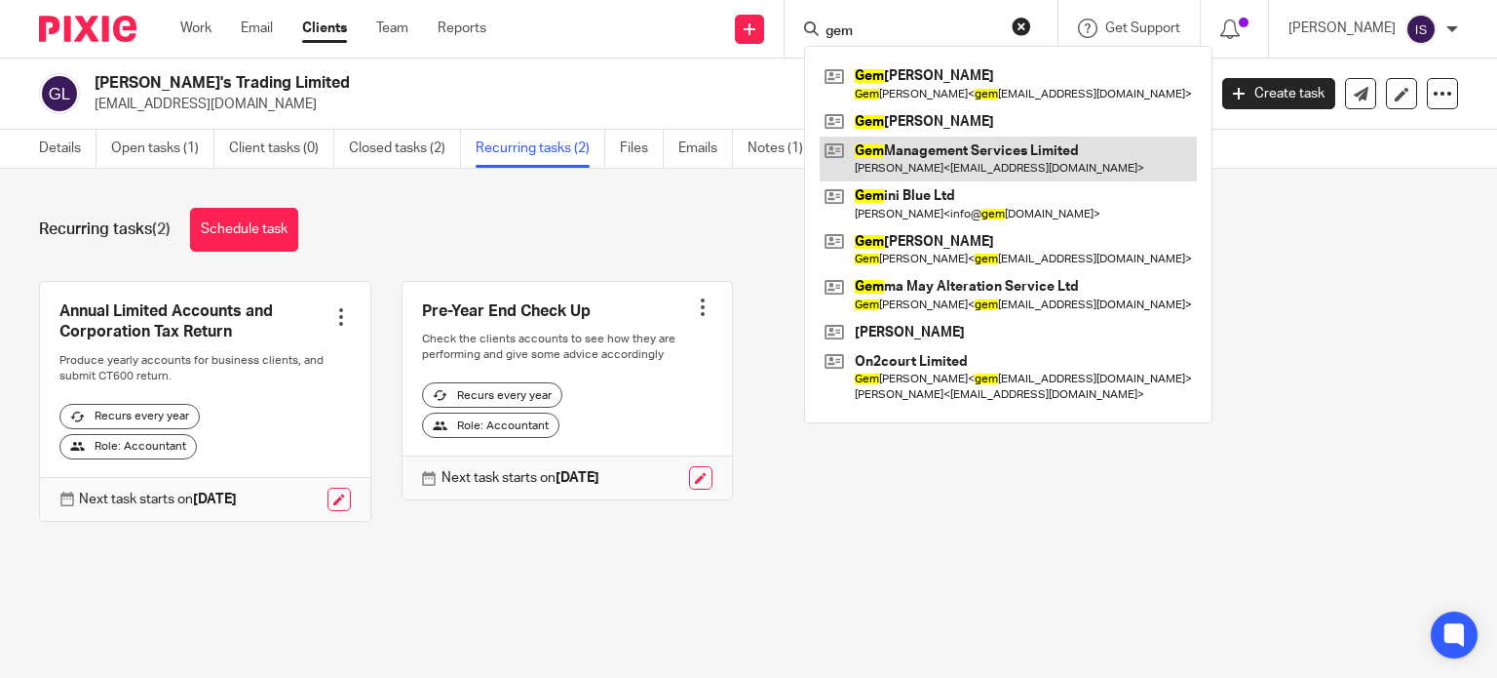
type input "gem"
click at [922, 163] on link at bounding box center [1008, 158] width 377 height 45
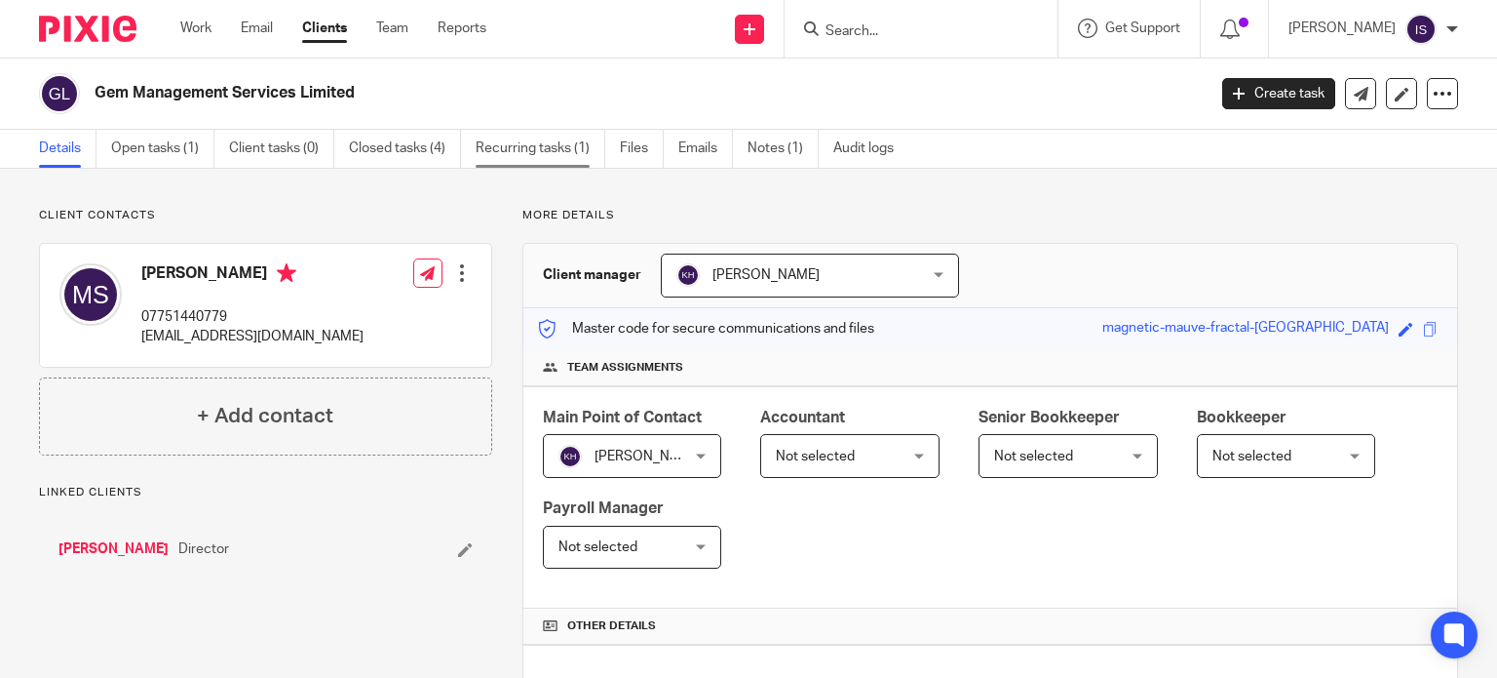
click at [560, 155] on link "Recurring tasks (1)" at bounding box center [541, 149] width 130 height 38
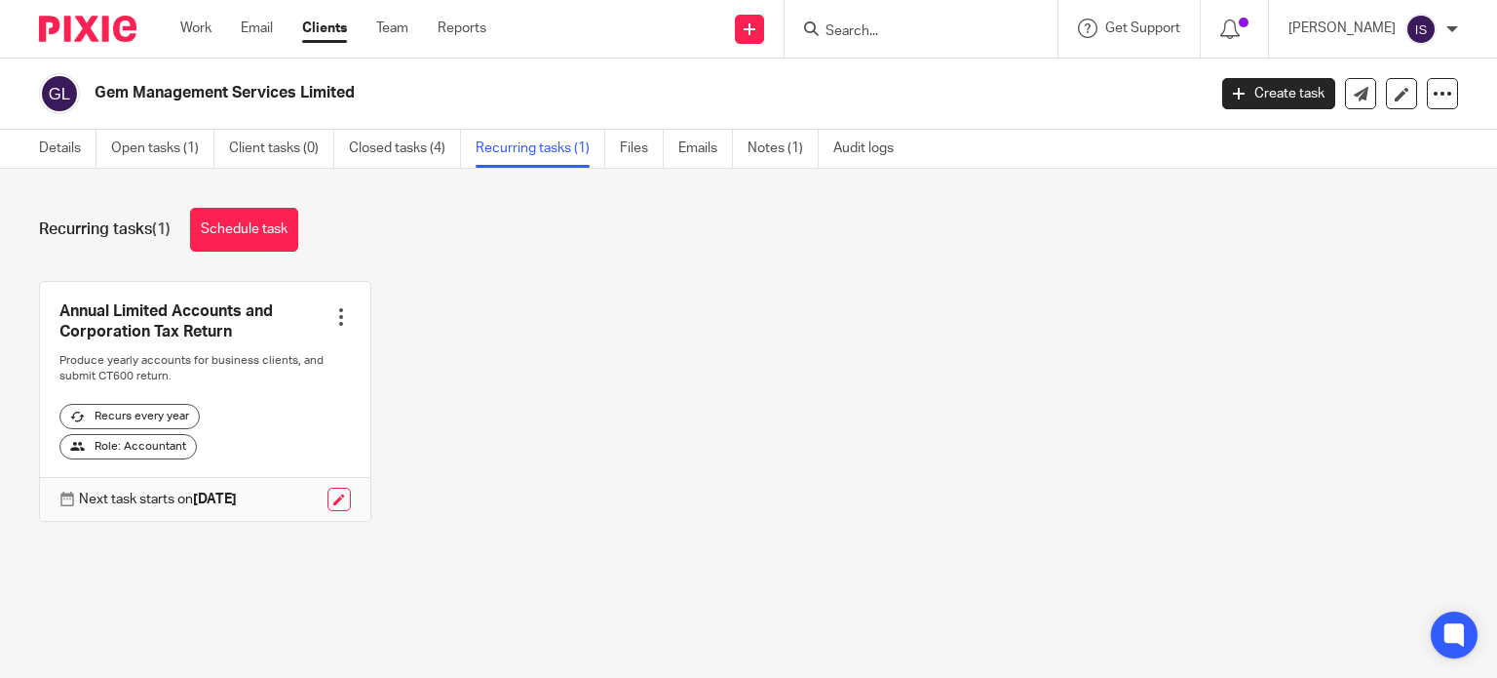
click at [897, 23] on input "Search" at bounding box center [911, 32] width 175 height 18
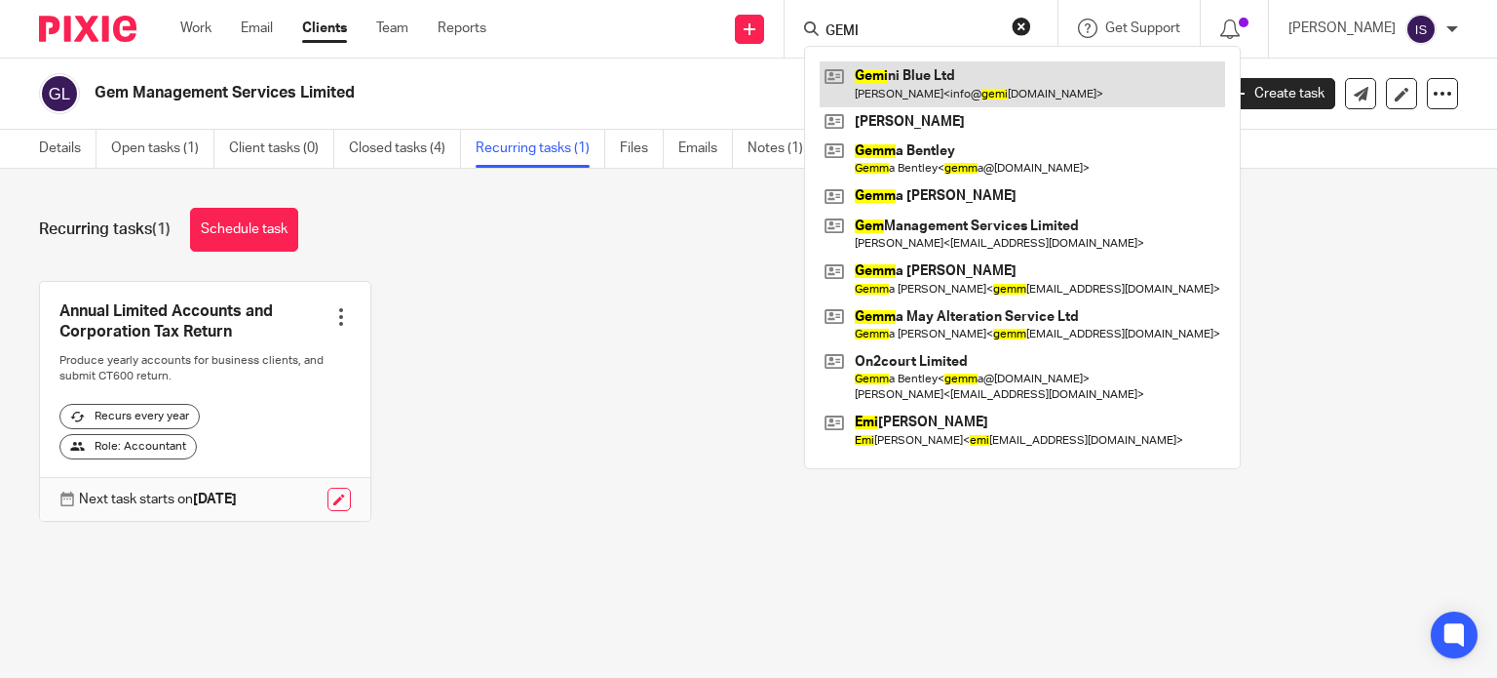
type input "GEMI"
click at [980, 81] on link at bounding box center [1023, 83] width 406 height 45
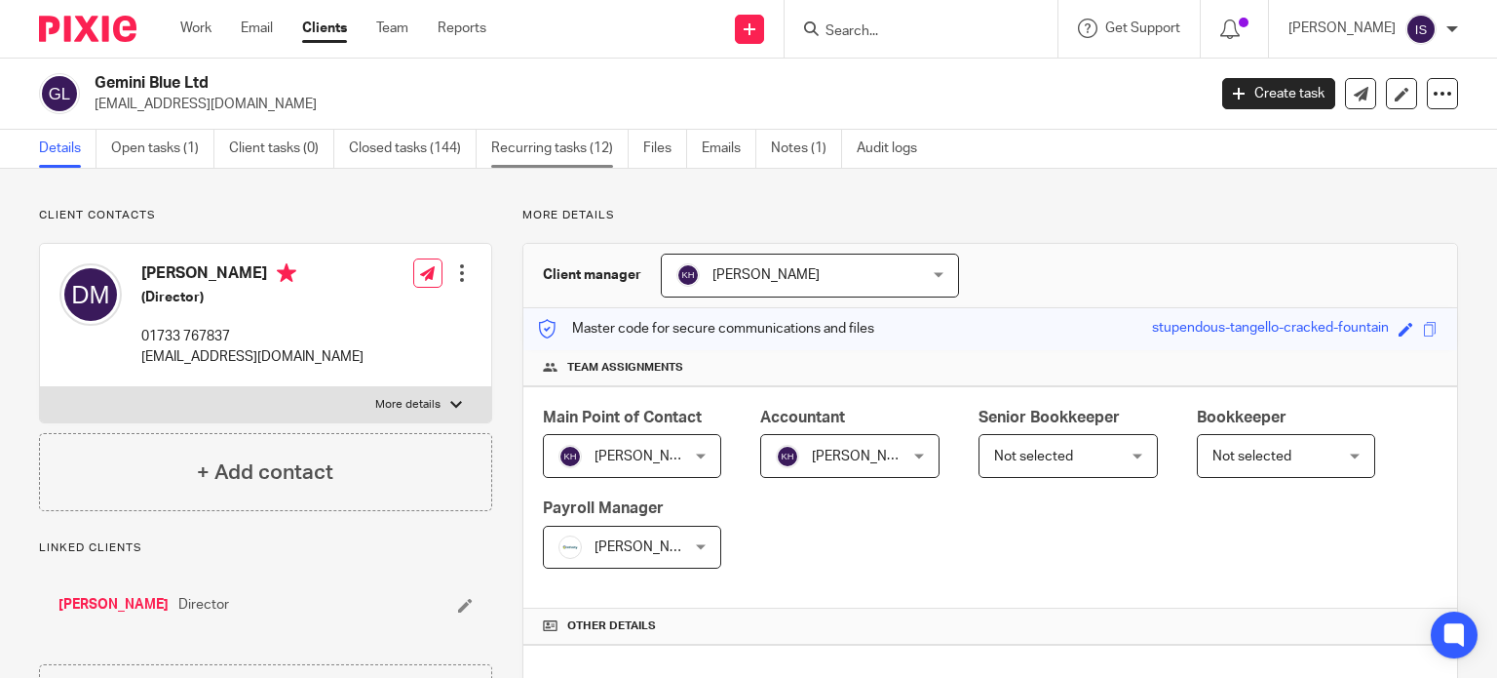
click at [545, 166] on link "Recurring tasks (12)" at bounding box center [559, 149] width 137 height 38
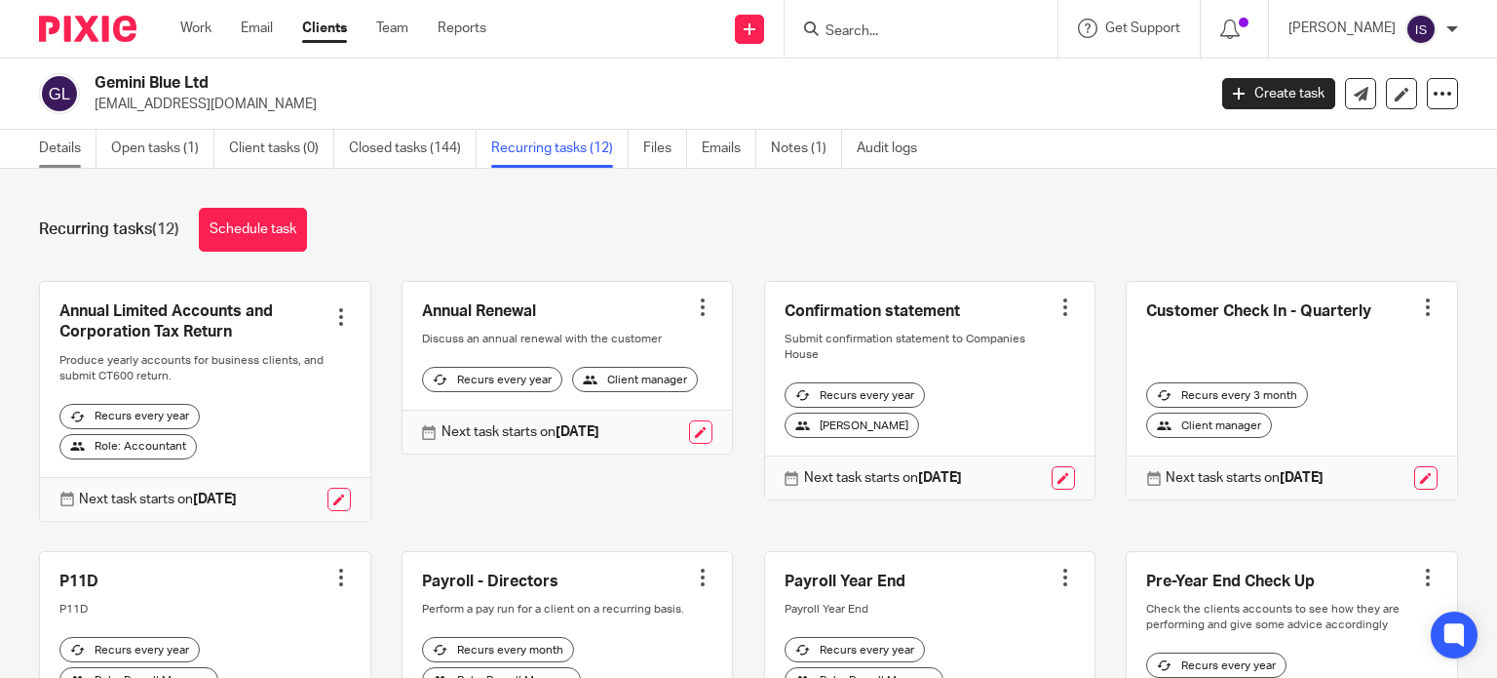
click at [52, 136] on link "Details" at bounding box center [68, 149] width 58 height 38
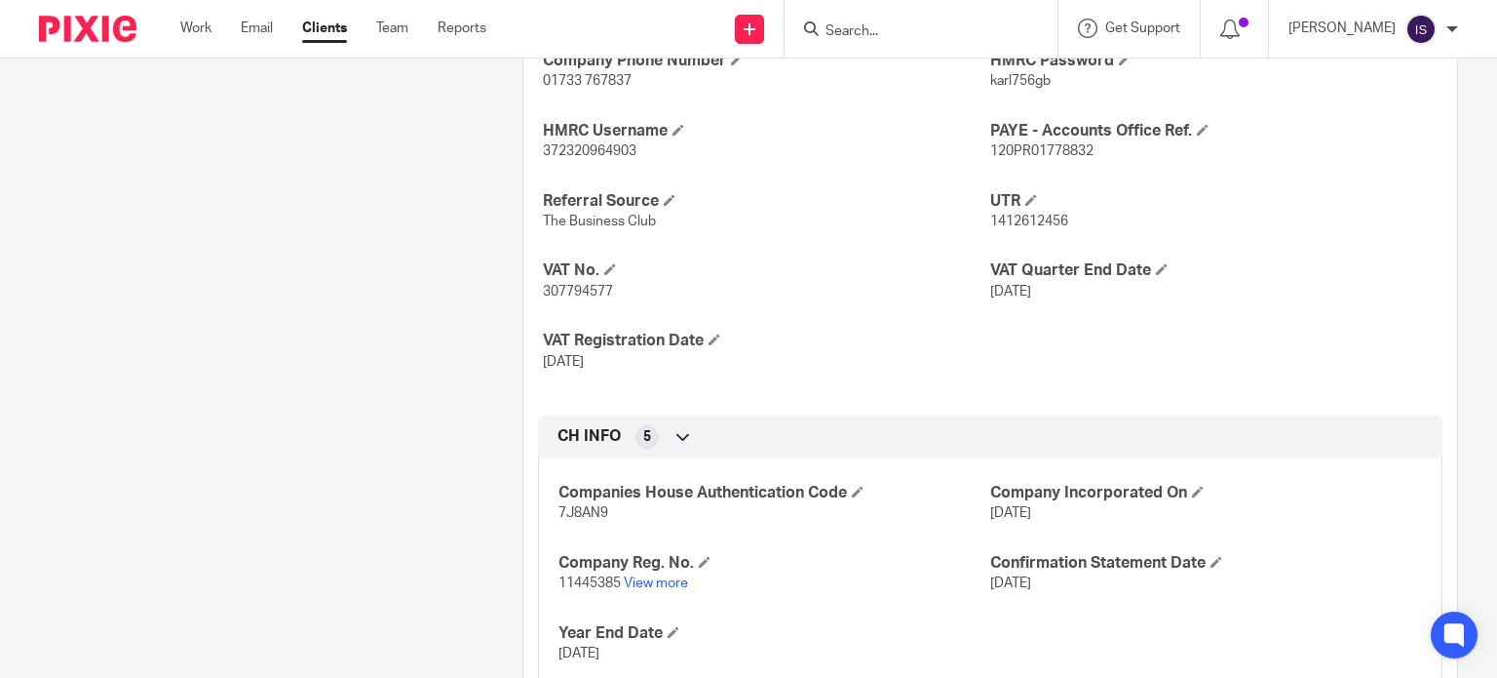
scroll to position [764, 0]
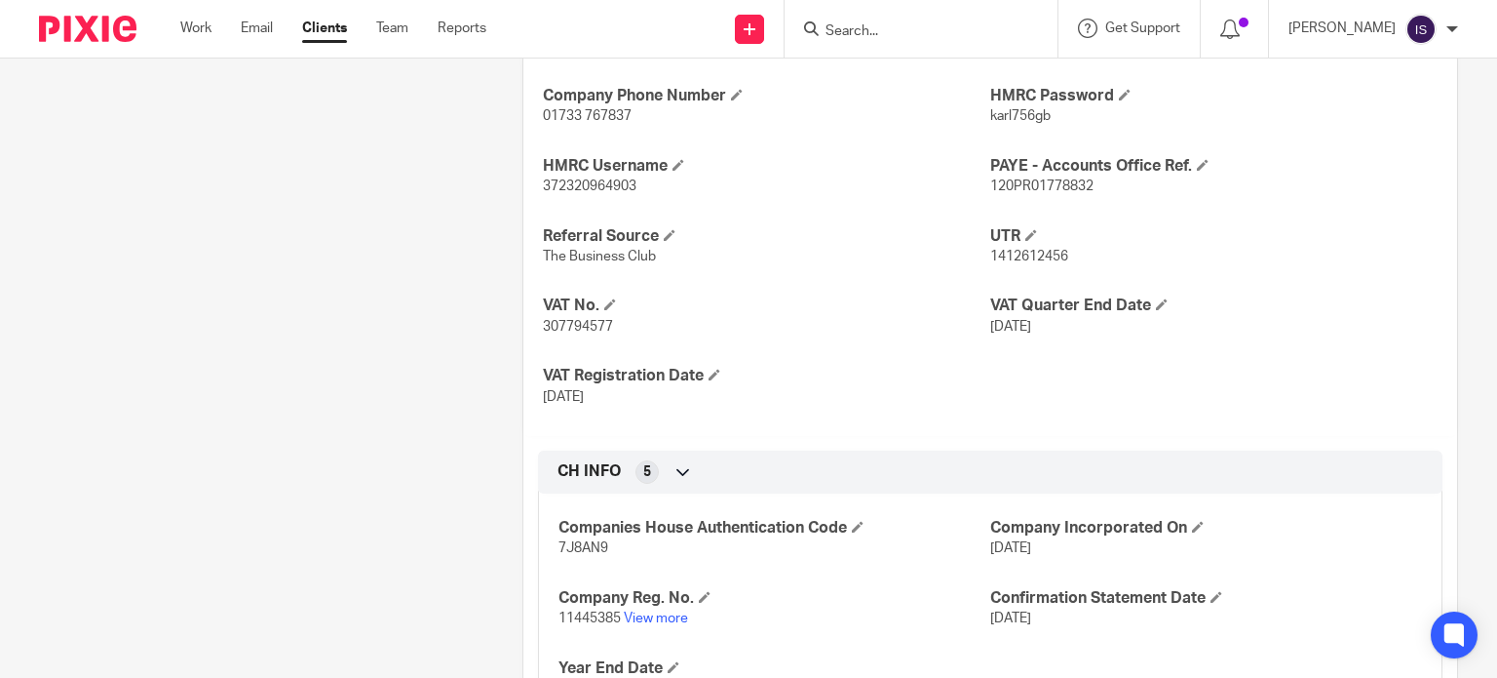
click at [964, 27] on input "Search" at bounding box center [911, 32] width 175 height 18
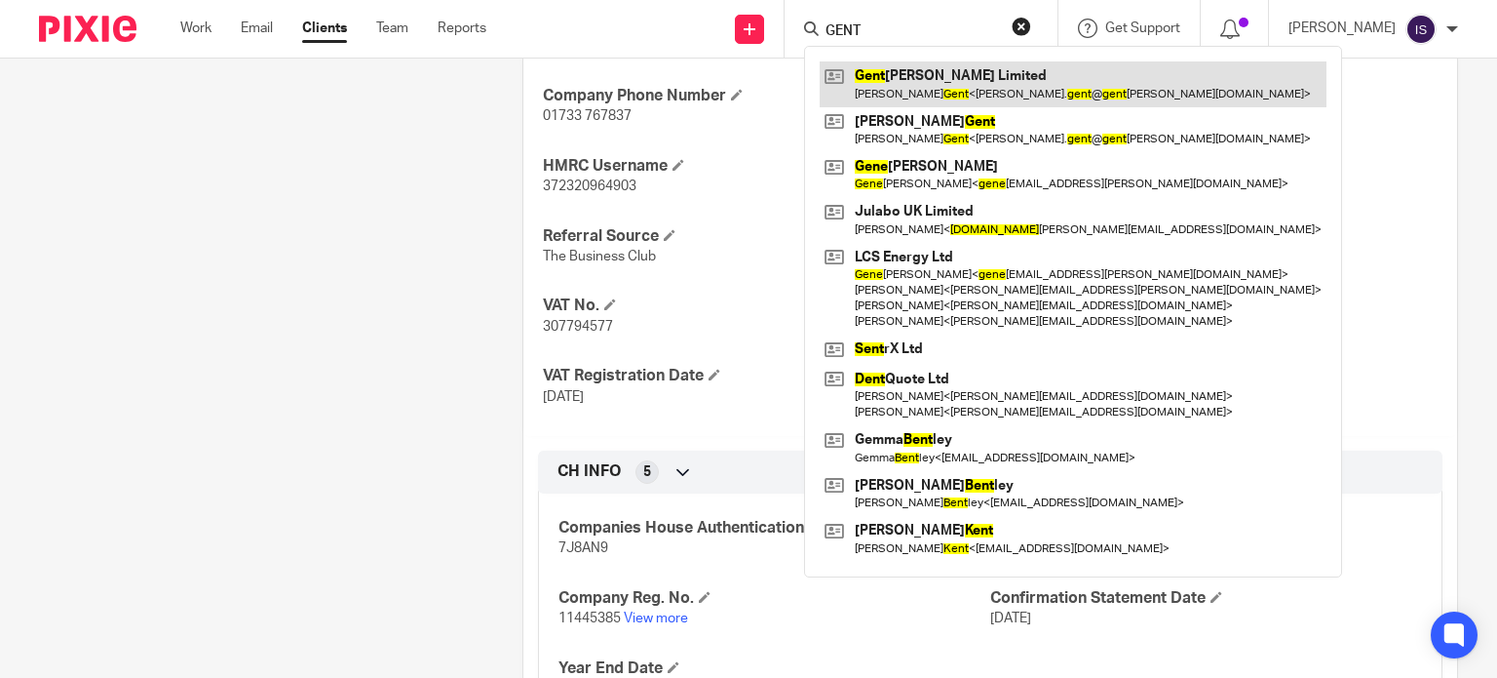
type input "GENT"
click at [945, 78] on link at bounding box center [1073, 83] width 507 height 45
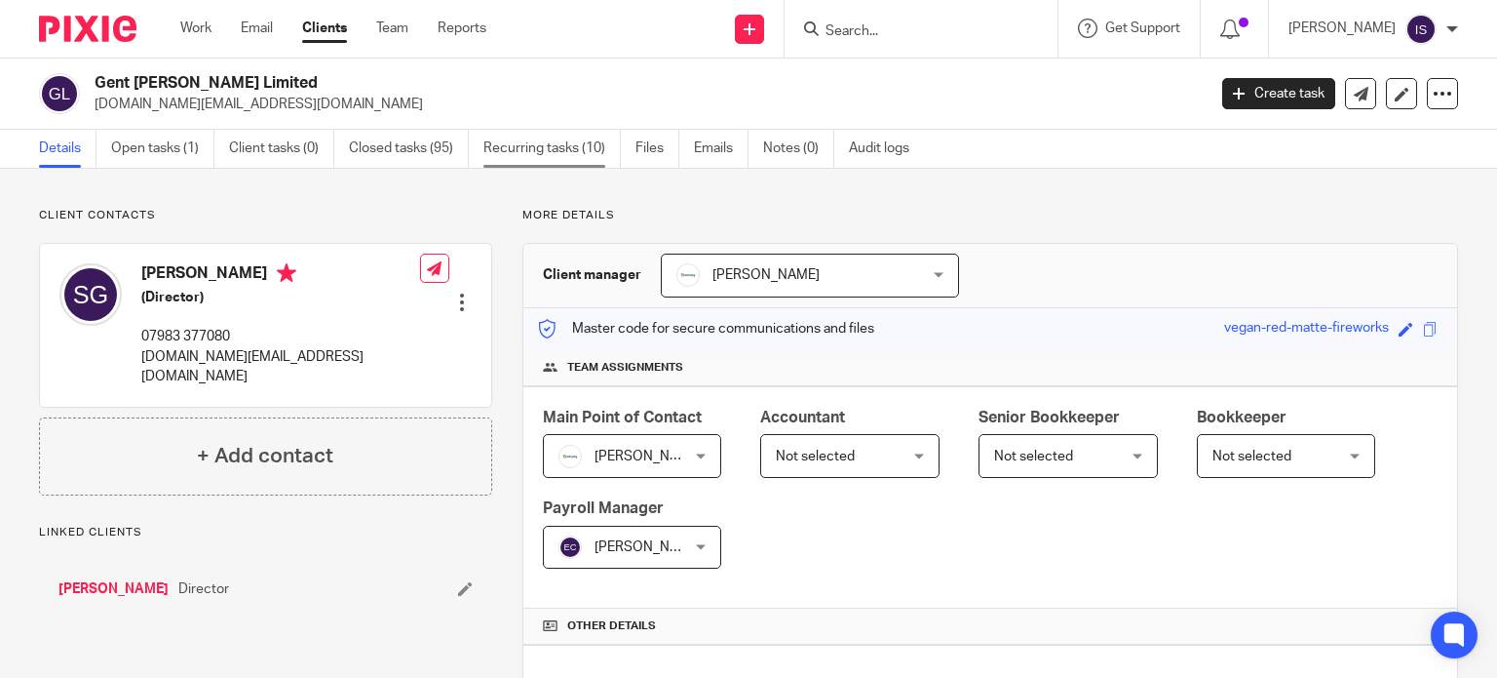
click at [530, 146] on link "Recurring tasks (10)" at bounding box center [552, 149] width 137 height 38
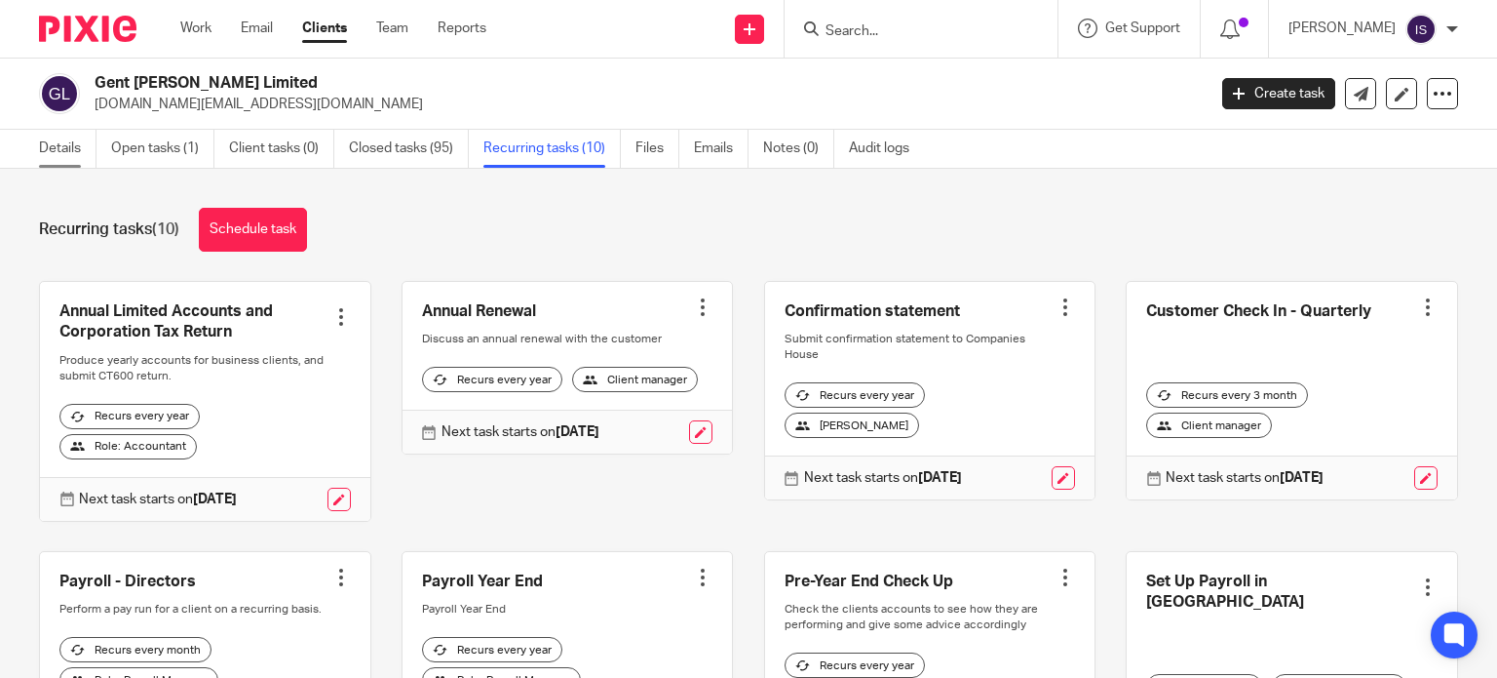
click at [74, 140] on link "Details" at bounding box center [68, 149] width 58 height 38
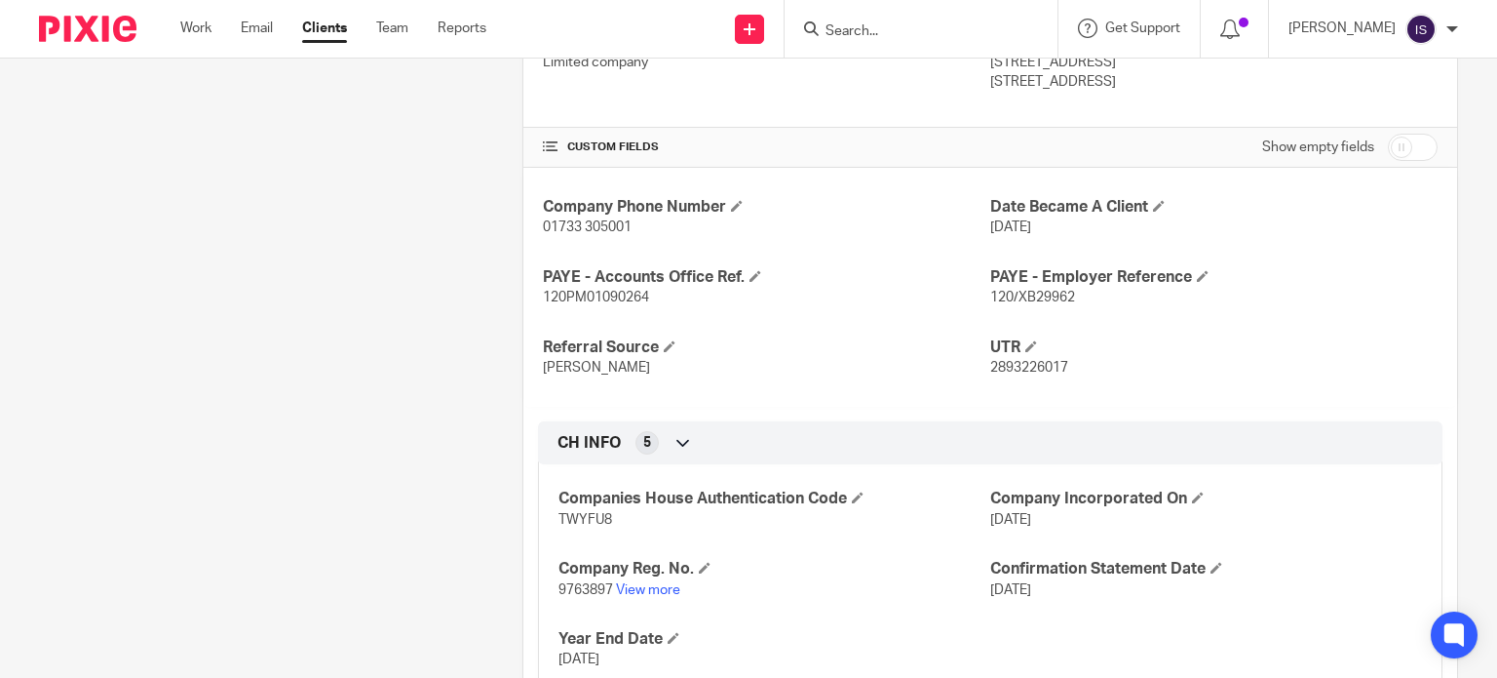
scroll to position [682, 0]
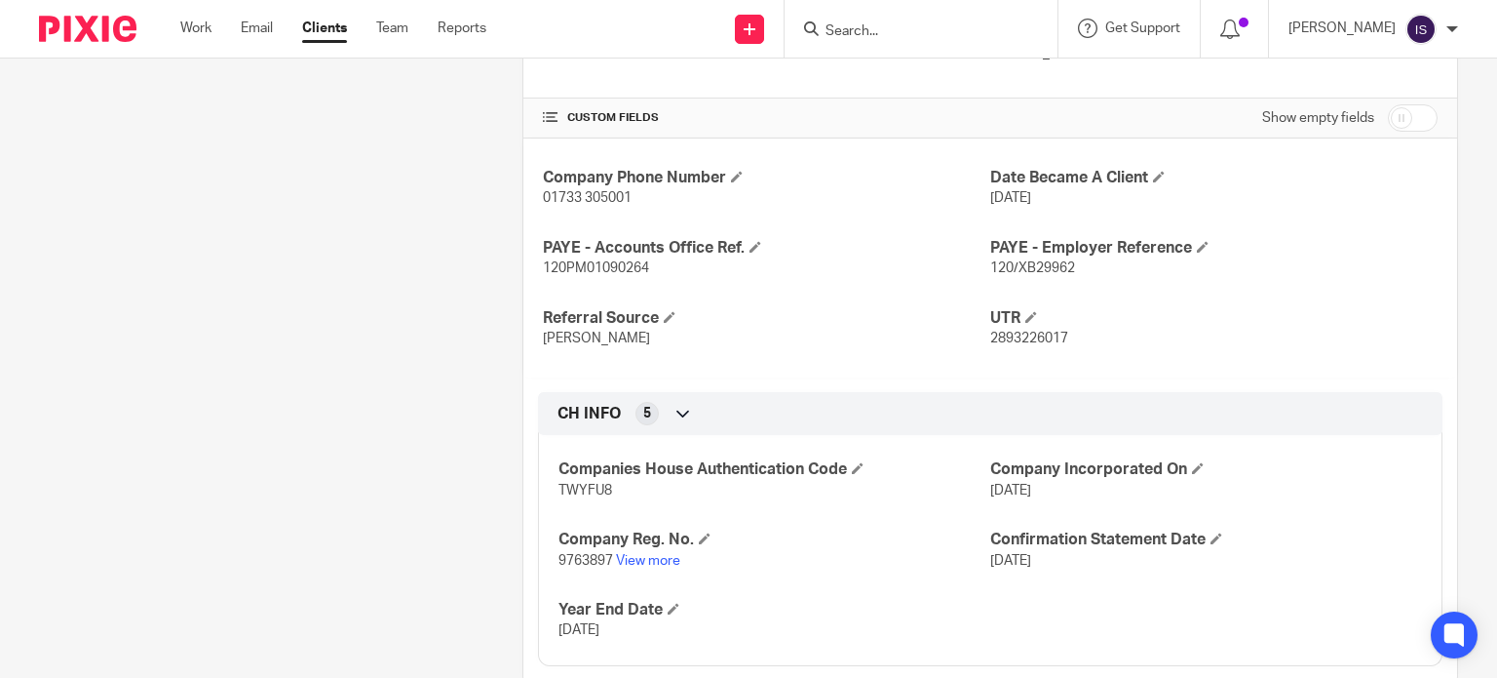
click at [1022, 262] on span "120/XB29962" at bounding box center [1032, 268] width 85 height 14
copy span "XB29962"
click at [561, 272] on span "120PM01090264" at bounding box center [596, 268] width 106 height 14
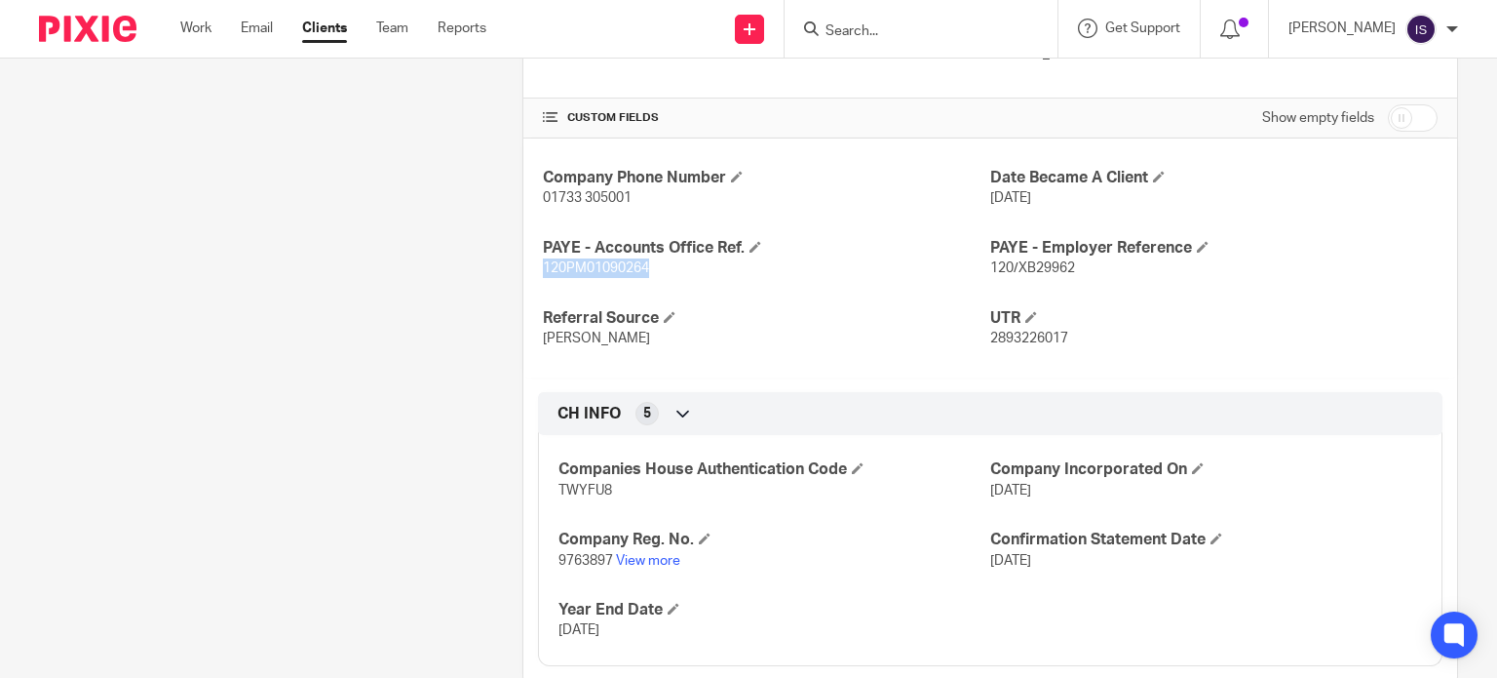
copy span "120PM01090264"
click at [854, 17] on form at bounding box center [928, 29] width 208 height 24
click at [866, 25] on input "Search" at bounding box center [911, 32] width 175 height 18
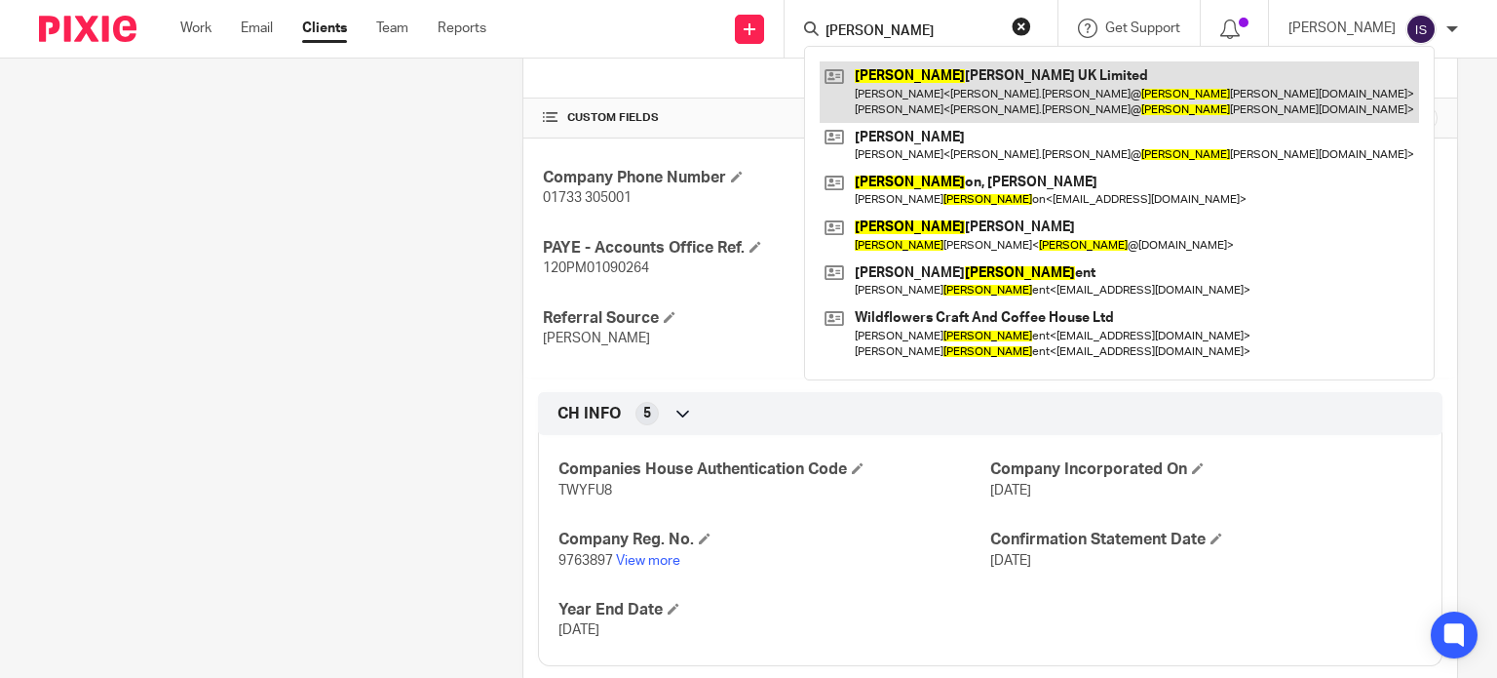
type input "gess"
click at [1037, 65] on link at bounding box center [1120, 91] width 600 height 60
click at [1037, 97] on link at bounding box center [1120, 91] width 600 height 60
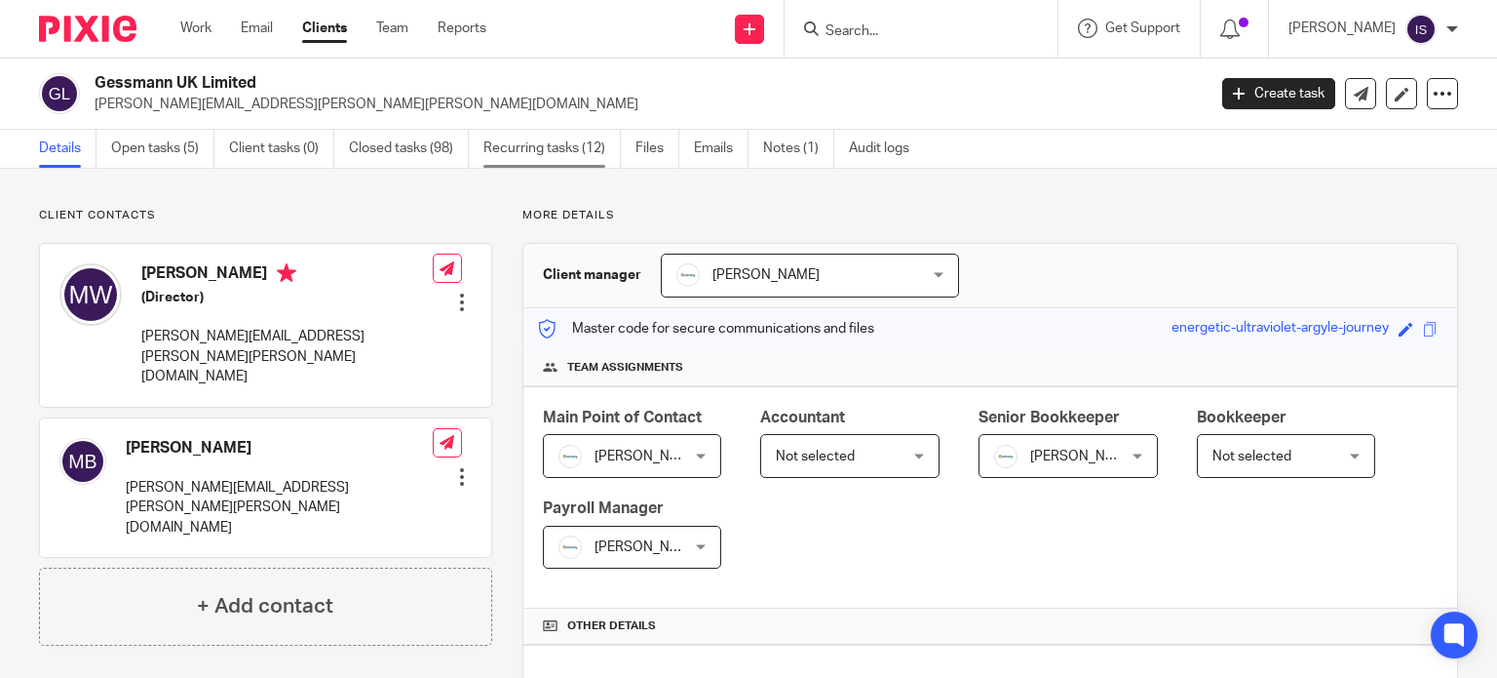
click at [548, 150] on link "Recurring tasks (12)" at bounding box center [552, 149] width 137 height 38
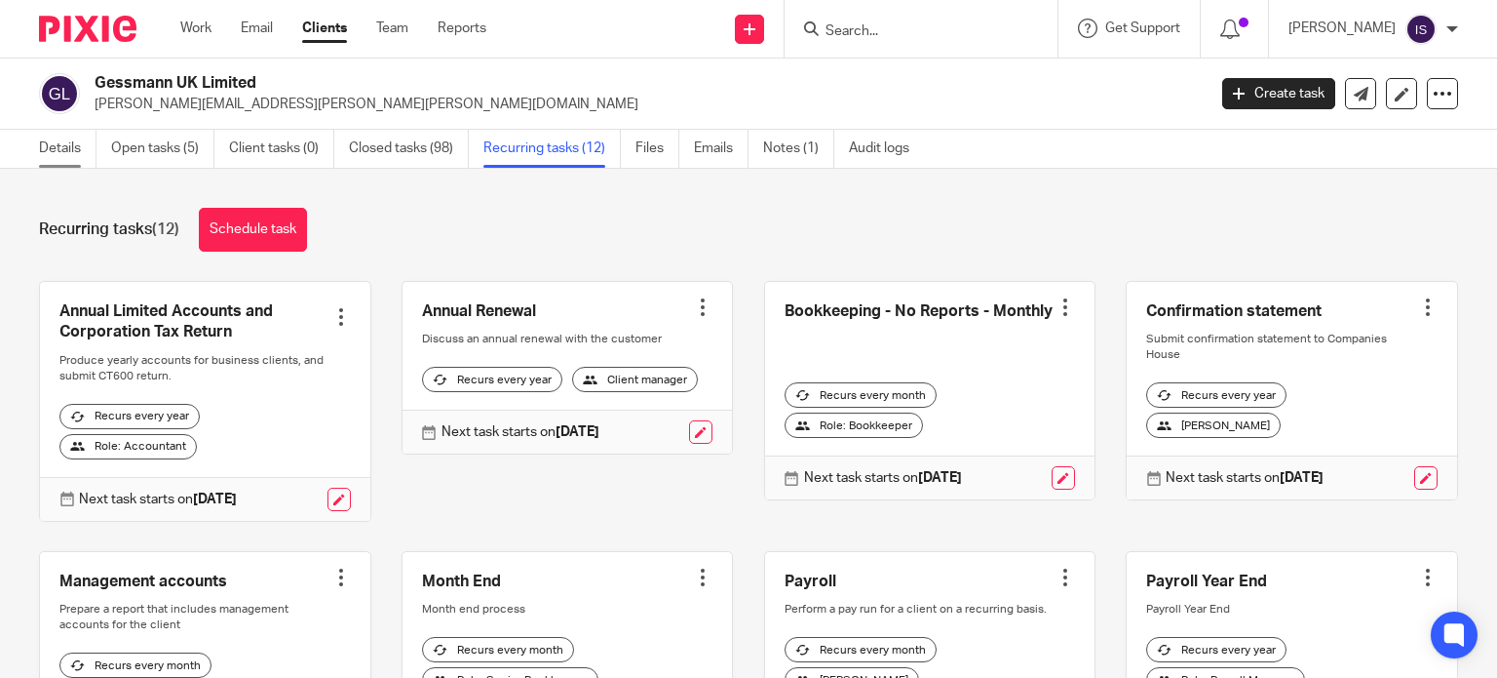
click at [65, 157] on link "Details" at bounding box center [68, 149] width 58 height 38
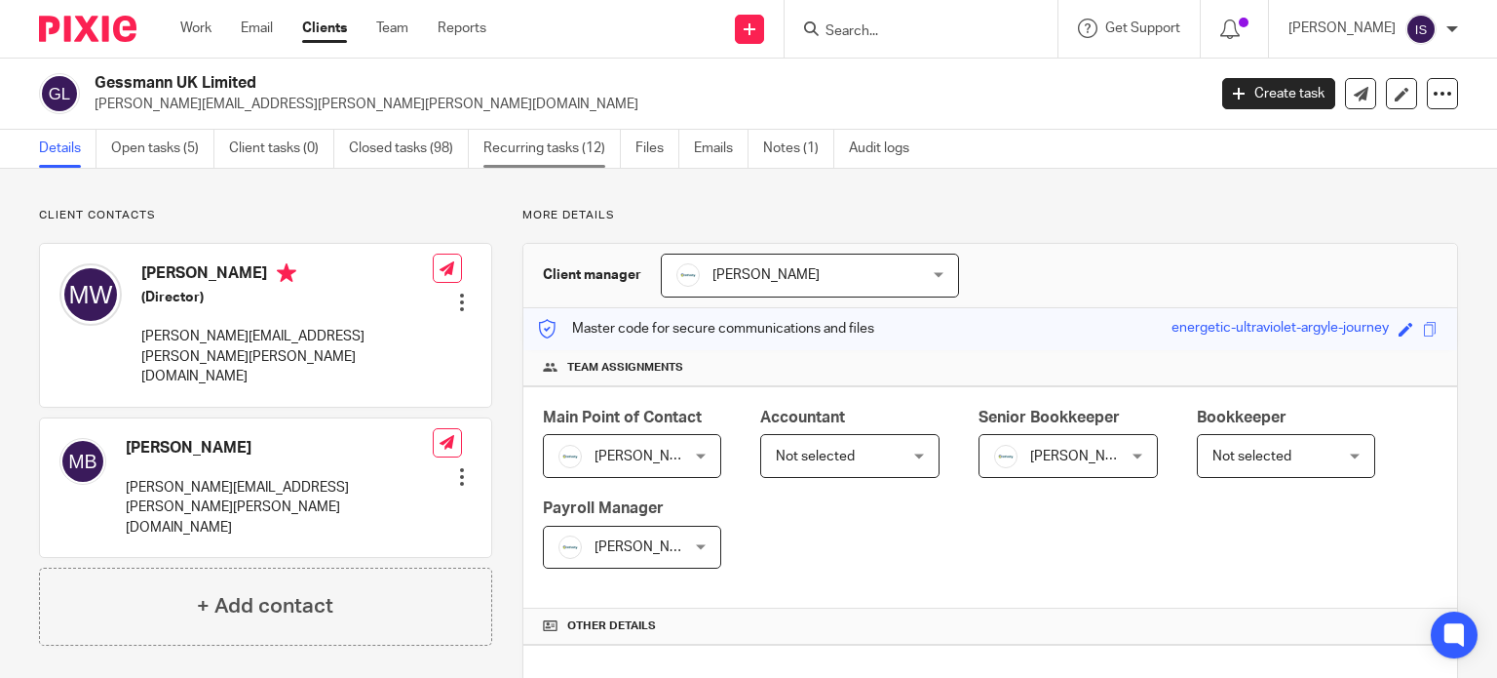
click at [533, 143] on link "Recurring tasks (12)" at bounding box center [552, 149] width 137 height 38
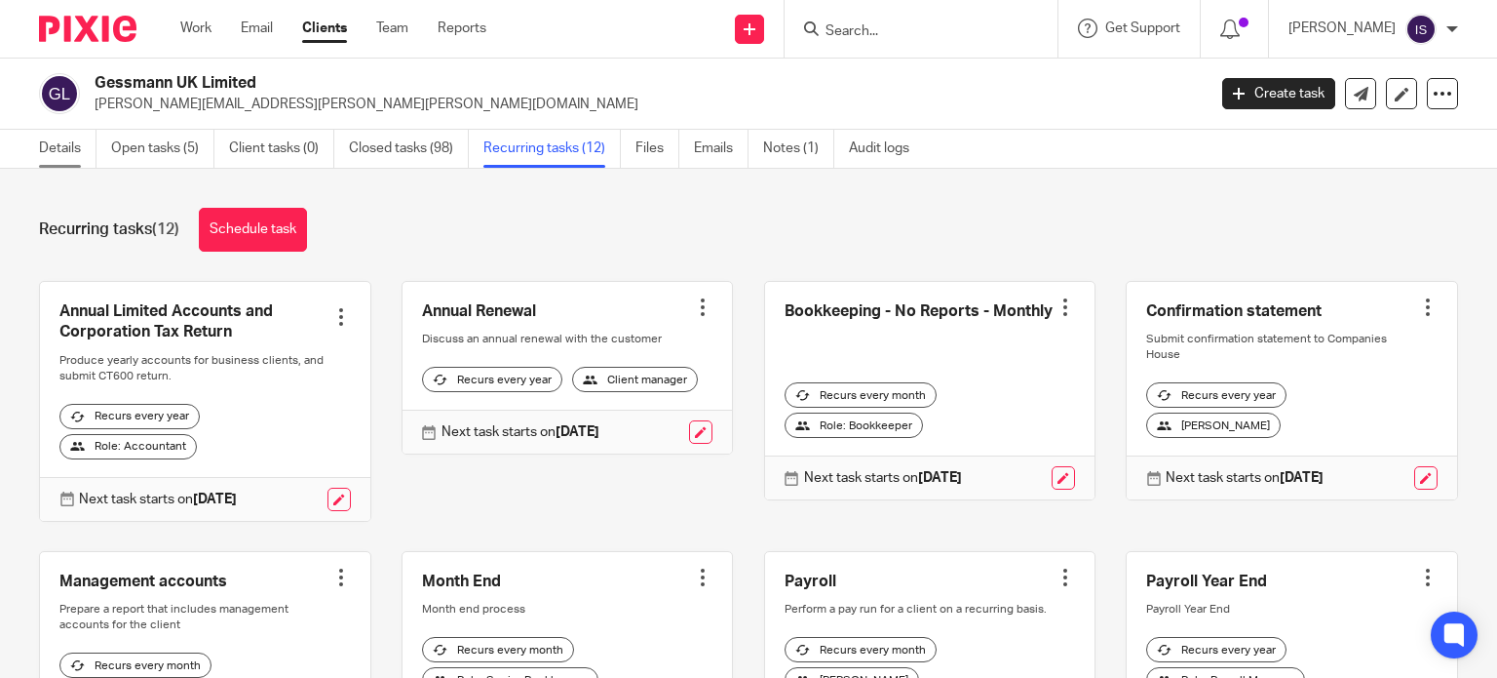
click at [70, 139] on link "Details" at bounding box center [68, 149] width 58 height 38
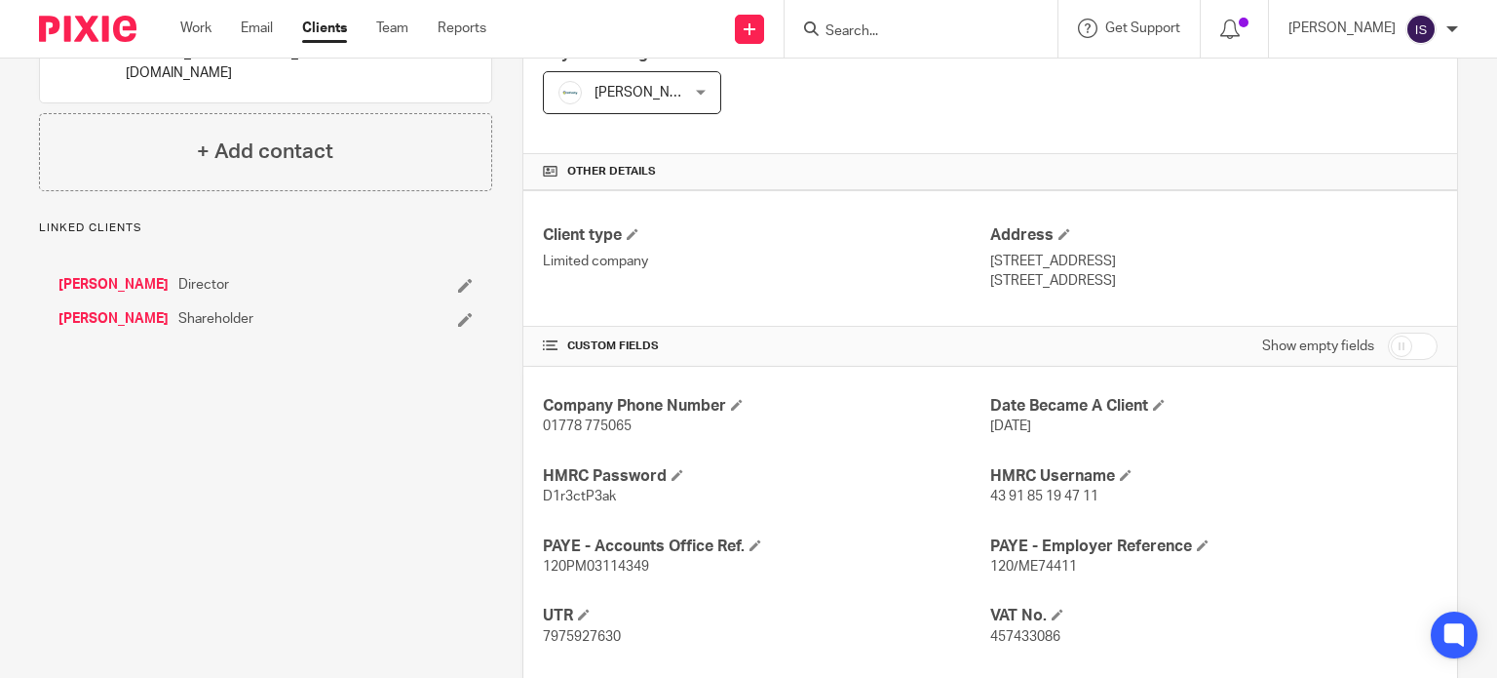
scroll to position [585, 0]
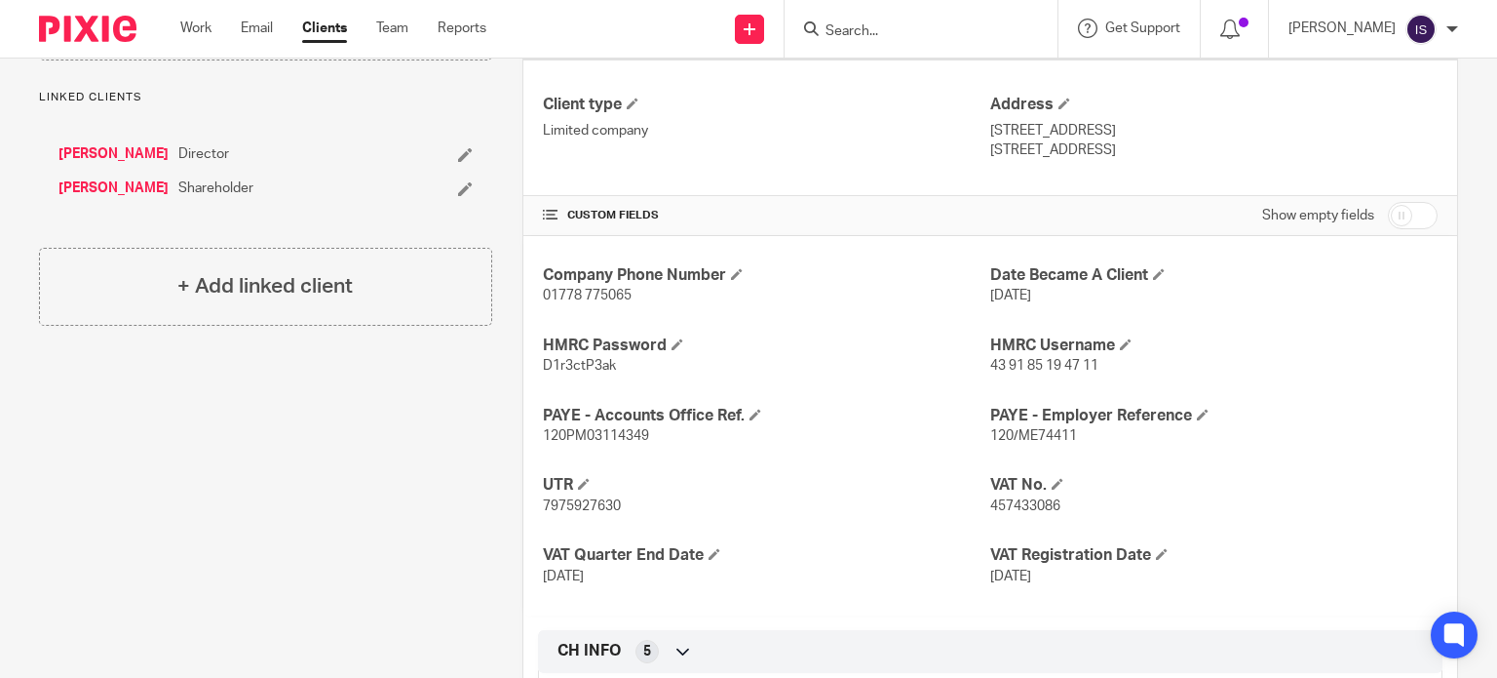
click at [1019, 430] on span "120/ME74411" at bounding box center [1033, 436] width 87 height 14
copy span "ME74411"
click at [573, 432] on span "120PM03114349" at bounding box center [596, 436] width 106 height 14
click at [574, 432] on span "120PM03114349" at bounding box center [596, 436] width 106 height 14
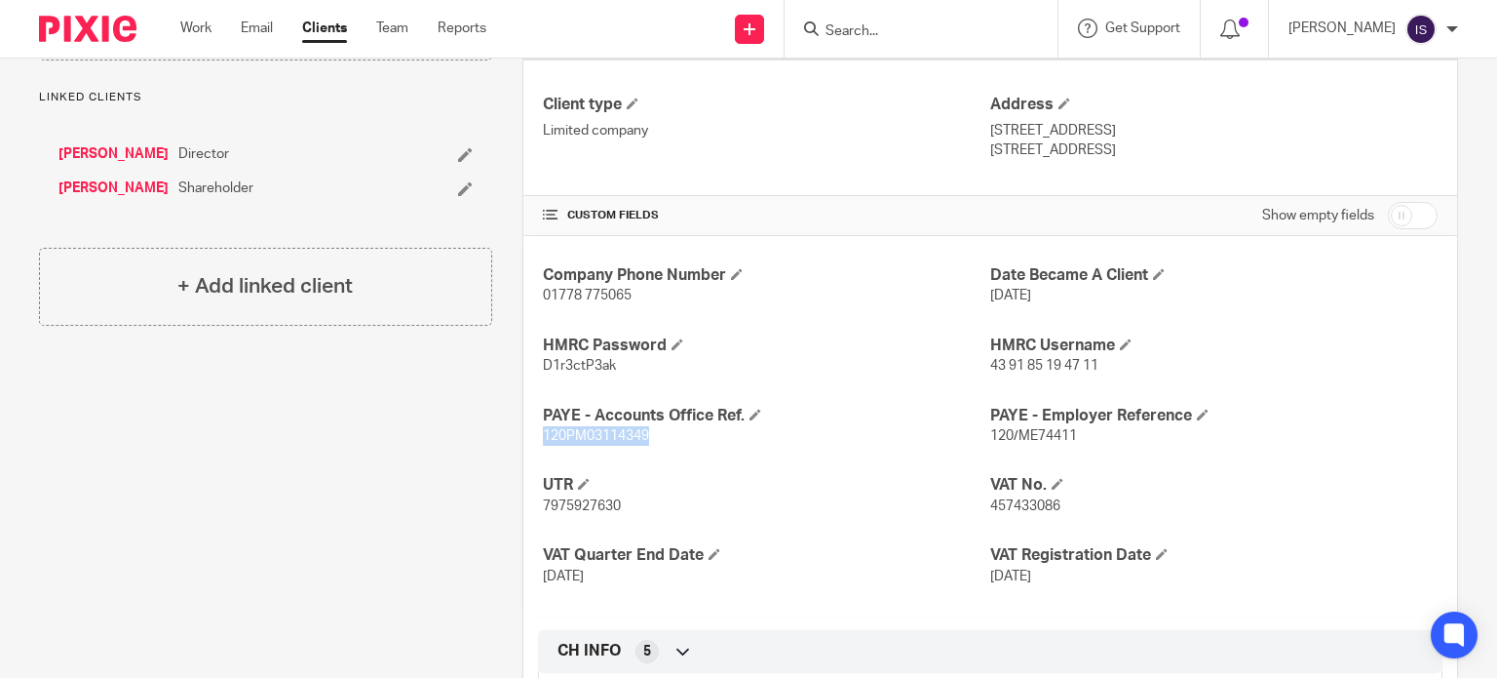
click at [574, 432] on span "120PM03114349" at bounding box center [596, 436] width 106 height 14
click at [575, 432] on span "120PM03114349" at bounding box center [596, 436] width 106 height 14
copy p "120PM03114349"
click at [902, 18] on form at bounding box center [928, 29] width 208 height 24
click at [895, 34] on input "Search" at bounding box center [911, 32] width 175 height 18
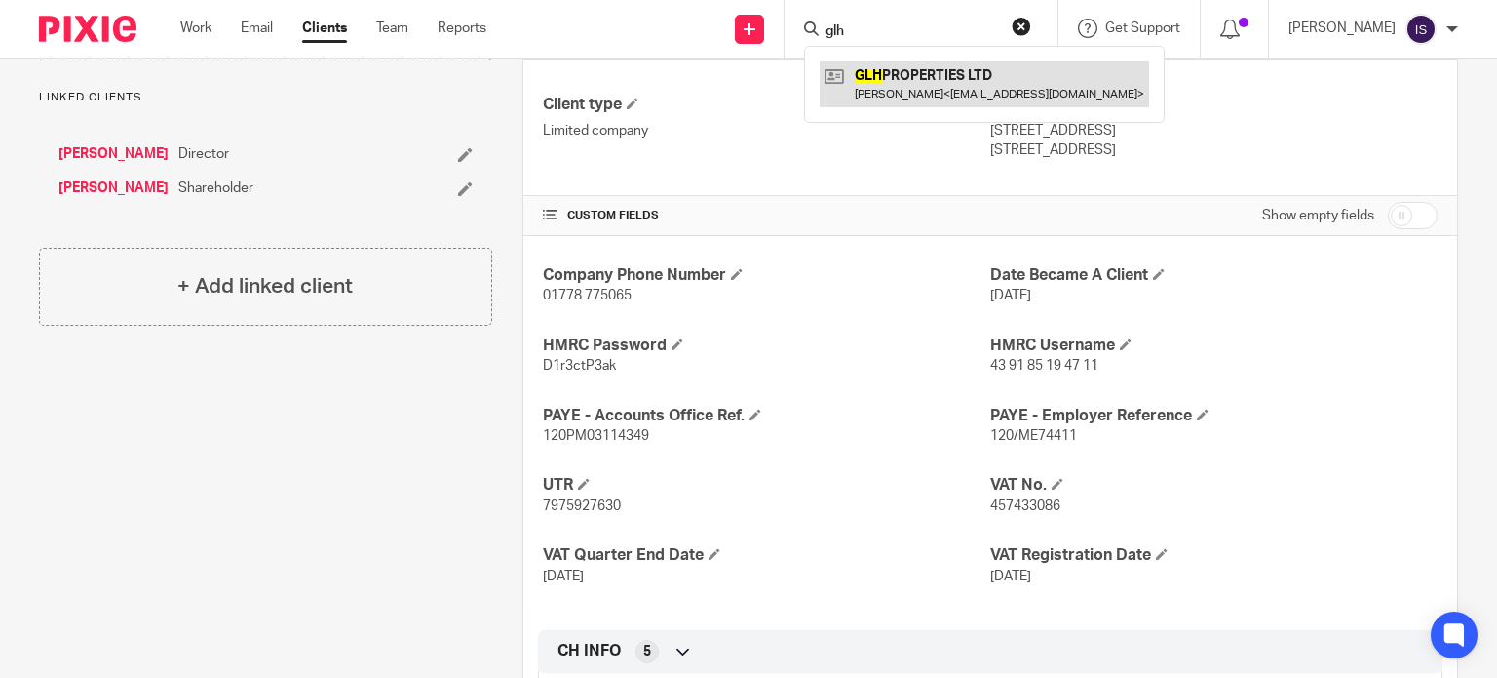
type input "glh"
click at [975, 95] on link at bounding box center [985, 83] width 330 height 45
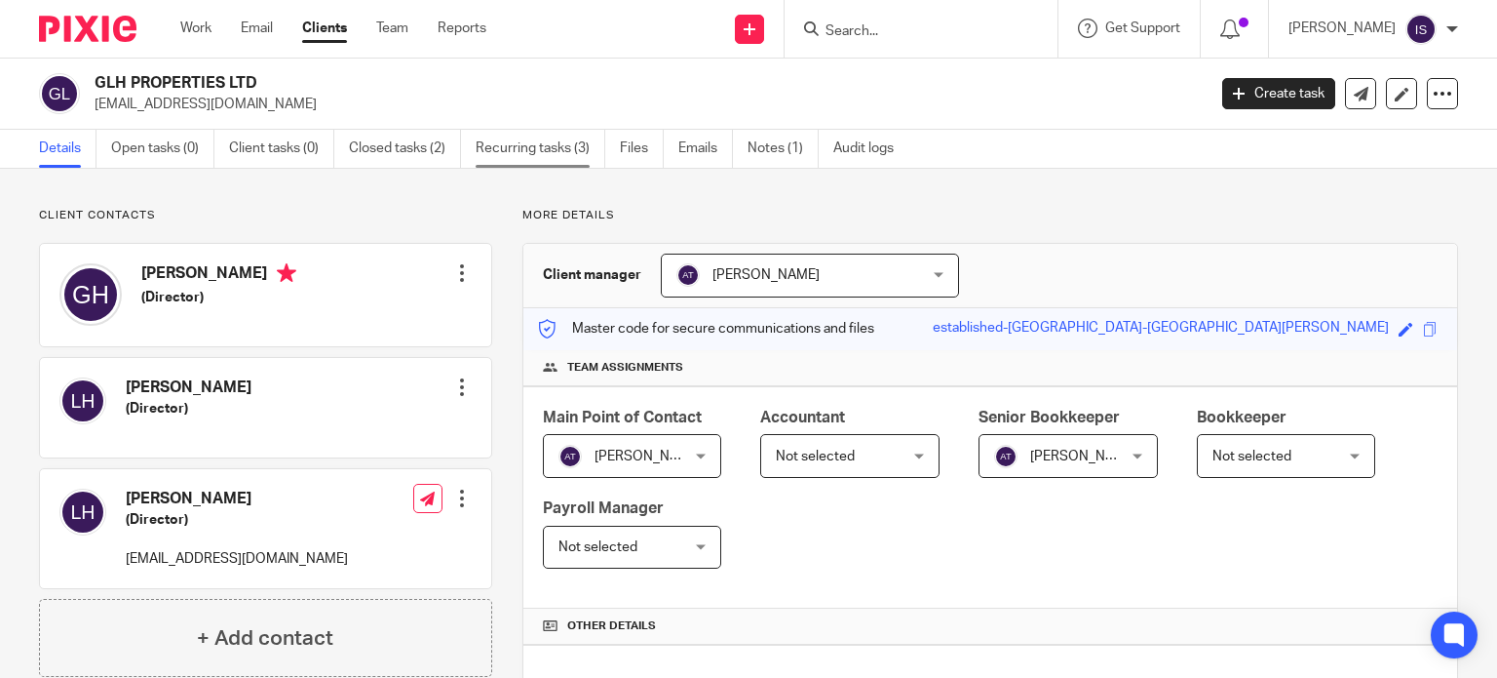
click at [567, 150] on link "Recurring tasks (3)" at bounding box center [541, 149] width 130 height 38
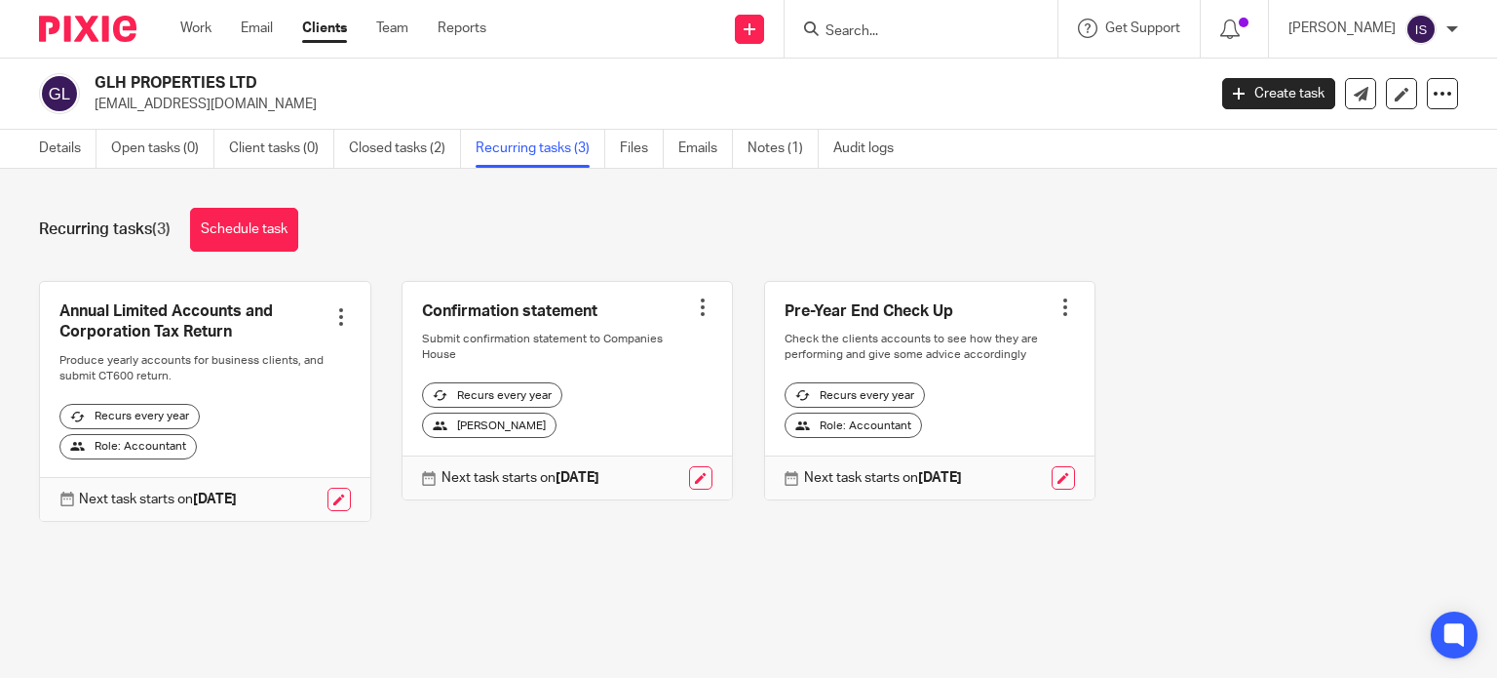
click at [898, 32] on input "Search" at bounding box center [911, 32] width 175 height 18
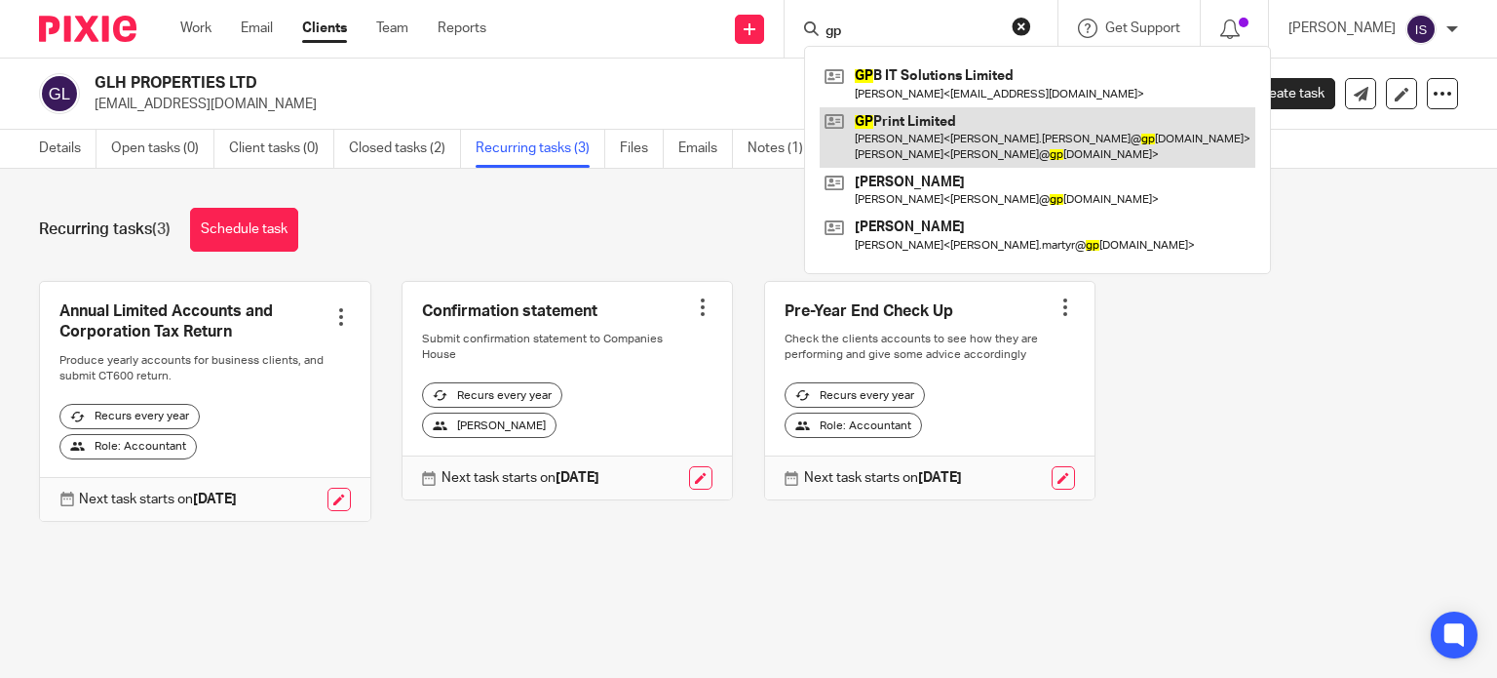
type input "gp"
click at [915, 132] on link at bounding box center [1038, 137] width 436 height 60
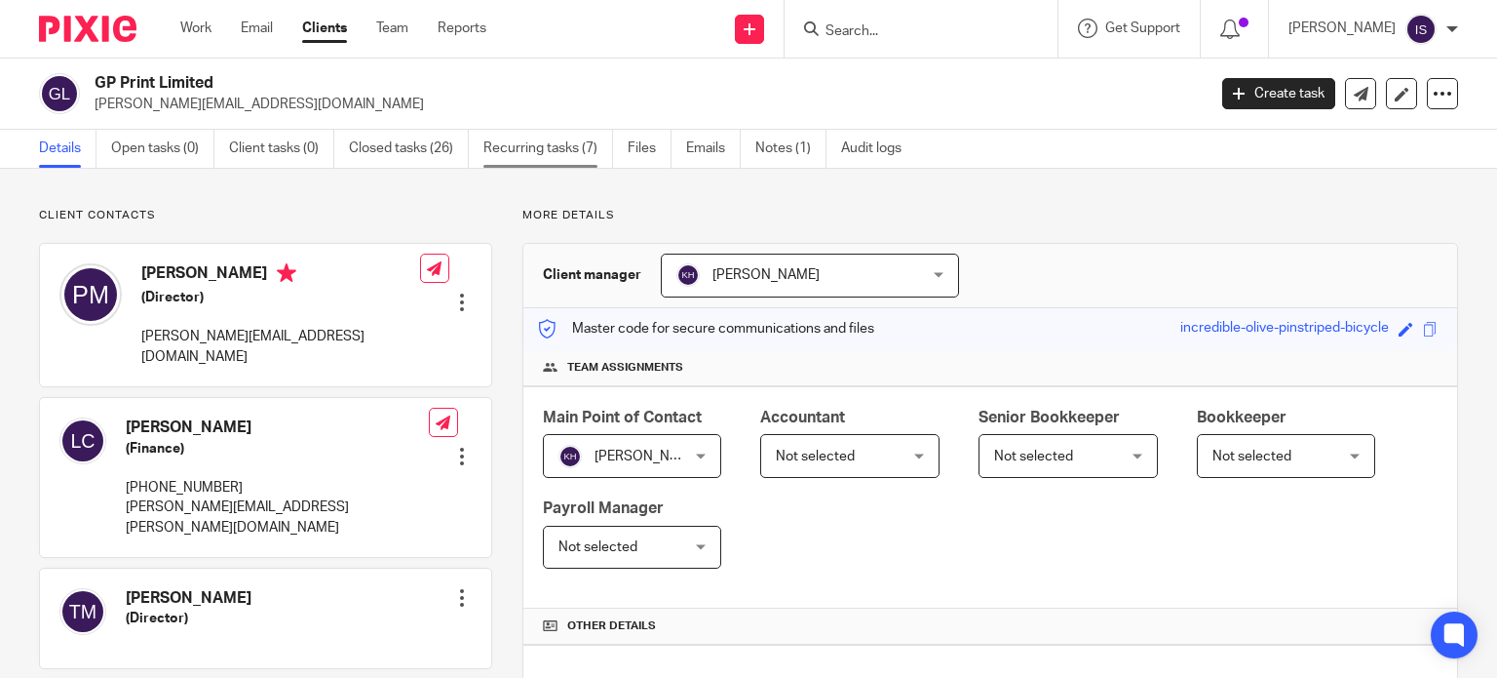
click at [498, 143] on link "Recurring tasks (7)" at bounding box center [549, 149] width 130 height 38
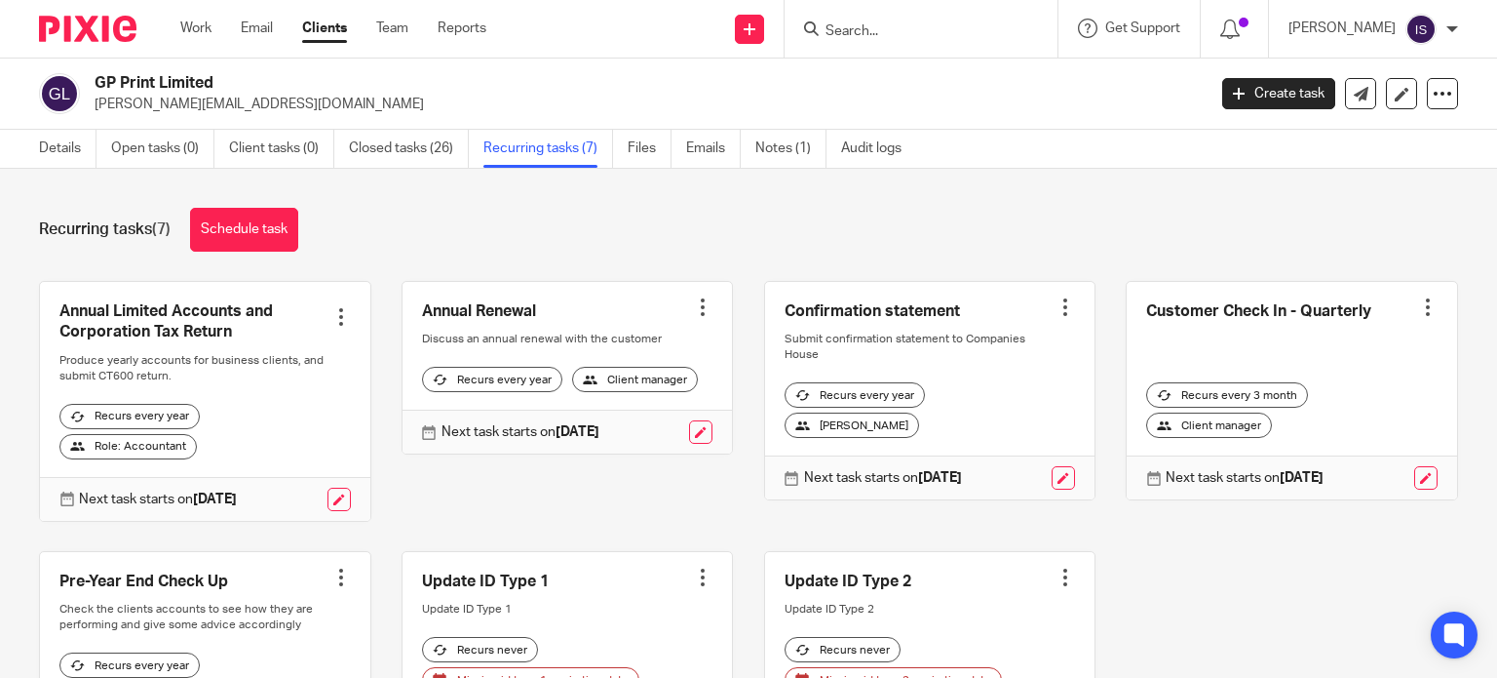
click at [920, 50] on div at bounding box center [921, 29] width 273 height 58
click at [912, 34] on input "Search" at bounding box center [911, 32] width 175 height 18
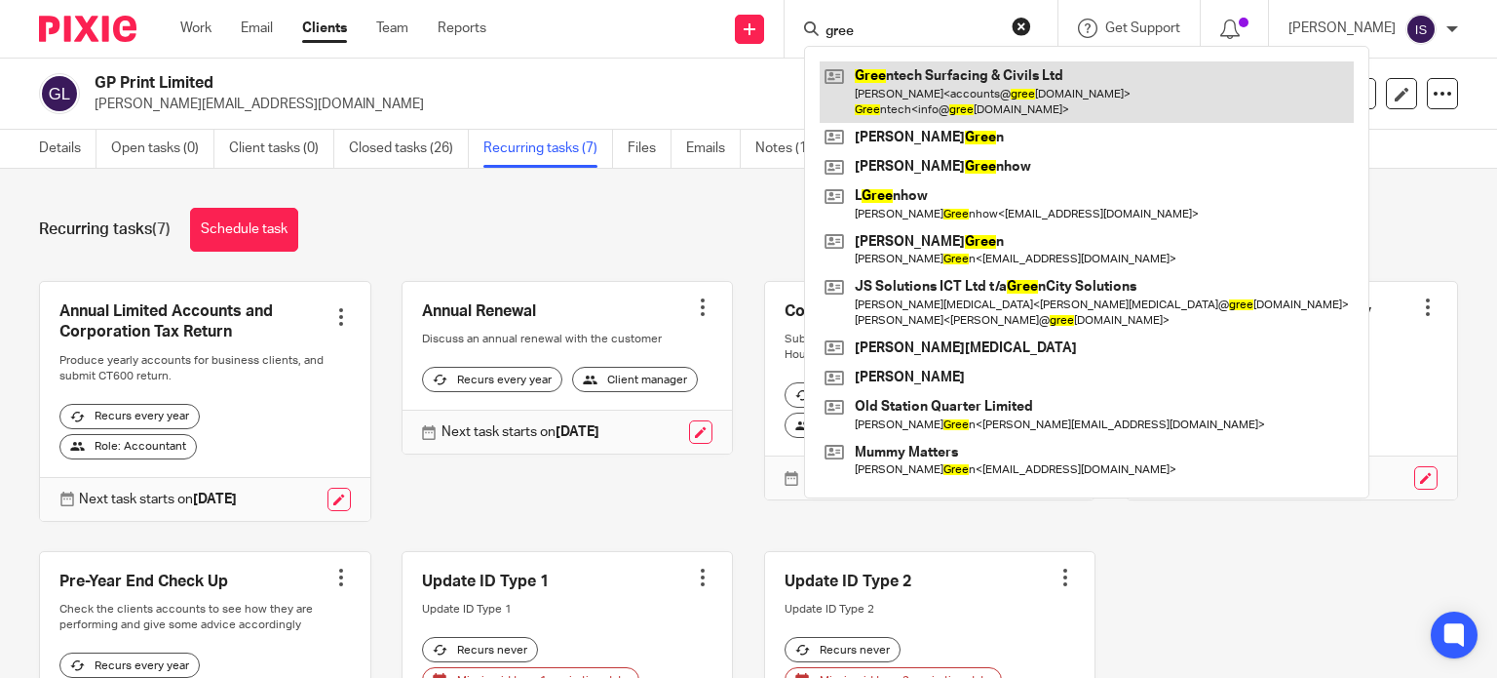
type input "gree"
click at [920, 73] on link at bounding box center [1087, 91] width 534 height 60
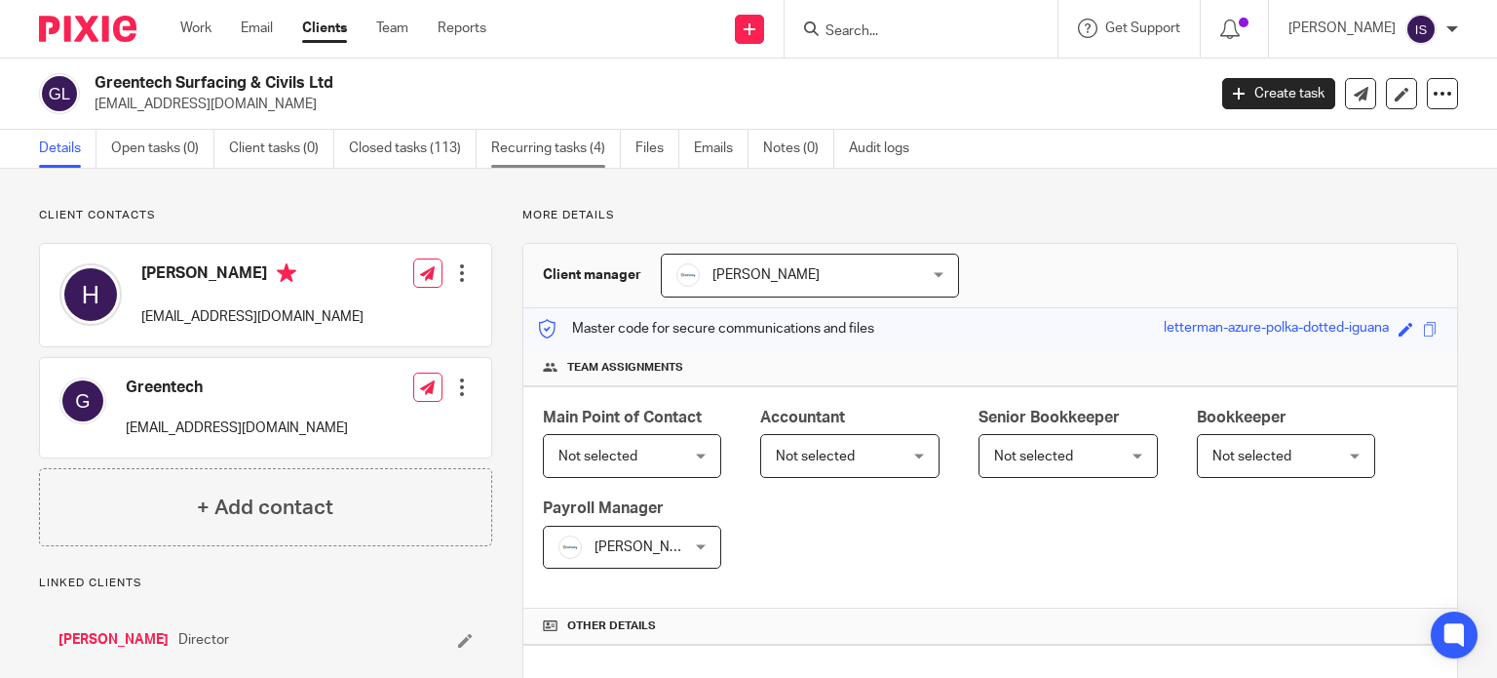
click at [576, 154] on link "Recurring tasks (4)" at bounding box center [556, 149] width 130 height 38
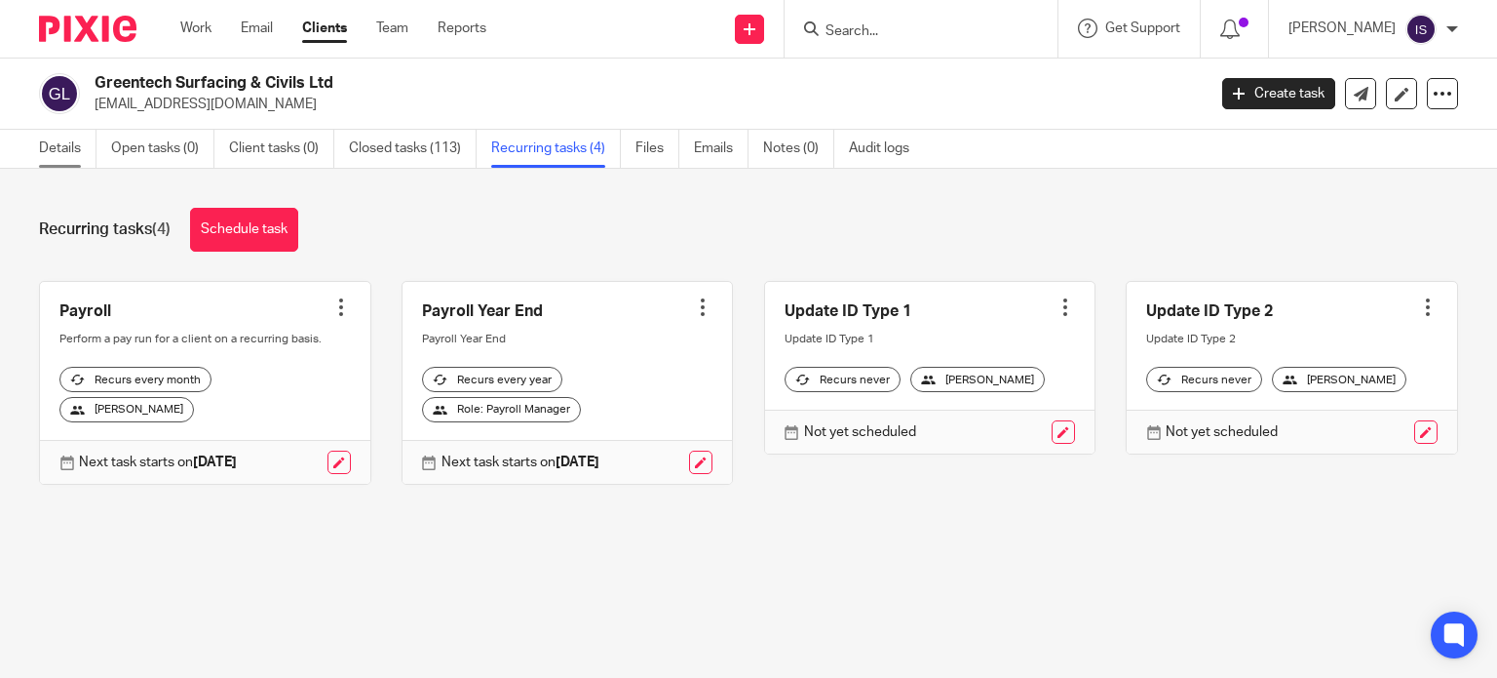
click at [47, 143] on link "Details" at bounding box center [68, 149] width 58 height 38
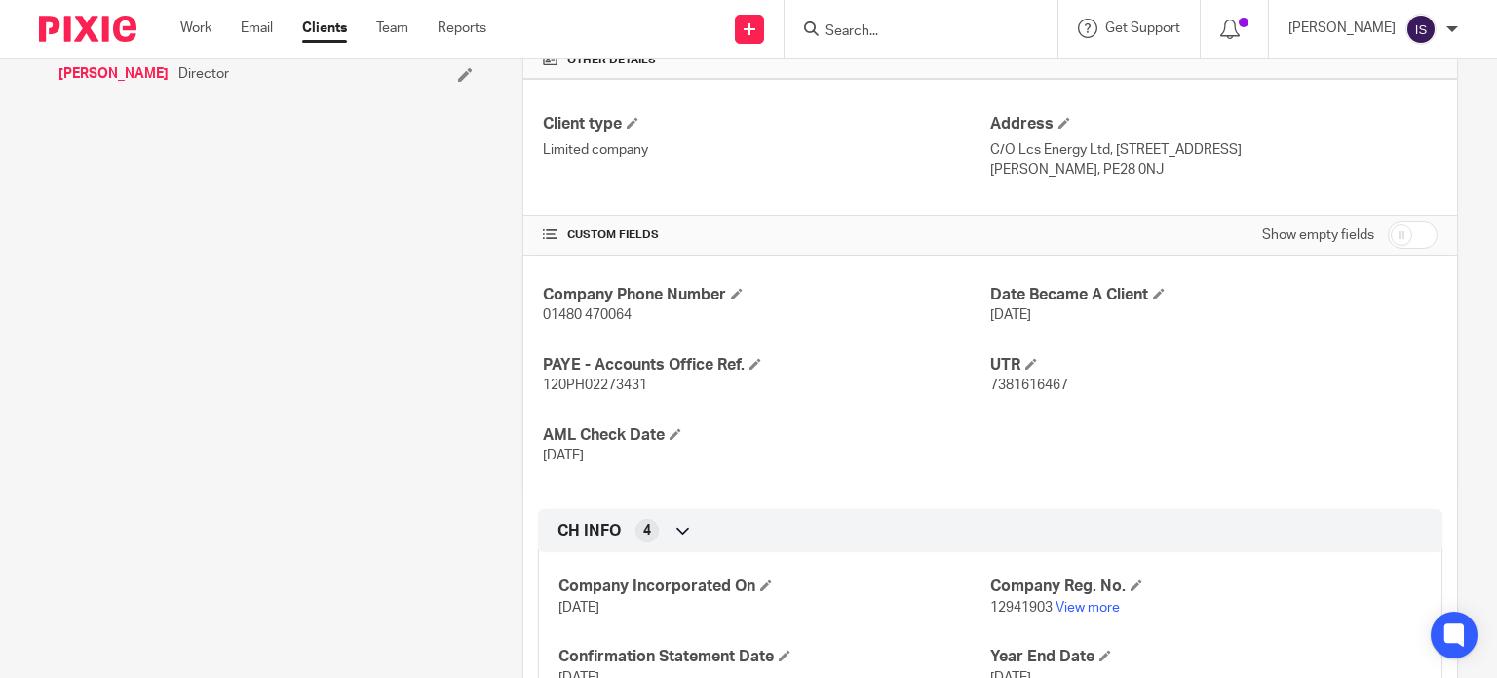
scroll to position [585, 0]
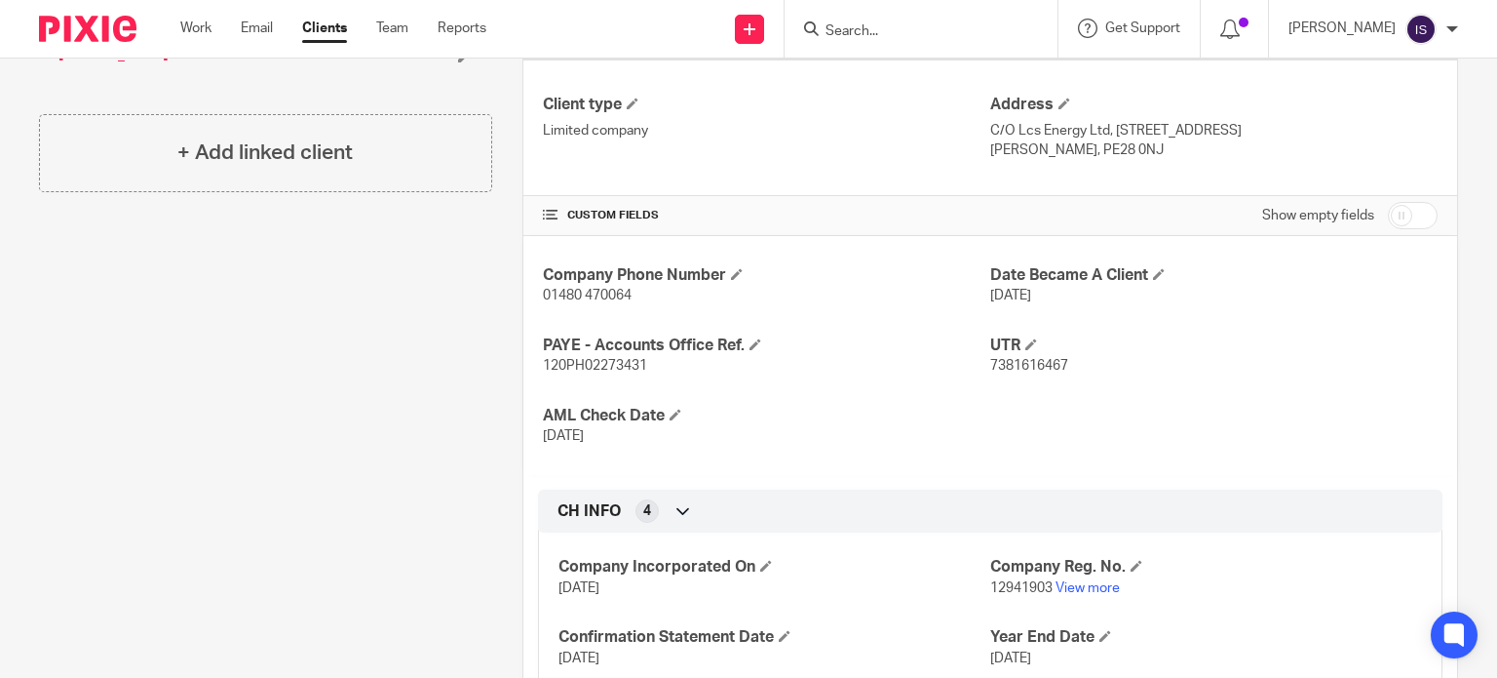
click at [896, 28] on input "Search" at bounding box center [911, 32] width 175 height 18
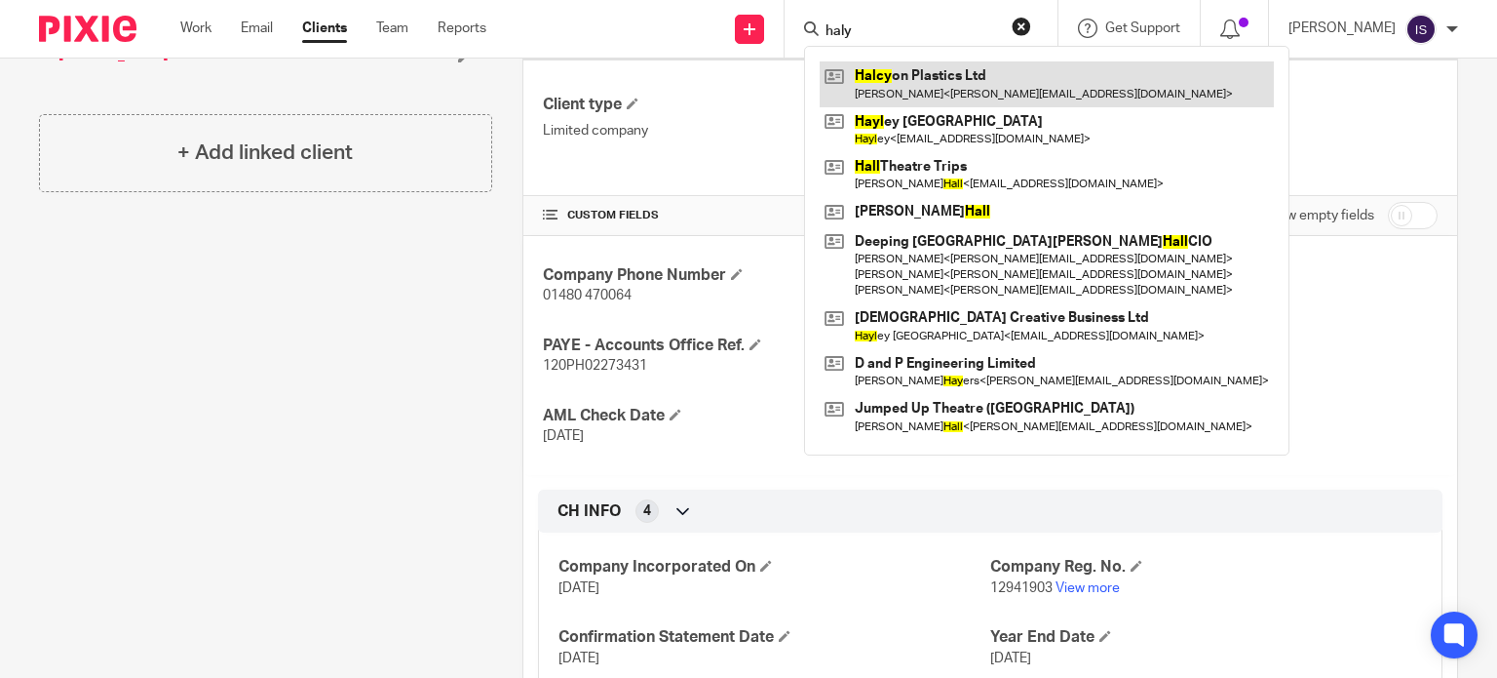
type input "haly"
click at [1021, 66] on link at bounding box center [1047, 83] width 454 height 45
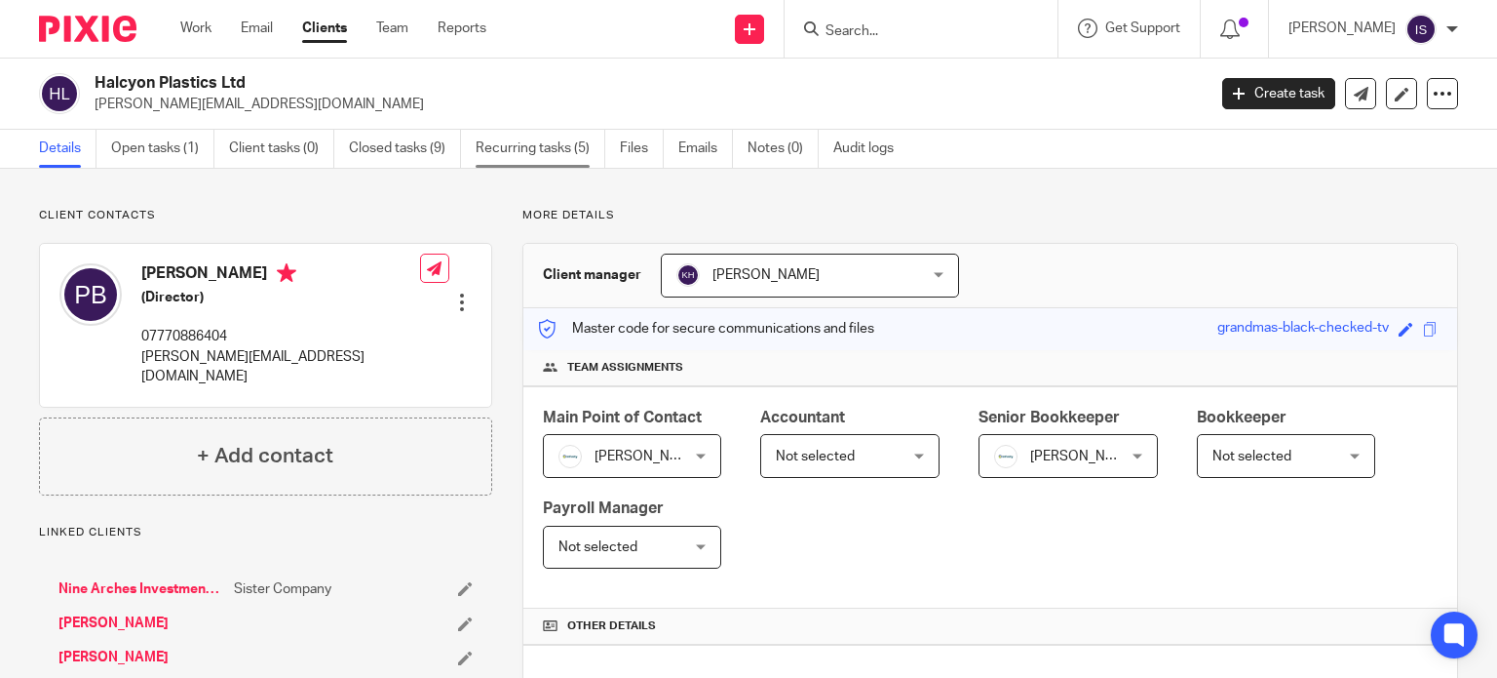
click at [520, 150] on link "Recurring tasks (5)" at bounding box center [541, 149] width 130 height 38
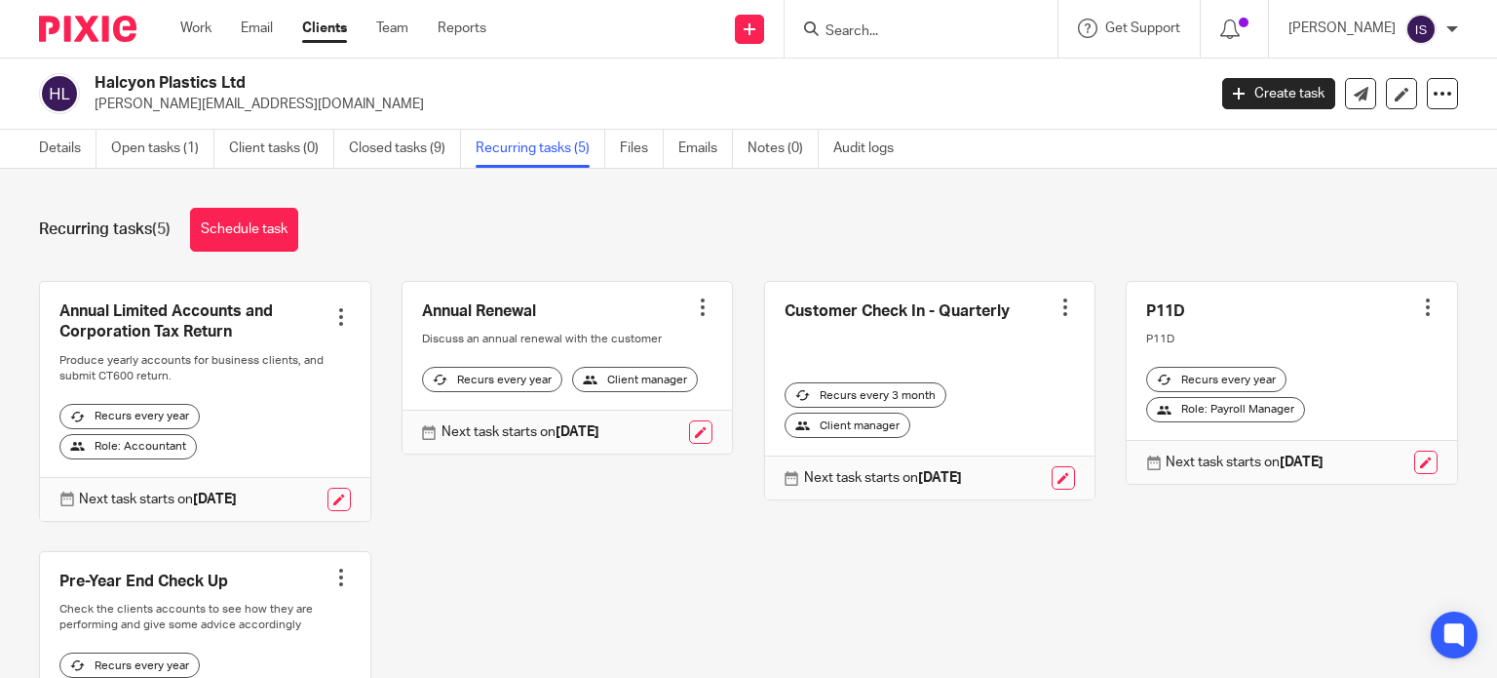
click at [877, 28] on input "Search" at bounding box center [911, 32] width 175 height 18
type input "haves"
click at [985, 73] on link at bounding box center [941, 75] width 242 height 29
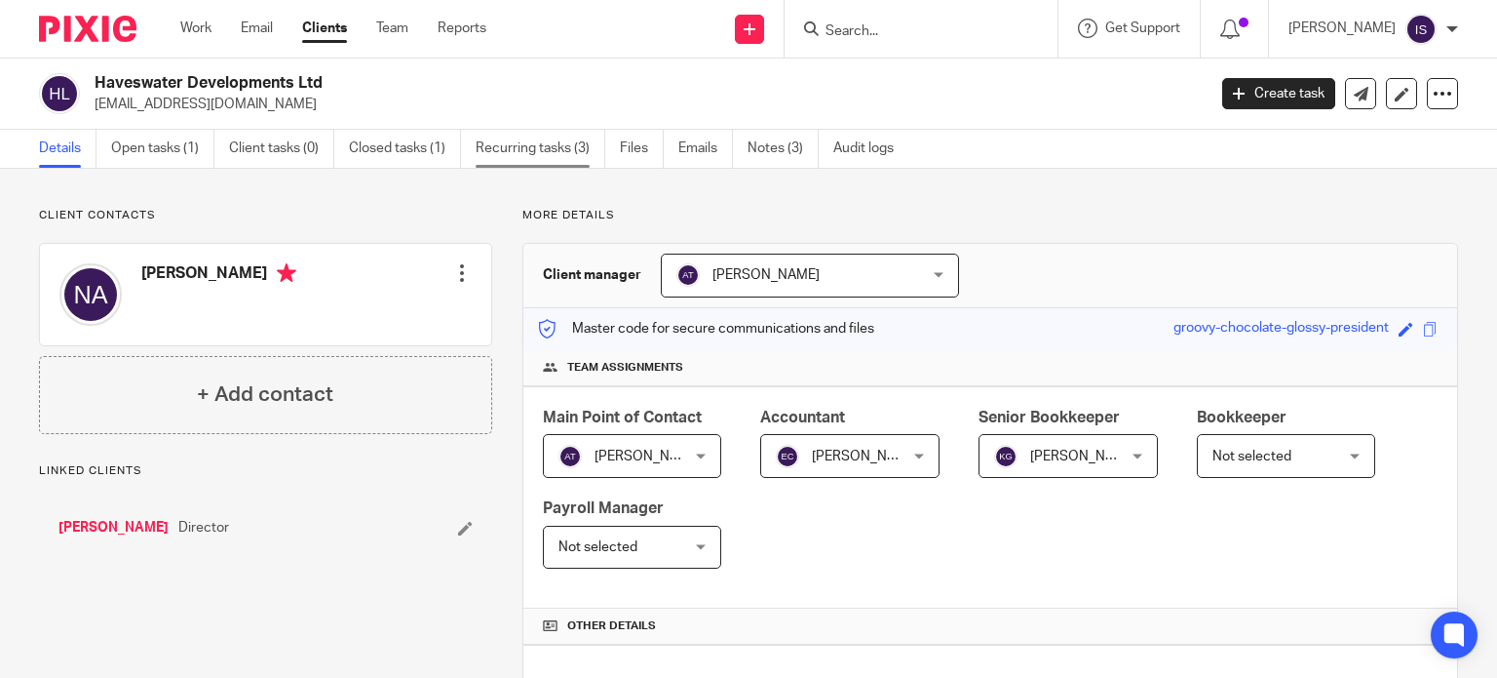
click at [521, 151] on link "Recurring tasks (3)" at bounding box center [541, 149] width 130 height 38
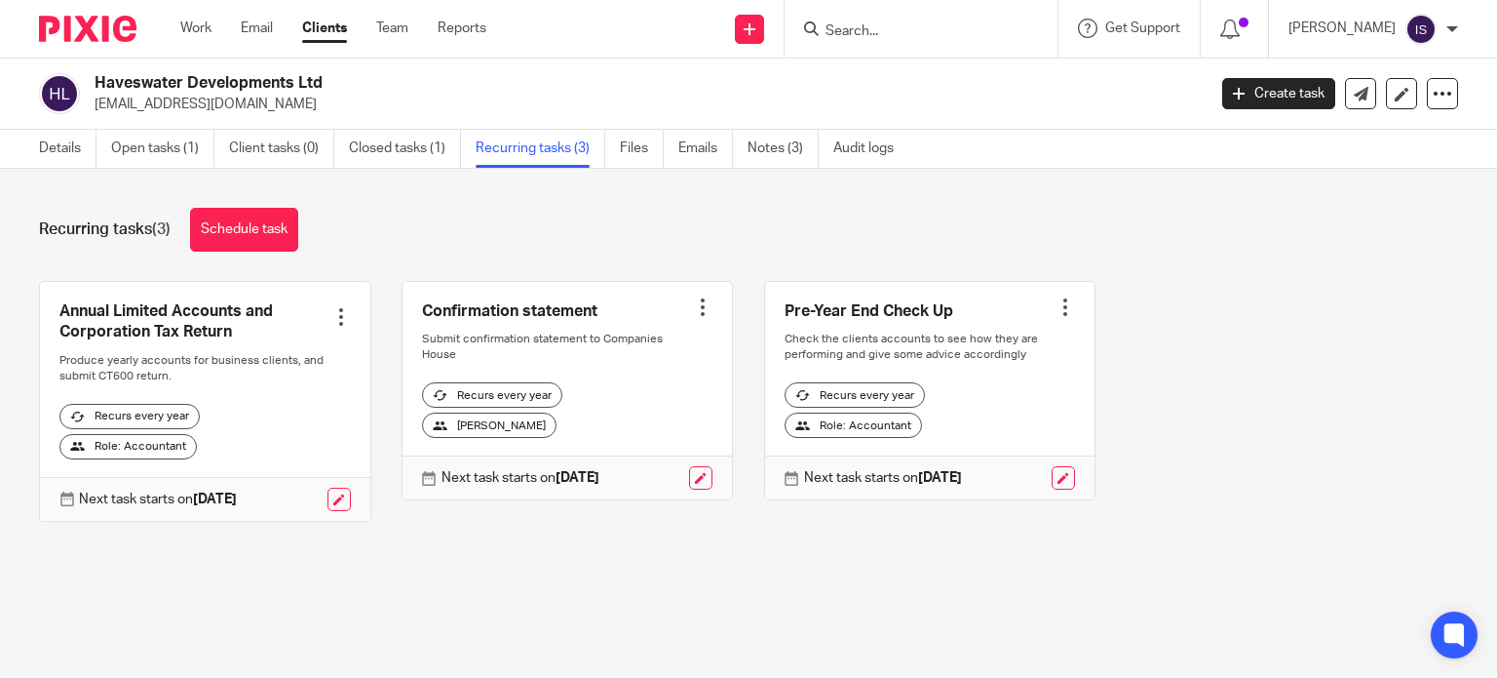
click at [936, 42] on div at bounding box center [921, 29] width 273 height 58
click at [926, 38] on input "Search" at bounding box center [911, 32] width 175 height 18
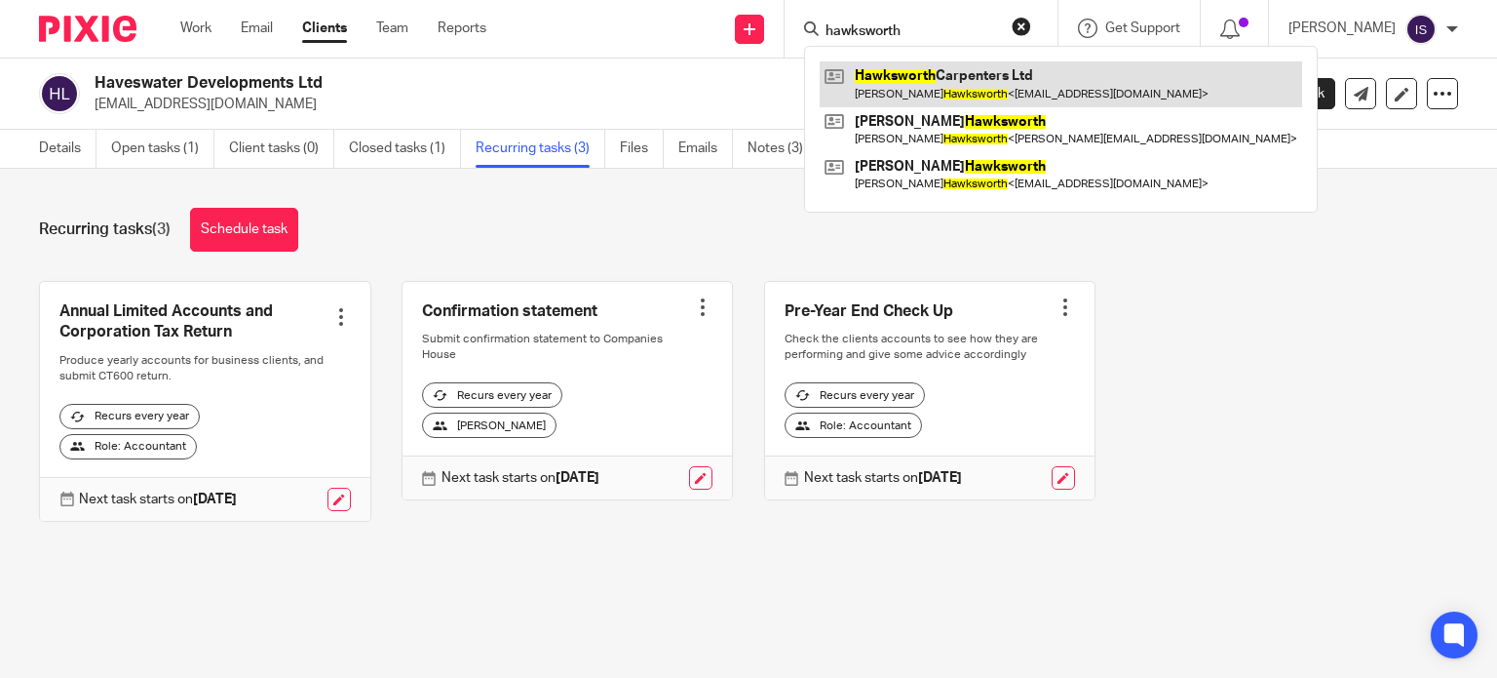
type input "hawksworth"
click at [925, 64] on link at bounding box center [1061, 83] width 483 height 45
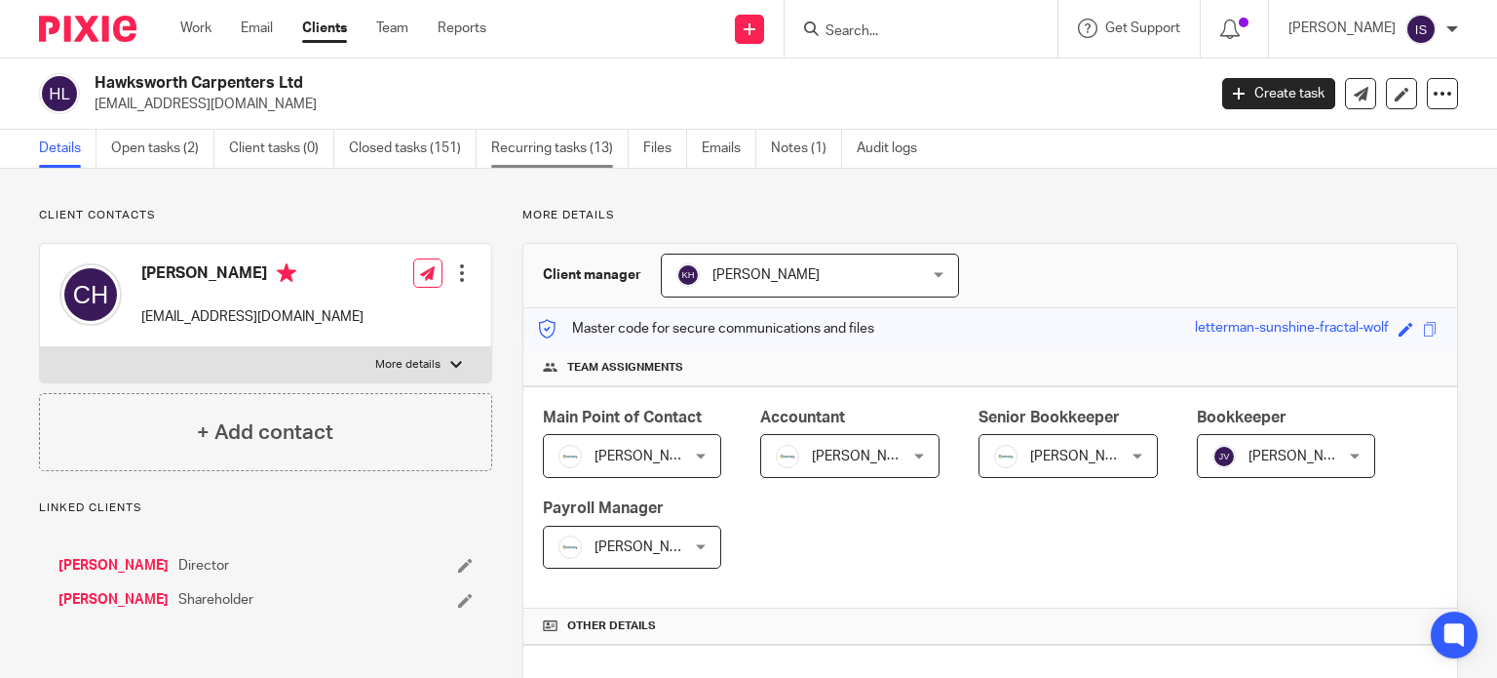
click at [519, 142] on link "Recurring tasks (13)" at bounding box center [559, 149] width 137 height 38
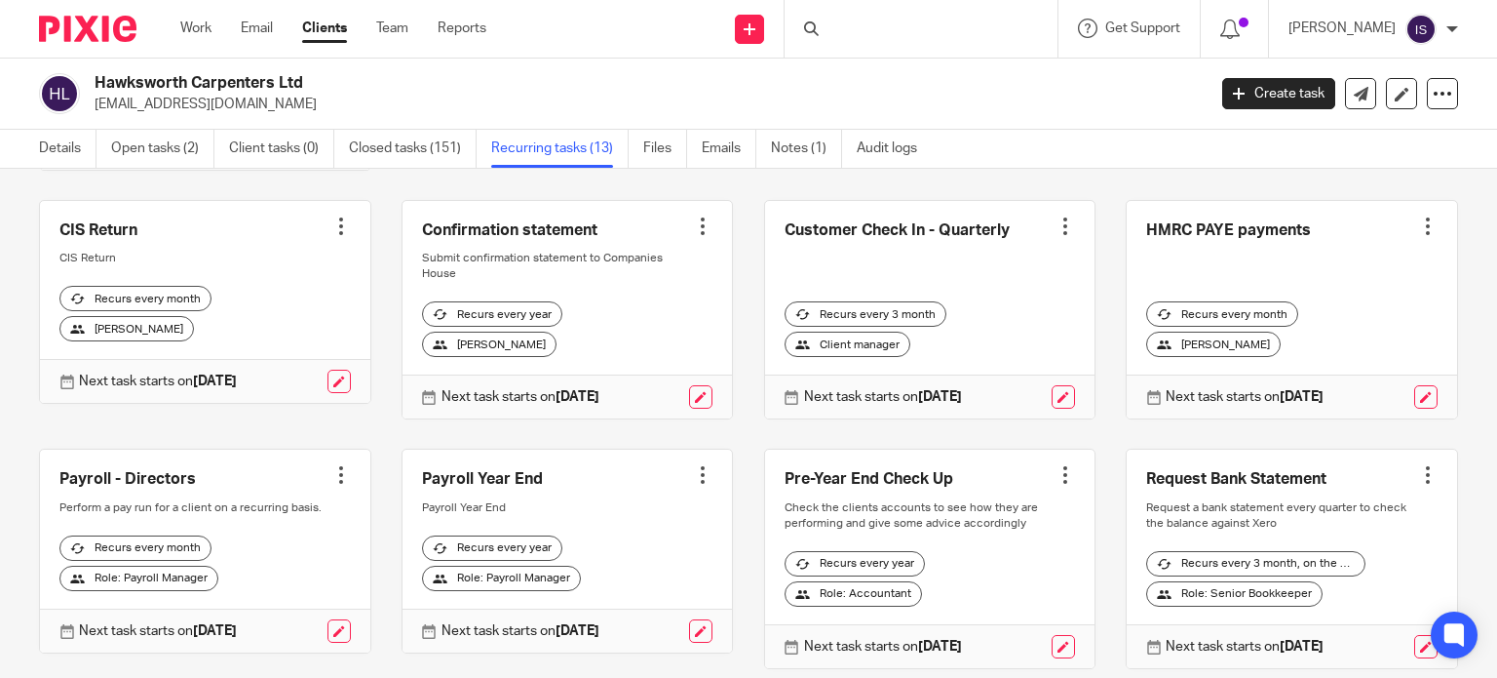
scroll to position [390, 0]
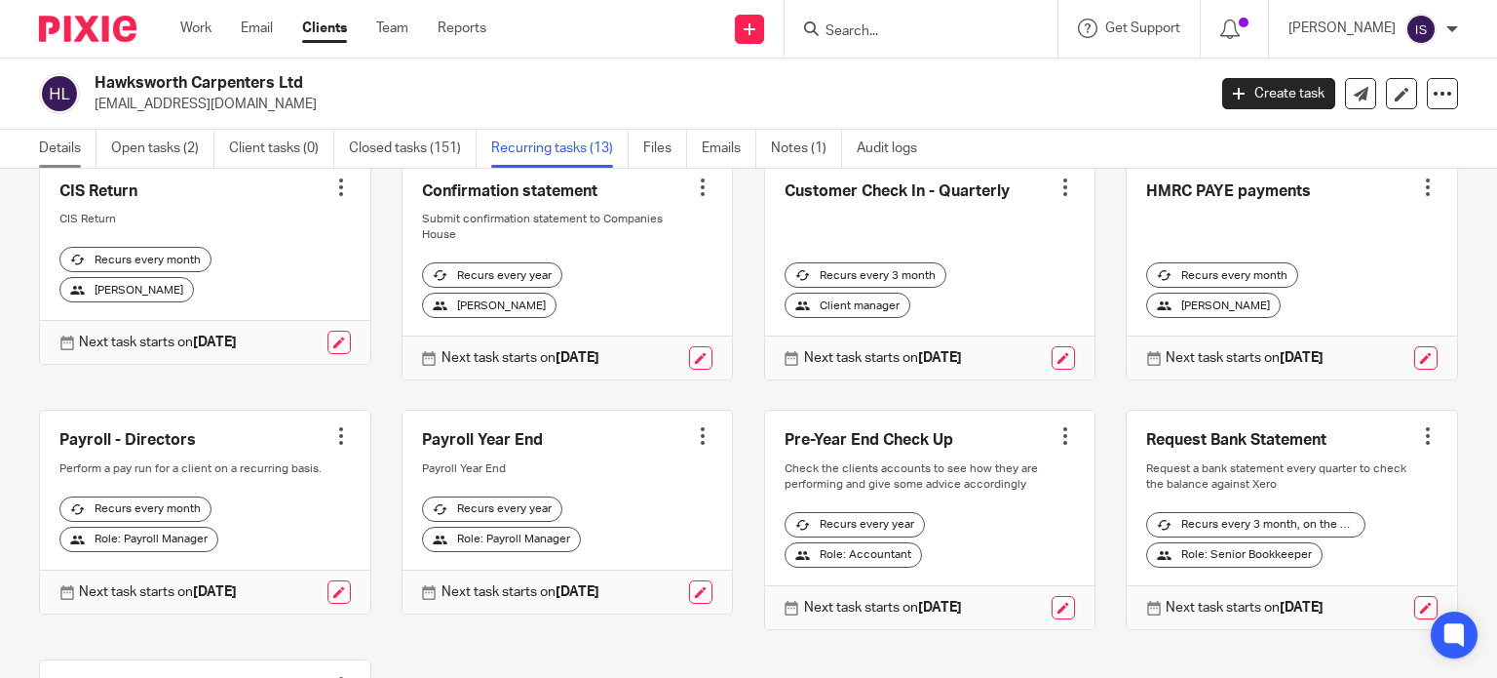
click at [60, 157] on link "Details" at bounding box center [68, 149] width 58 height 38
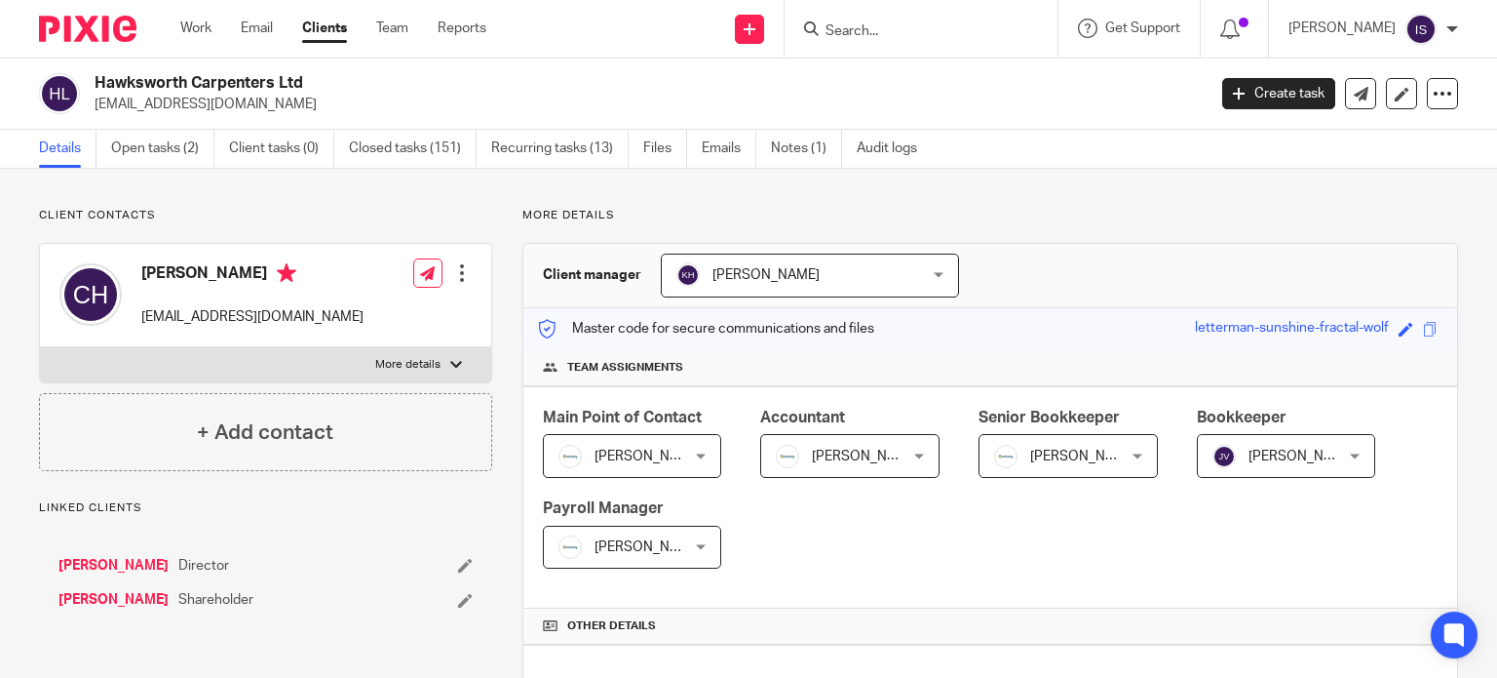
scroll to position [487, 0]
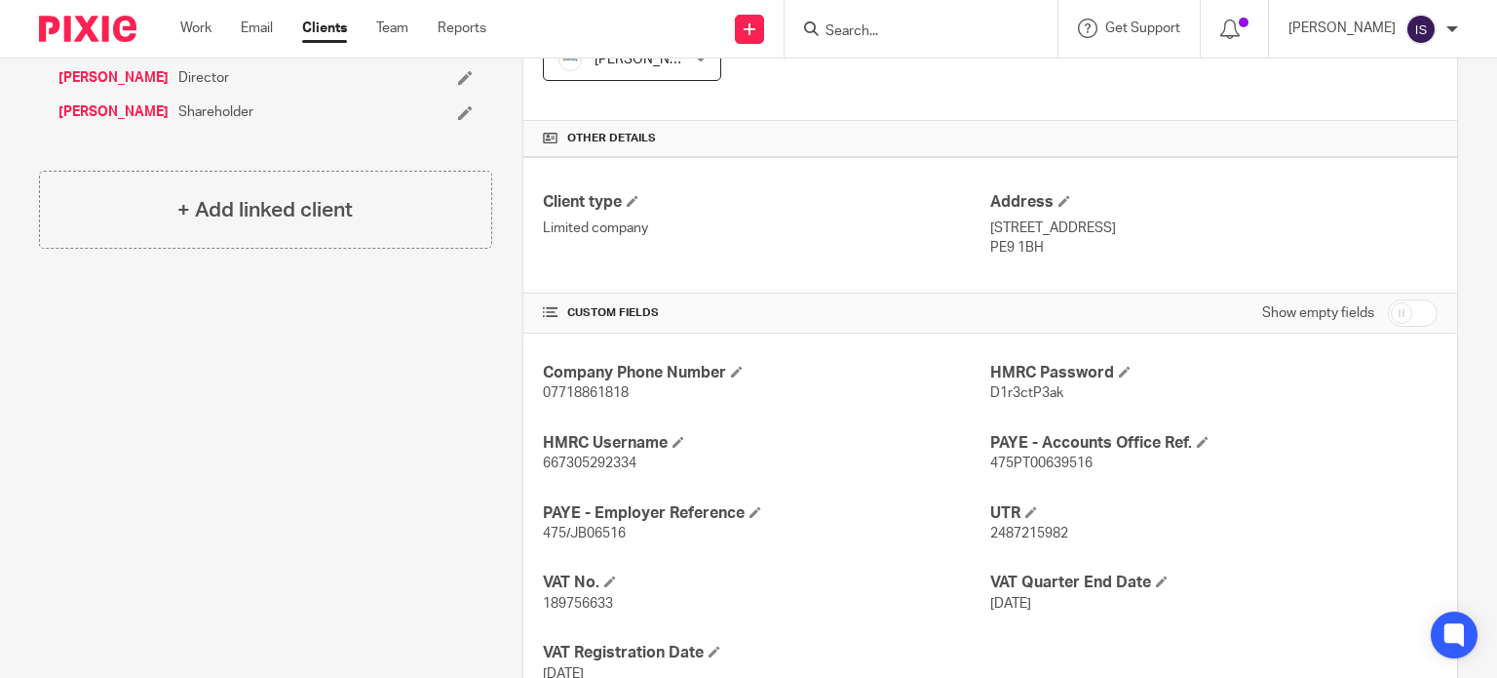
click at [595, 526] on span "475/JB06516" at bounding box center [584, 533] width 83 height 14
copy span "JB06516"
click at [1000, 466] on span "475PT00639516" at bounding box center [1041, 463] width 102 height 14
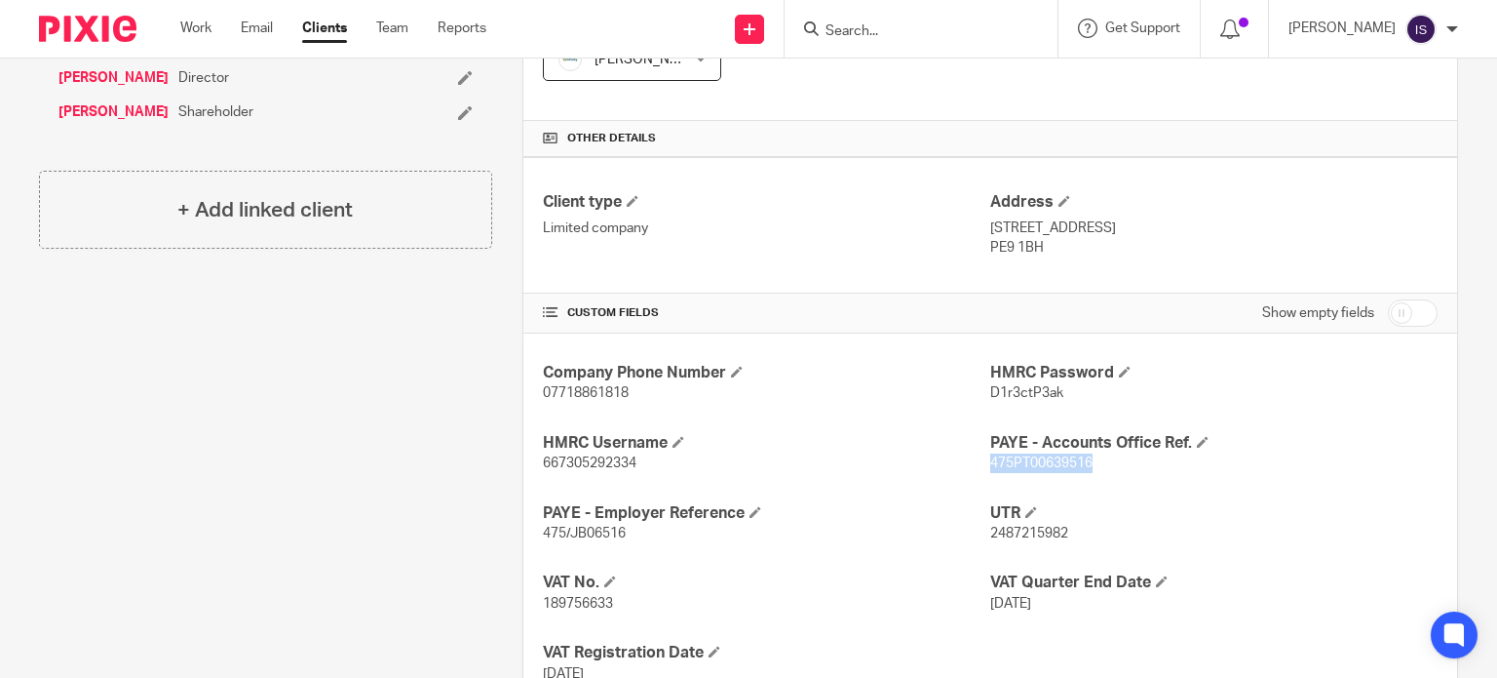
copy span "475PT00639516"
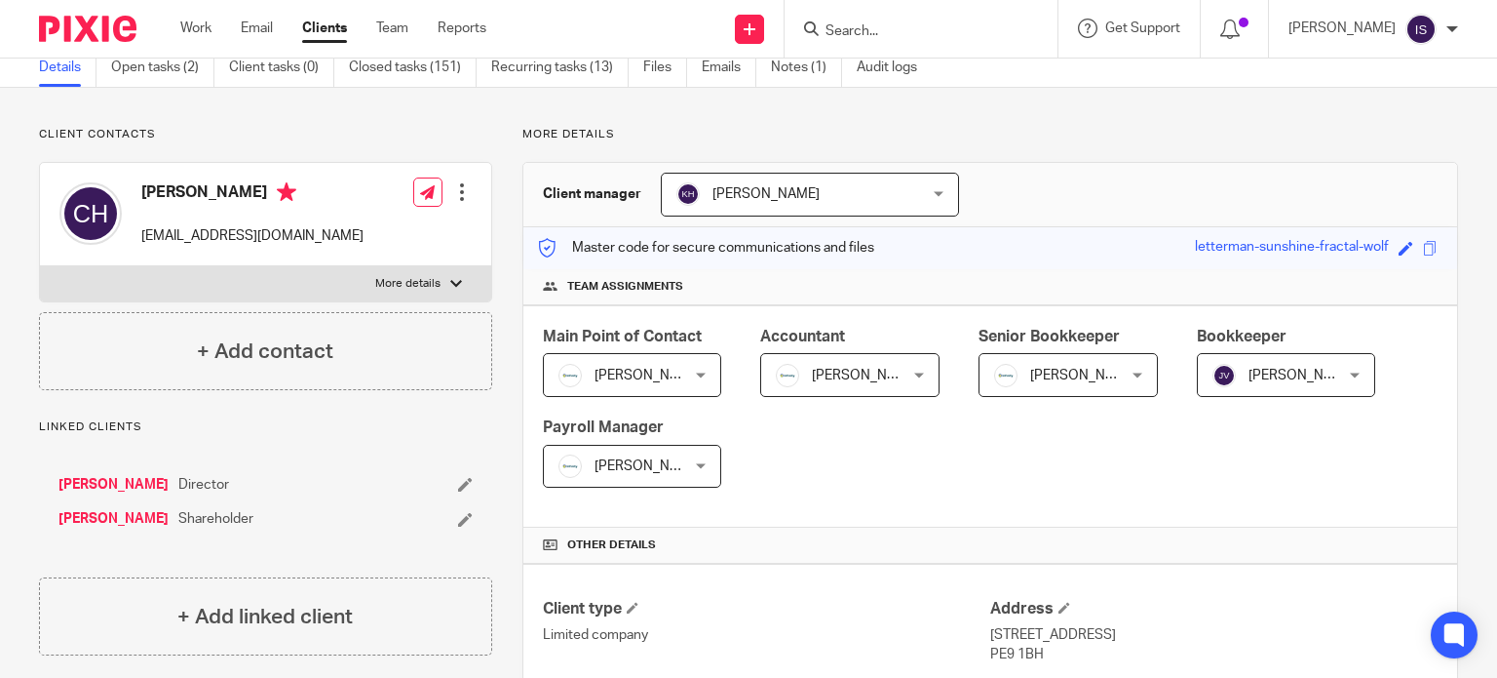
scroll to position [0, 0]
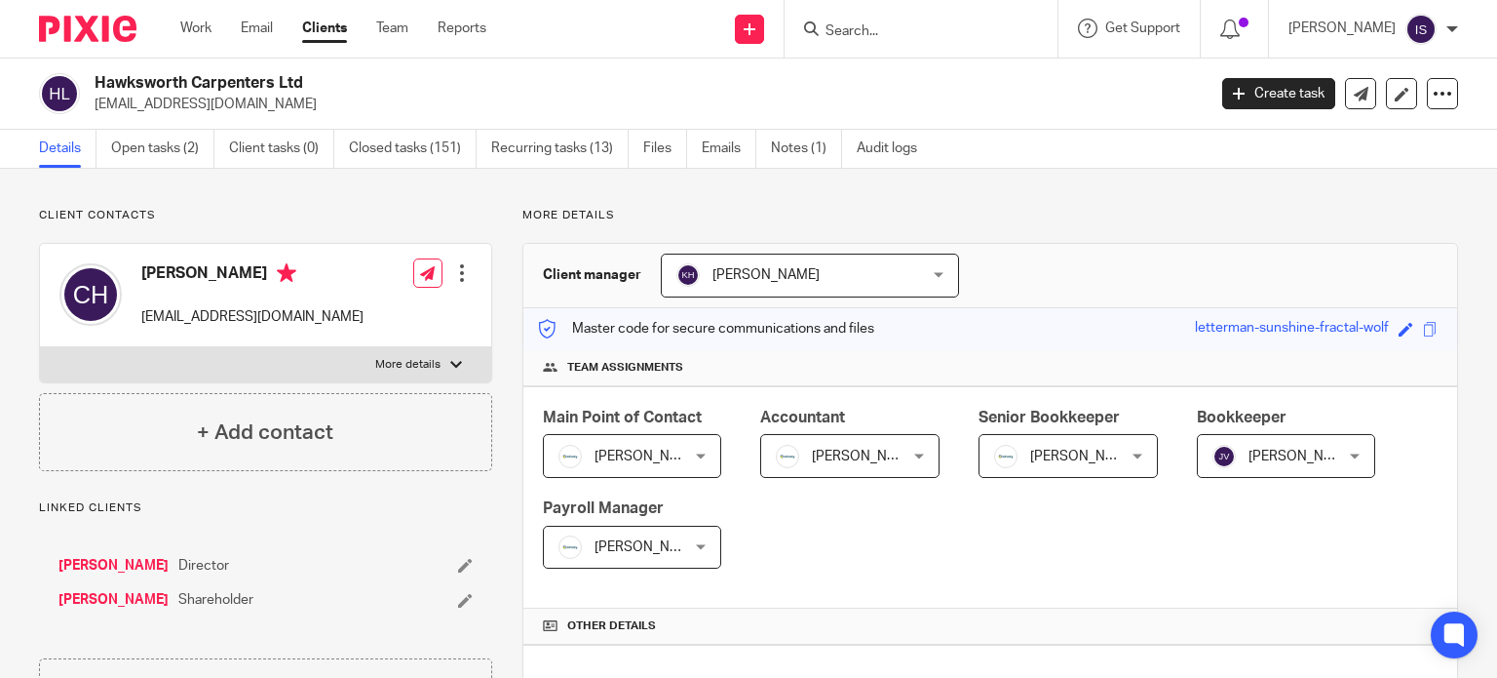
click at [884, 17] on form at bounding box center [928, 29] width 208 height 24
click at [884, 28] on input "Search" at bounding box center [911, 32] width 175 height 18
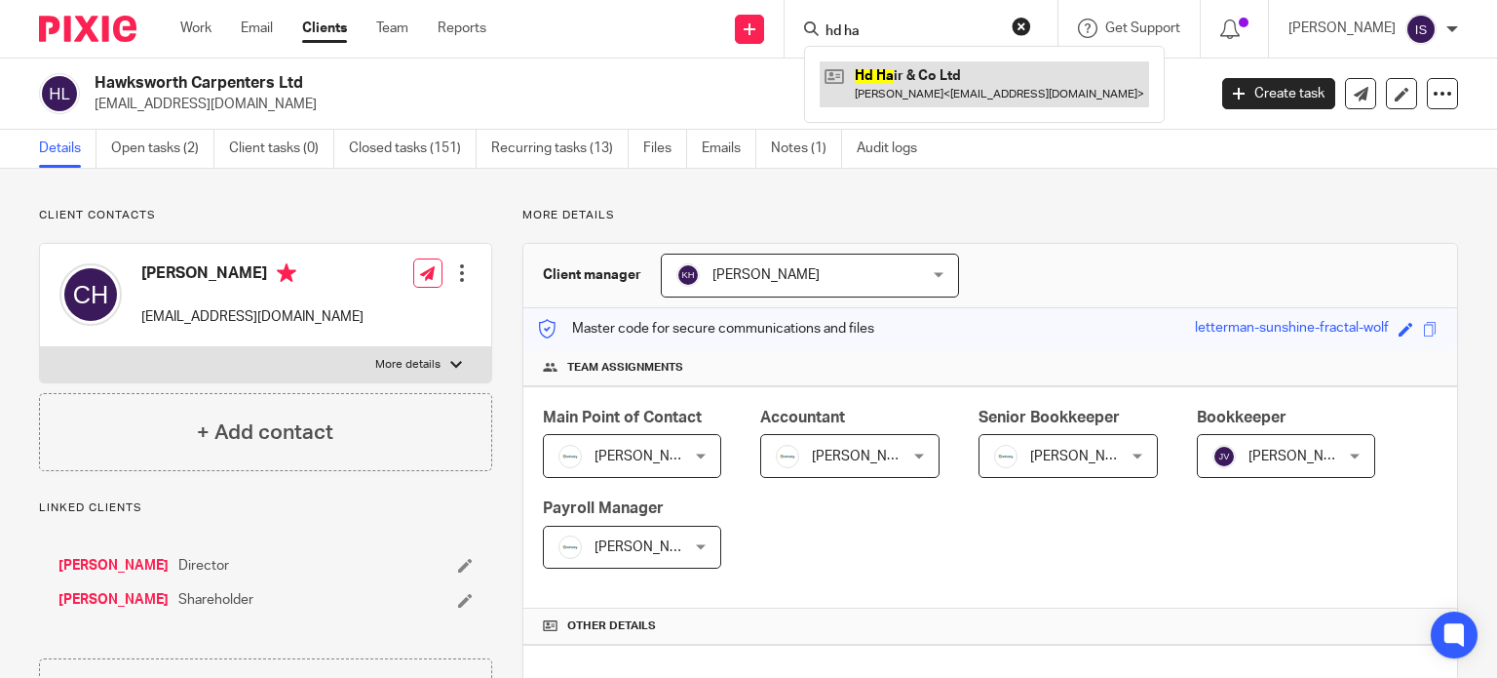
type input "hd ha"
click at [925, 68] on link at bounding box center [985, 83] width 330 height 45
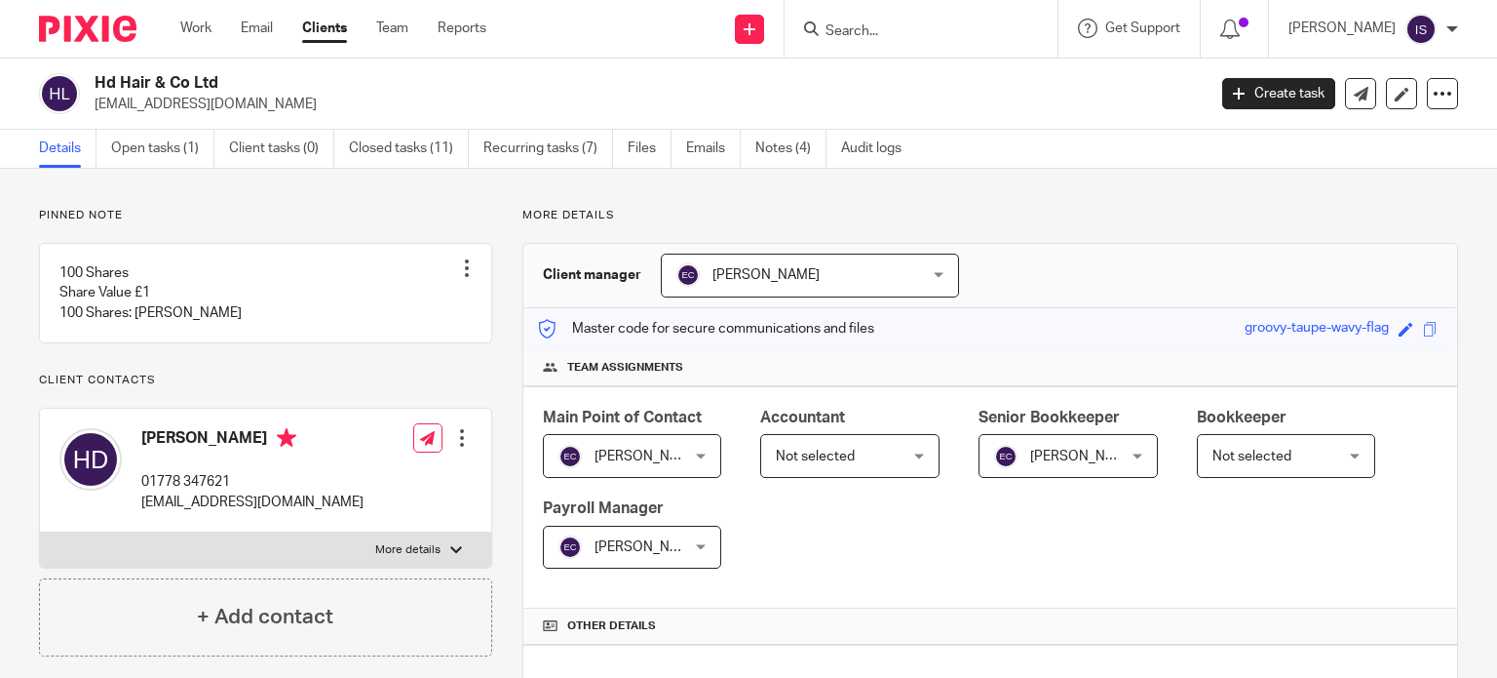
click at [533, 162] on link "Recurring tasks (7)" at bounding box center [549, 149] width 130 height 38
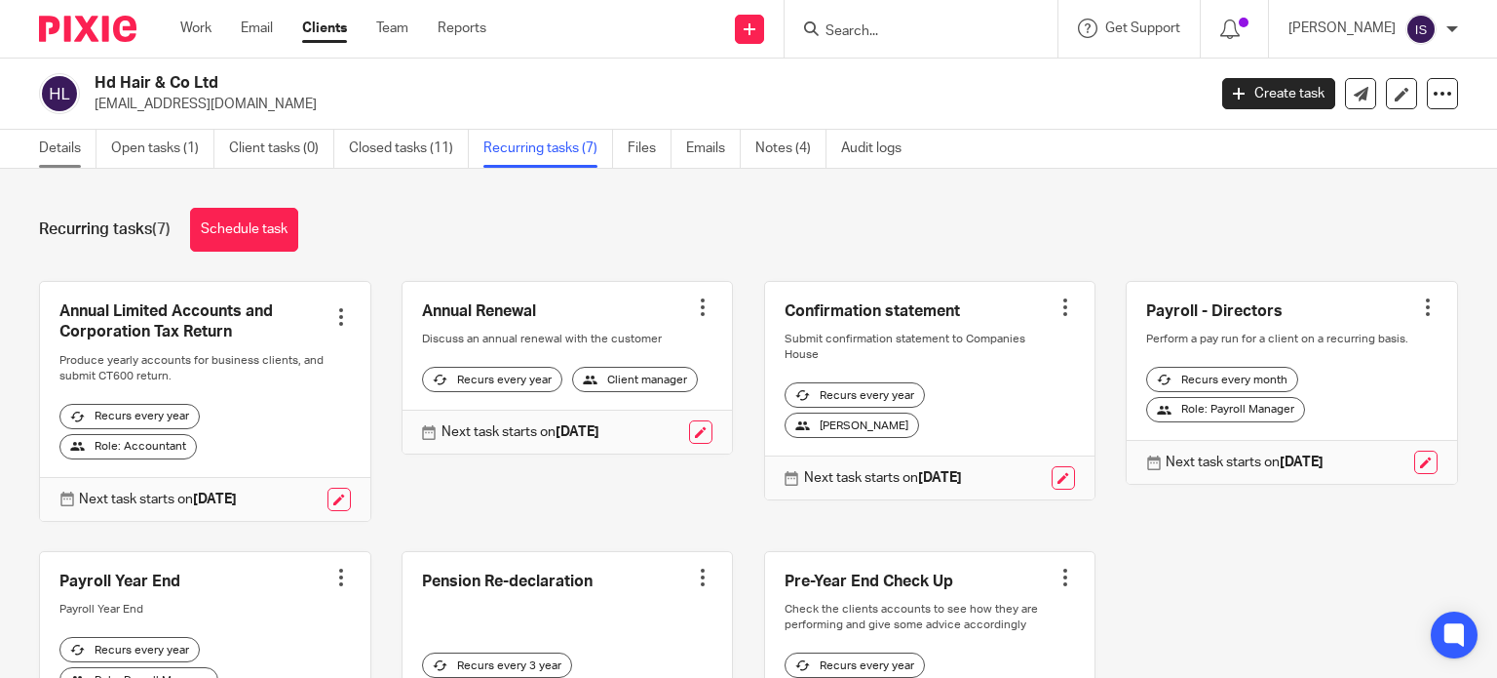
click at [67, 136] on link "Details" at bounding box center [68, 149] width 58 height 38
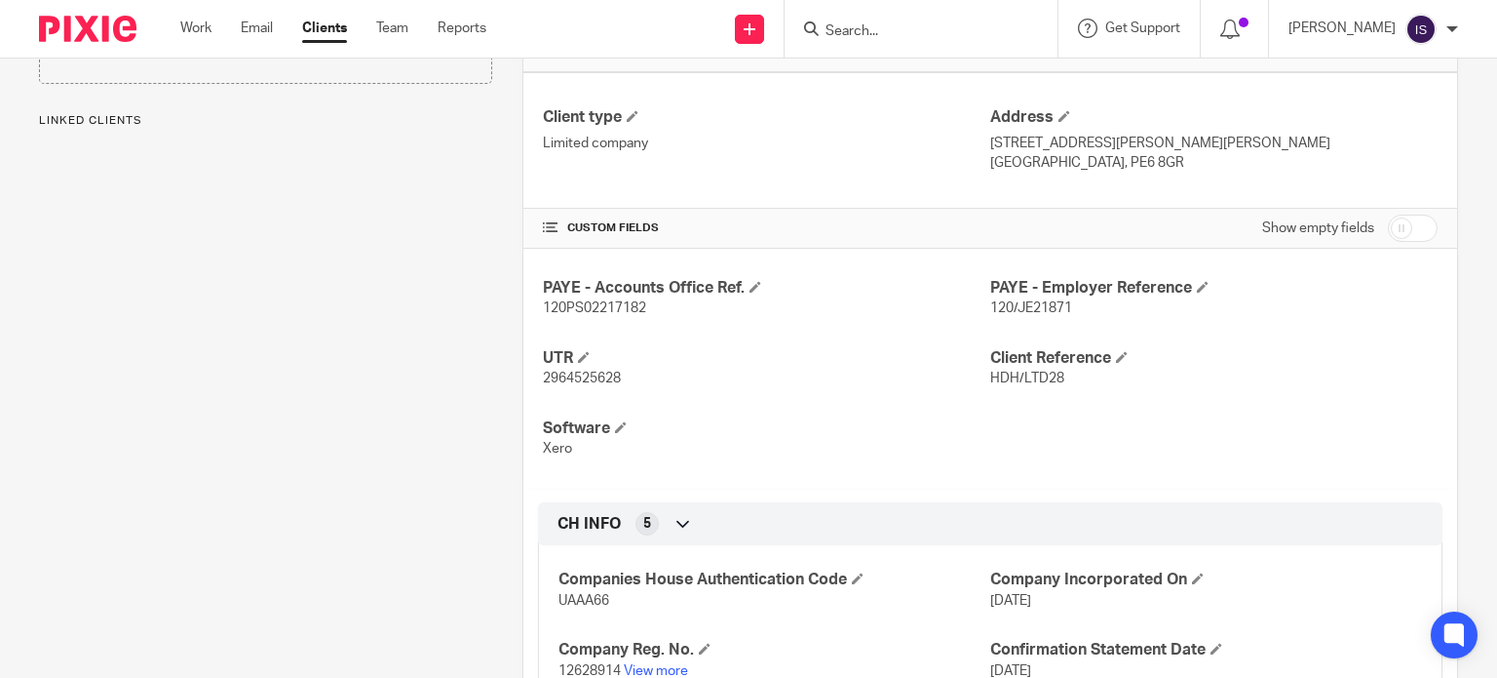
scroll to position [585, 0]
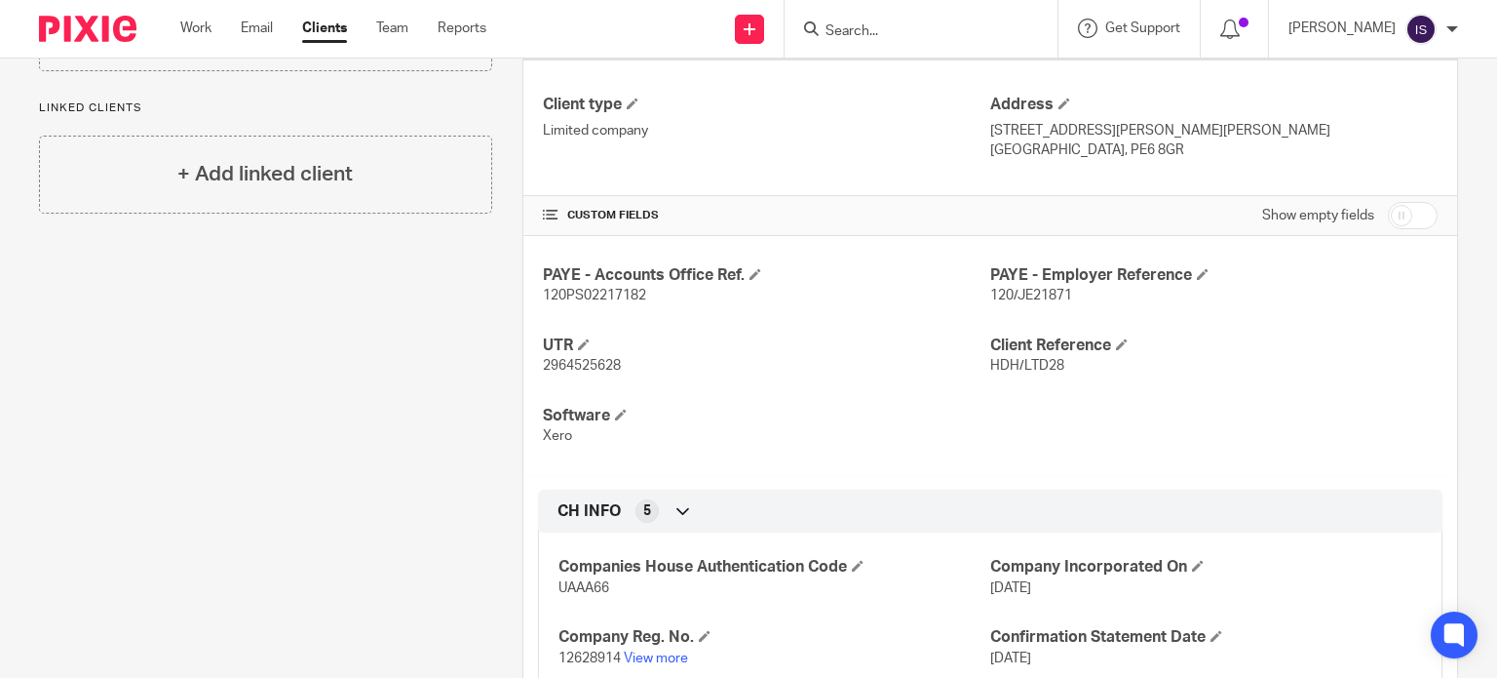
click at [1029, 303] on p "120/JE21871" at bounding box center [1213, 295] width 447 height 19
click at [1029, 301] on p "120/JE21871" at bounding box center [1213, 295] width 447 height 19
click at [1029, 299] on span "120/JE21871" at bounding box center [1031, 296] width 82 height 14
click at [1029, 297] on span "120/JE21871" at bounding box center [1031, 296] width 82 height 14
click at [1027, 294] on span "120/JE21871" at bounding box center [1031, 296] width 82 height 14
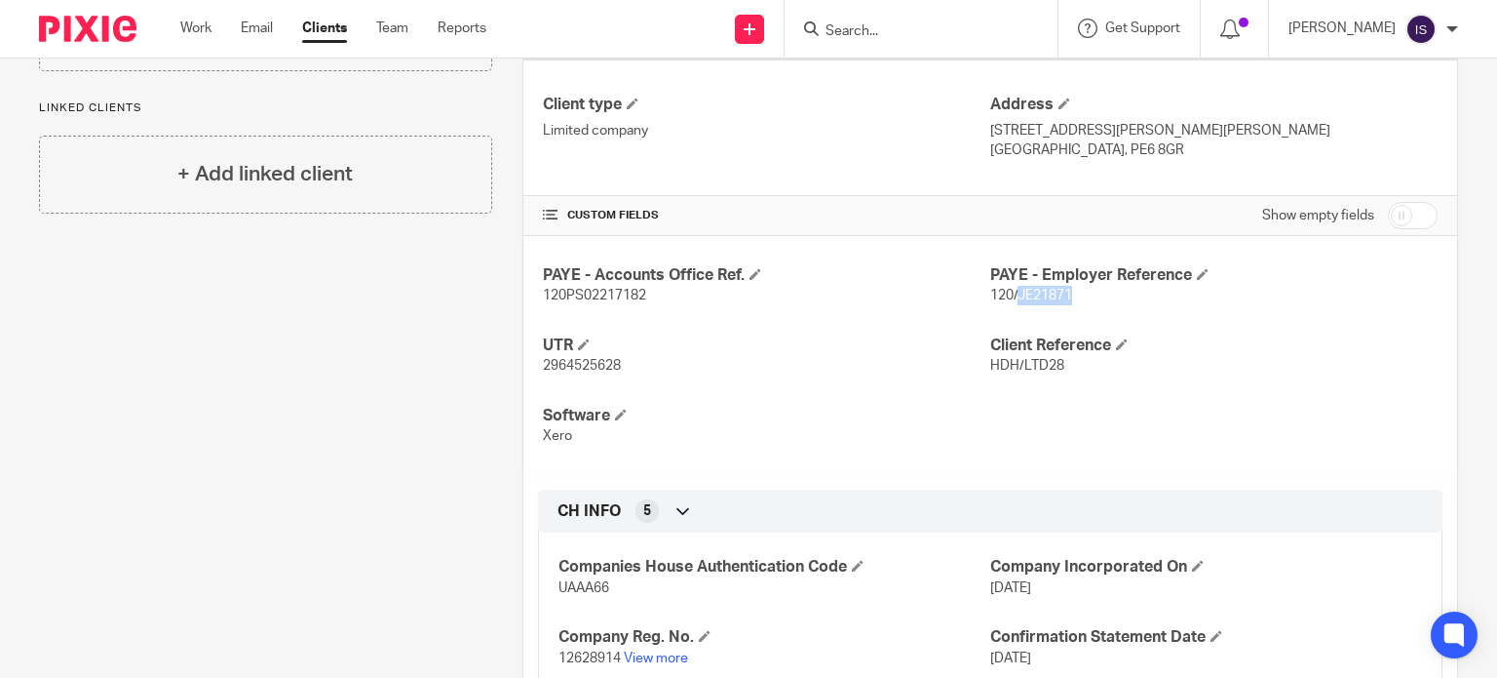
click at [1027, 294] on span "120/JE21871" at bounding box center [1031, 296] width 82 height 14
click at [1027, 291] on span "120/JE21871" at bounding box center [1031, 296] width 82 height 14
click at [596, 298] on span "120PS02217182" at bounding box center [594, 296] width 103 height 14
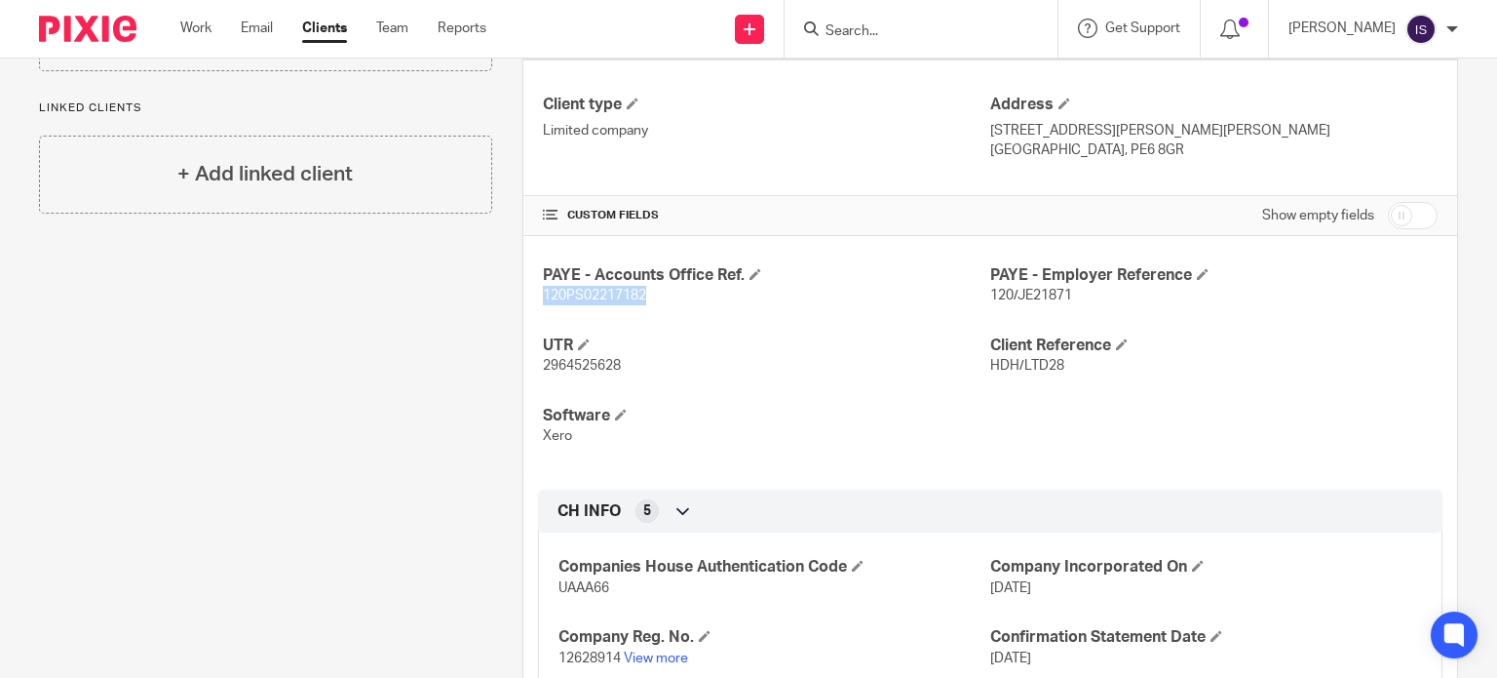
click at [596, 298] on span "120PS02217182" at bounding box center [594, 296] width 103 height 14
copy span "120PS02217182"
click at [871, 34] on input "Search" at bounding box center [911, 32] width 175 height 18
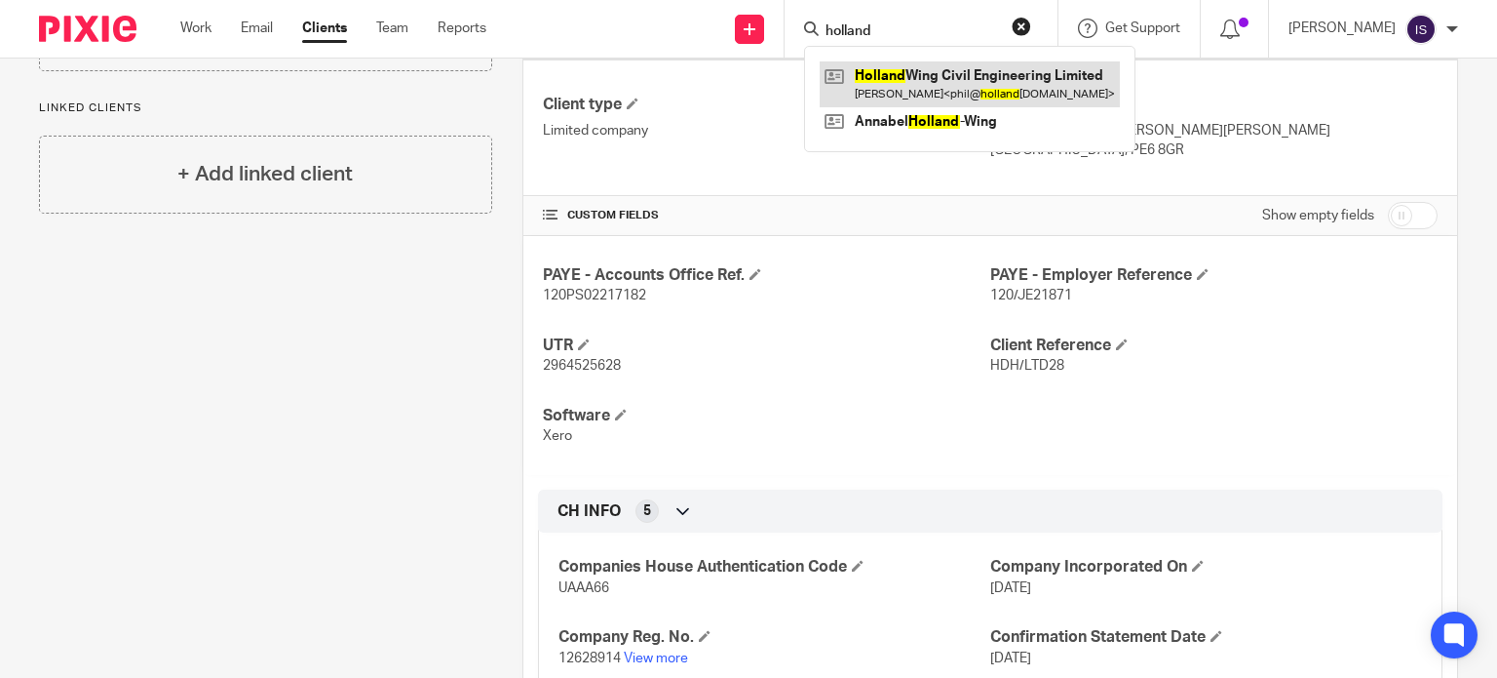
type input "holland"
click at [916, 79] on link at bounding box center [970, 83] width 300 height 45
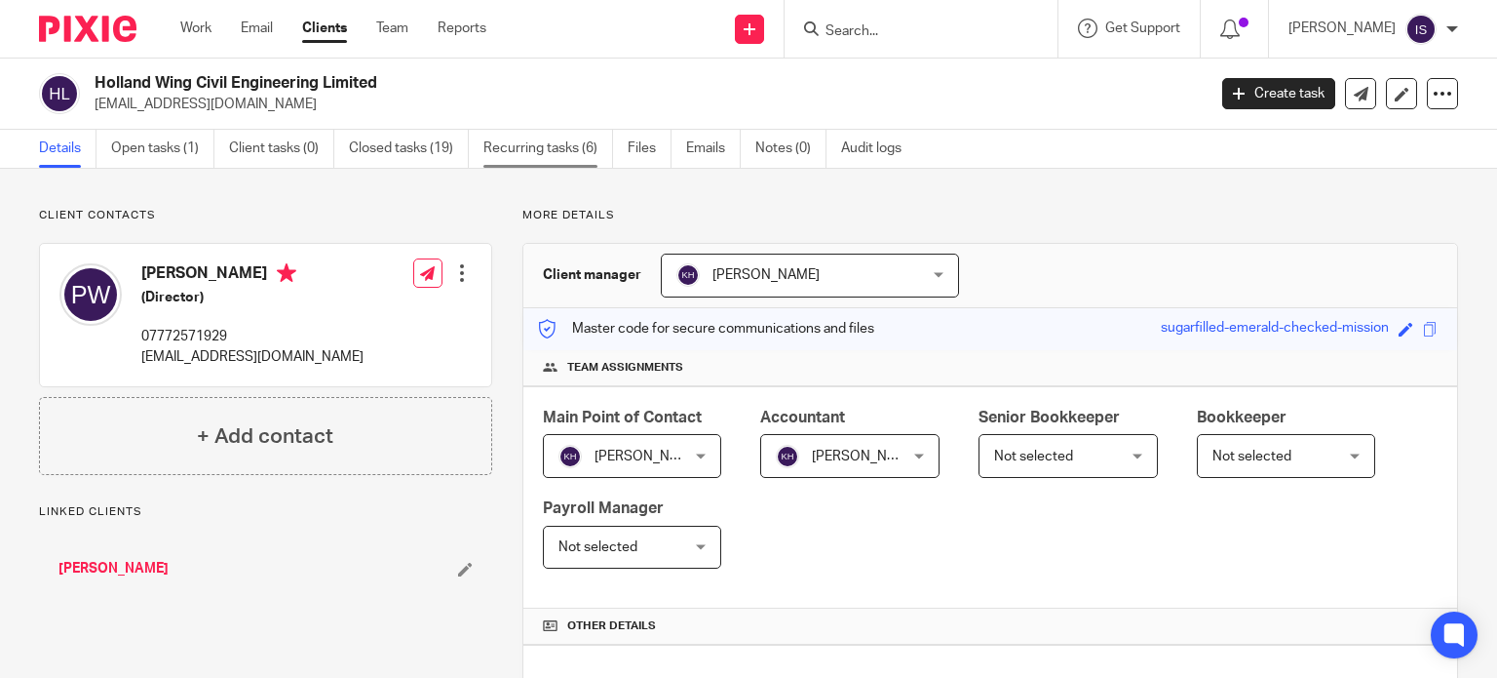
click at [561, 160] on link "Recurring tasks (6)" at bounding box center [549, 149] width 130 height 38
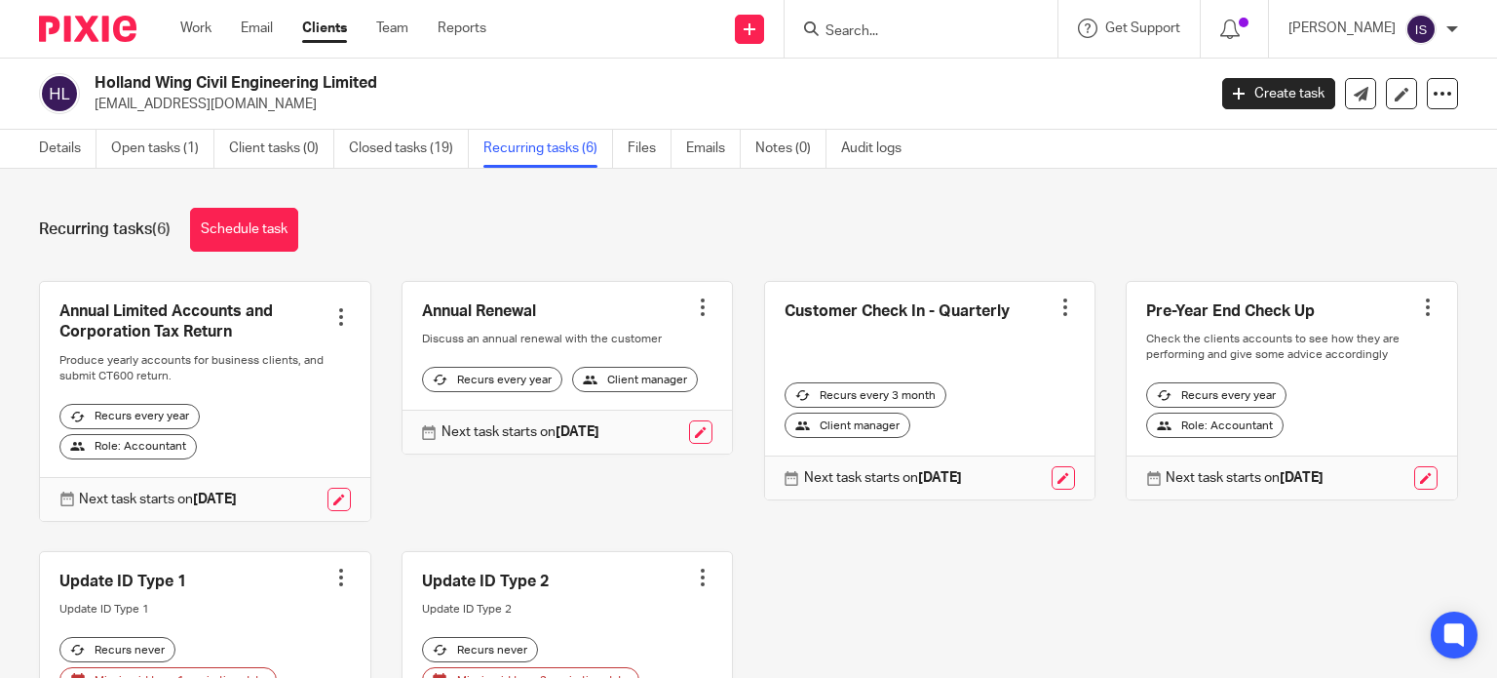
click at [891, 23] on input "Search" at bounding box center [911, 32] width 175 height 18
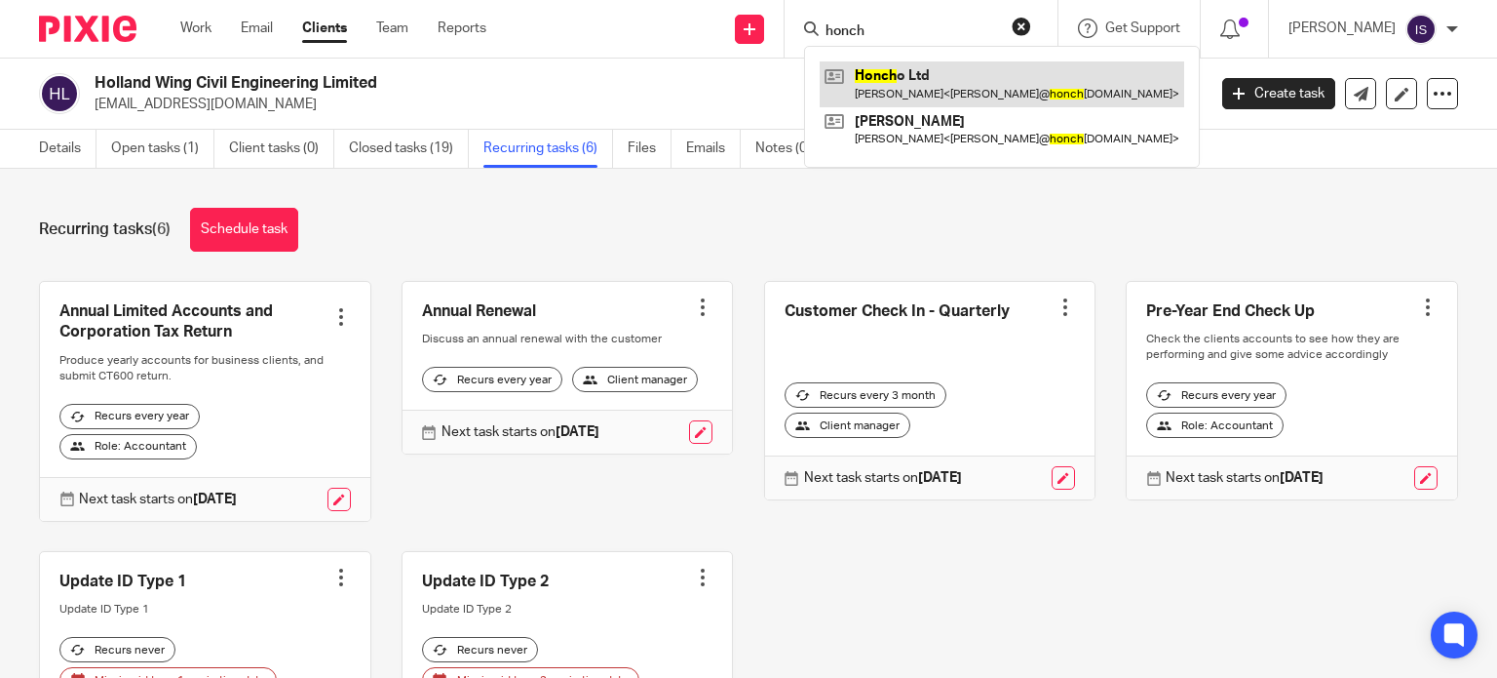
type input "honch"
click at [895, 89] on link at bounding box center [1002, 83] width 365 height 45
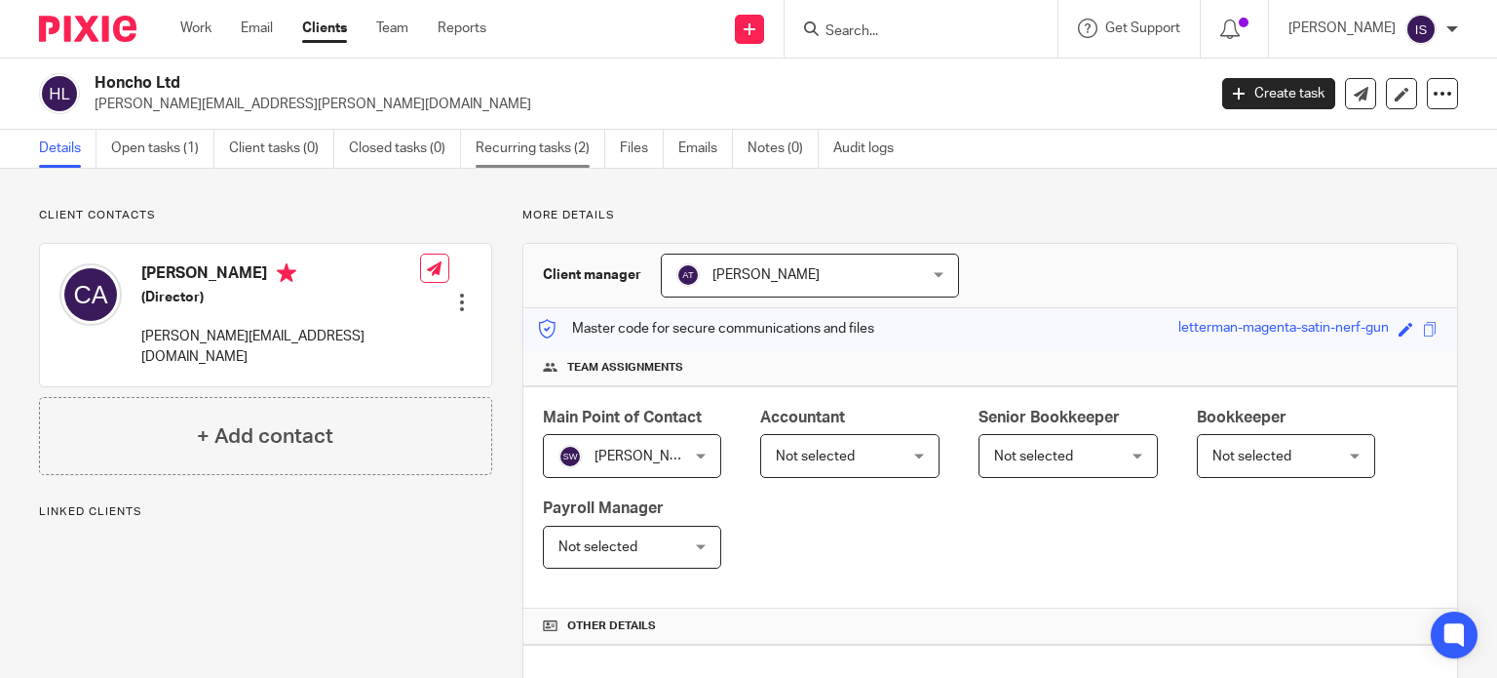
click at [562, 153] on link "Recurring tasks (2)" at bounding box center [541, 149] width 130 height 38
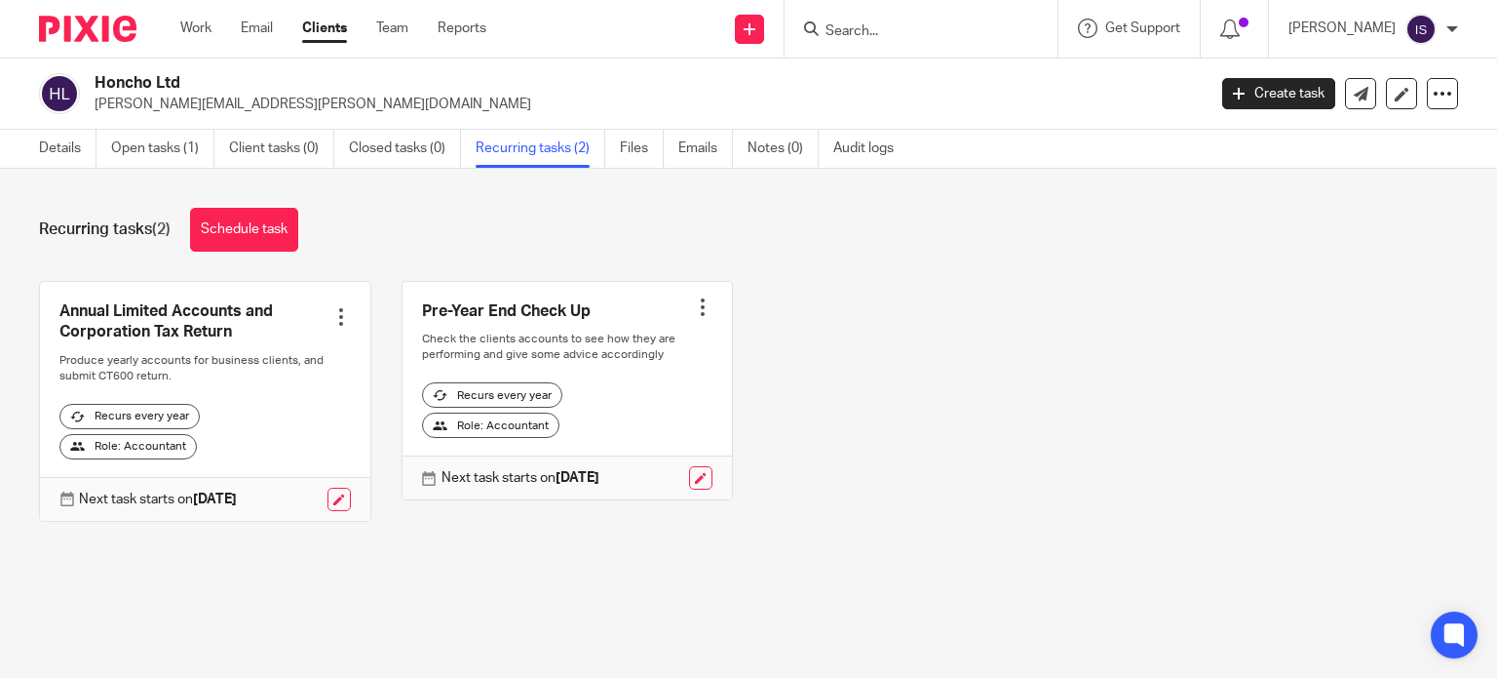
click at [873, 26] on input "Search" at bounding box center [911, 32] width 175 height 18
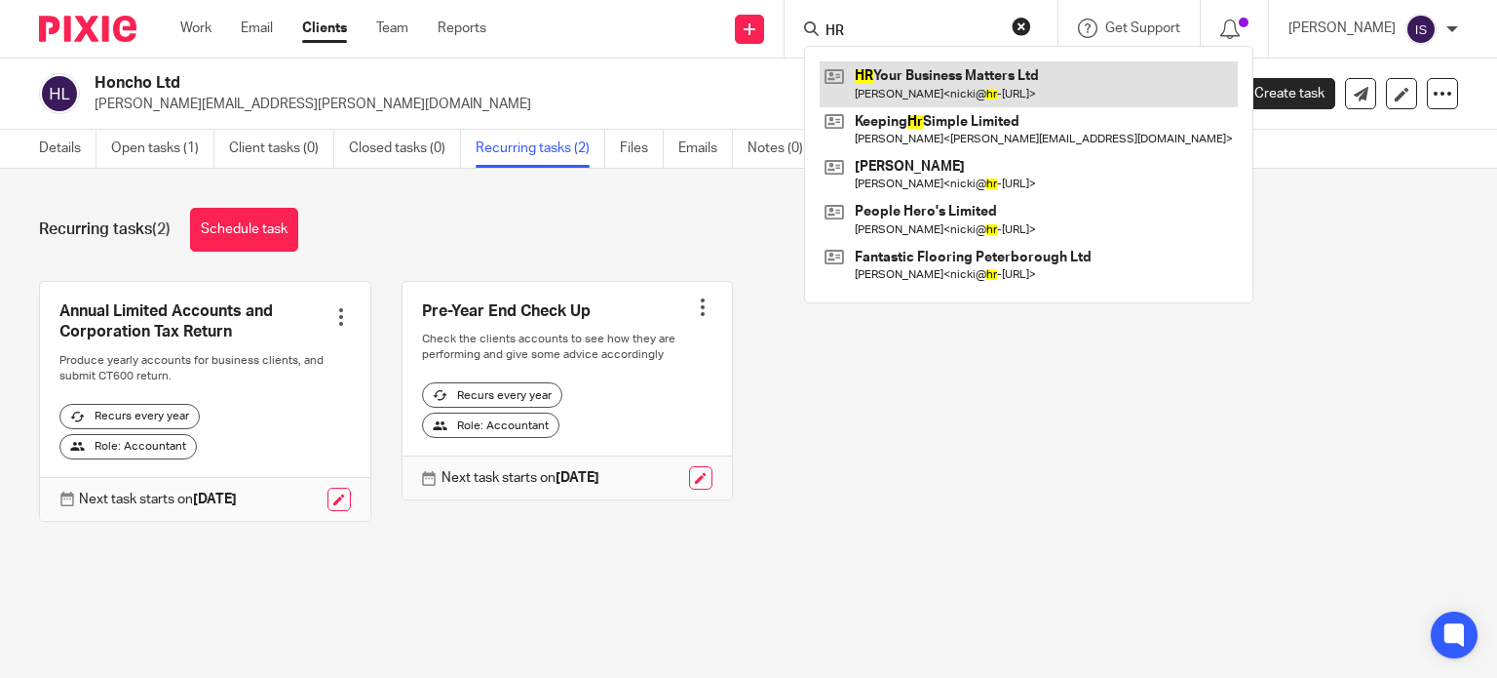
type input "HR"
click at [973, 89] on link at bounding box center [1029, 83] width 418 height 45
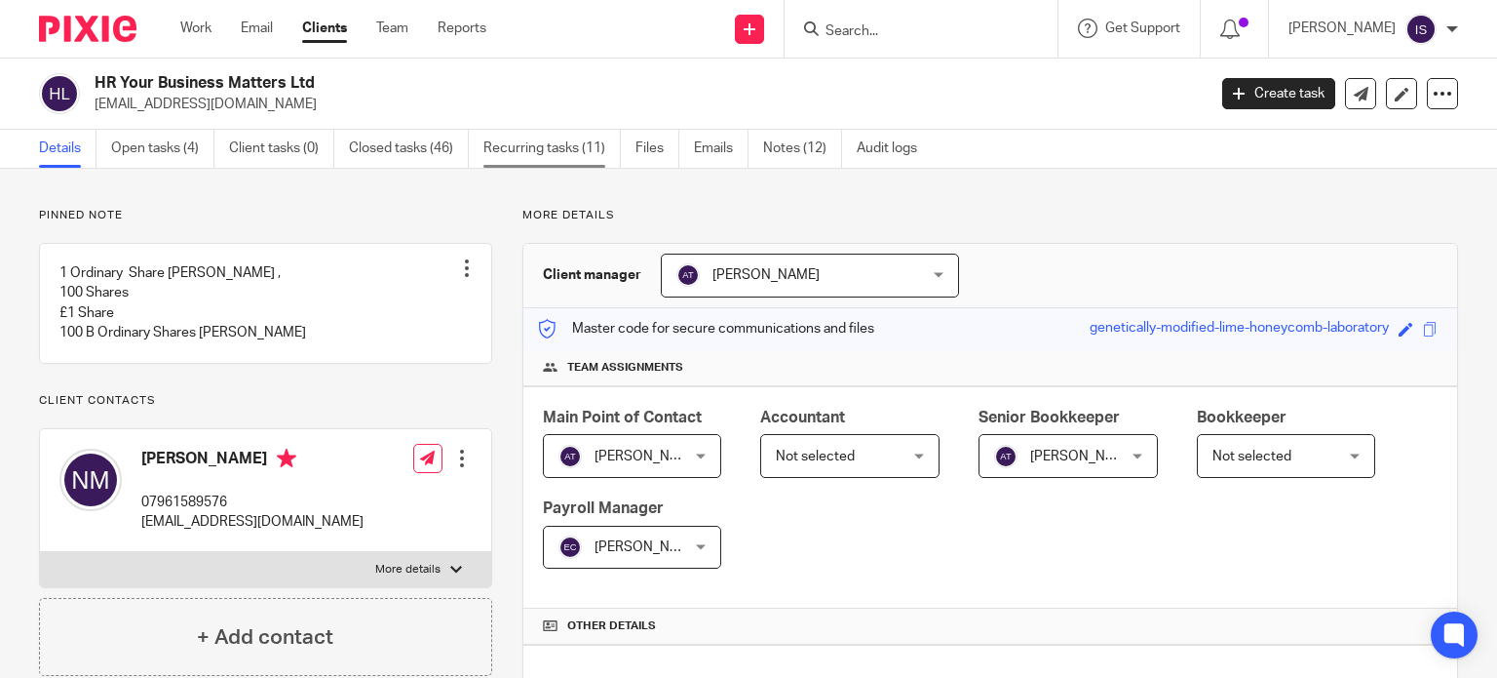
click at [547, 150] on link "Recurring tasks (11)" at bounding box center [552, 149] width 137 height 38
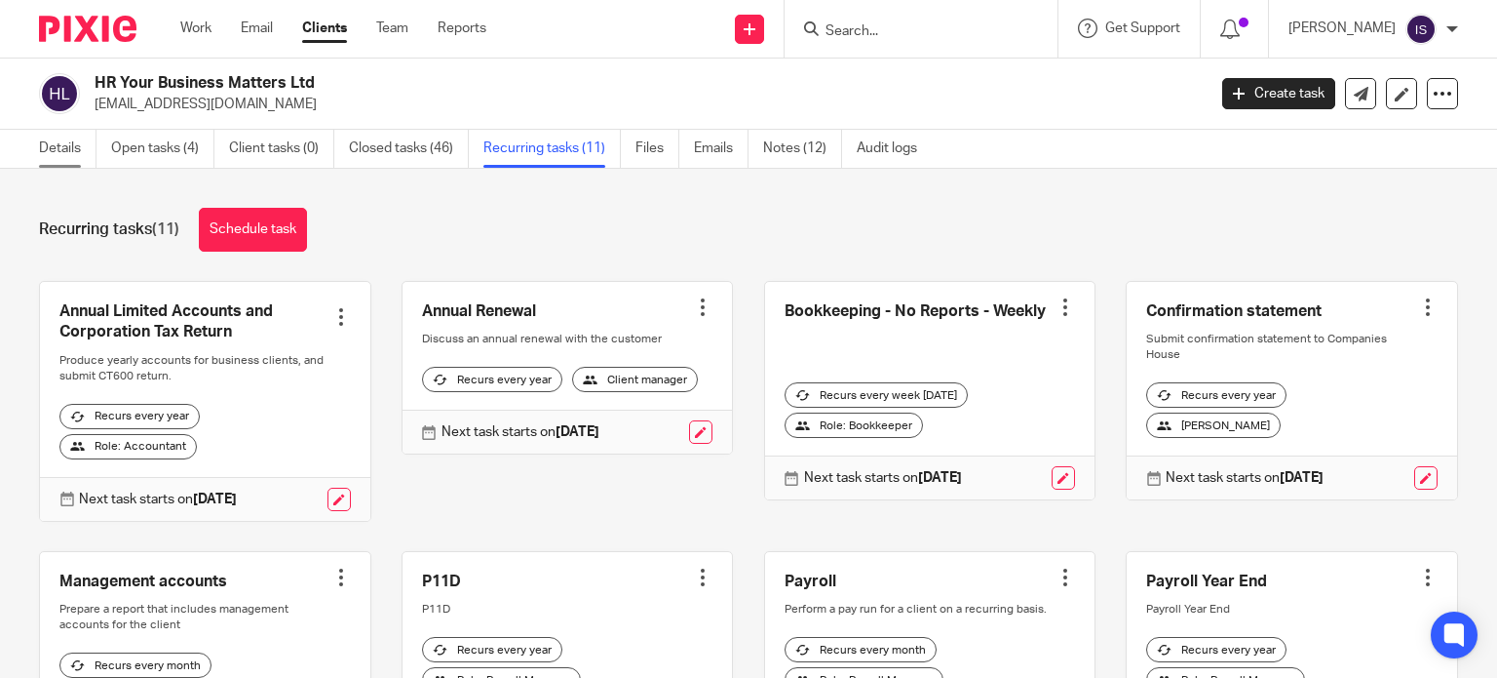
click at [53, 145] on link "Details" at bounding box center [68, 149] width 58 height 38
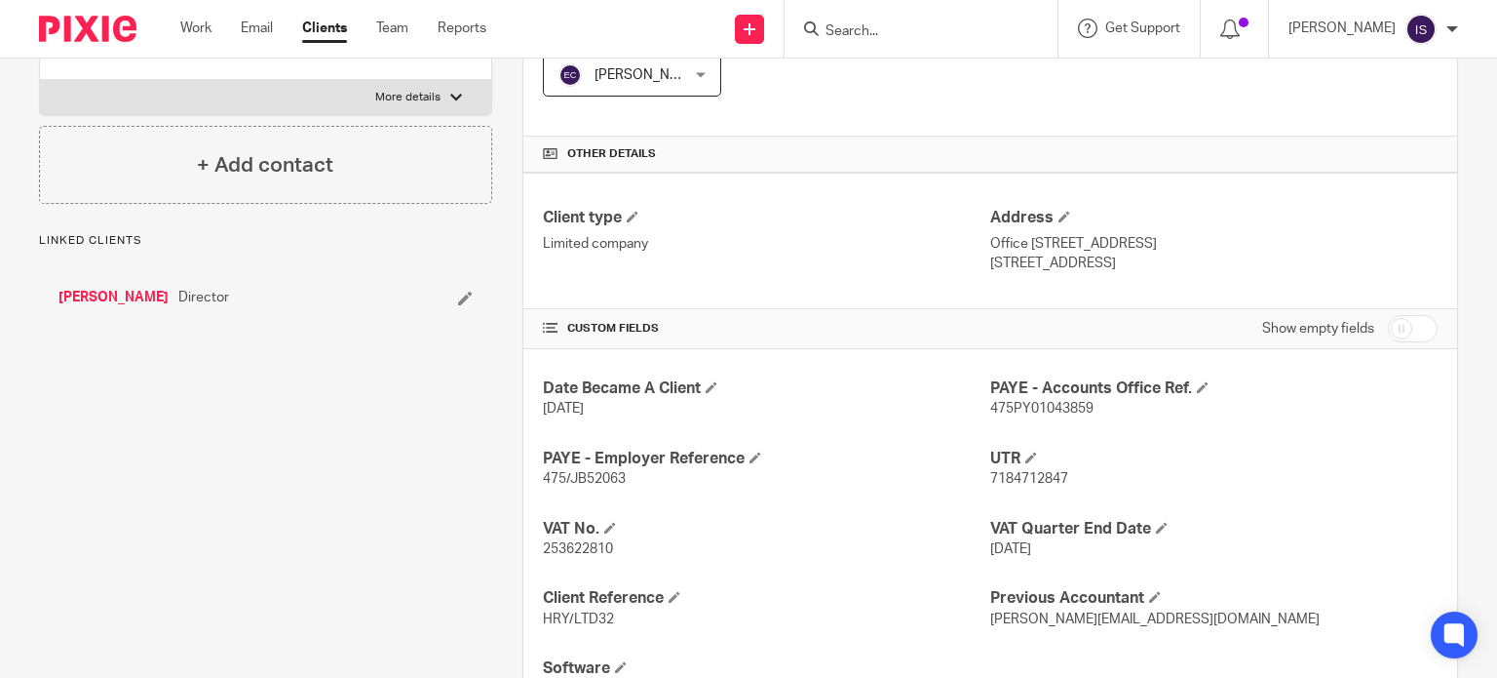
scroll to position [585, 0]
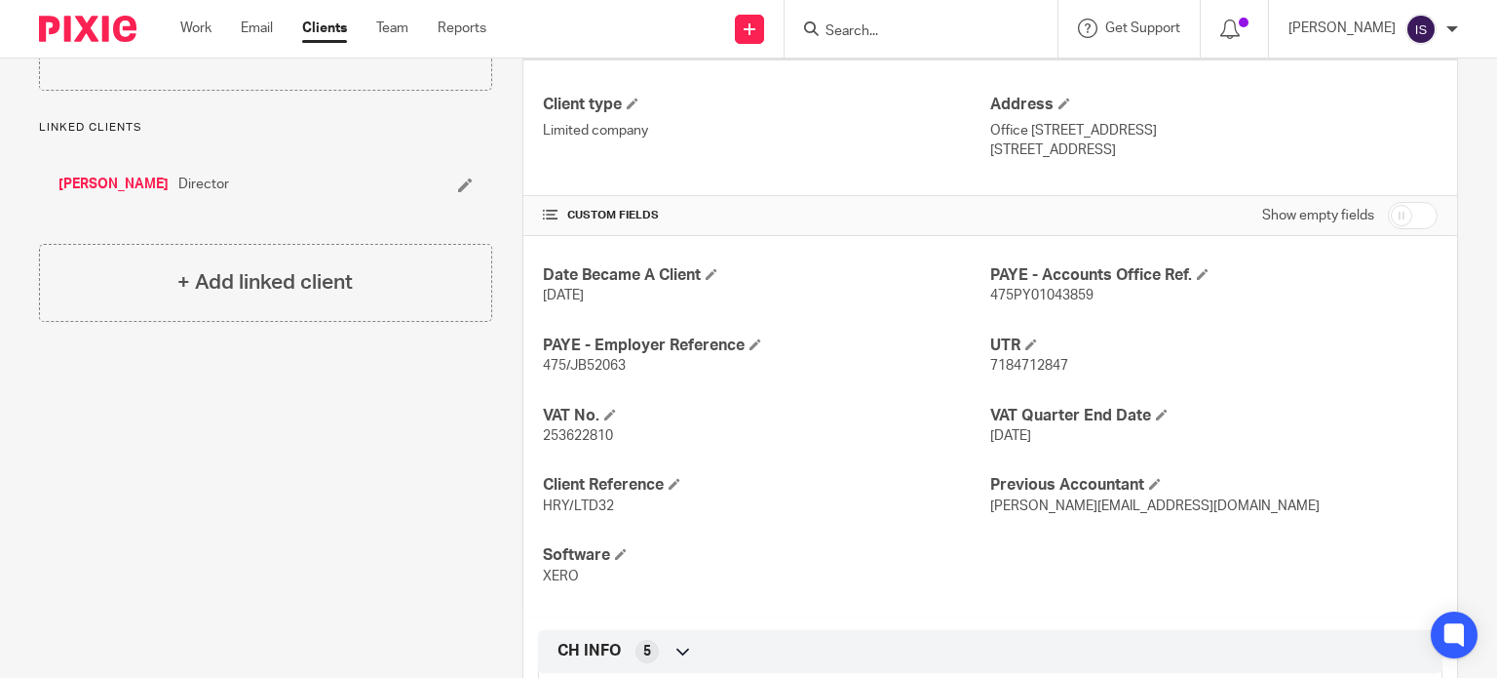
click at [585, 365] on span "475/JB52063" at bounding box center [584, 366] width 83 height 14
copy span "JB52063"
click at [1045, 290] on span "475PY01043859" at bounding box center [1041, 296] width 103 height 14
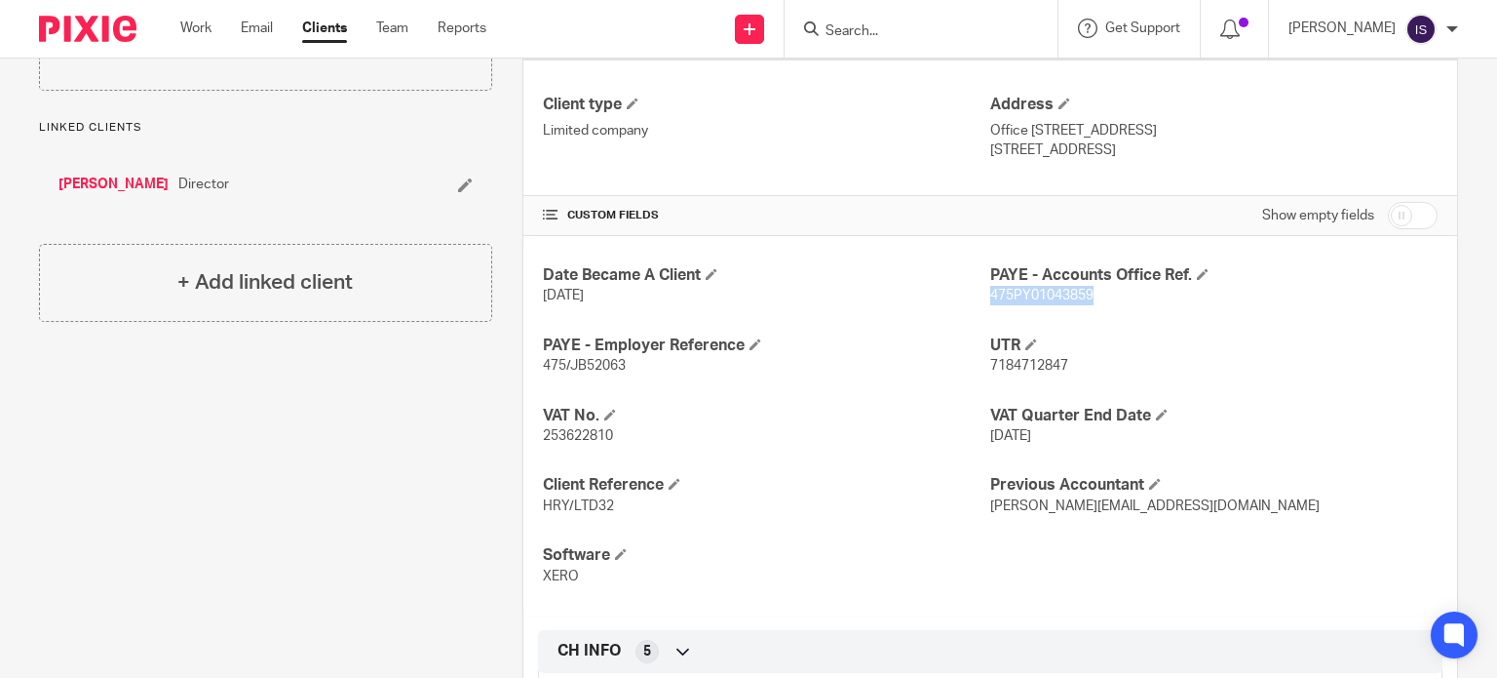
copy span "475PY01043859"
drag, startPoint x: 893, startPoint y: 31, endPoint x: 909, endPoint y: 42, distance: 18.9
click at [893, 33] on input "Search" at bounding box center [911, 32] width 175 height 18
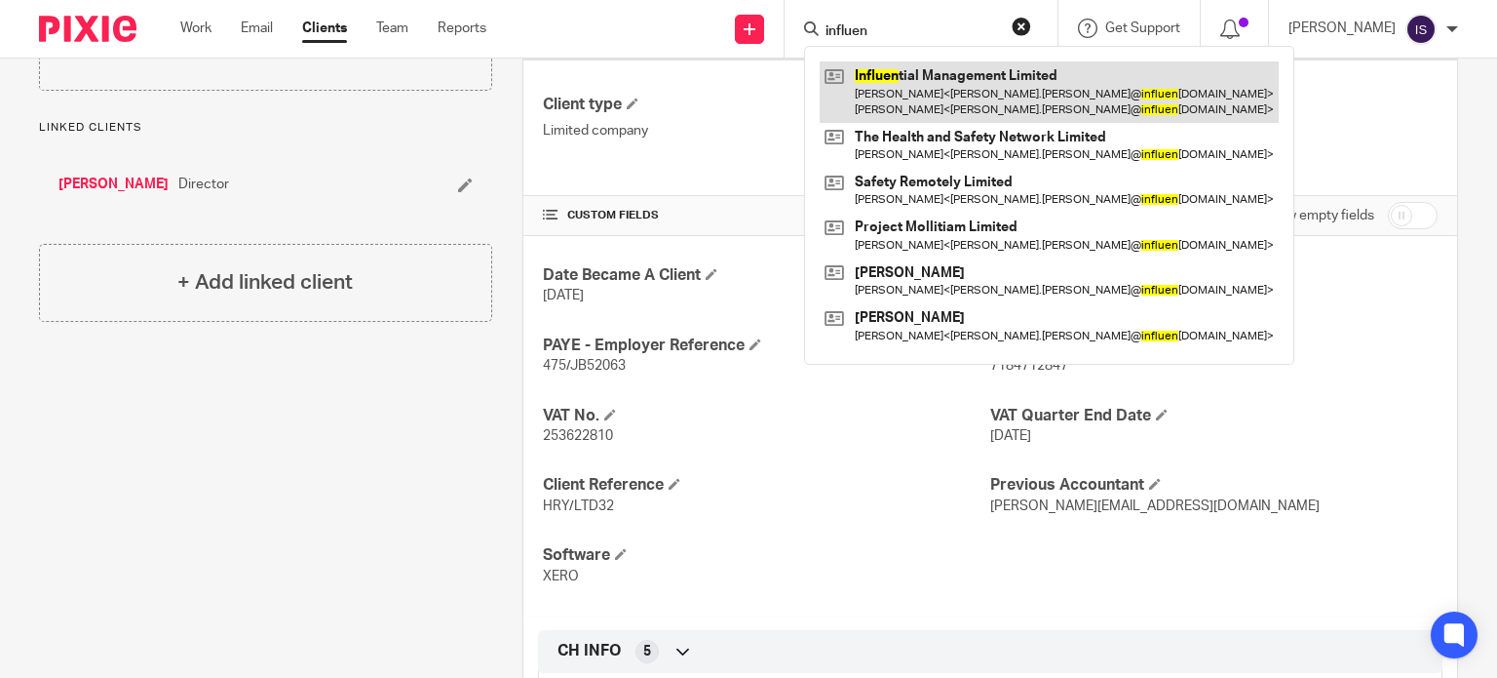
type input "influen"
click at [932, 78] on link at bounding box center [1049, 91] width 459 height 60
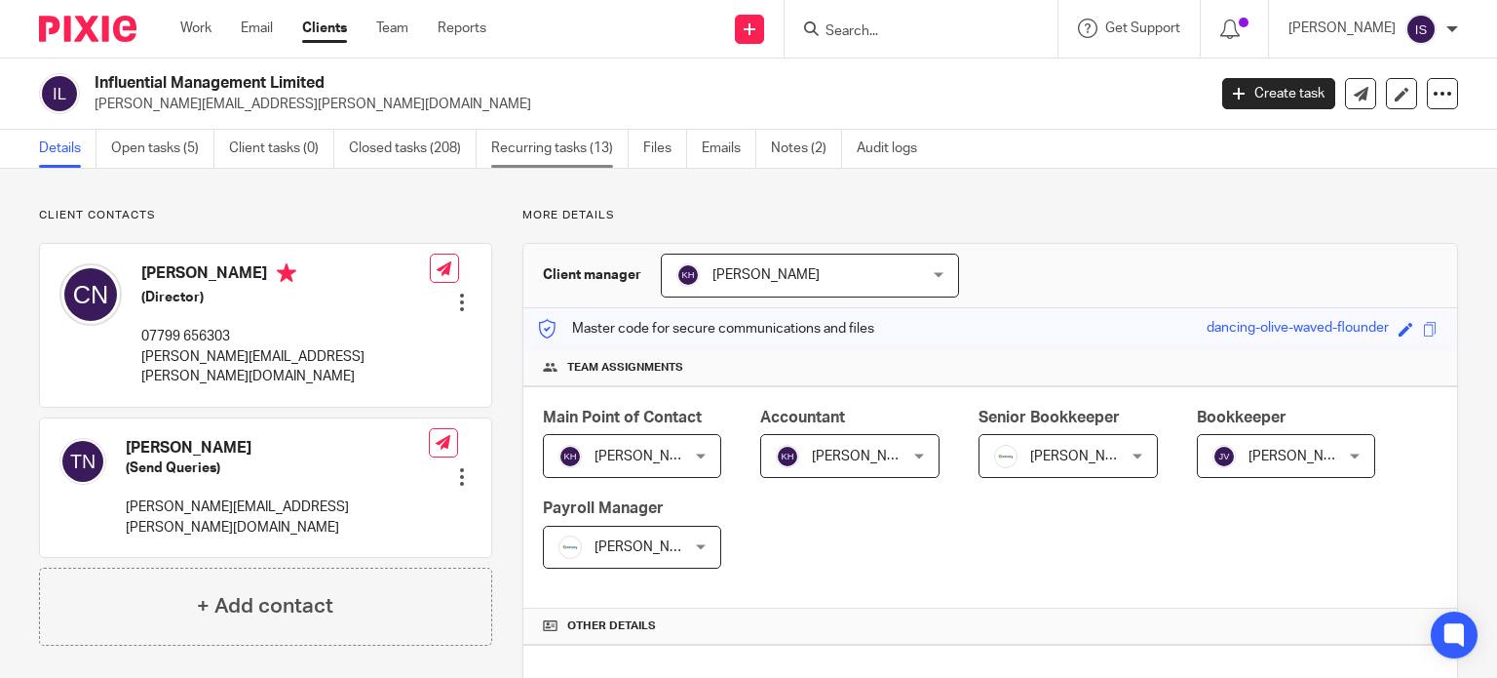
click at [550, 155] on link "Recurring tasks (13)" at bounding box center [559, 149] width 137 height 38
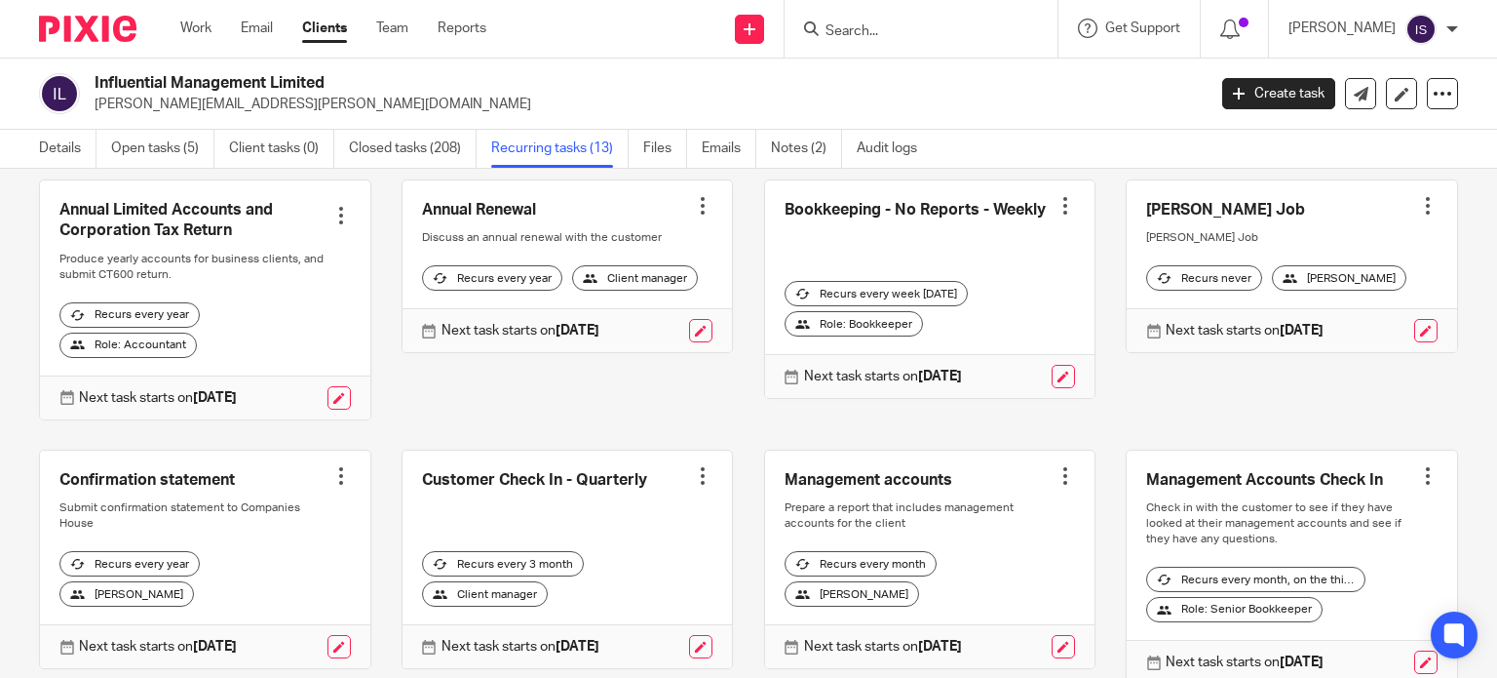
scroll to position [292, 0]
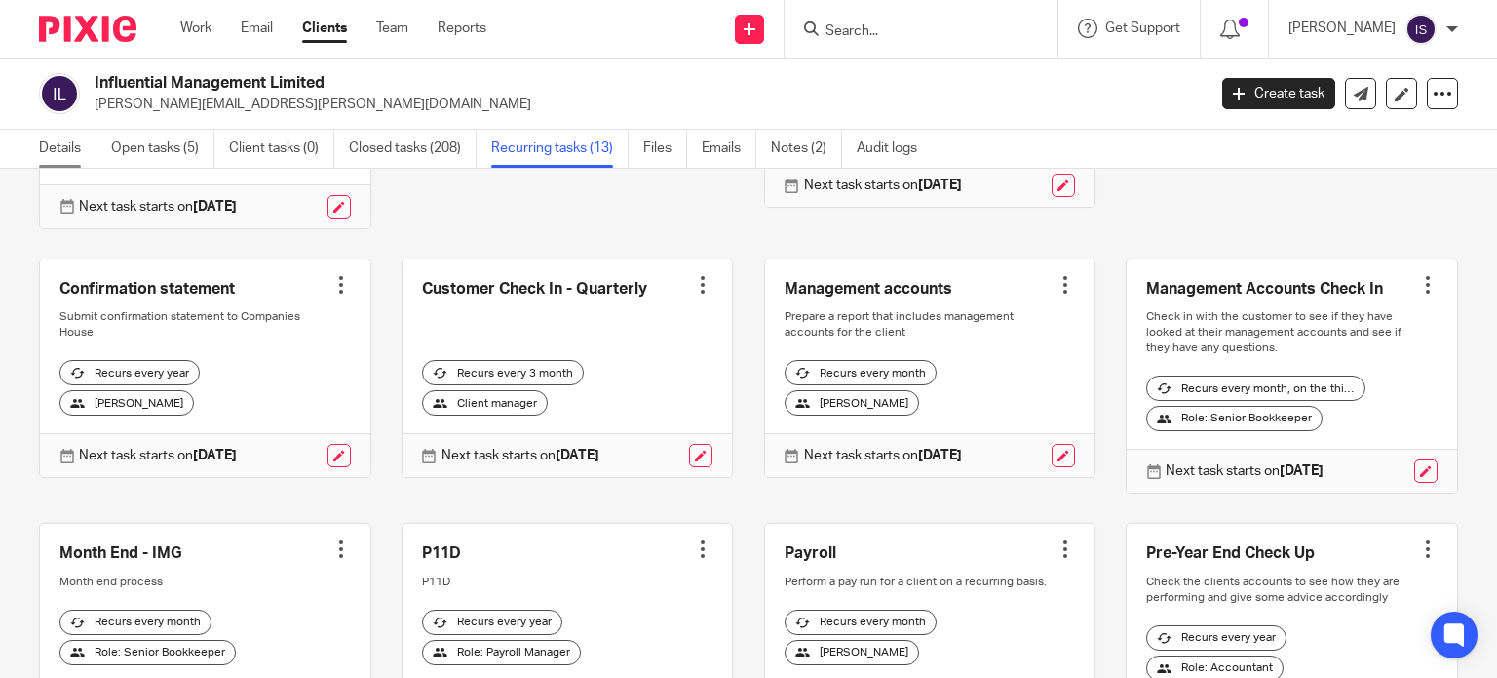
click at [71, 142] on link "Details" at bounding box center [68, 149] width 58 height 38
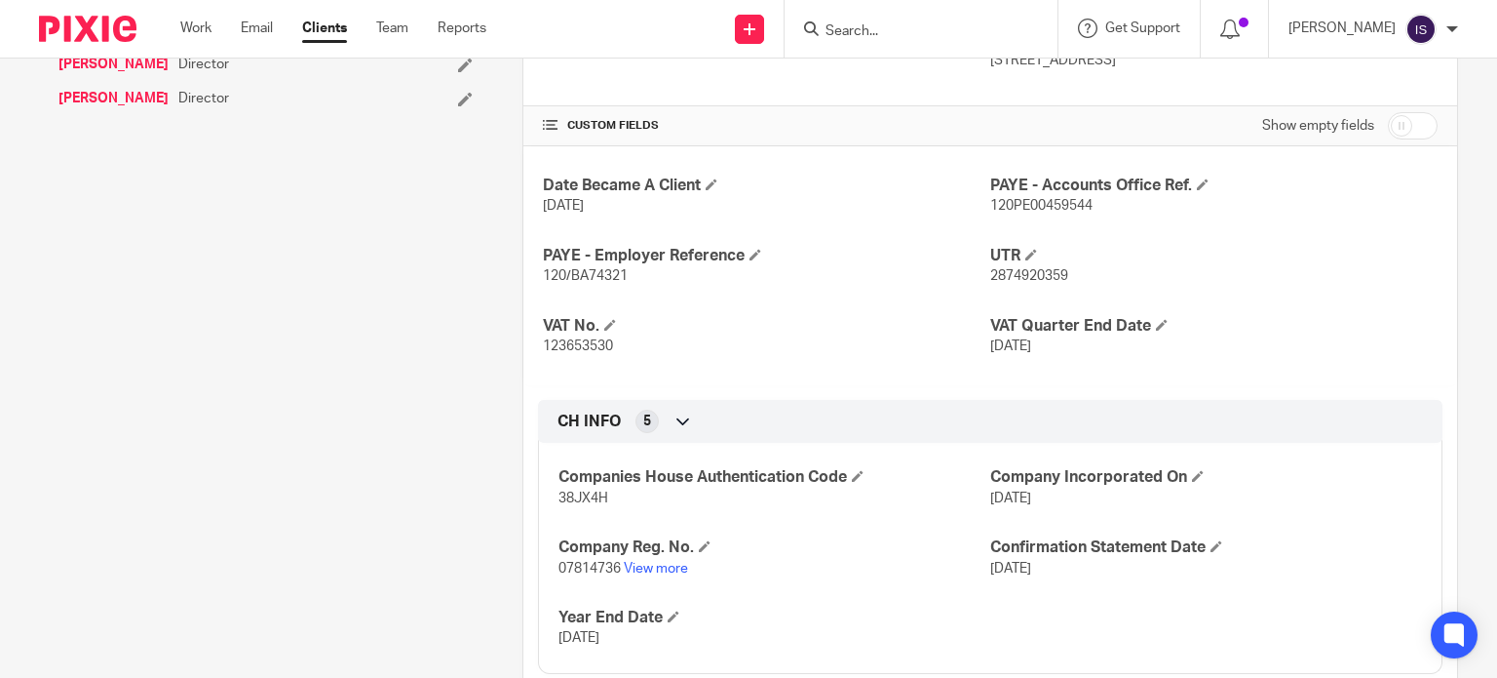
scroll to position [682, 0]
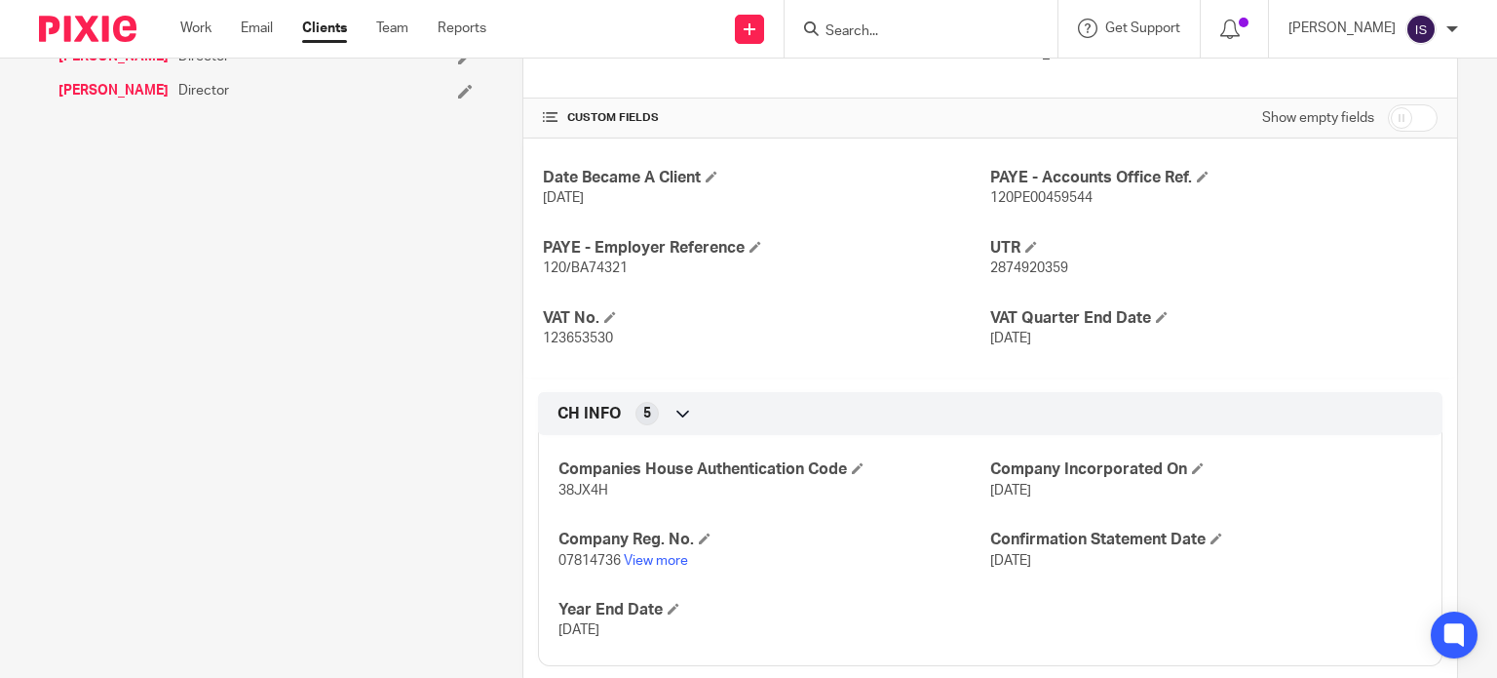
click at [601, 268] on span "120/BA74321" at bounding box center [585, 268] width 85 height 14
copy span "BA74321"
drag, startPoint x: 1006, startPoint y: 205, endPoint x: 1010, endPoint y: 194, distance: 11.4
click at [1006, 205] on p "120PE00459544" at bounding box center [1213, 197] width 447 height 19
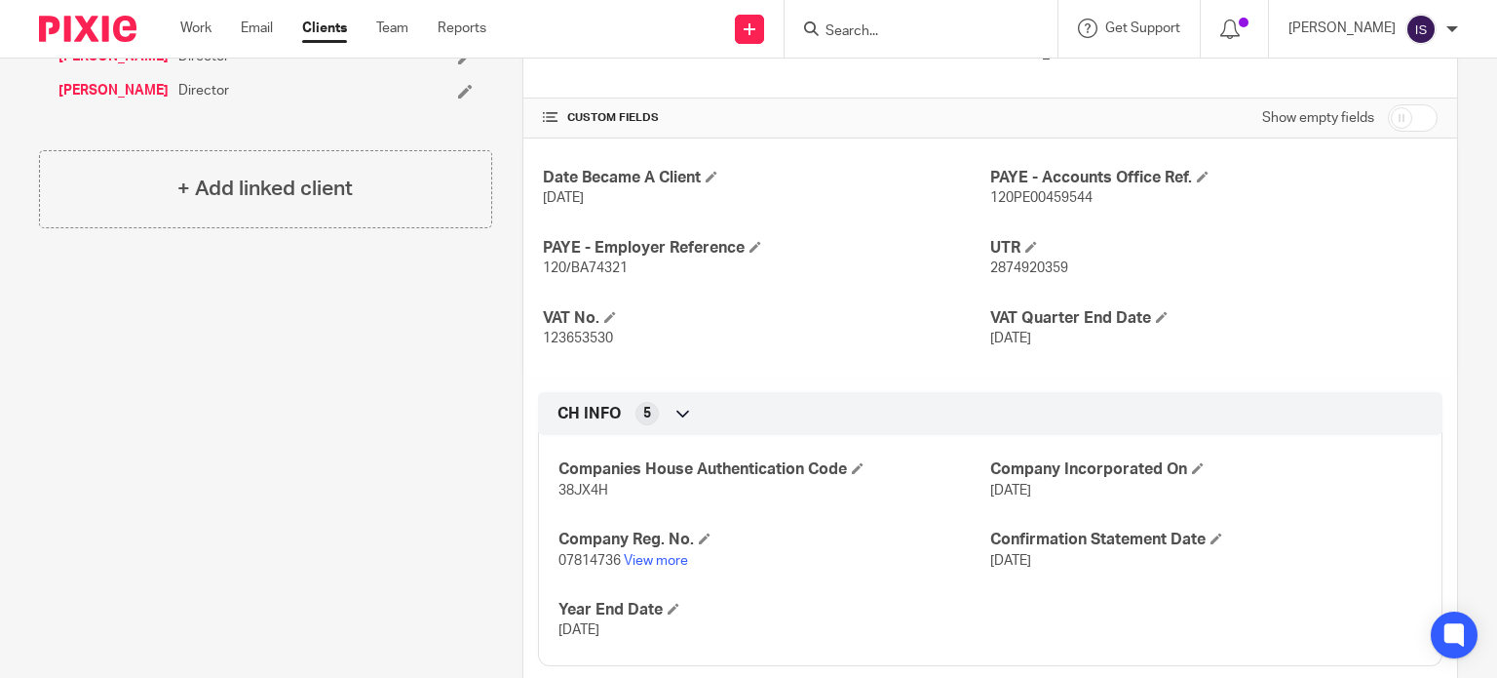
click at [1010, 194] on span "120PE00459544" at bounding box center [1041, 198] width 102 height 14
copy span "120PE00459544"
drag, startPoint x: 920, startPoint y: 14, endPoint x: 908, endPoint y: 28, distance: 19.4
click at [914, 20] on div at bounding box center [921, 29] width 273 height 58
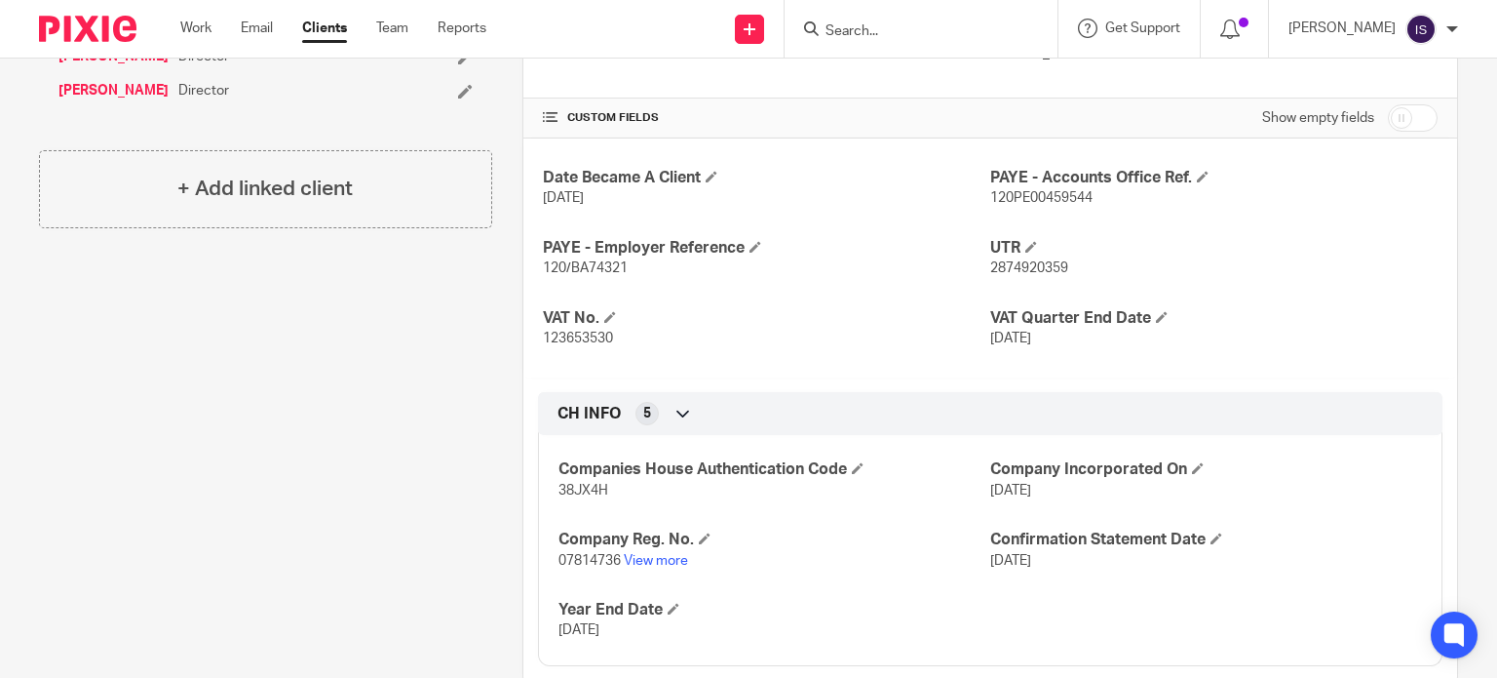
click at [908, 30] on input "Search" at bounding box center [911, 32] width 175 height 18
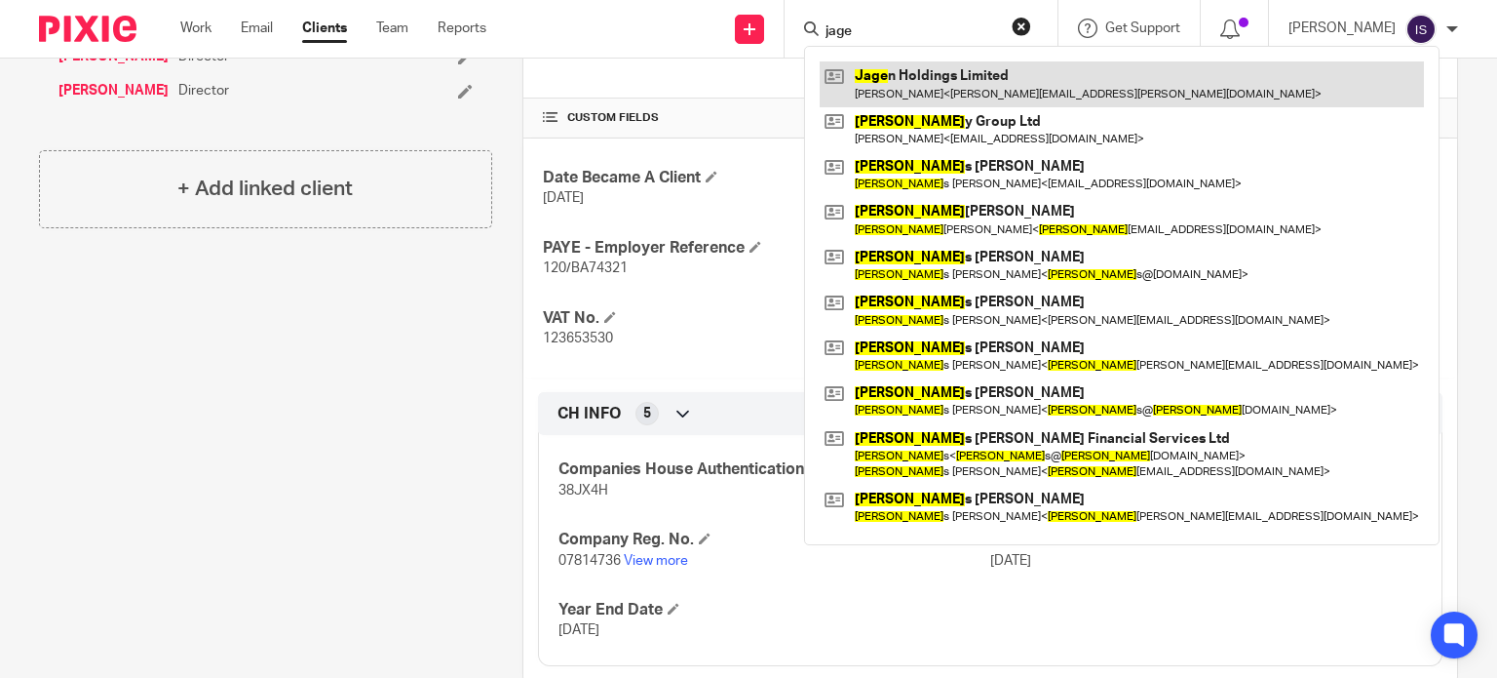
type input "jage"
click at [934, 75] on link at bounding box center [1122, 83] width 604 height 45
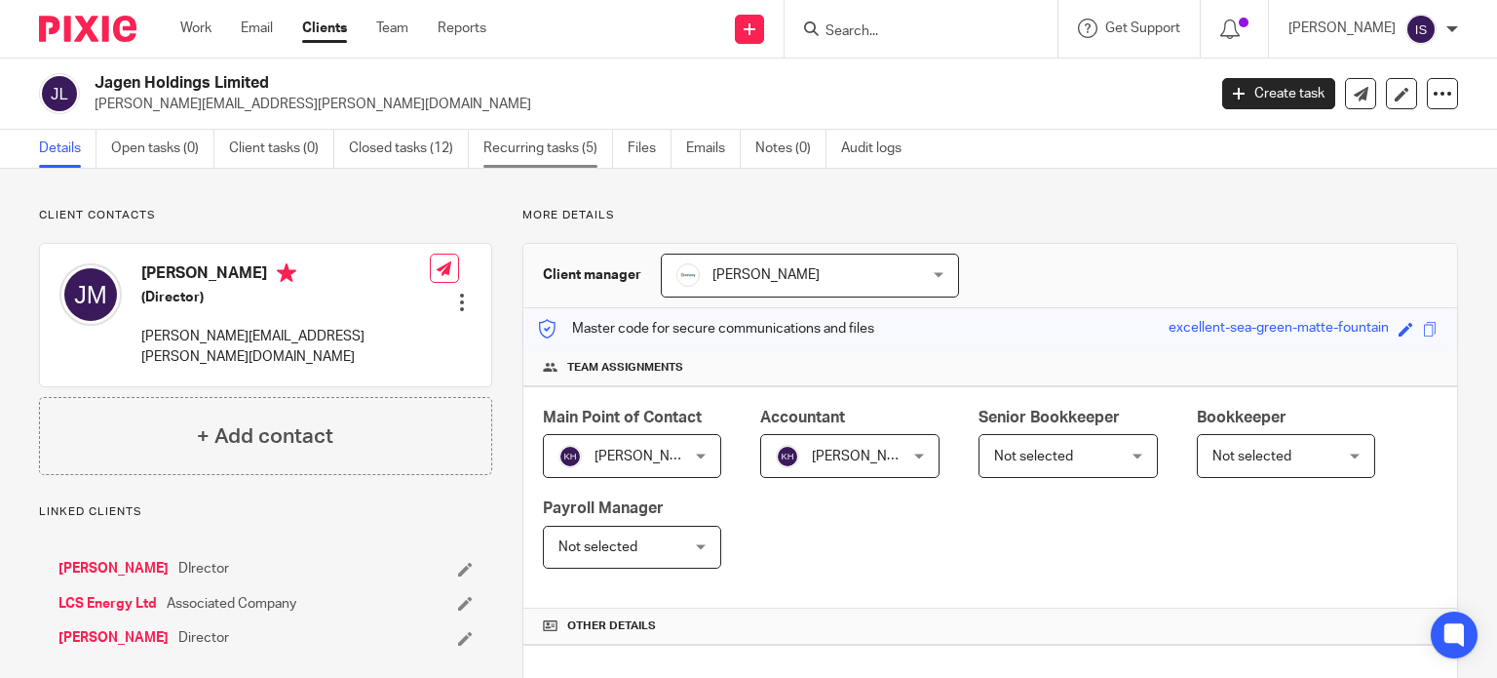
click at [508, 164] on link "Recurring tasks (5)" at bounding box center [549, 149] width 130 height 38
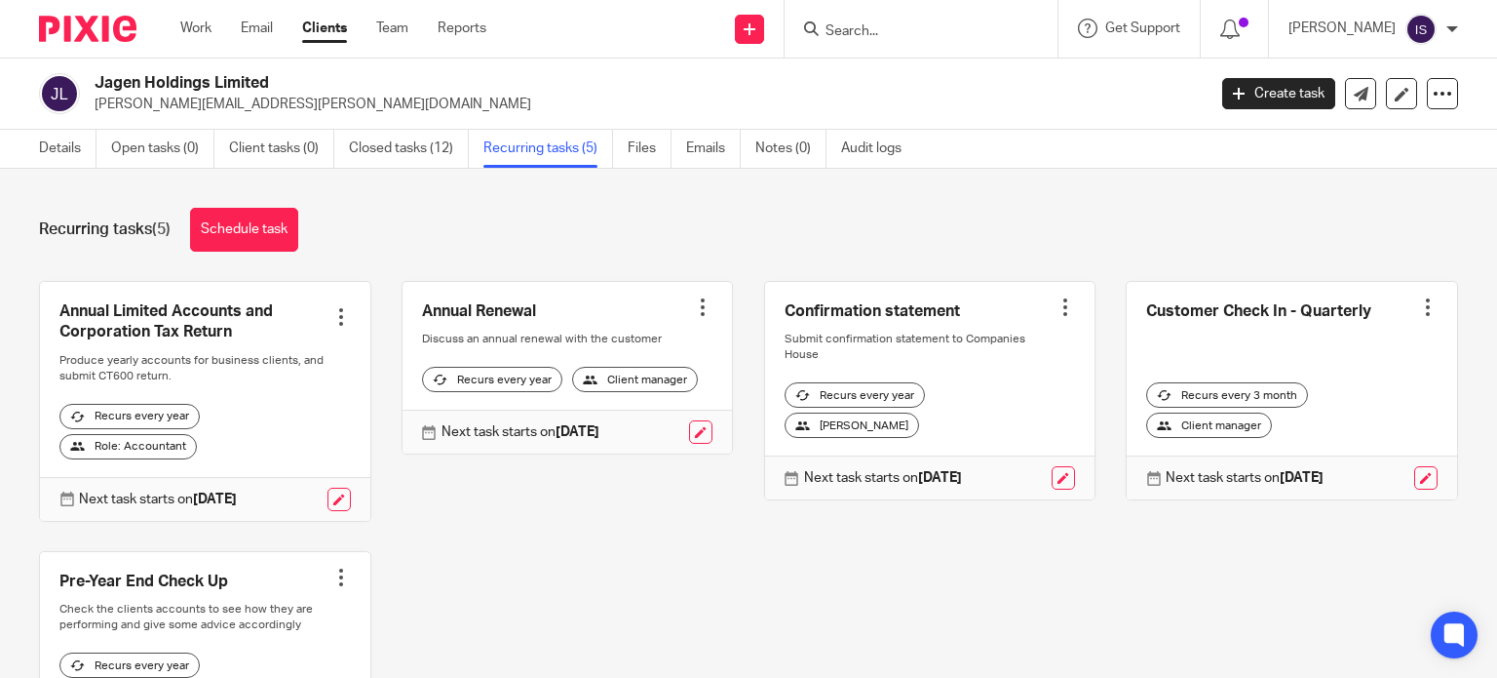
click at [867, 21] on form at bounding box center [928, 29] width 208 height 24
click at [873, 22] on form at bounding box center [928, 29] width 208 height 24
click at [873, 23] on input "Search" at bounding box center [911, 32] width 175 height 18
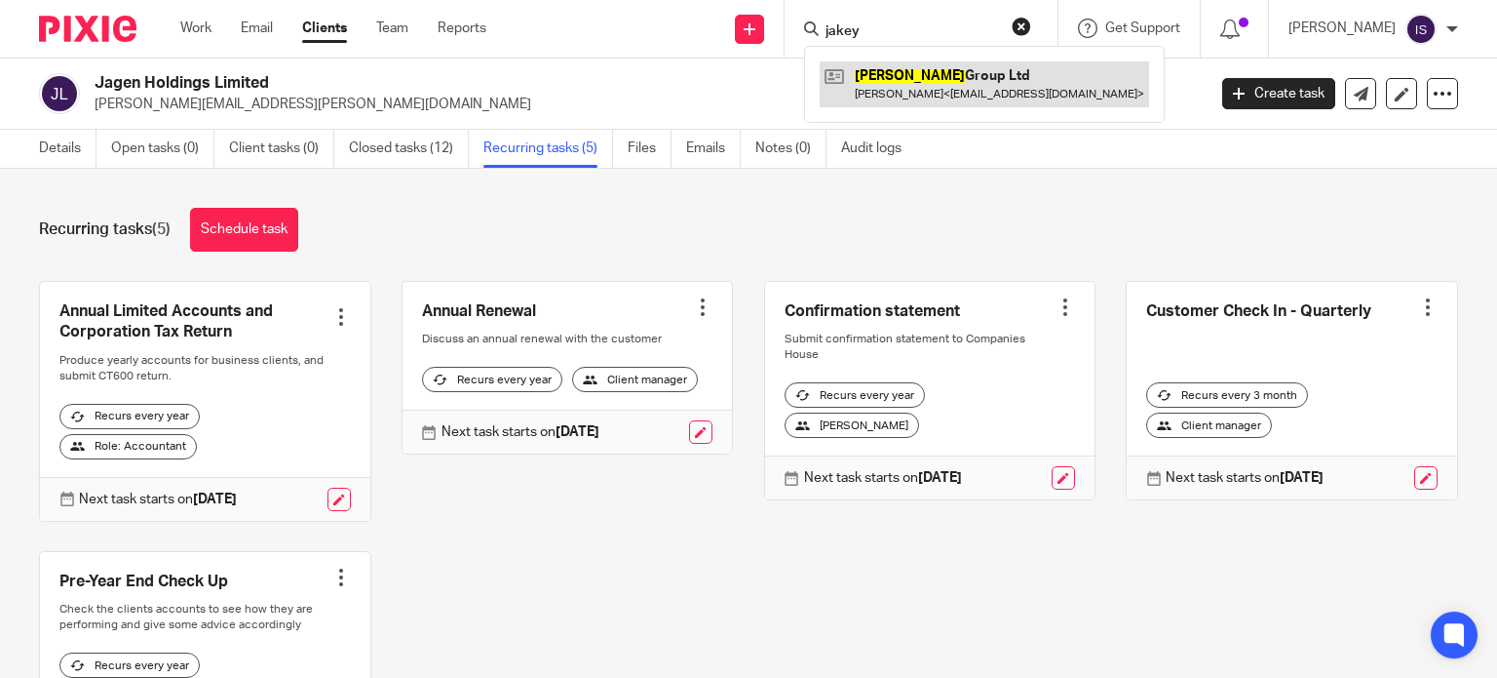
type input "jakey"
click at [971, 85] on link at bounding box center [985, 83] width 330 height 45
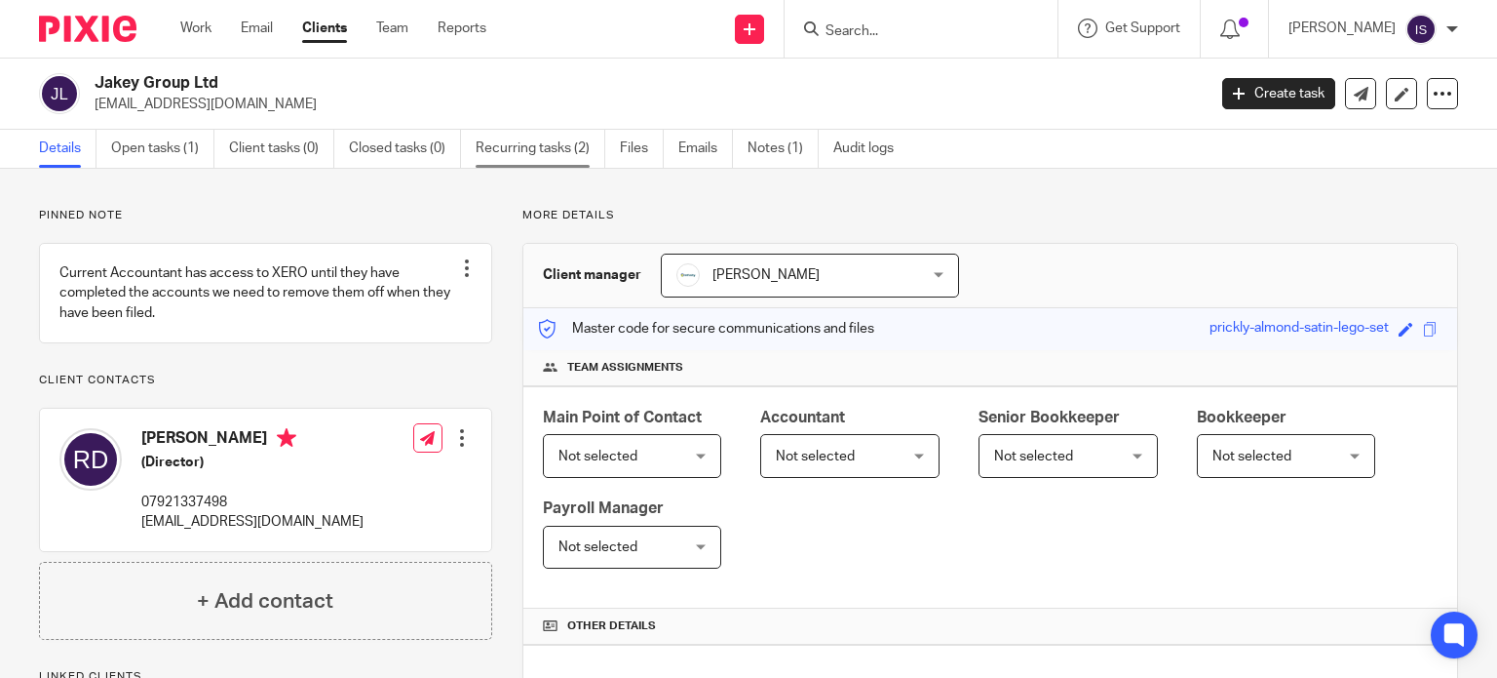
click at [573, 156] on link "Recurring tasks (2)" at bounding box center [541, 149] width 130 height 38
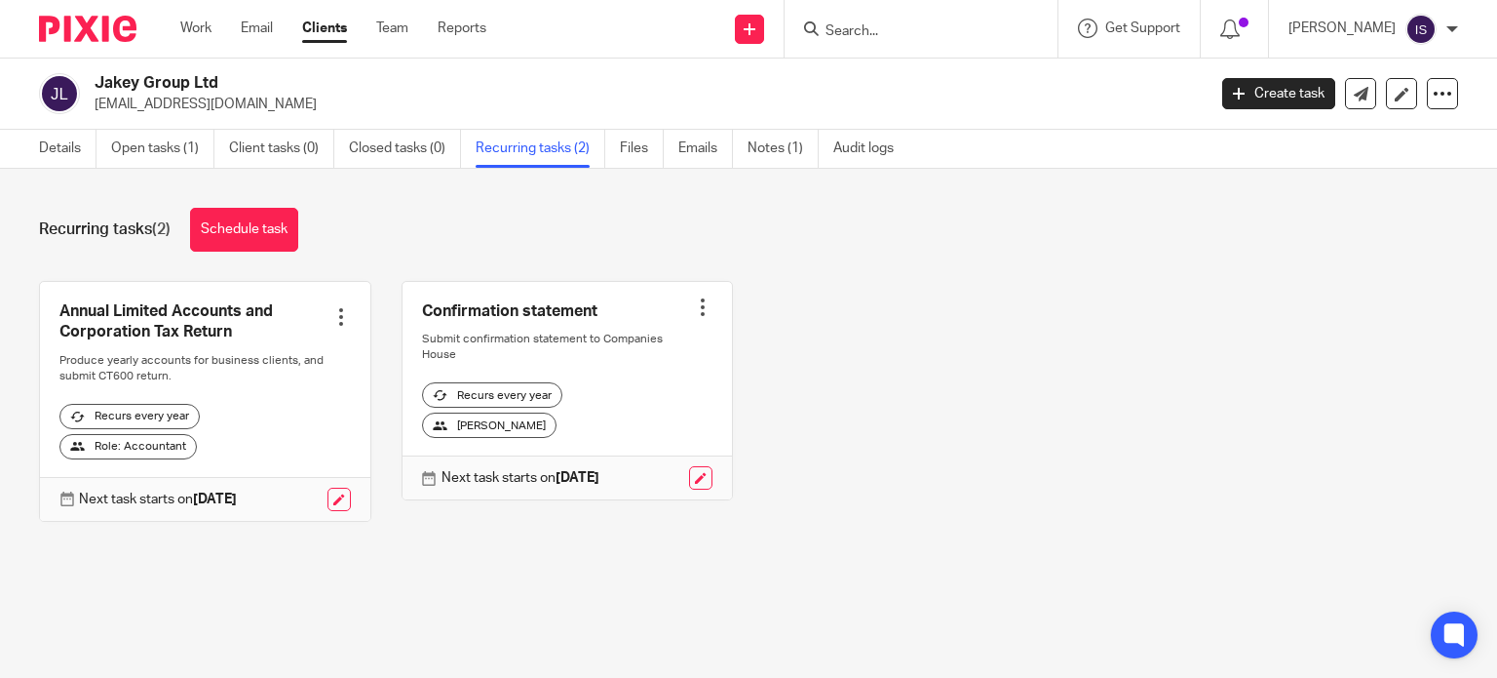
click at [902, 28] on input "Search" at bounding box center [911, 32] width 175 height 18
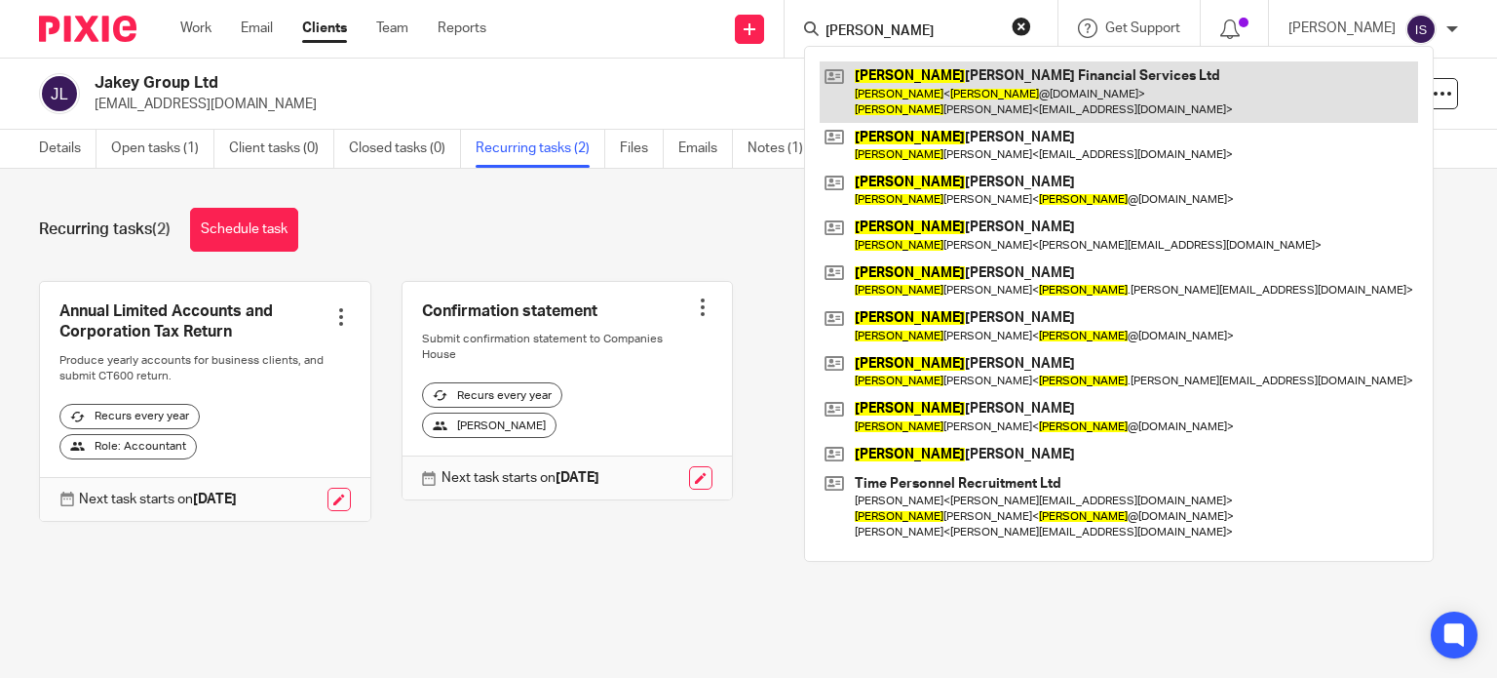
type input "james"
click at [935, 85] on link at bounding box center [1119, 91] width 599 height 60
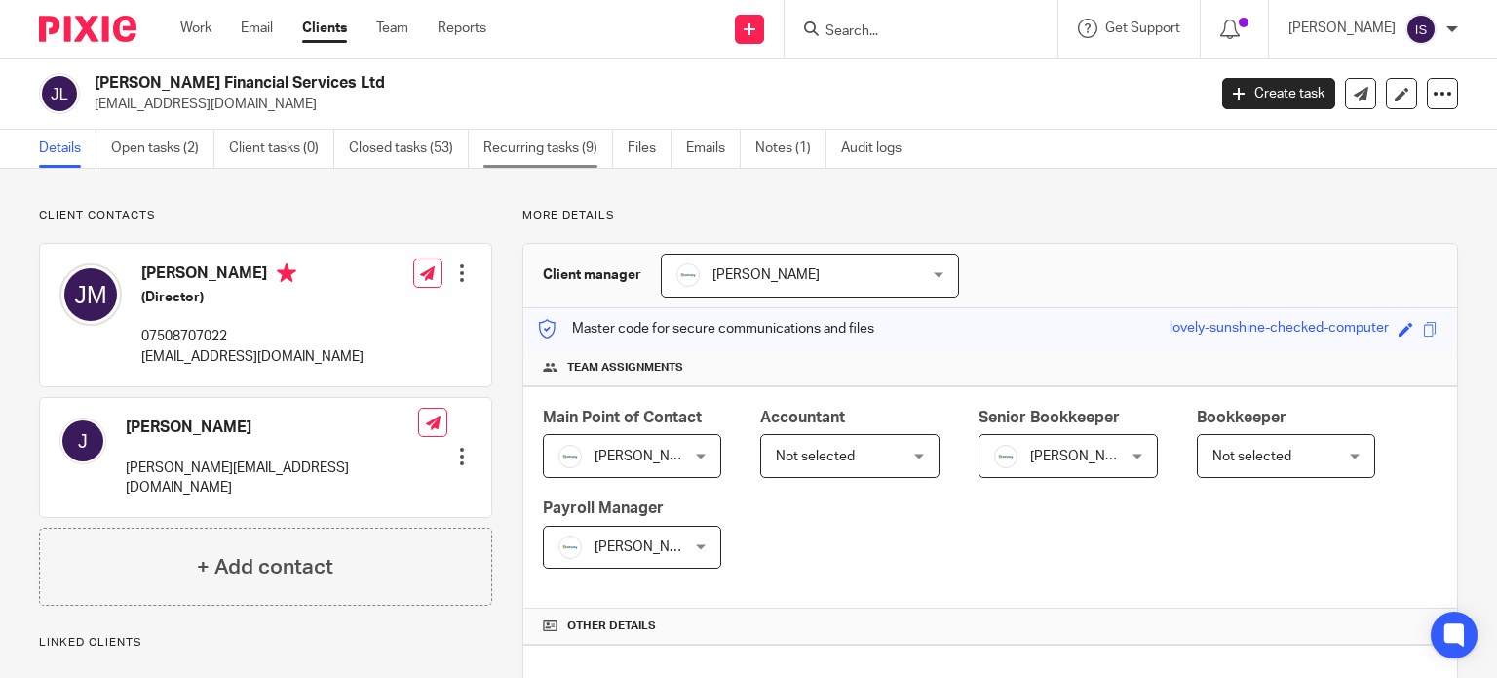
drag, startPoint x: 578, startPoint y: 126, endPoint x: 569, endPoint y: 141, distance: 17.9
click at [577, 128] on div "James Murray Financial Services Ltd jamesmurray8718@gmail.com Create task Updat…" at bounding box center [748, 93] width 1497 height 71
click at [568, 143] on link "Recurring tasks (9)" at bounding box center [549, 149] width 130 height 38
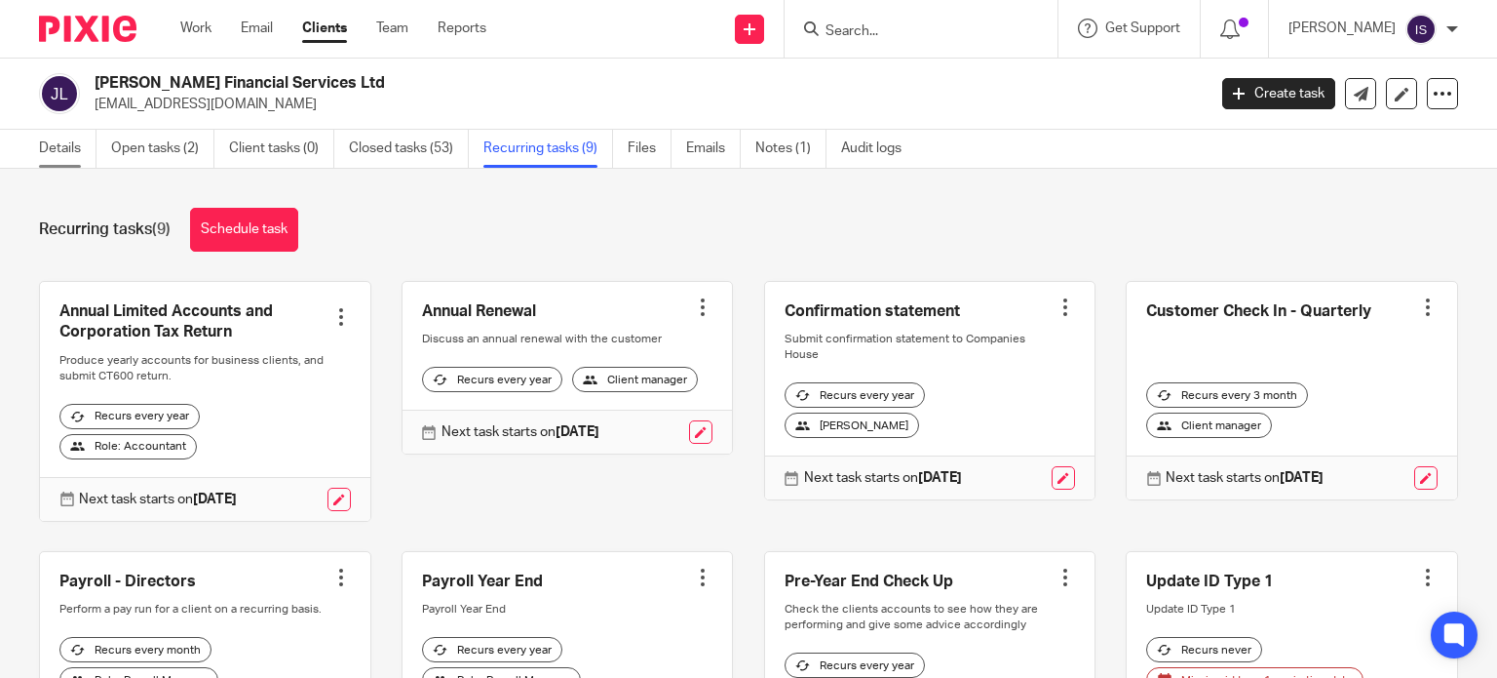
click at [51, 158] on link "Details" at bounding box center [68, 149] width 58 height 38
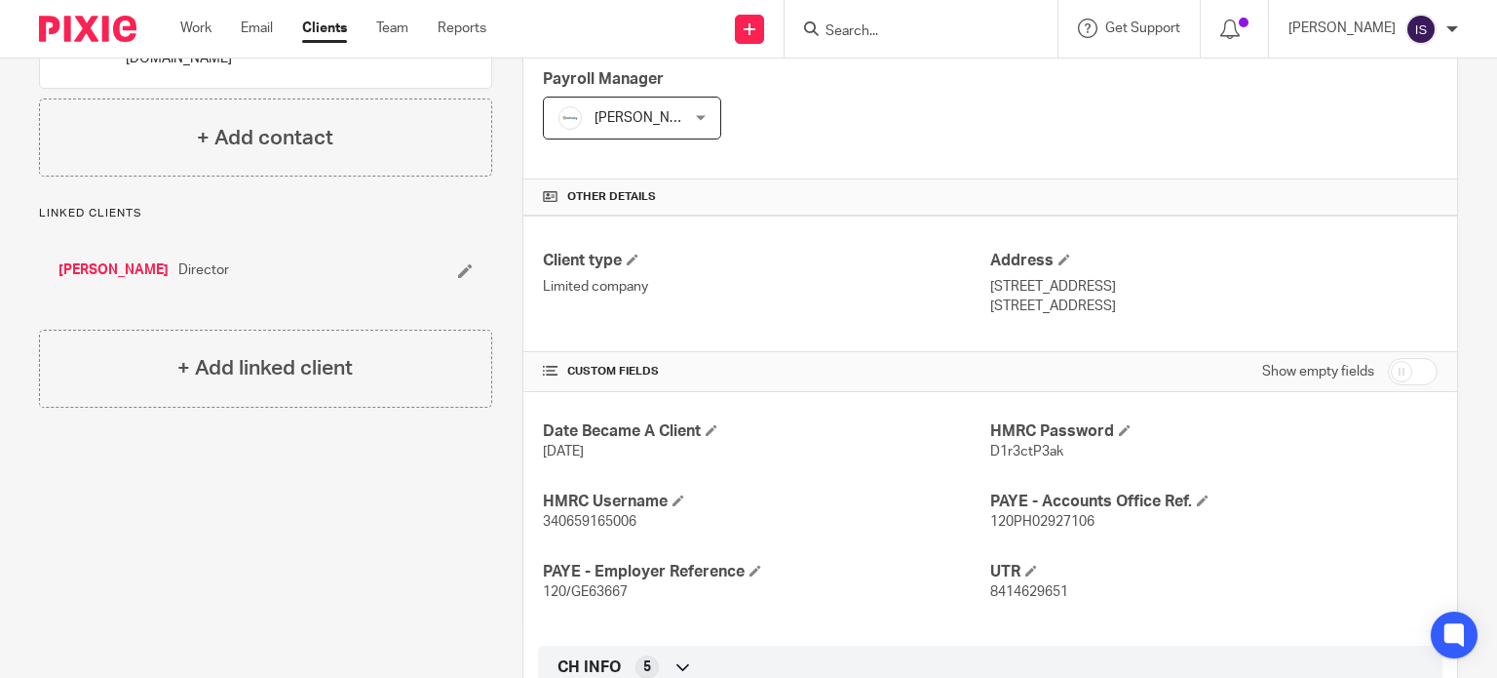
scroll to position [487, 0]
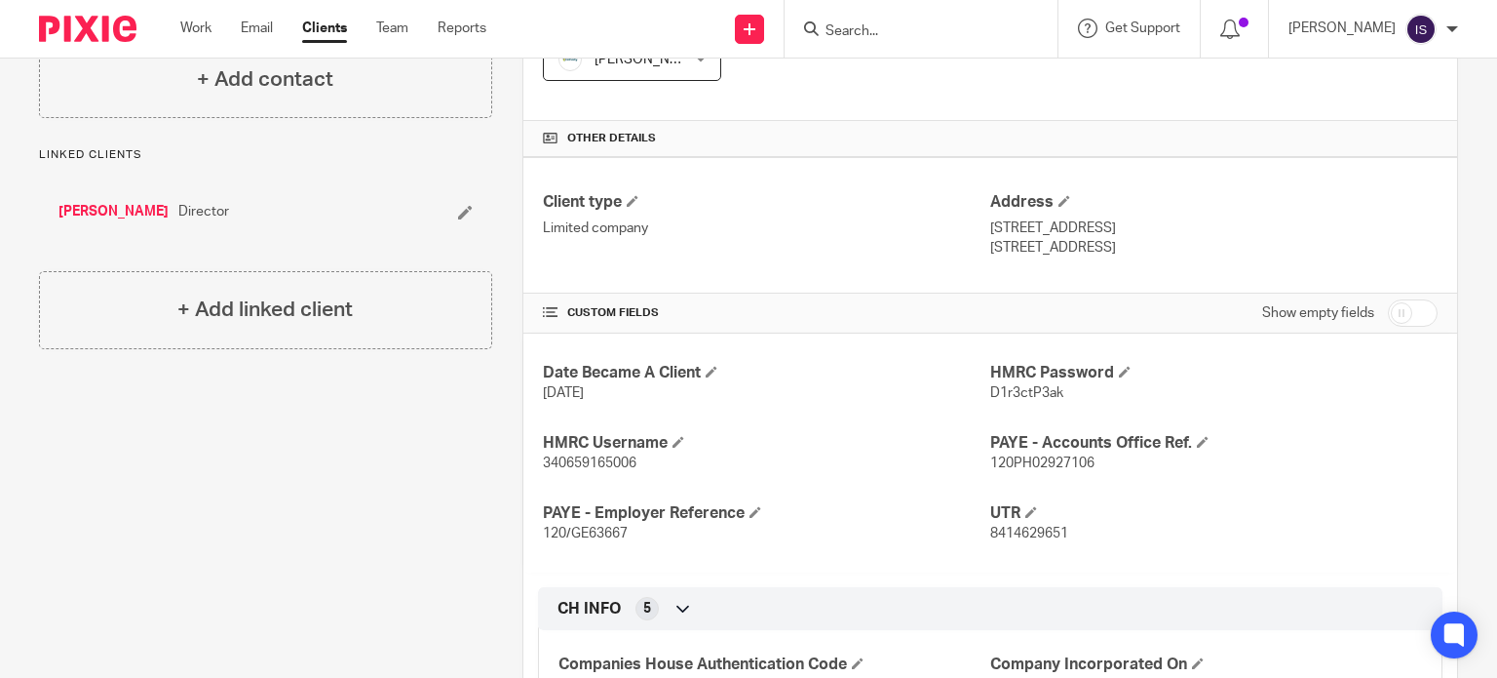
click at [597, 530] on span "120/GE63667" at bounding box center [585, 533] width 85 height 14
copy span "GE63667"
click at [1018, 457] on span "120PH02927106" at bounding box center [1042, 463] width 104 height 14
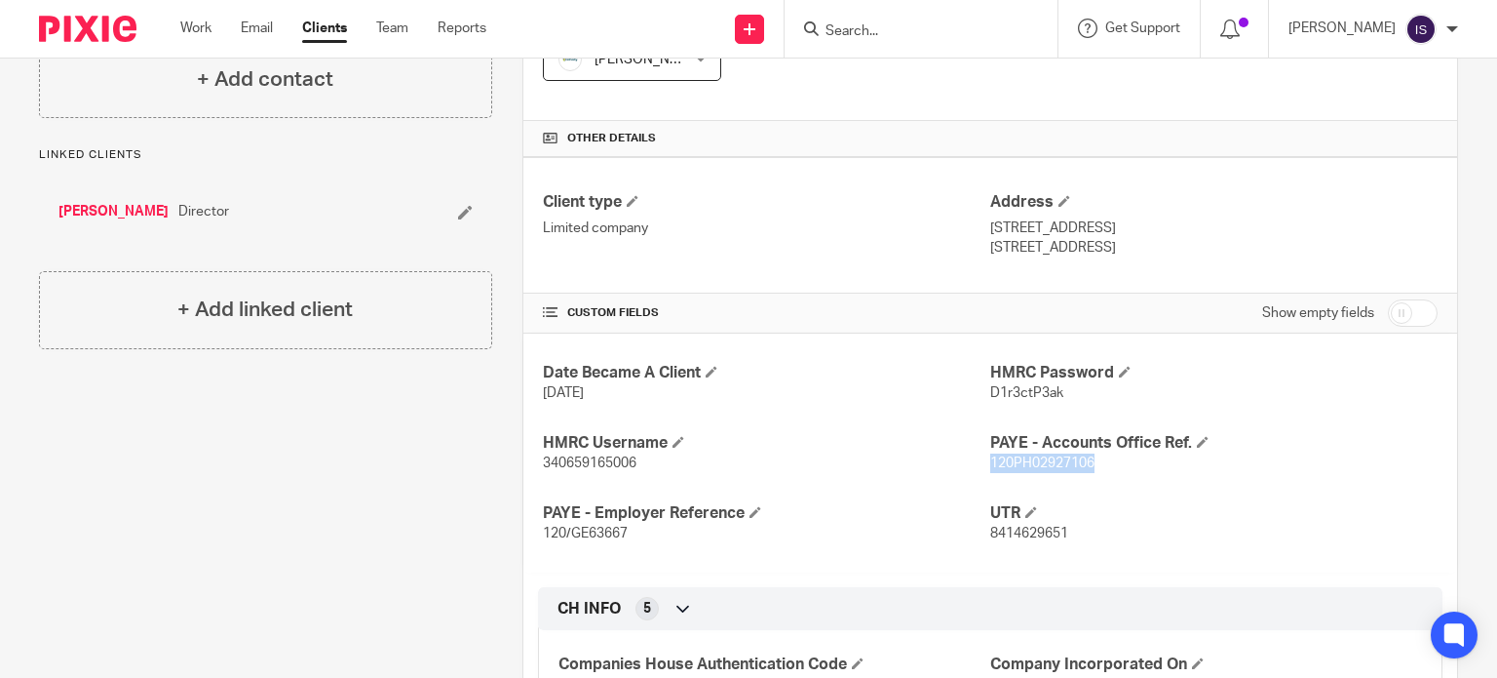
copy span "120PH02927106"
click at [871, 26] on input "Search" at bounding box center [911, 32] width 175 height 18
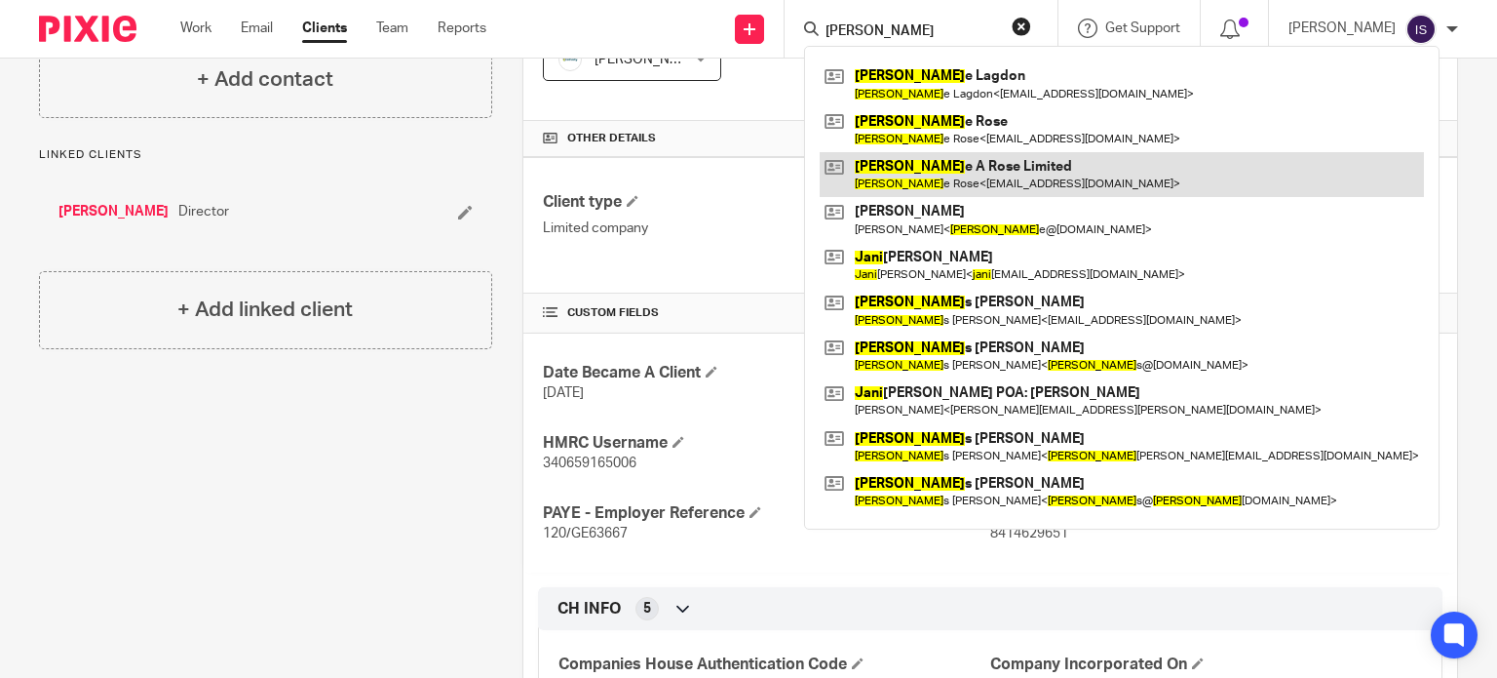
type input "jami"
click at [951, 161] on link at bounding box center [1122, 174] width 604 height 45
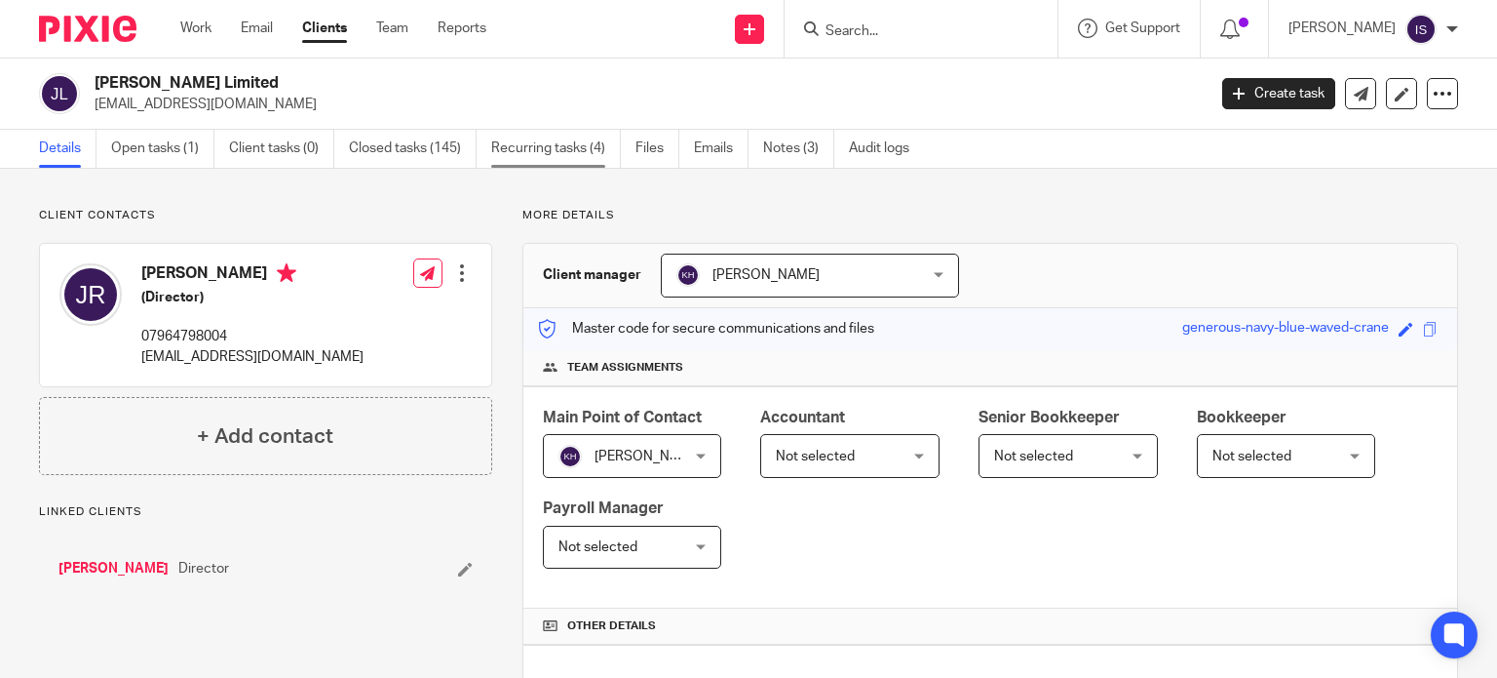
click at [552, 139] on link "Recurring tasks (4)" at bounding box center [556, 149] width 130 height 38
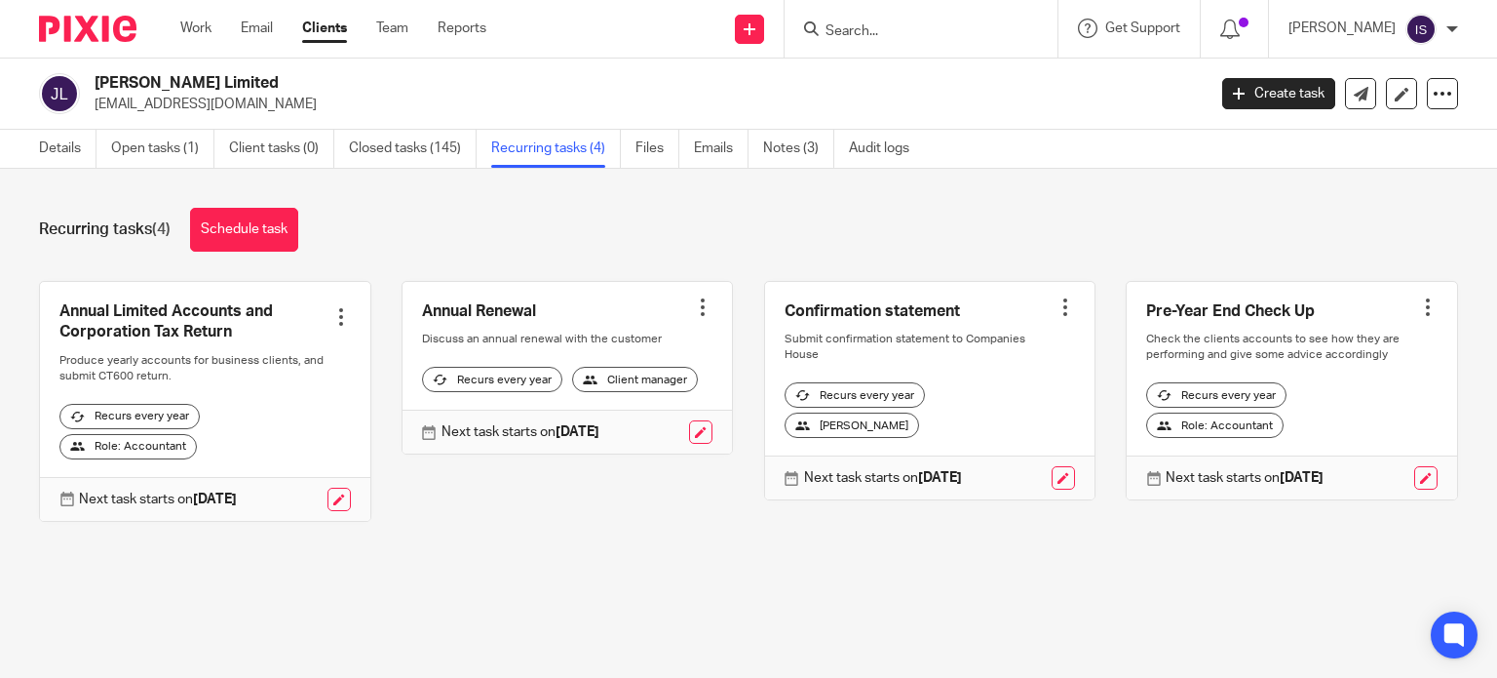
click at [975, 15] on div at bounding box center [921, 29] width 273 height 58
drag, startPoint x: 971, startPoint y: 13, endPoint x: 948, endPoint y: 33, distance: 31.1
click at [957, 28] on div at bounding box center [921, 29] width 273 height 58
click at [946, 33] on input "Search" at bounding box center [911, 32] width 175 height 18
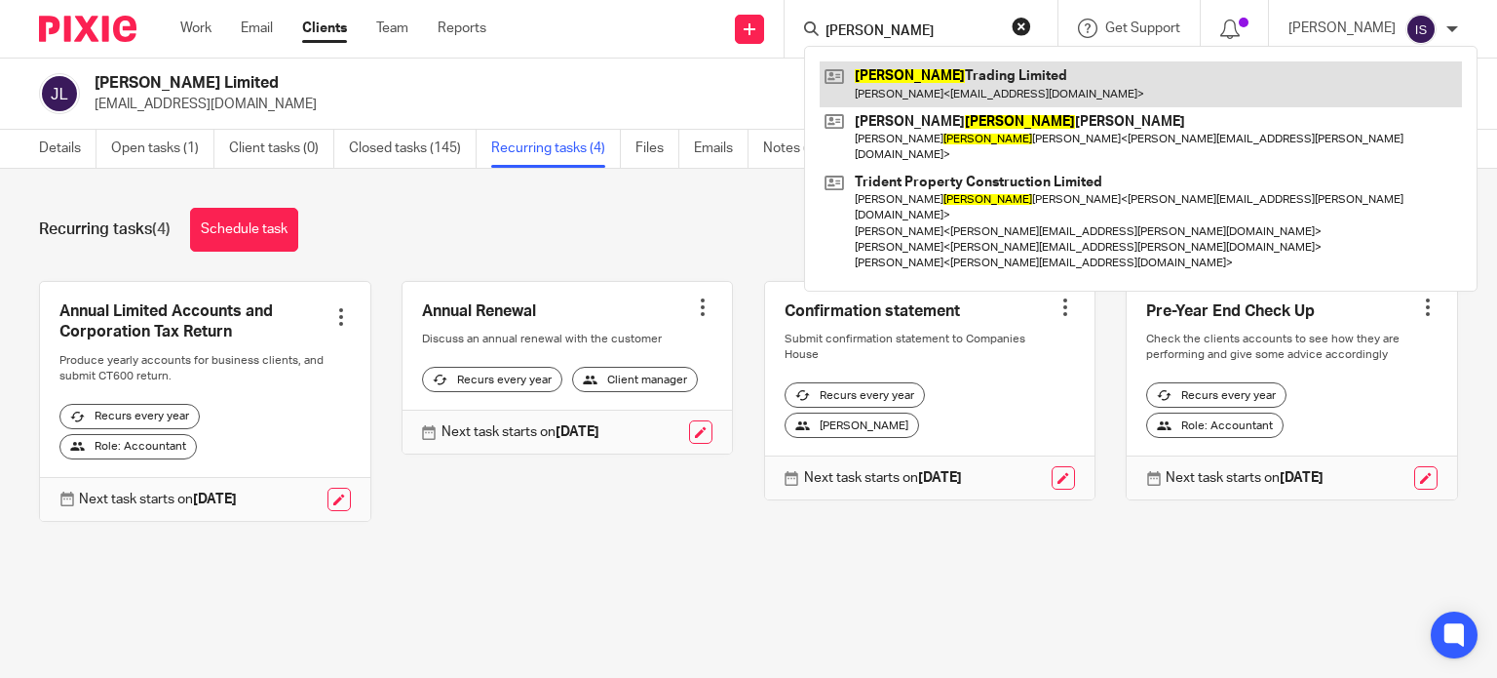
type input "jay"
click at [927, 77] on link at bounding box center [1141, 83] width 642 height 45
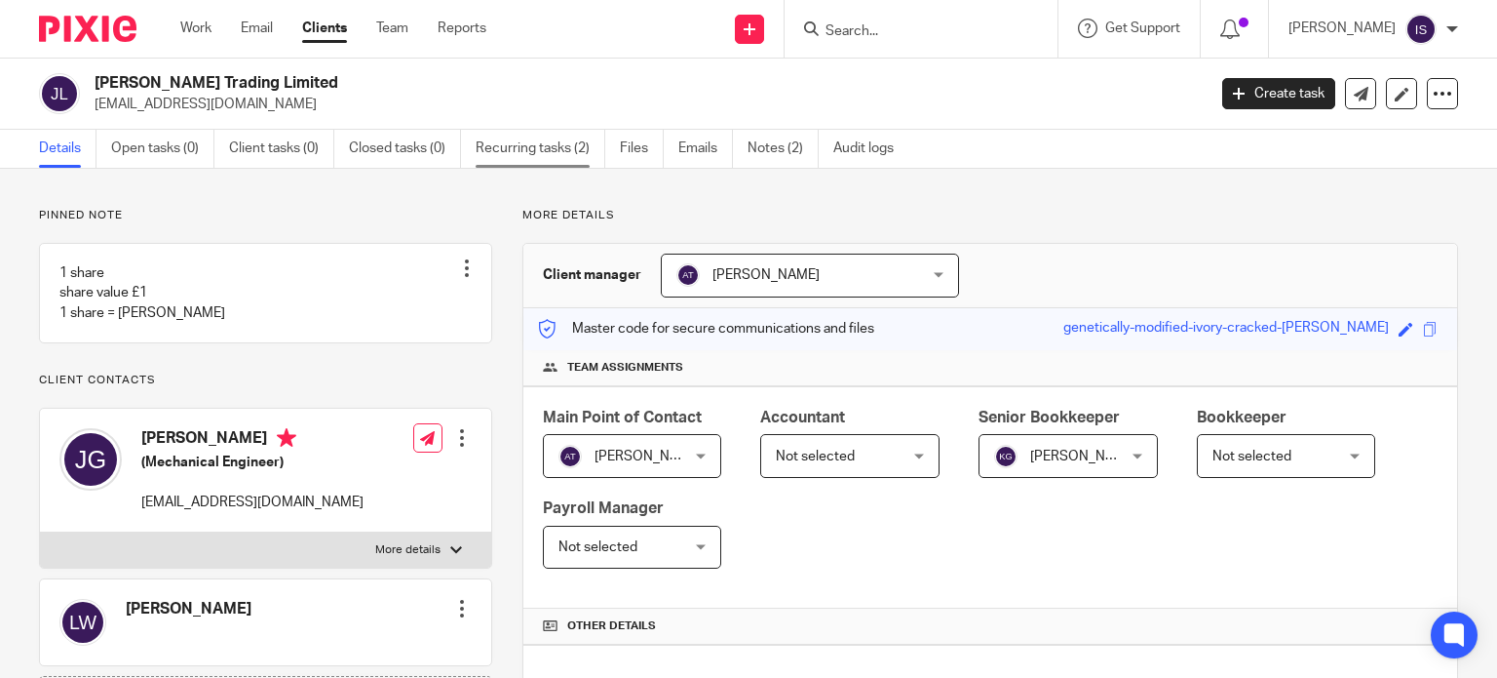
click at [538, 143] on link "Recurring tasks (2)" at bounding box center [541, 149] width 130 height 38
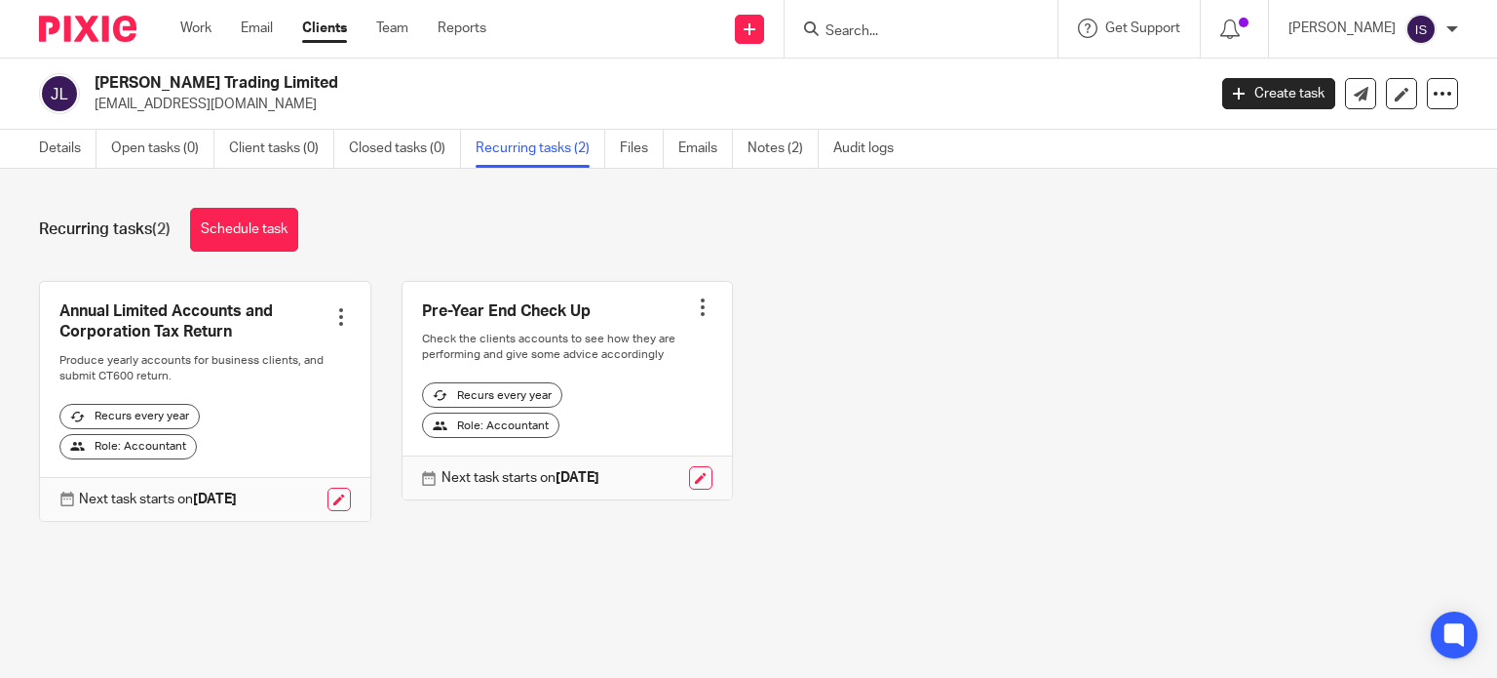
click at [904, 44] on div at bounding box center [921, 29] width 273 height 58
click at [901, 36] on input "Search" at bounding box center [911, 32] width 175 height 18
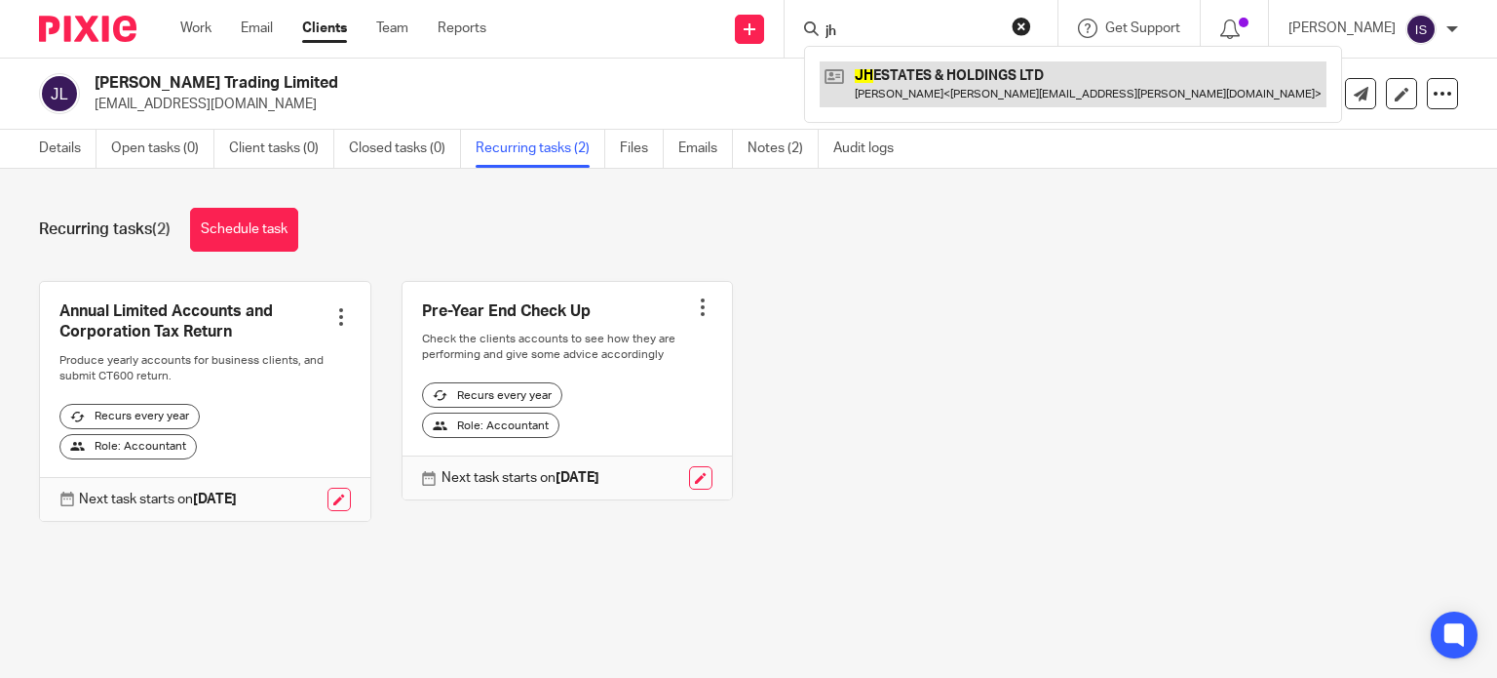
type input "jh"
click at [925, 86] on link at bounding box center [1073, 83] width 507 height 45
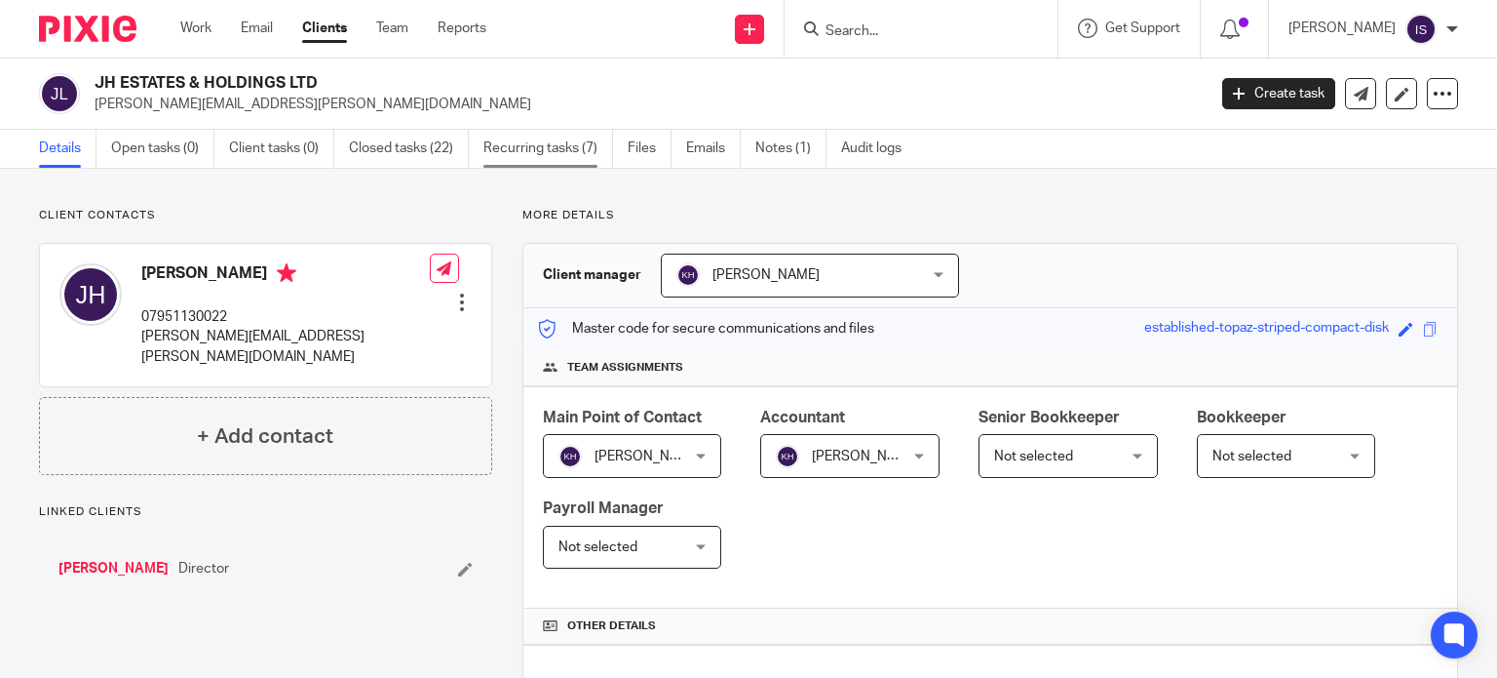
click at [586, 152] on link "Recurring tasks (7)" at bounding box center [549, 149] width 130 height 38
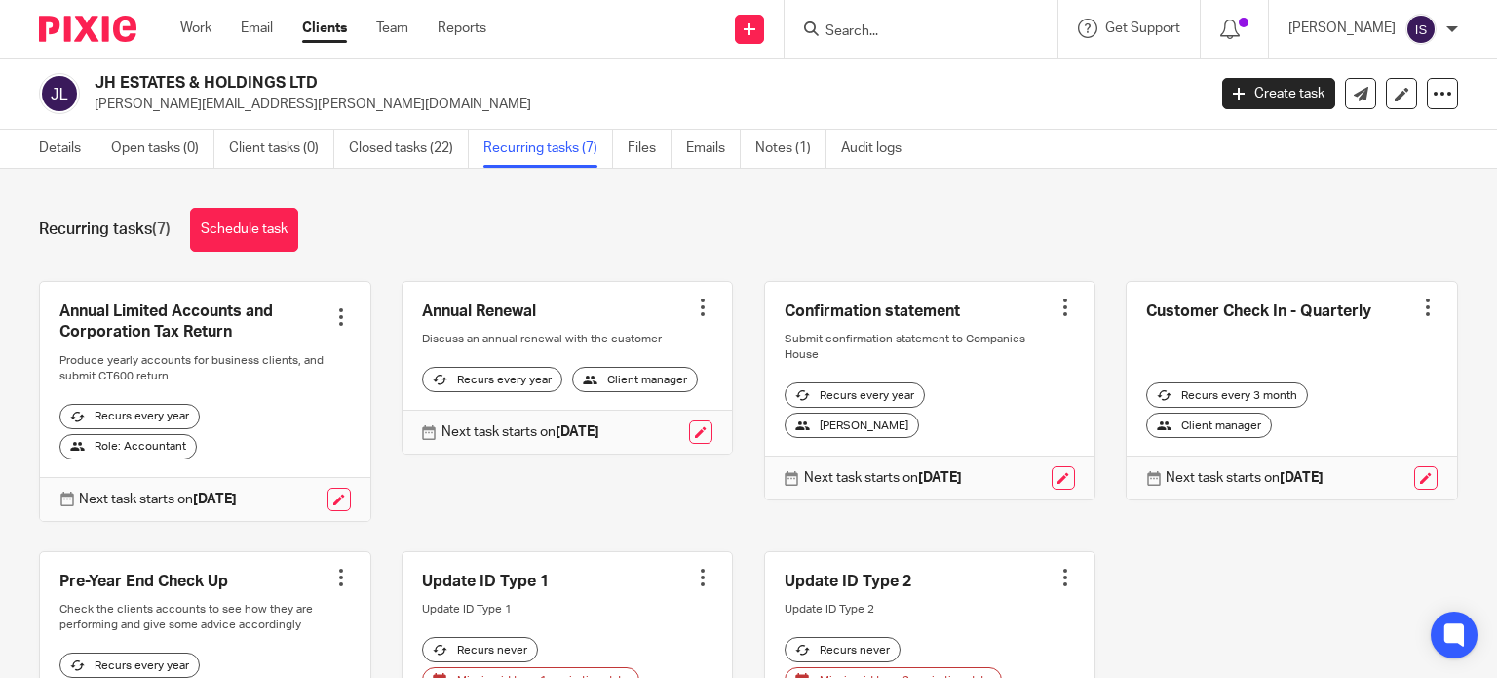
click at [861, 30] on input "Search" at bounding box center [911, 32] width 175 height 18
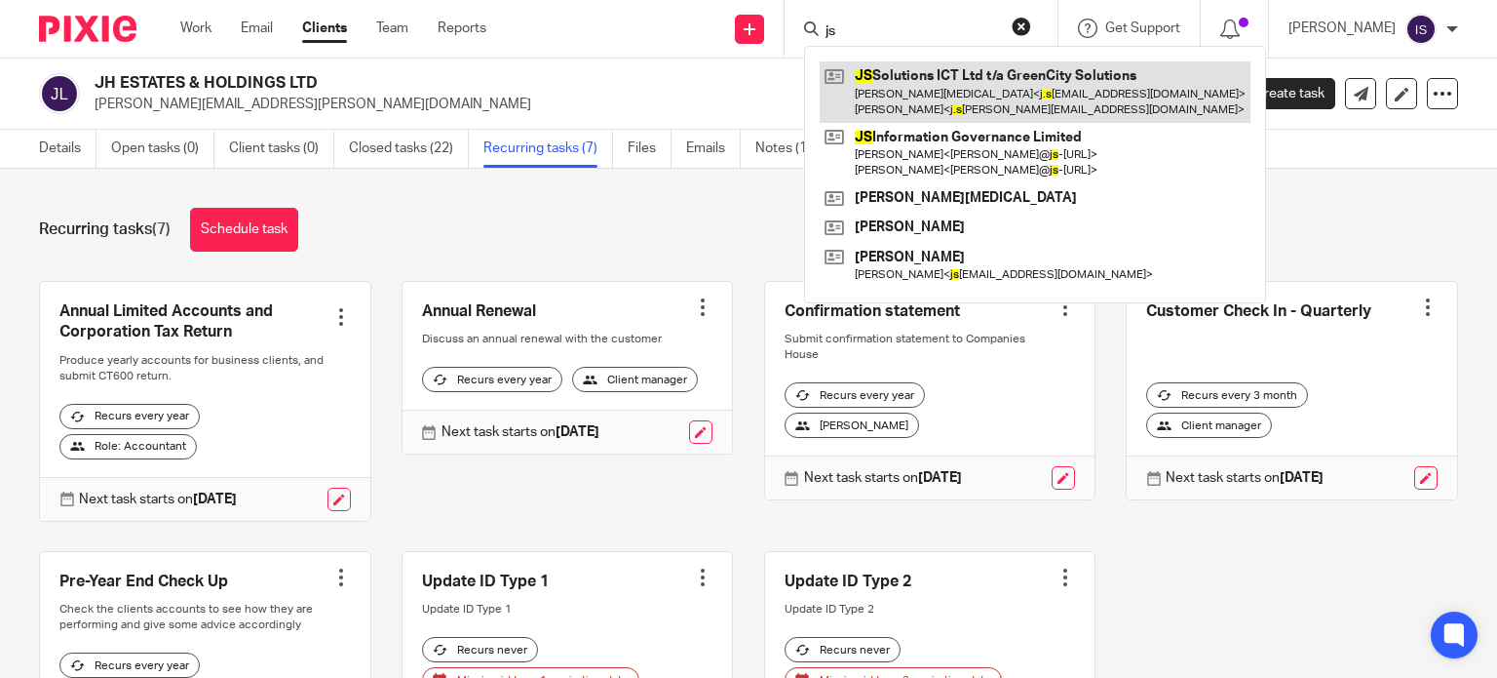
type input "js"
click at [937, 92] on link at bounding box center [1035, 91] width 431 height 60
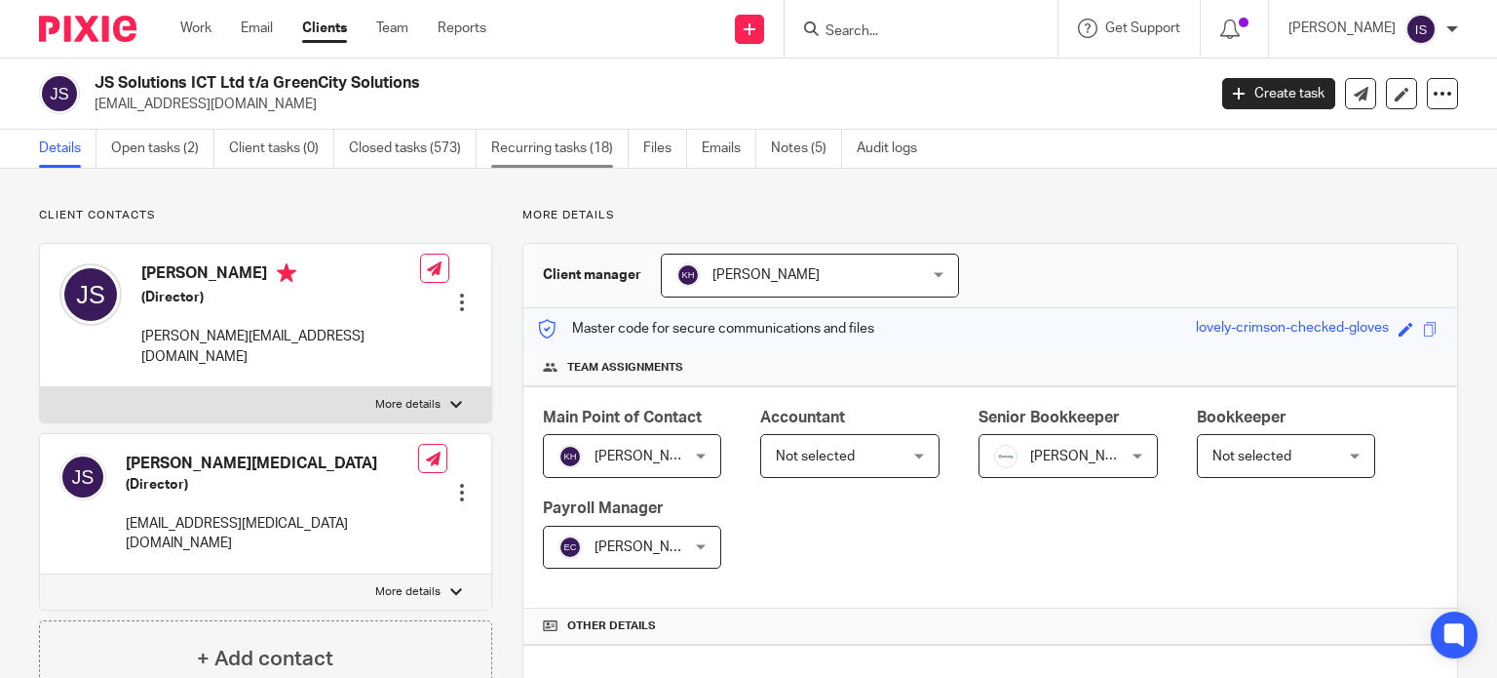
click at [566, 154] on link "Recurring tasks (18)" at bounding box center [559, 149] width 137 height 38
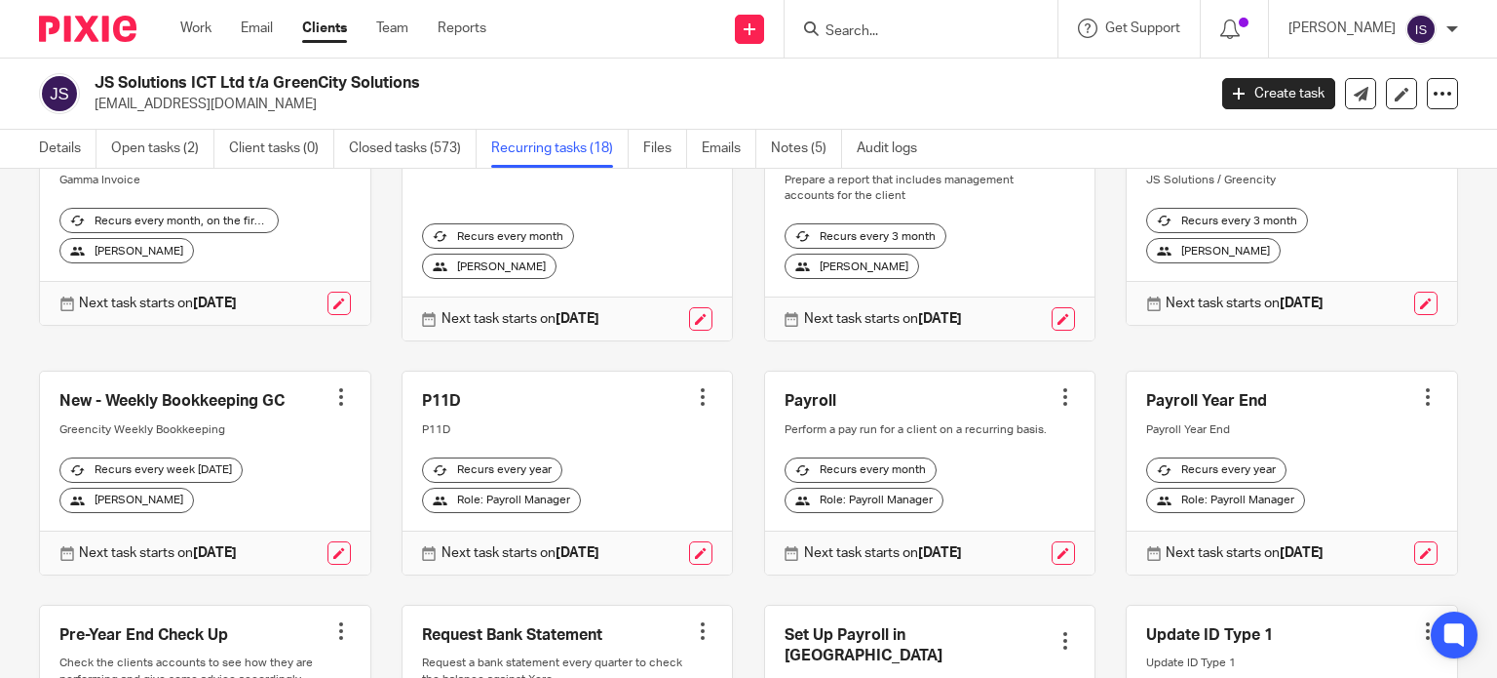
scroll to position [487, 0]
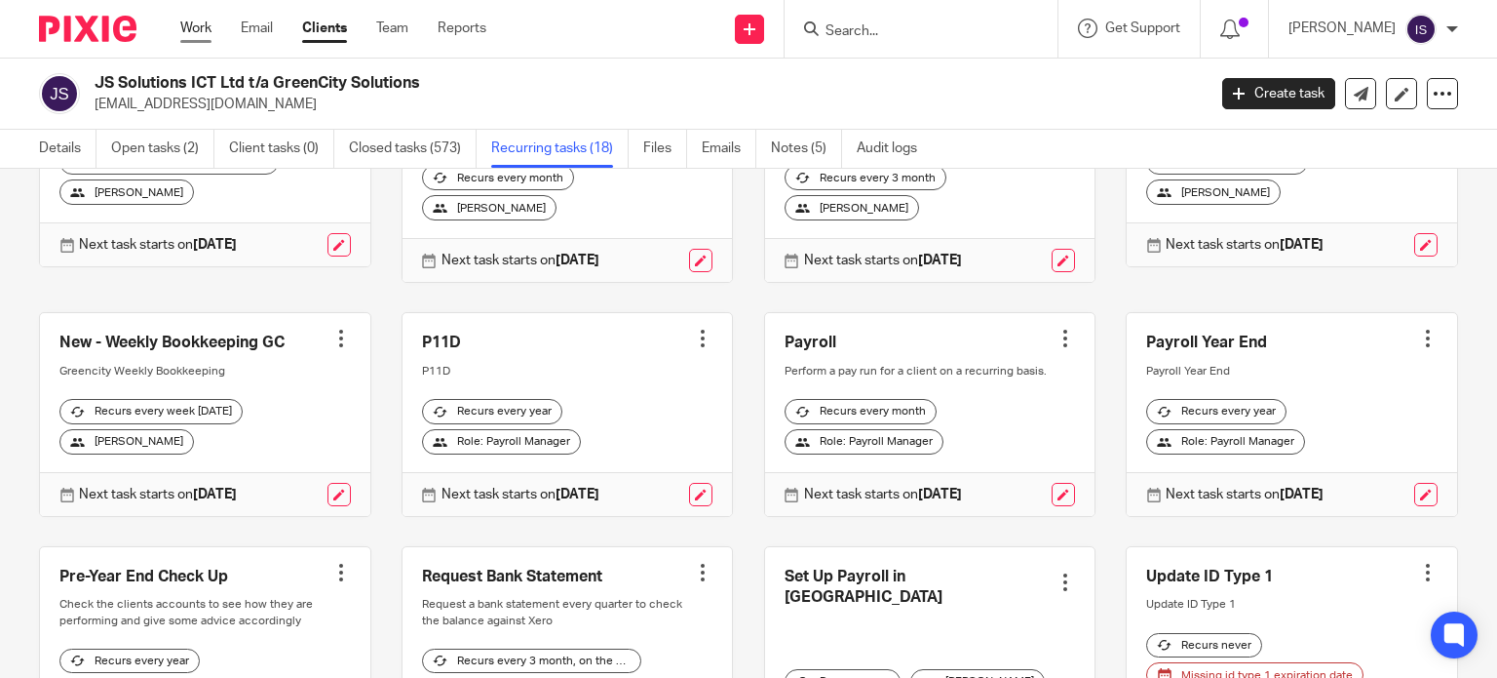
click at [190, 30] on link "Work" at bounding box center [195, 28] width 31 height 19
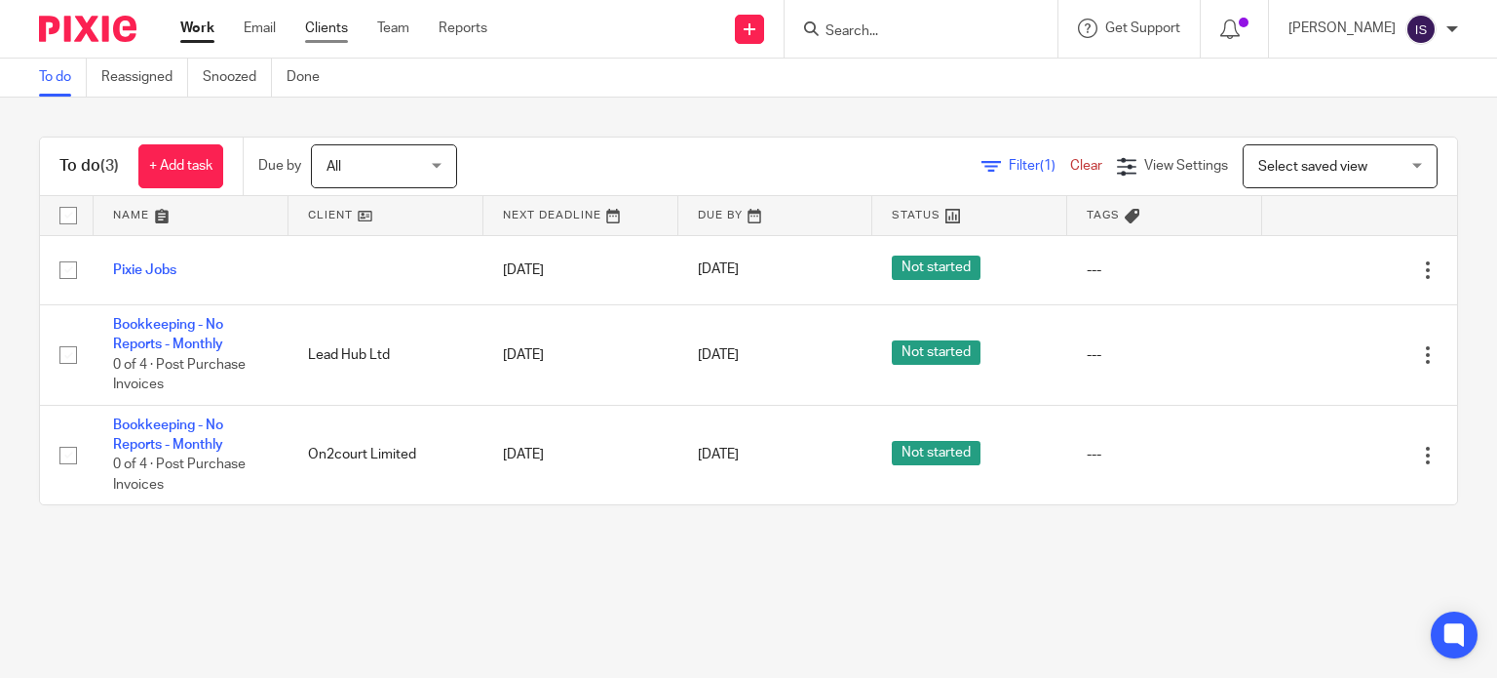
click at [337, 28] on link "Clients" at bounding box center [326, 28] width 43 height 19
click at [912, 20] on form at bounding box center [928, 29] width 208 height 24
click at [901, 31] on input "Search" at bounding box center [911, 32] width 175 height 18
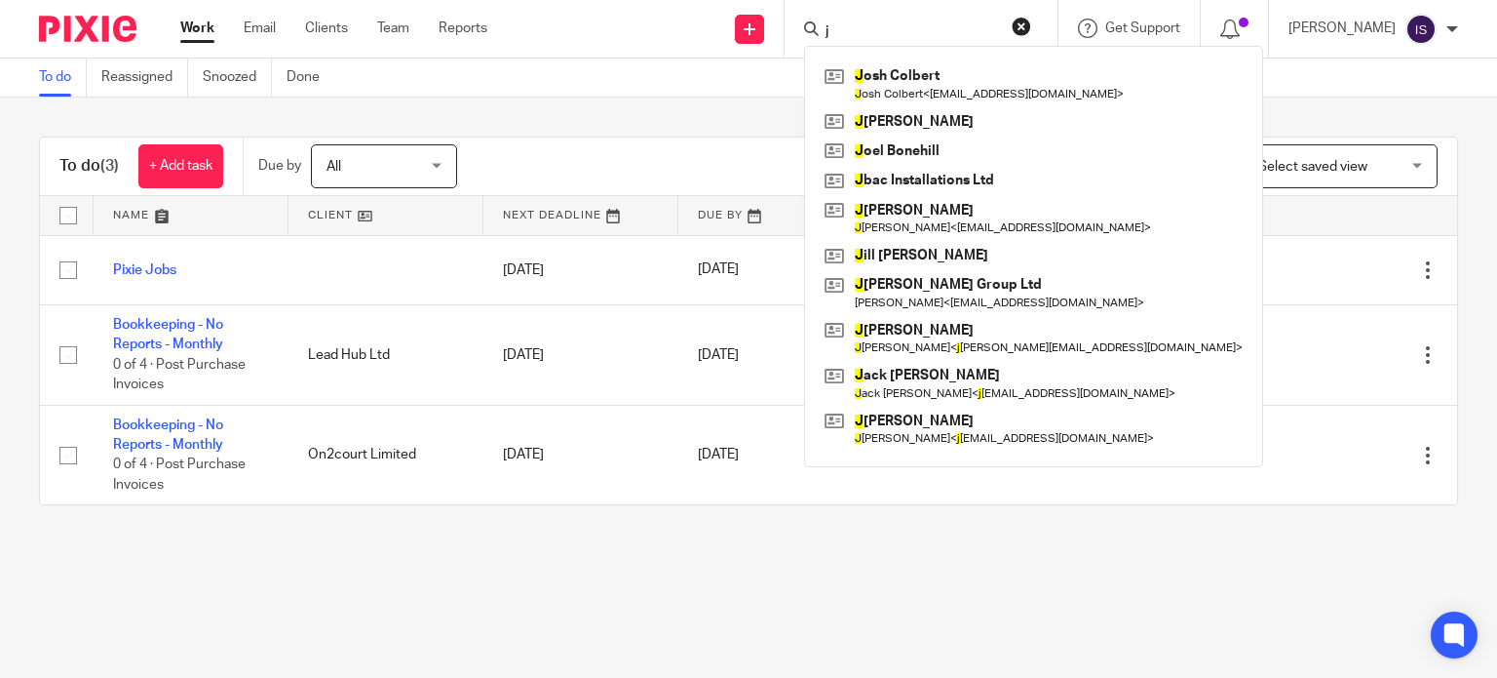
type input "js"
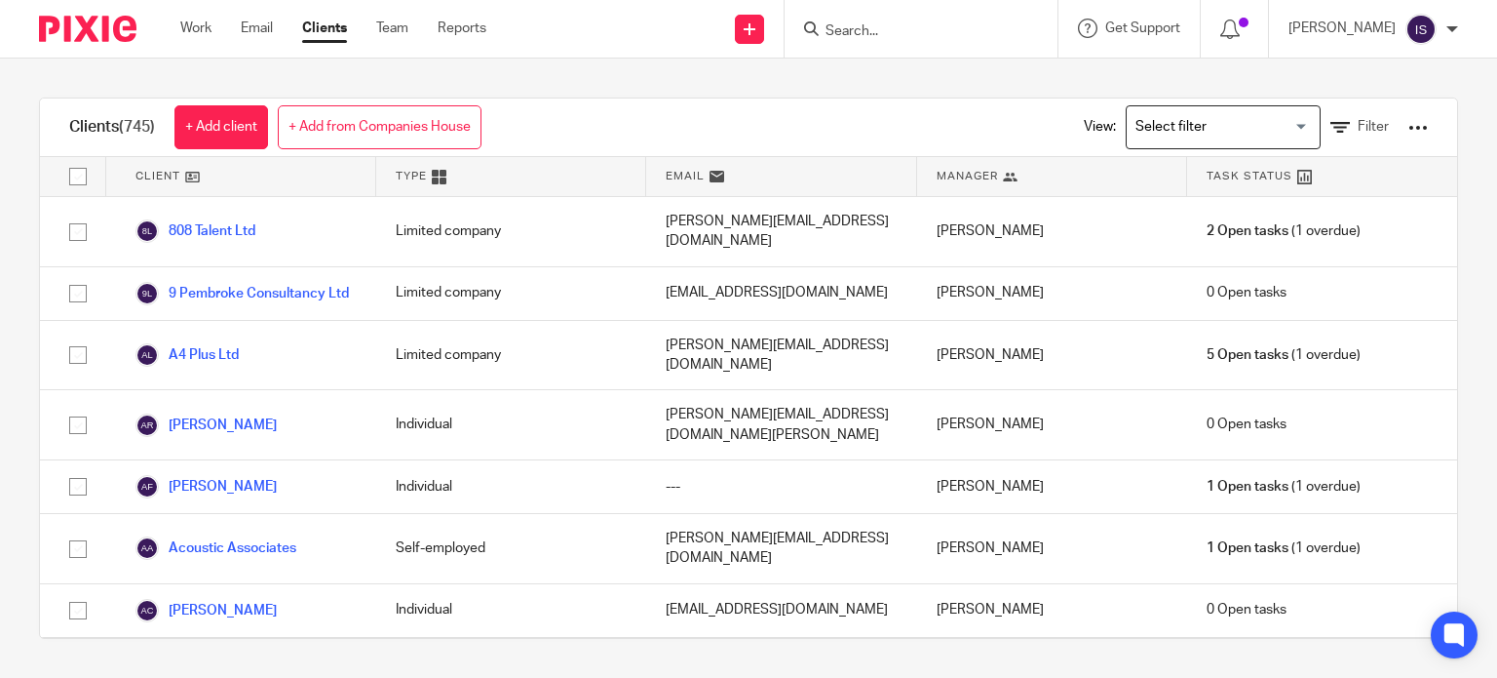
click at [885, 31] on input "Search" at bounding box center [911, 32] width 175 height 18
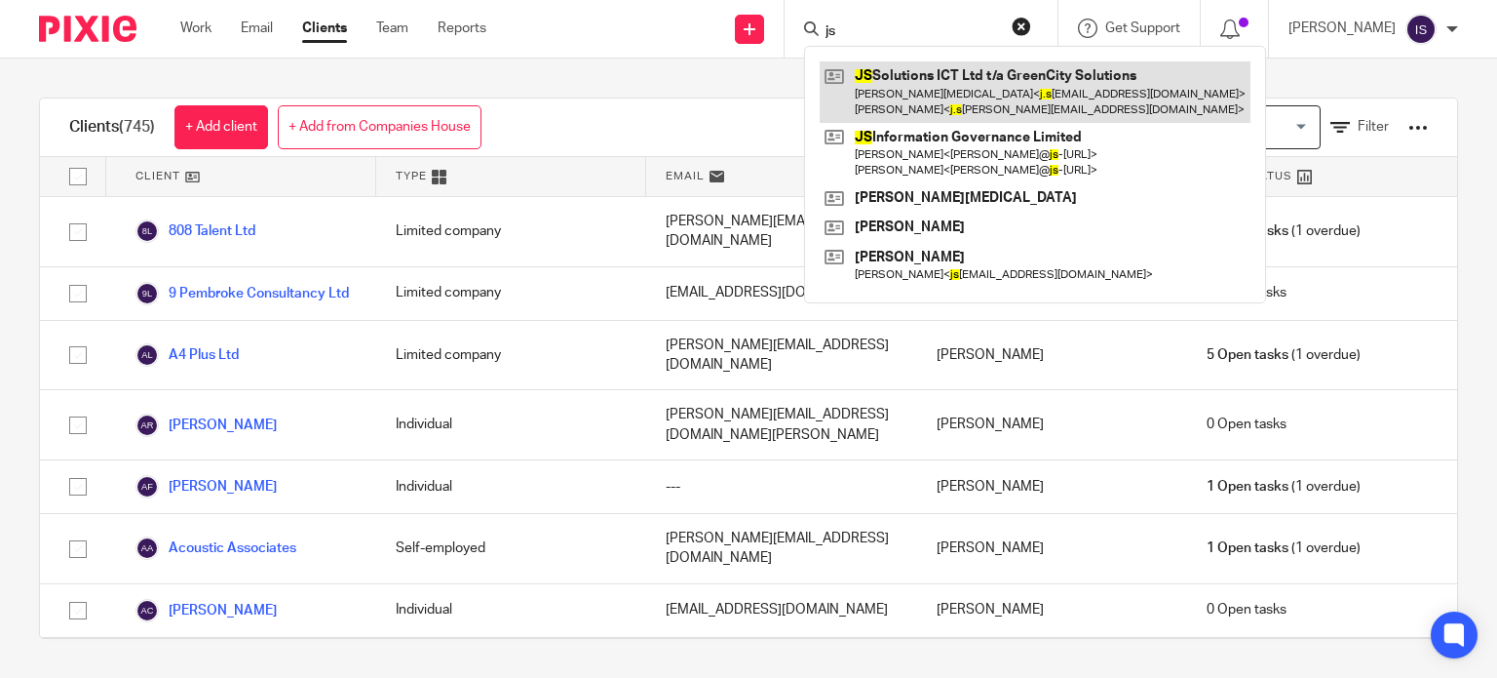
type input "js"
click at [901, 77] on link at bounding box center [1035, 91] width 431 height 60
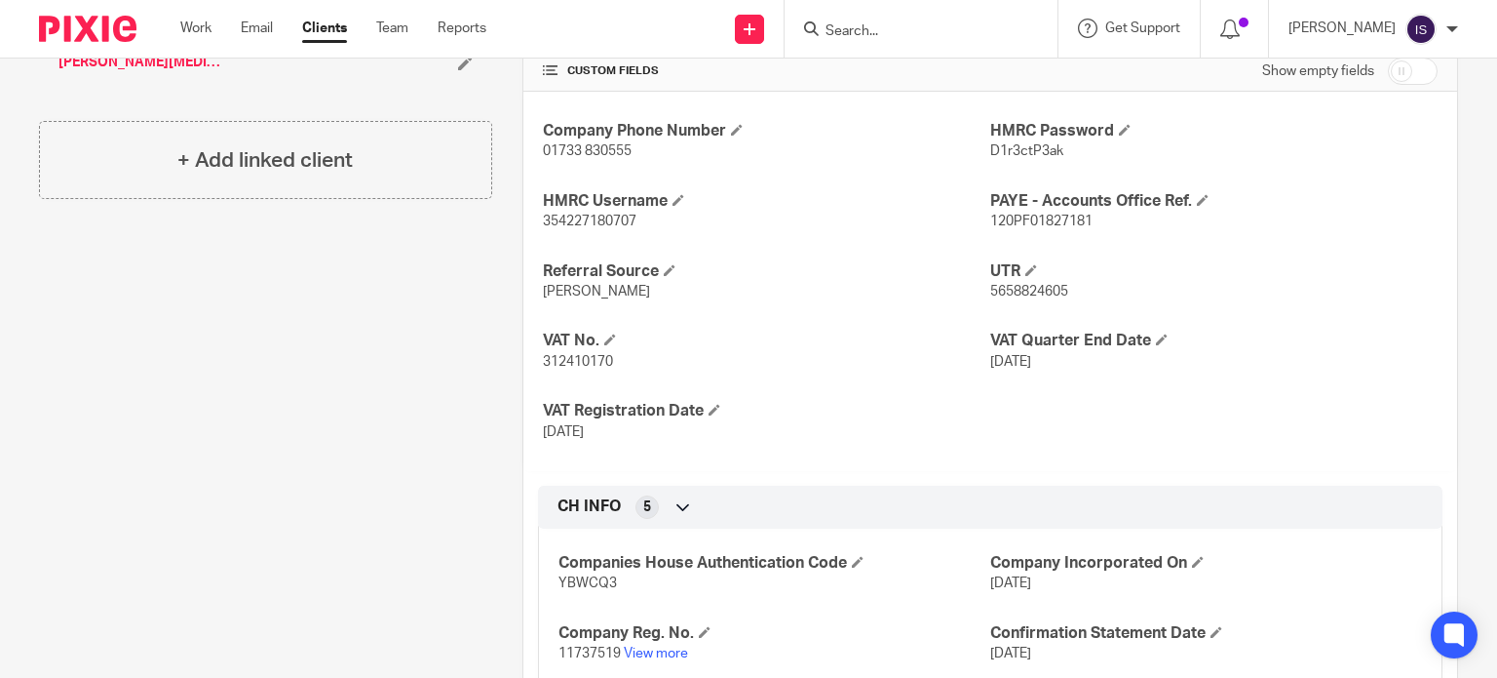
scroll to position [682, 0]
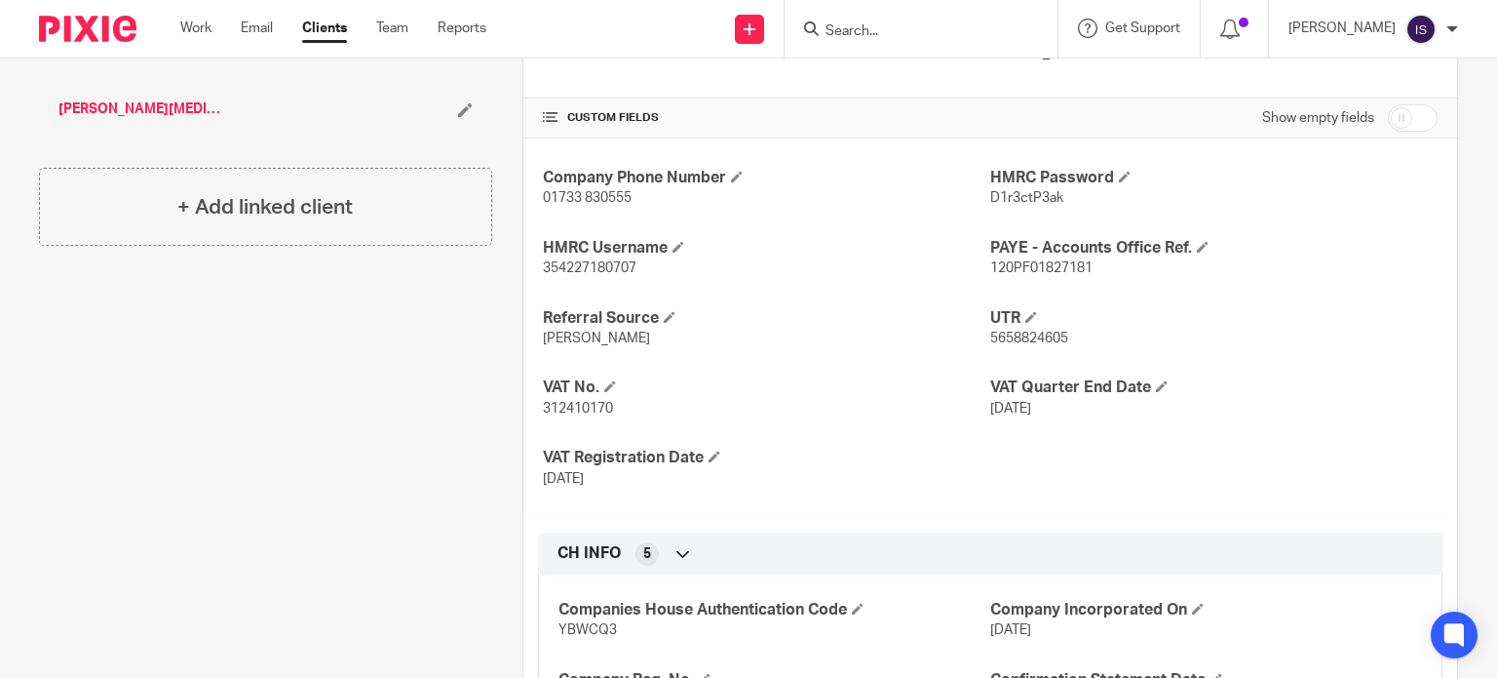
click at [888, 23] on input "Search" at bounding box center [911, 32] width 175 height 18
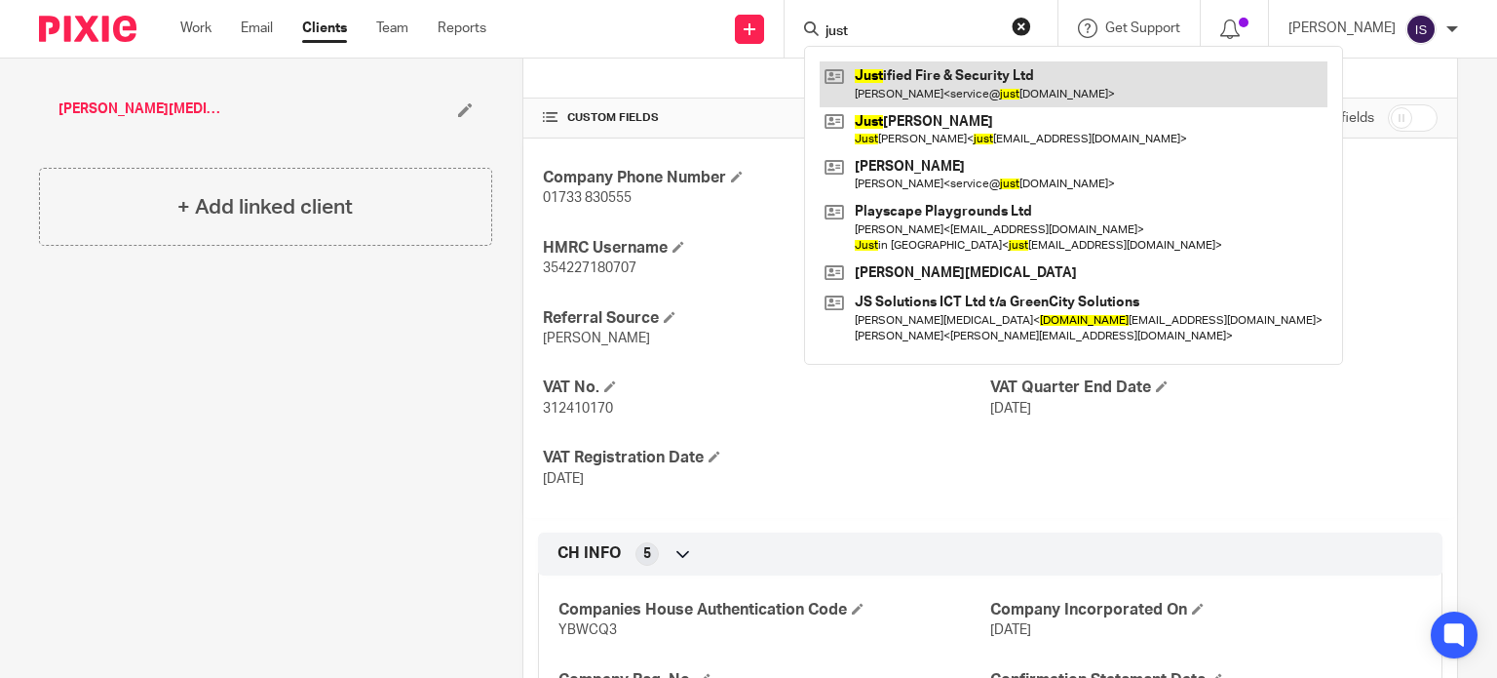
type input "just"
click at [915, 67] on link at bounding box center [1074, 83] width 508 height 45
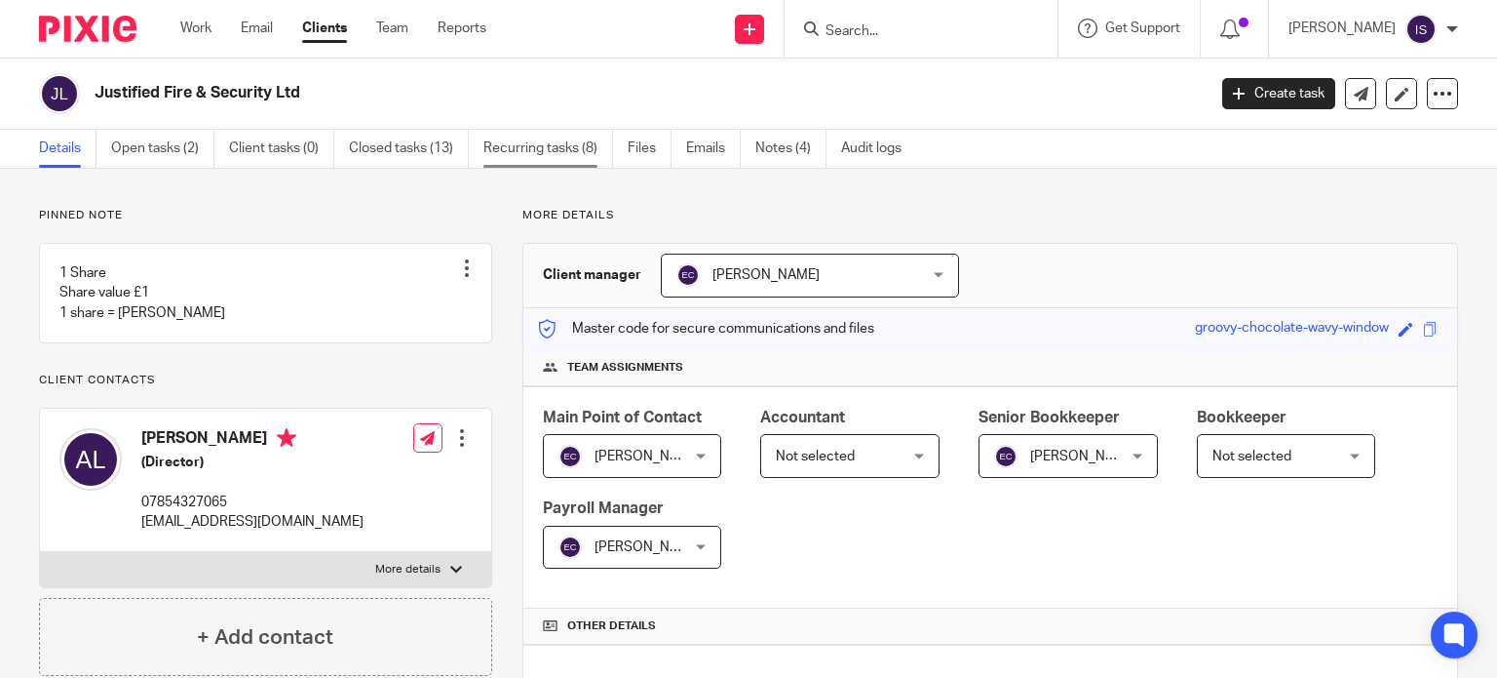
click at [547, 159] on link "Recurring tasks (8)" at bounding box center [549, 149] width 130 height 38
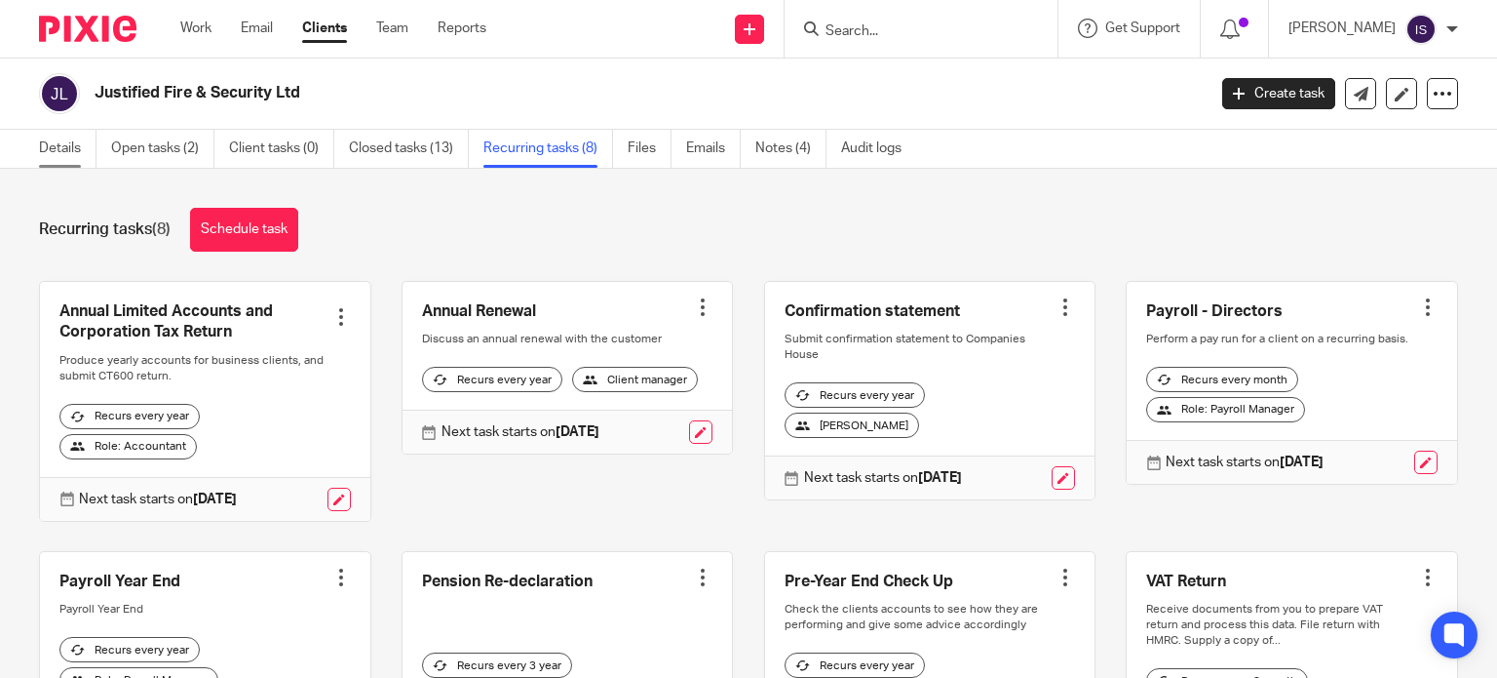
click at [47, 159] on link "Details" at bounding box center [68, 149] width 58 height 38
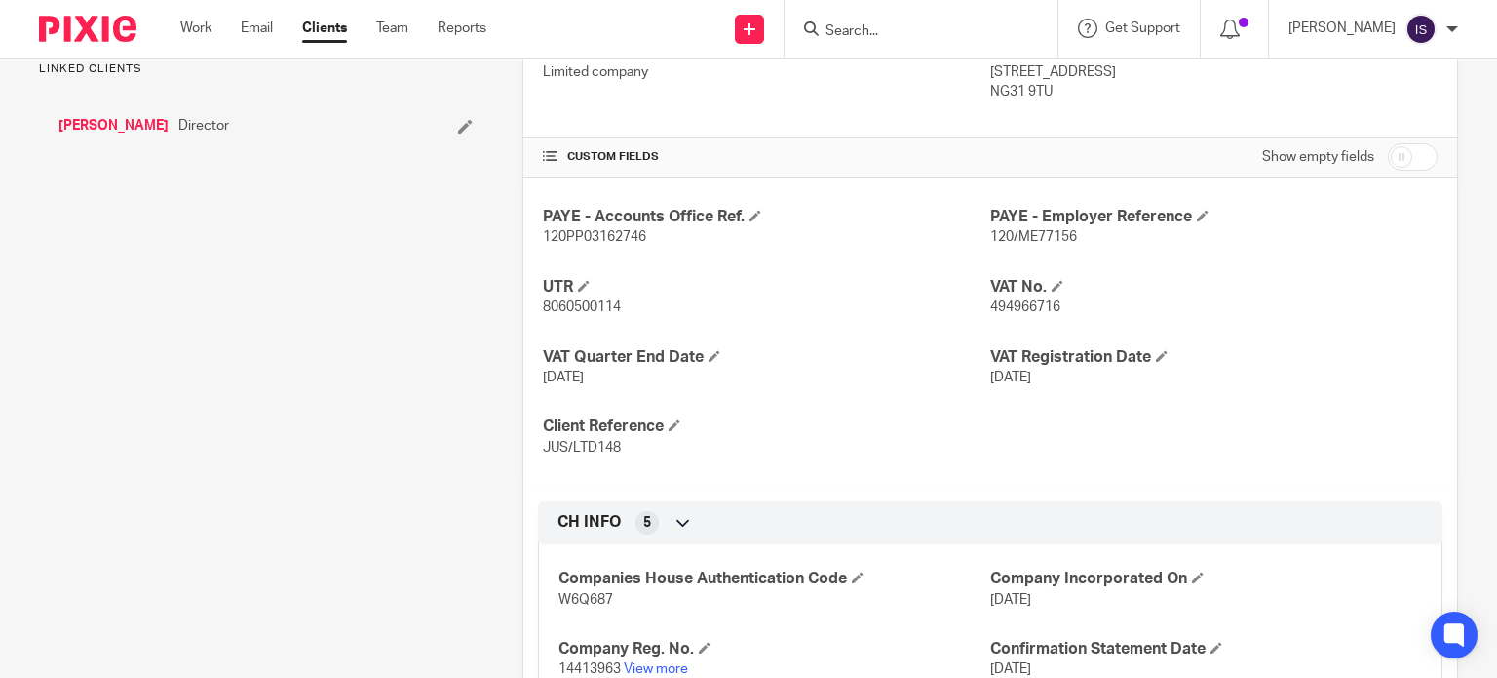
scroll to position [682, 0]
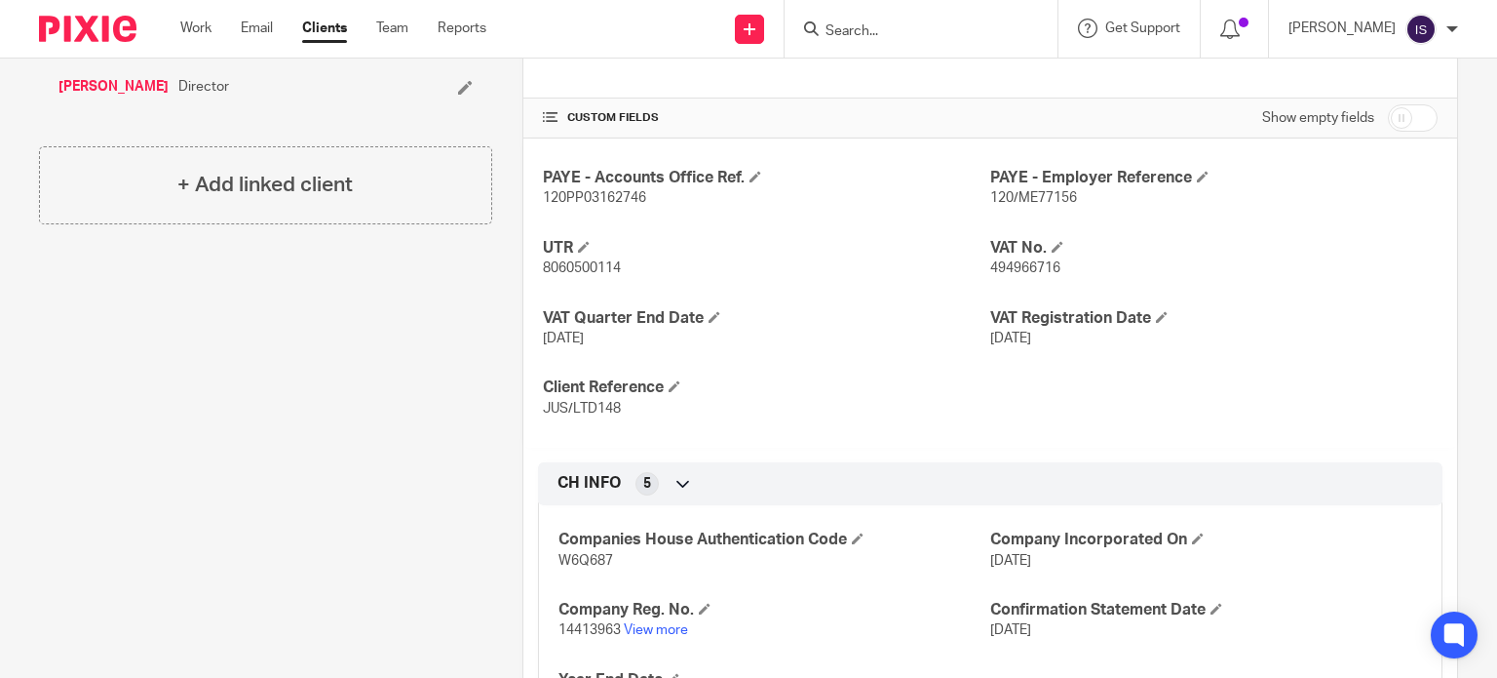
click at [1023, 188] on p "120/ME77156" at bounding box center [1213, 197] width 447 height 19
click at [1036, 189] on p "120/ME77156" at bounding box center [1213, 197] width 447 height 19
click at [1037, 191] on span "120/ME77156" at bounding box center [1033, 198] width 87 height 14
click at [1041, 194] on span "120/ME77156" at bounding box center [1033, 198] width 87 height 14
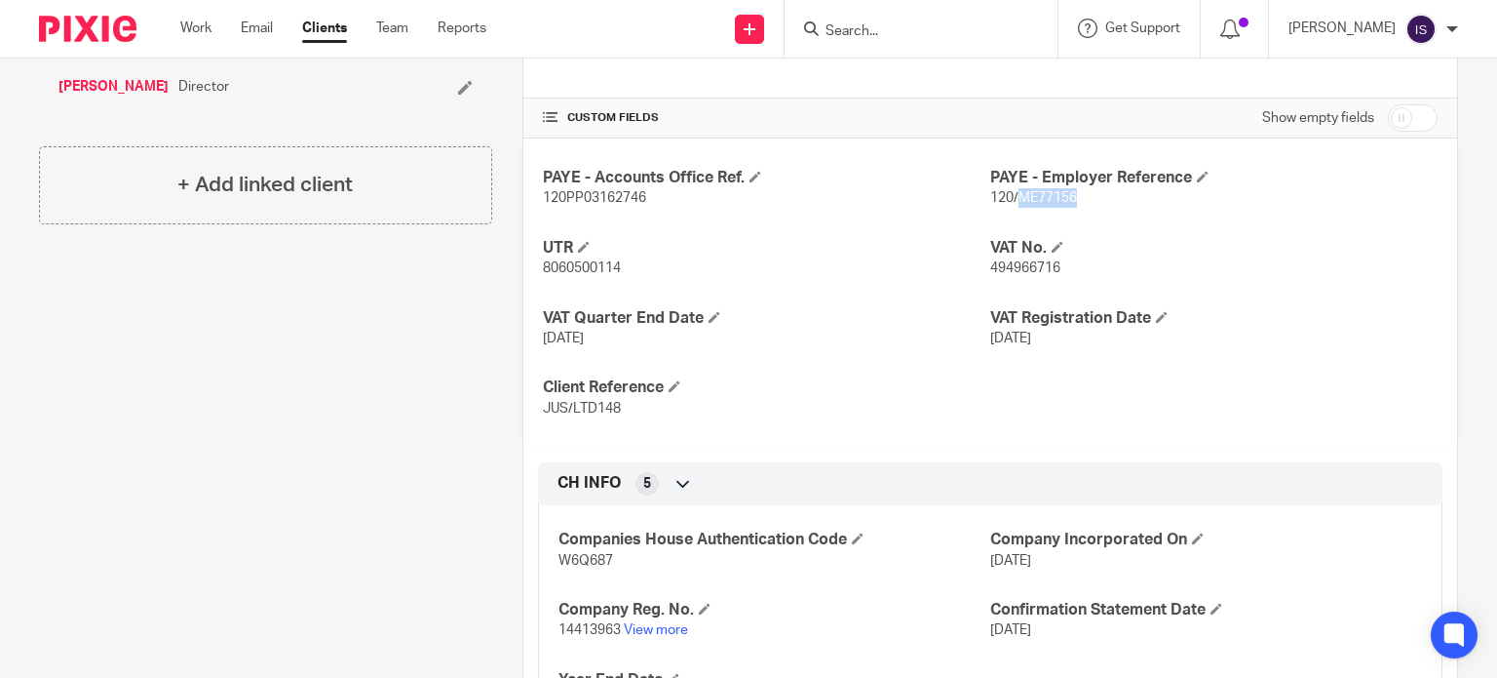
copy span "ME77156"
click at [577, 194] on span "120PP03162746" at bounding box center [594, 198] width 103 height 14
click at [577, 193] on span "120PP03162746" at bounding box center [594, 198] width 103 height 14
click at [578, 194] on span "120PP03162746" at bounding box center [594, 198] width 103 height 14
copy span "120PP03162746"
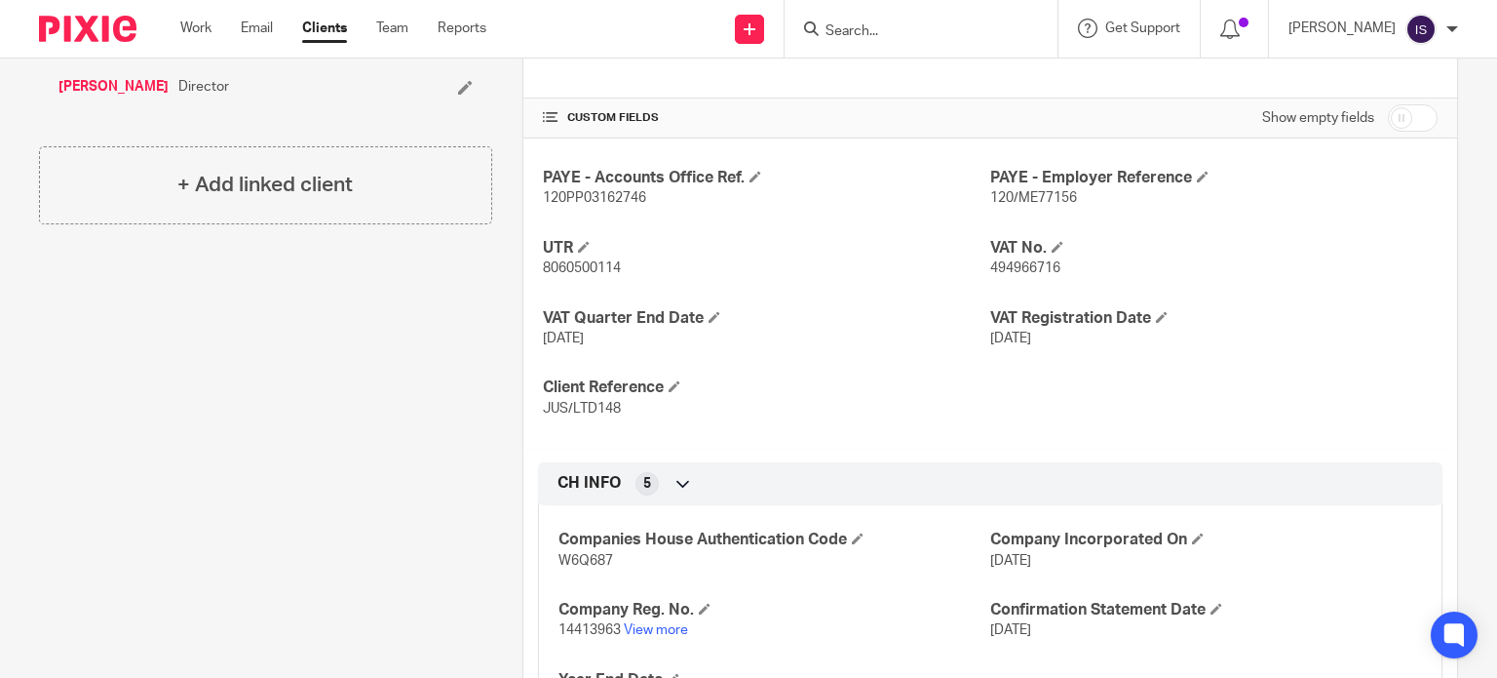
click at [900, 41] on div at bounding box center [921, 29] width 273 height 58
click at [896, 36] on input "Search" at bounding box center [911, 32] width 175 height 18
type input "juicer"
click button "submit" at bounding box center [0, 0] width 0 height 0
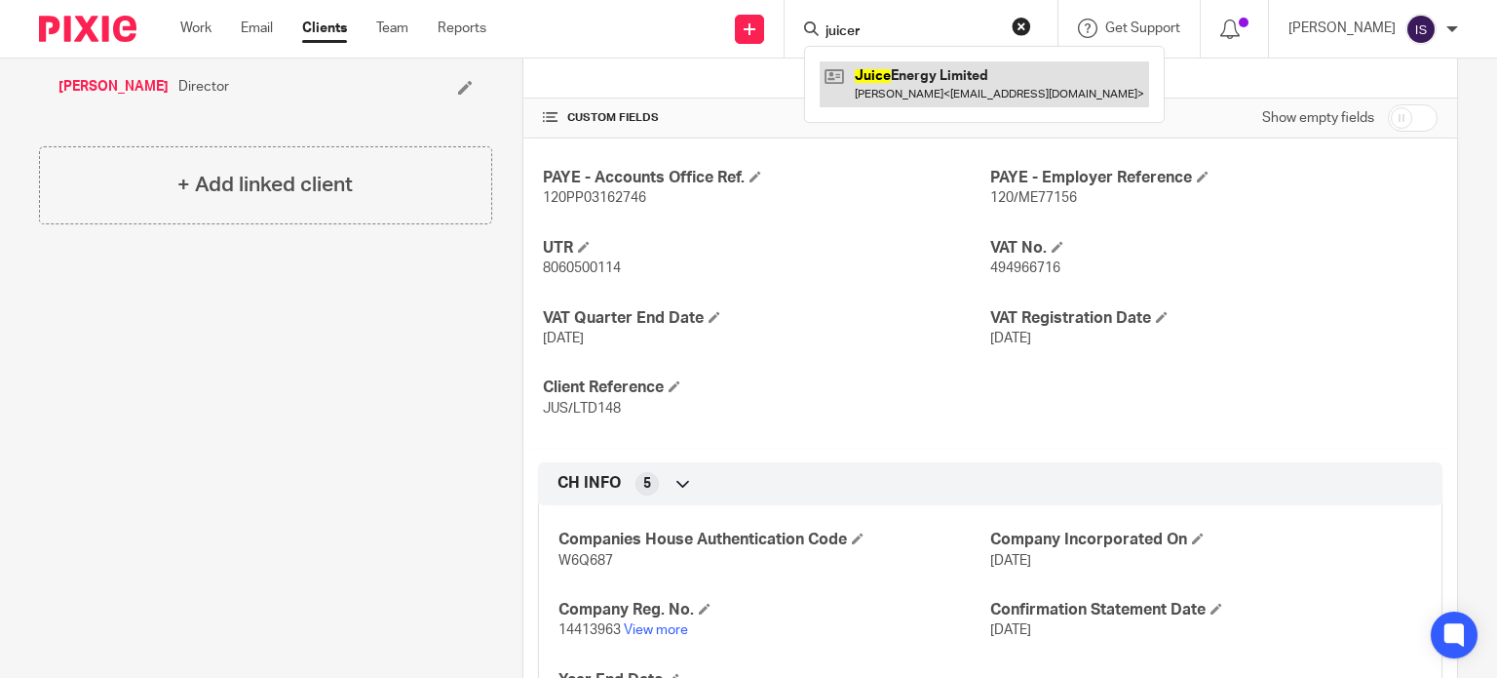
click at [1053, 80] on link at bounding box center [985, 83] width 330 height 45
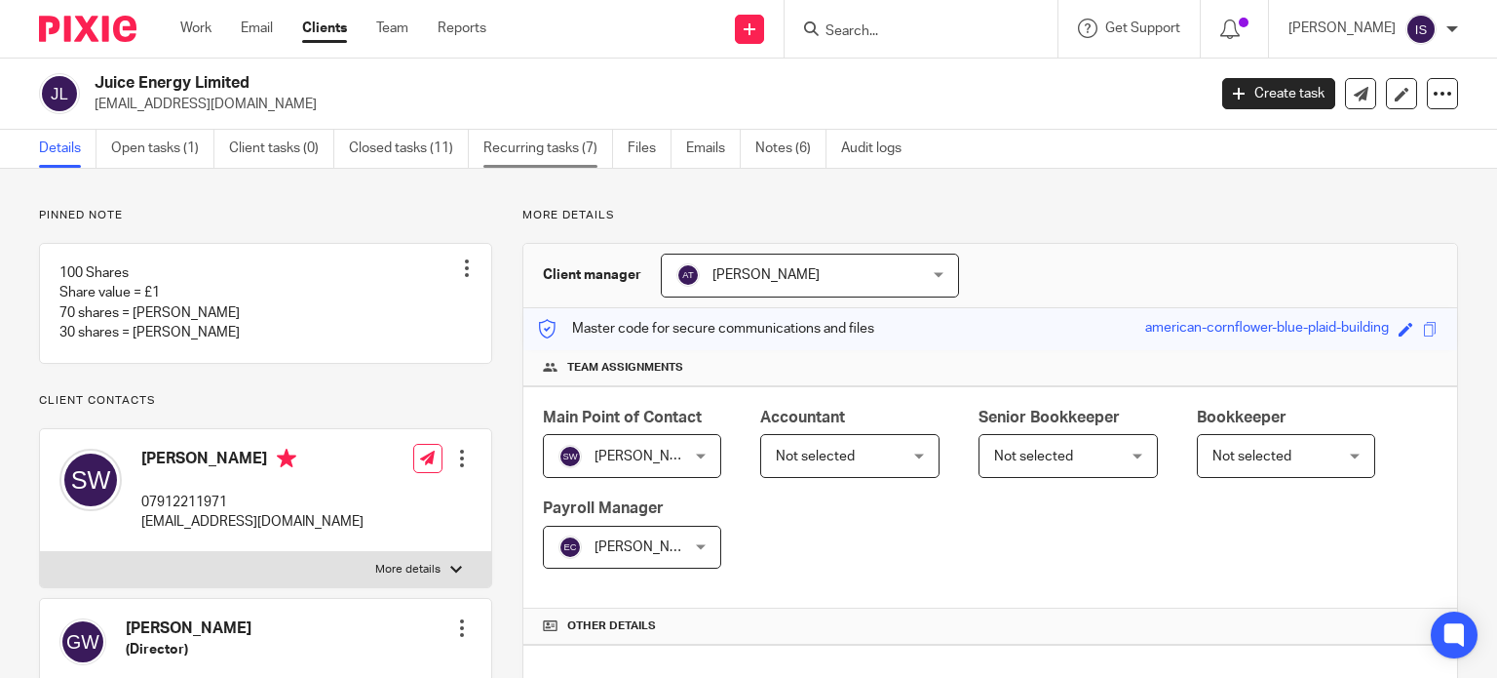
click at [550, 136] on link "Recurring tasks (7)" at bounding box center [549, 149] width 130 height 38
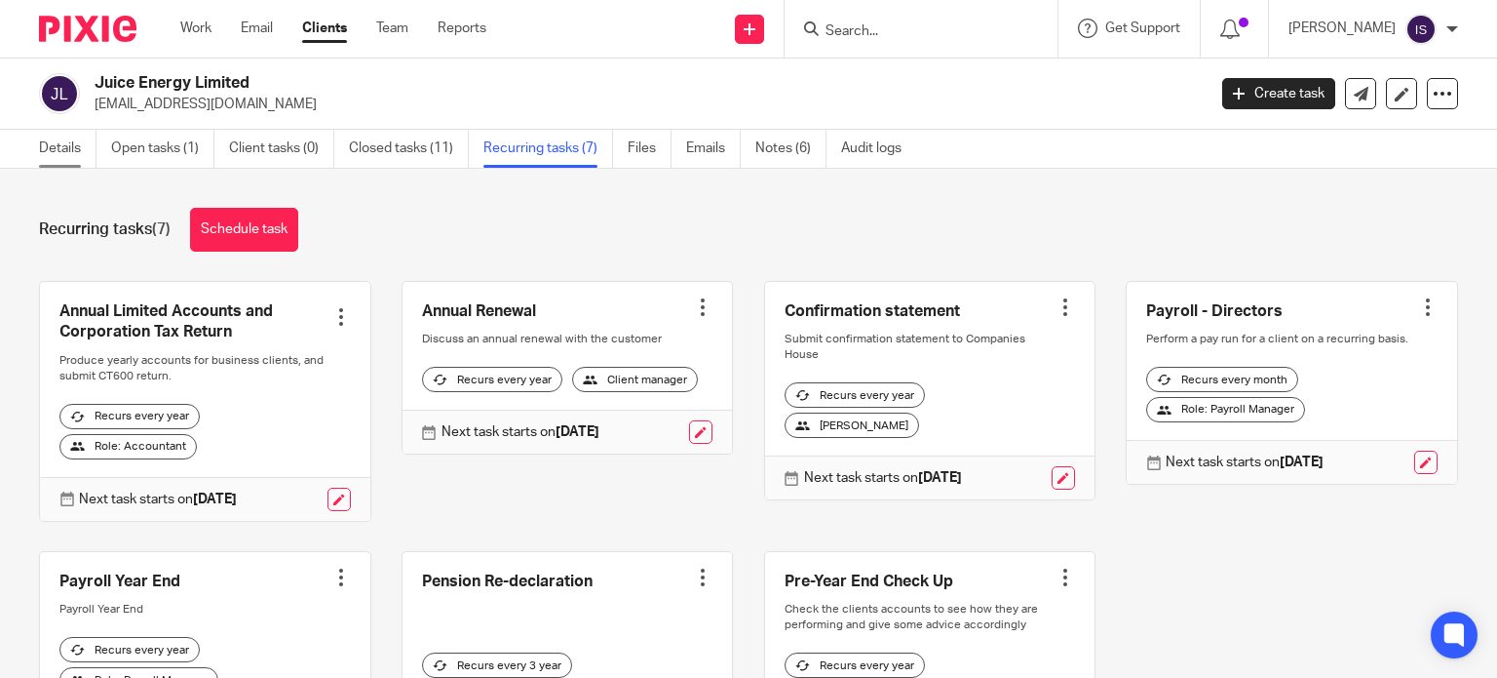
click at [46, 160] on link "Details" at bounding box center [68, 149] width 58 height 38
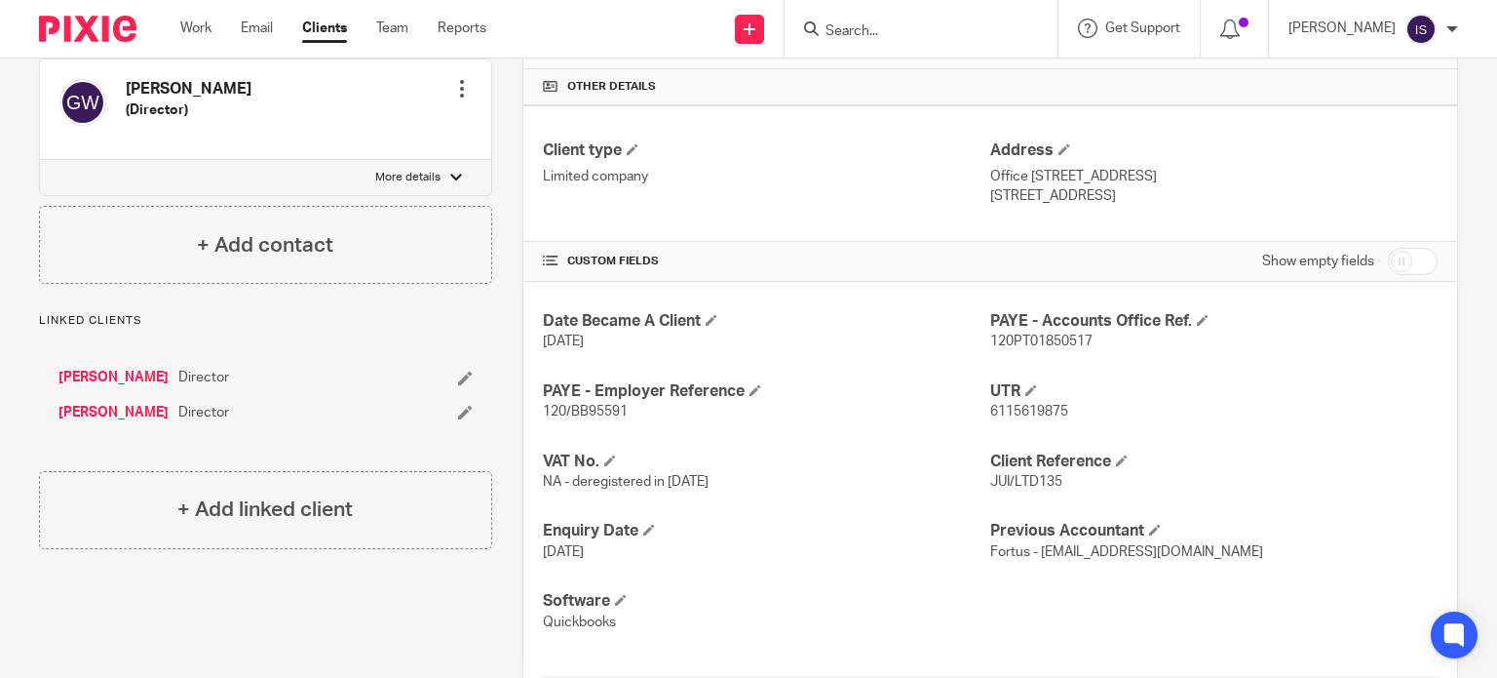
scroll to position [585, 0]
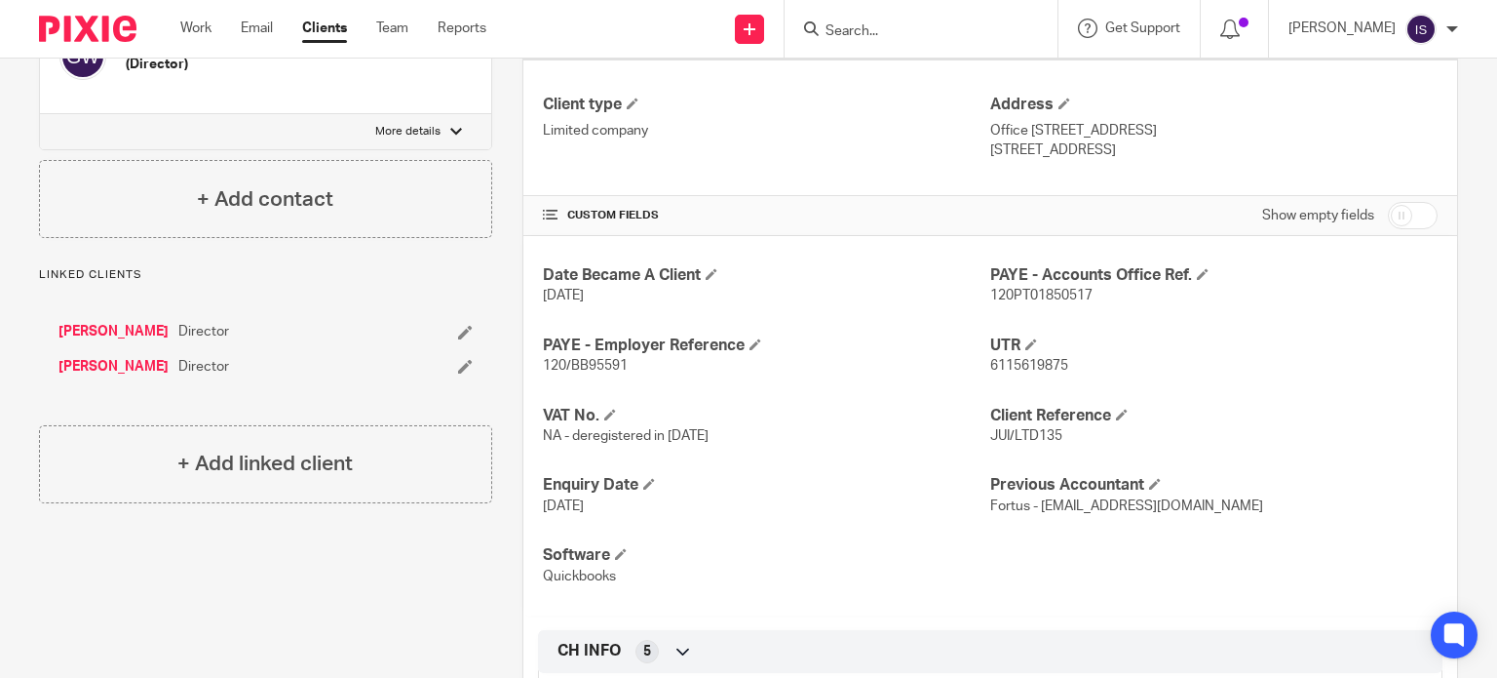
click at [608, 370] on p "120/BB95591" at bounding box center [766, 365] width 447 height 19
copy span "BB95591"
click at [1026, 289] on span "120PT01850517" at bounding box center [1041, 296] width 102 height 14
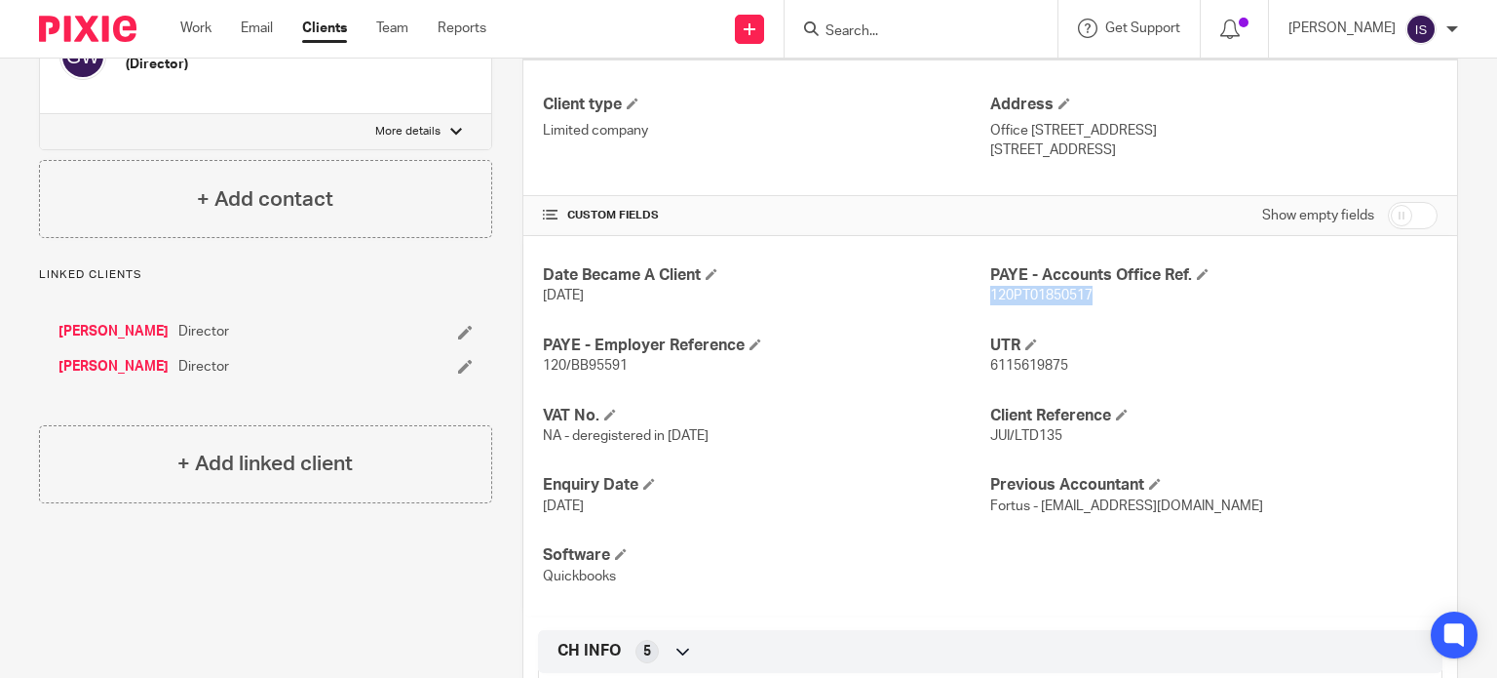
copy span "120PT01850517"
click at [913, 35] on input "Search" at bounding box center [911, 32] width 175 height 18
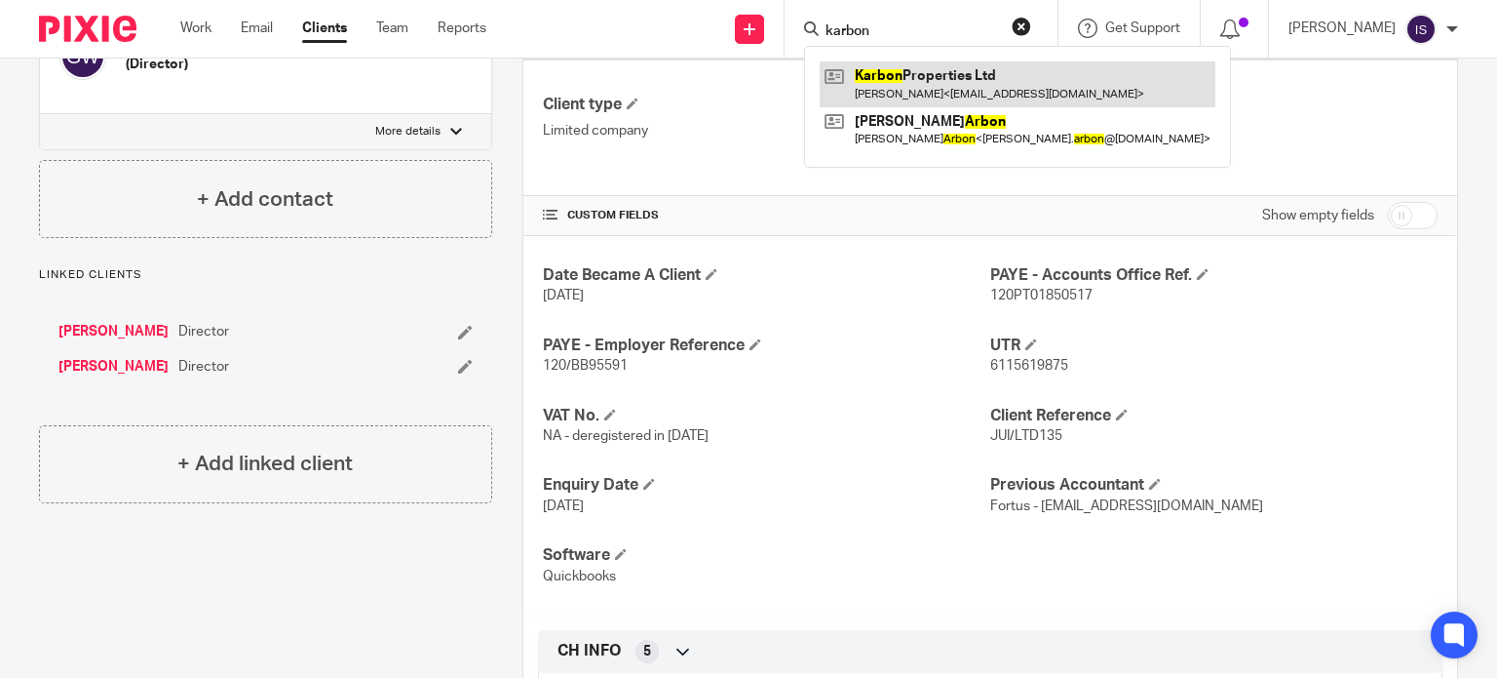
type input "karbon"
click at [935, 65] on link at bounding box center [1018, 83] width 396 height 45
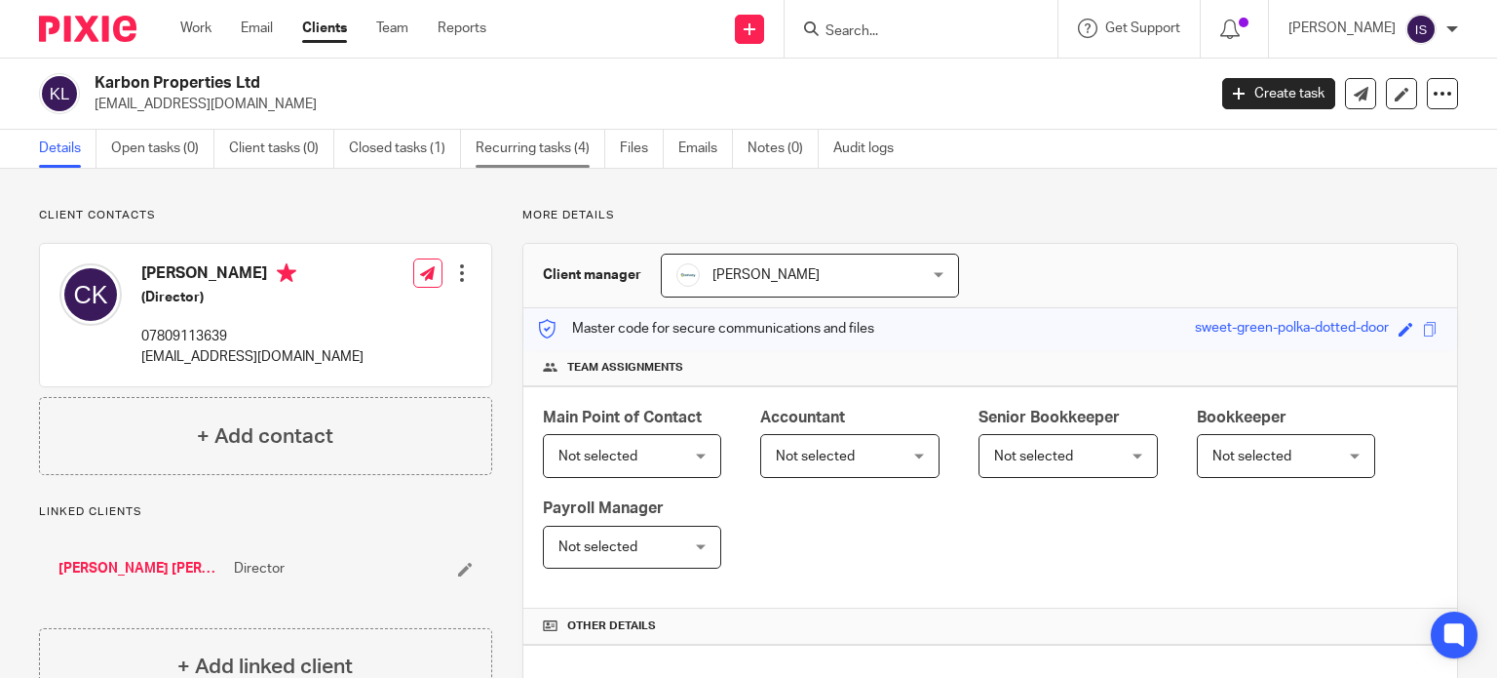
click at [528, 143] on link "Recurring tasks (4)" at bounding box center [541, 149] width 130 height 38
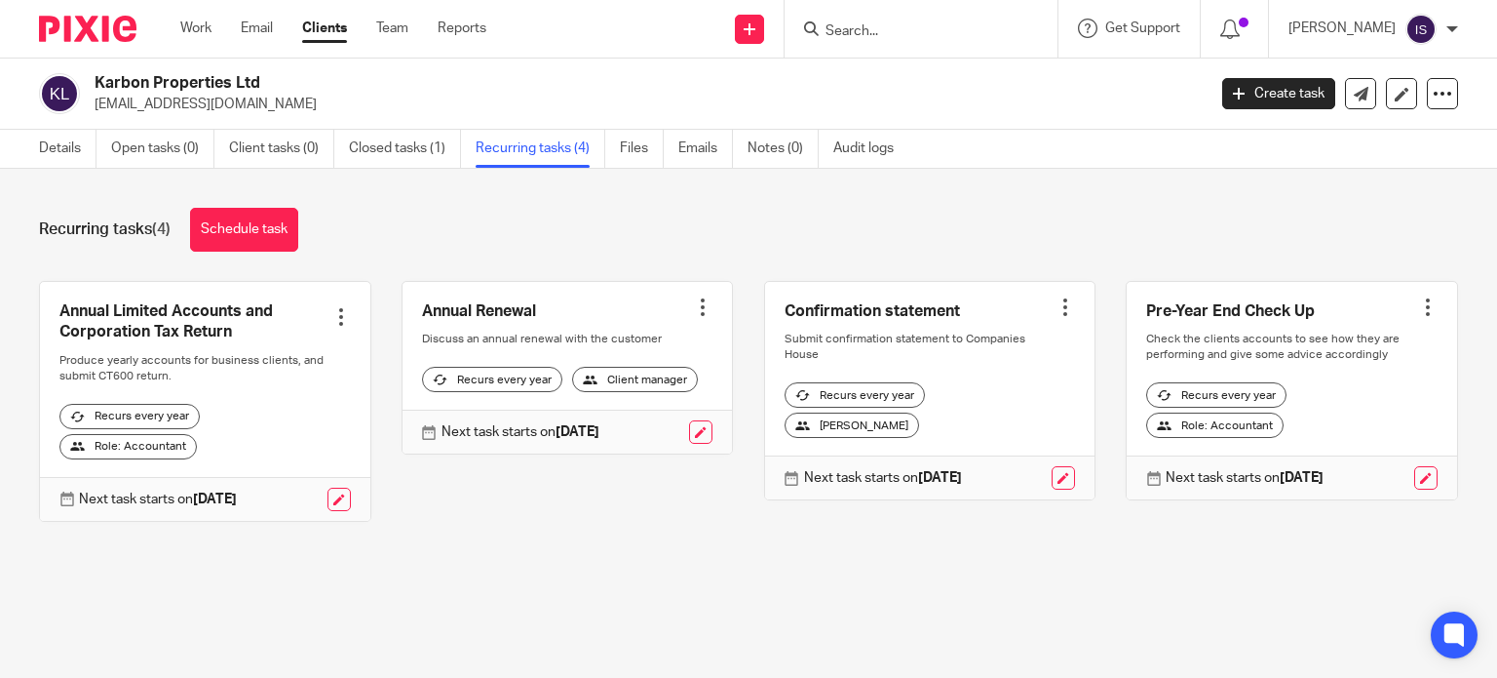
click at [944, 31] on input "Search" at bounding box center [911, 32] width 175 height 18
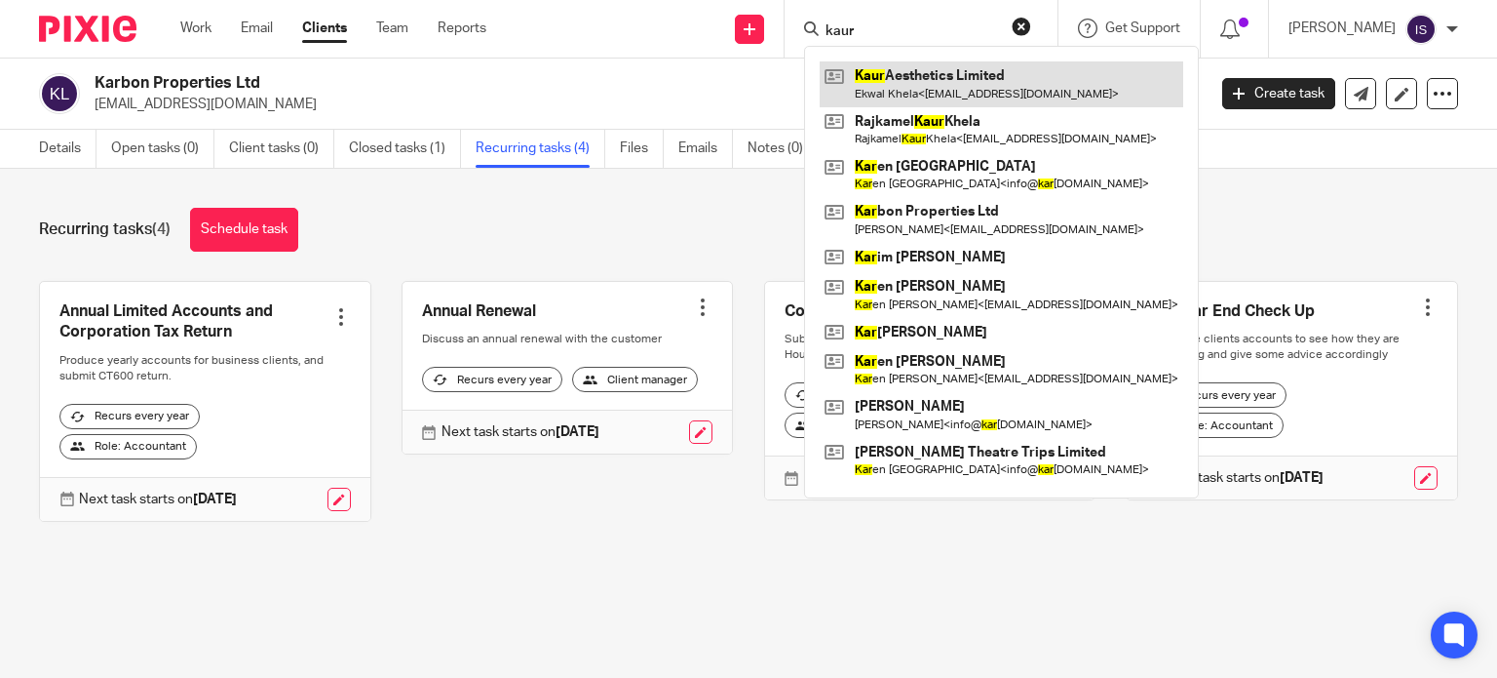
type input "kaur"
click at [966, 70] on link at bounding box center [1002, 83] width 364 height 45
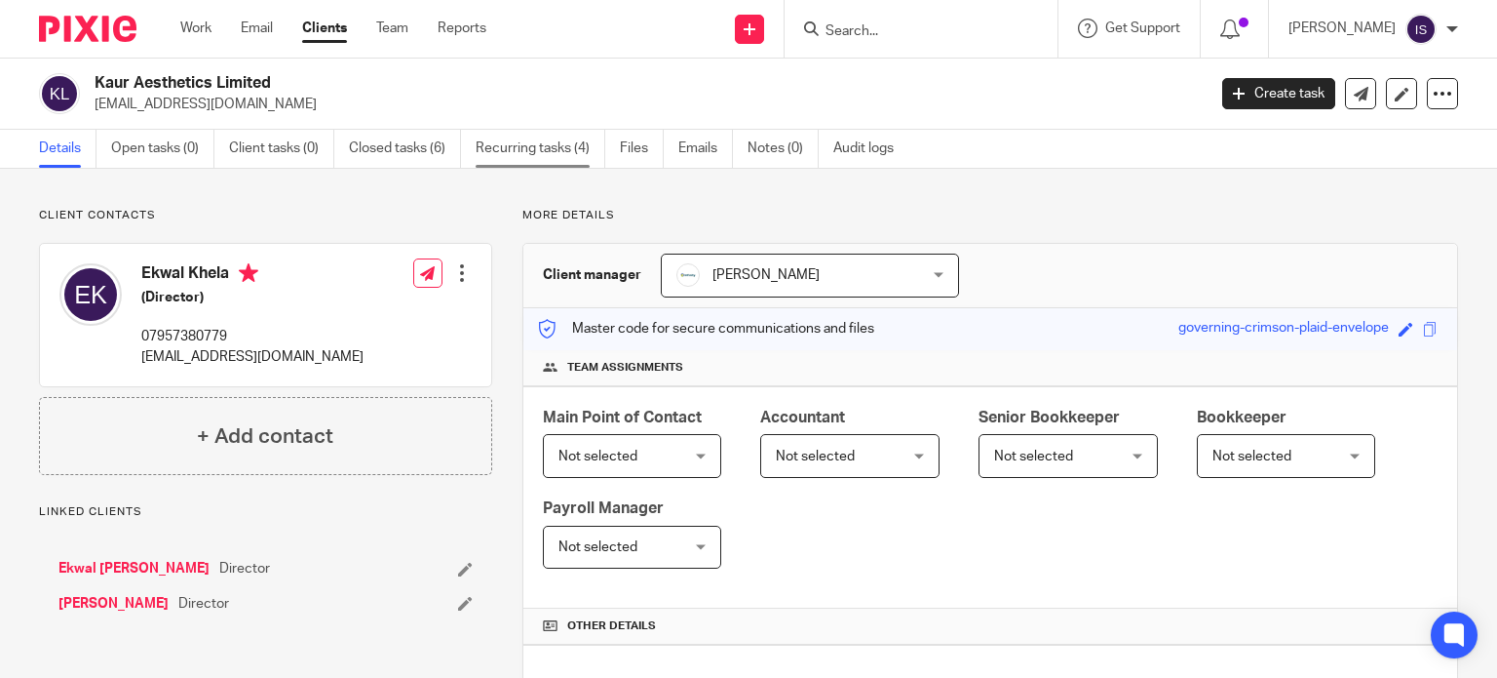
click at [541, 162] on link "Recurring tasks (4)" at bounding box center [541, 149] width 130 height 38
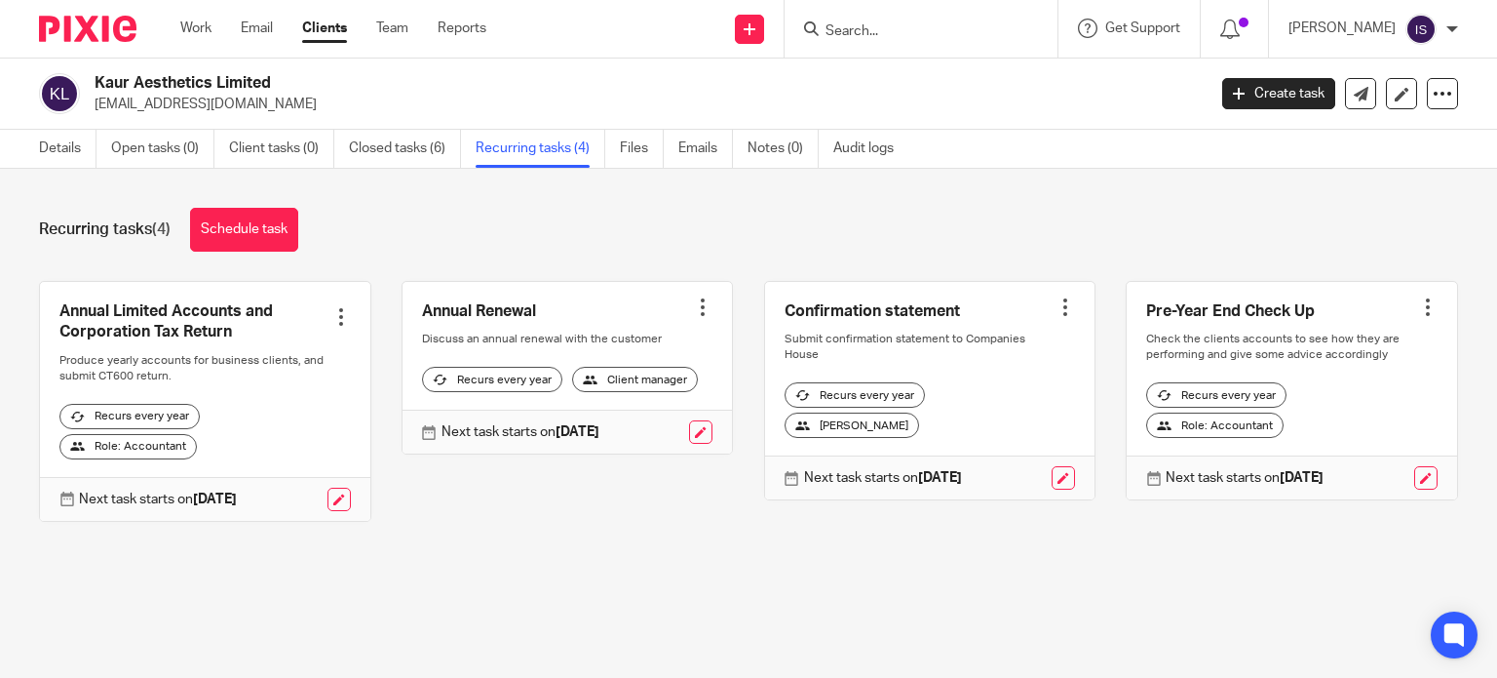
click at [892, 46] on div at bounding box center [921, 29] width 273 height 58
click at [883, 21] on form at bounding box center [928, 29] width 208 height 24
click at [898, 25] on input "Search" at bounding box center [911, 32] width 175 height 18
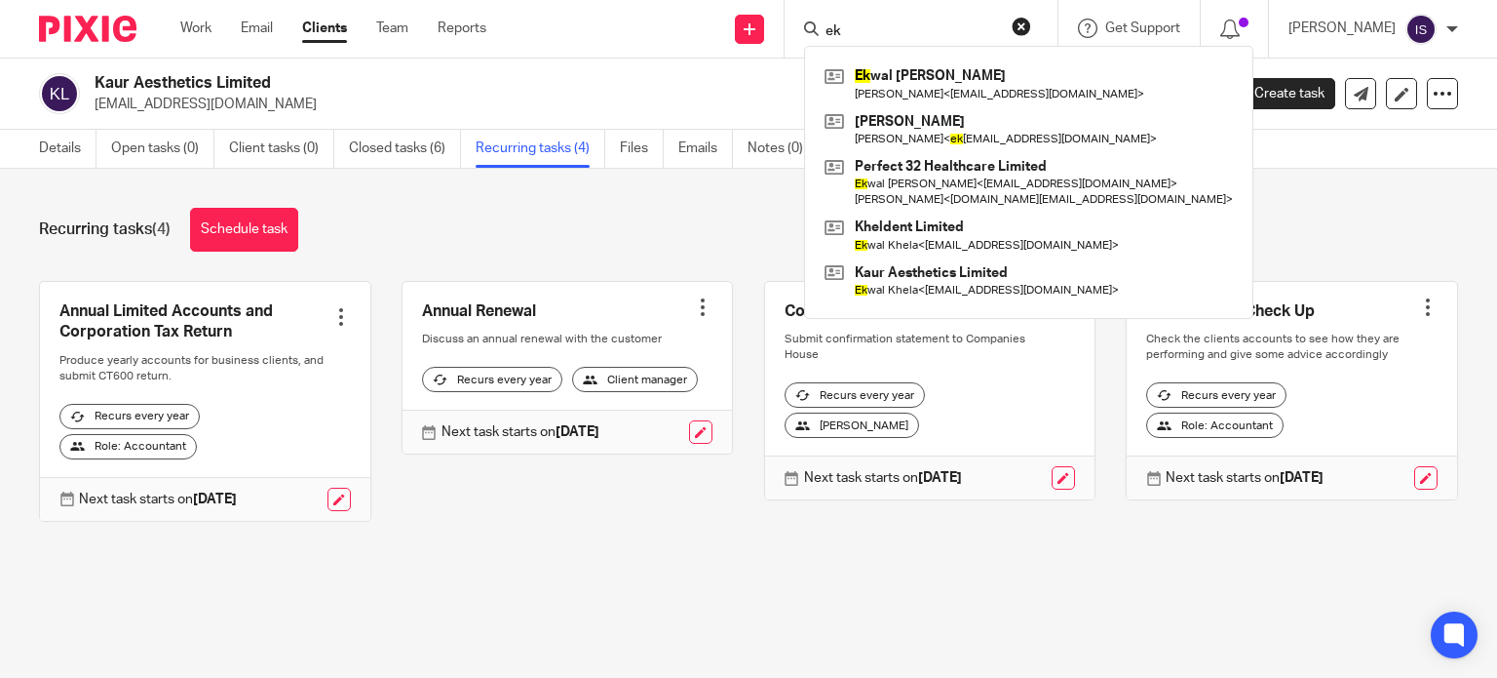
type input "e"
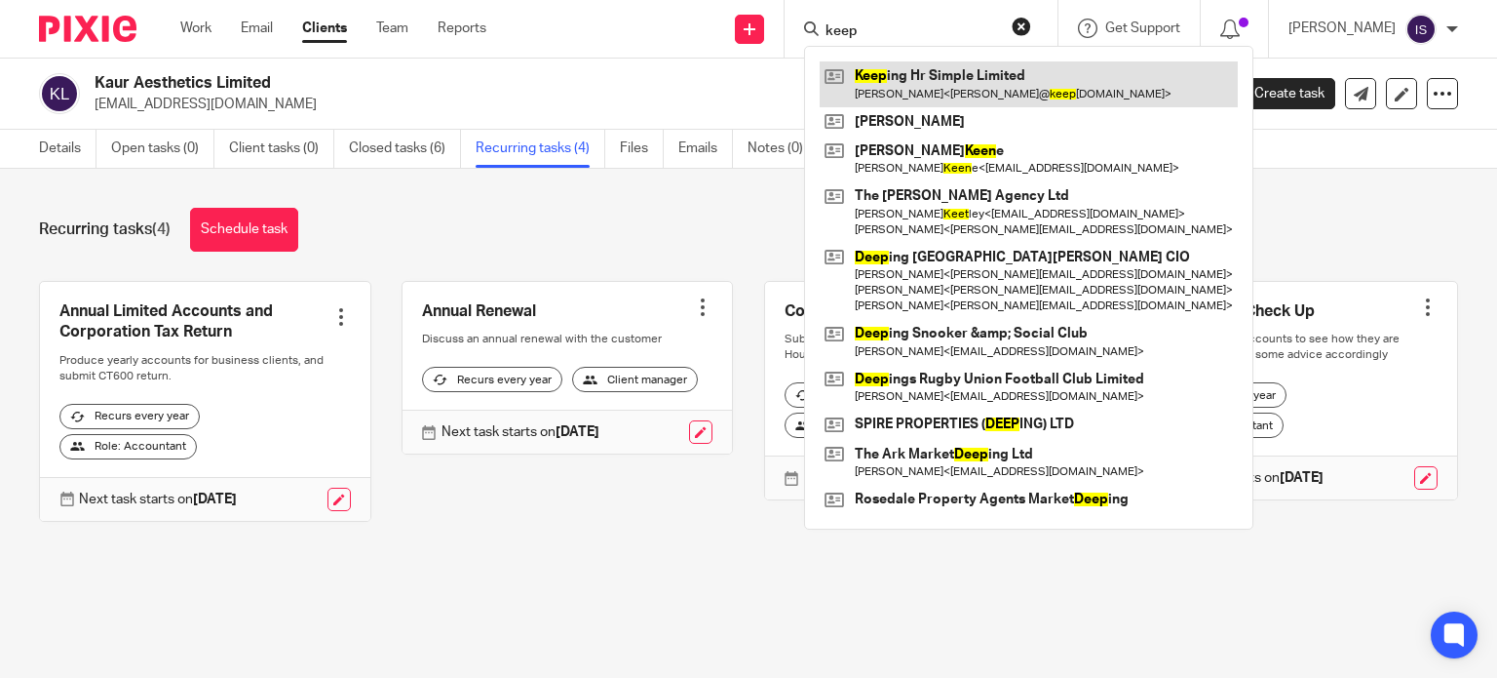
type input "keep"
click at [1006, 64] on link at bounding box center [1029, 83] width 418 height 45
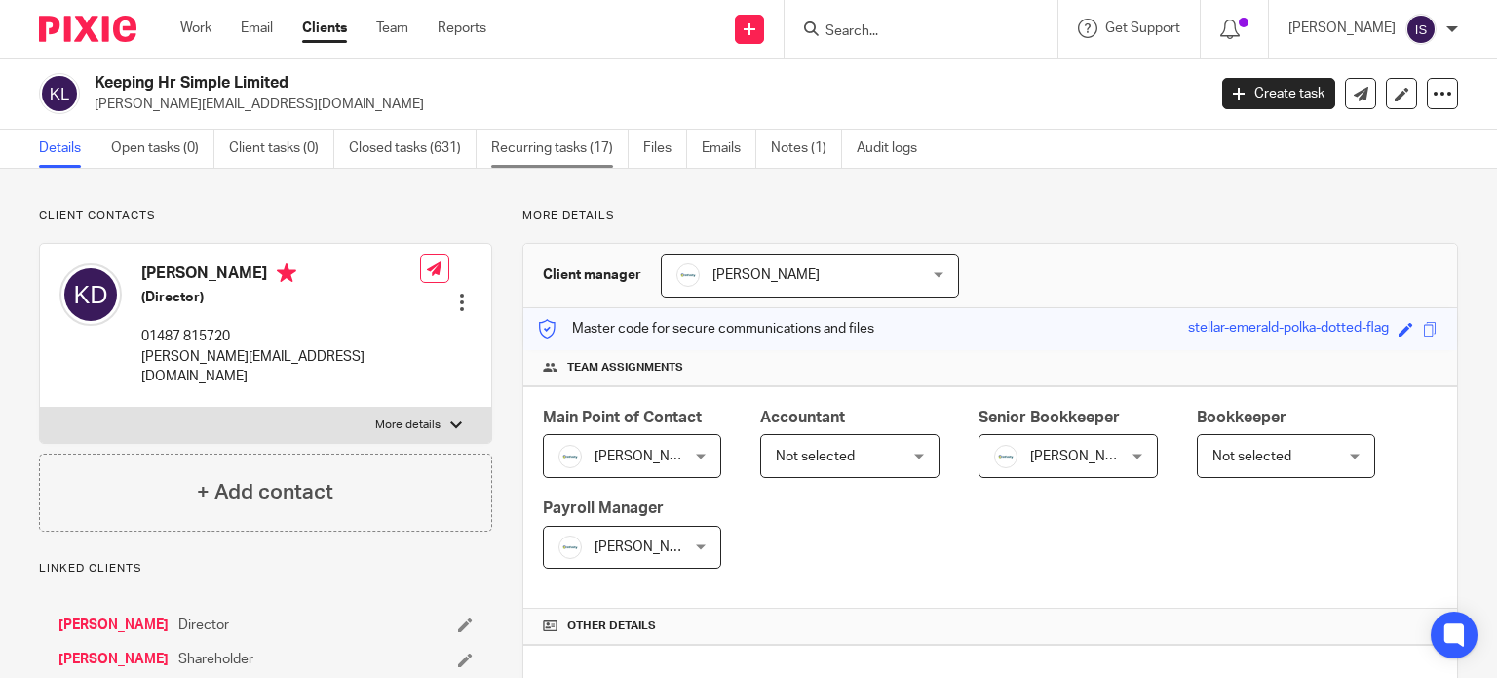
click at [523, 163] on link "Recurring tasks (17)" at bounding box center [559, 149] width 137 height 38
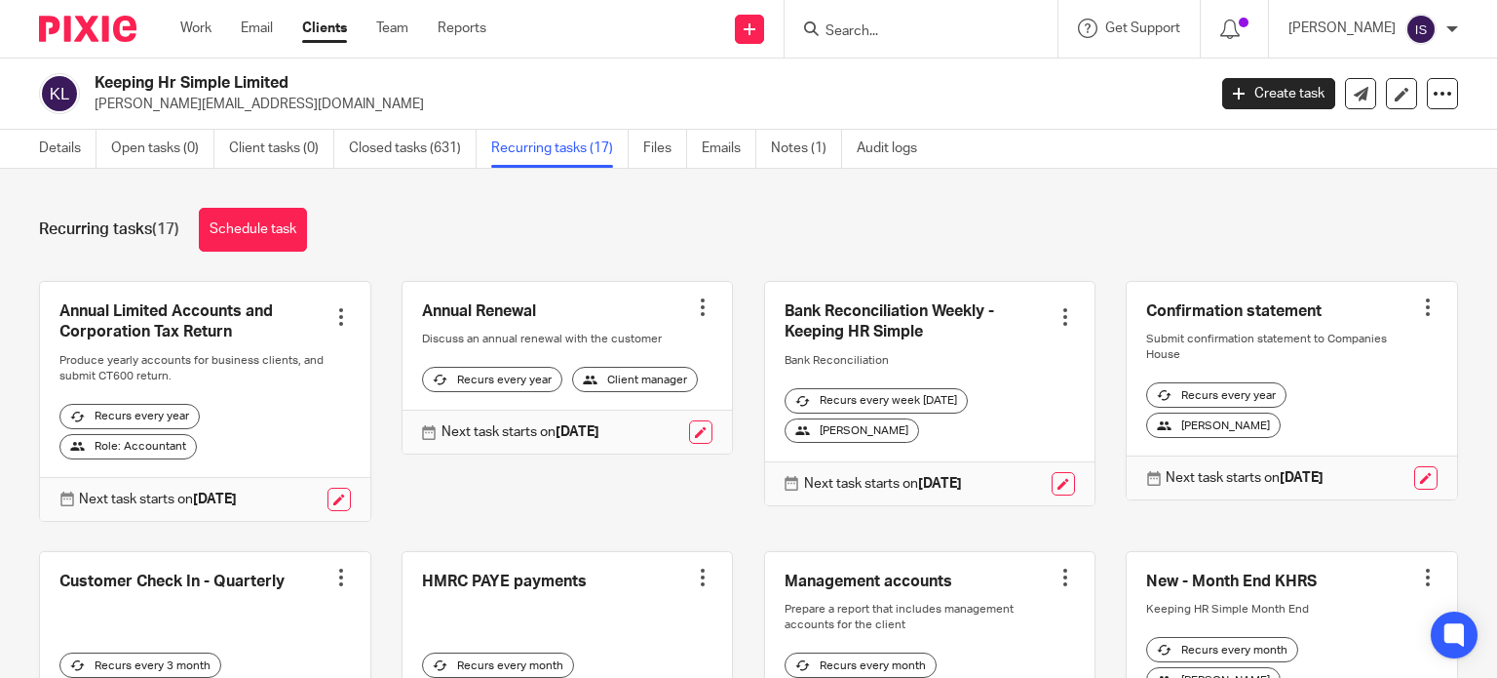
scroll to position [292, 0]
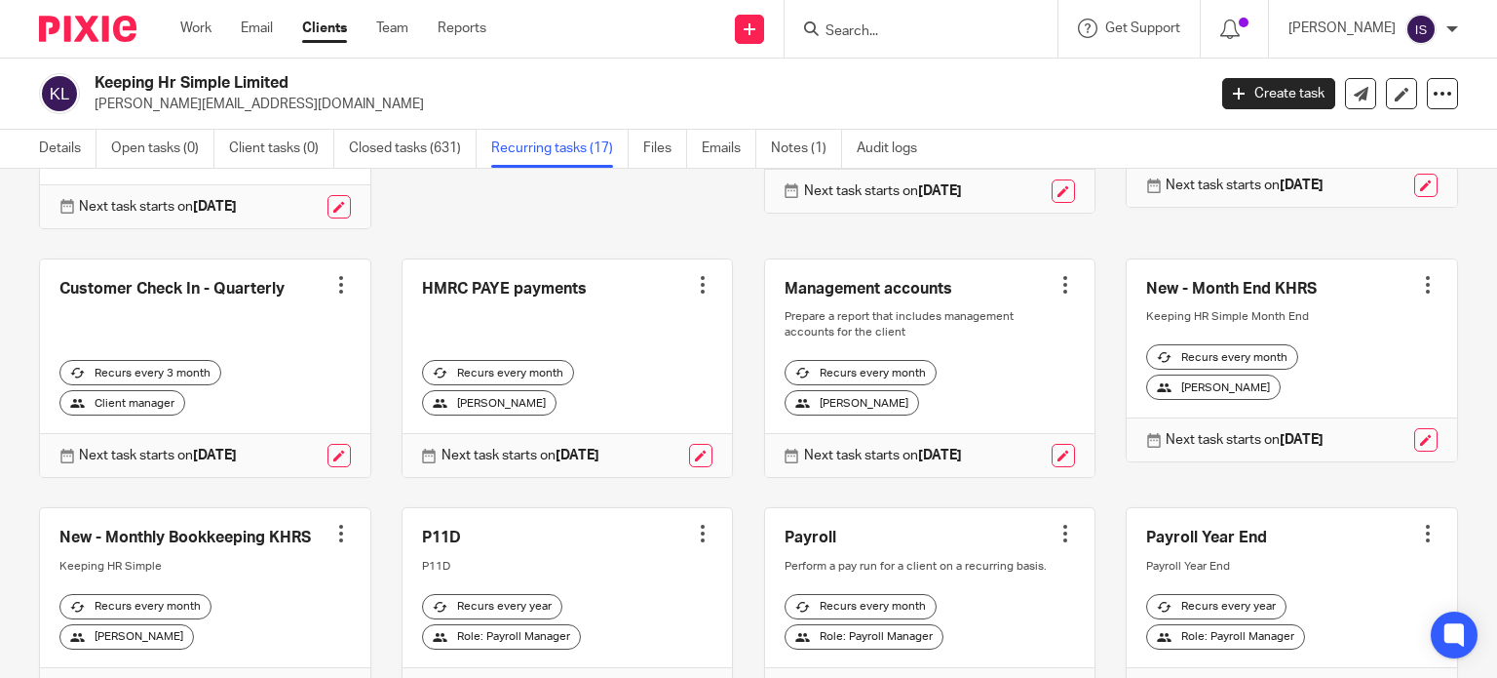
click at [28, 151] on div "Details Open tasks (0) Client tasks (0) Closed tasks (631) Recurring tasks (17)…" at bounding box center [483, 149] width 966 height 38
click at [40, 154] on link "Details" at bounding box center [68, 149] width 58 height 38
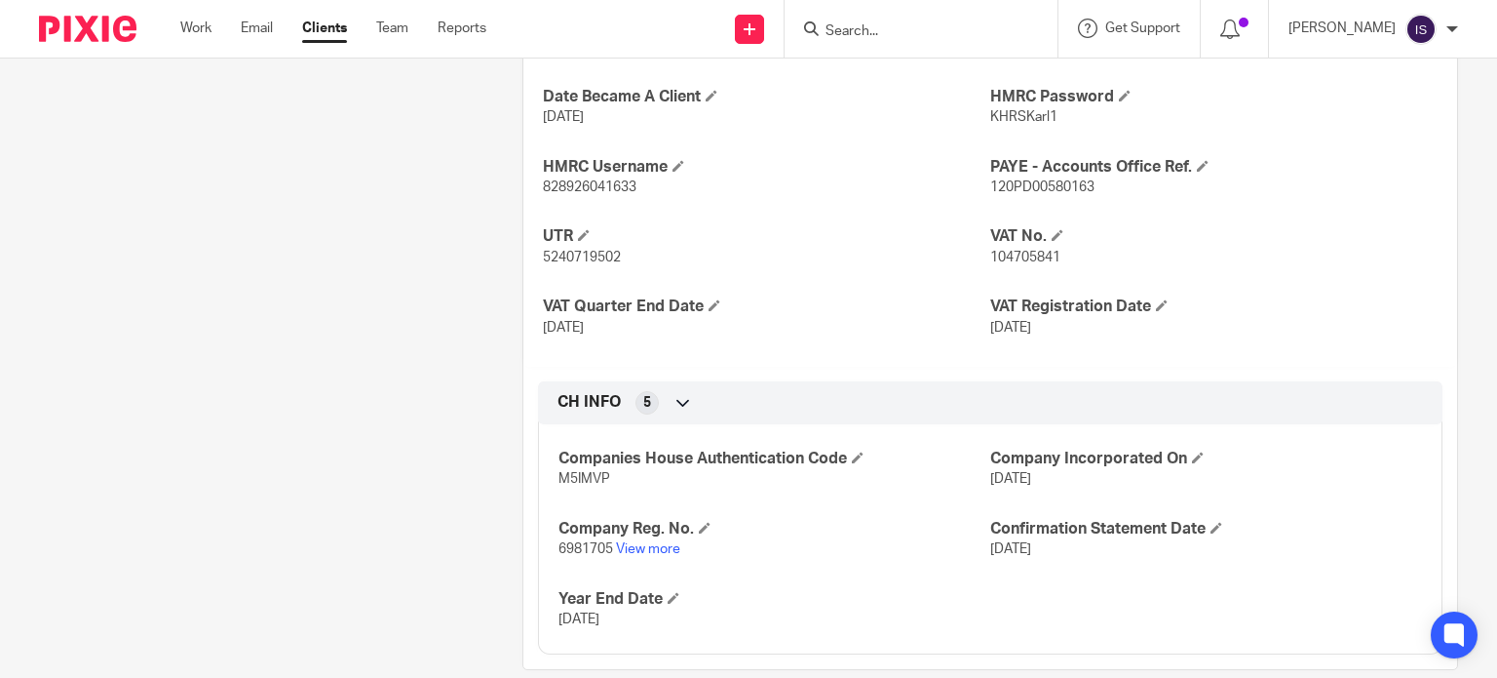
scroll to position [862, 0]
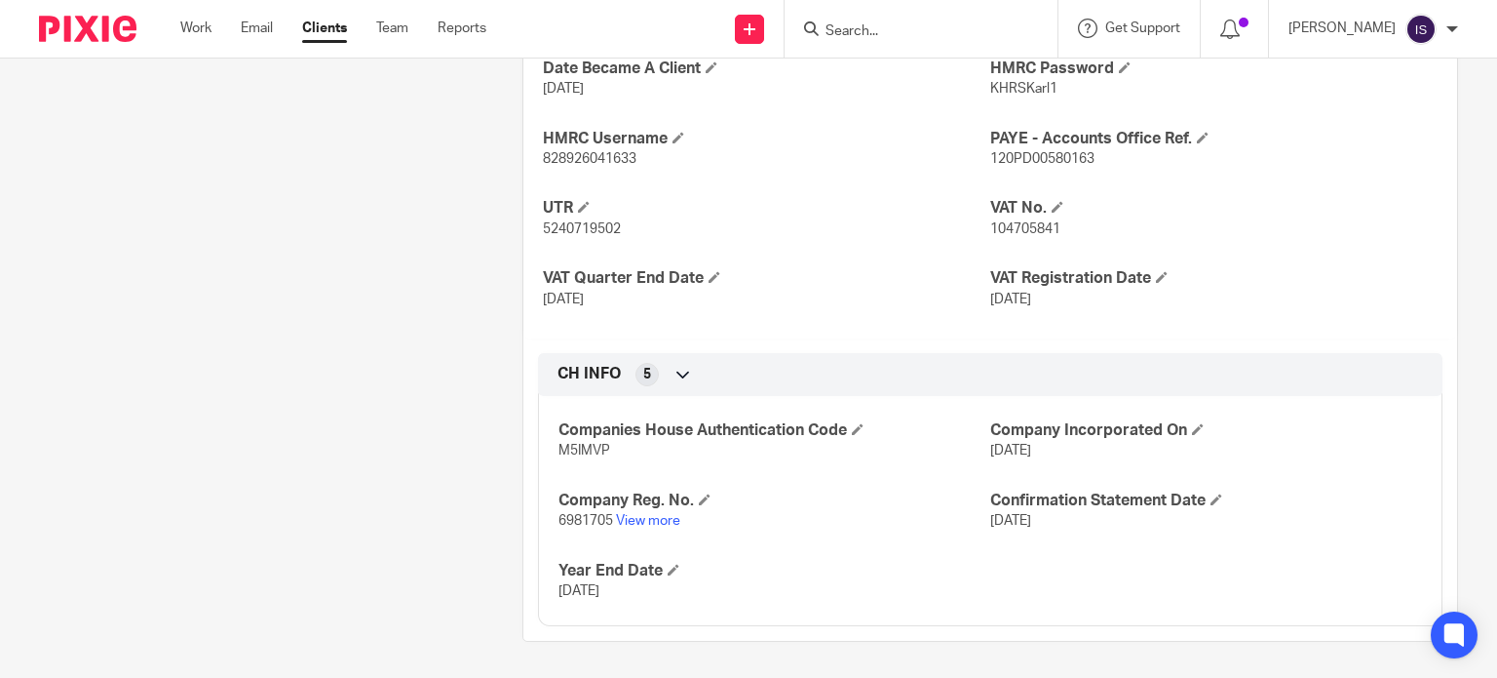
click at [934, 38] on input "Search" at bounding box center [911, 32] width 175 height 18
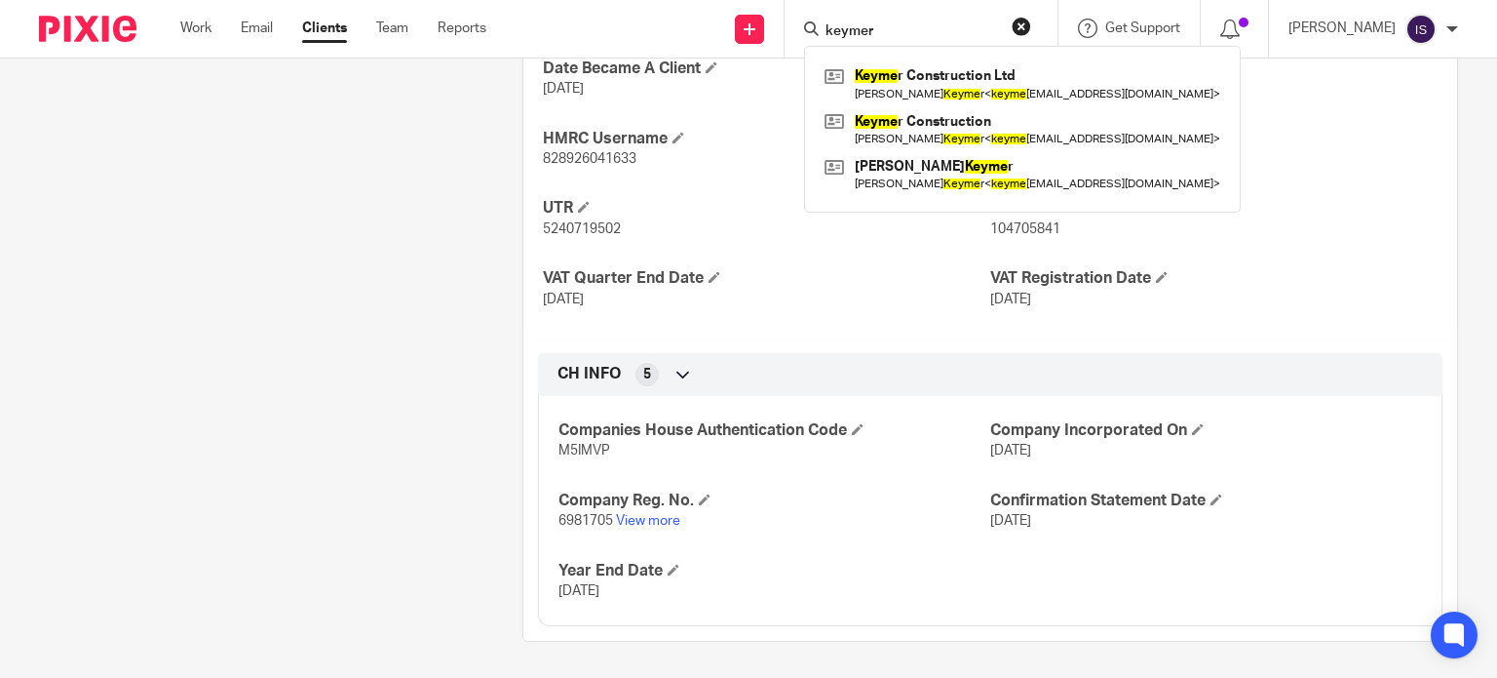
type input "keymer"
click button "submit" at bounding box center [0, 0] width 0 height 0
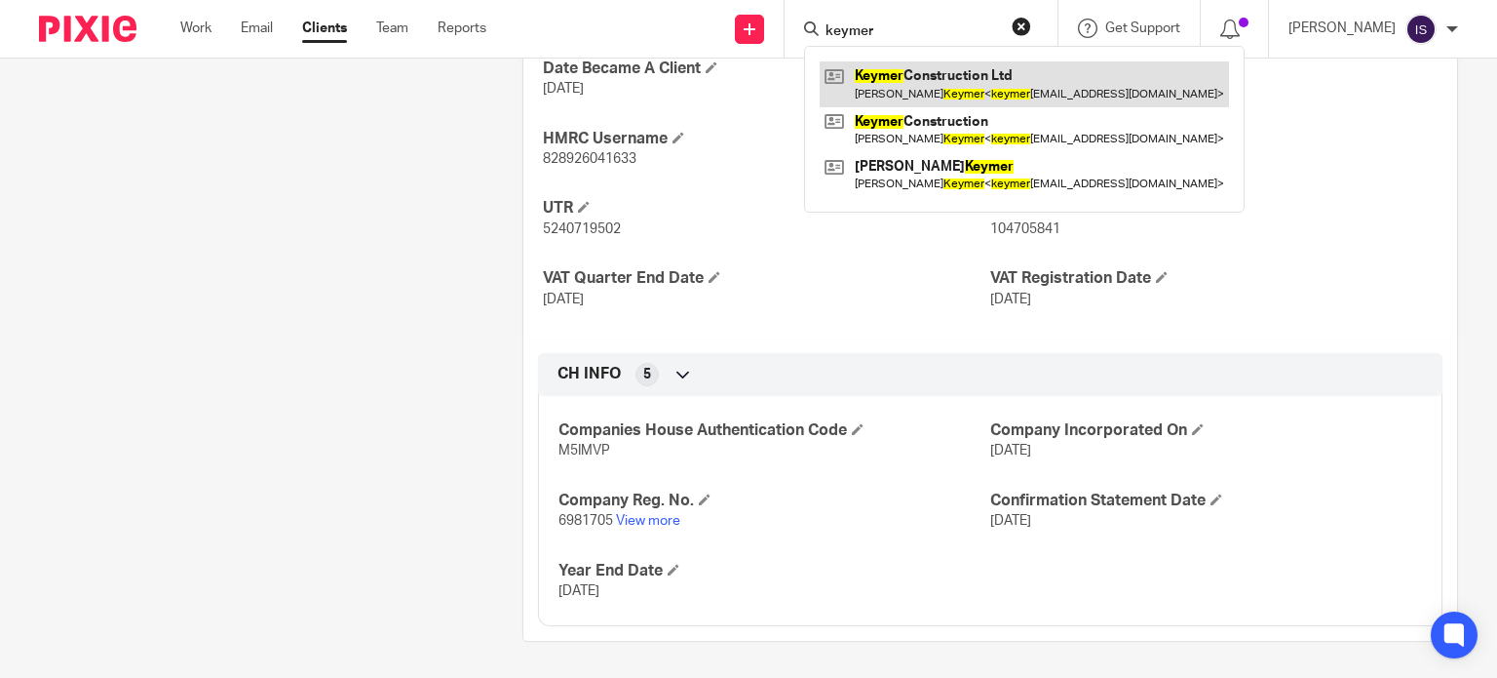
click at [951, 74] on link at bounding box center [1024, 83] width 409 height 45
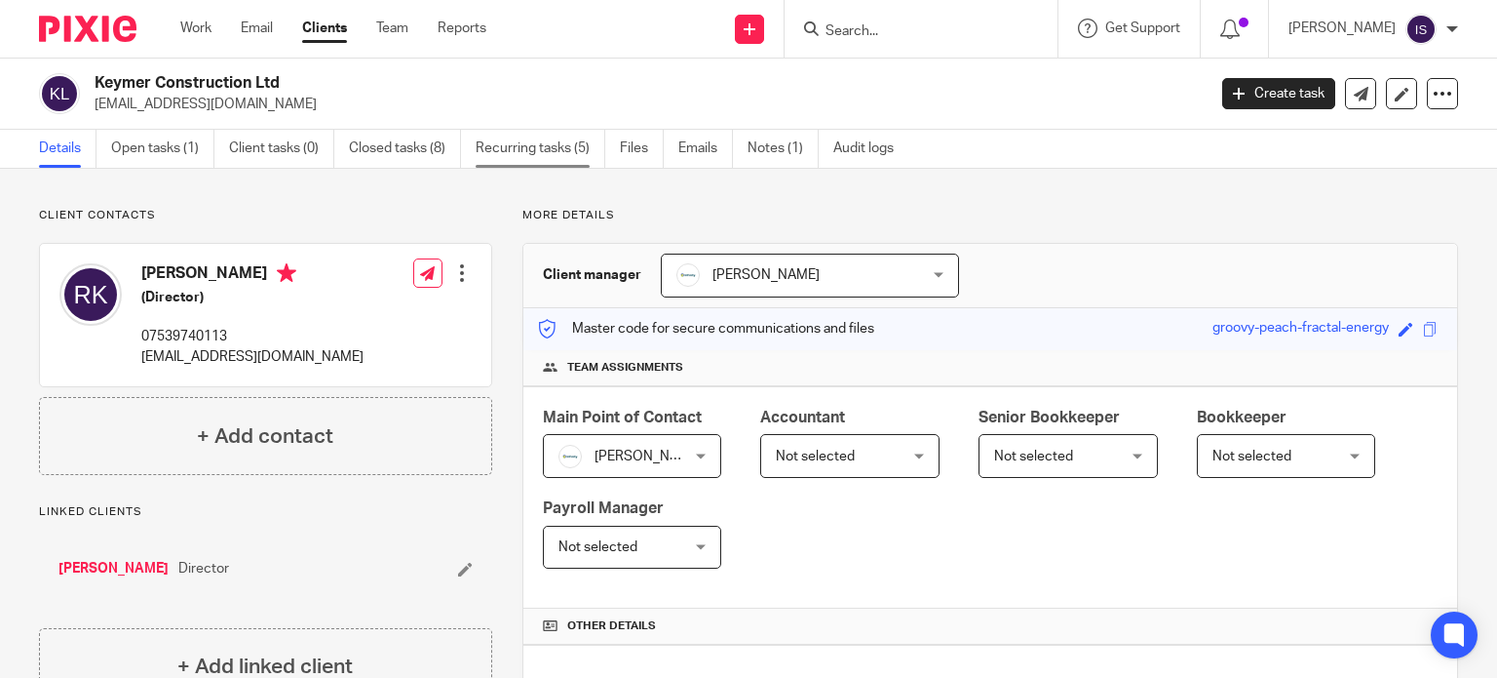
click at [503, 155] on link "Recurring tasks (5)" at bounding box center [541, 149] width 130 height 38
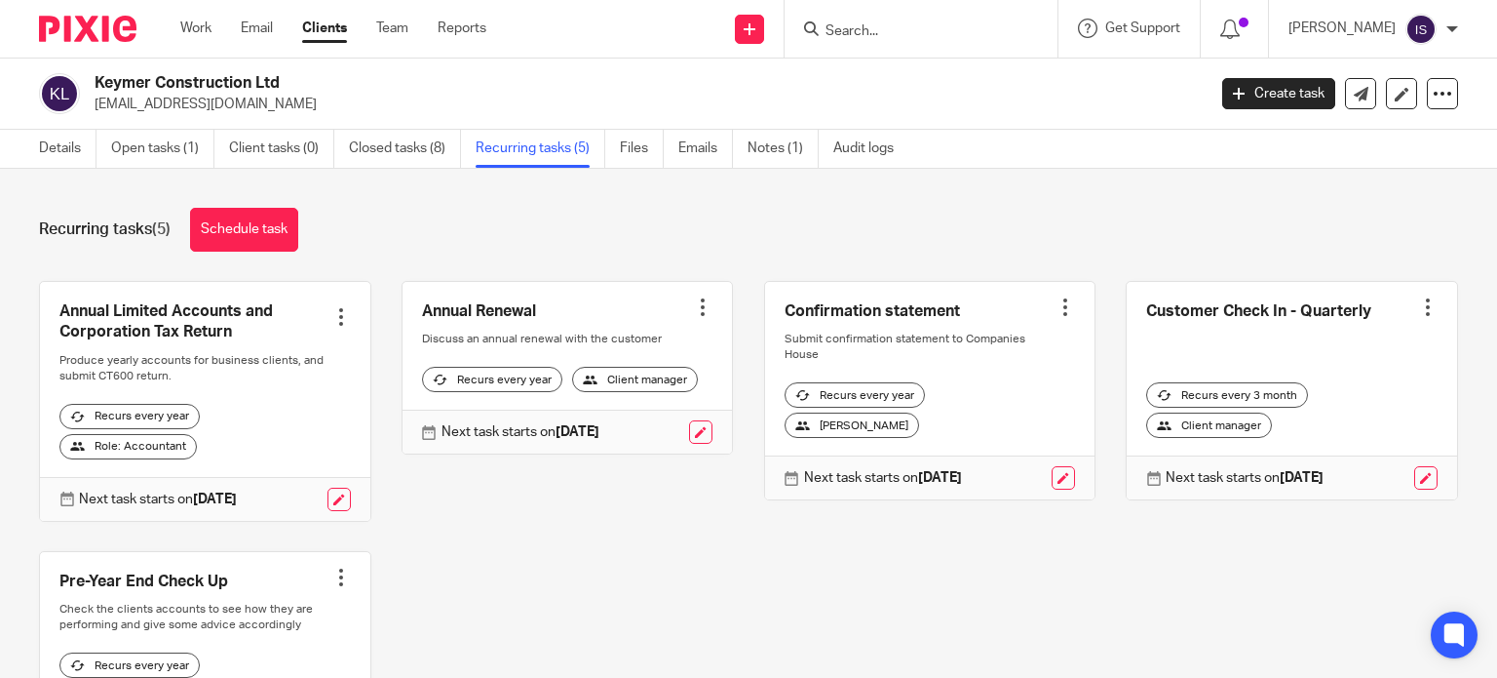
click at [870, 41] on div at bounding box center [921, 29] width 273 height 58
click at [872, 39] on div at bounding box center [921, 29] width 273 height 58
click at [896, 33] on input "Search" at bounding box center [911, 32] width 175 height 18
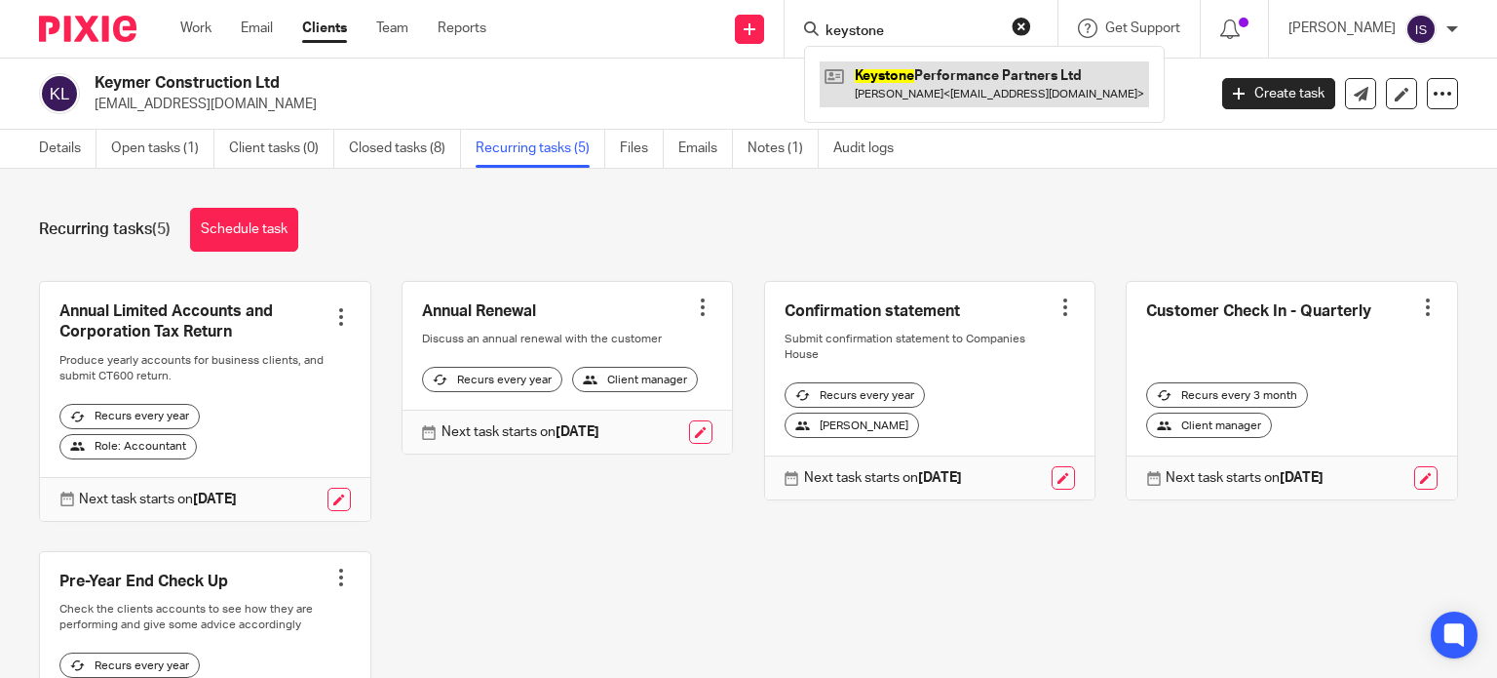
type input "keystone"
click at [988, 101] on link at bounding box center [985, 83] width 330 height 45
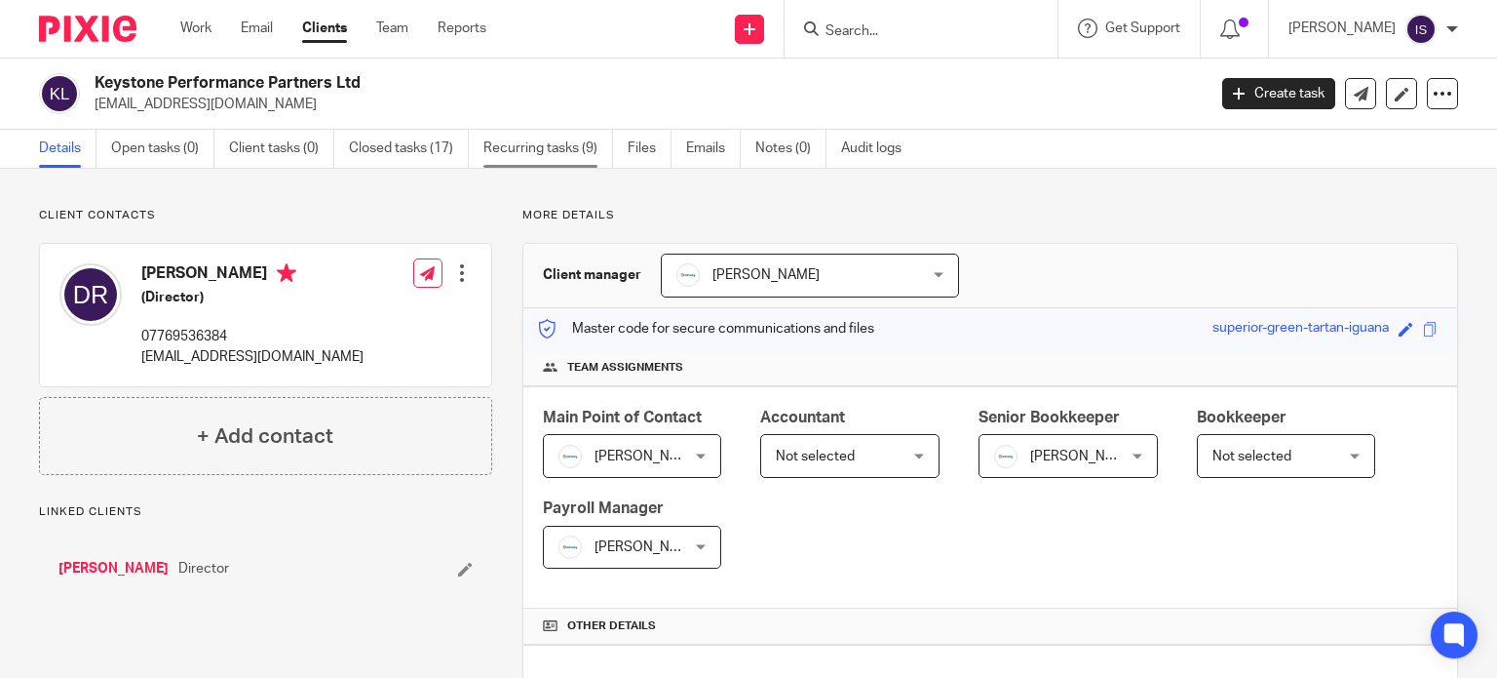
click at [517, 151] on link "Recurring tasks (9)" at bounding box center [549, 149] width 130 height 38
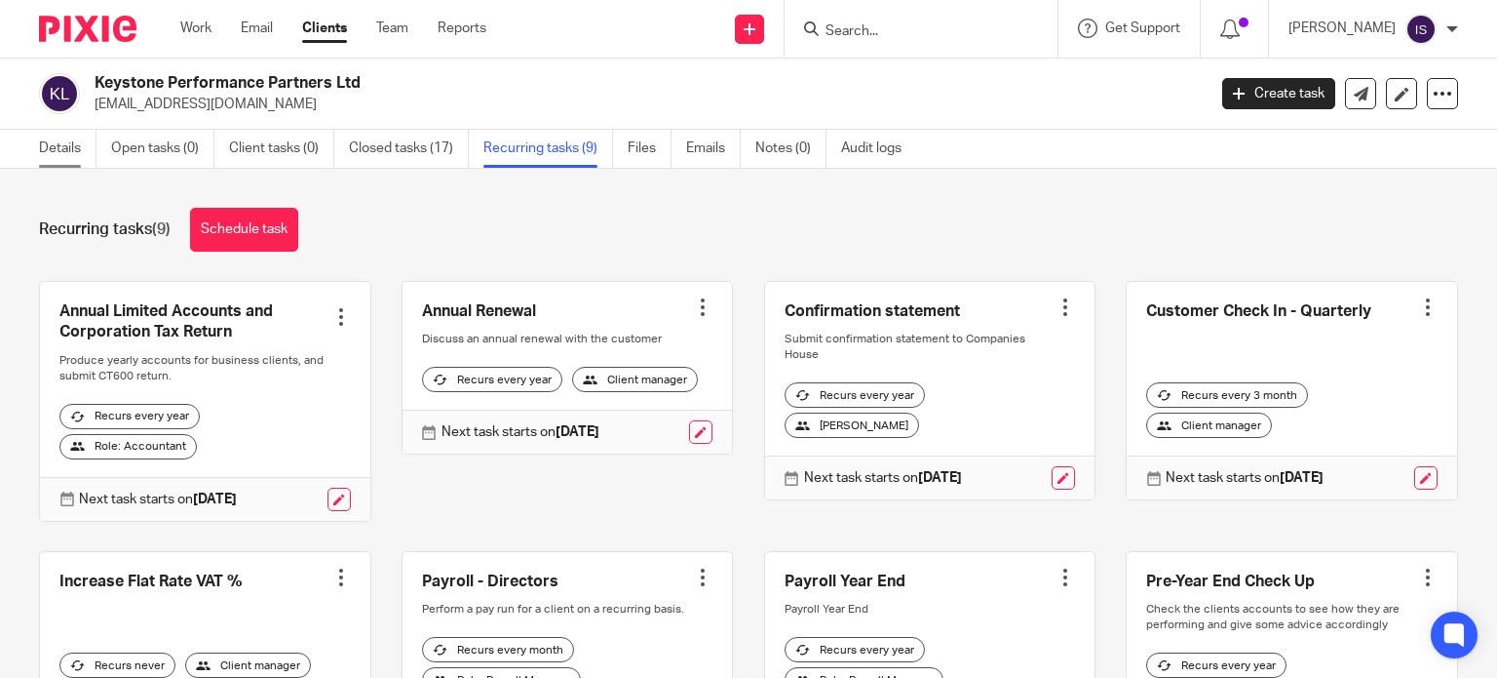
click at [46, 136] on link "Details" at bounding box center [68, 149] width 58 height 38
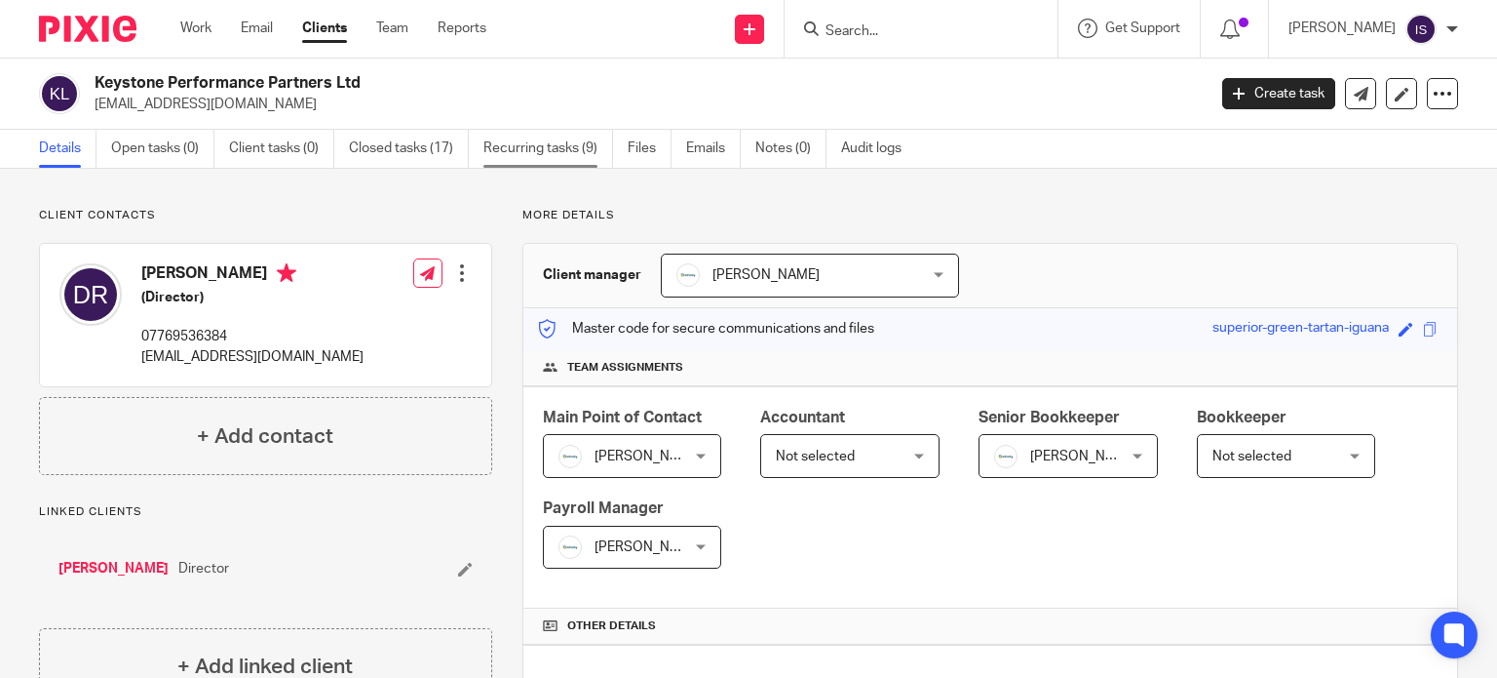
click at [547, 147] on link "Recurring tasks (9)" at bounding box center [549, 149] width 130 height 38
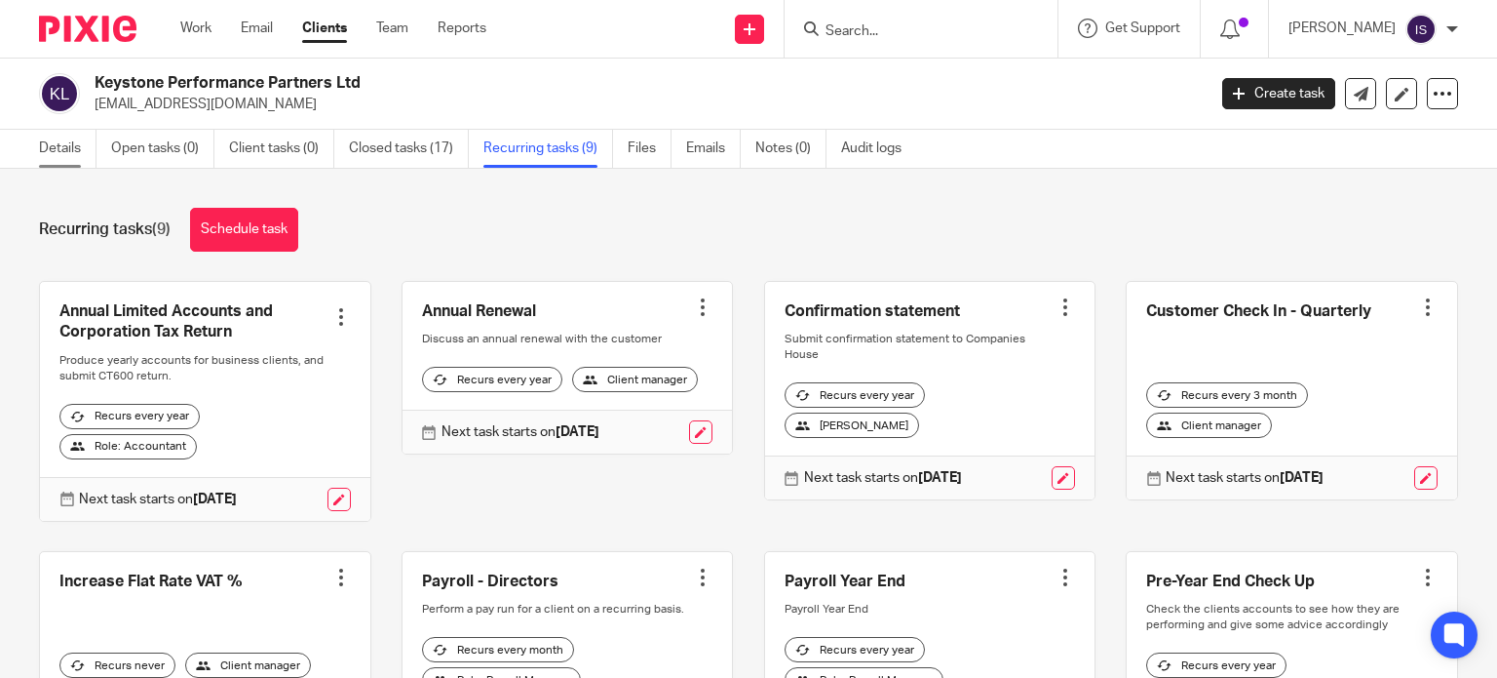
click at [74, 155] on link "Details" at bounding box center [68, 149] width 58 height 38
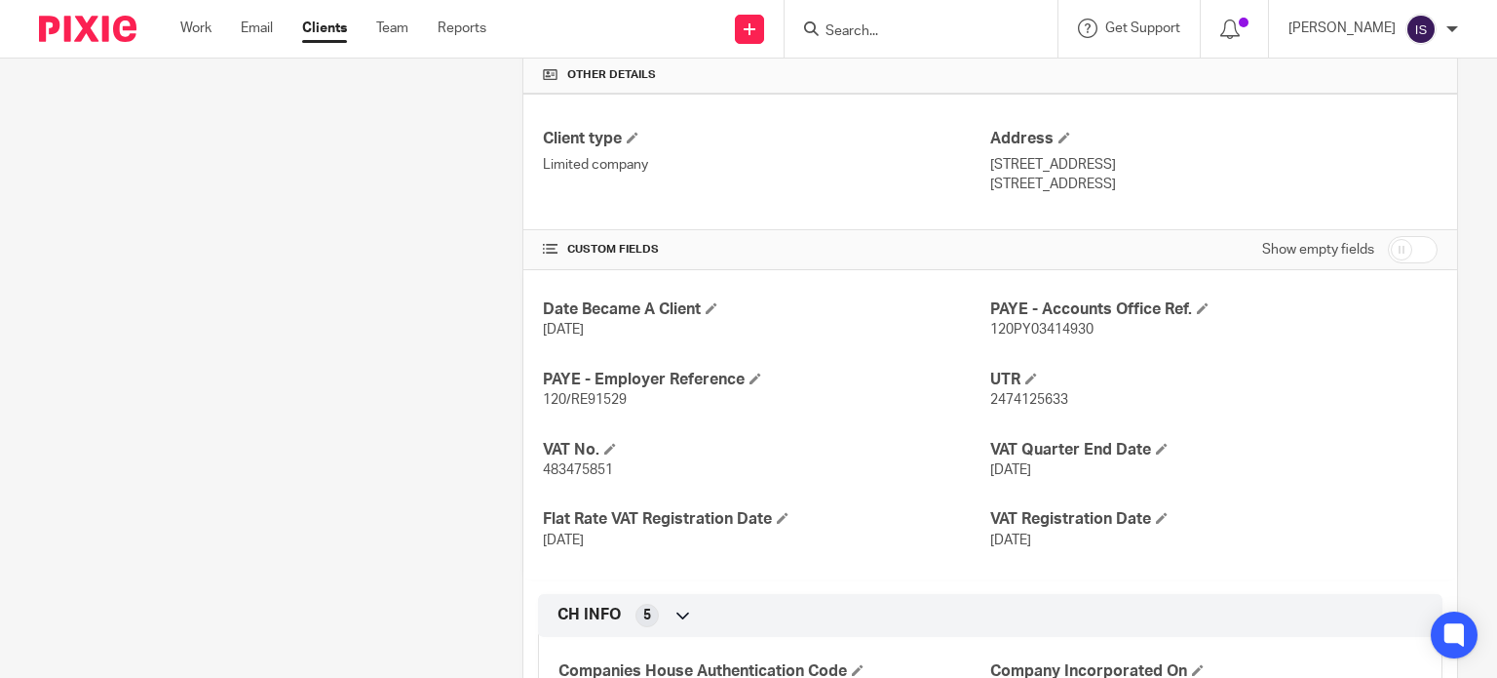
scroll to position [585, 0]
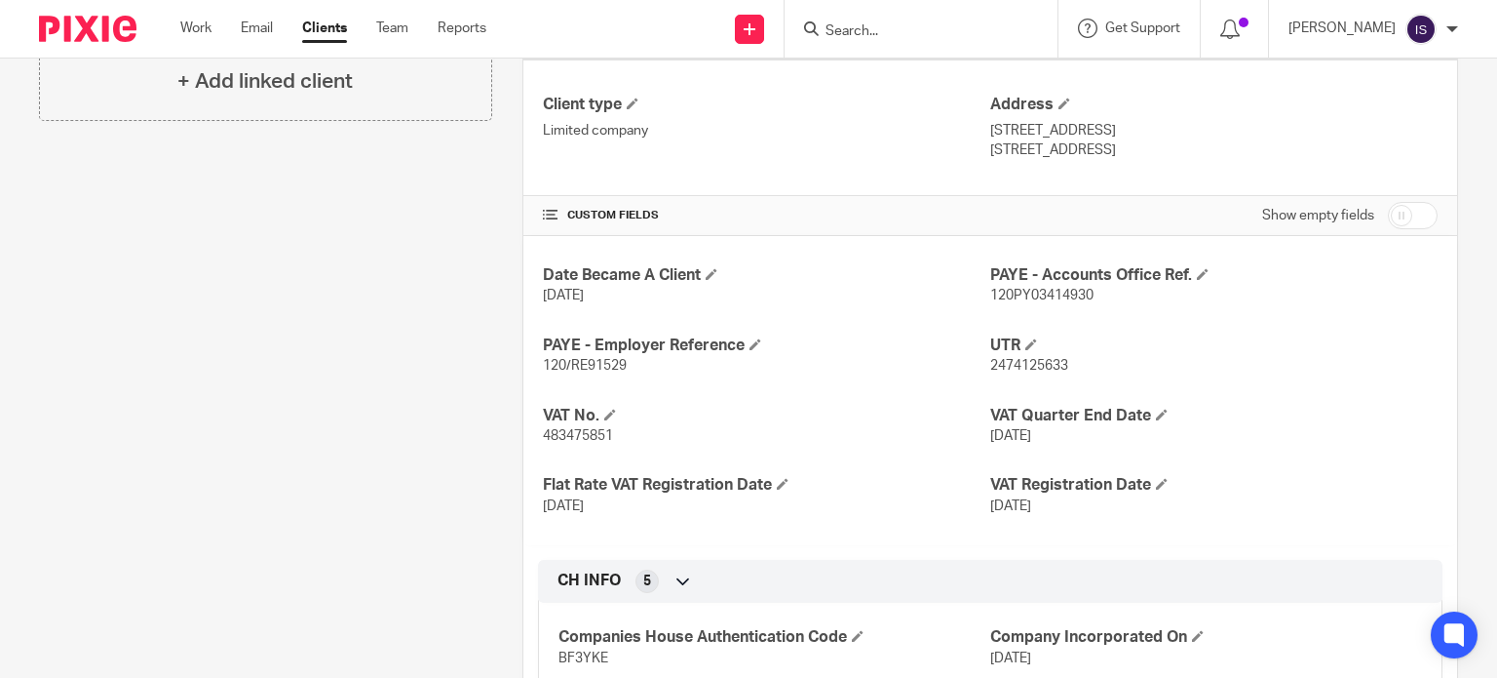
click at [601, 362] on span "120/RE91529" at bounding box center [585, 366] width 84 height 14
copy span "RE91529"
click at [1001, 296] on span "120PY03414930" at bounding box center [1041, 296] width 103 height 14
click at [1001, 295] on span "120PY03414930" at bounding box center [1041, 296] width 103 height 14
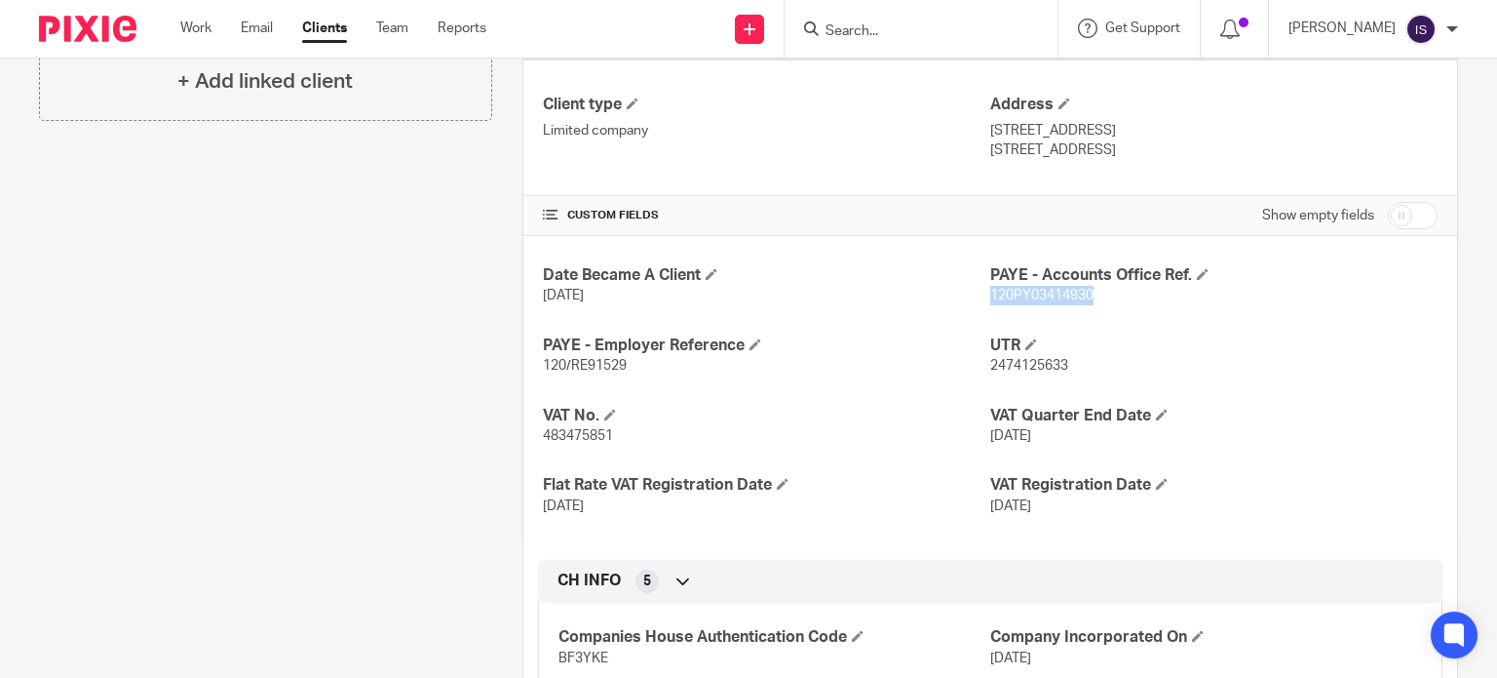
copy span "120PY03414930"
click at [882, 40] on form at bounding box center [928, 29] width 208 height 24
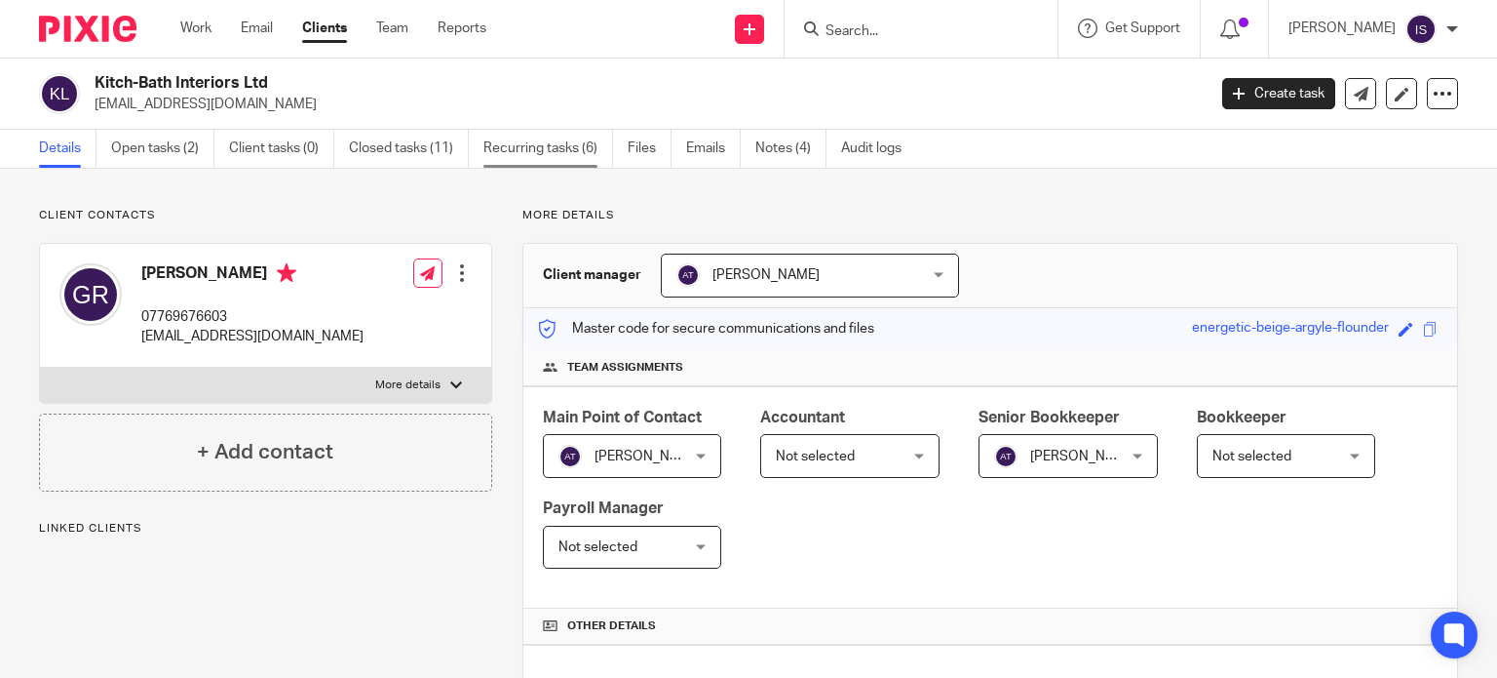
click at [588, 143] on link "Recurring tasks (6)" at bounding box center [549, 149] width 130 height 38
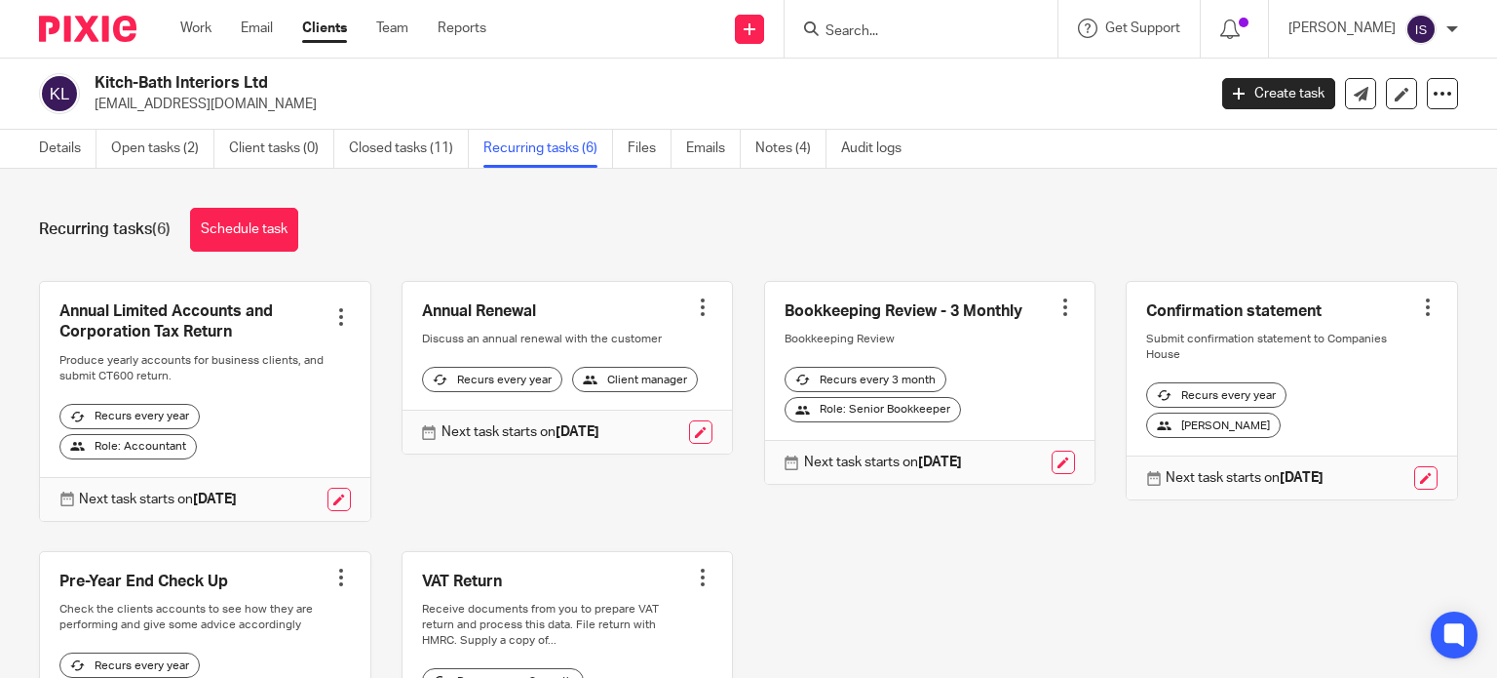
click at [867, 25] on input "Search" at bounding box center [911, 32] width 175 height 18
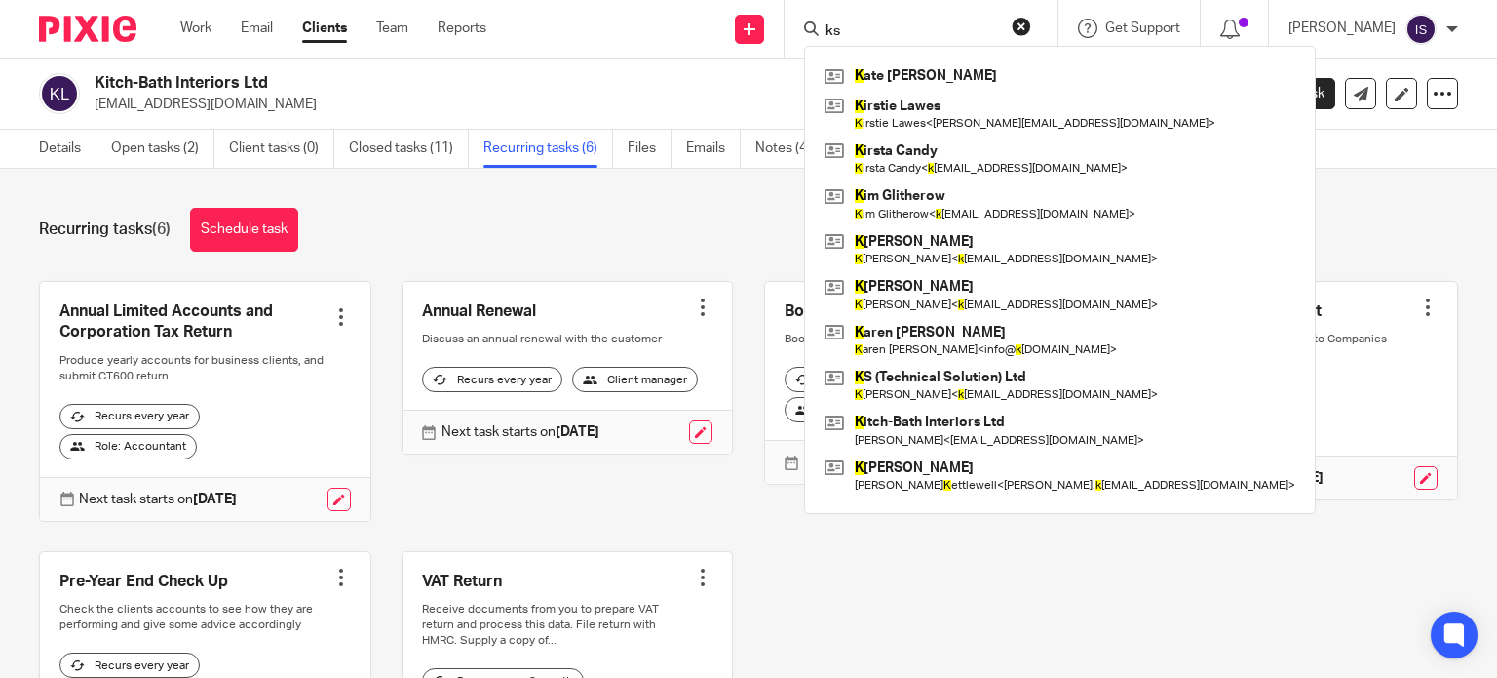
type input "ks"
click button "submit" at bounding box center [0, 0] width 0 height 0
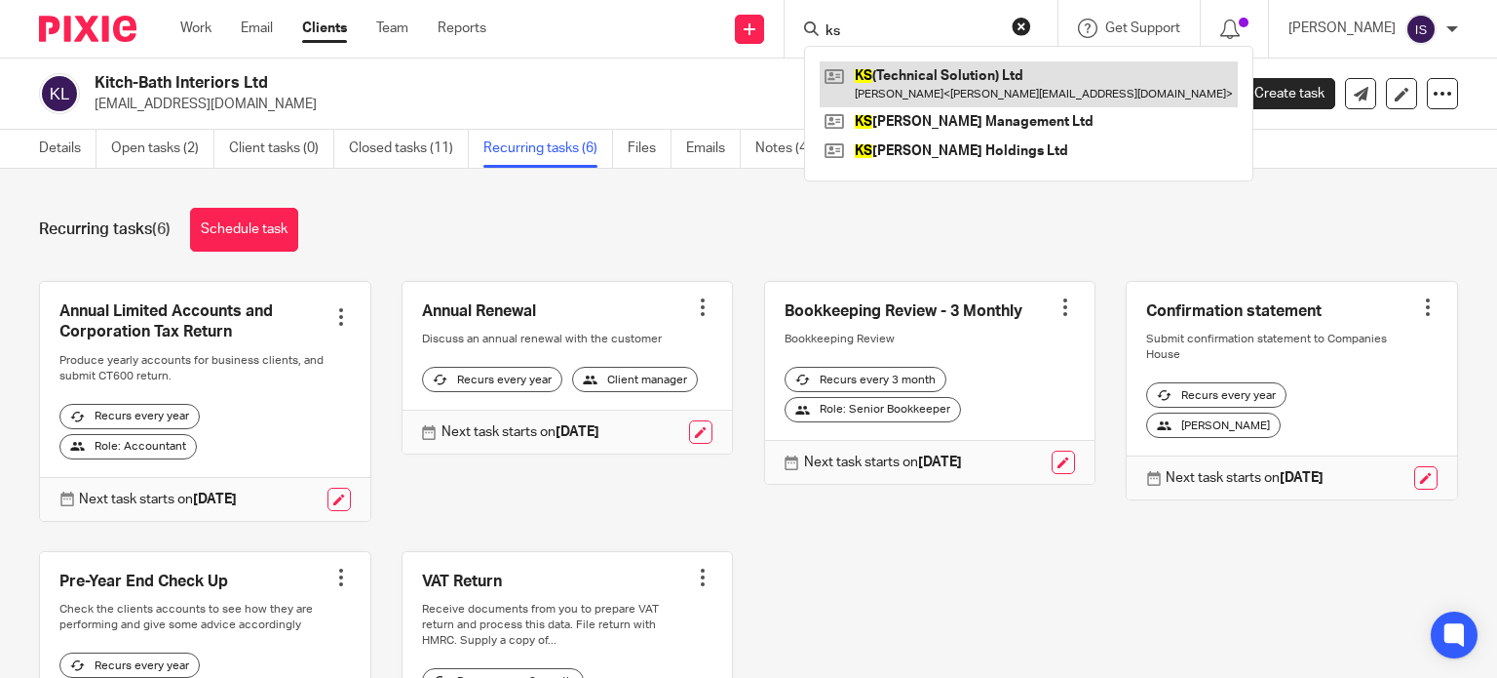
click at [1032, 96] on link at bounding box center [1029, 83] width 418 height 45
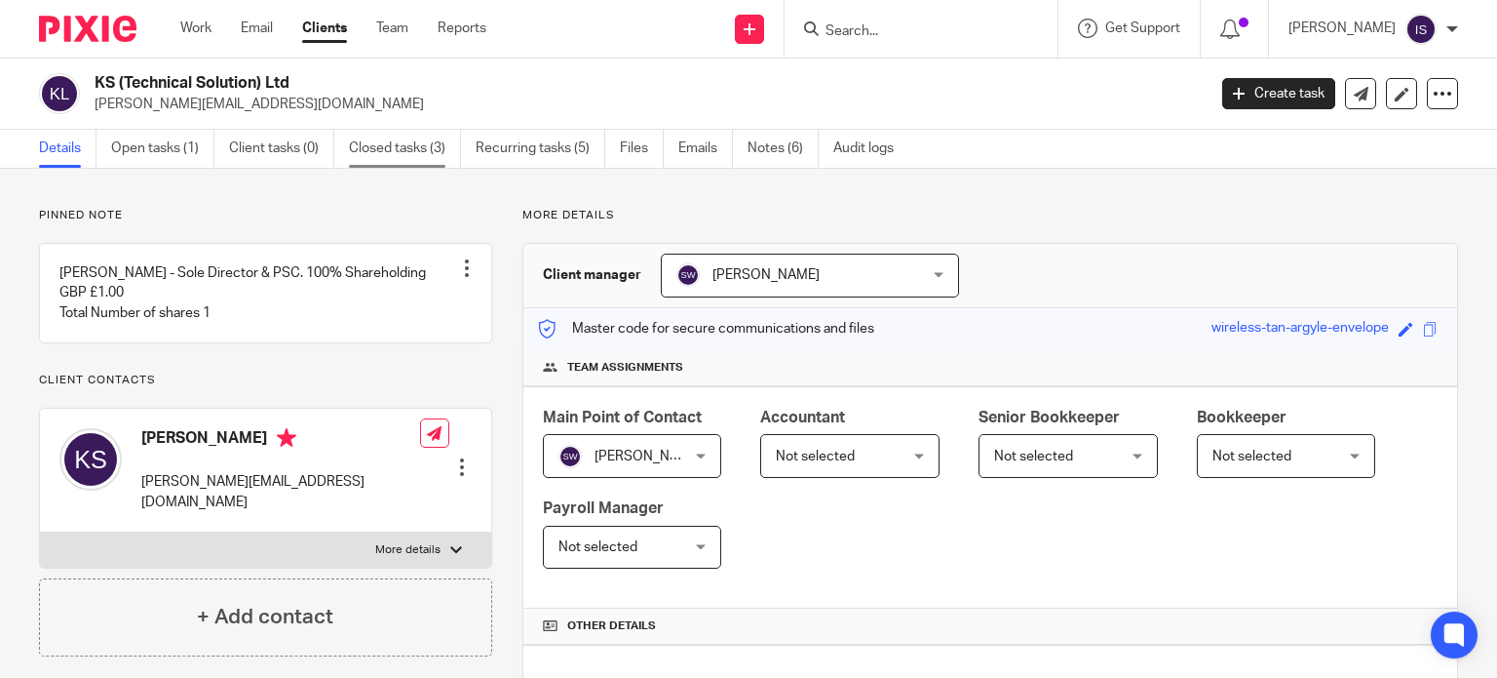
click at [406, 157] on link "Closed tasks (3)" at bounding box center [405, 149] width 112 height 38
click at [555, 140] on link "Recurring tasks (5)" at bounding box center [541, 149] width 130 height 38
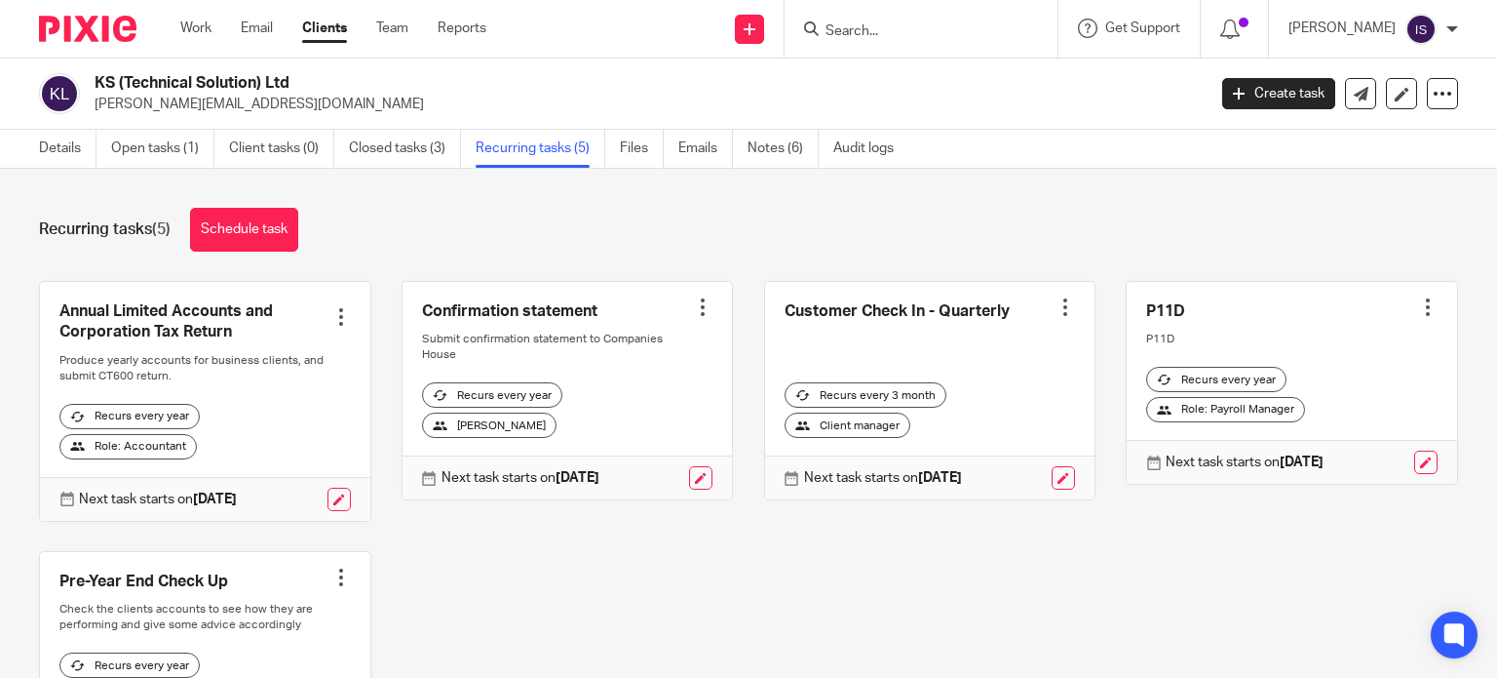
click at [563, 172] on div "Recurring tasks (5) Schedule task Annual Limited Accounts and Corporation Tax R…" at bounding box center [748, 423] width 1497 height 509
click at [900, 31] on input "Search" at bounding box center [911, 32] width 175 height 18
type input "lb"
drag, startPoint x: 932, startPoint y: 71, endPoint x: 675, endPoint y: 73, distance: 257.4
click at [932, 70] on link at bounding box center [941, 75] width 242 height 29
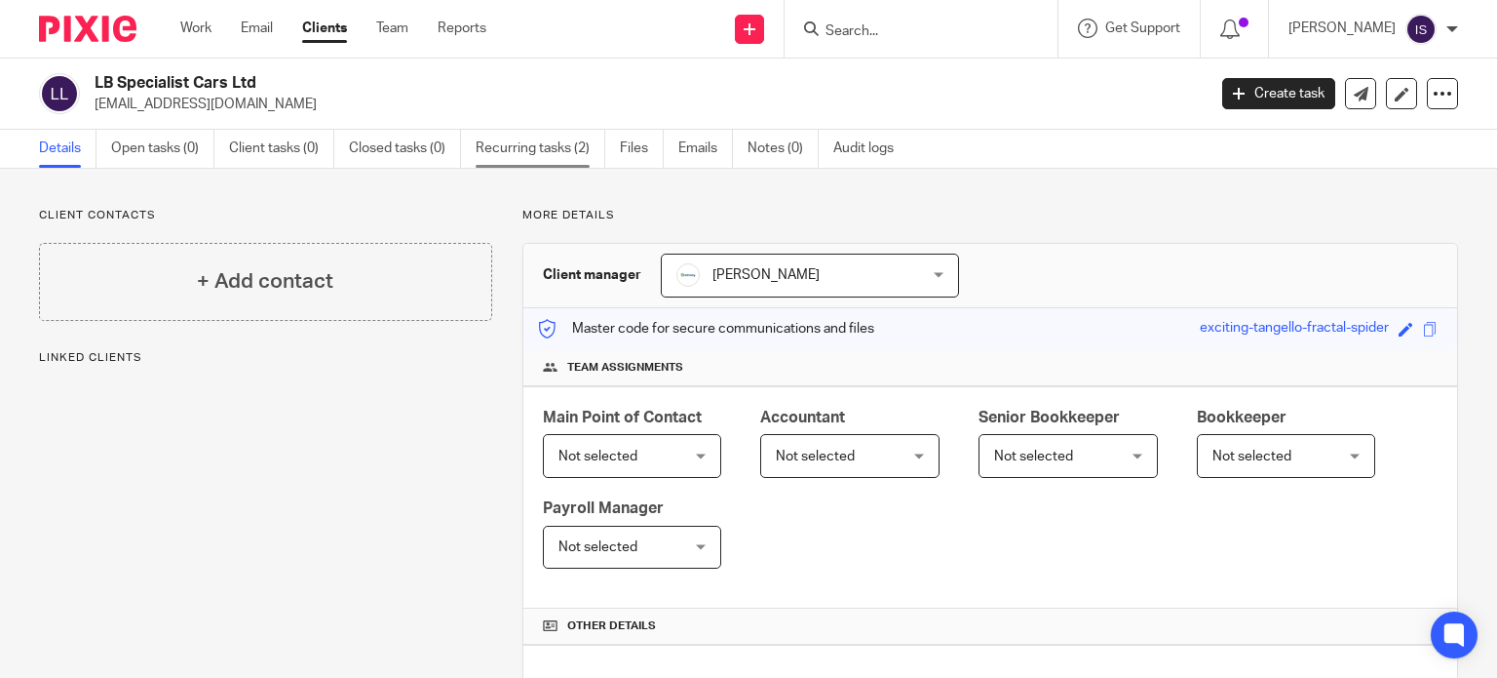
click at [534, 148] on link "Recurring tasks (2)" at bounding box center [541, 149] width 130 height 38
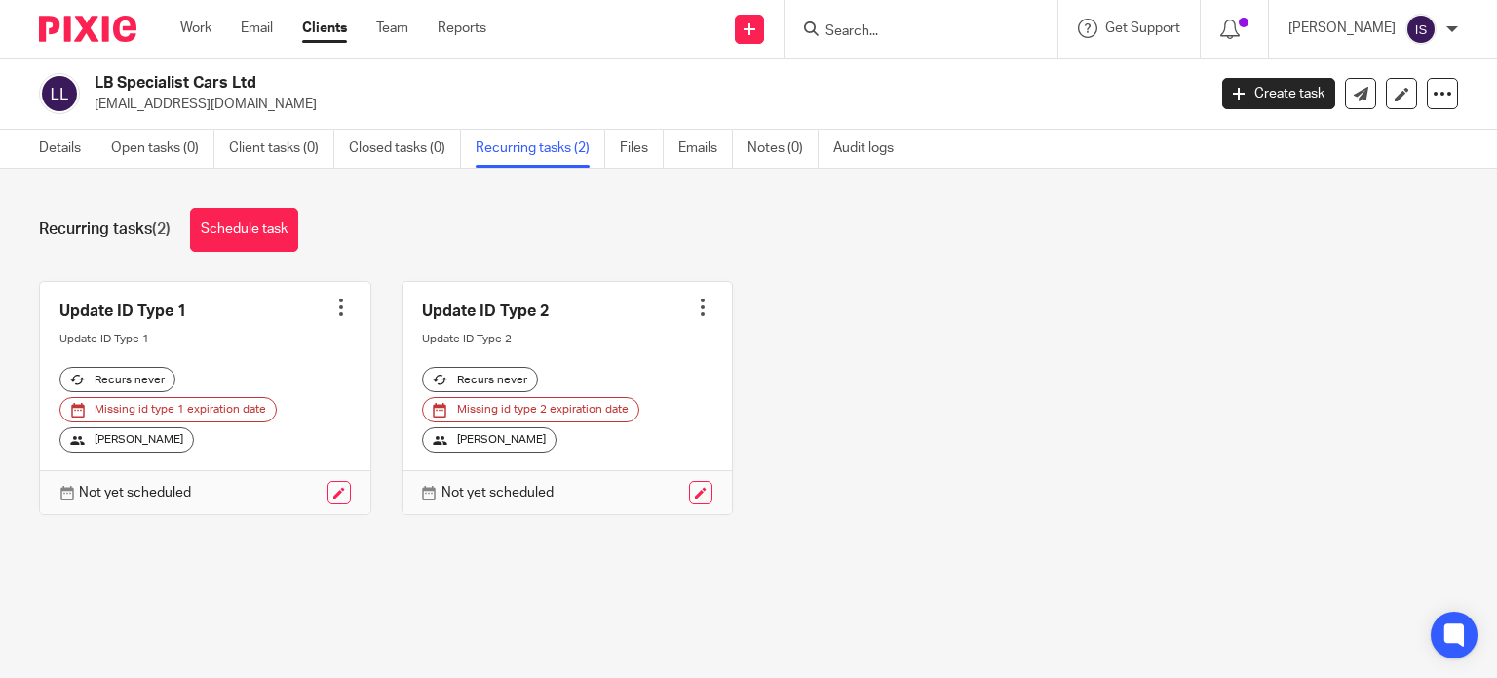
click at [917, 38] on input "Search" at bounding box center [911, 32] width 175 height 18
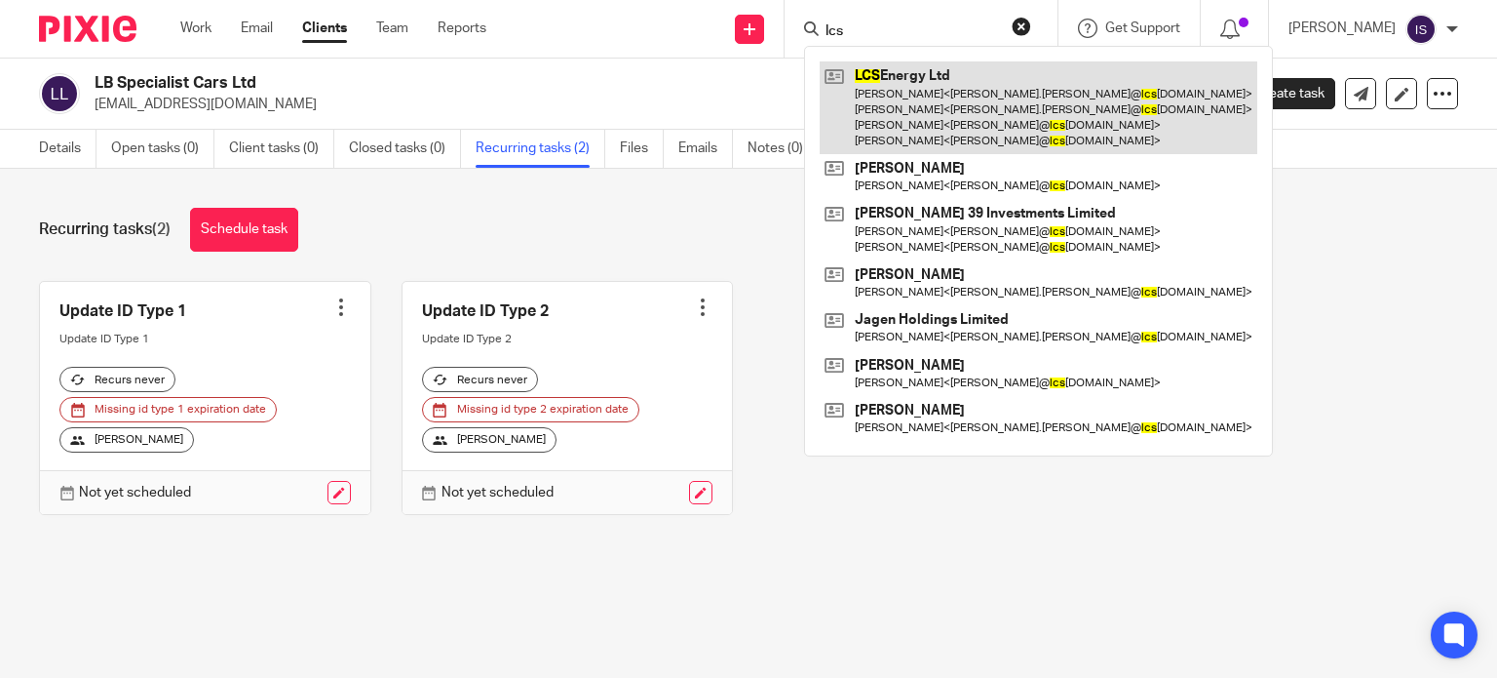
type input "lcs"
click at [990, 86] on link at bounding box center [1039, 107] width 438 height 93
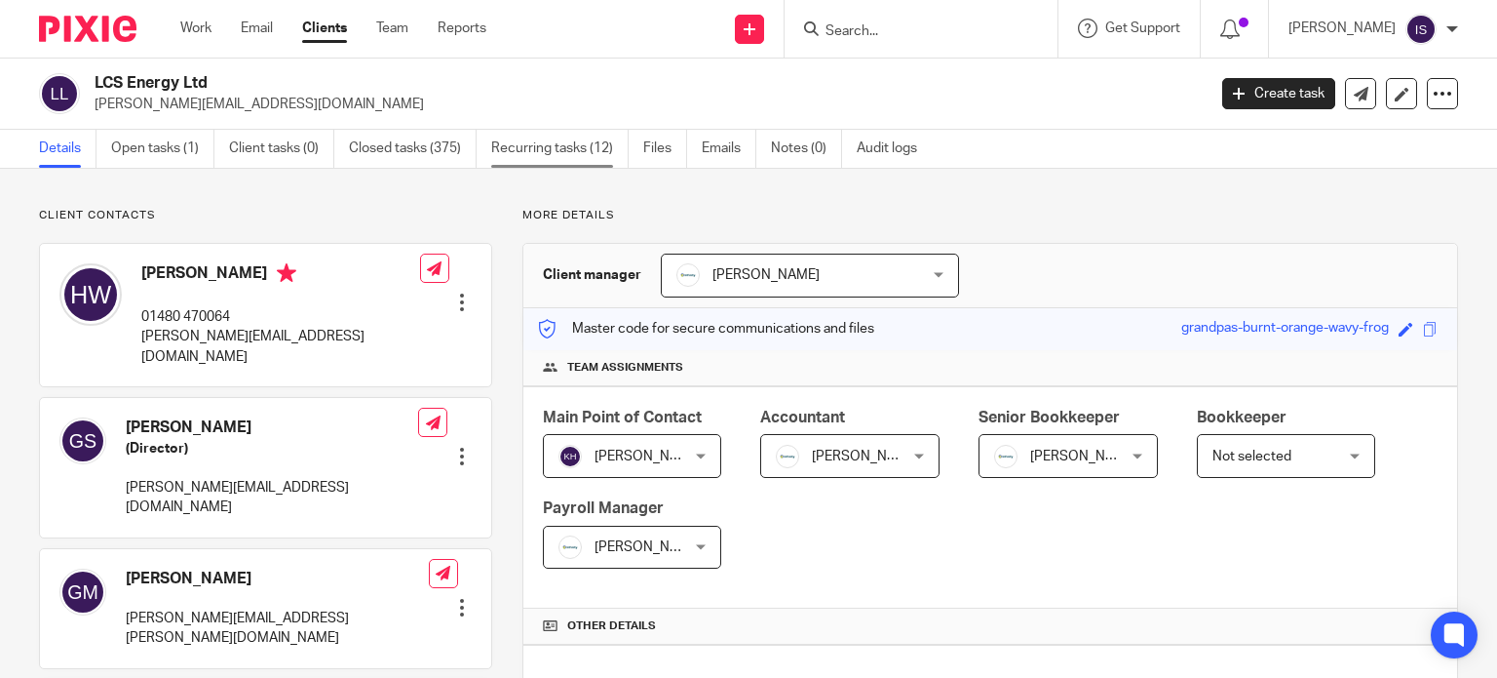
click at [532, 159] on link "Recurring tasks (12)" at bounding box center [559, 149] width 137 height 38
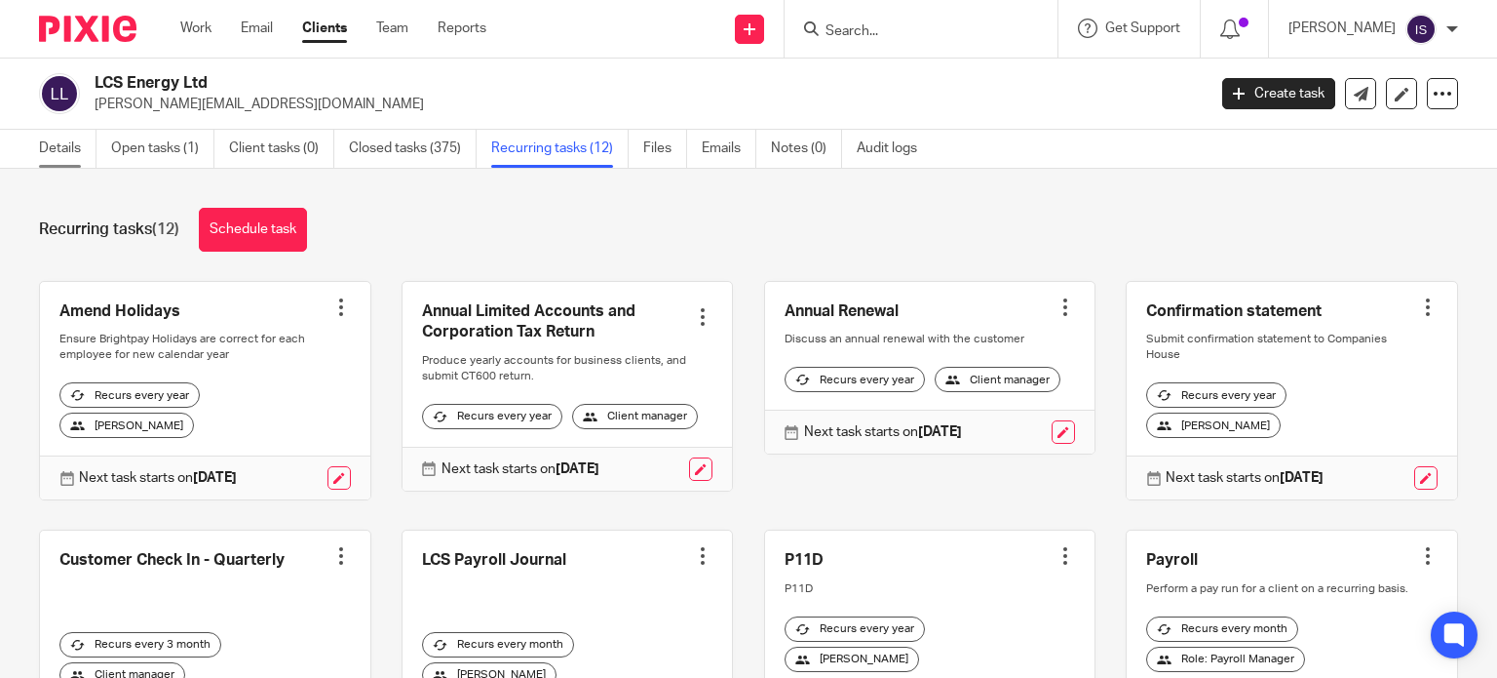
click at [59, 156] on link "Details" at bounding box center [68, 149] width 58 height 38
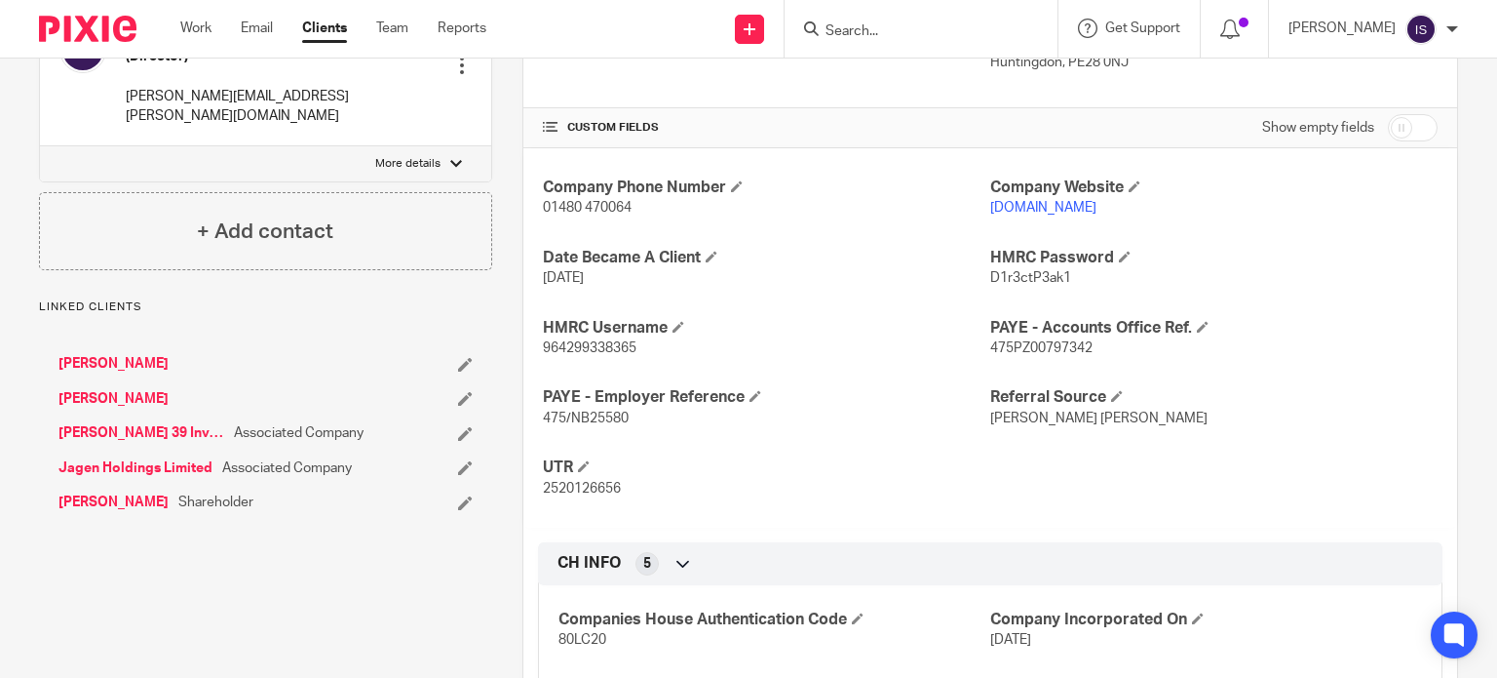
scroll to position [682, 0]
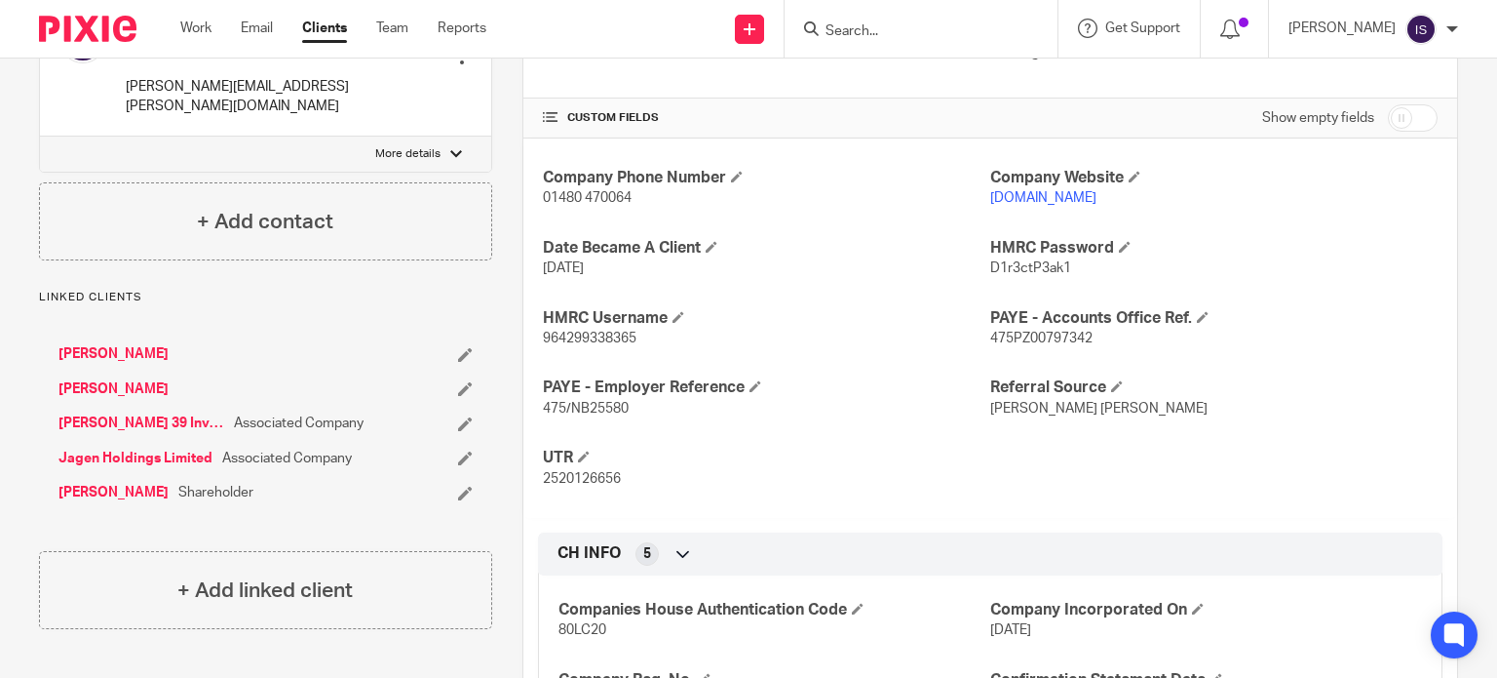
click at [585, 402] on span "475/NB25580" at bounding box center [586, 409] width 86 height 14
copy span "NB25580"
click at [1041, 339] on span "475PZ00797342" at bounding box center [1041, 338] width 102 height 14
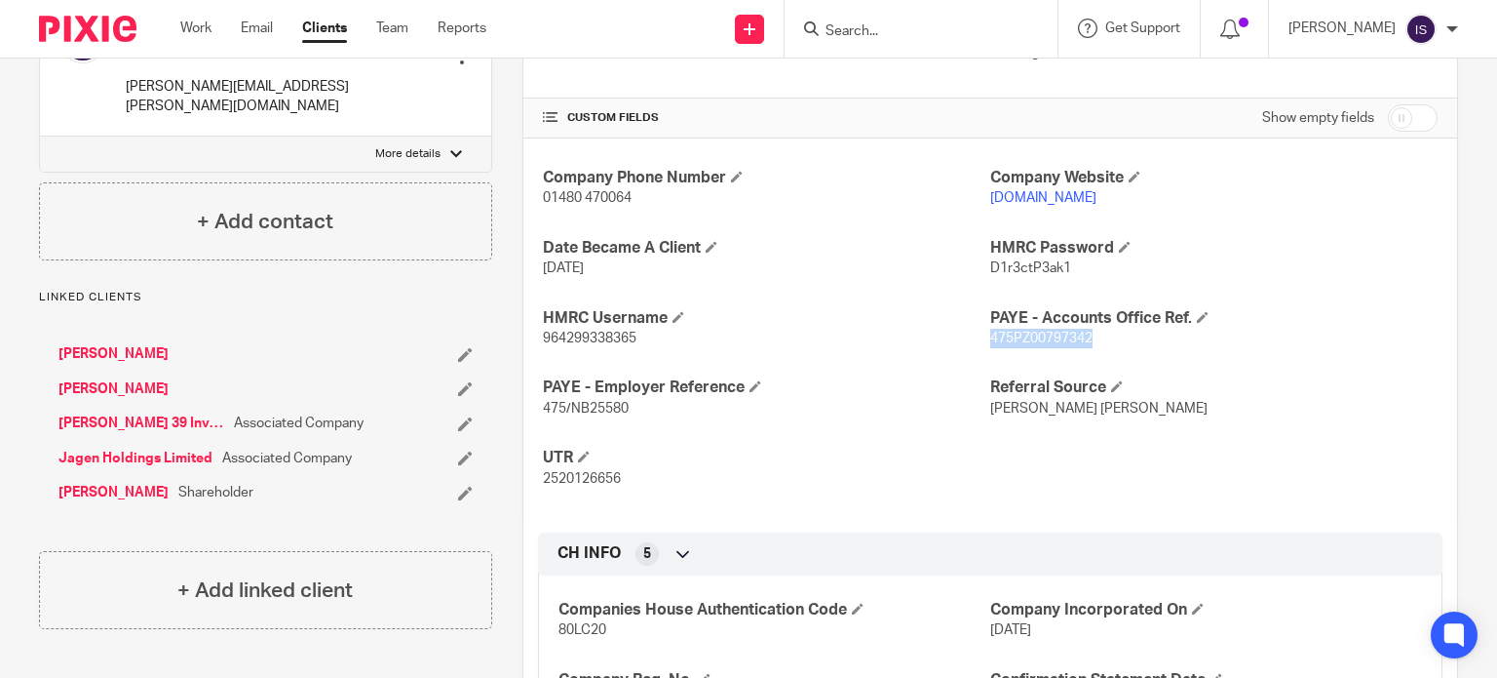
copy span "475PZ00797342"
click at [908, 18] on form at bounding box center [928, 29] width 208 height 24
click at [906, 33] on input "Search" at bounding box center [911, 32] width 175 height 18
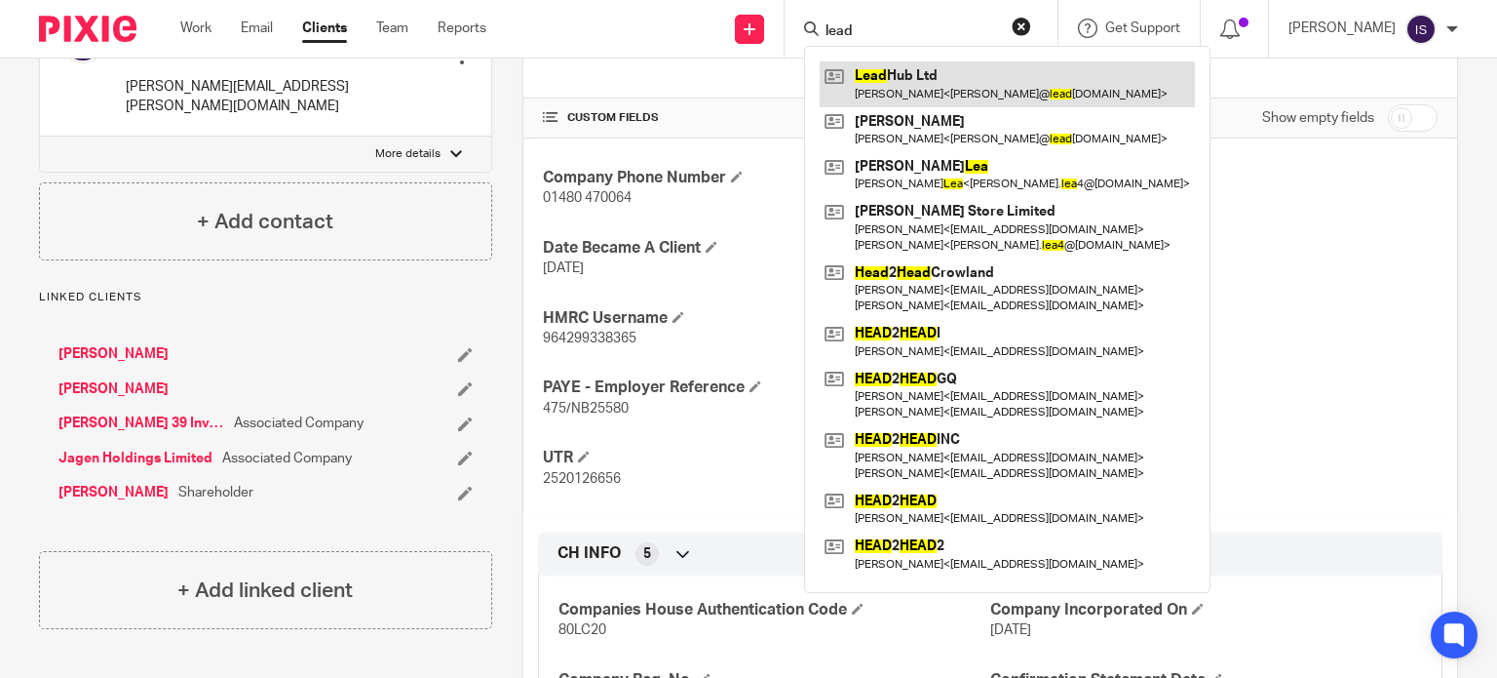
type input "lead"
click at [902, 72] on link at bounding box center [1007, 83] width 375 height 45
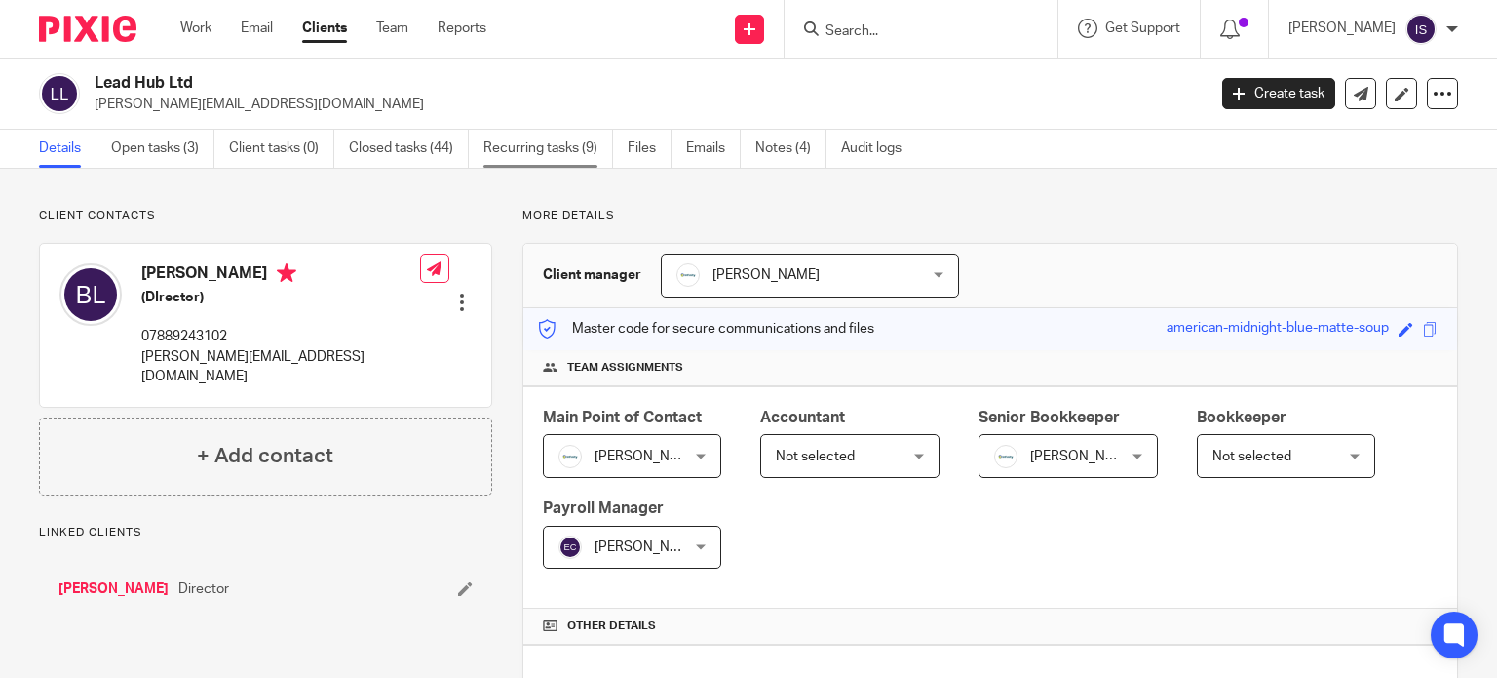
click at [508, 162] on link "Recurring tasks (9)" at bounding box center [549, 149] width 130 height 38
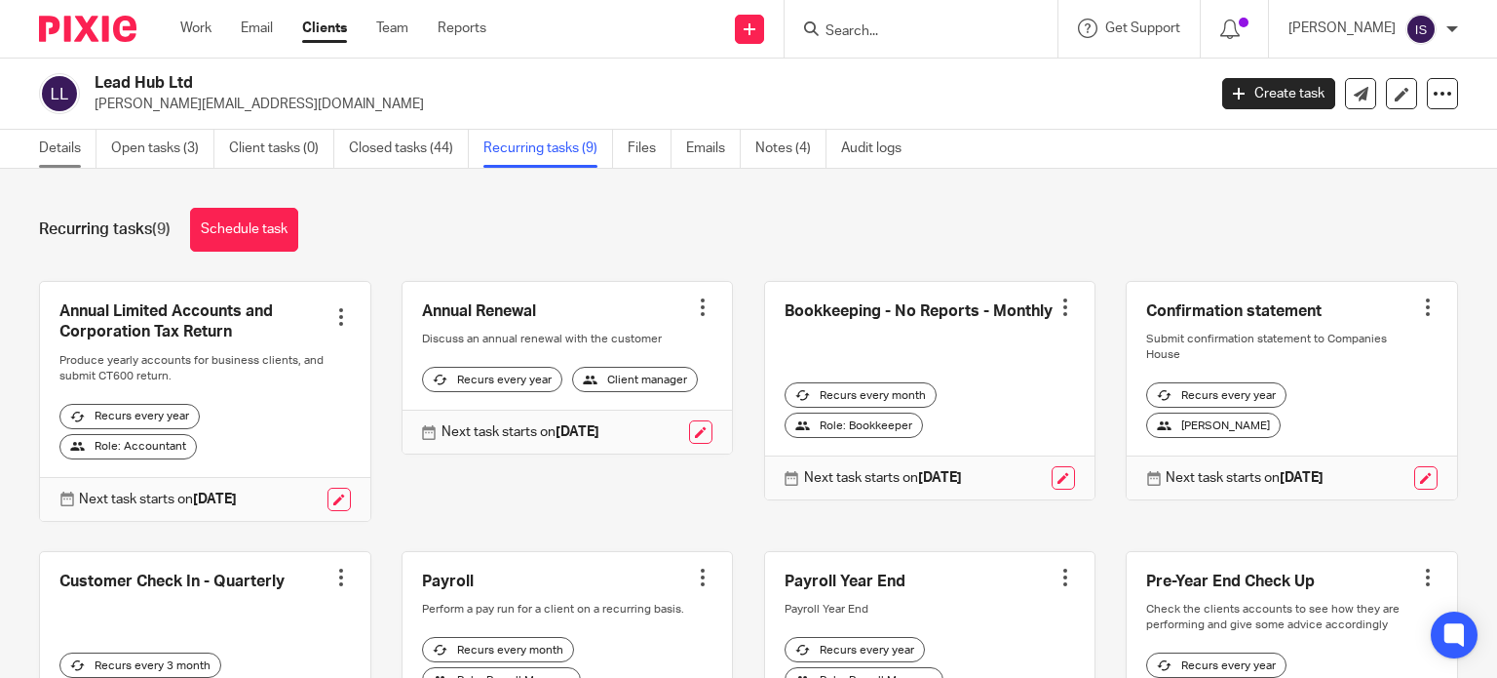
click at [52, 148] on link "Details" at bounding box center [68, 149] width 58 height 38
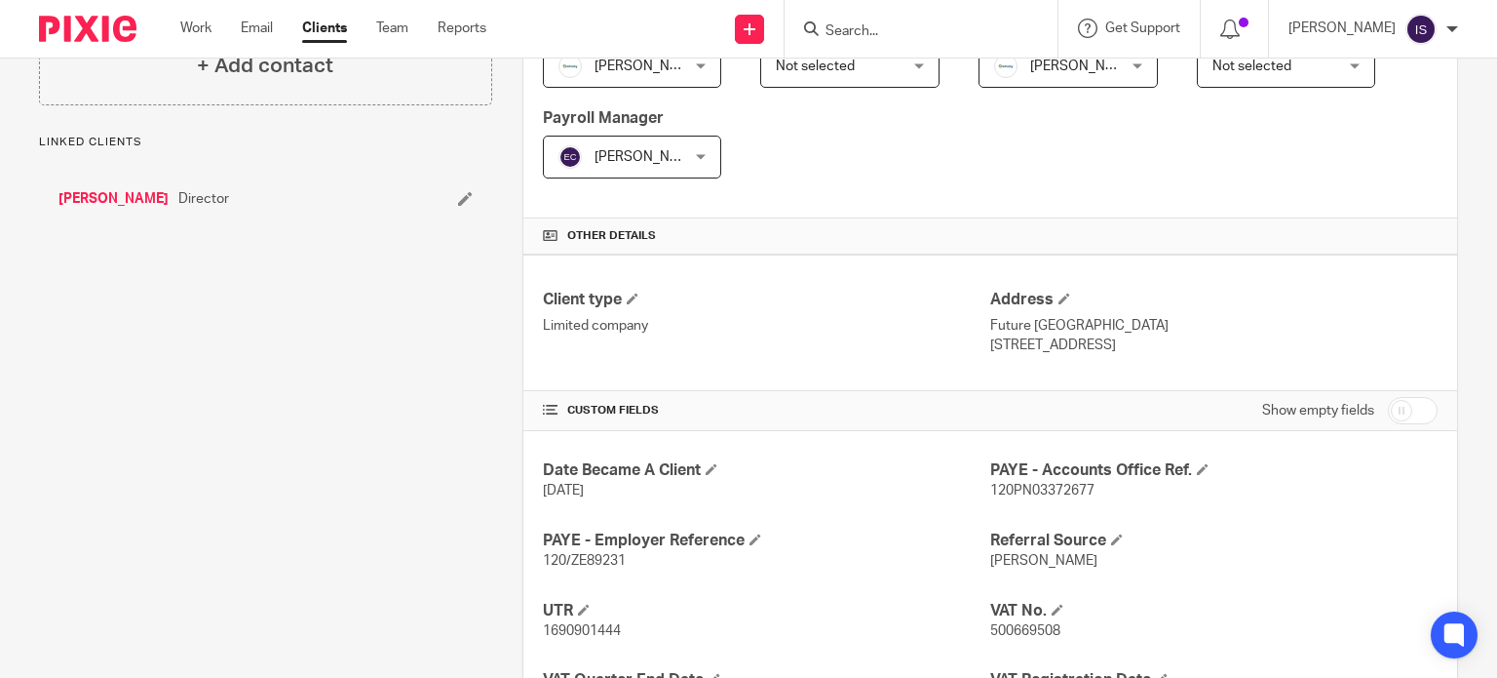
scroll to position [585, 0]
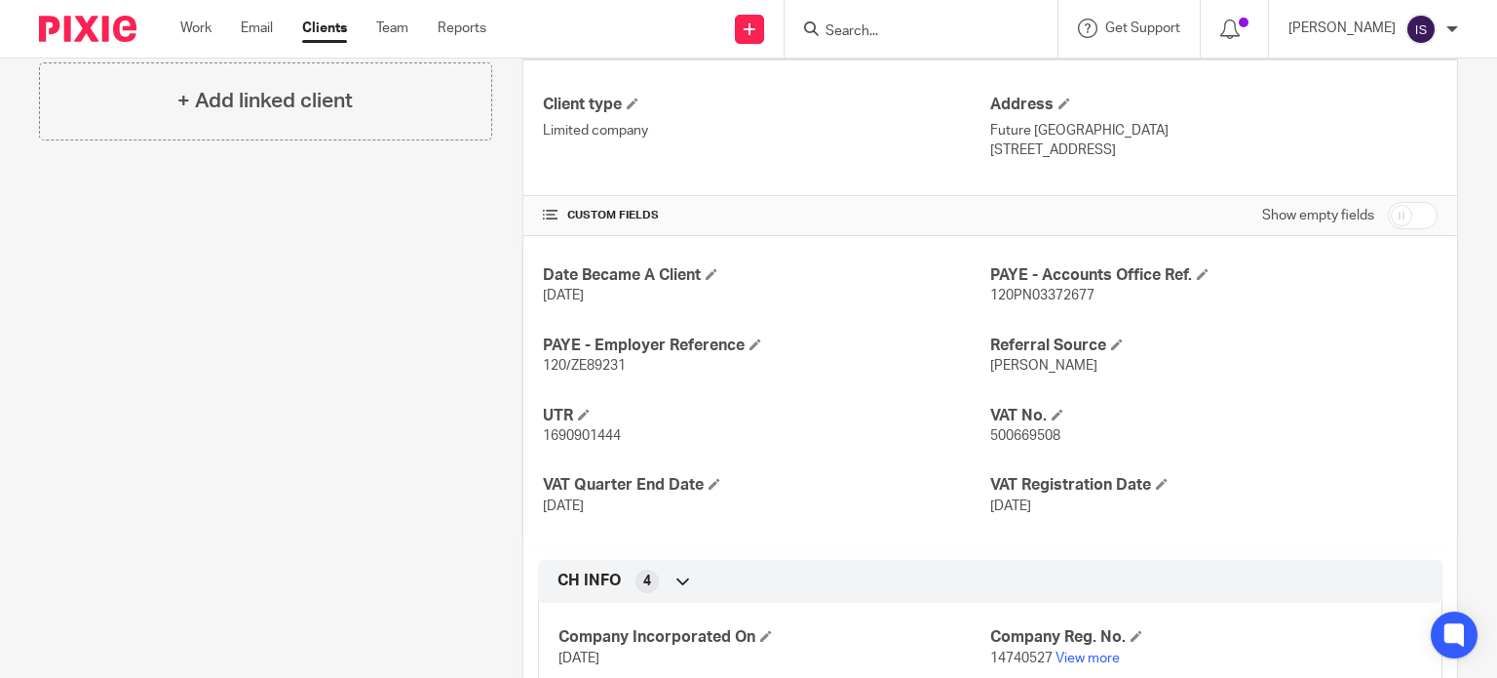
click at [577, 369] on span "120/ZE89231" at bounding box center [584, 366] width 83 height 14
copy span "ZE89231"
click at [1023, 291] on span "120PN03372677" at bounding box center [1042, 296] width 104 height 14
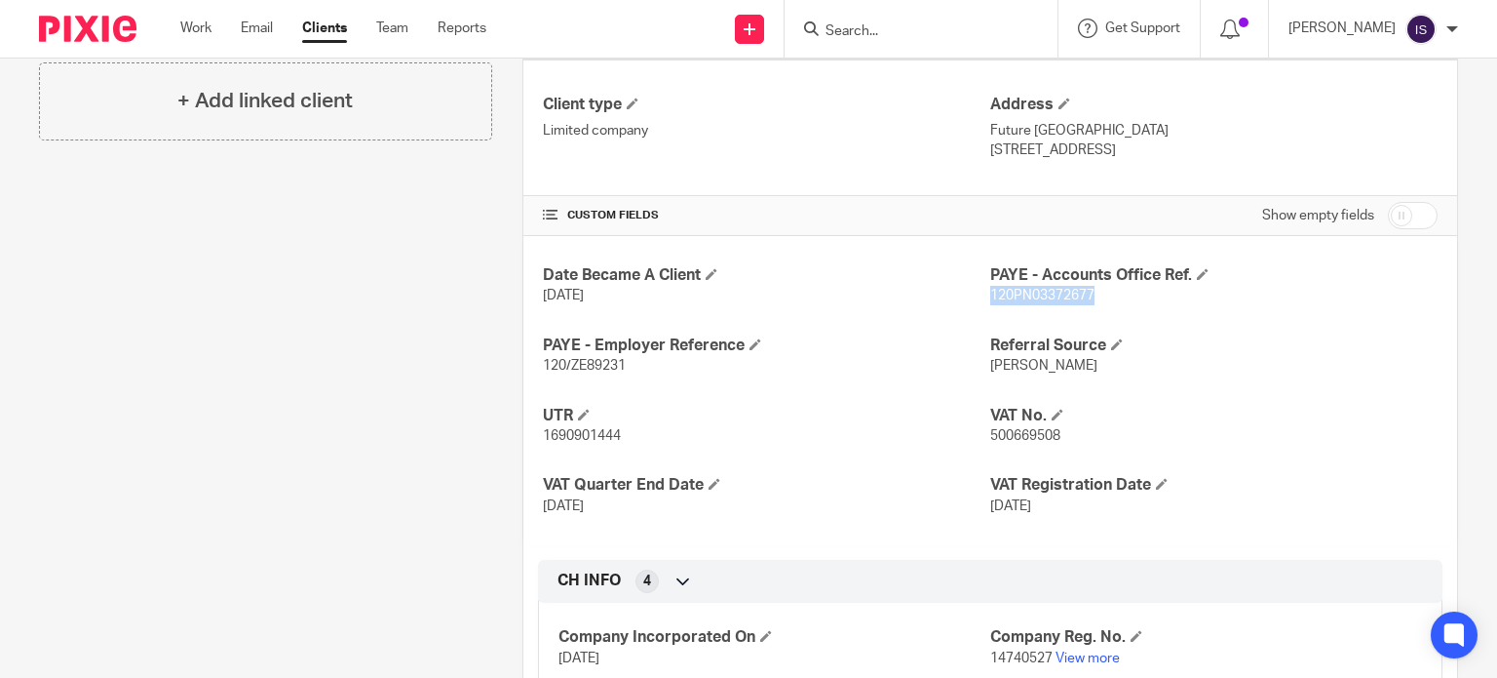
copy span "120PN03372677"
click at [938, 42] on div at bounding box center [921, 29] width 273 height 58
click at [918, 40] on form at bounding box center [928, 29] width 208 height 24
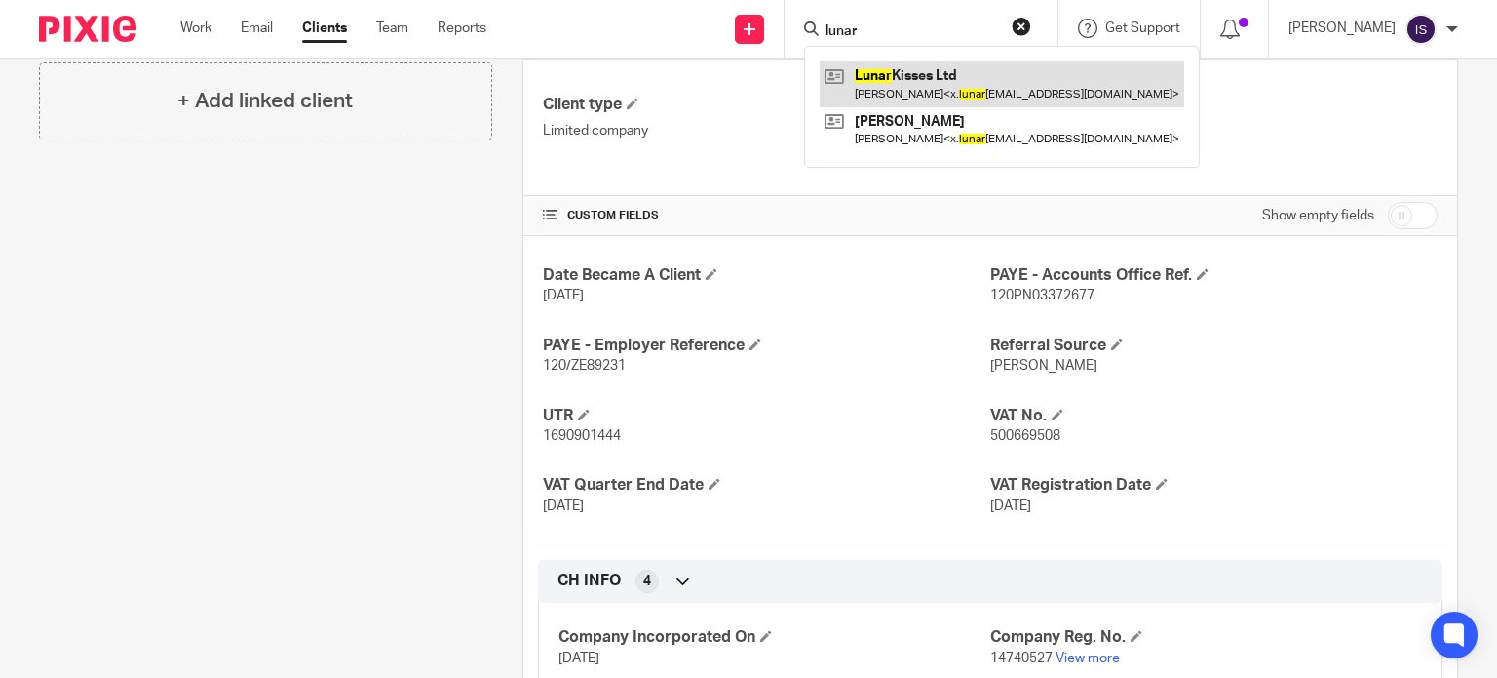
type input "lunar"
click at [955, 76] on link at bounding box center [1002, 83] width 365 height 45
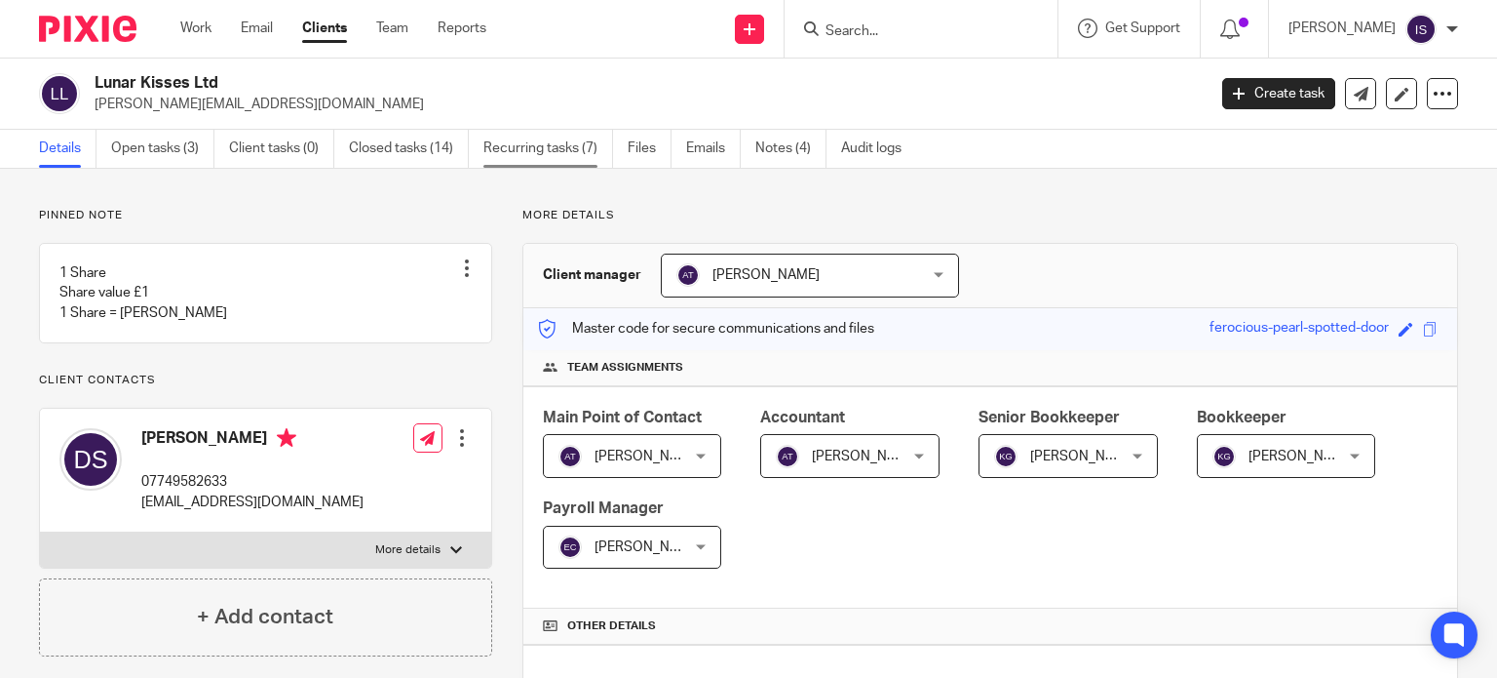
click at [538, 147] on link "Recurring tasks (7)" at bounding box center [549, 149] width 130 height 38
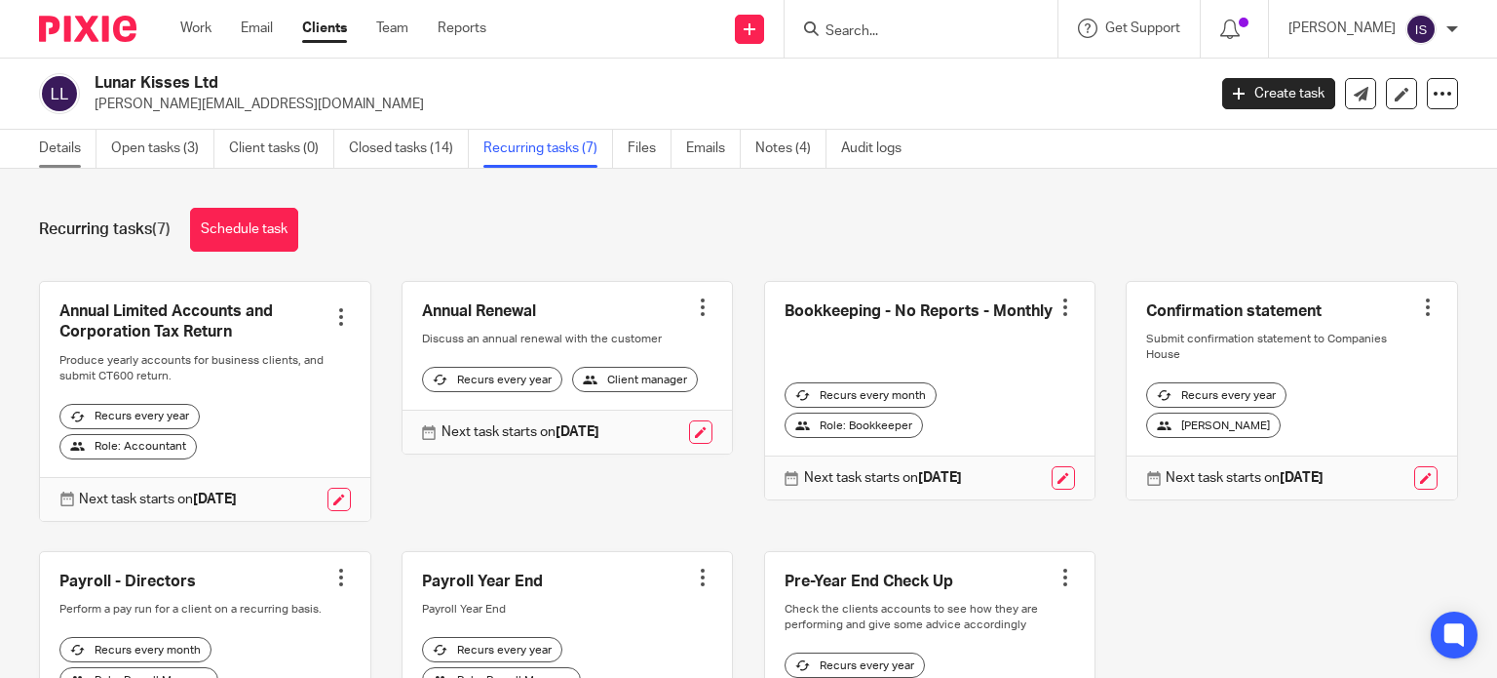
click at [74, 144] on link "Details" at bounding box center [68, 149] width 58 height 38
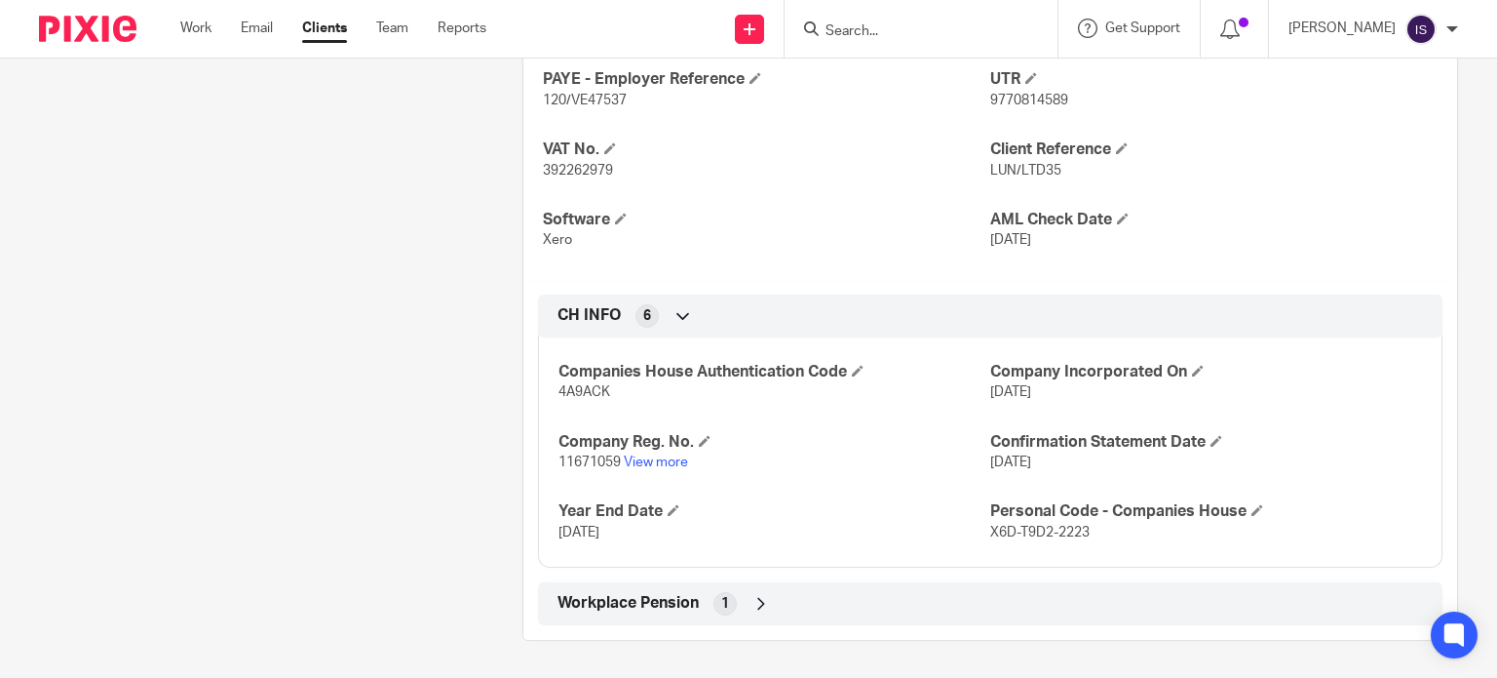
scroll to position [636, 0]
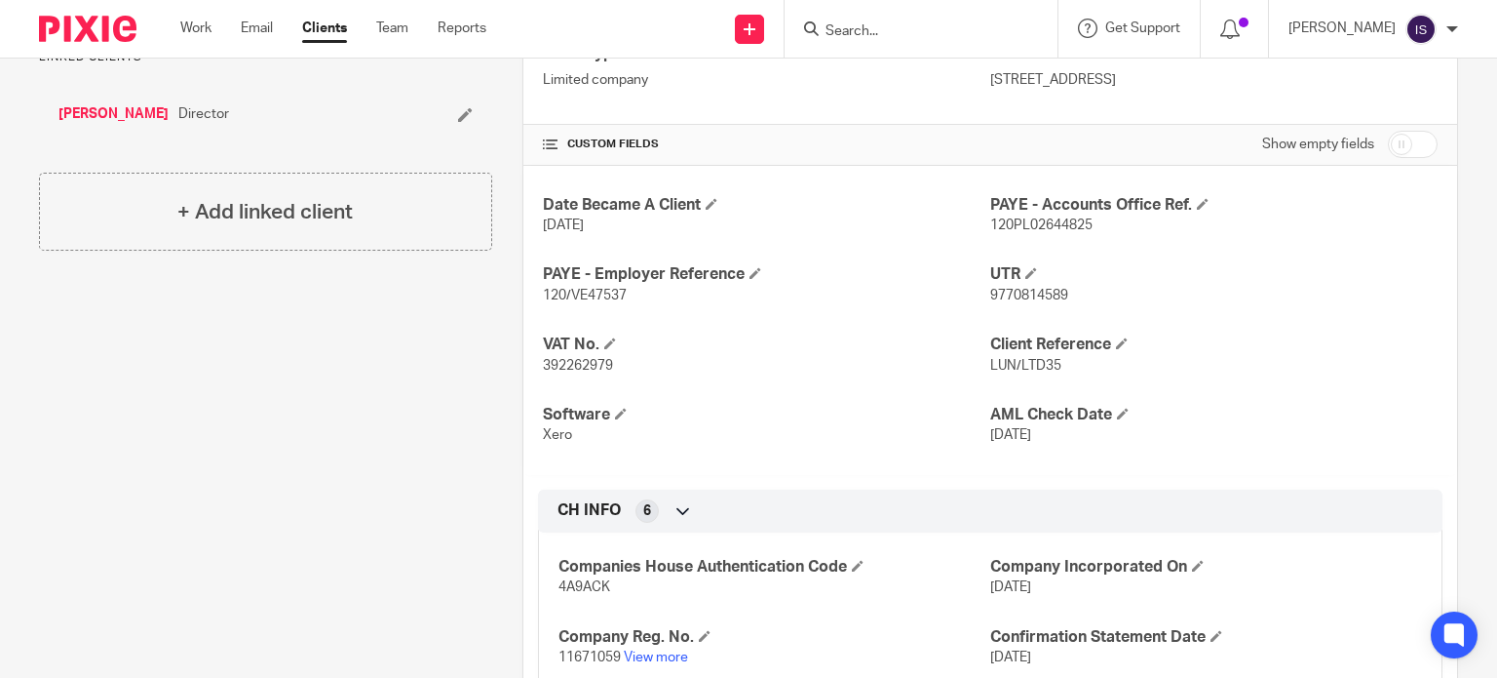
click at [592, 289] on span "120/VE47537" at bounding box center [585, 296] width 84 height 14
copy span "VE47537"
click at [1005, 228] on span "120PL02644825" at bounding box center [1041, 225] width 102 height 14
click at [1006, 228] on span "120PL02644825" at bounding box center [1041, 225] width 102 height 14
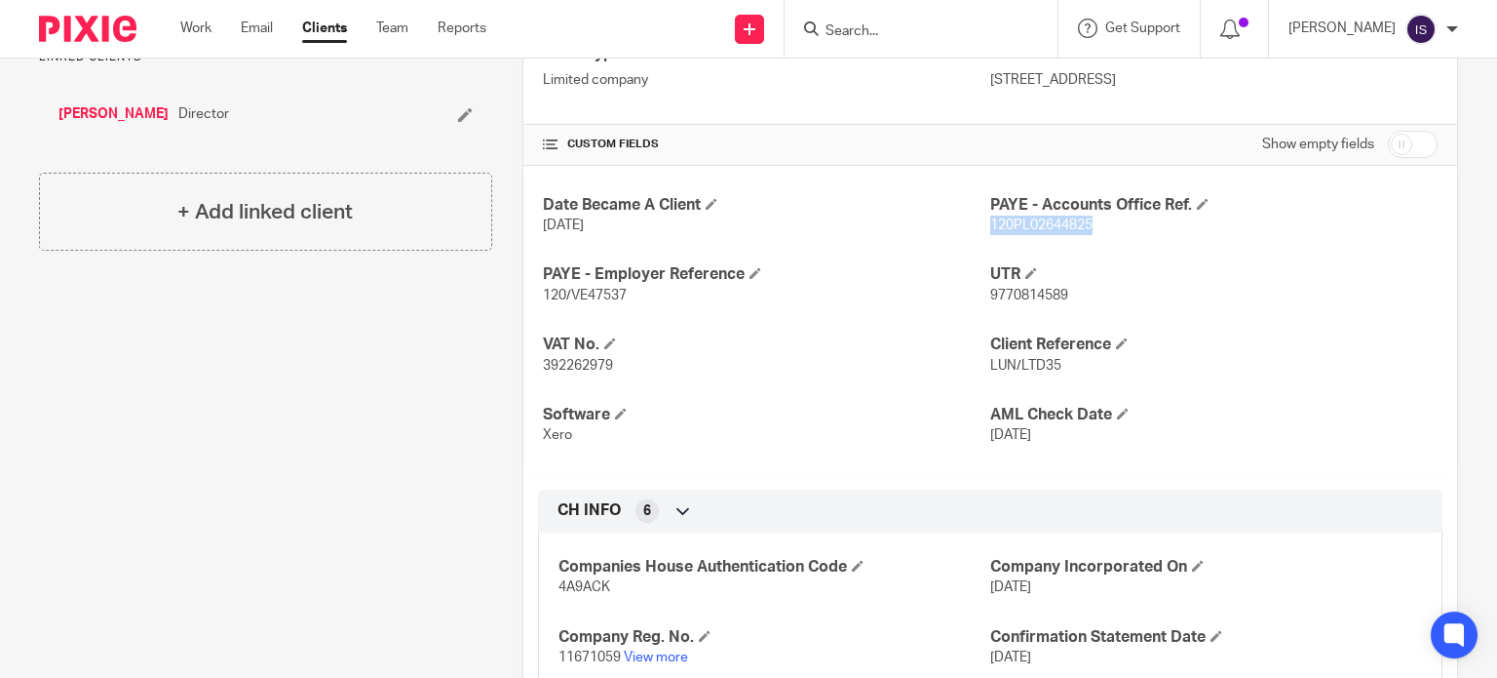
copy span "120PL02644825"
click at [968, 39] on input "Search" at bounding box center [911, 32] width 175 height 18
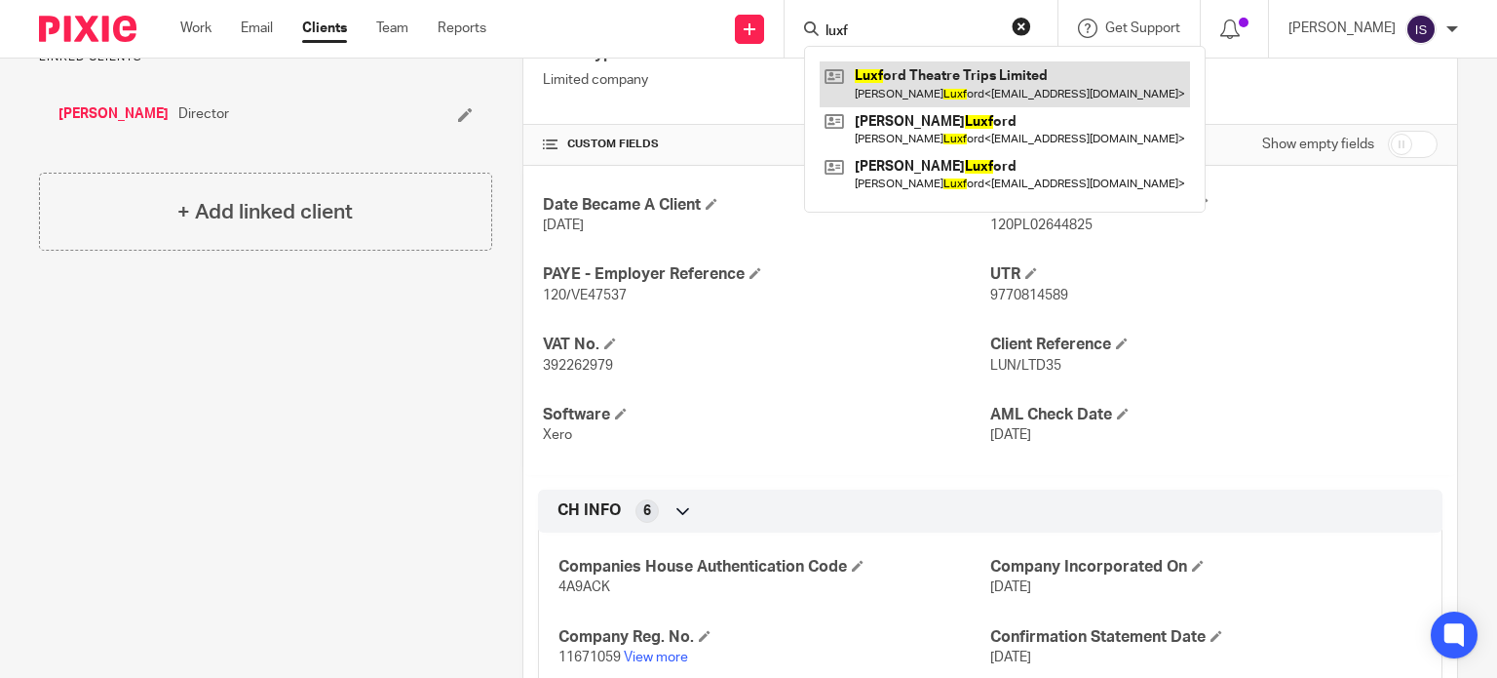
type input "luxf"
click at [952, 75] on link at bounding box center [1005, 83] width 370 height 45
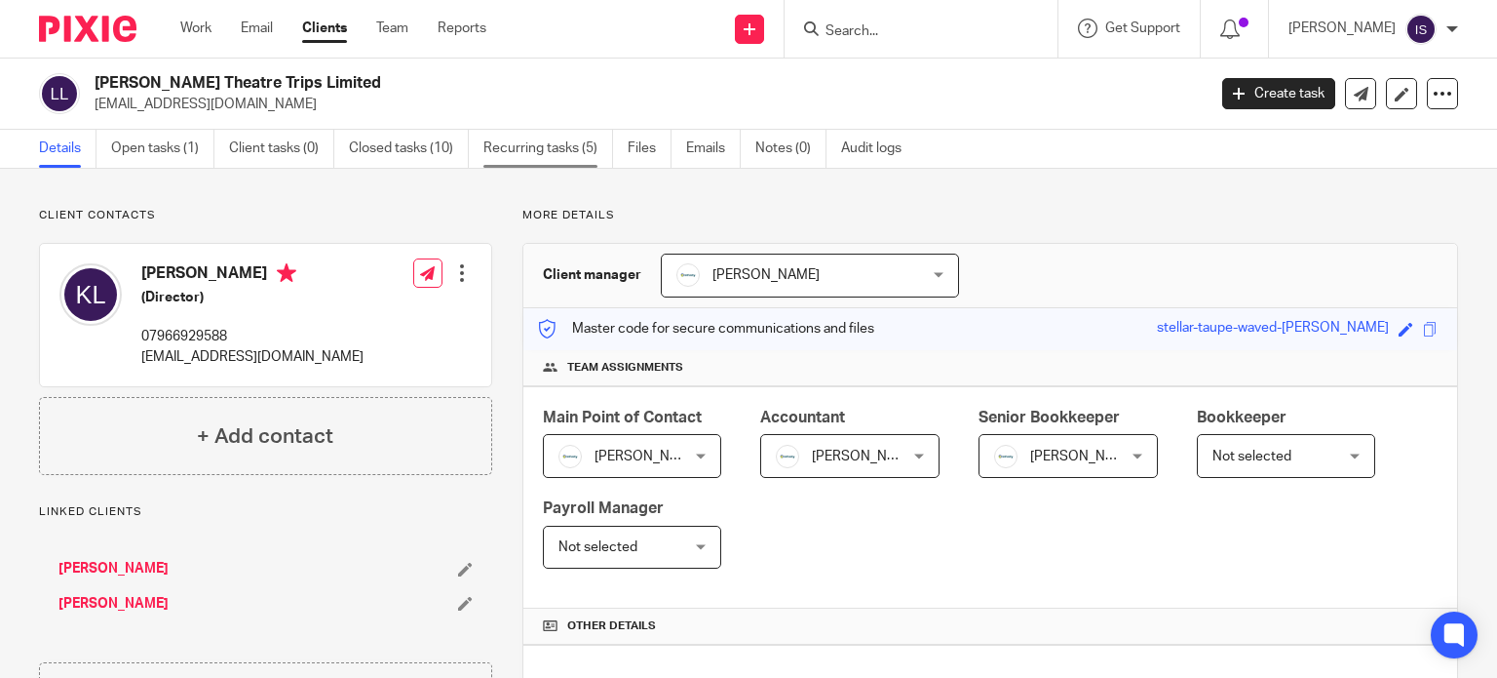
click at [530, 160] on link "Recurring tasks (5)" at bounding box center [549, 149] width 130 height 38
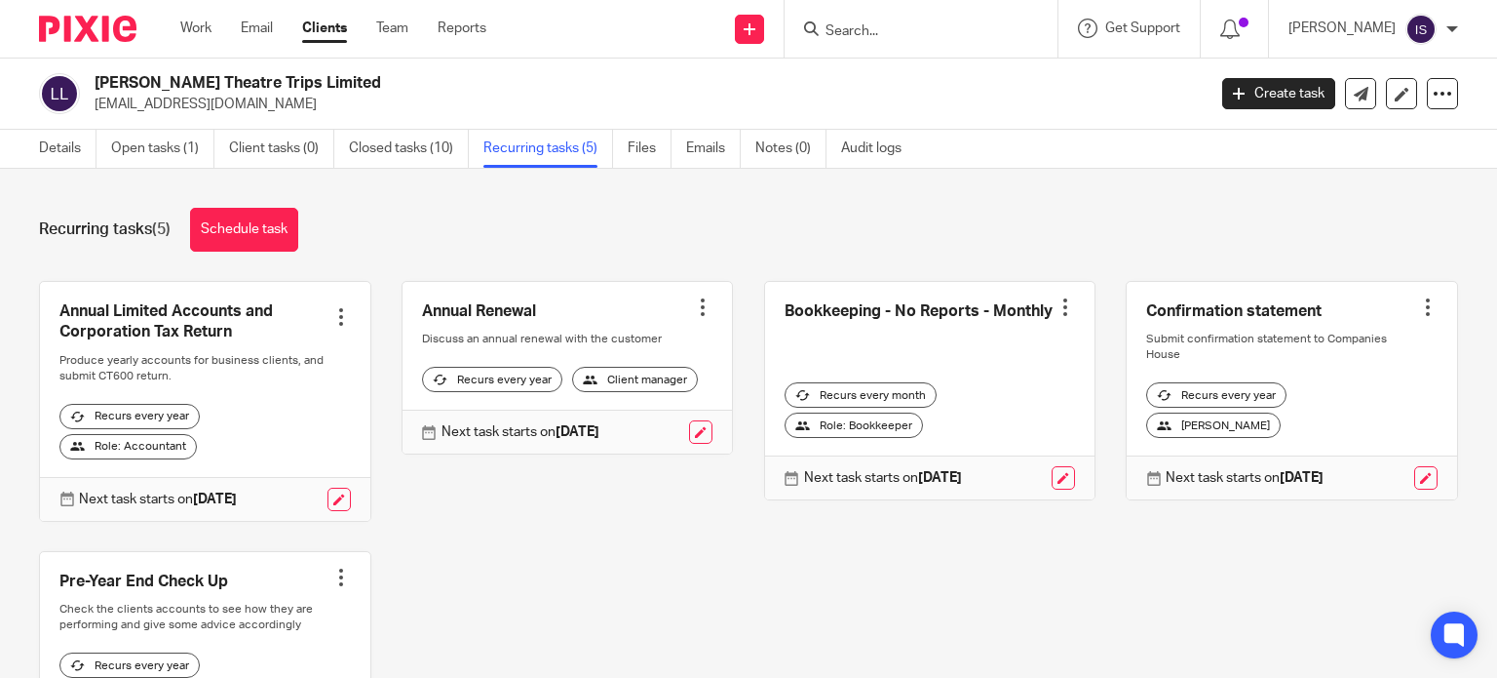
click at [849, 43] on div at bounding box center [921, 29] width 273 height 58
click at [862, 37] on input "Search" at bounding box center [911, 32] width 175 height 18
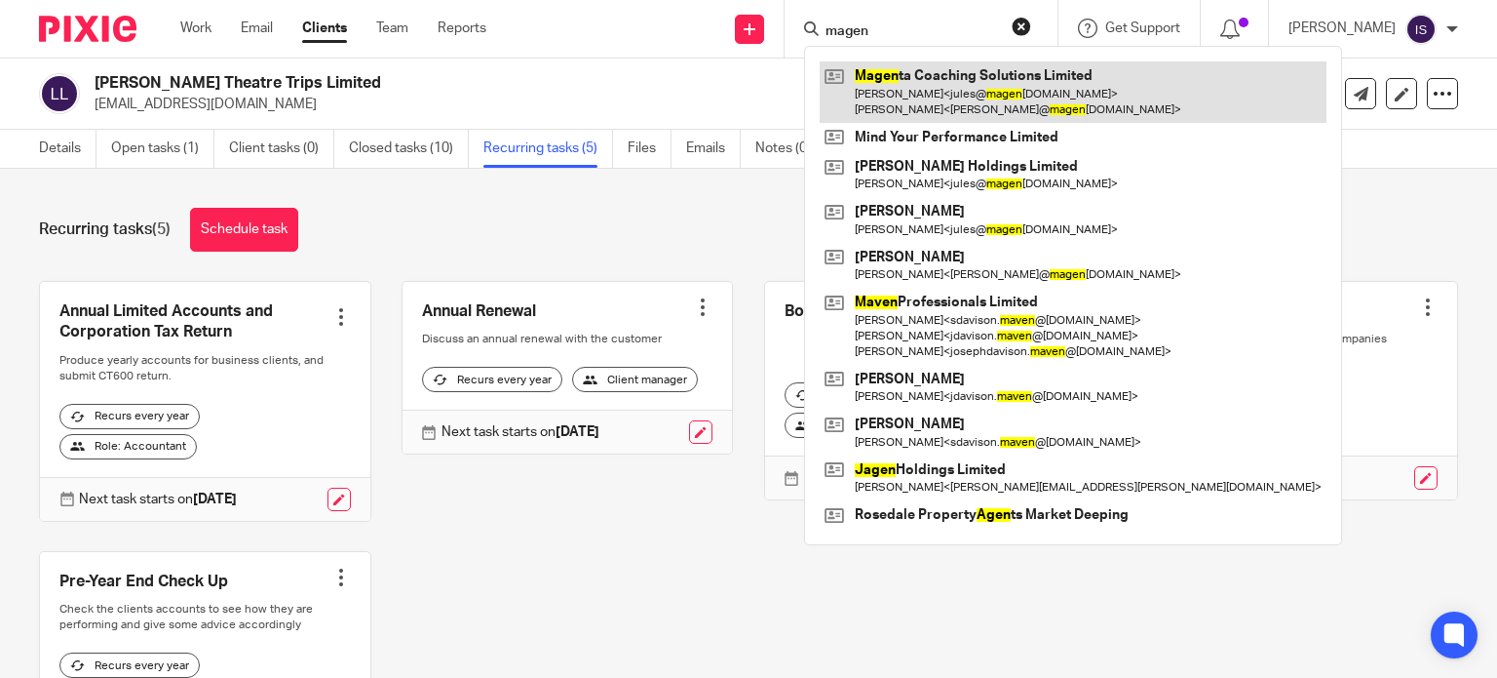
type input "magen"
click at [897, 76] on link at bounding box center [1073, 91] width 507 height 60
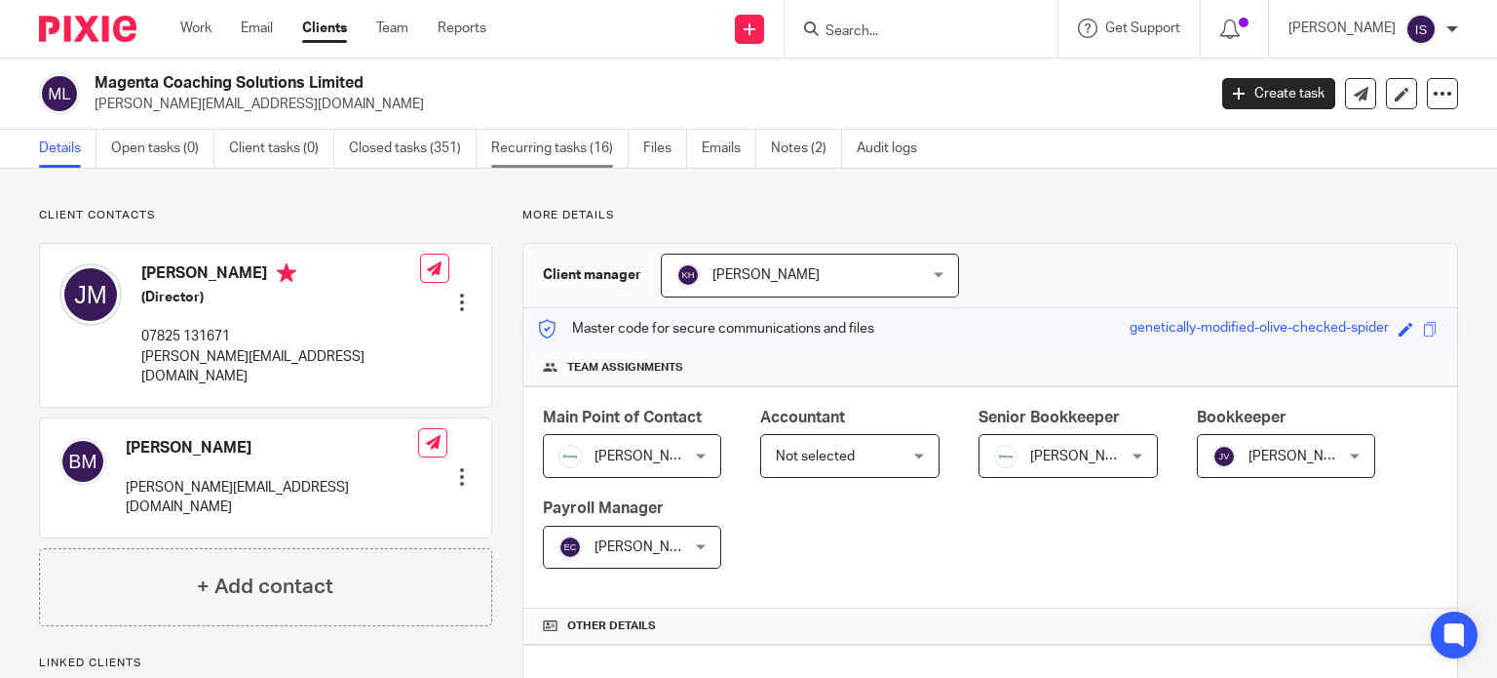
click at [545, 164] on link "Recurring tasks (16)" at bounding box center [559, 149] width 137 height 38
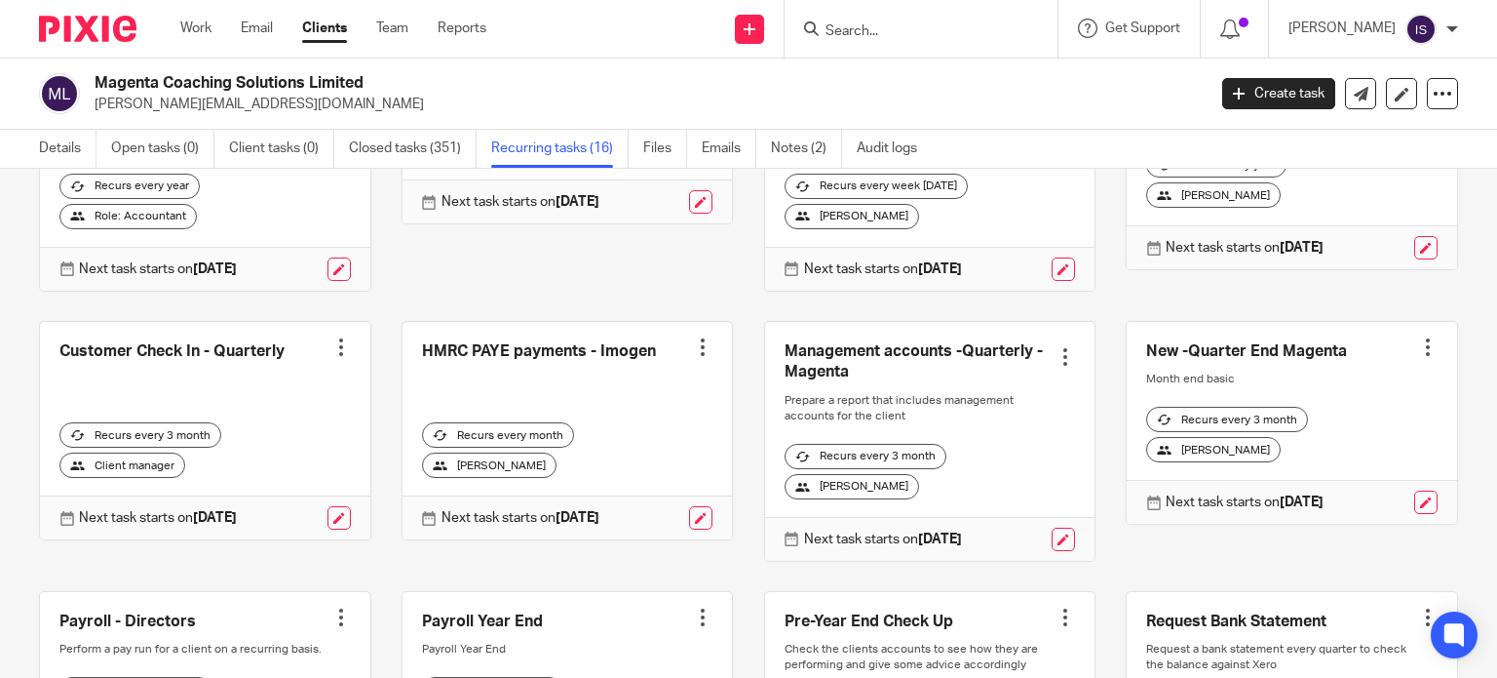
scroll to position [292, 0]
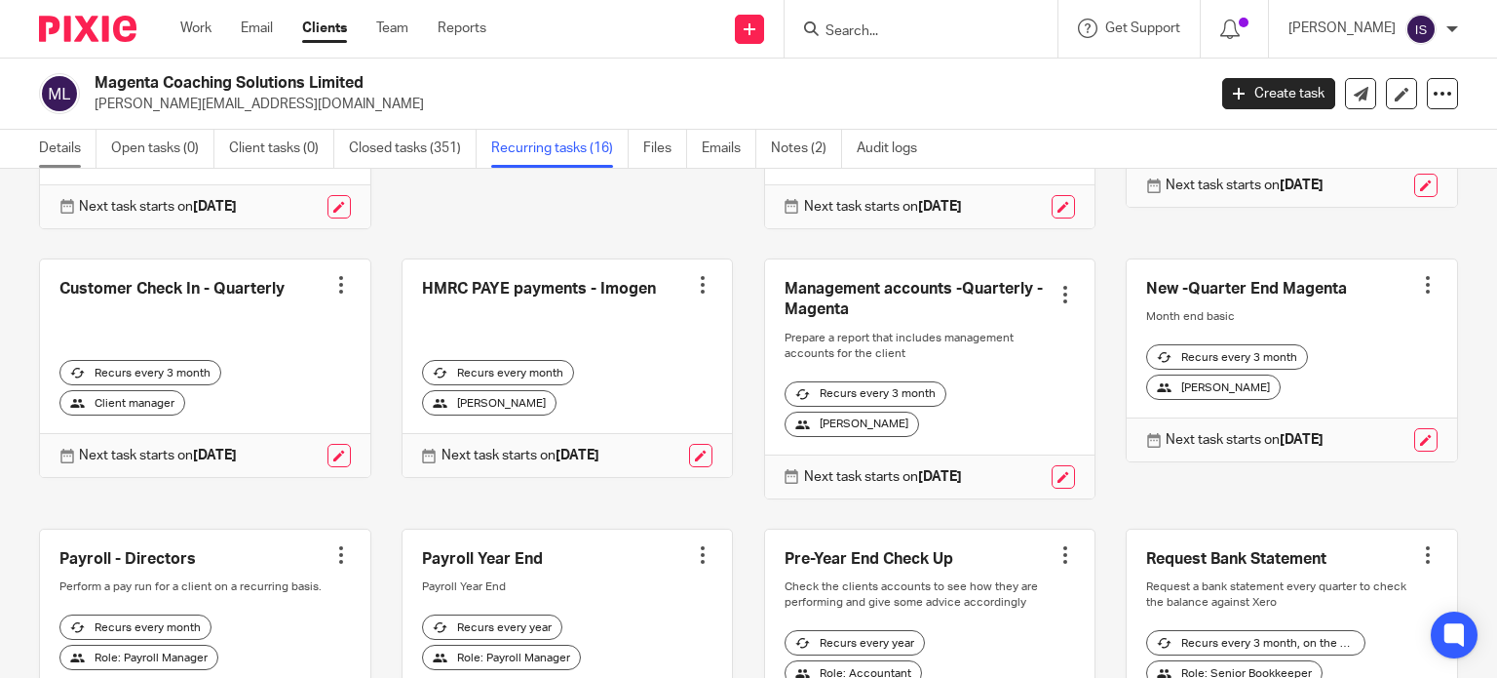
click at [45, 147] on link "Details" at bounding box center [68, 149] width 58 height 38
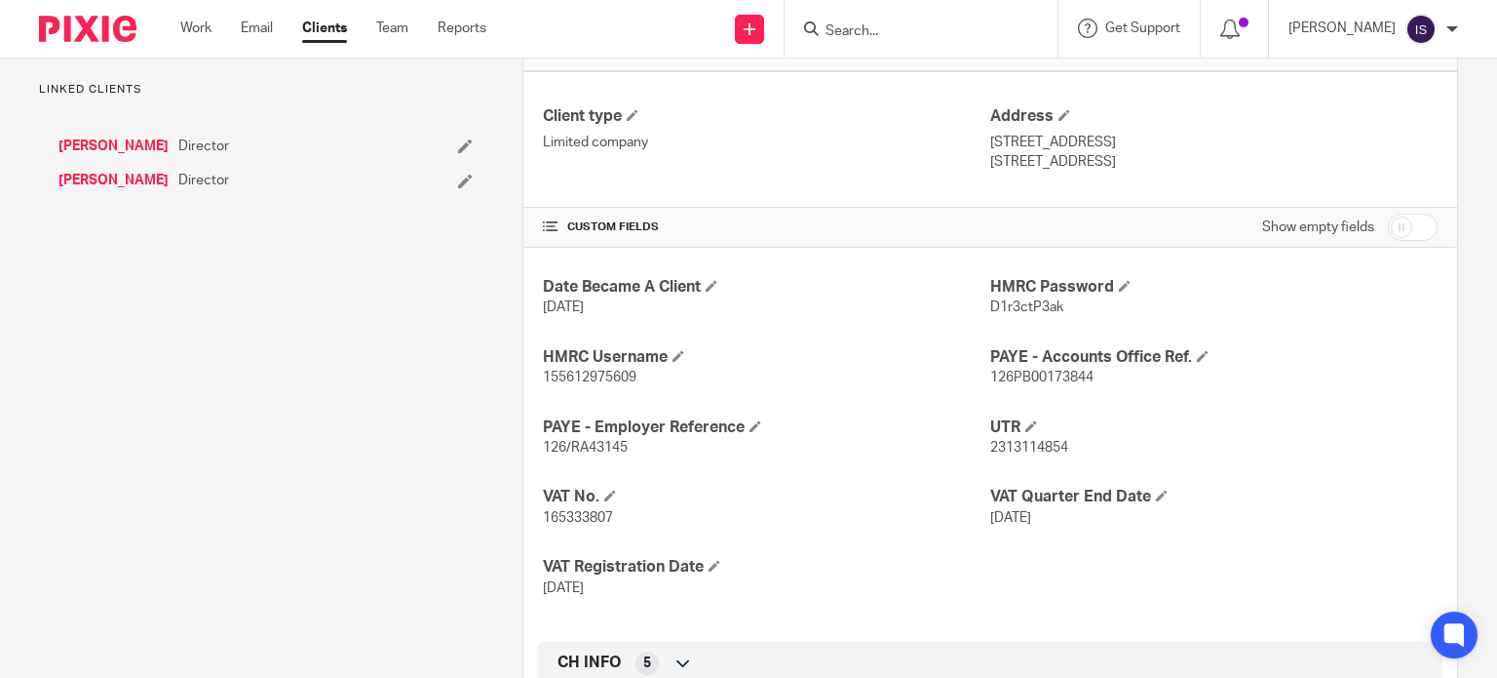
scroll to position [585, 0]
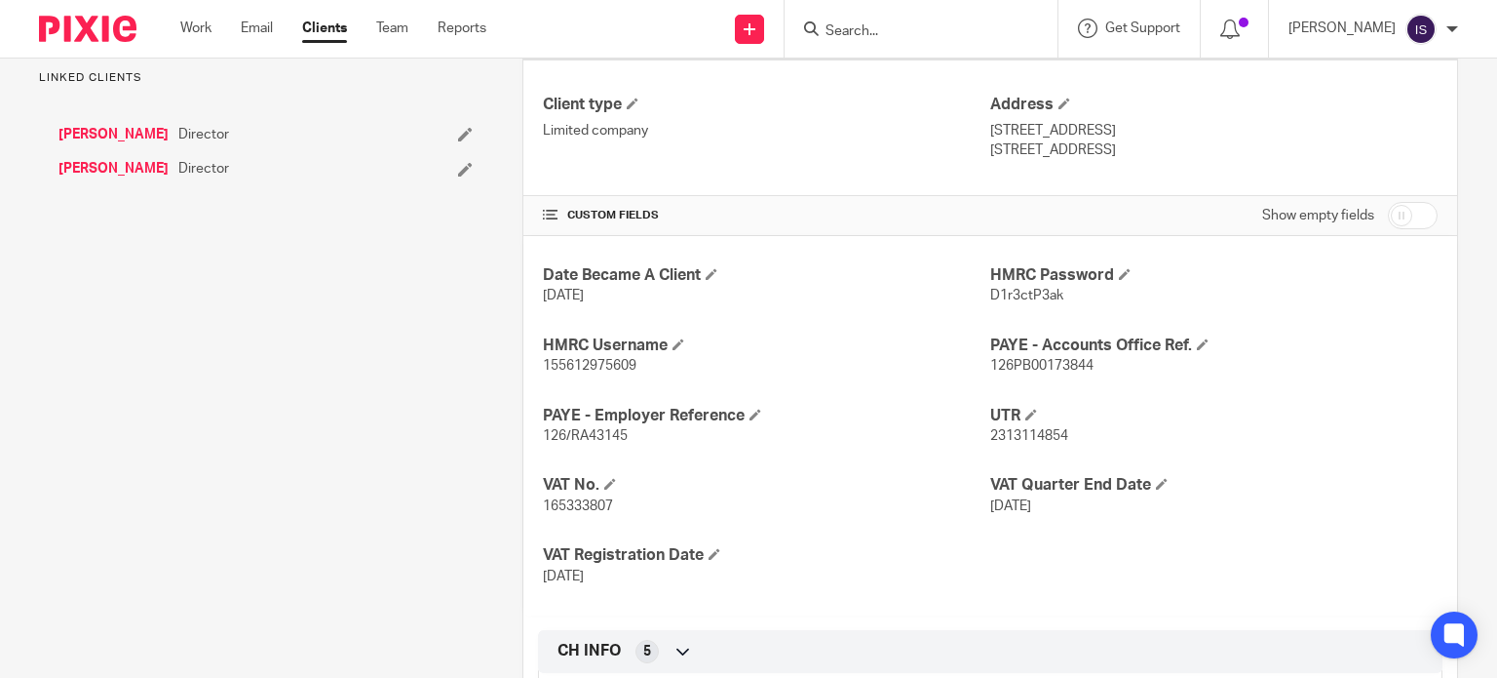
click at [575, 432] on span "126/RA43145" at bounding box center [585, 436] width 85 height 14
copy span "RA43145"
click at [1038, 359] on span "126PB00173844" at bounding box center [1041, 366] width 103 height 14
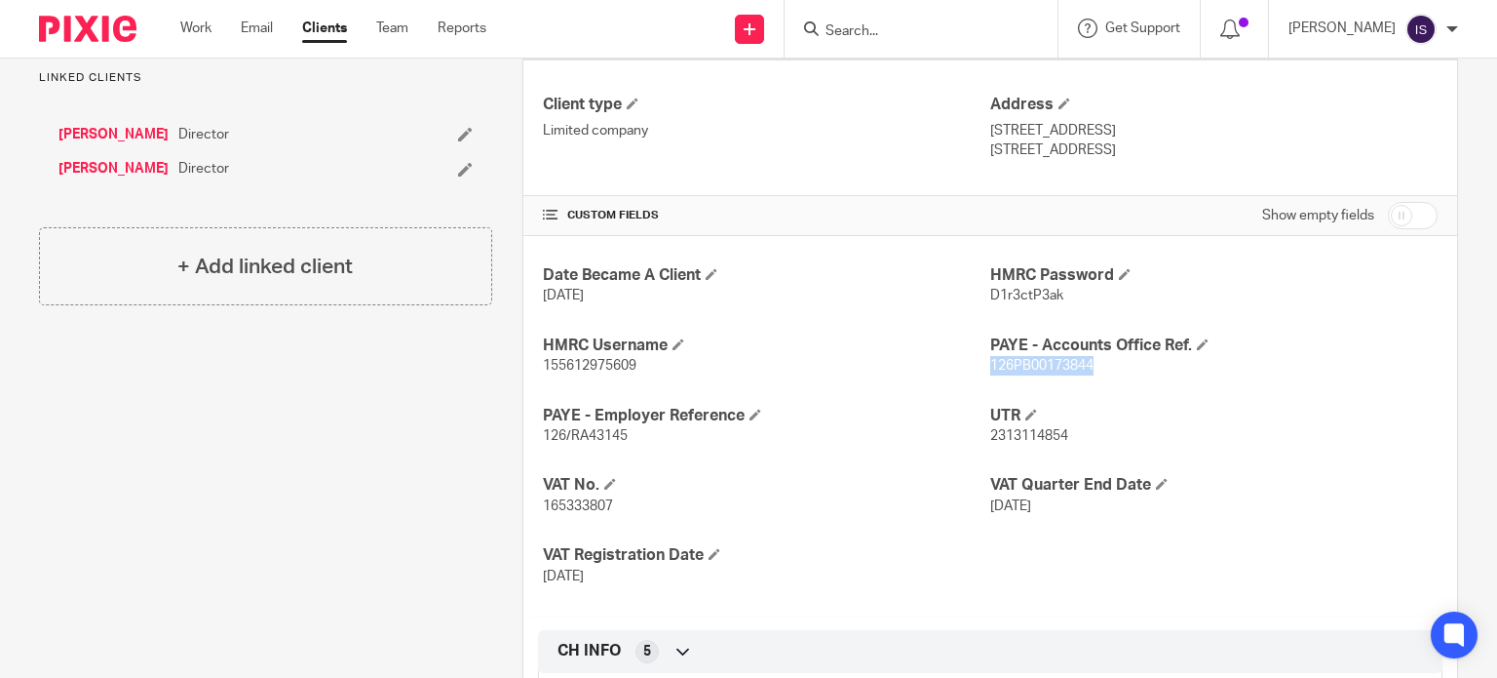
copy span "126PB00173844"
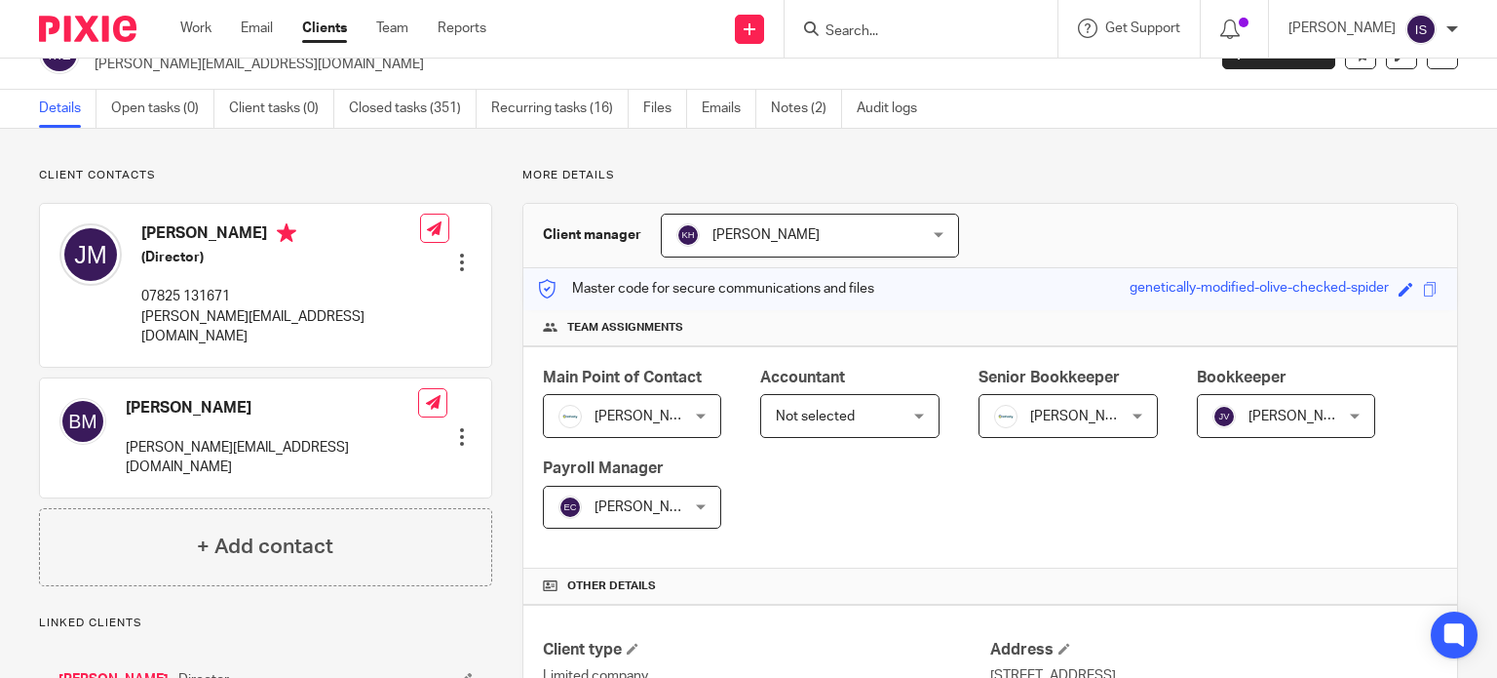
scroll to position [0, 0]
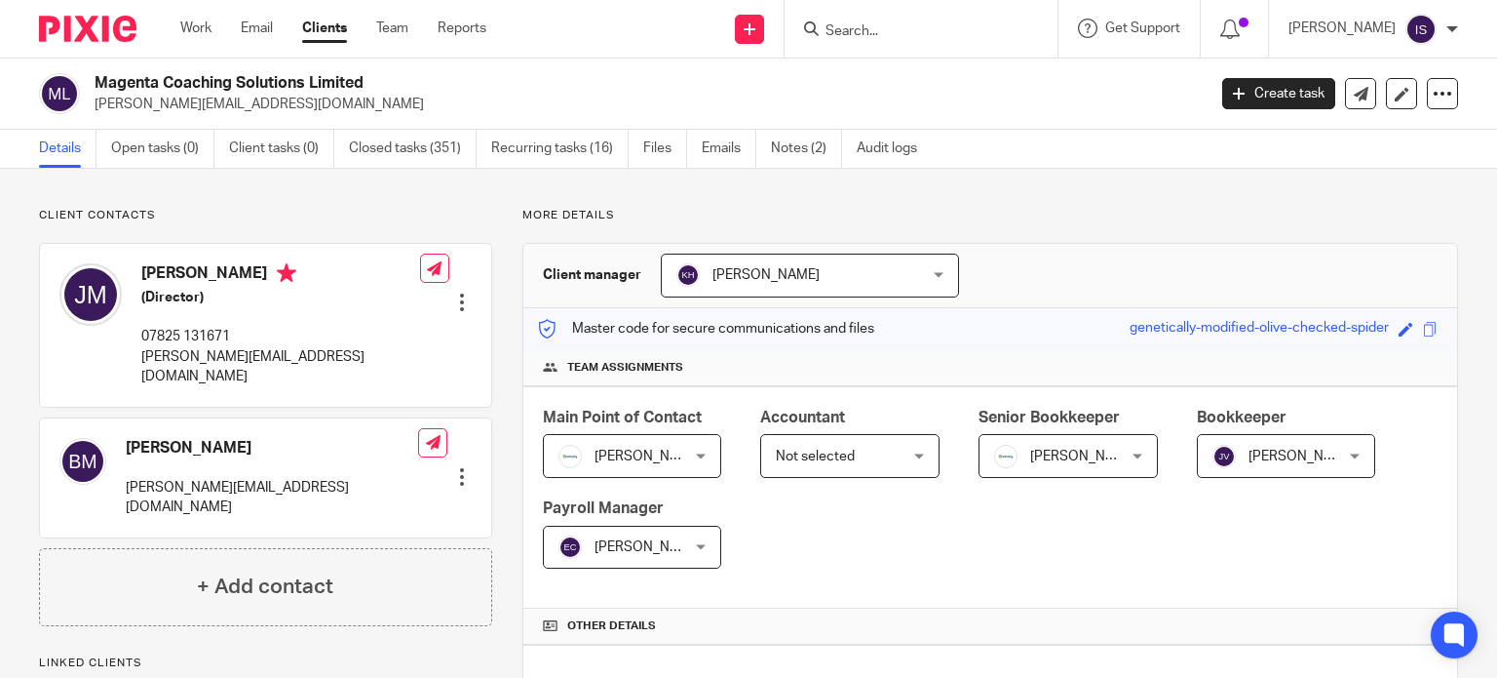
click at [870, 34] on input "Search" at bounding box center [911, 32] width 175 height 18
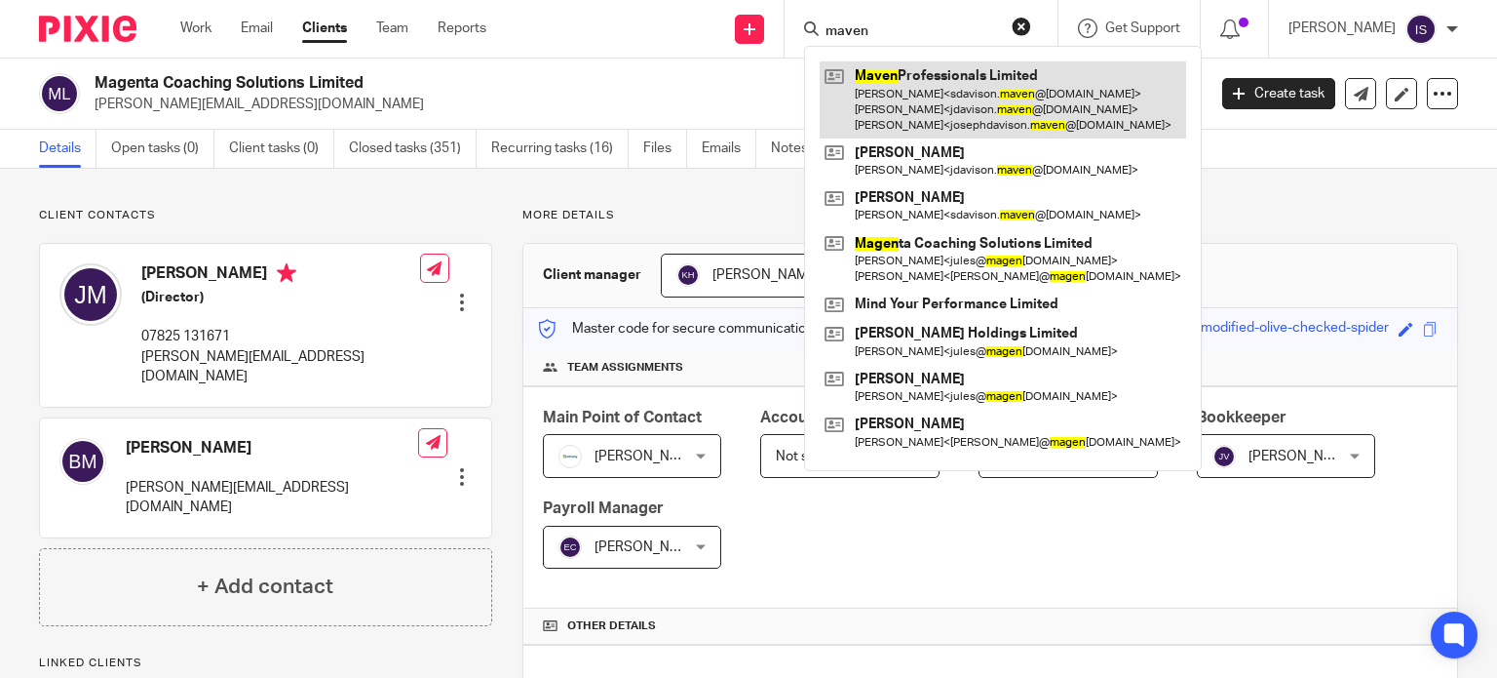
type input "maven"
click at [989, 127] on link at bounding box center [1003, 99] width 367 height 77
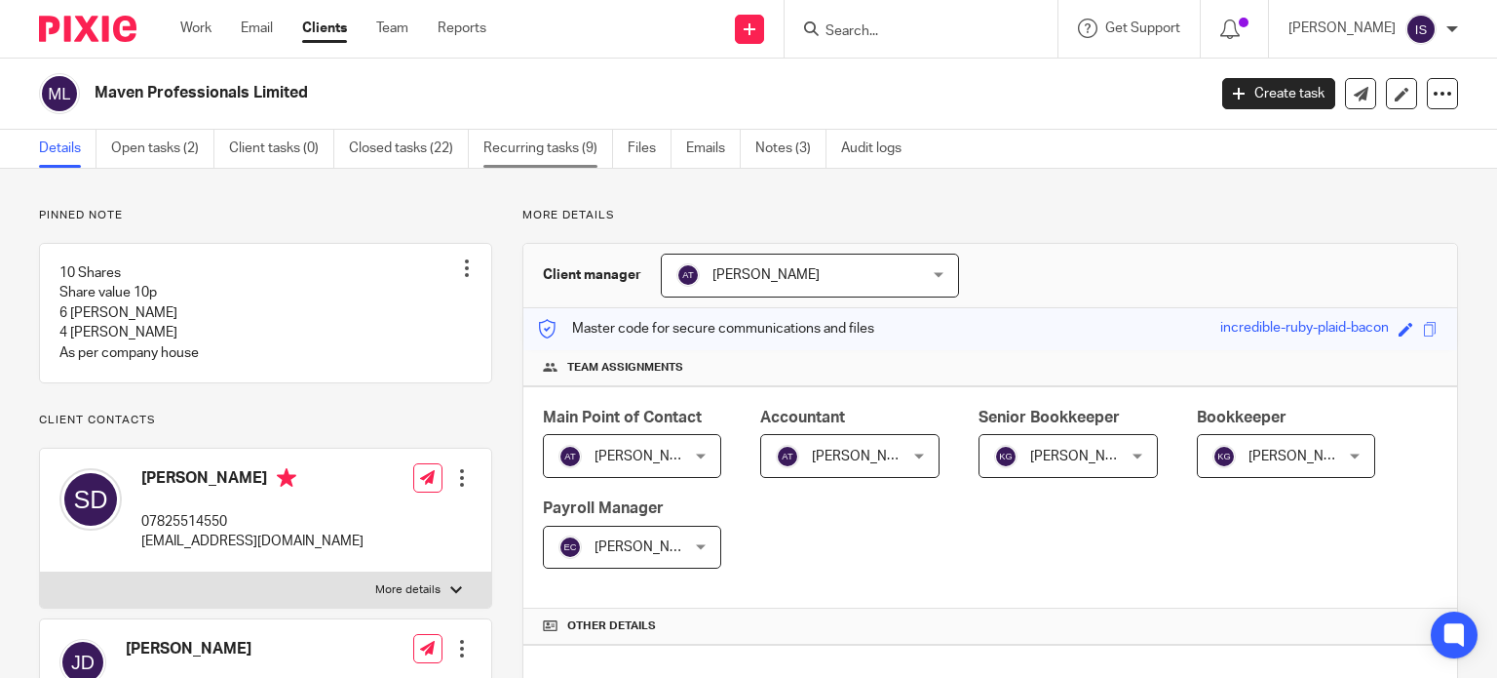
click at [535, 143] on link "Recurring tasks (9)" at bounding box center [549, 149] width 130 height 38
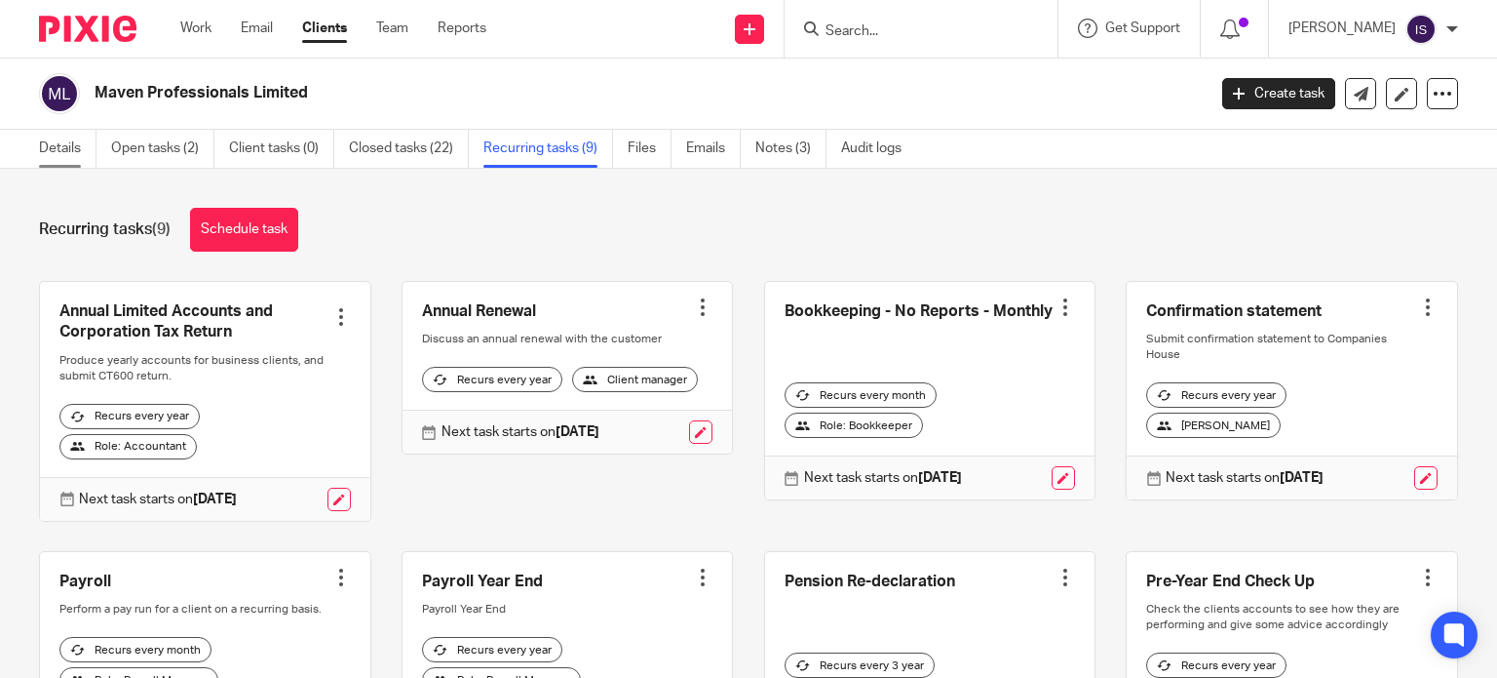
click at [63, 138] on link "Details" at bounding box center [68, 149] width 58 height 38
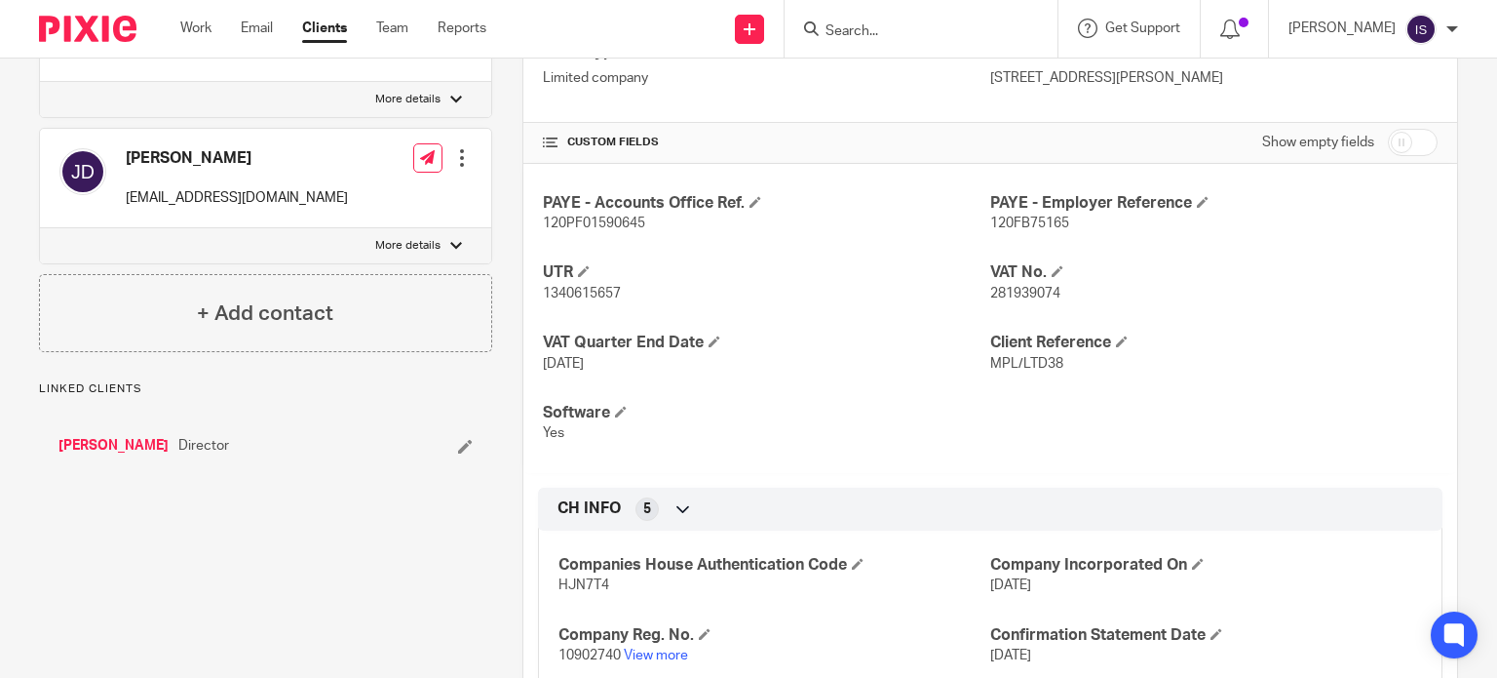
scroll to position [682, 0]
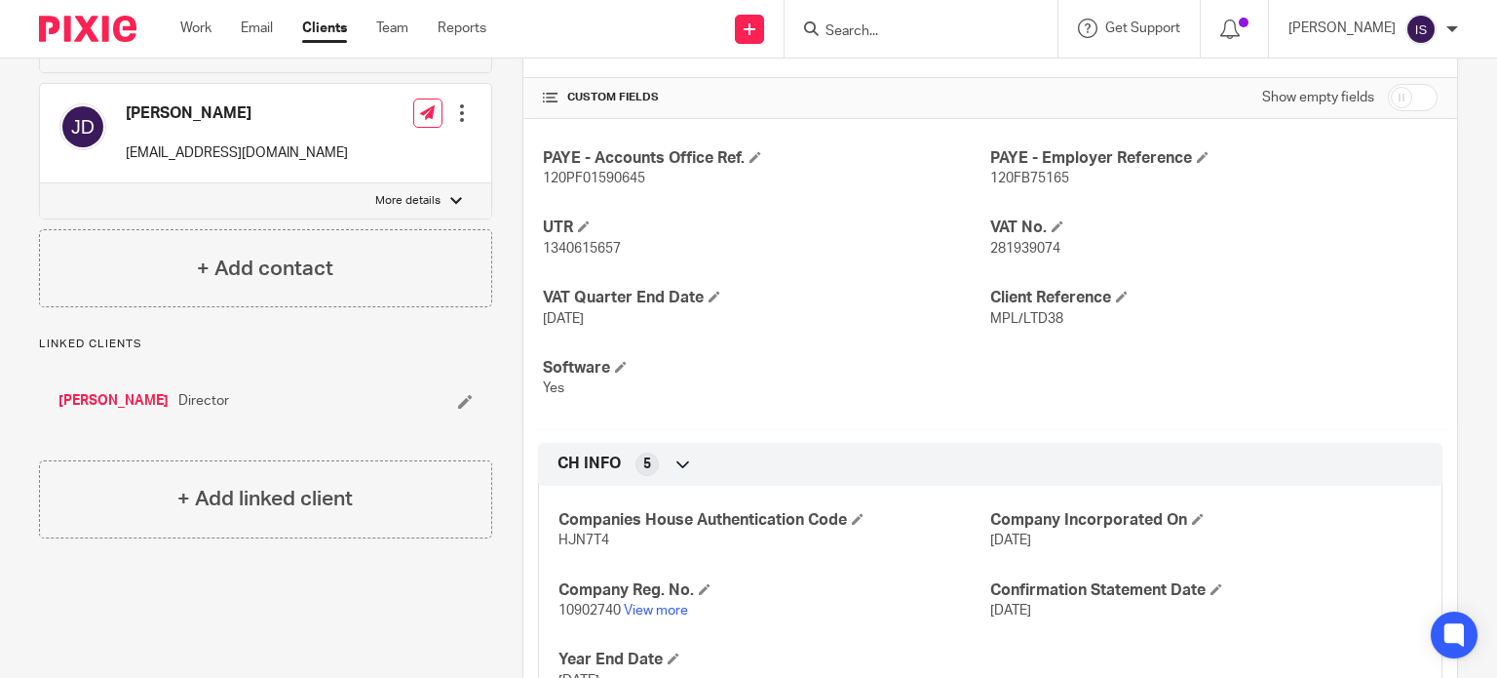
click at [1048, 175] on span "120FB75165" at bounding box center [1029, 179] width 79 height 14
drag, startPoint x: 1001, startPoint y: 174, endPoint x: 1068, endPoint y: 181, distance: 67.7
click at [1068, 181] on p "120FB75165" at bounding box center [1213, 178] width 447 height 19
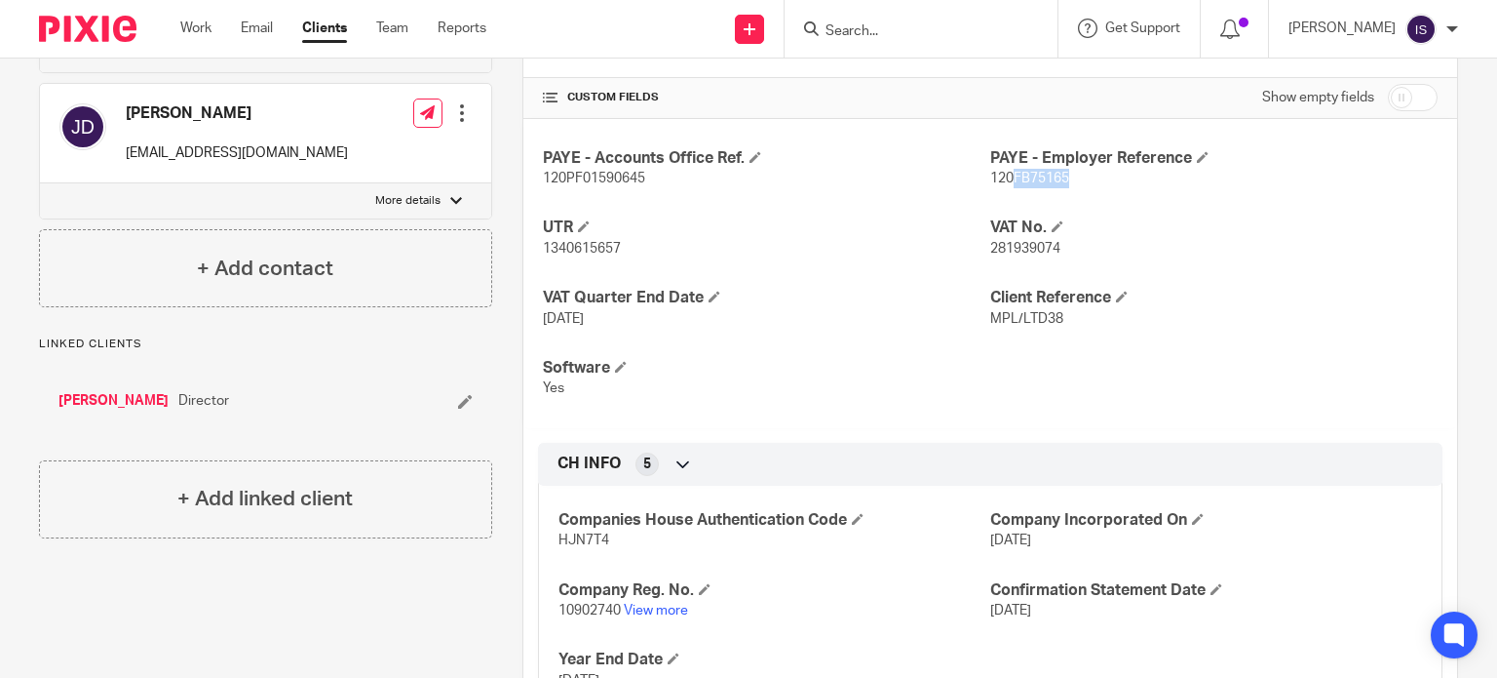
copy span "FB75165"
click at [557, 178] on span "120PF01590645" at bounding box center [594, 179] width 102 height 14
copy span "120PF01590645"
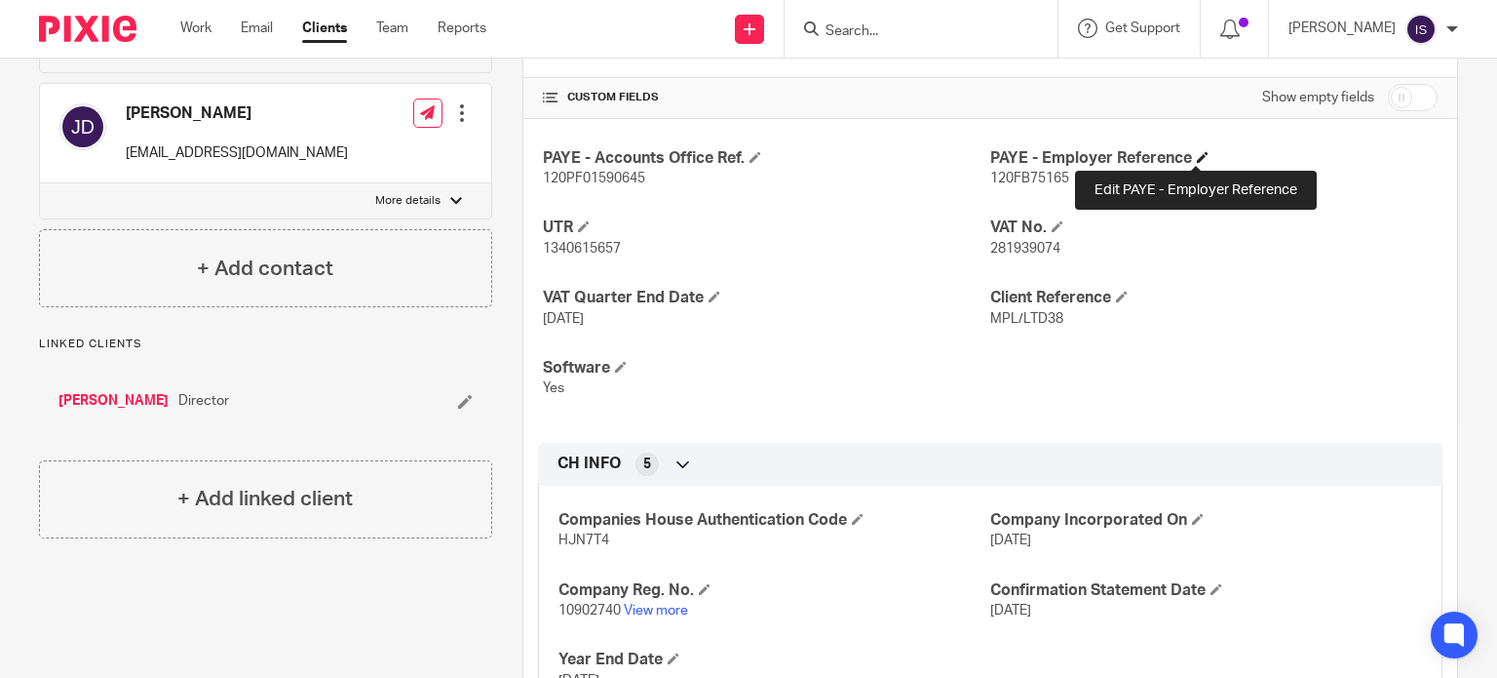
click at [1197, 151] on span at bounding box center [1203, 157] width 12 height 12
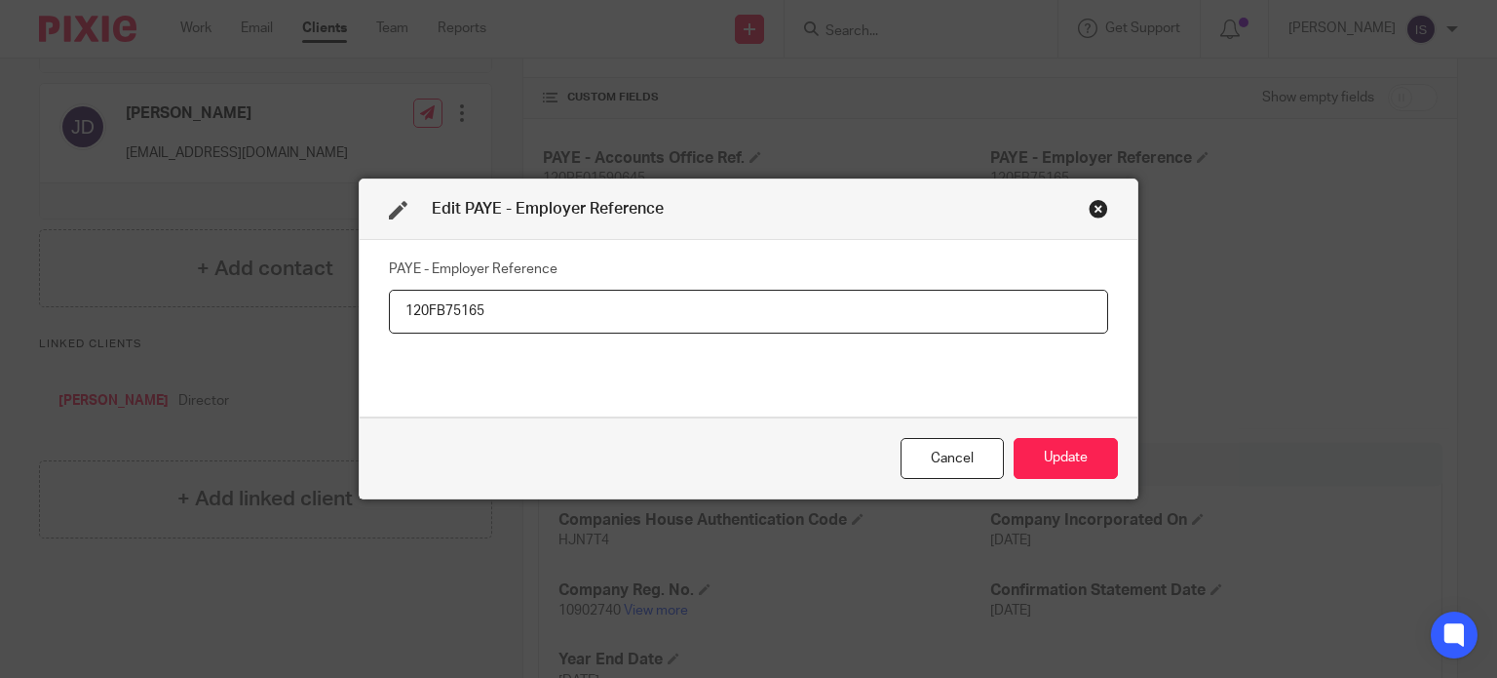
drag, startPoint x: 416, startPoint y: 311, endPoint x: 447, endPoint y: 307, distance: 31.4
click at [420, 311] on input "120FB75165" at bounding box center [748, 312] width 719 height 44
click at [420, 309] on input "120FB75165" at bounding box center [748, 312] width 719 height 44
type input "120/FB75165"
click at [1045, 465] on button "Update" at bounding box center [1066, 459] width 104 height 42
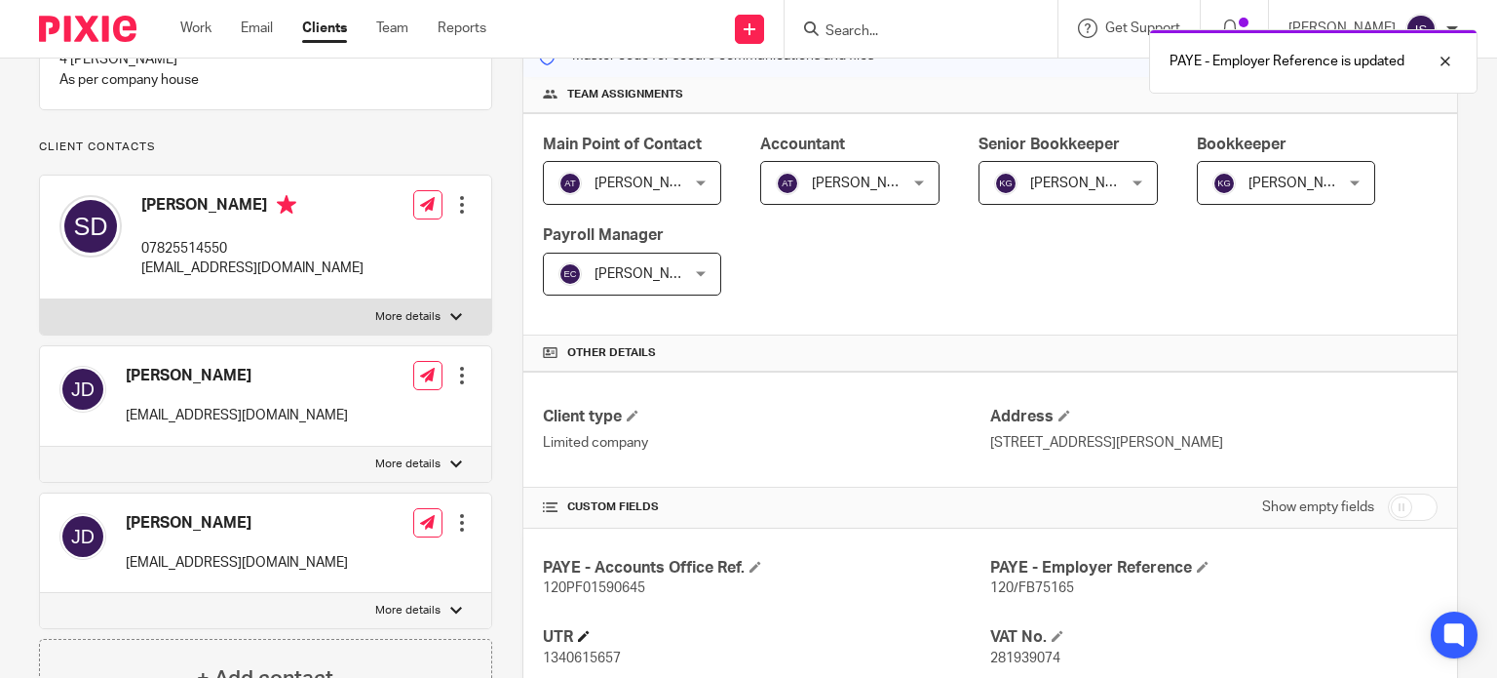
scroll to position [195, 0]
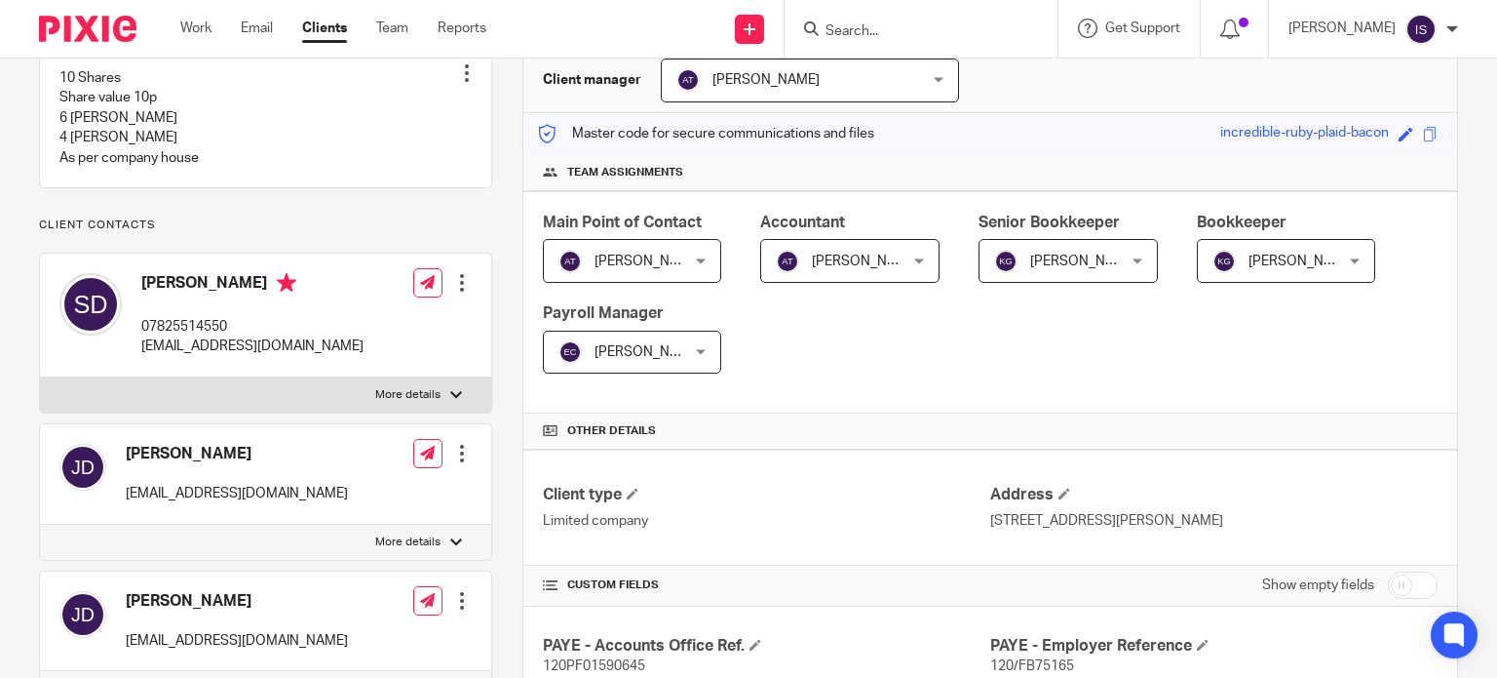
click at [887, 35] on input "Search" at bounding box center [911, 32] width 175 height 18
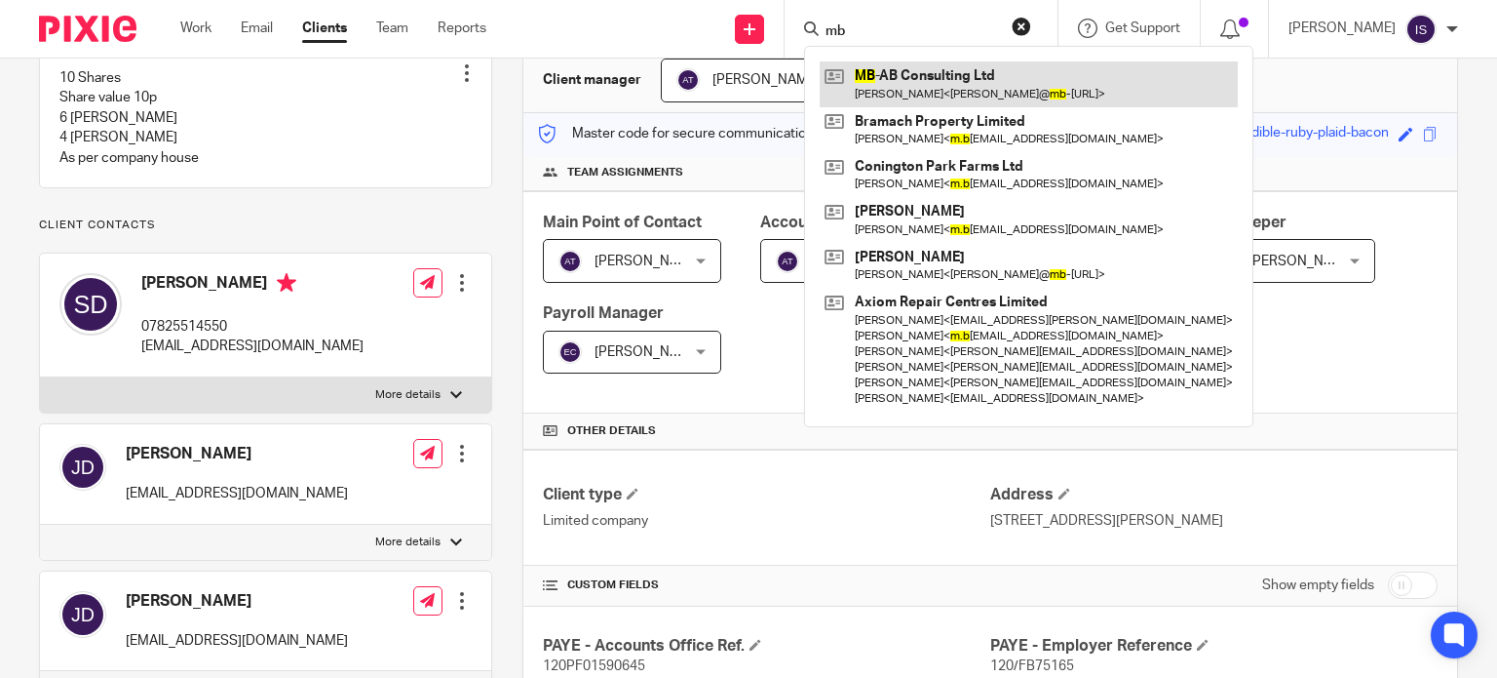
type input "mb"
click at [1022, 76] on link at bounding box center [1029, 83] width 418 height 45
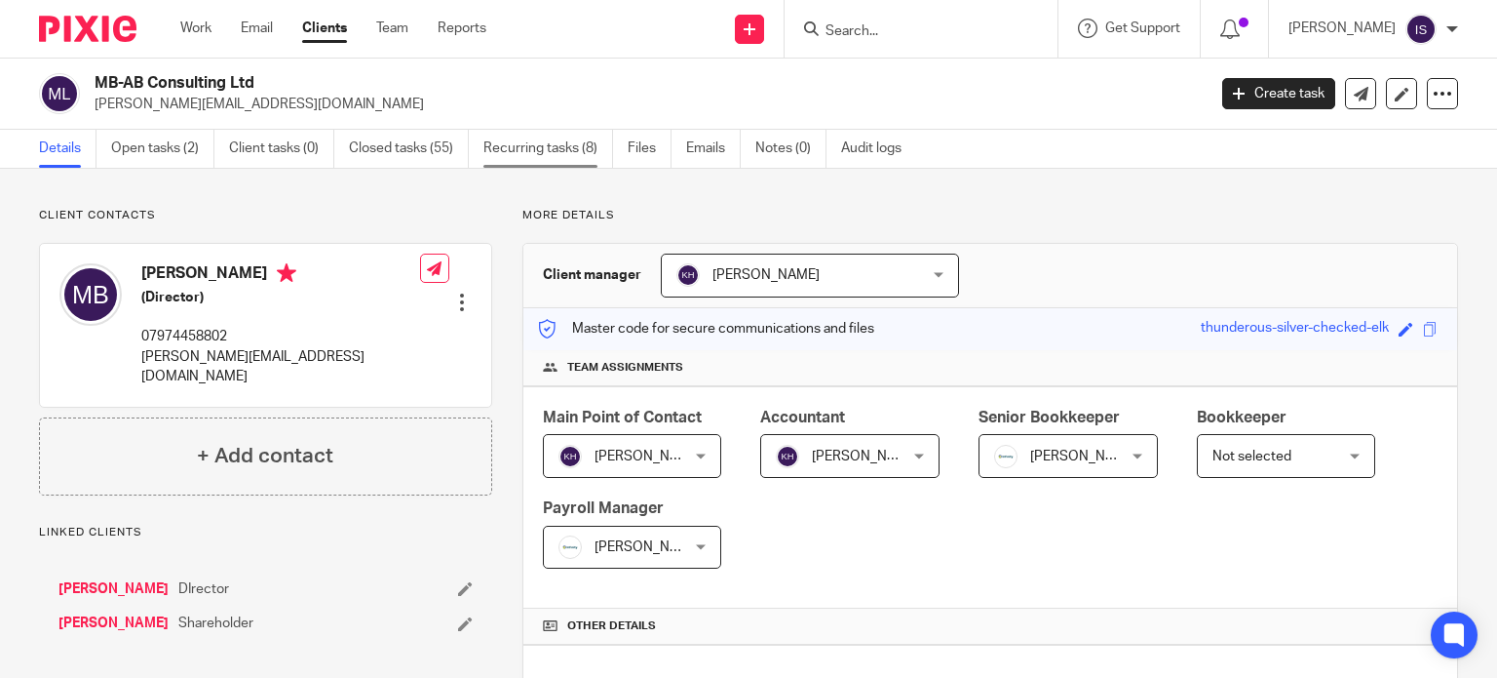
click at [541, 153] on link "Recurring tasks (8)" at bounding box center [549, 149] width 130 height 38
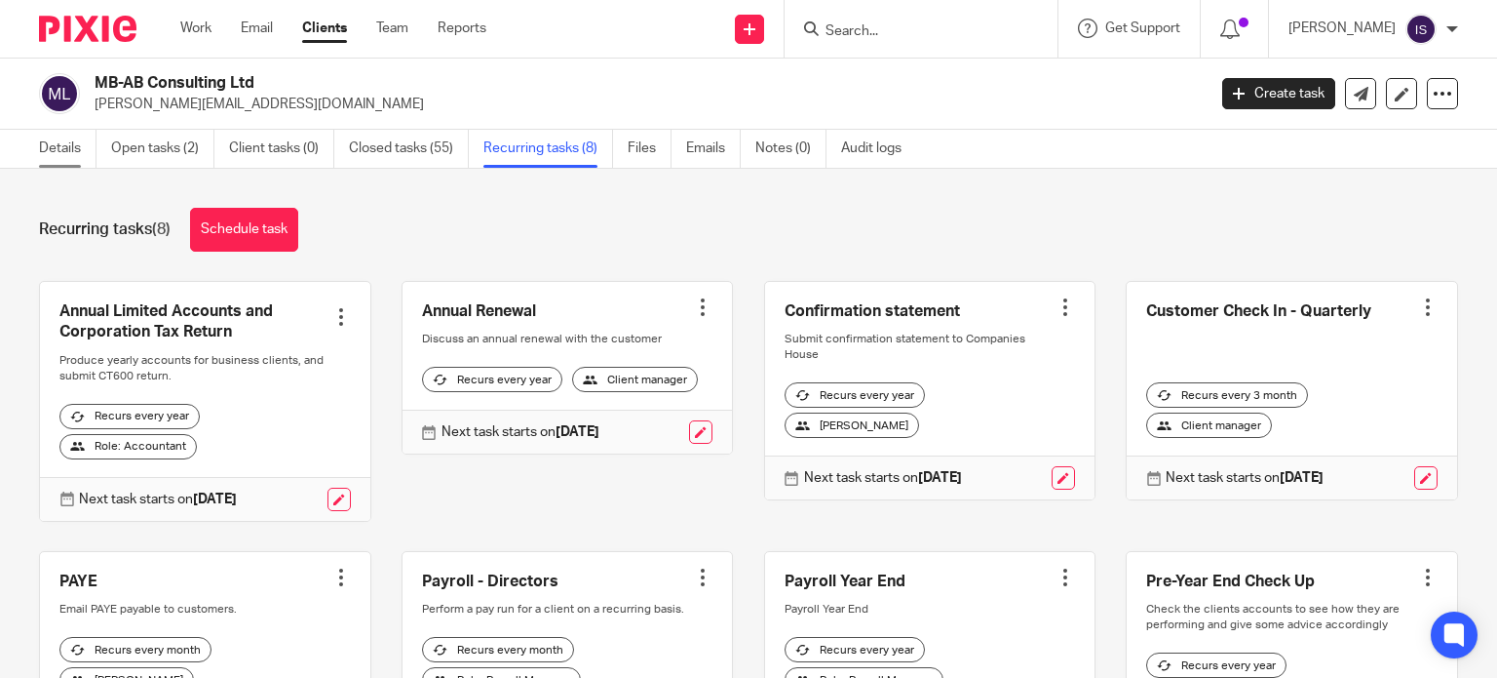
click at [58, 152] on link "Details" at bounding box center [68, 149] width 58 height 38
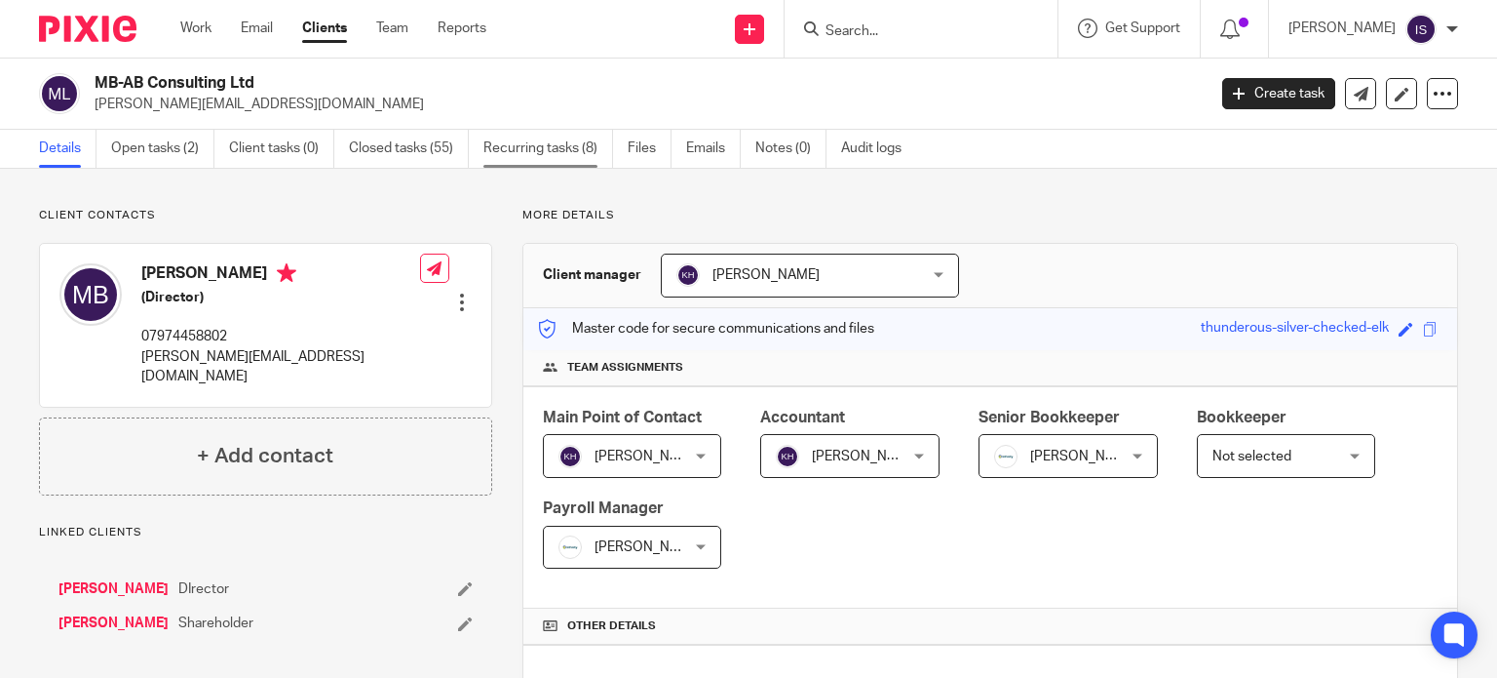
click at [541, 147] on link "Recurring tasks (8)" at bounding box center [549, 149] width 130 height 38
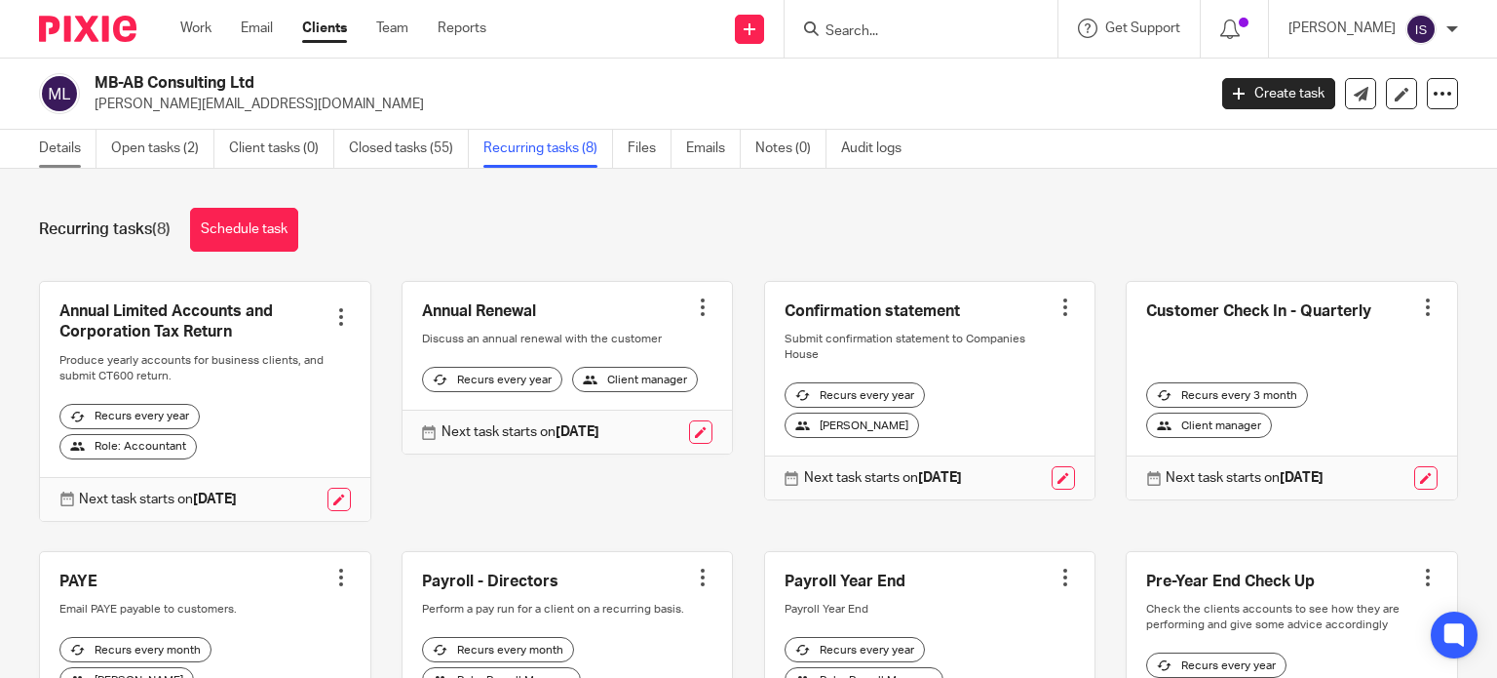
click at [58, 164] on link "Details" at bounding box center [68, 149] width 58 height 38
